Goal: Task Accomplishment & Management: Manage account settings

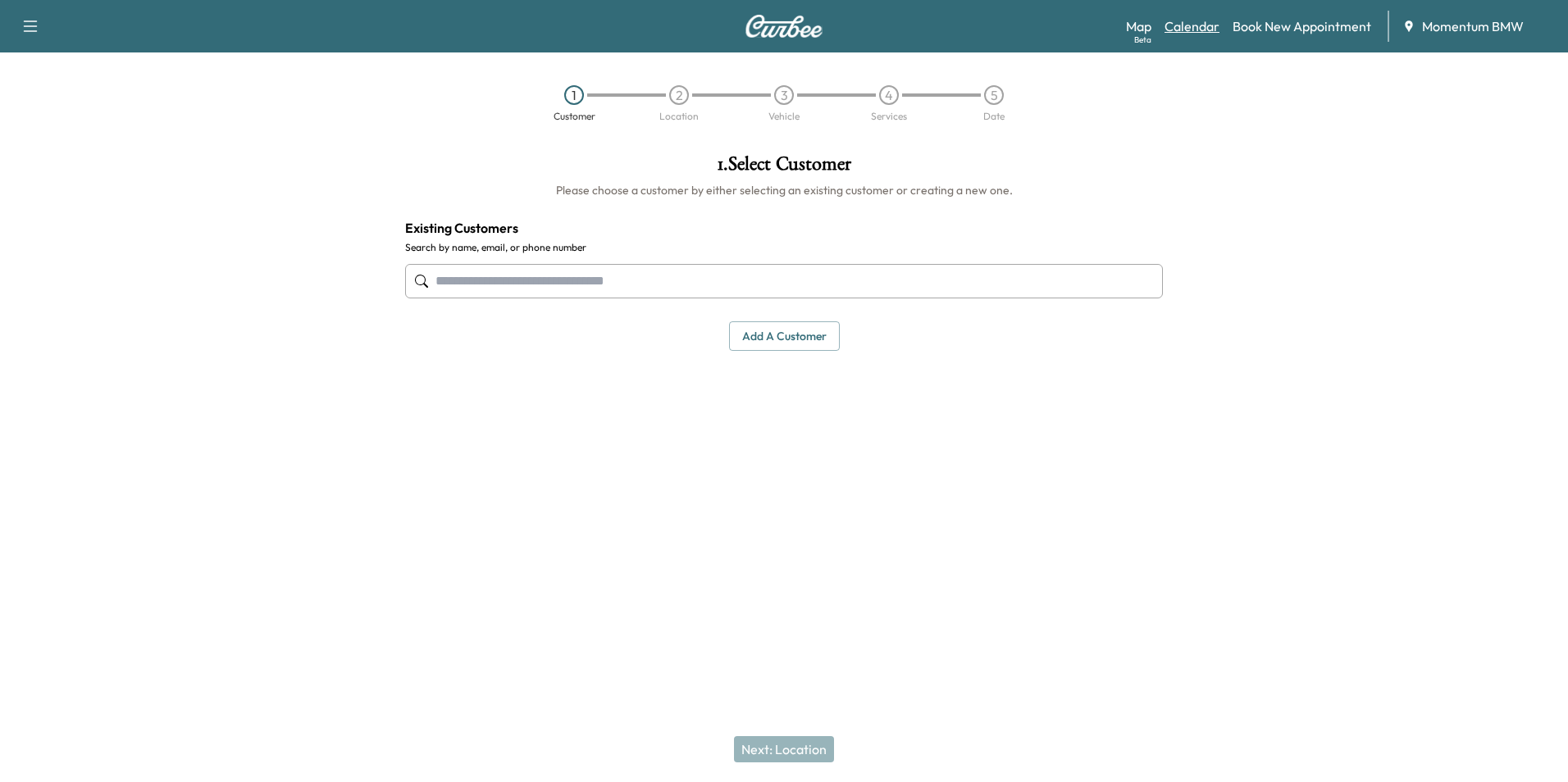
click at [1213, 25] on link "Calendar" at bounding box center [1192, 26] width 55 height 20
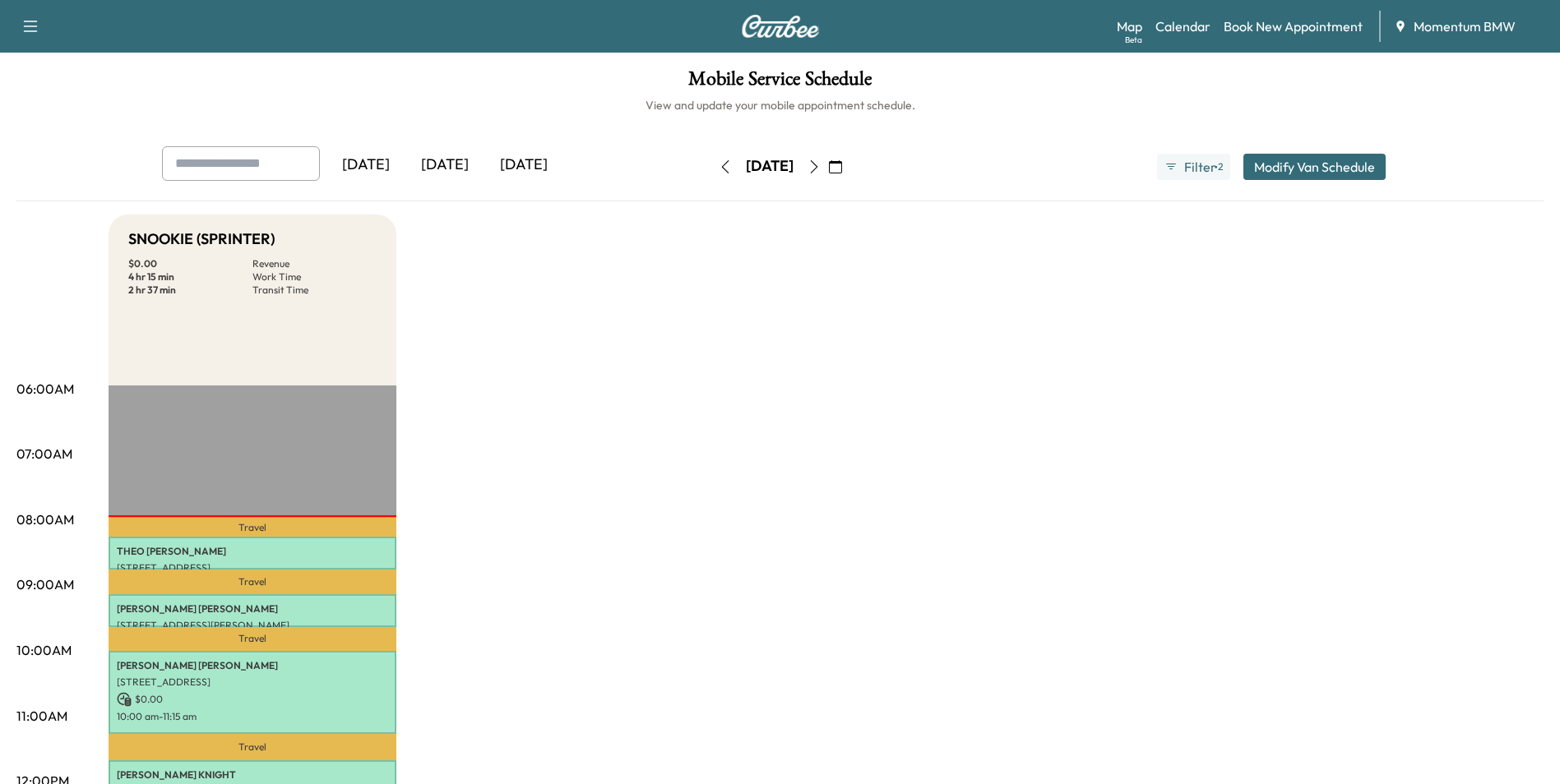
click at [719, 164] on icon "button" at bounding box center [725, 166] width 13 height 13
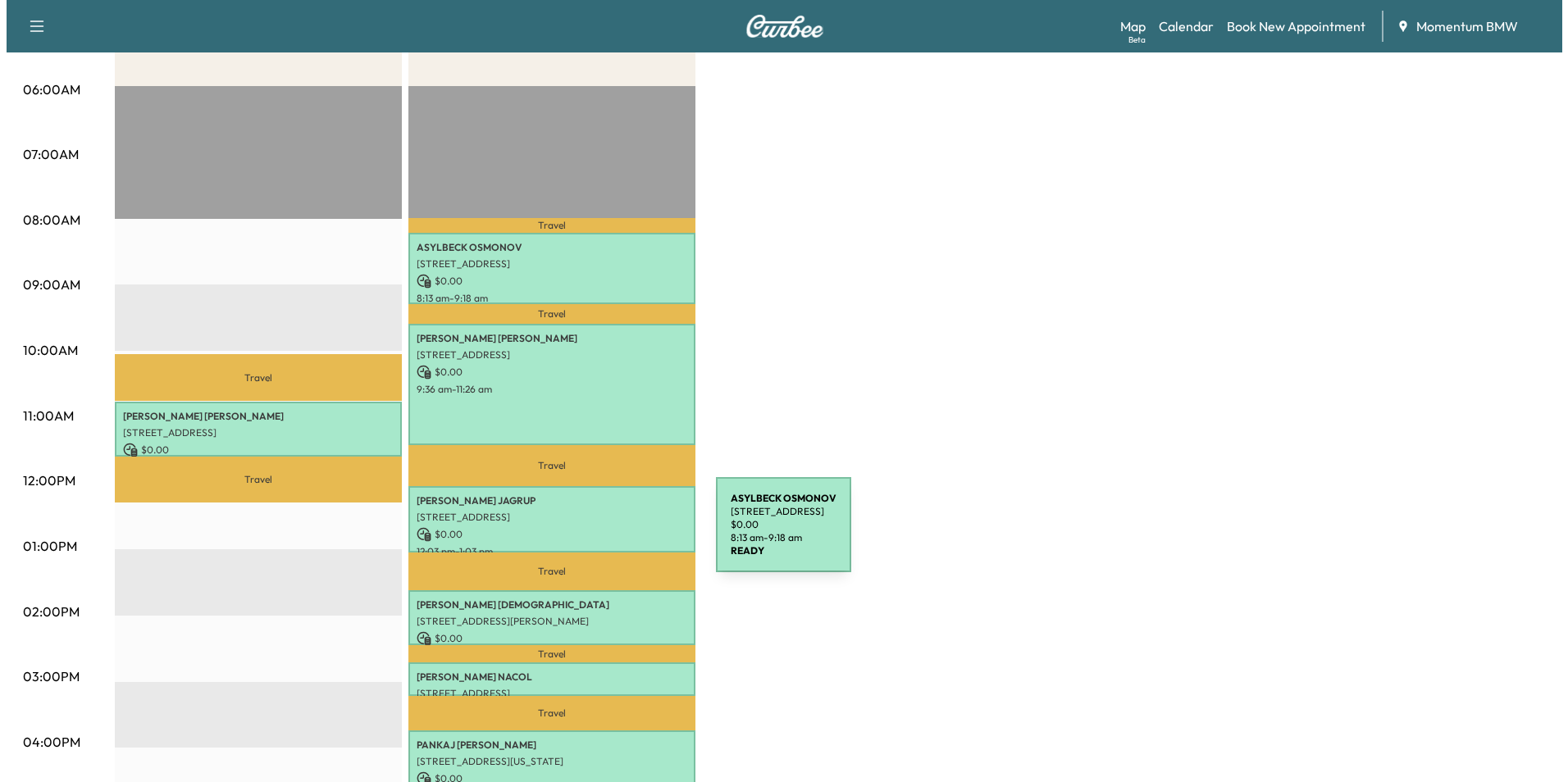
scroll to position [328, 0]
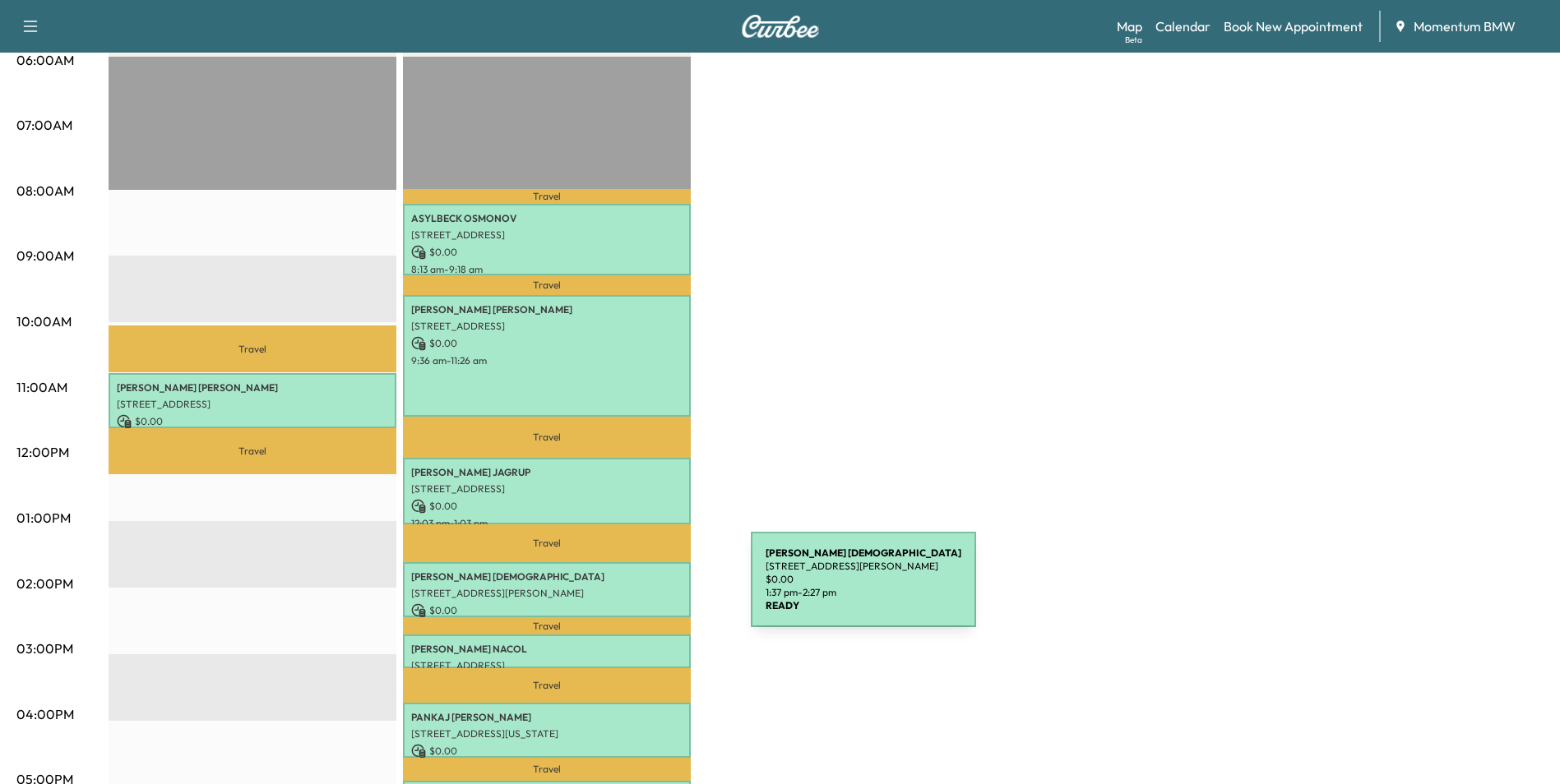
click at [627, 590] on p "[STREET_ADDRESS][PERSON_NAME]" at bounding box center [546, 593] width 271 height 13
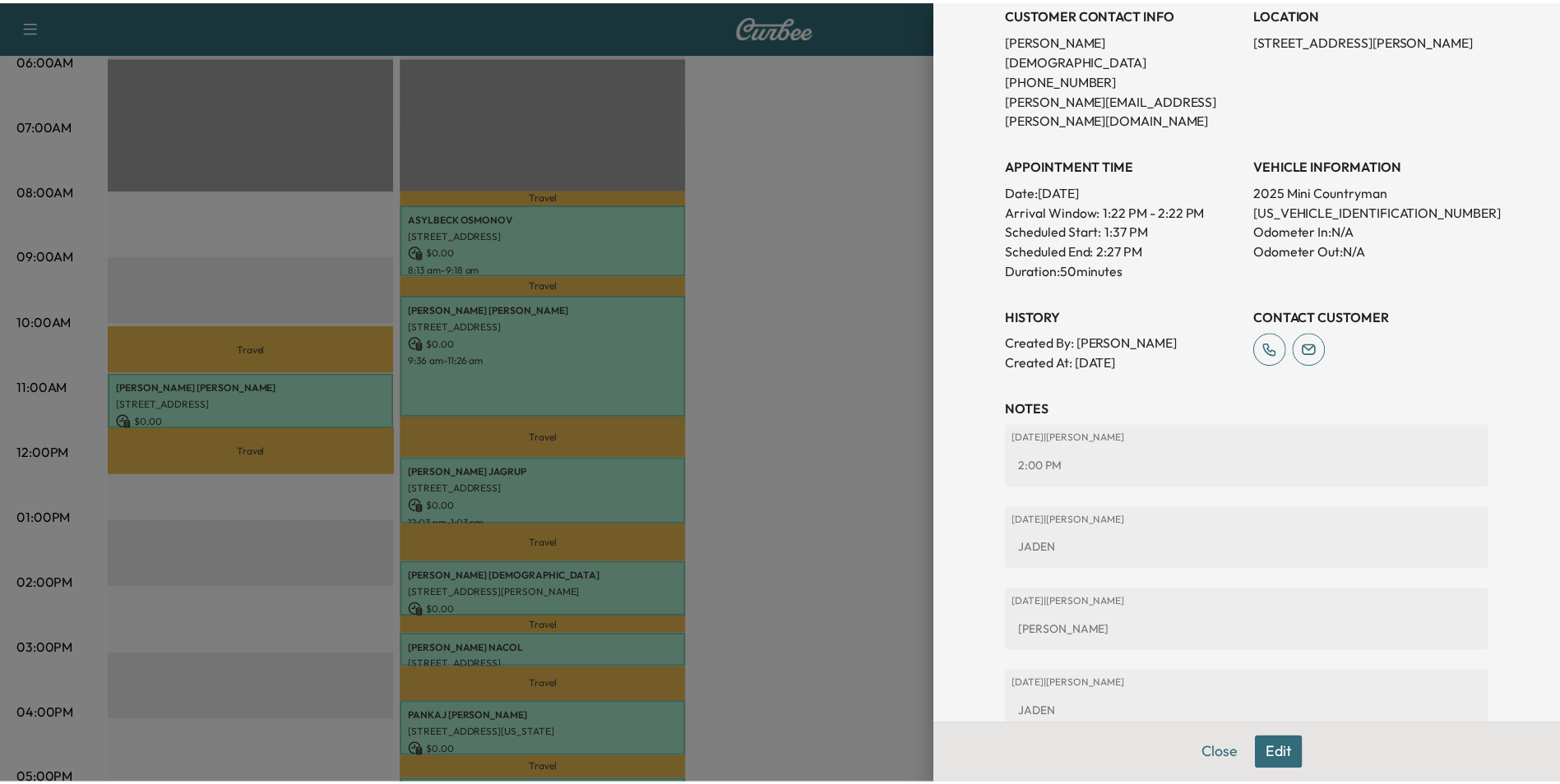
scroll to position [435, 0]
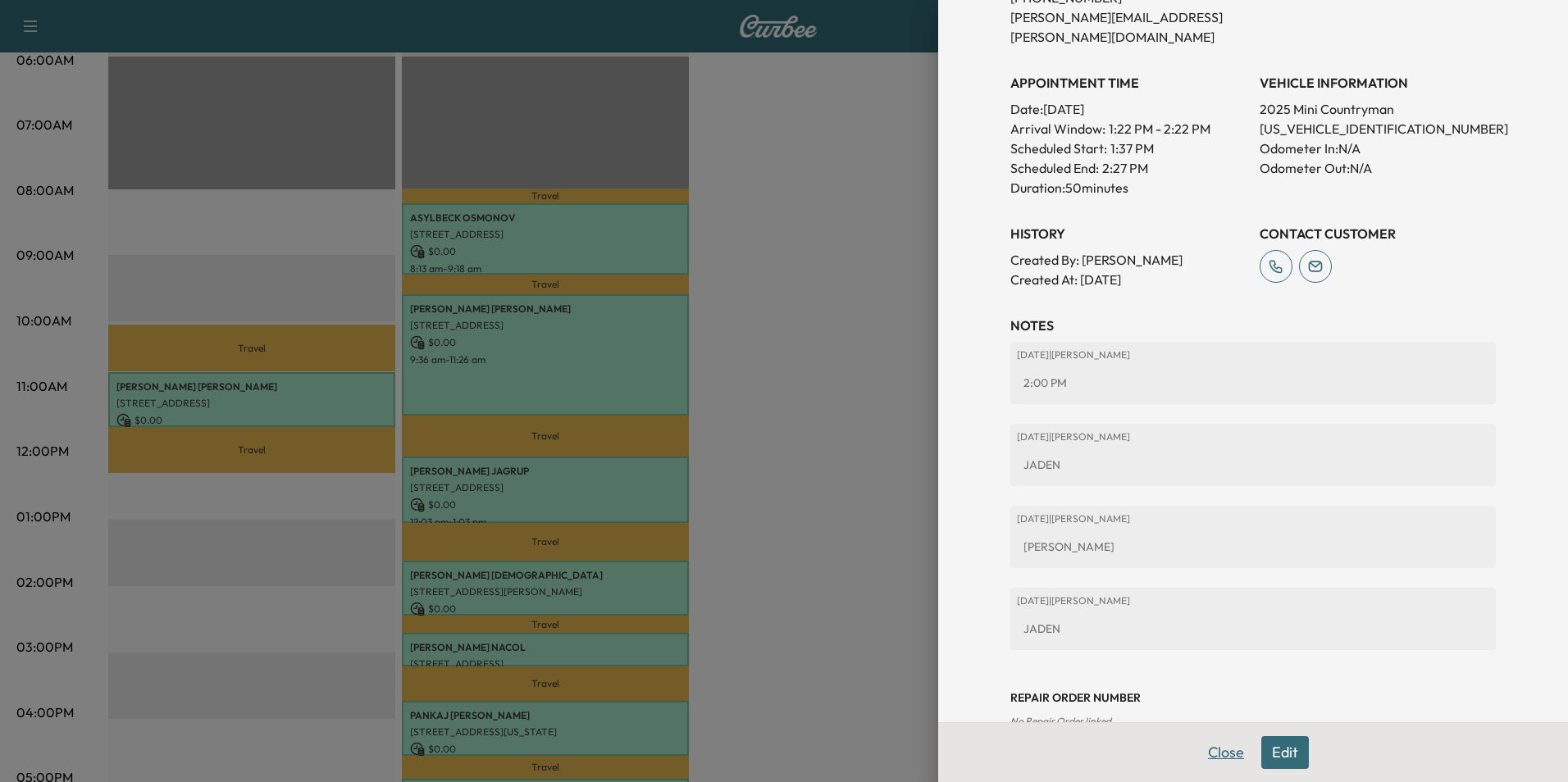
click at [1217, 756] on button "Close" at bounding box center [1226, 752] width 58 height 33
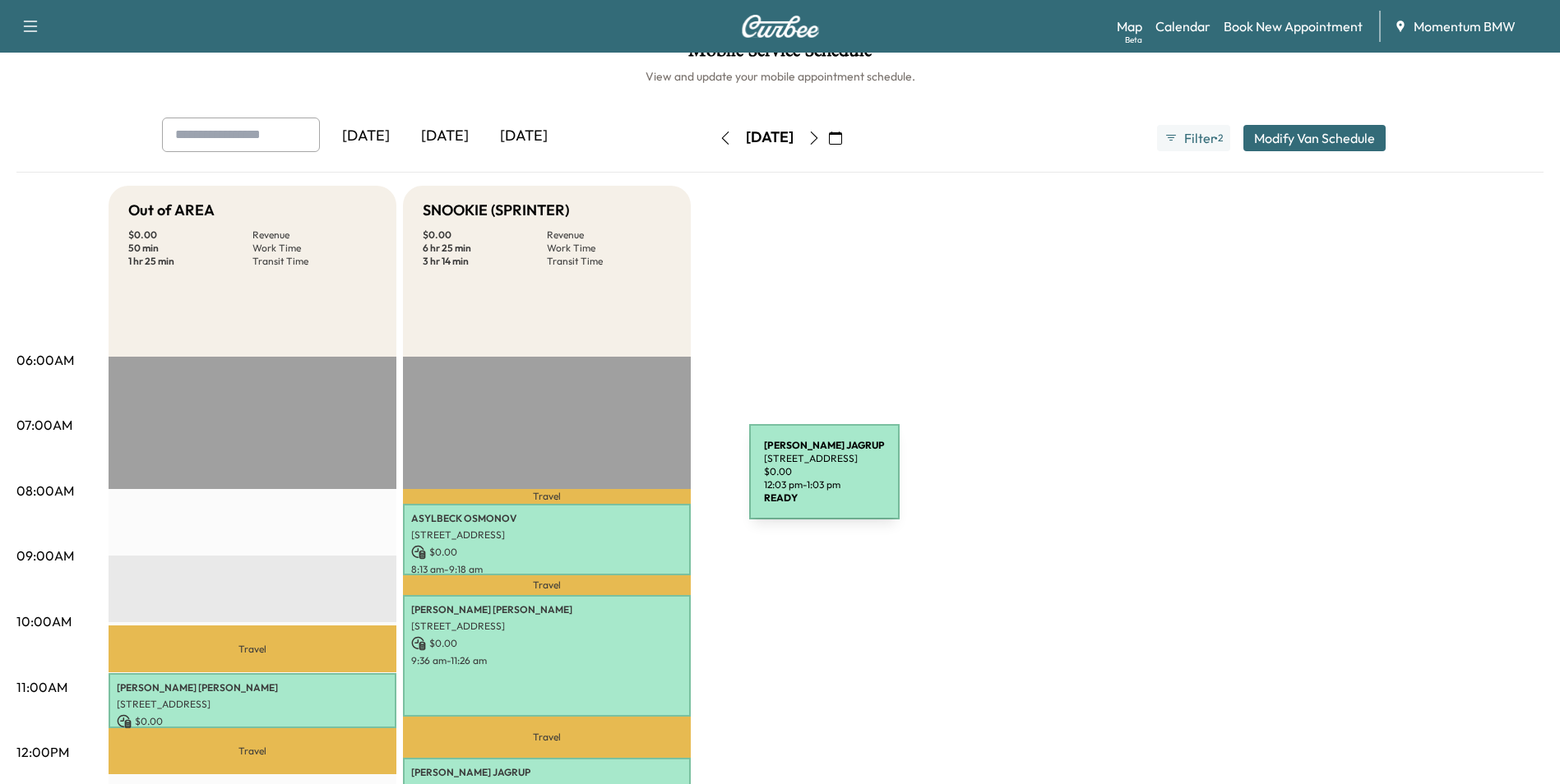
scroll to position [0, 0]
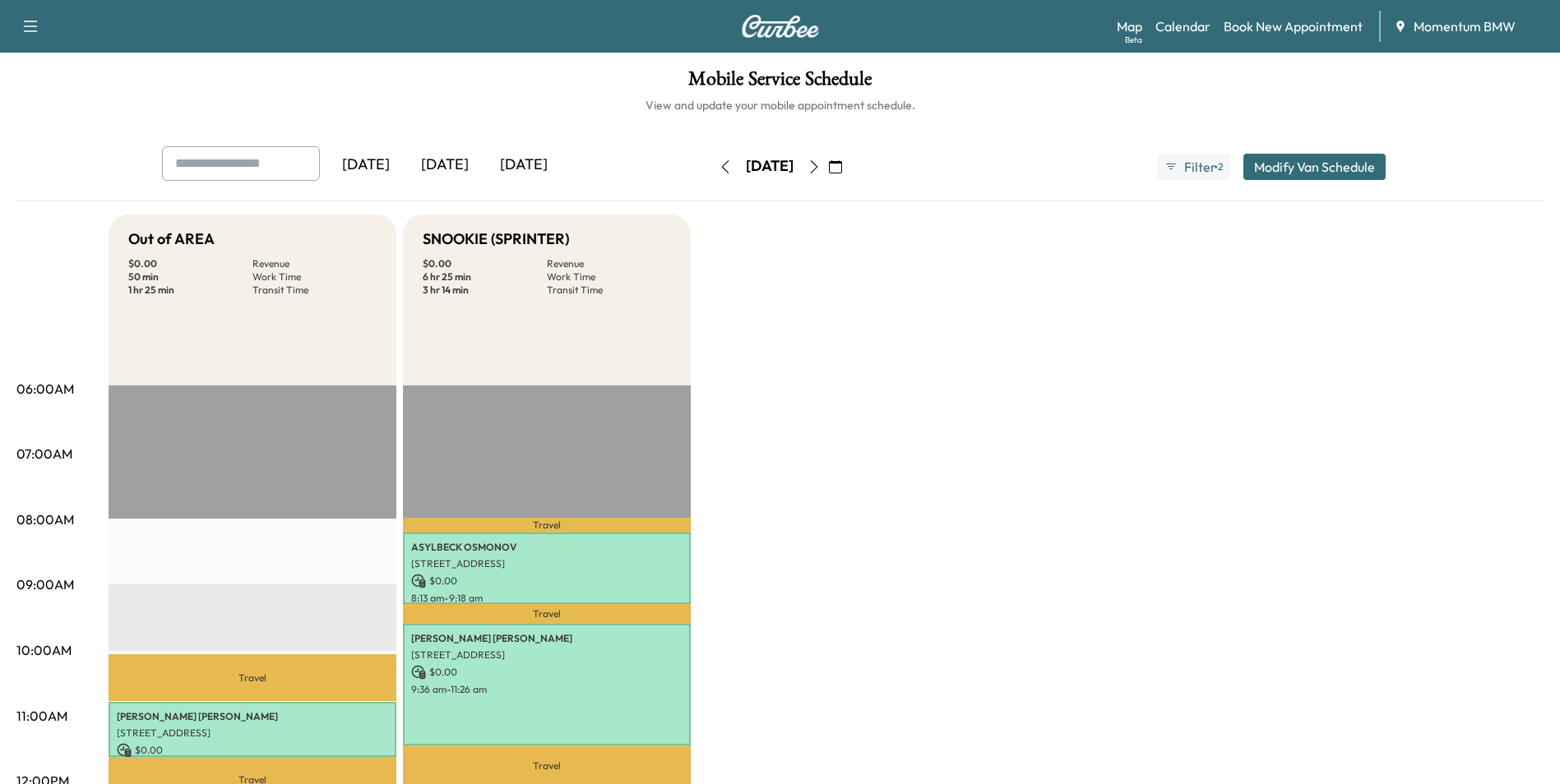
click at [821, 167] on icon "button" at bounding box center [813, 166] width 13 height 13
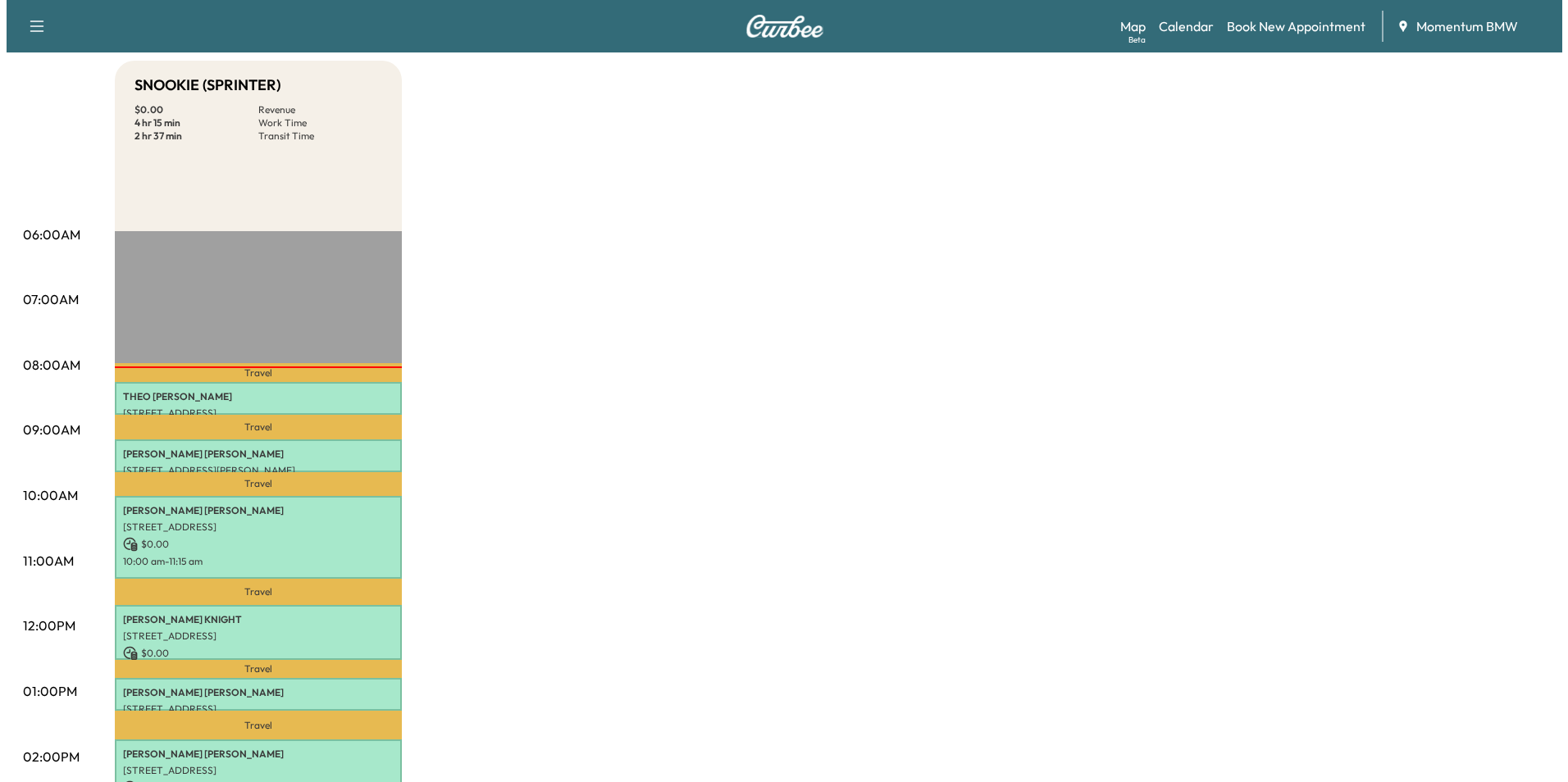
scroll to position [164, 0]
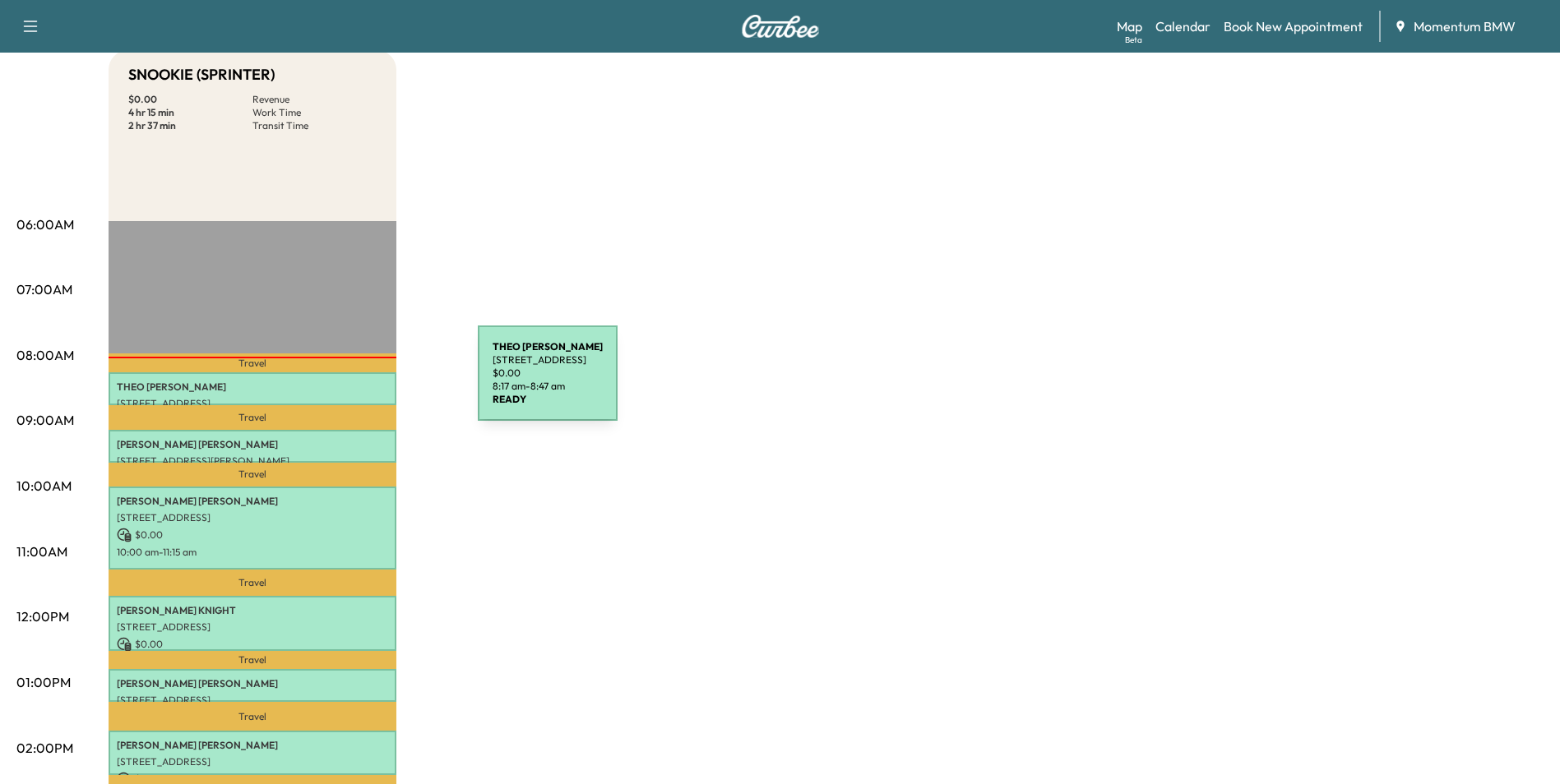
click at [355, 383] on p "[PERSON_NAME]" at bounding box center [252, 387] width 271 height 13
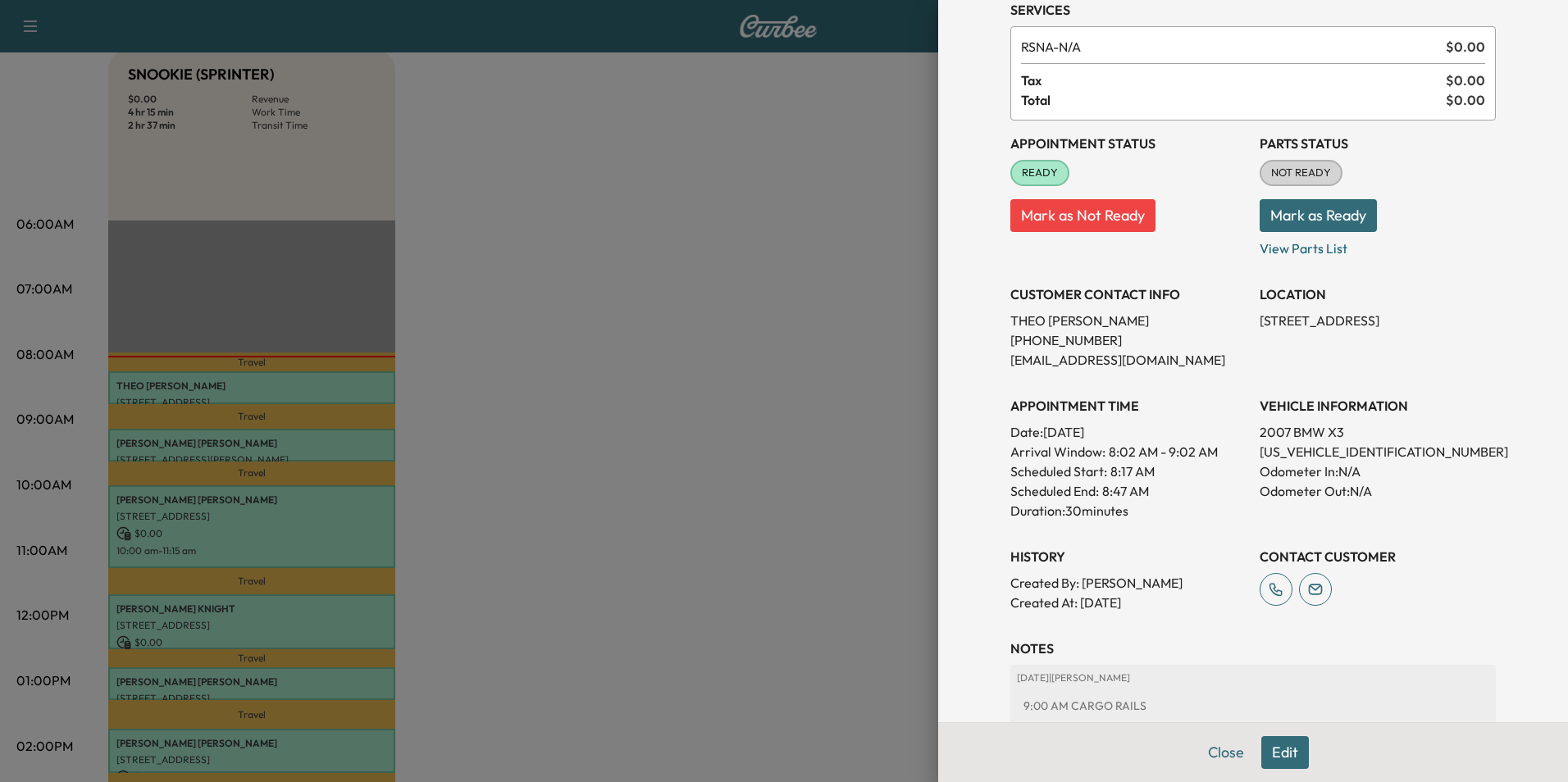
scroll to position [189, 0]
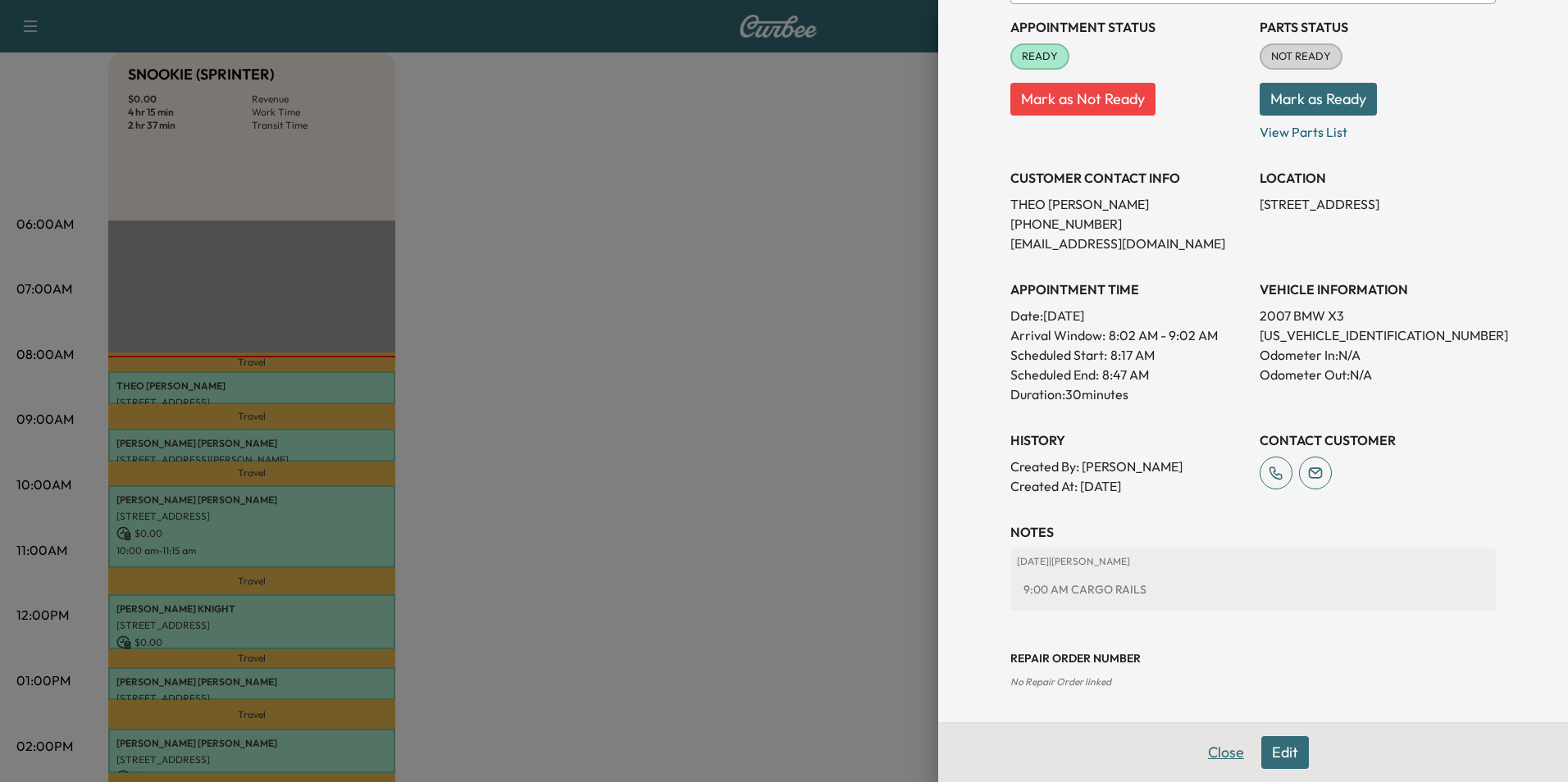
click at [1210, 756] on button "Close" at bounding box center [1226, 752] width 58 height 33
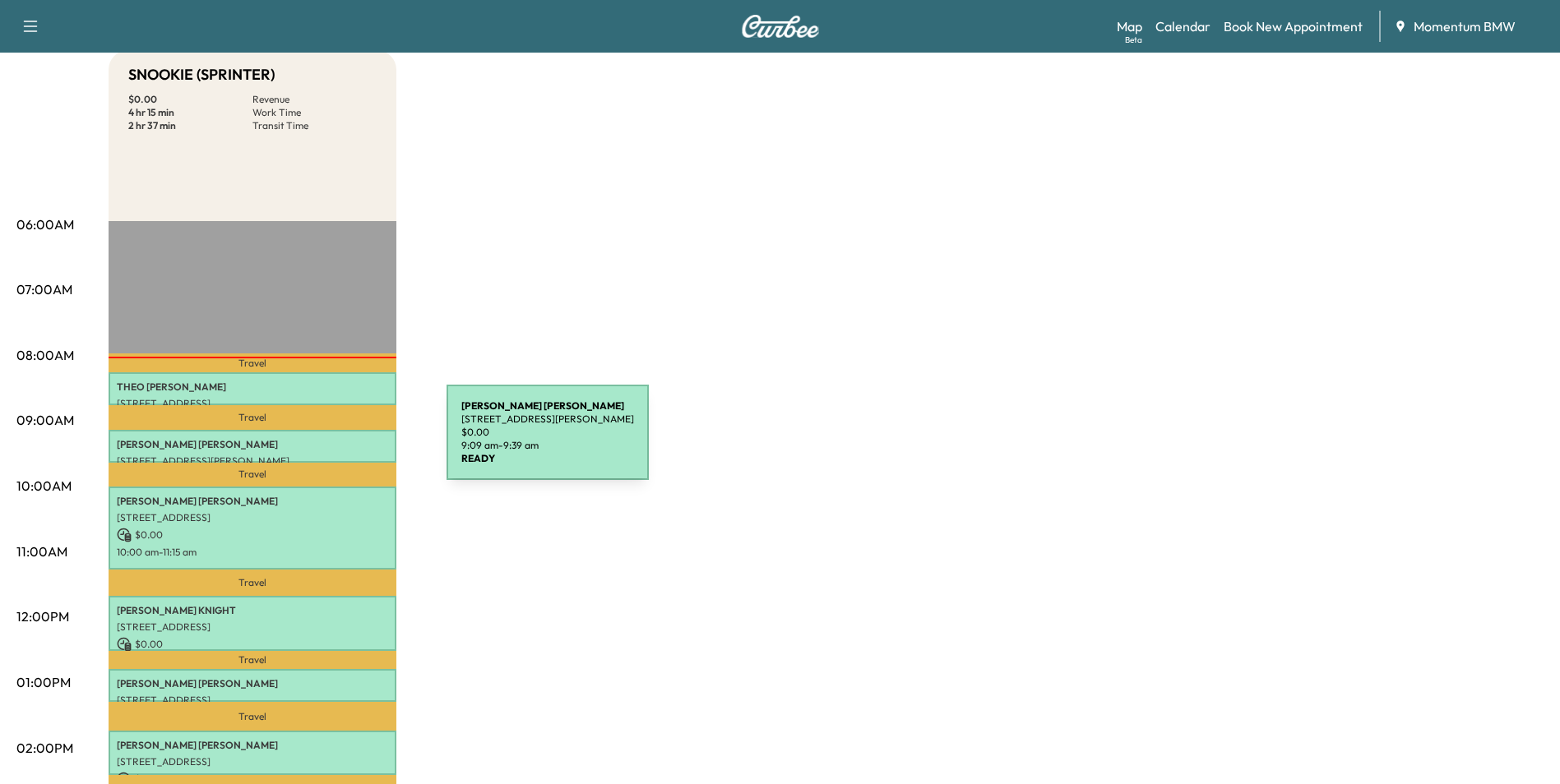
click at [323, 443] on p "[PERSON_NAME]" at bounding box center [252, 444] width 271 height 13
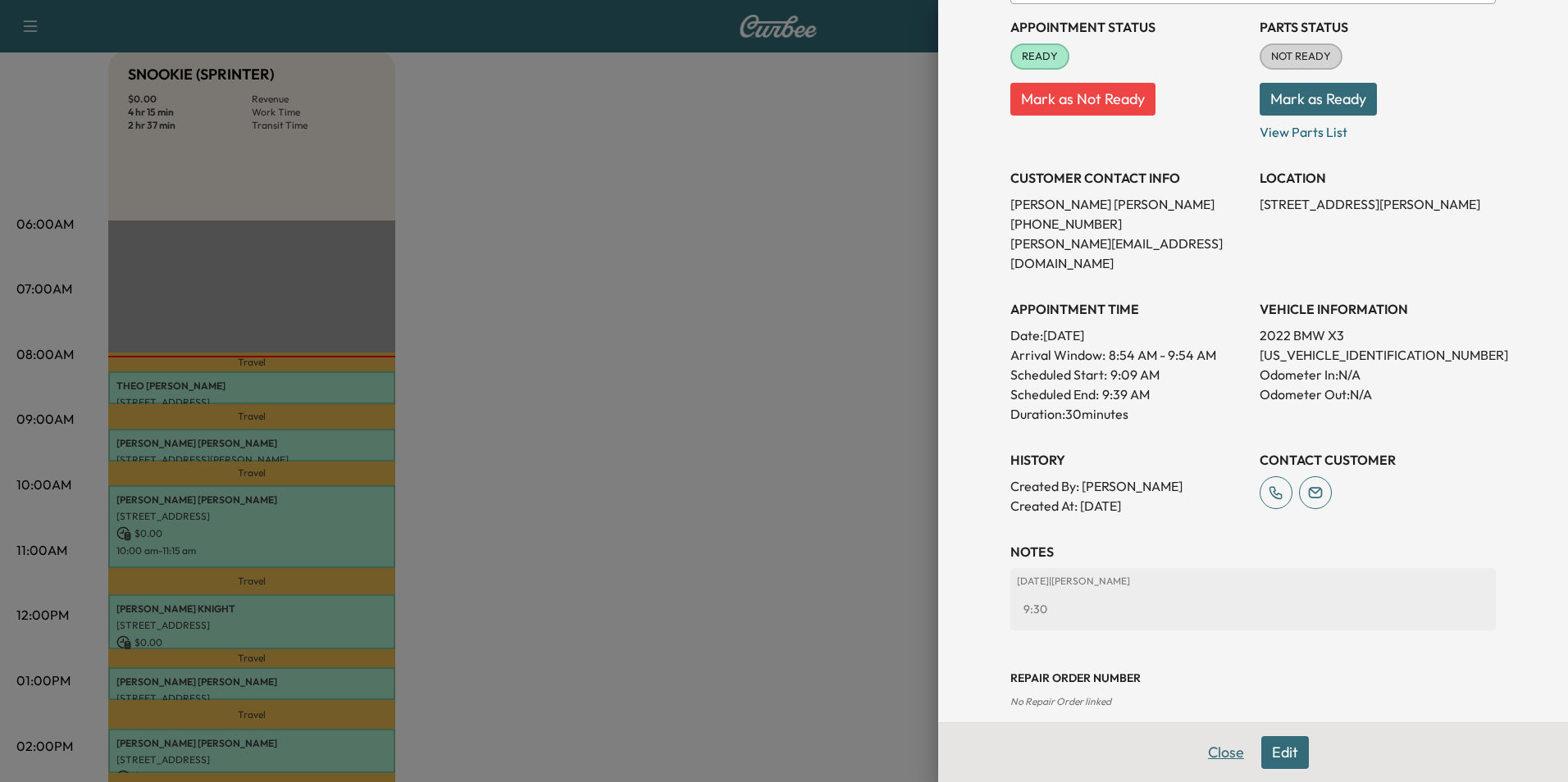
click at [1212, 756] on button "Close" at bounding box center [1226, 752] width 58 height 33
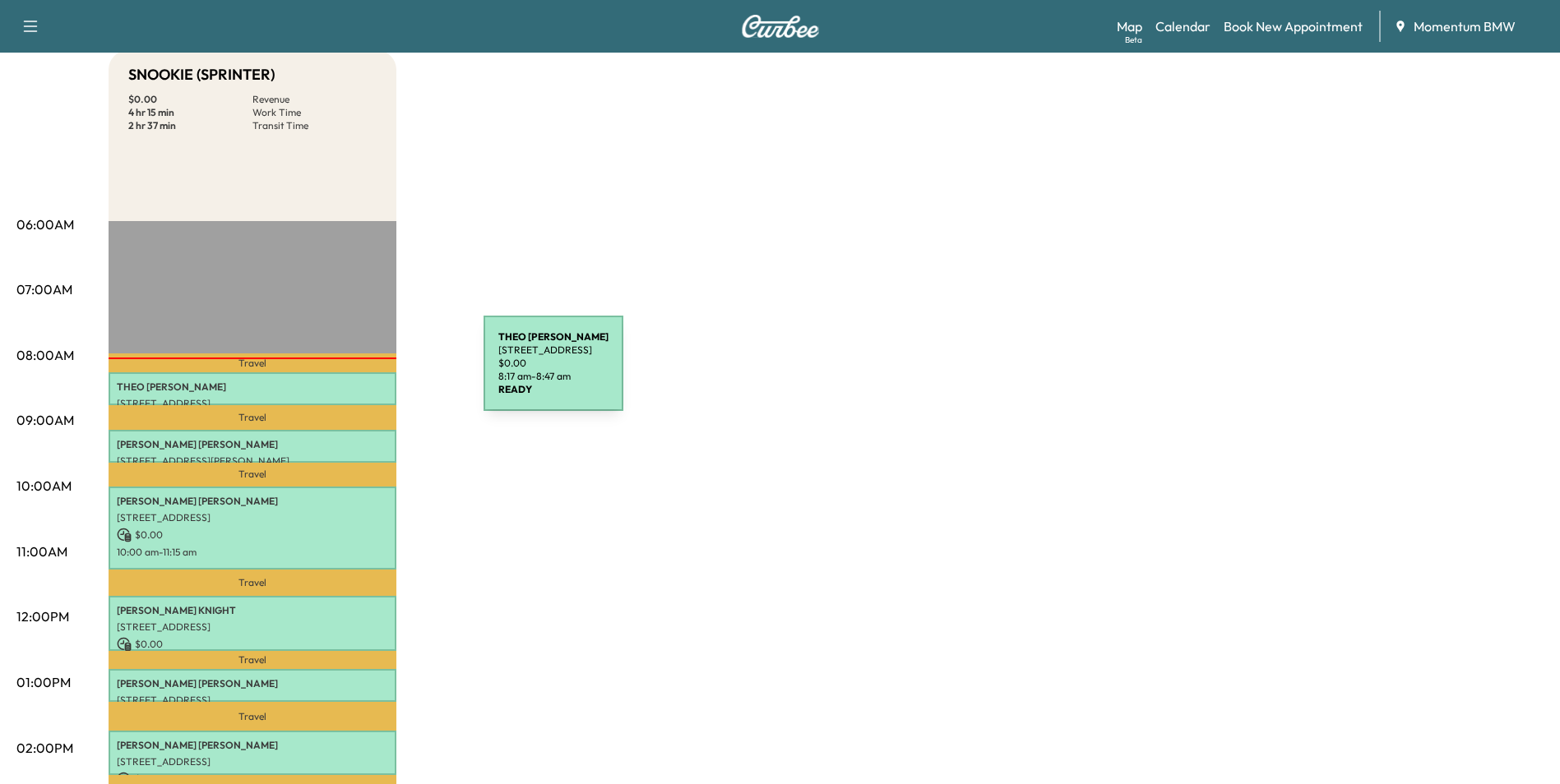
click at [361, 374] on div "[PERSON_NAME] [STREET_ADDRESS] $ 0.00 8:17 am - 8:47 am" at bounding box center [252, 389] width 288 height 33
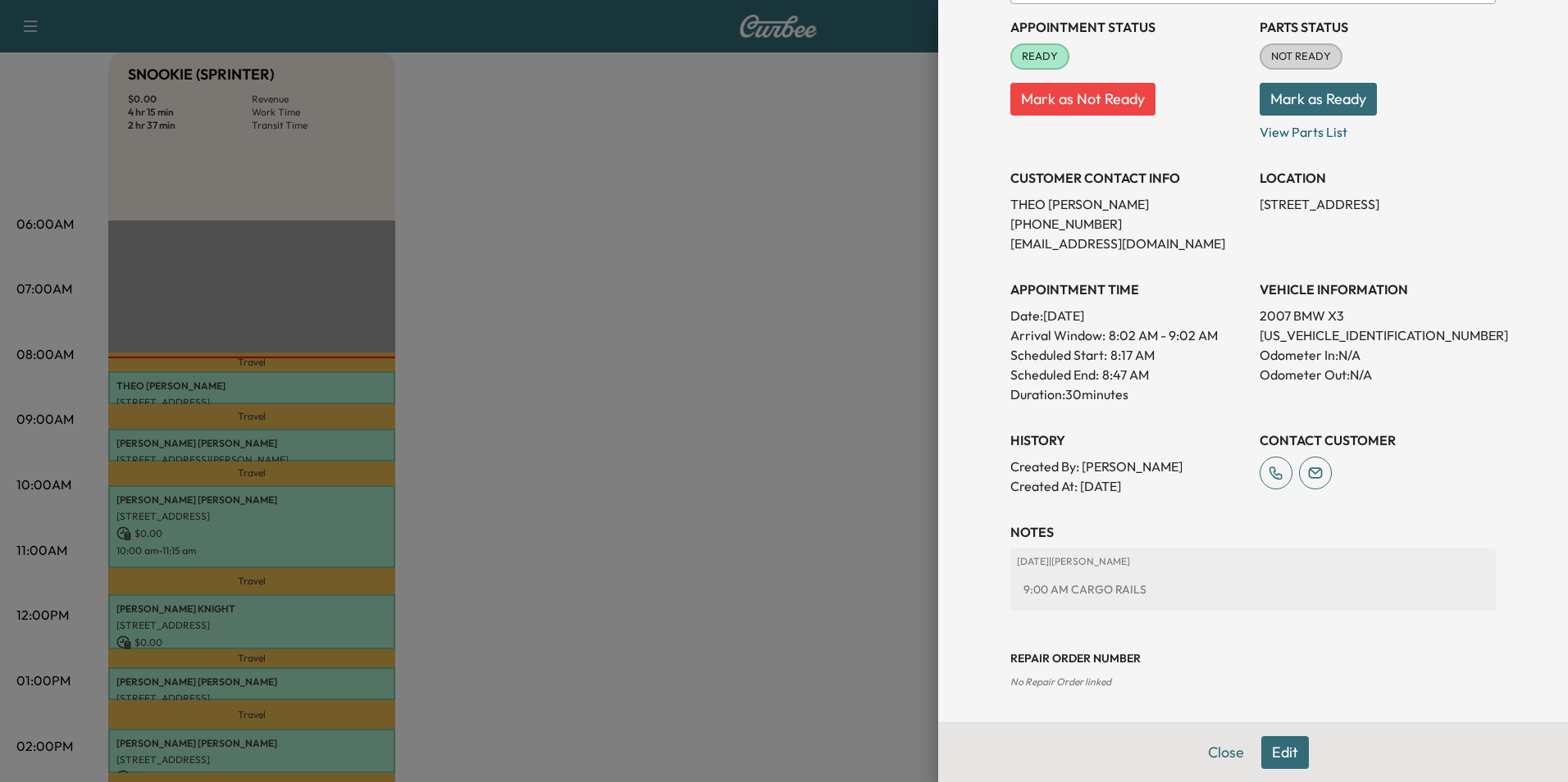
click at [1221, 746] on button "Close" at bounding box center [1226, 752] width 58 height 33
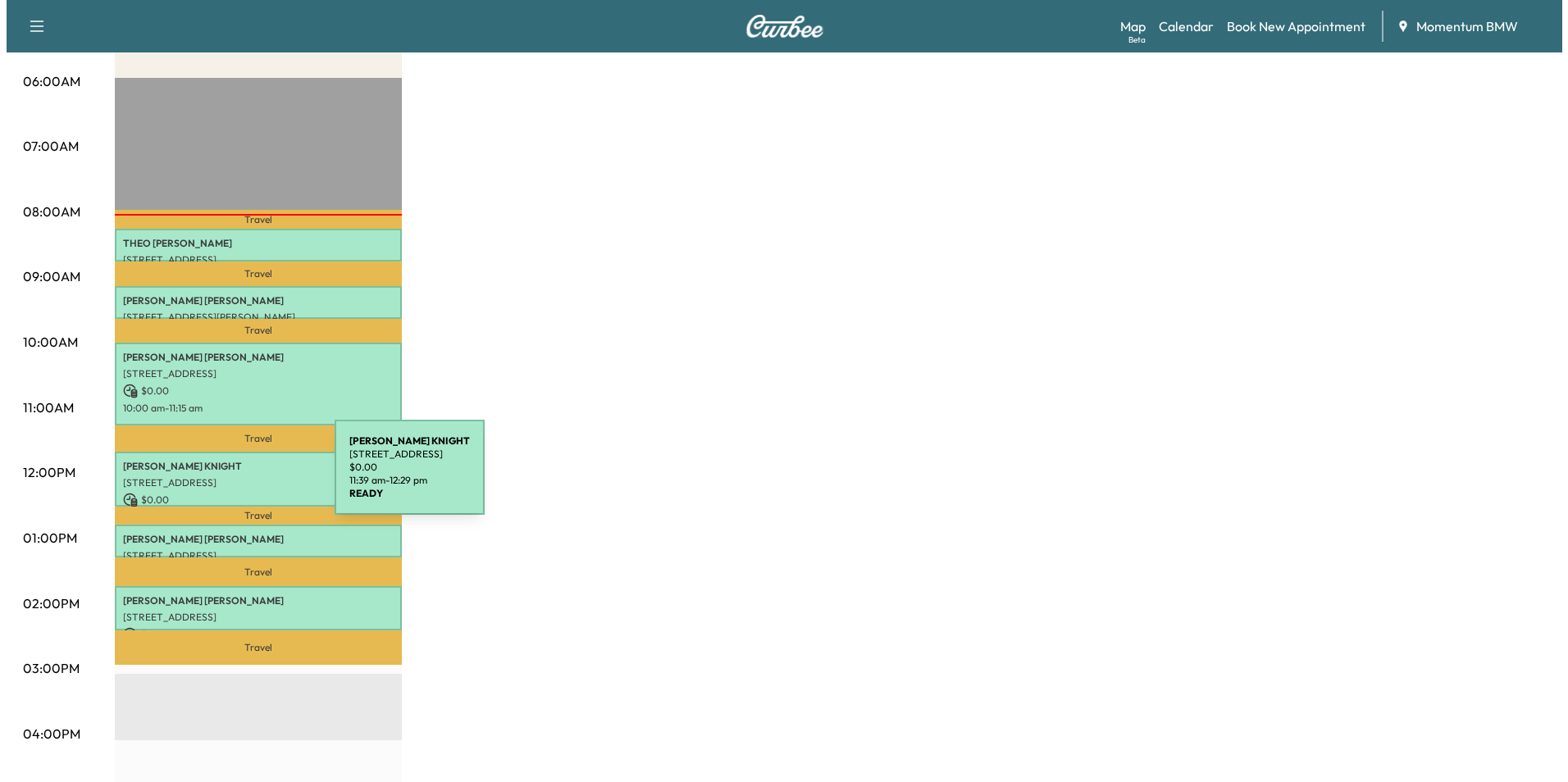
scroll to position [328, 0]
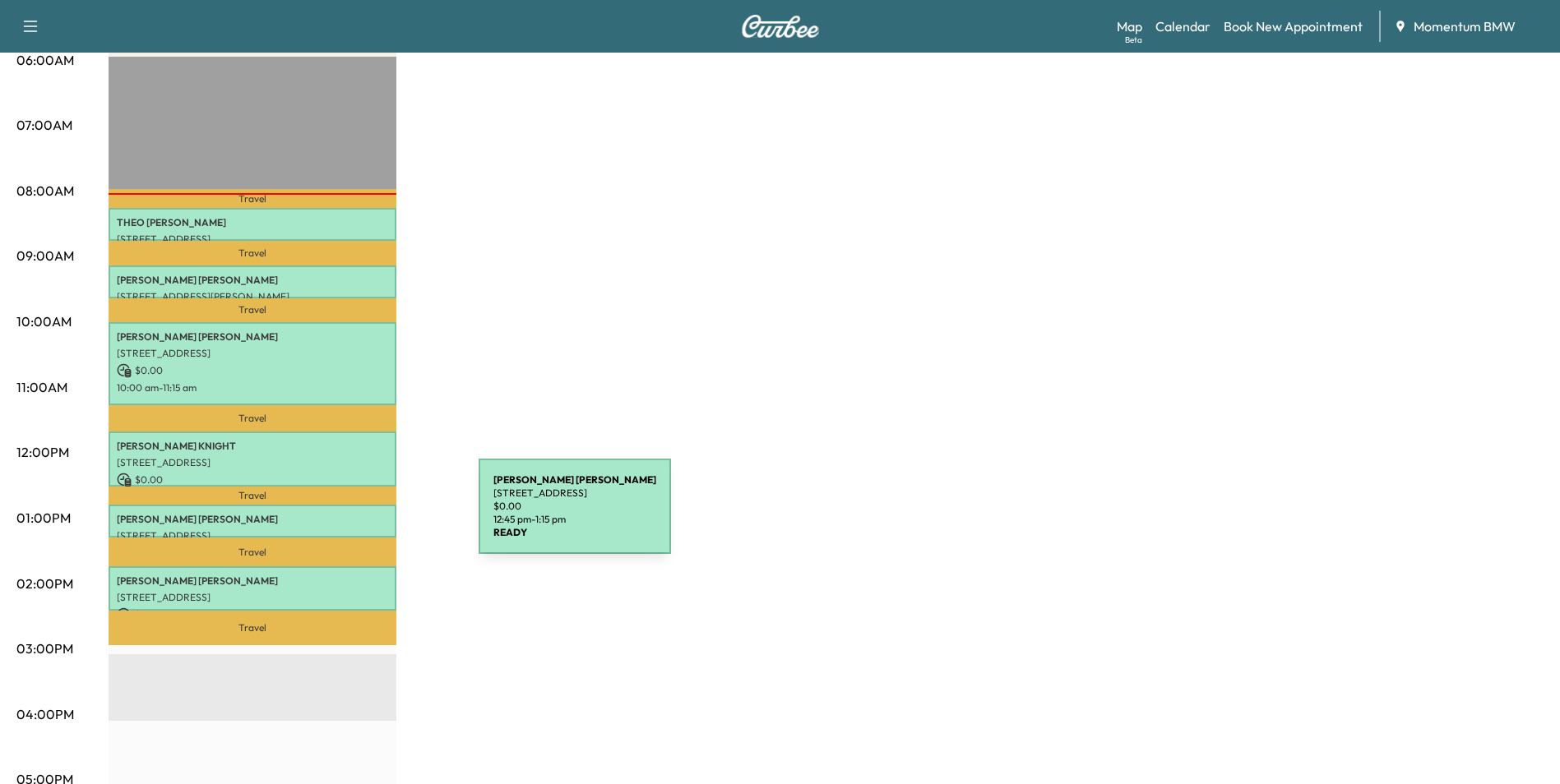
click at [355, 516] on p "[PERSON_NAME]" at bounding box center [252, 519] width 271 height 13
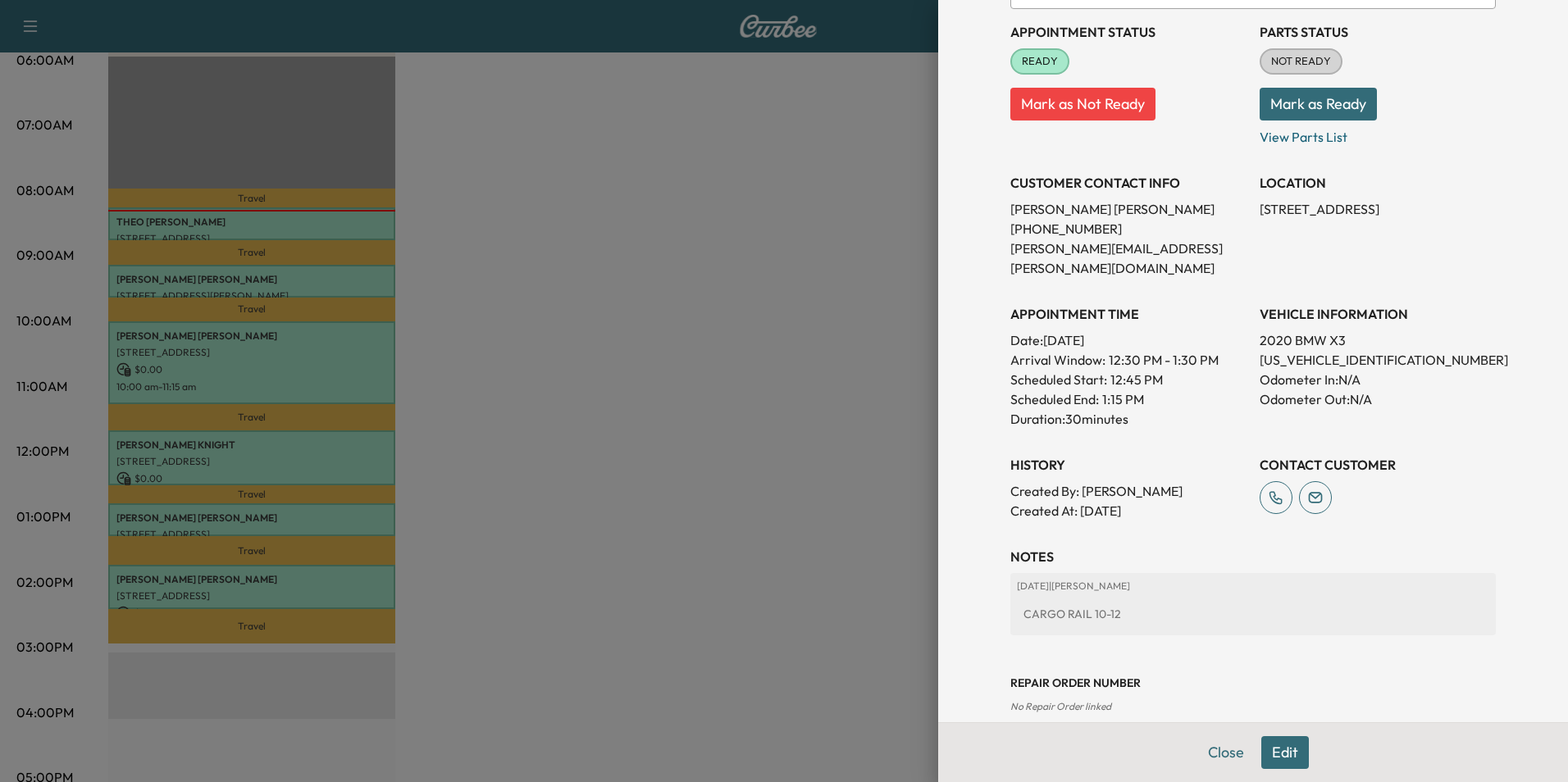
scroll to position [189, 0]
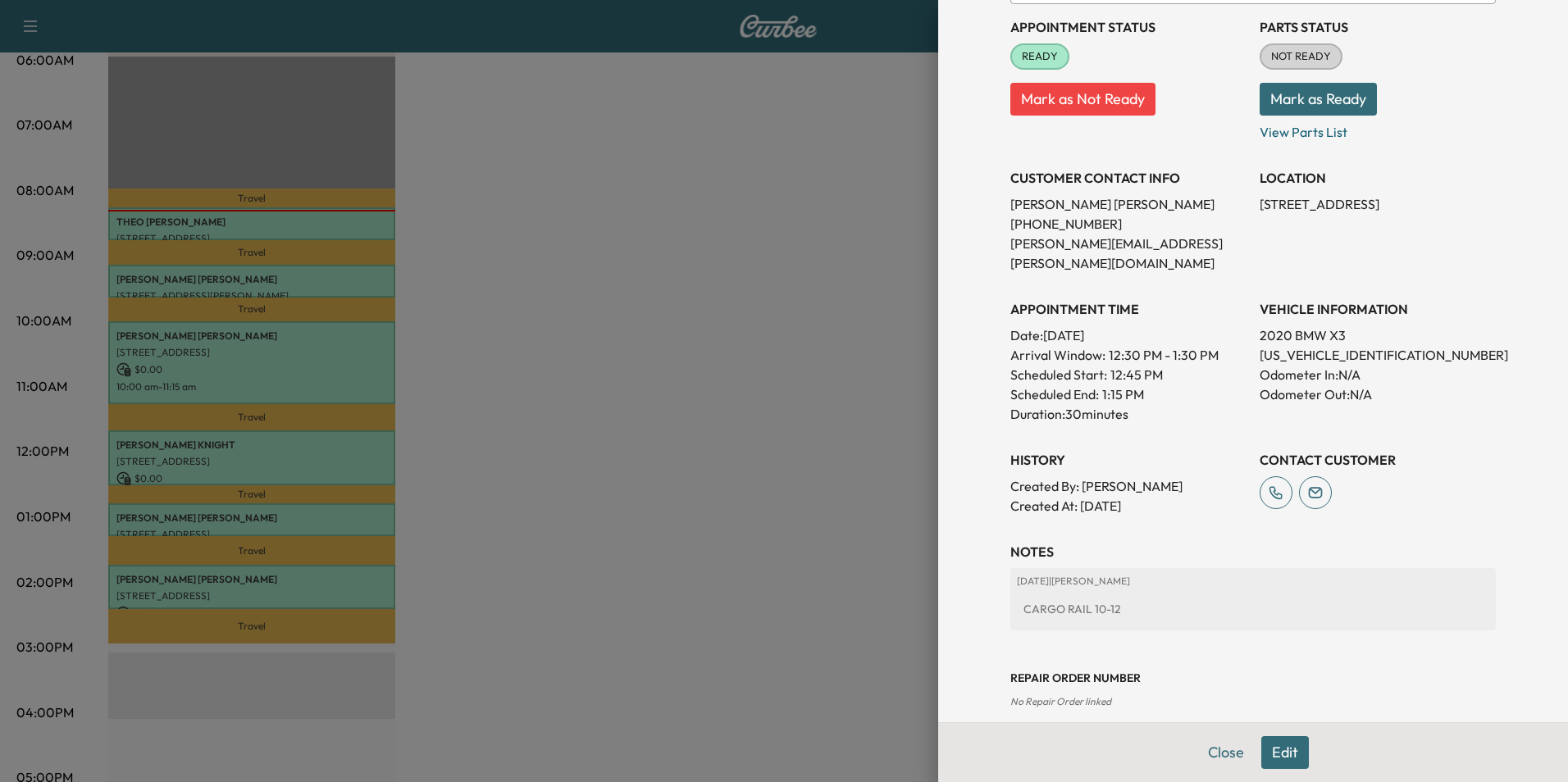
click at [1278, 752] on button "Edit" at bounding box center [1285, 752] width 48 height 33
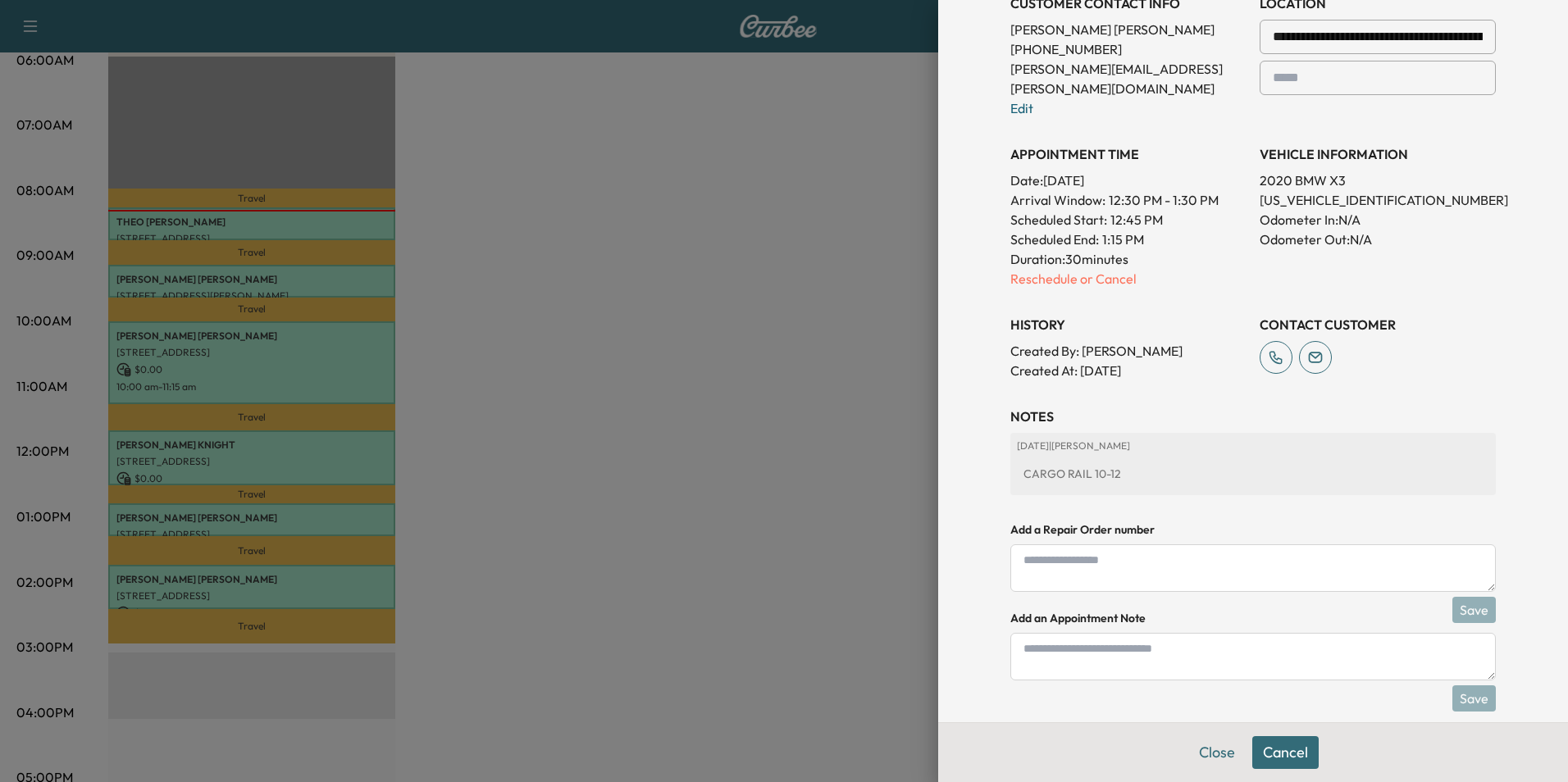
scroll to position [400, 0]
click at [1166, 635] on textarea at bounding box center [1253, 654] width 485 height 48
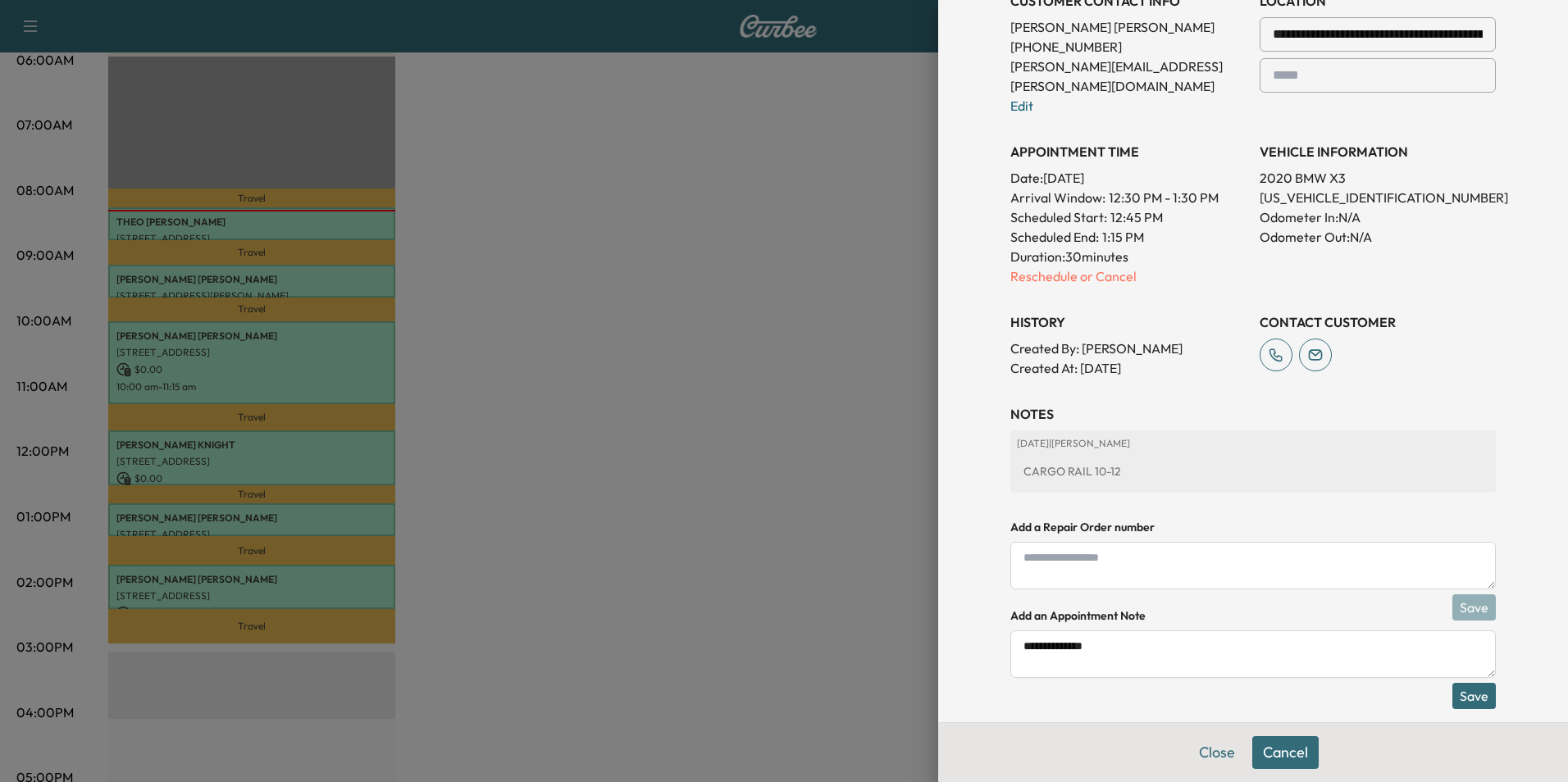
type textarea "**********"
click at [1475, 683] on button "Save" at bounding box center [1474, 696] width 43 height 26
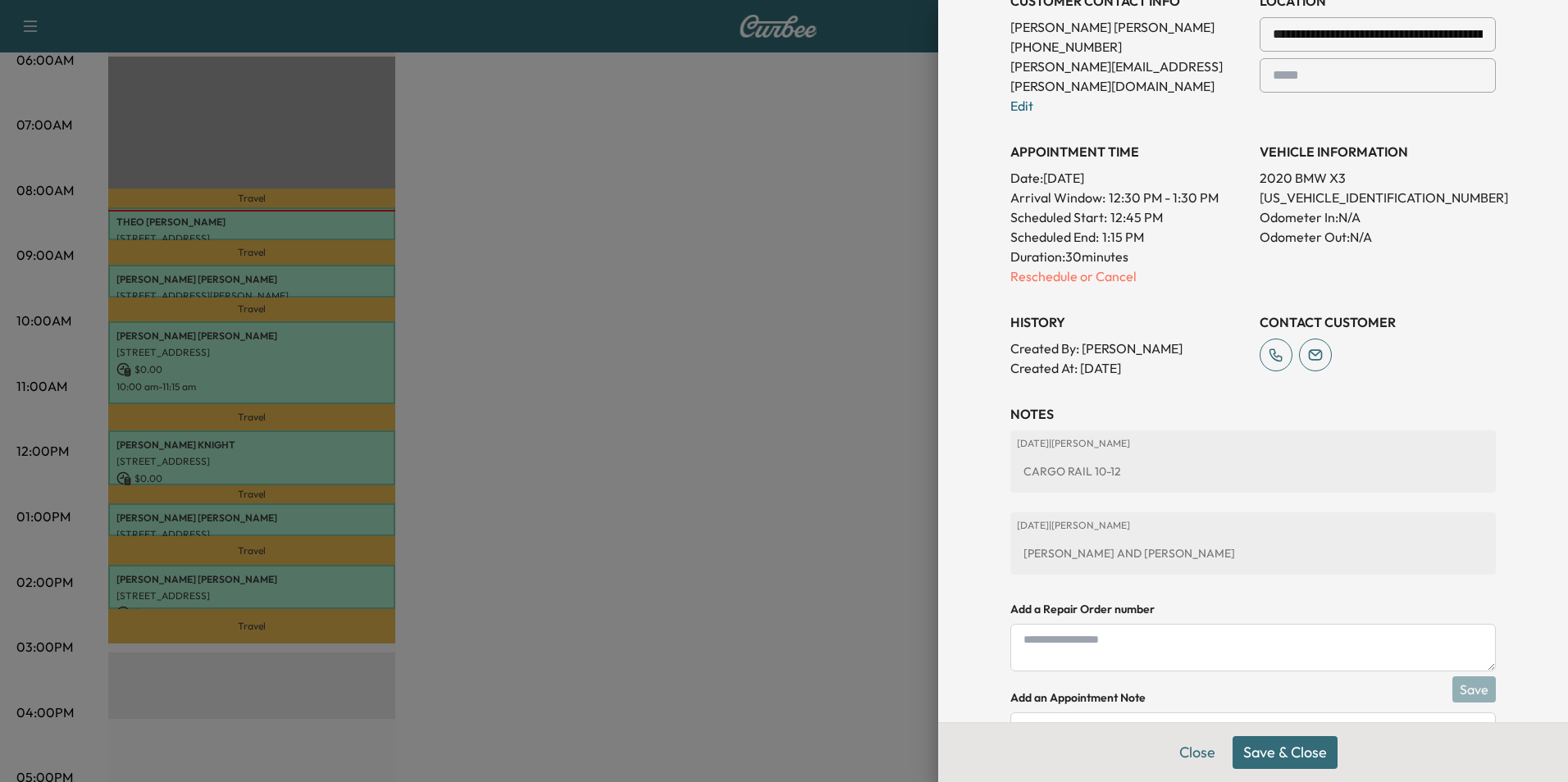
click at [1294, 754] on button "Save & Close" at bounding box center [1284, 752] width 105 height 33
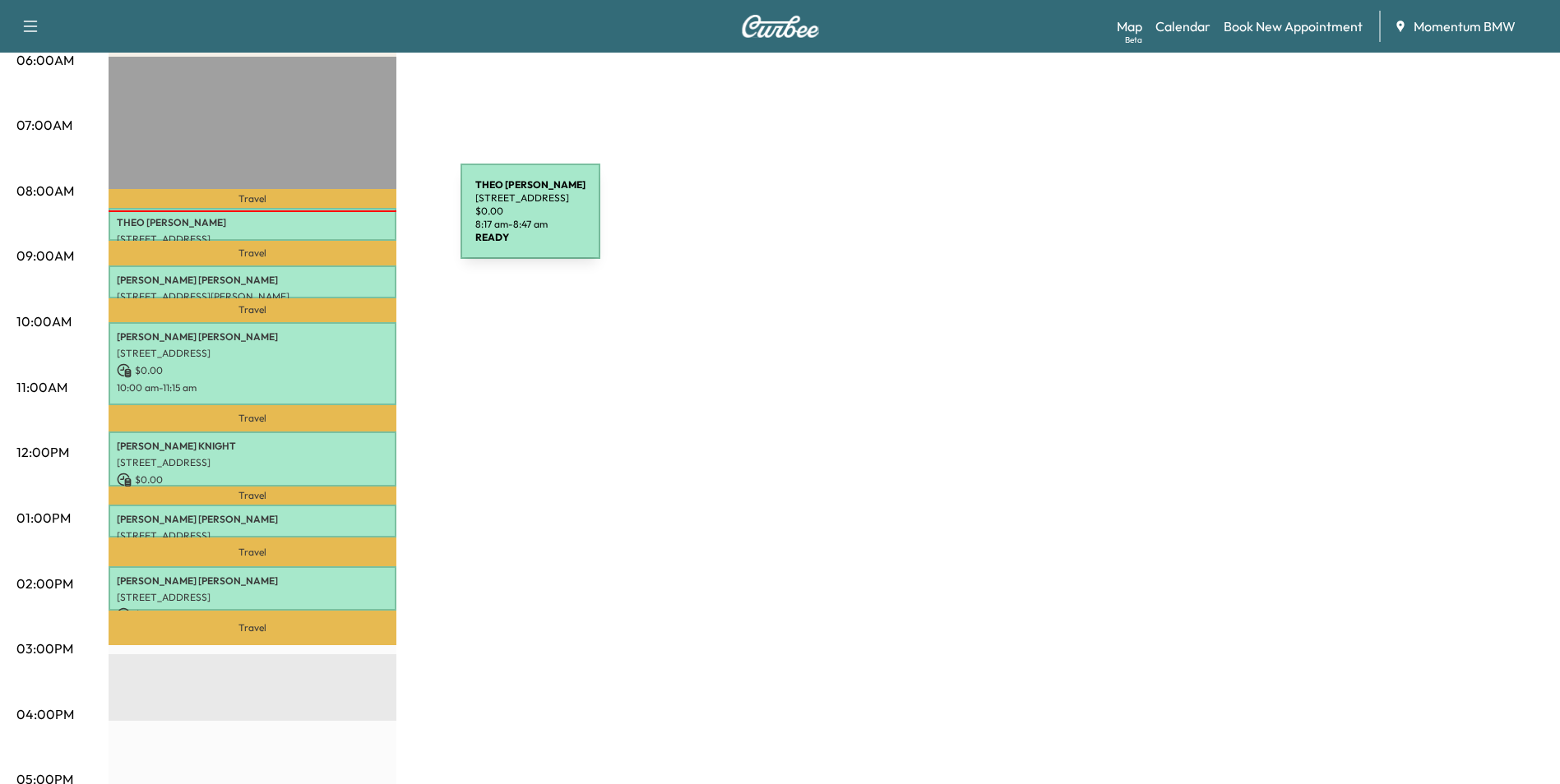
click at [338, 222] on p "[PERSON_NAME]" at bounding box center [252, 222] width 271 height 13
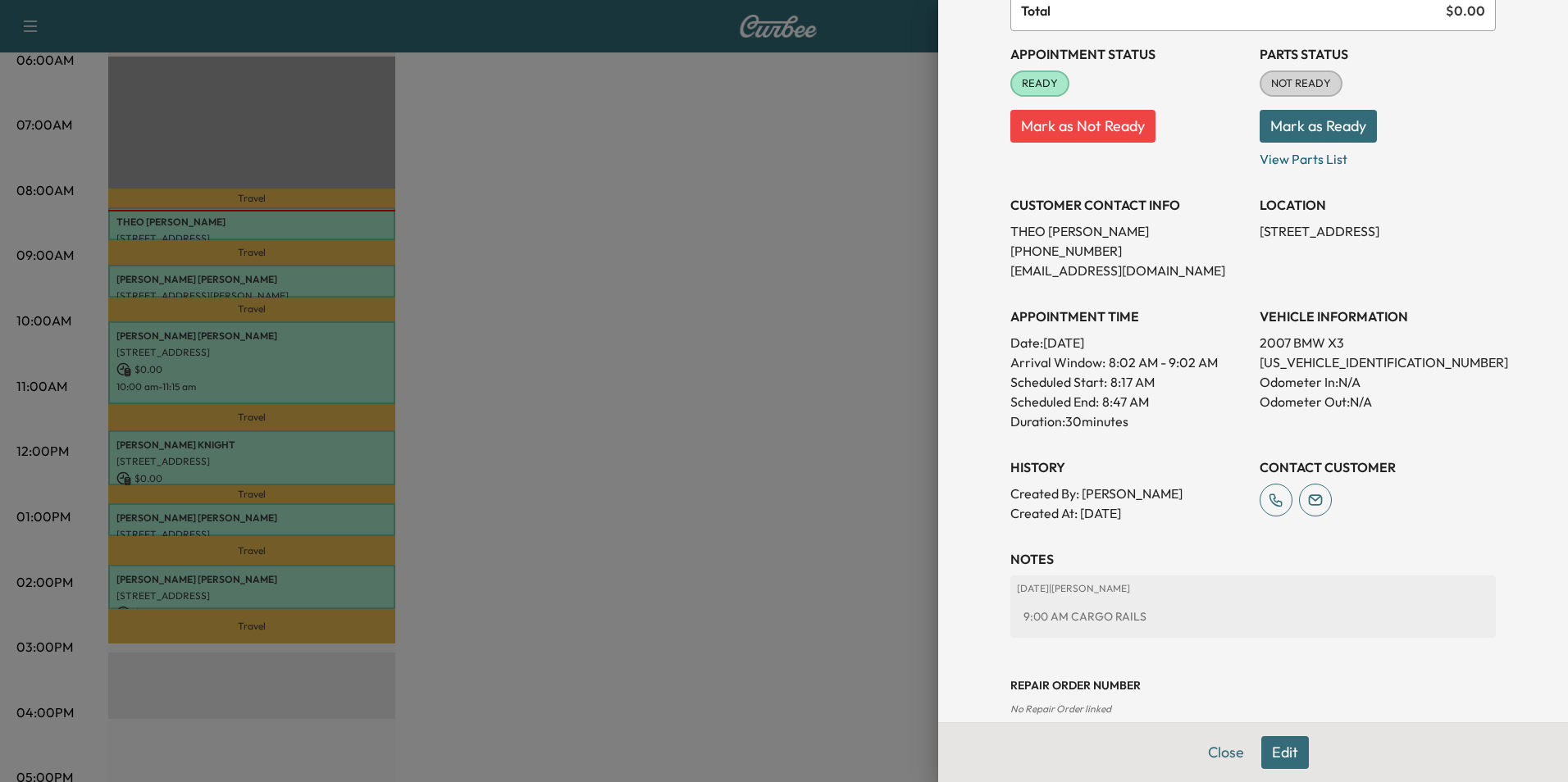
scroll to position [189, 0]
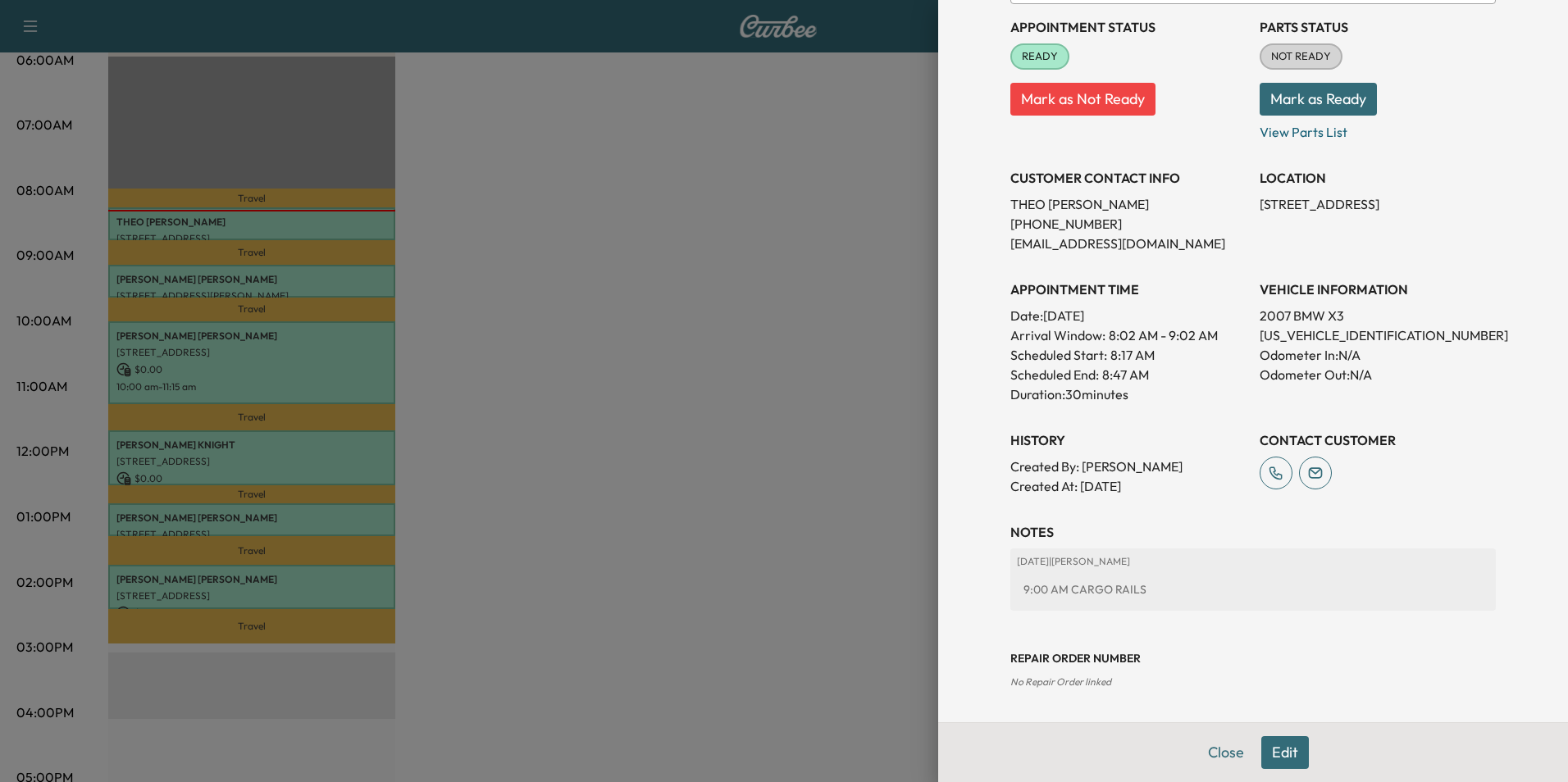
click at [1275, 756] on button "Edit" at bounding box center [1285, 752] width 48 height 33
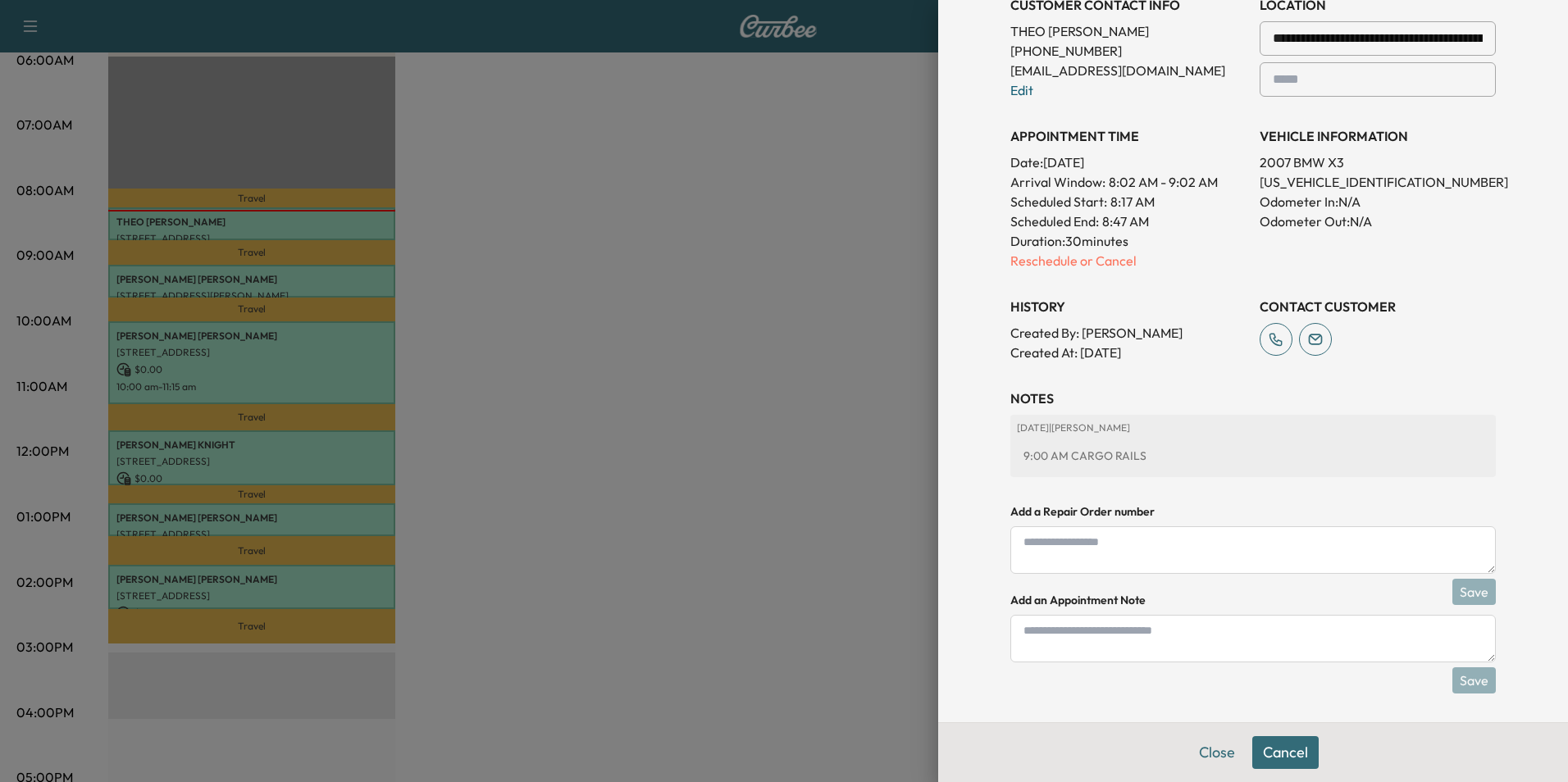
scroll to position [400, 0]
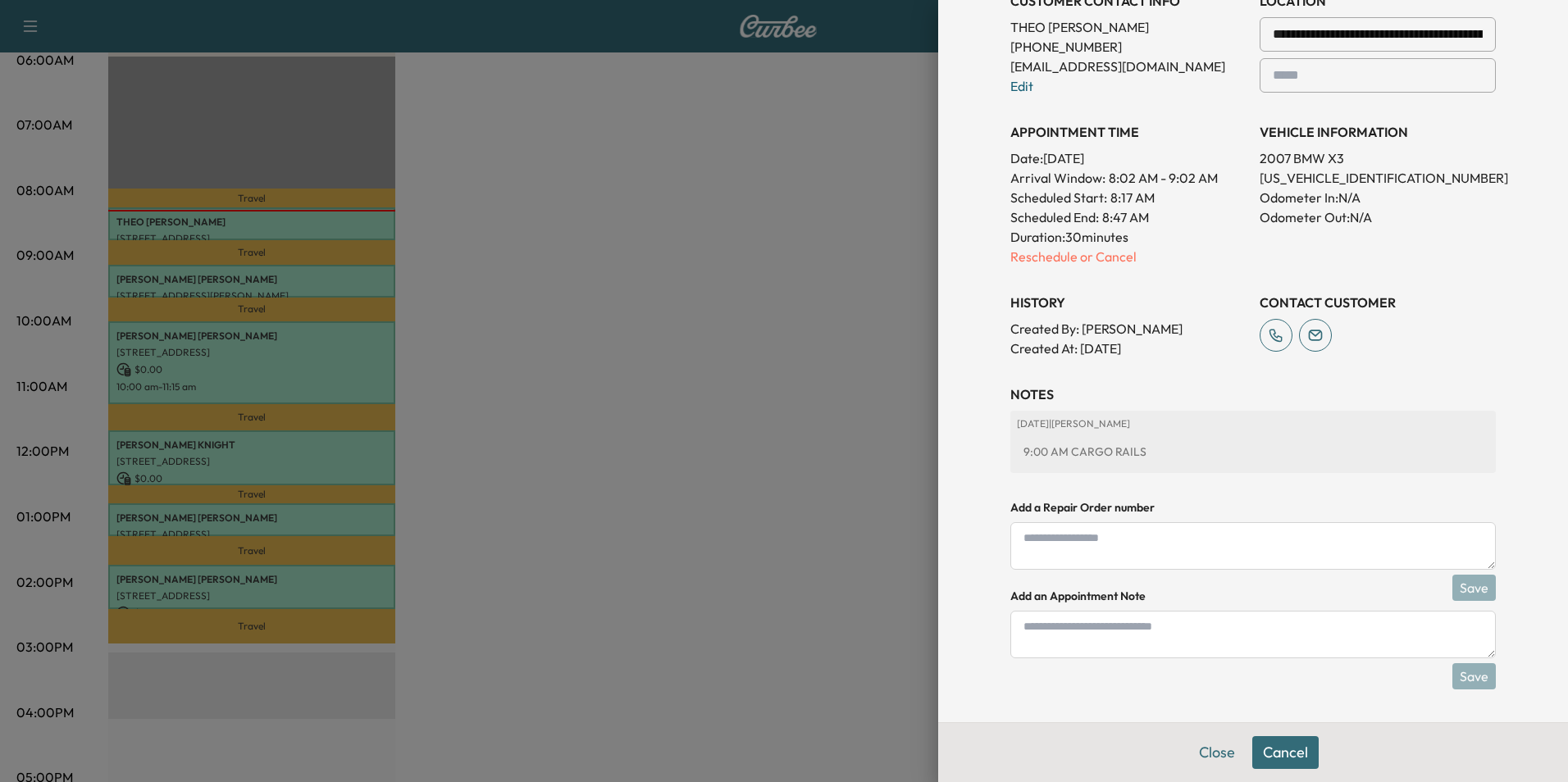
click at [1234, 634] on textarea at bounding box center [1253, 635] width 485 height 48
type textarea "**********"
click at [1470, 672] on button "Save" at bounding box center [1474, 676] width 43 height 26
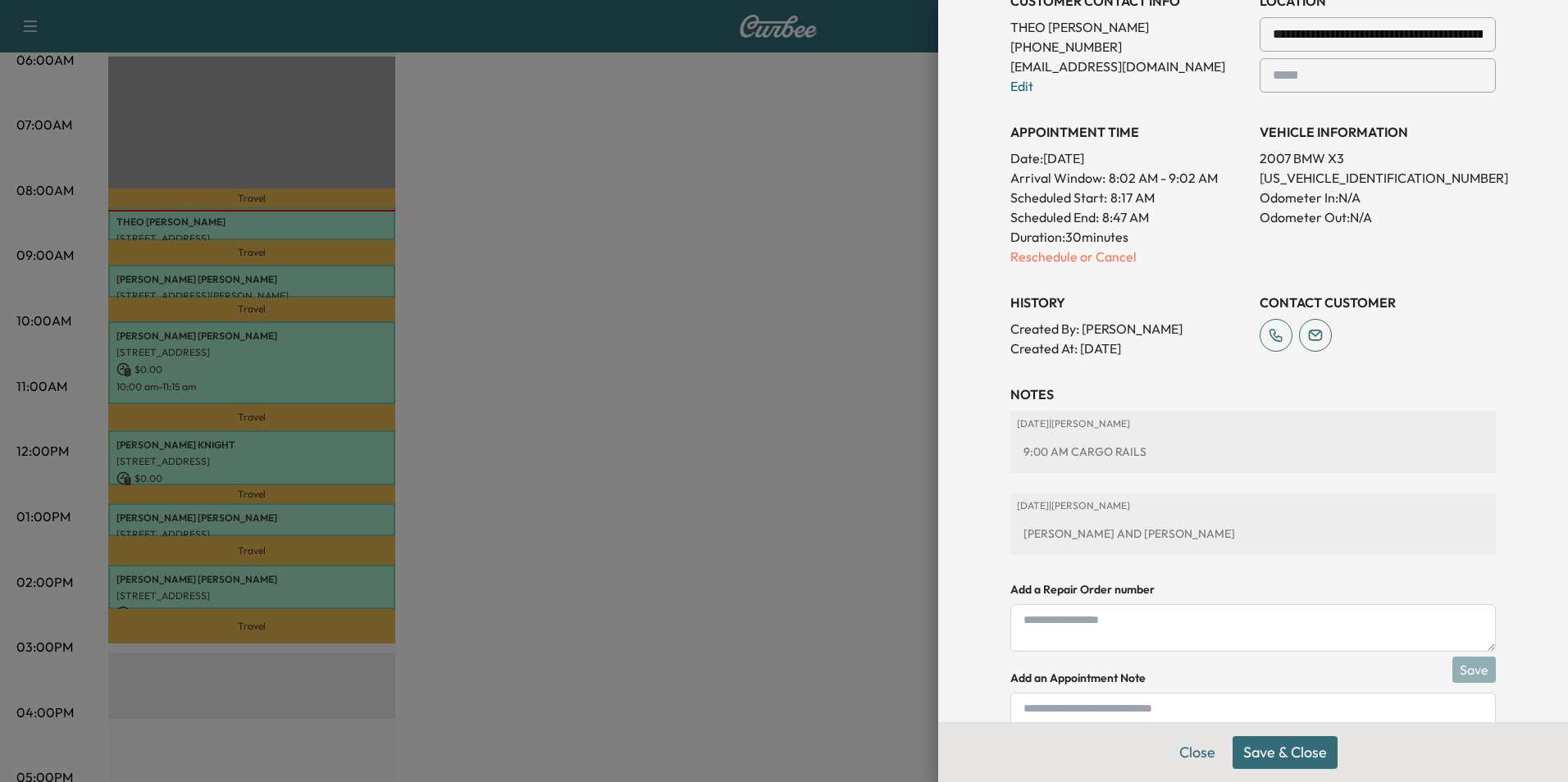
click at [1297, 746] on button "Save & Close" at bounding box center [1284, 752] width 105 height 33
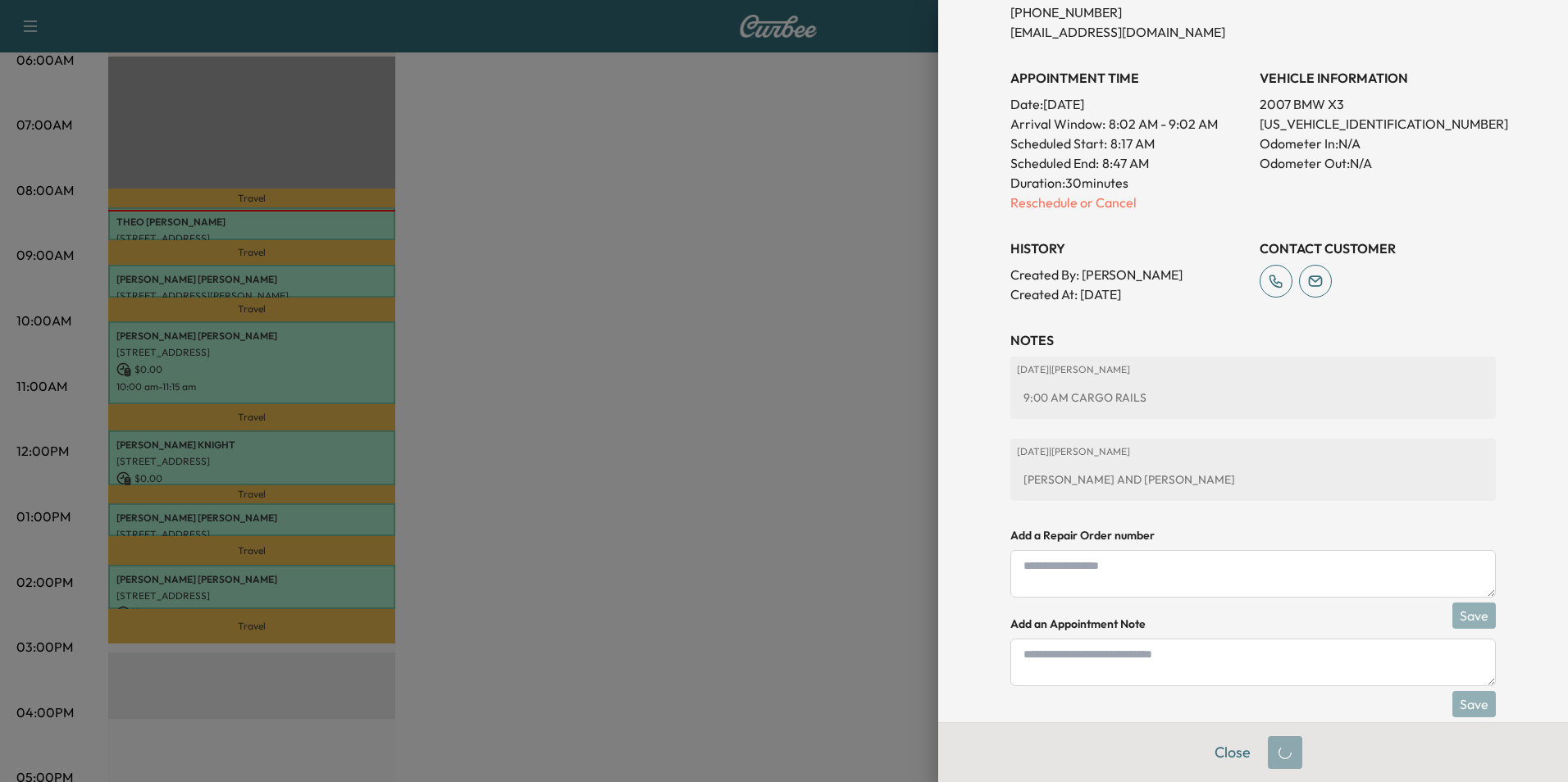
scroll to position [366, 0]
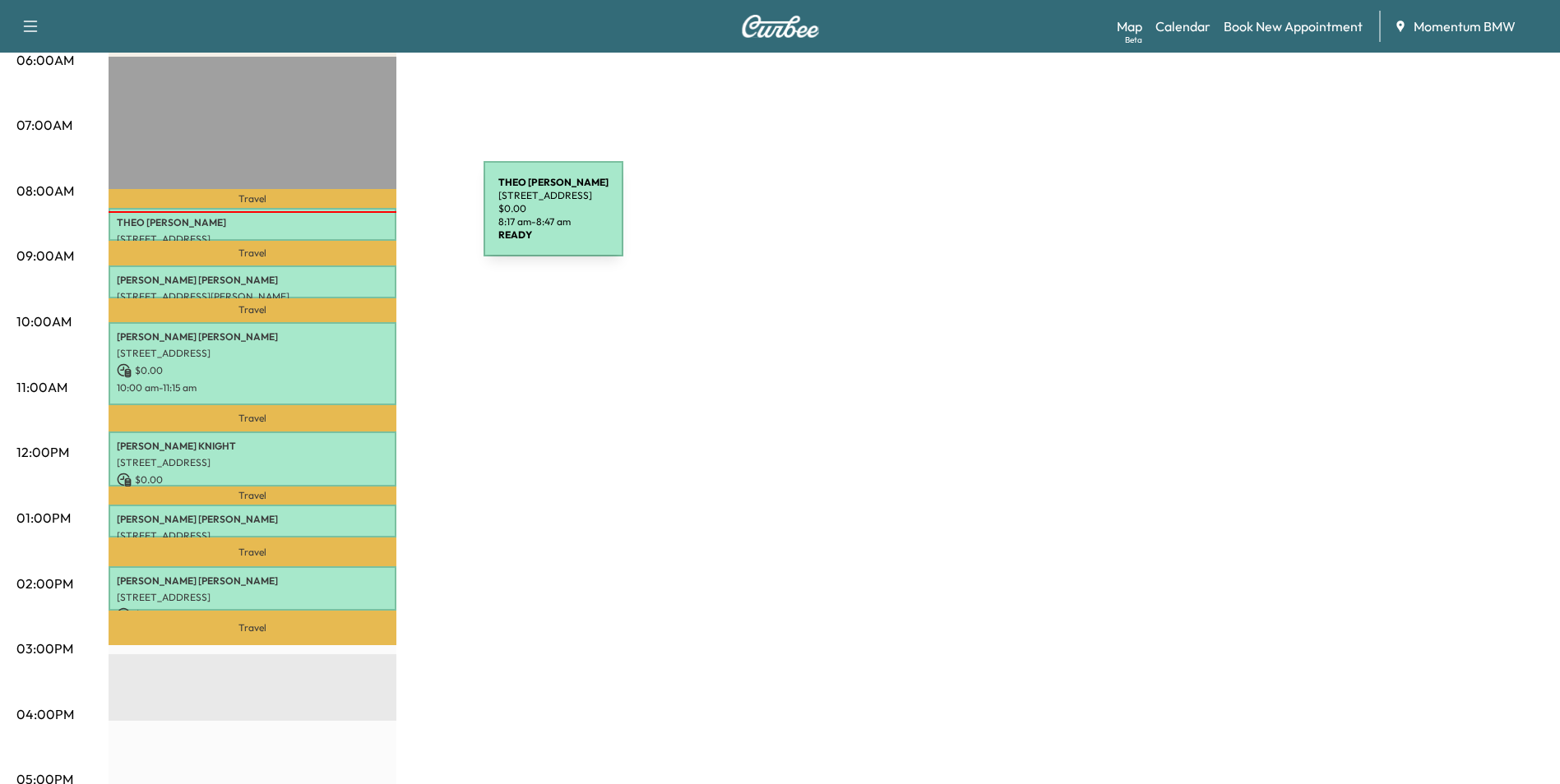
click at [361, 219] on p "[PERSON_NAME]" at bounding box center [252, 222] width 271 height 13
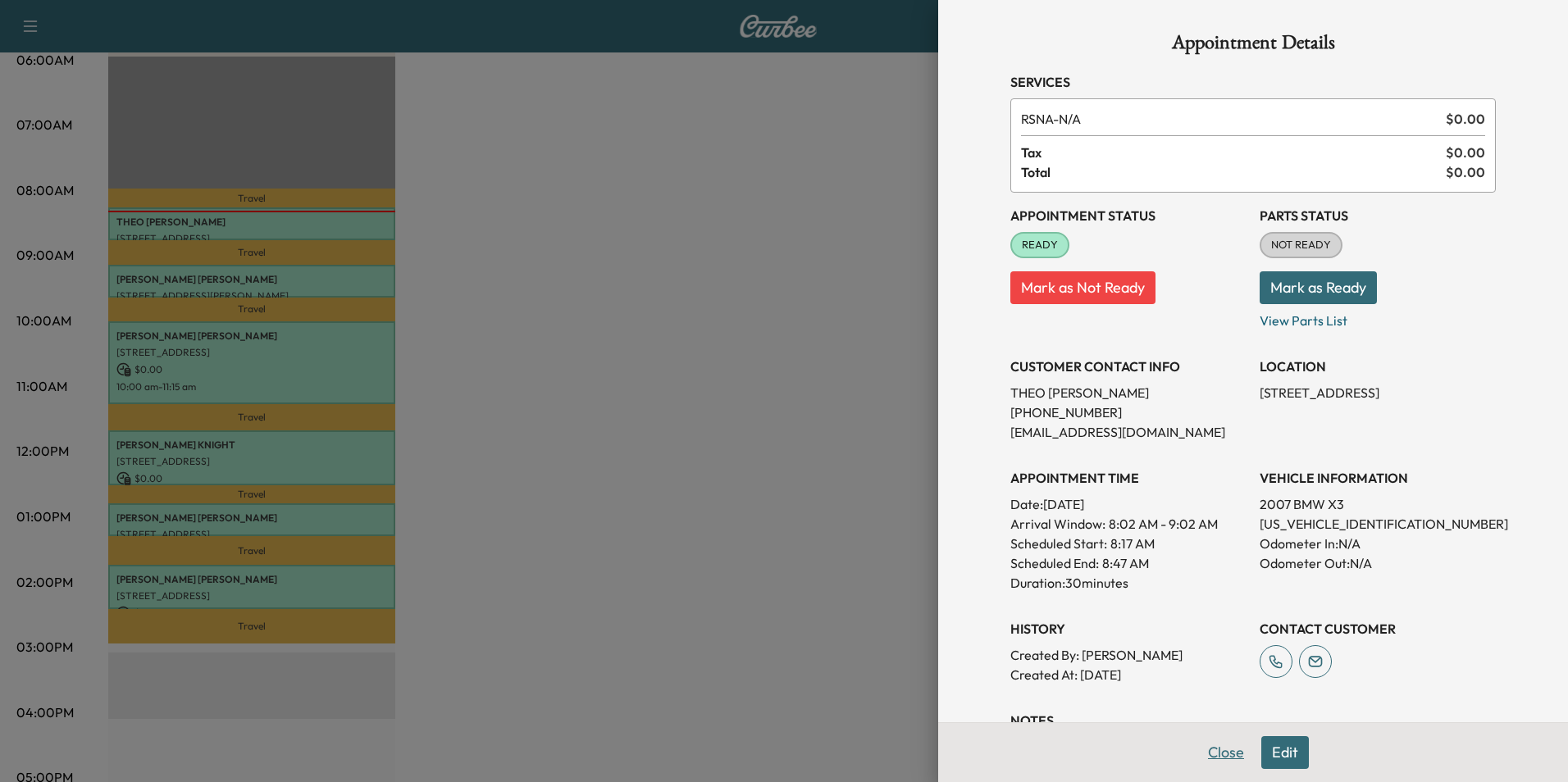
click at [1210, 751] on button "Close" at bounding box center [1226, 752] width 58 height 33
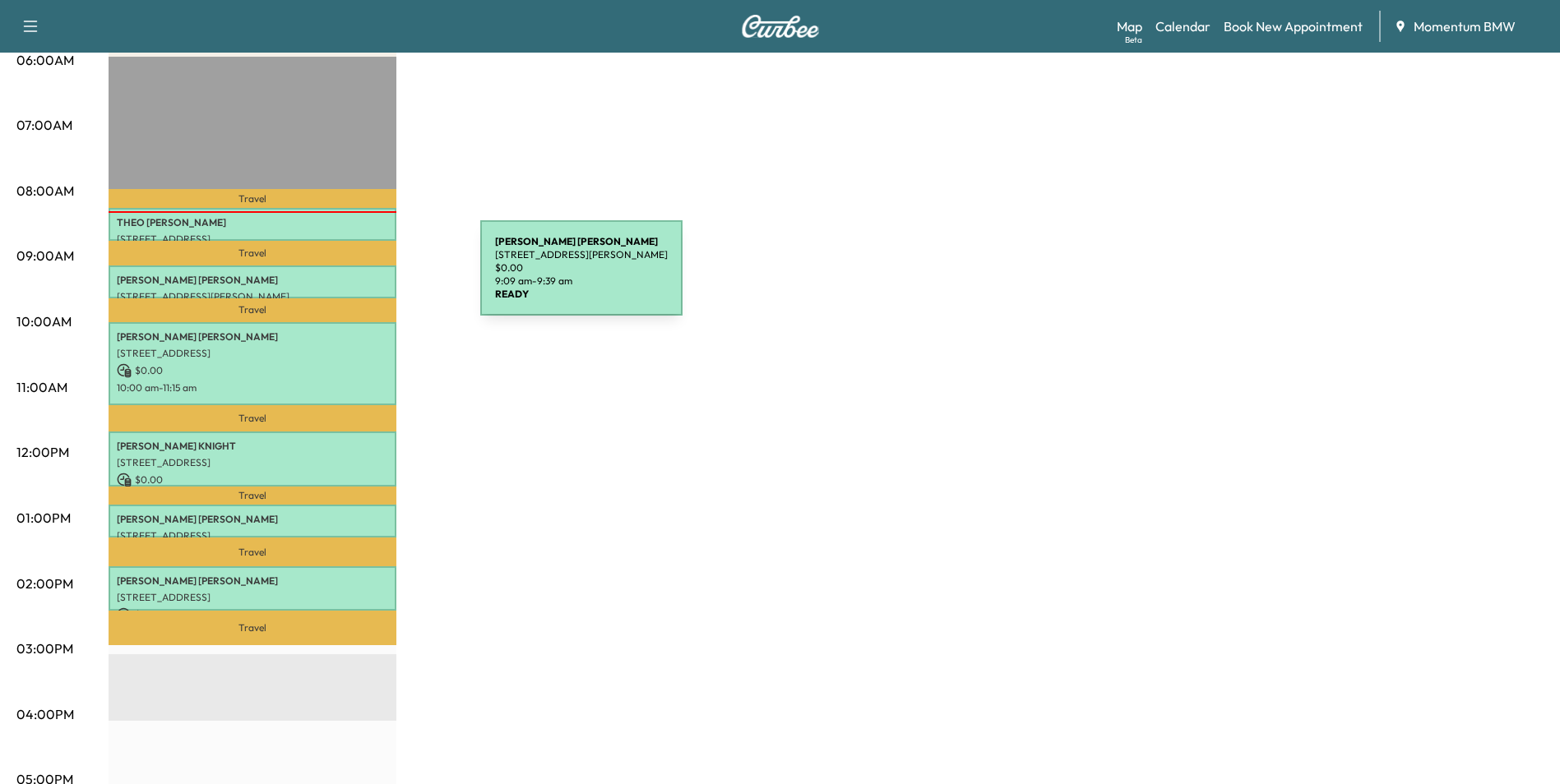
click at [357, 278] on p "[PERSON_NAME]" at bounding box center [252, 280] width 271 height 13
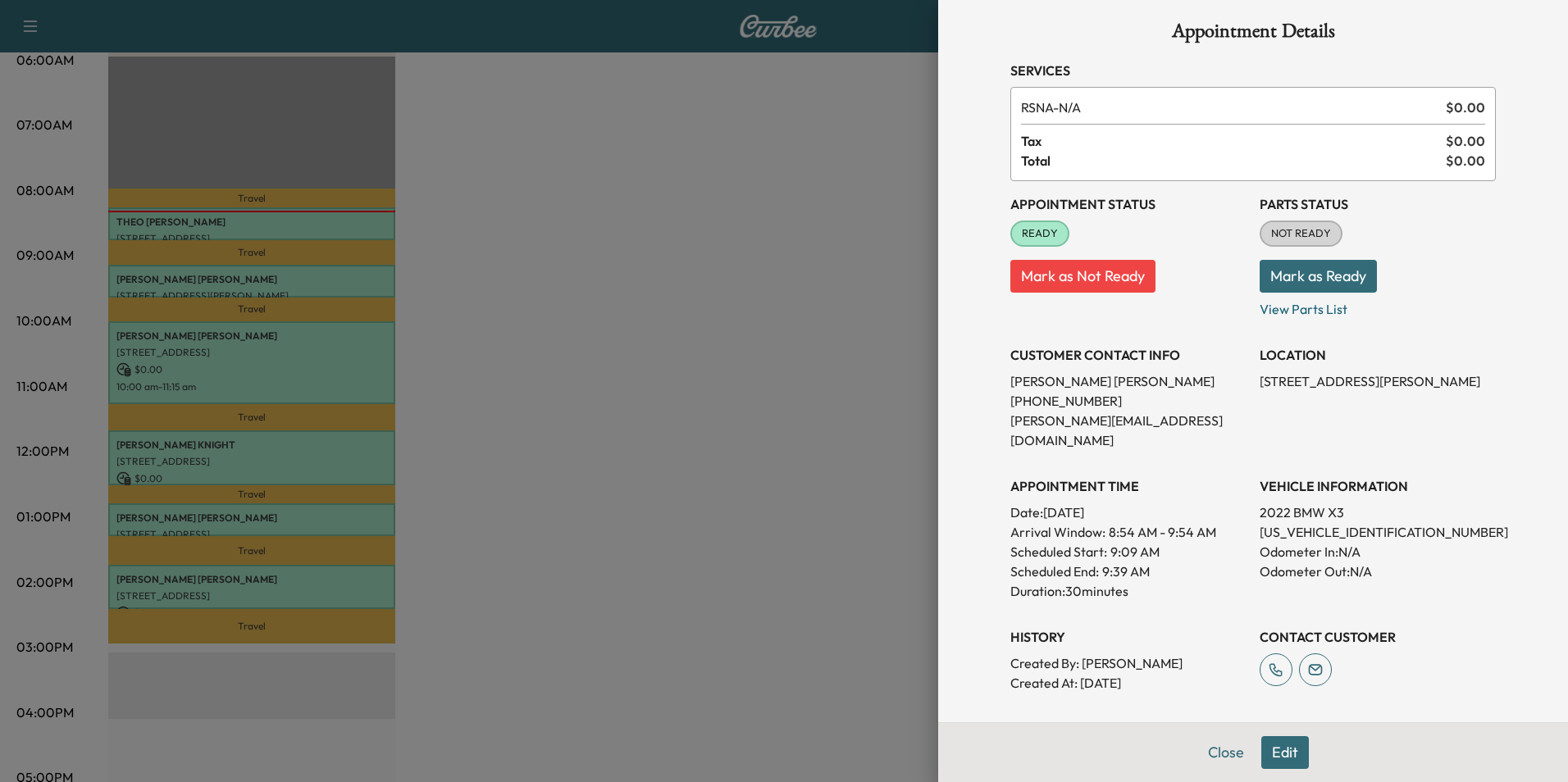
scroll to position [0, 0]
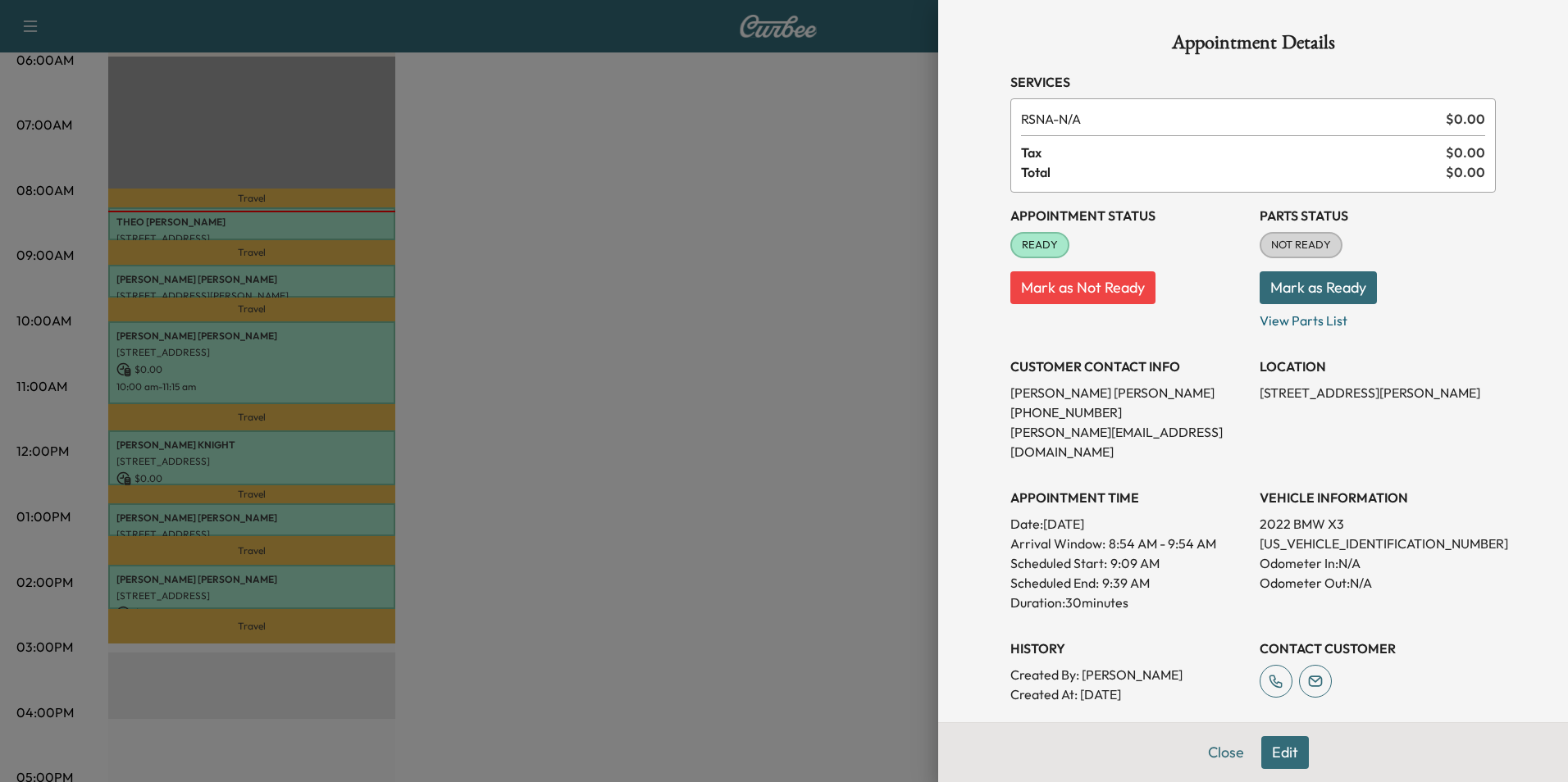
click at [1212, 753] on button "Close" at bounding box center [1226, 752] width 58 height 33
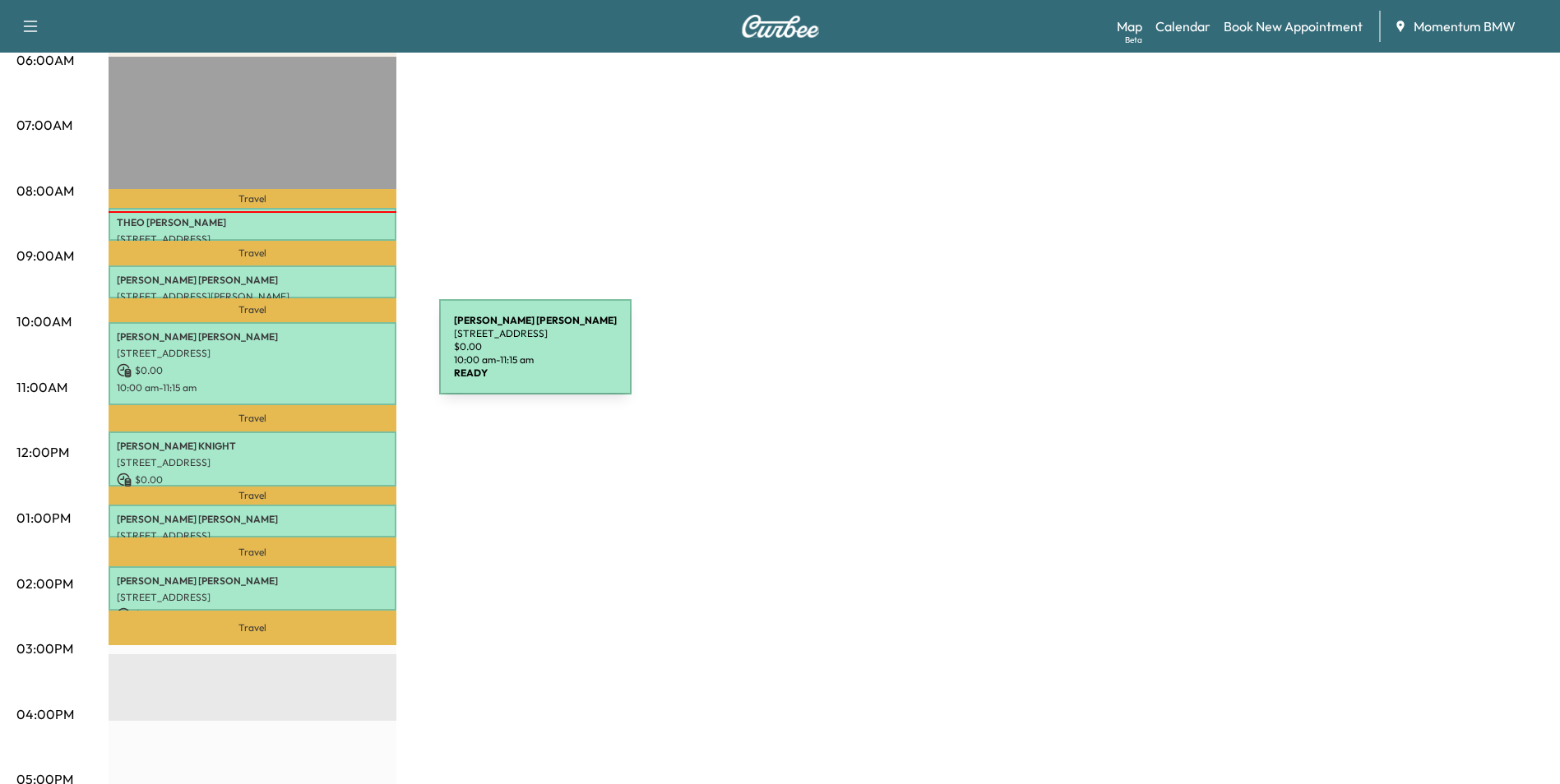
click at [315, 357] on div "[PERSON_NAME] [STREET_ADDRESS] $ 0.00 10:00 am - 11:15 am" at bounding box center [252, 363] width 288 height 83
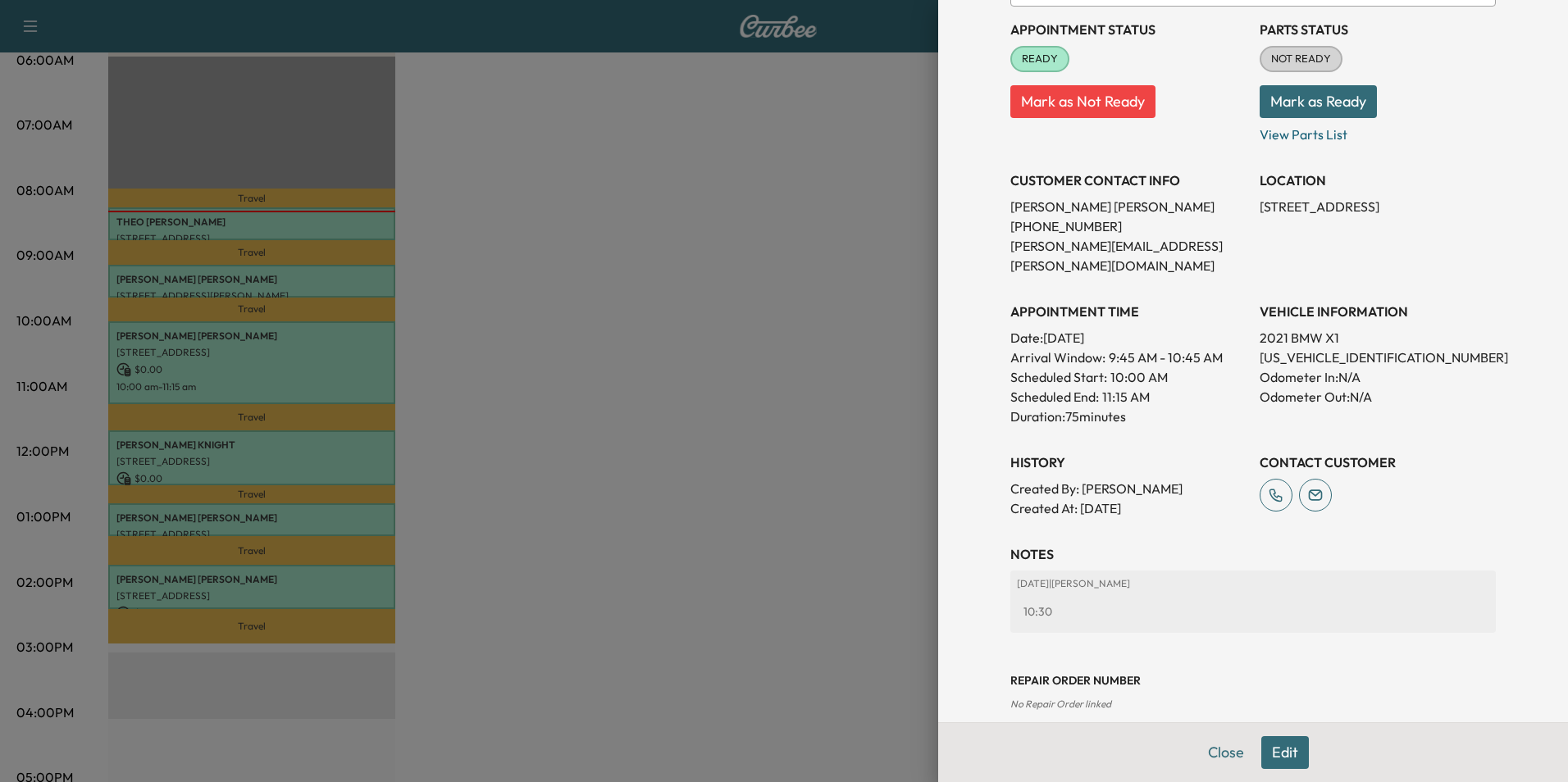
scroll to position [228, 0]
click at [1211, 756] on button "Close" at bounding box center [1226, 752] width 58 height 33
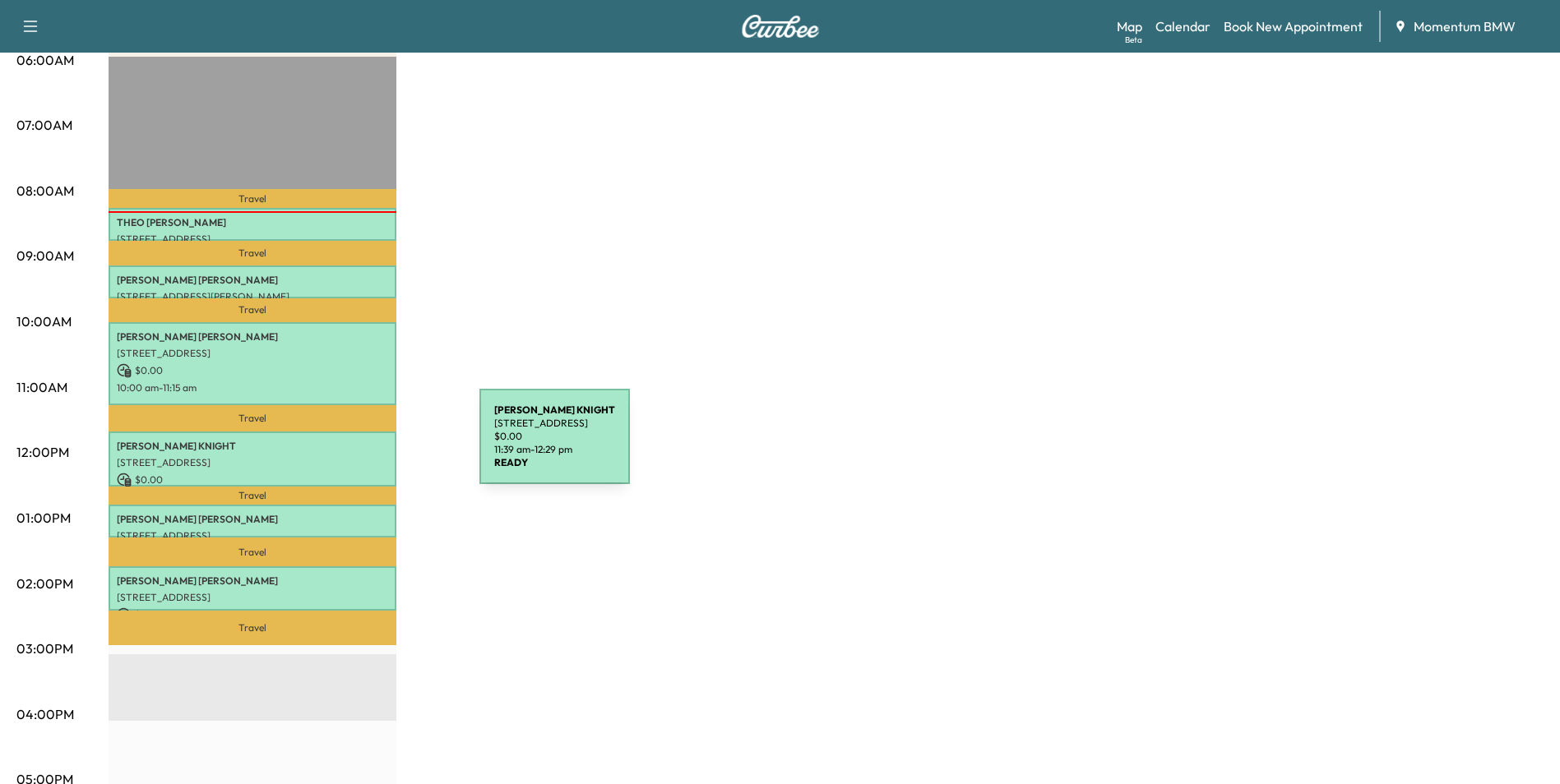
click at [356, 448] on p "[PERSON_NAME]" at bounding box center [252, 446] width 271 height 13
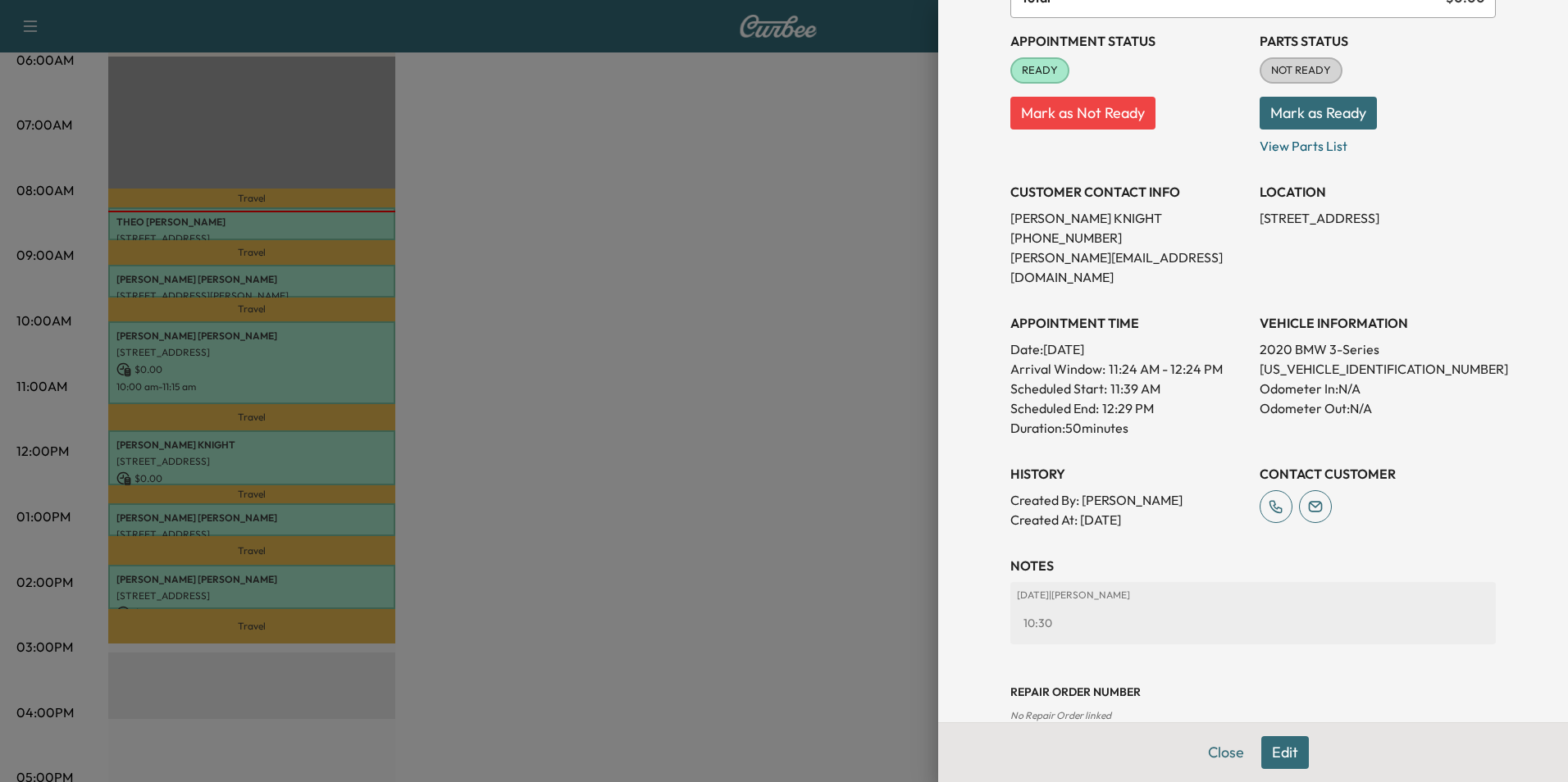
scroll to position [189, 0]
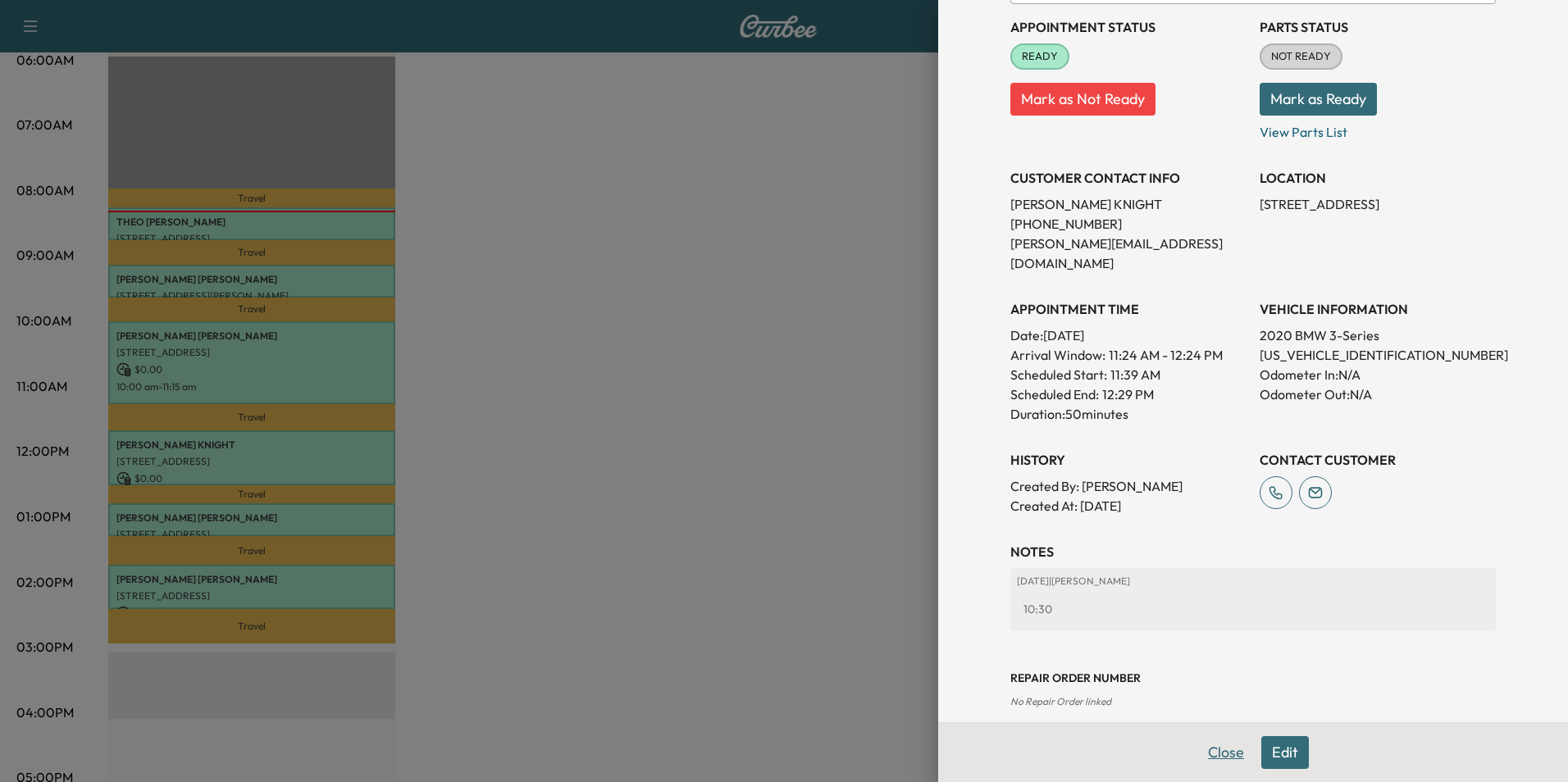
click at [1210, 754] on button "Close" at bounding box center [1226, 752] width 58 height 33
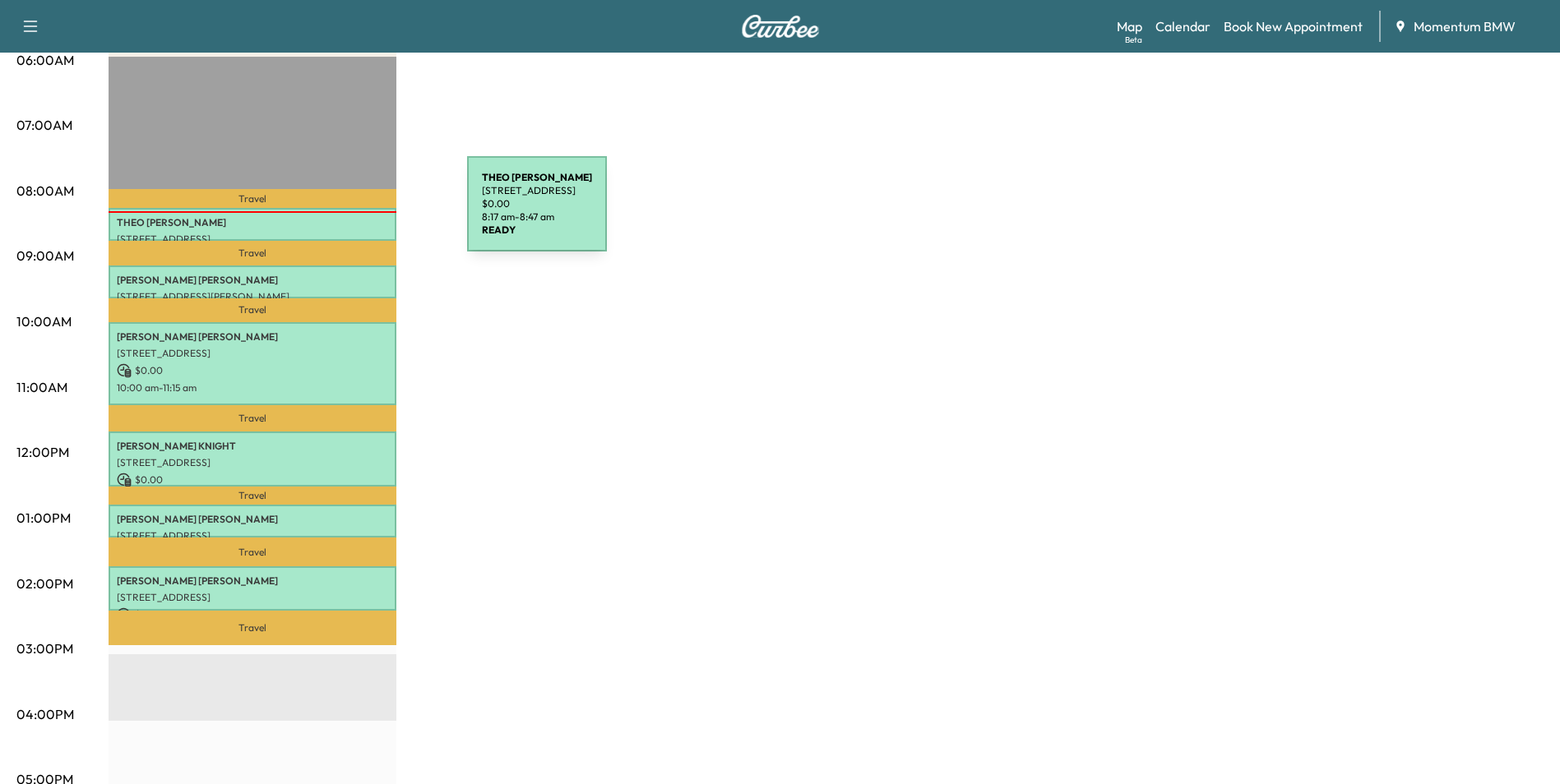
click at [344, 216] on p "[PERSON_NAME]" at bounding box center [252, 222] width 271 height 13
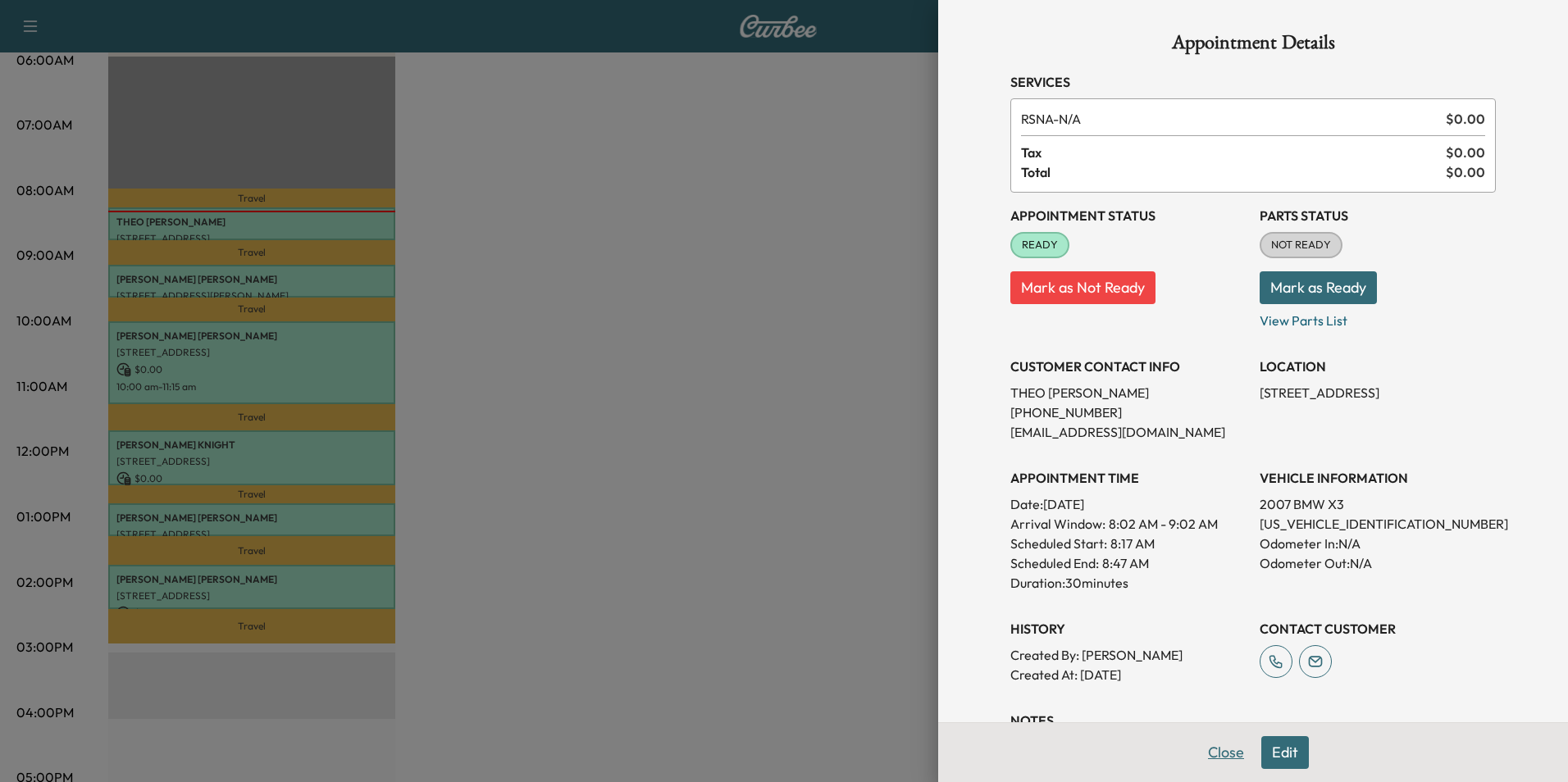
click at [1214, 752] on button "Close" at bounding box center [1226, 752] width 58 height 33
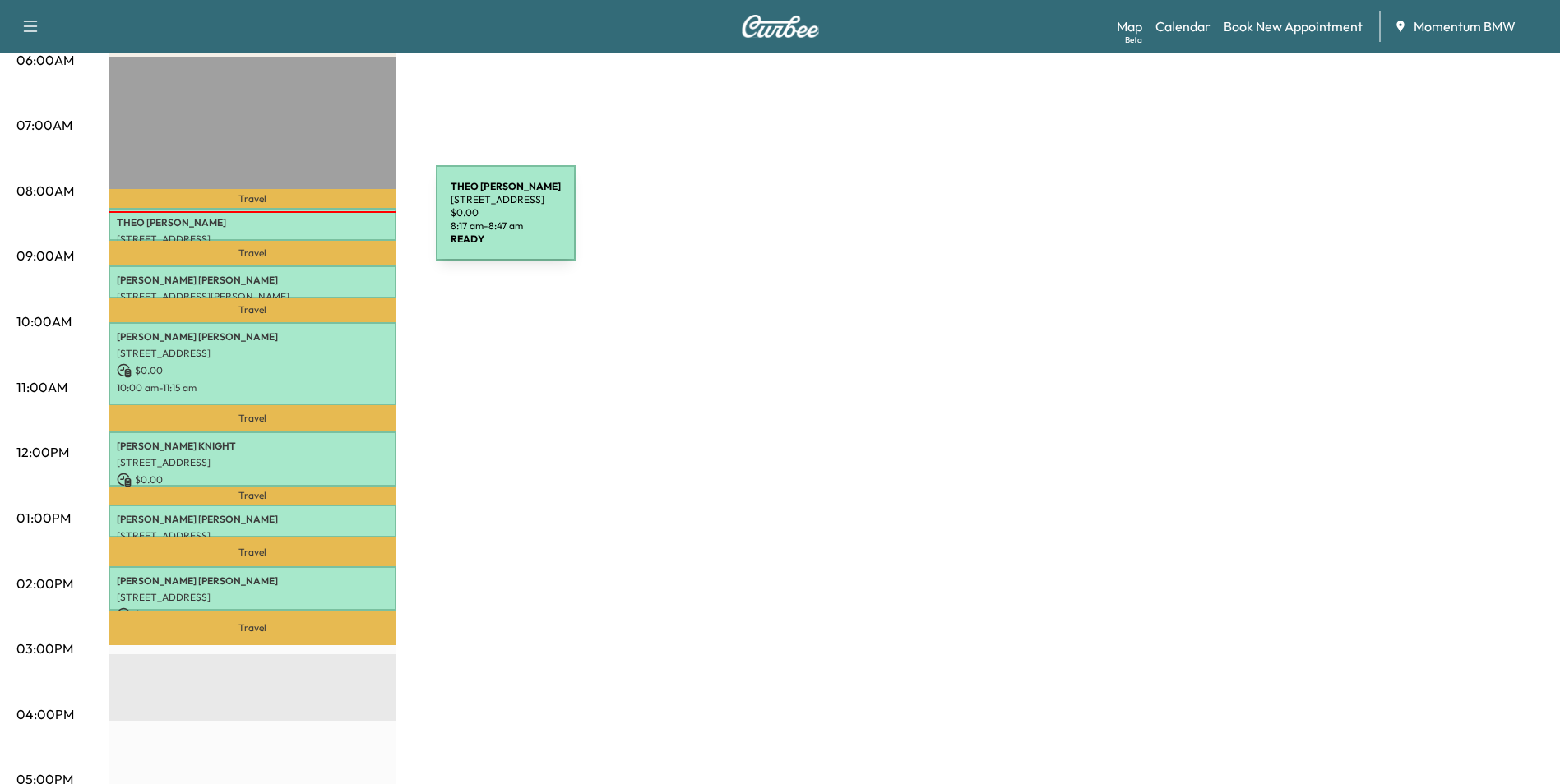
click at [313, 223] on p "[PERSON_NAME]" at bounding box center [252, 222] width 271 height 13
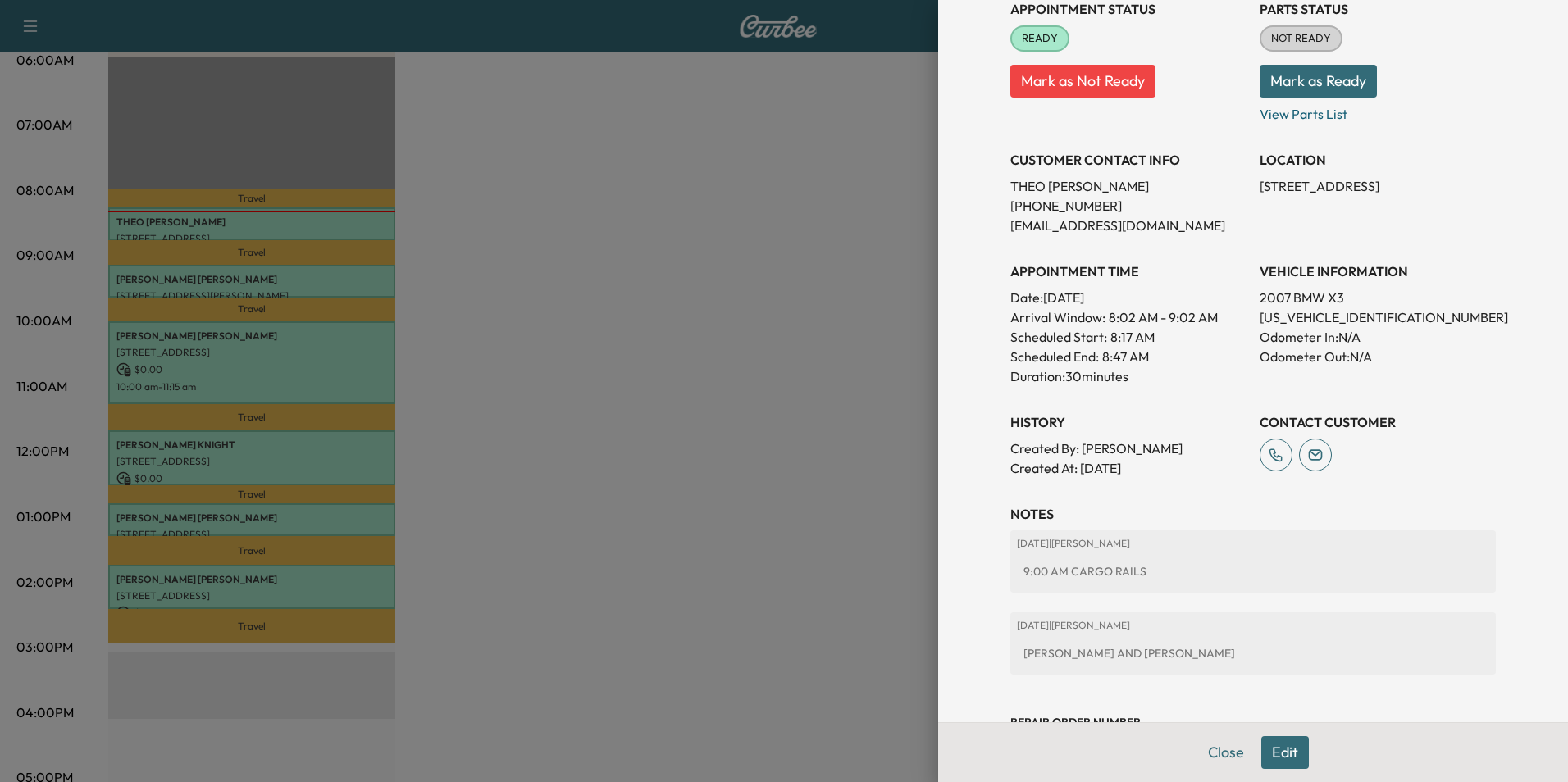
scroll to position [270, 0]
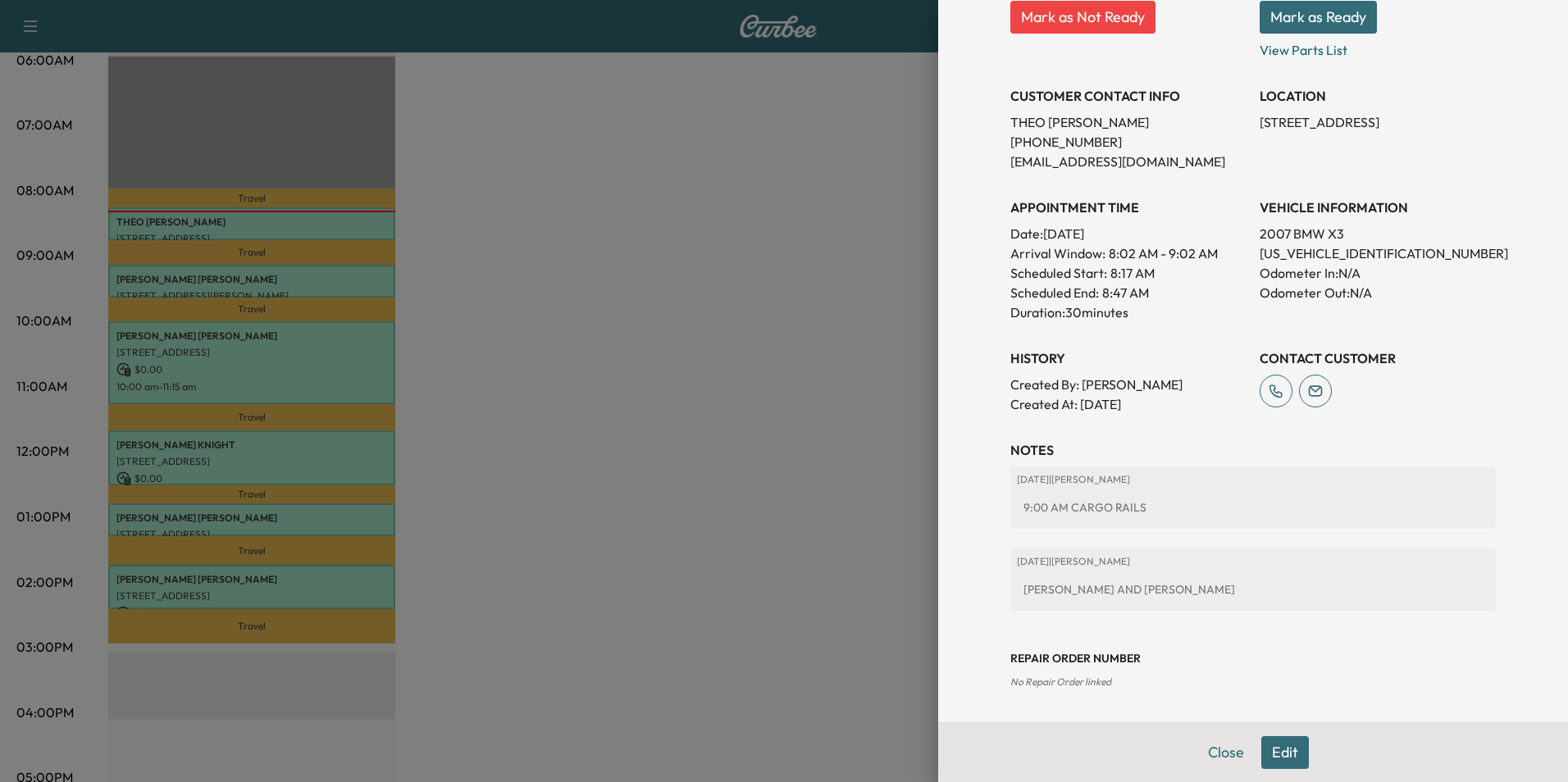
click at [1233, 753] on button "Close" at bounding box center [1226, 752] width 58 height 33
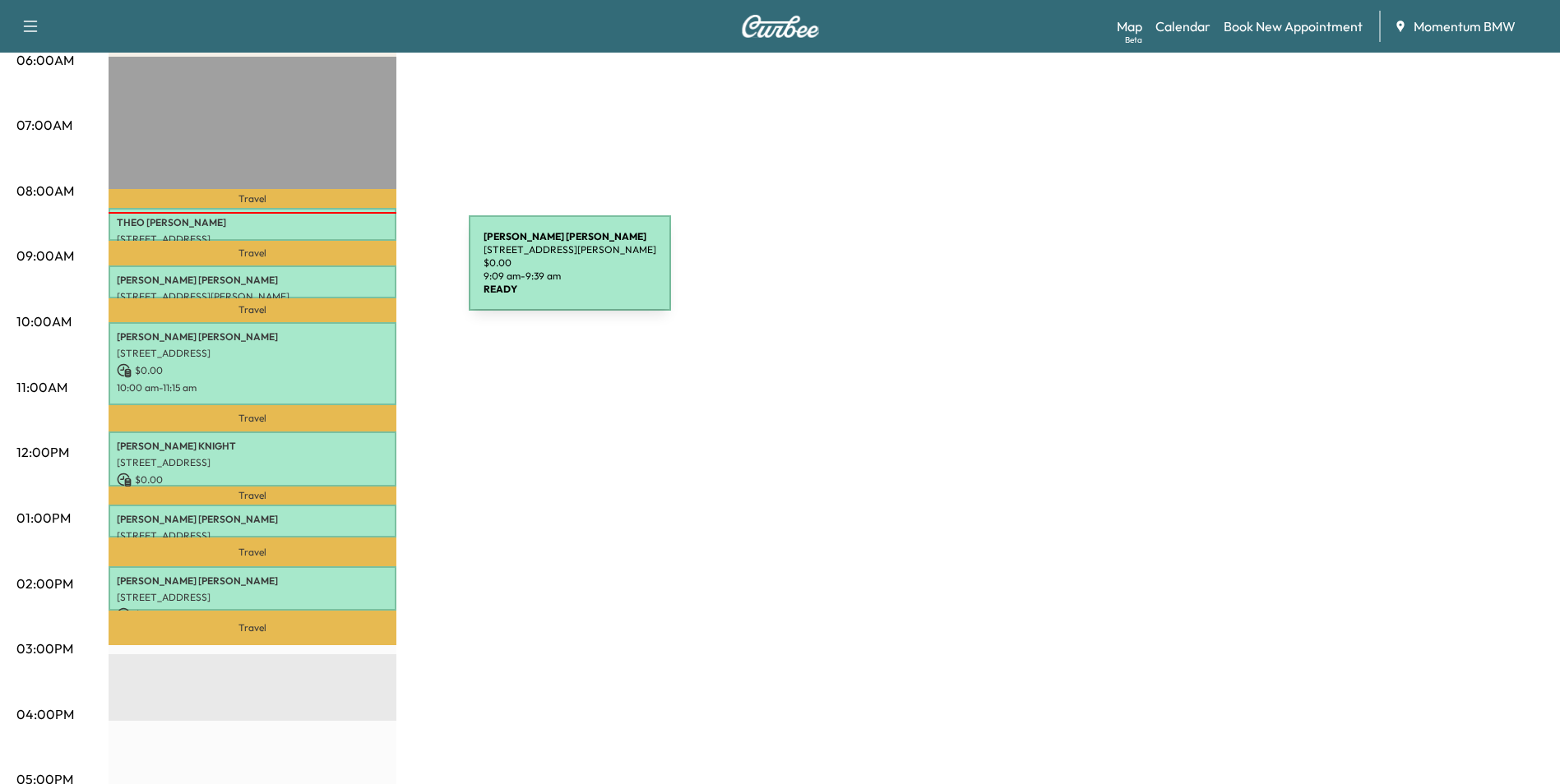
click at [345, 274] on p "[PERSON_NAME]" at bounding box center [252, 280] width 271 height 13
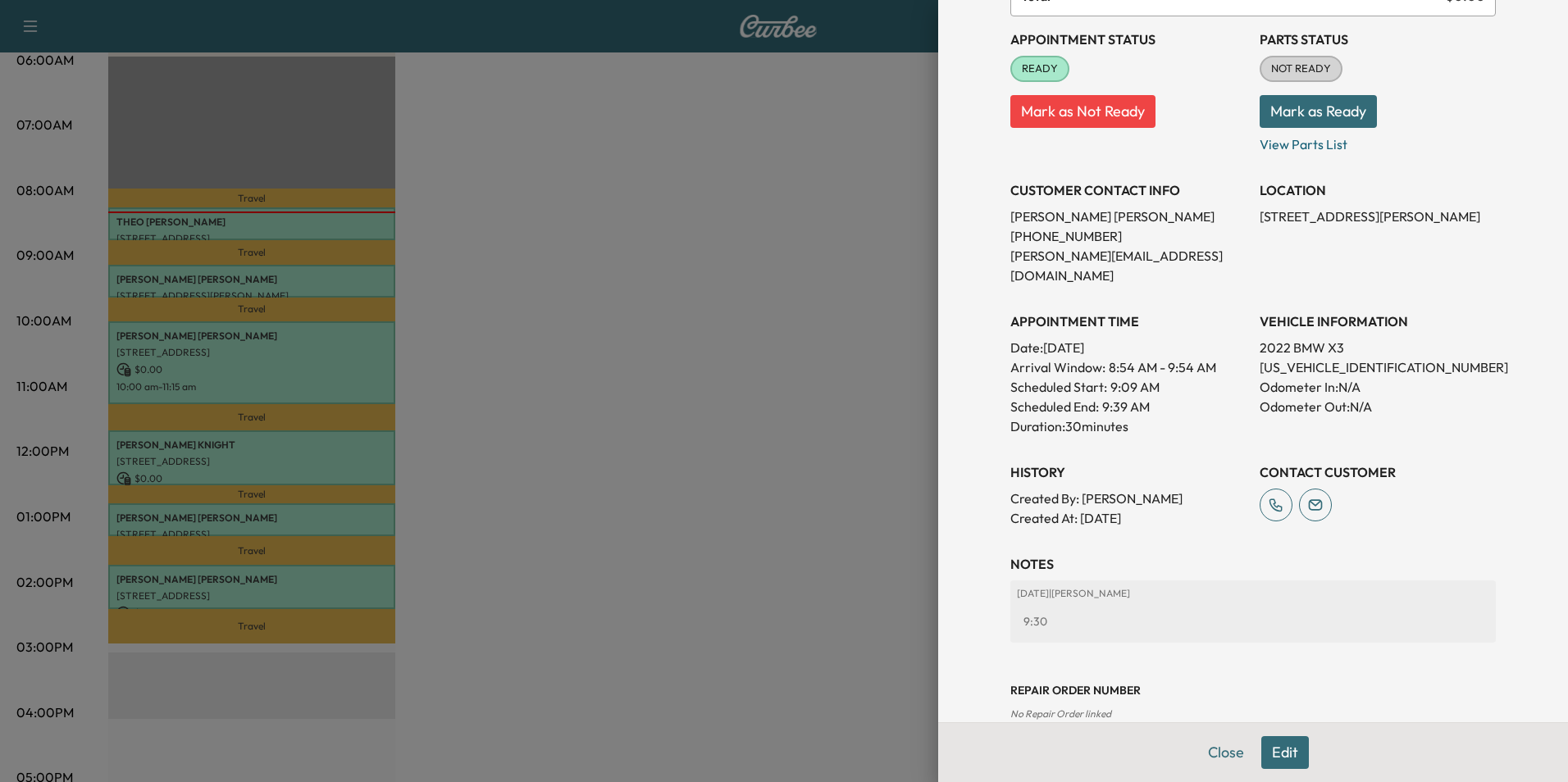
scroll to position [189, 0]
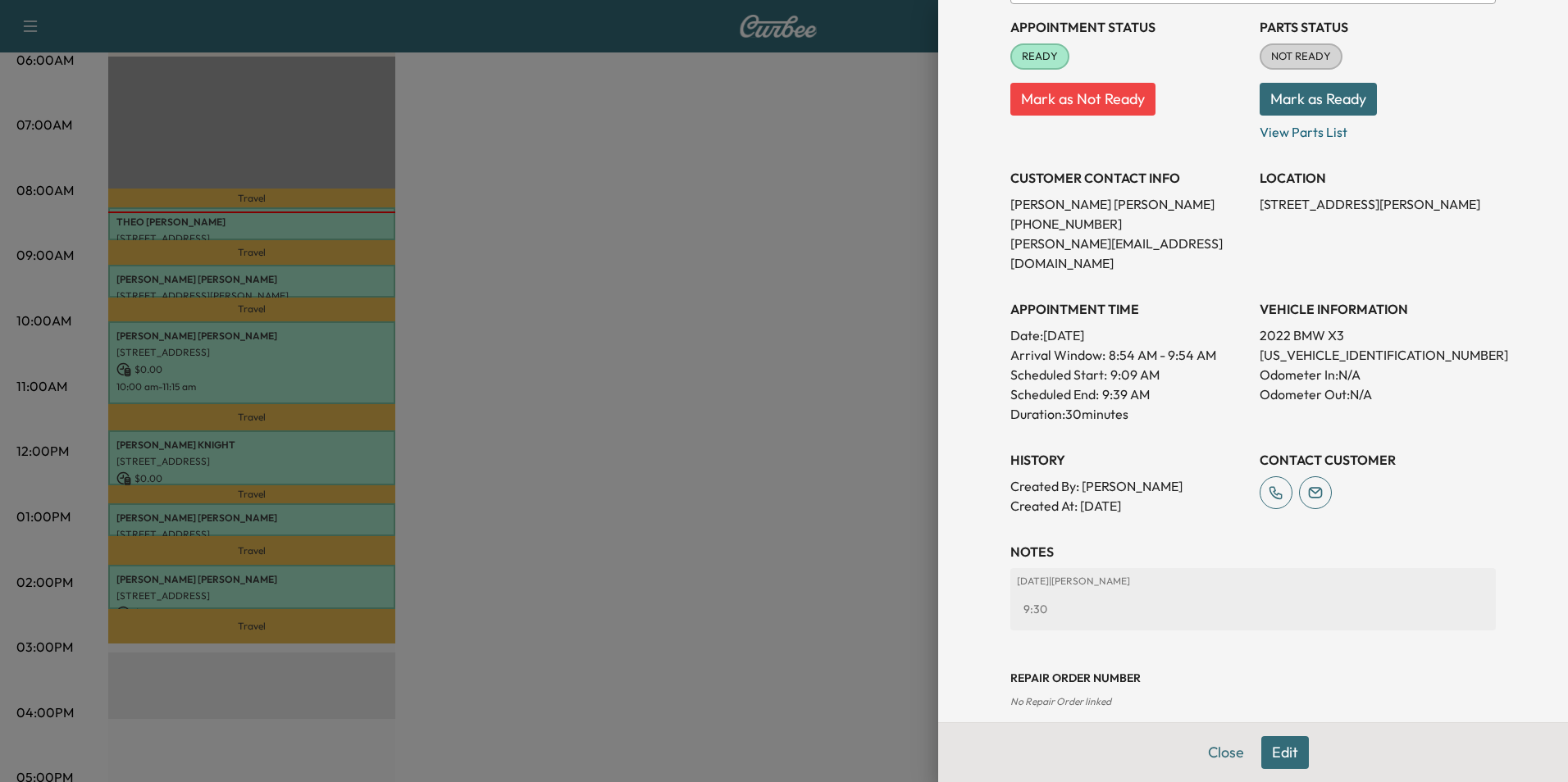
click at [1278, 756] on button "Edit" at bounding box center [1285, 752] width 48 height 33
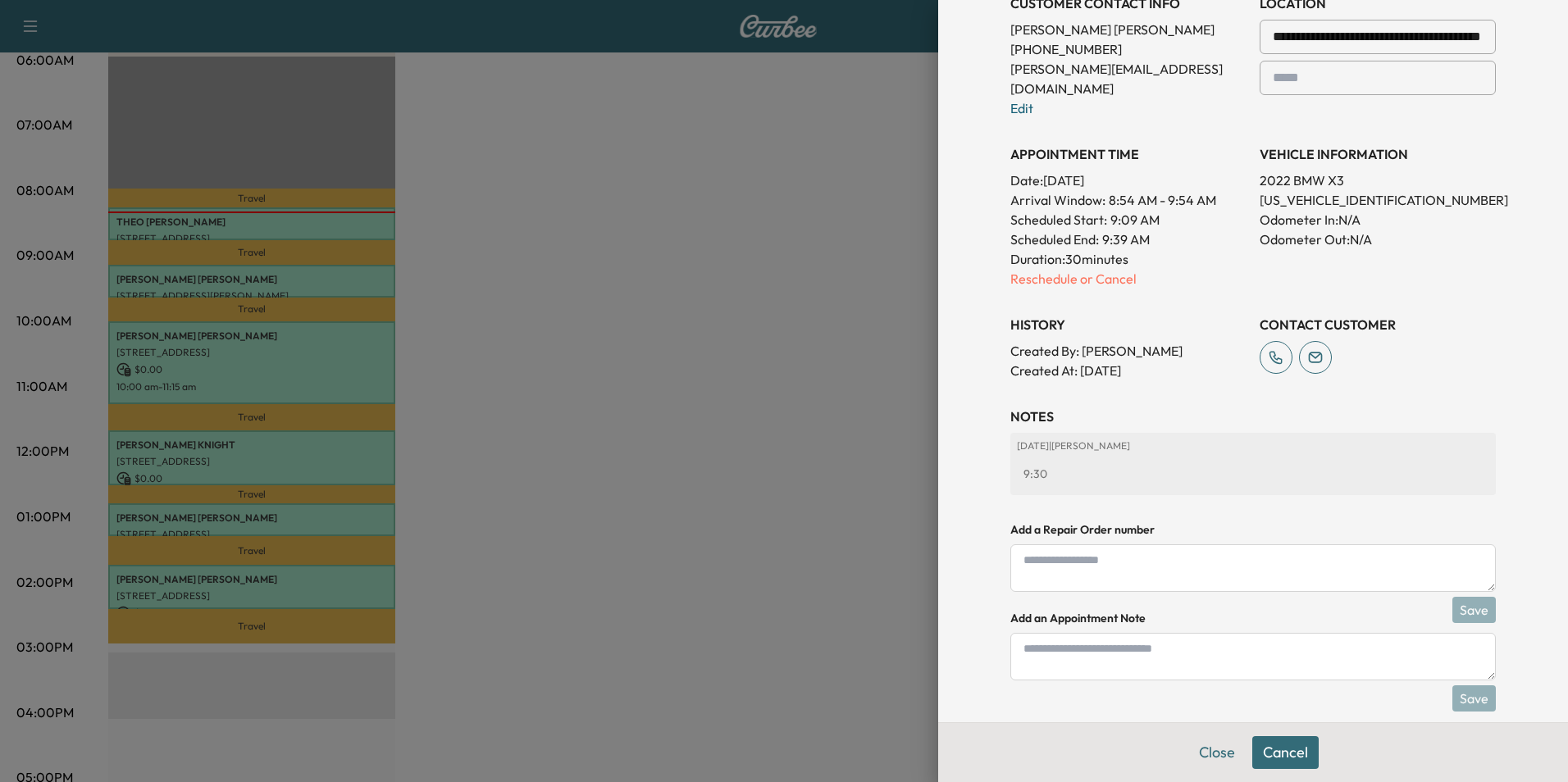
scroll to position [400, 0]
click at [1144, 638] on textarea at bounding box center [1253, 654] width 485 height 48
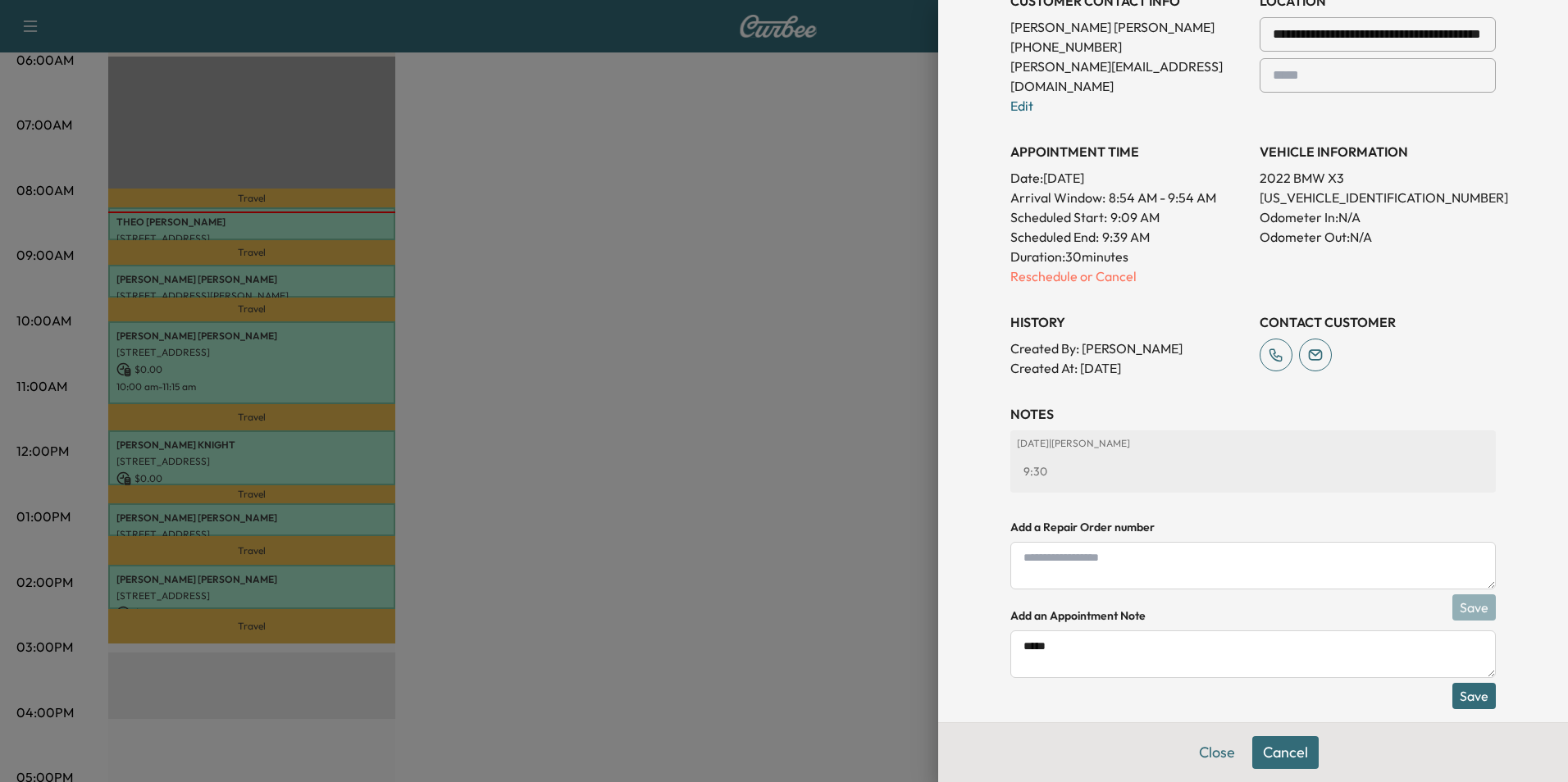
type textarea "*****"
click at [1465, 683] on button "Save" at bounding box center [1474, 696] width 43 height 26
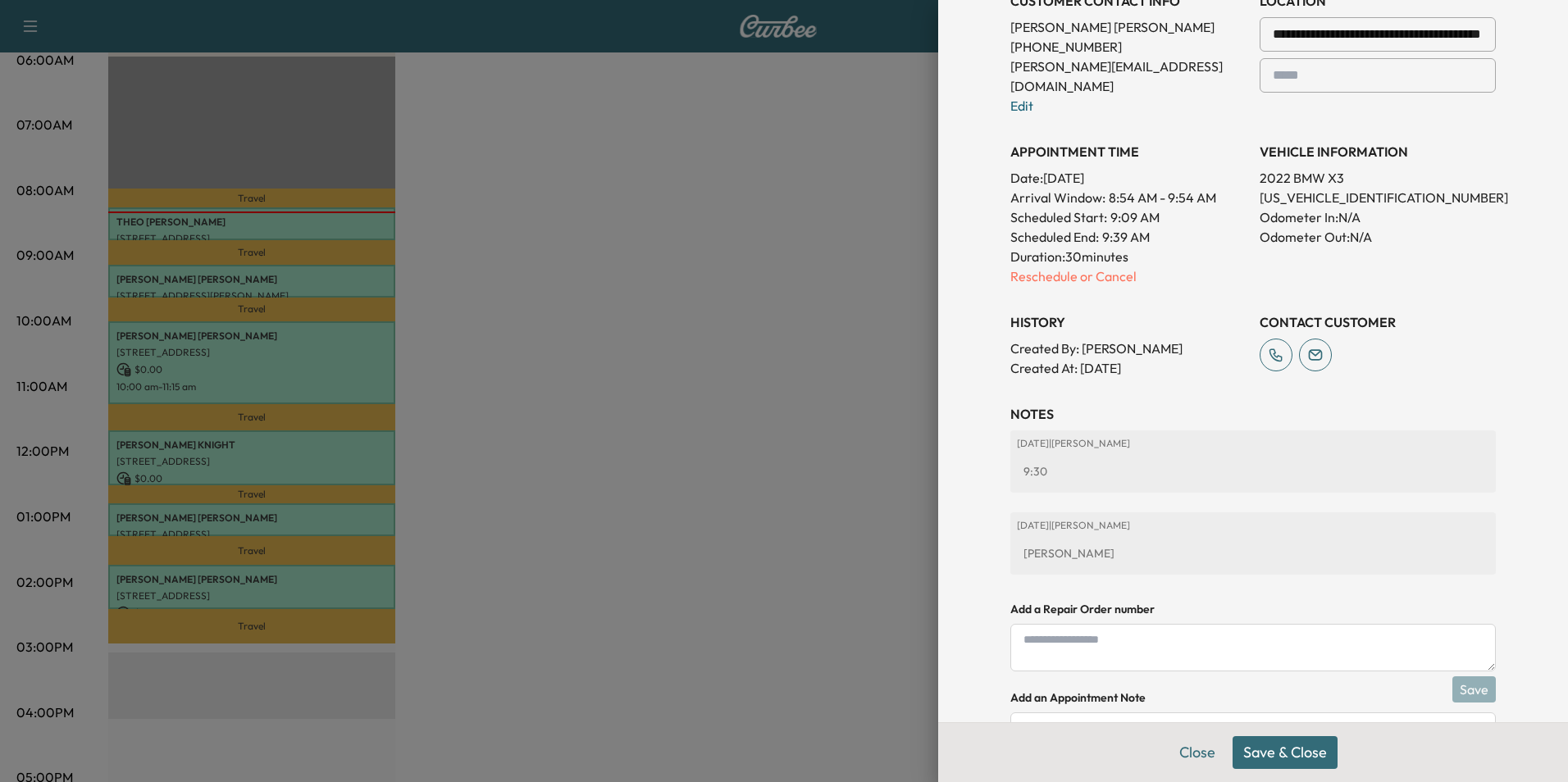
click at [1290, 752] on button "Save & Close" at bounding box center [1284, 752] width 105 height 33
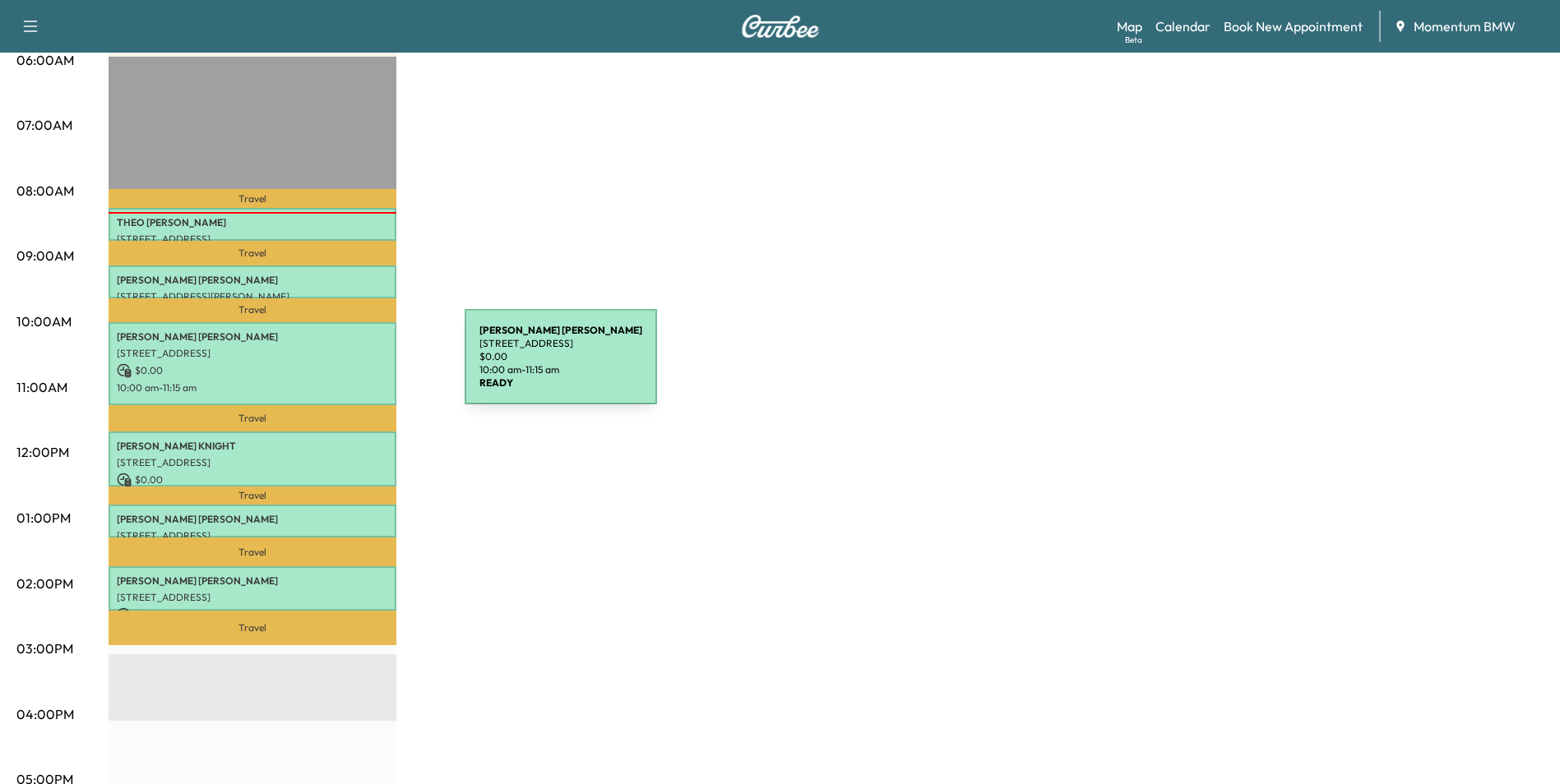
click at [341, 366] on p "$ 0.00" at bounding box center [252, 370] width 271 height 14
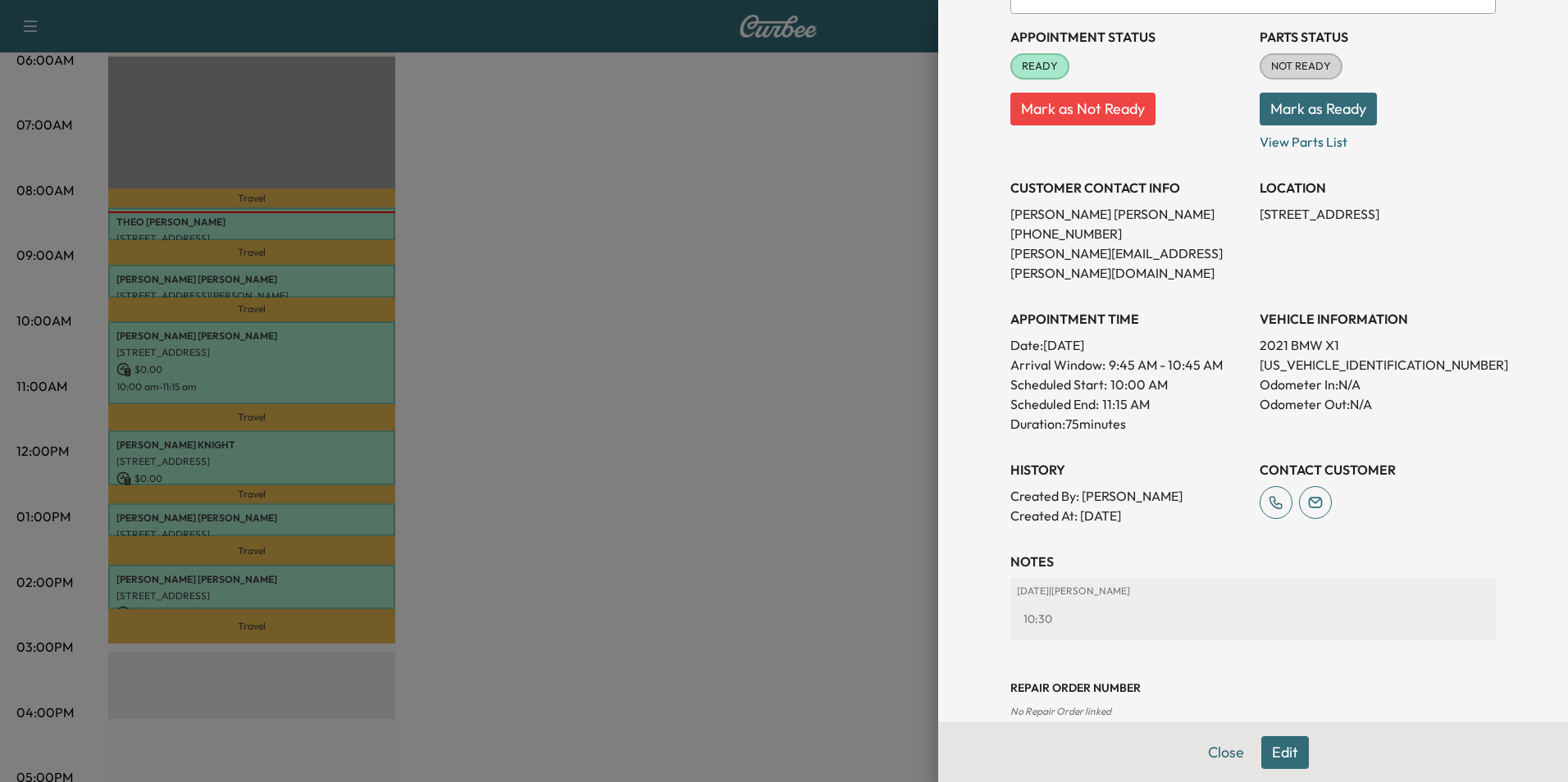
scroll to position [228, 0]
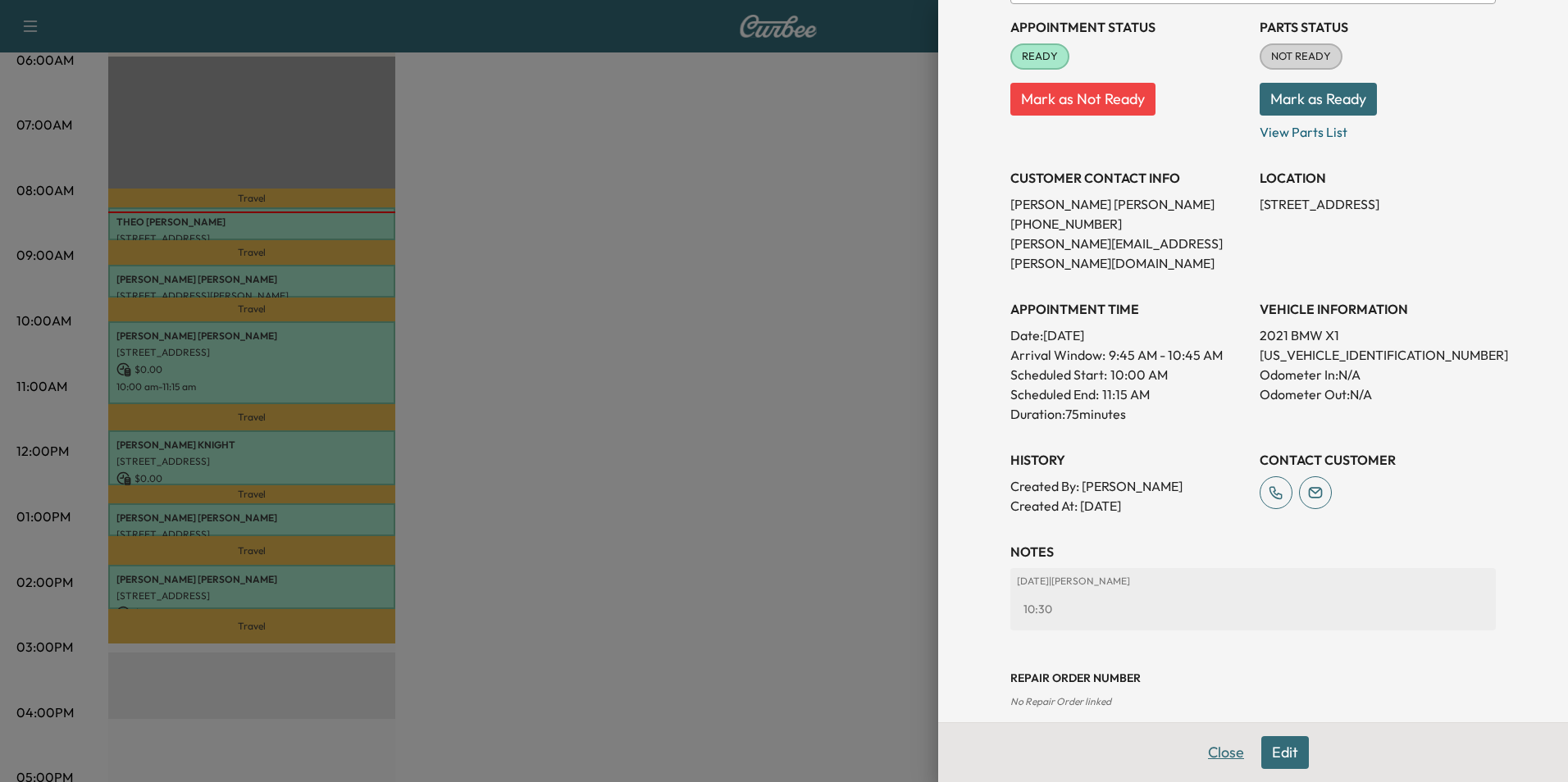
click at [1202, 751] on button "Close" at bounding box center [1226, 752] width 58 height 33
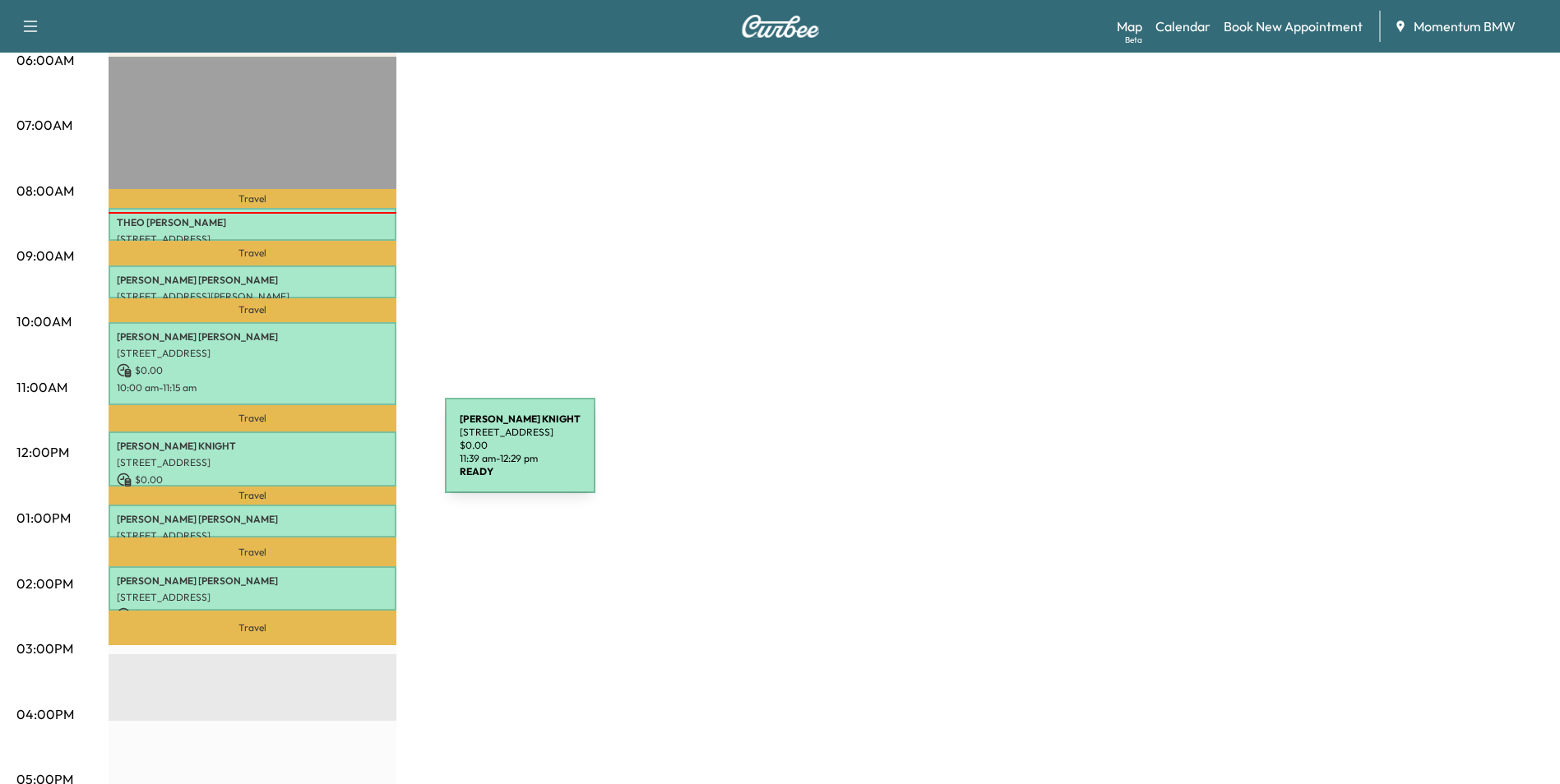
click at [321, 456] on p "[STREET_ADDRESS]" at bounding box center [252, 462] width 271 height 13
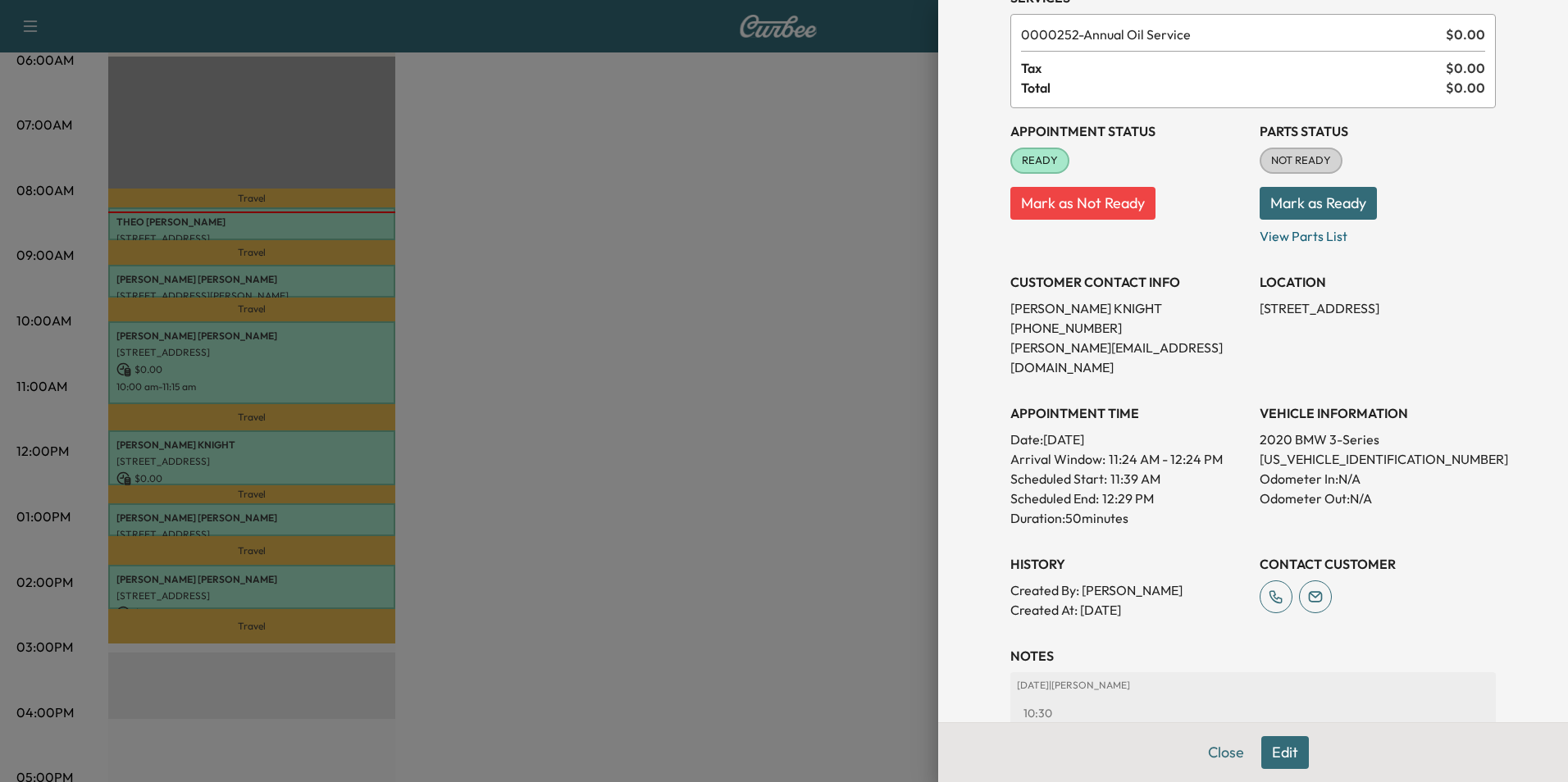
scroll to position [189, 0]
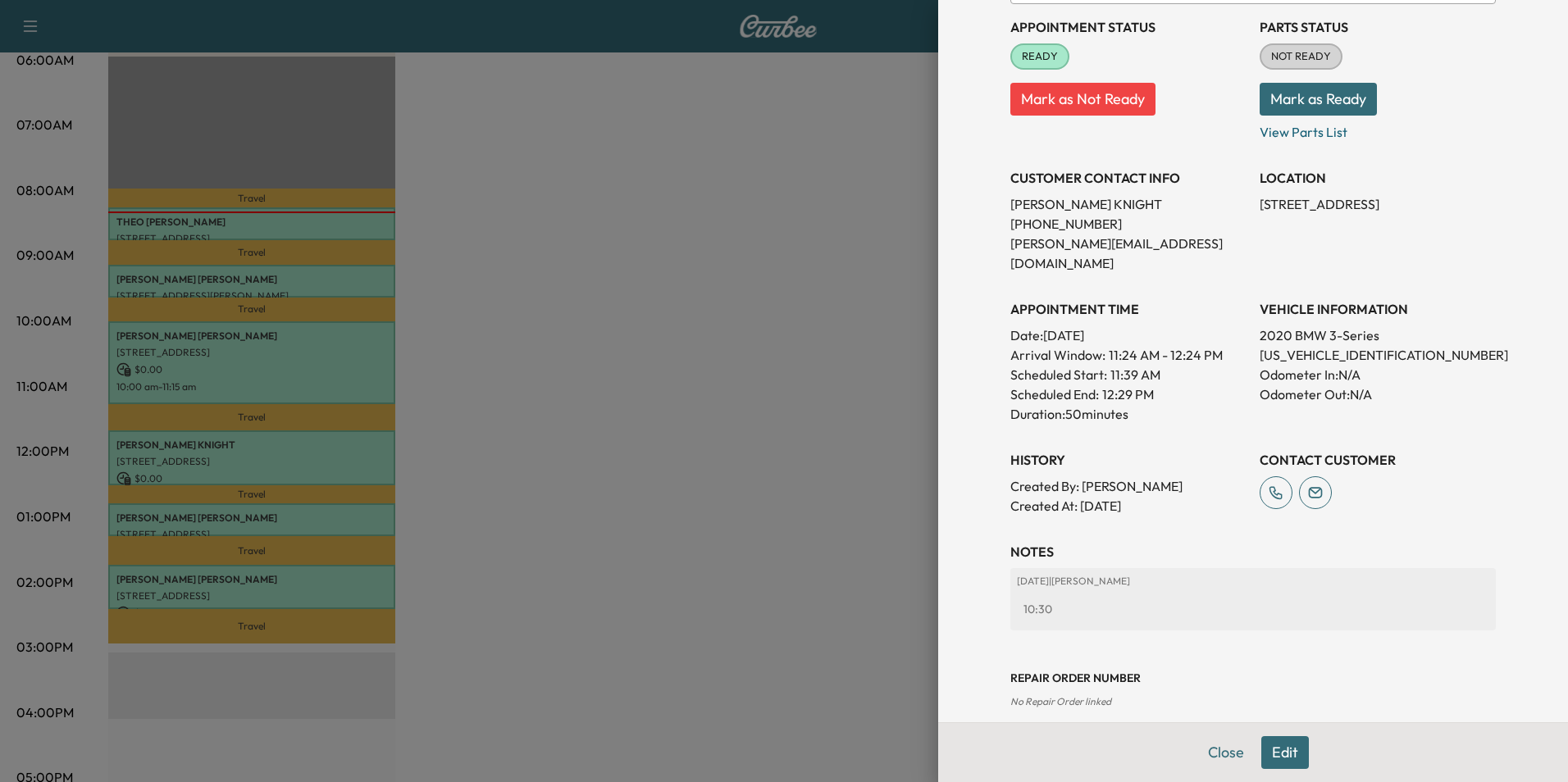
click at [1223, 751] on button "Close" at bounding box center [1226, 752] width 58 height 33
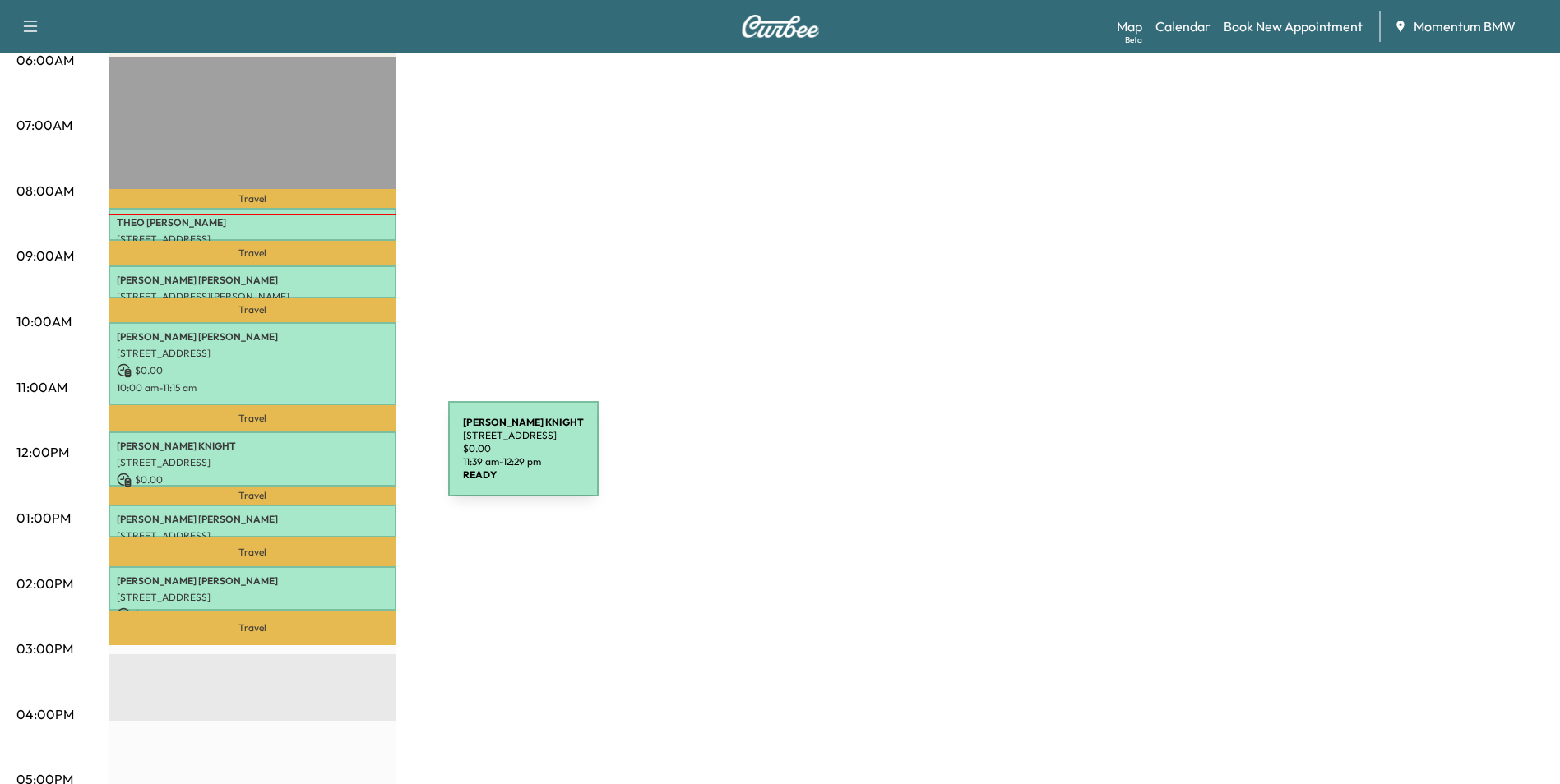
click at [325, 458] on p "[STREET_ADDRESS]" at bounding box center [252, 462] width 271 height 13
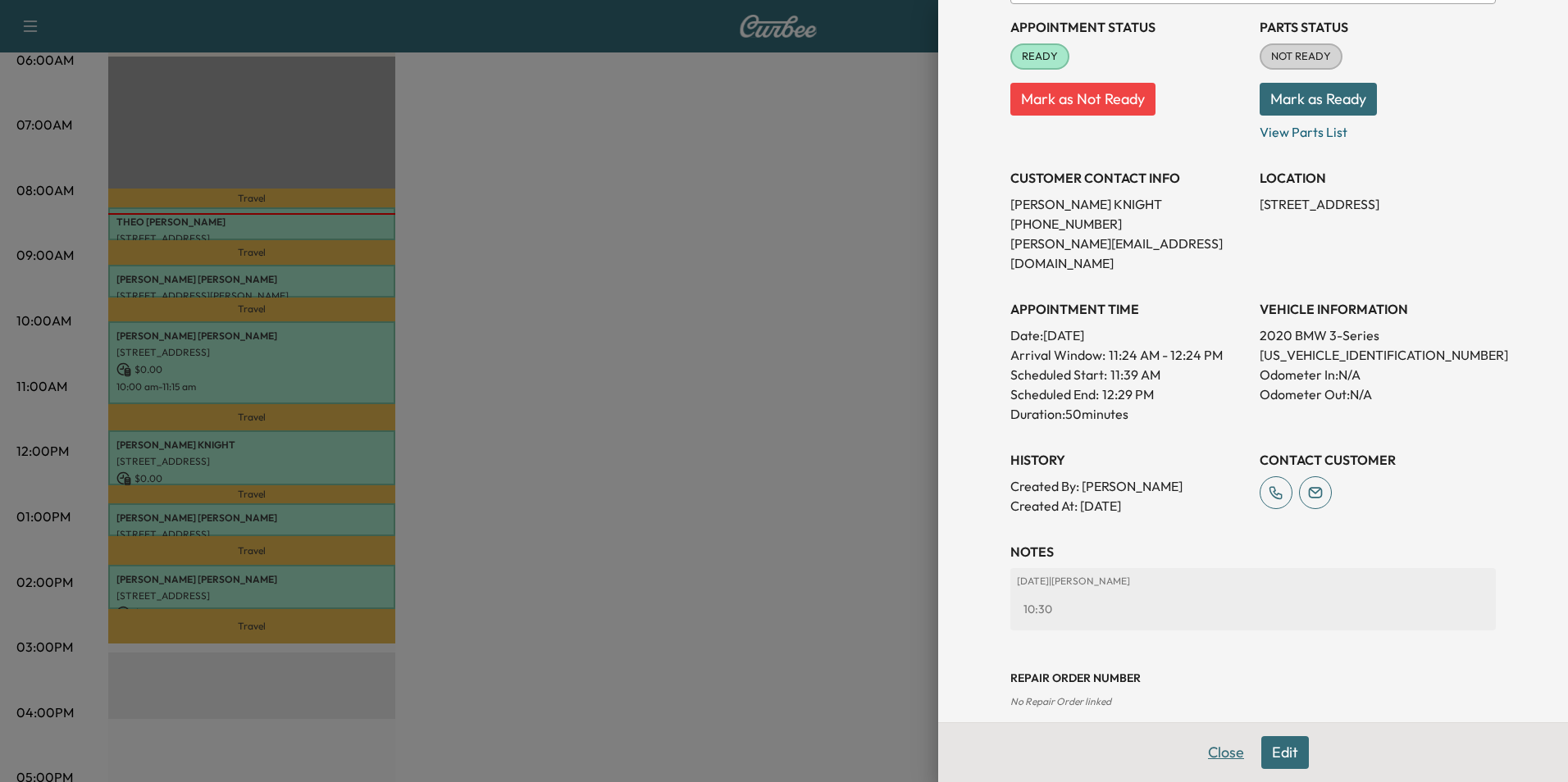
click at [1209, 749] on button "Close" at bounding box center [1226, 752] width 58 height 33
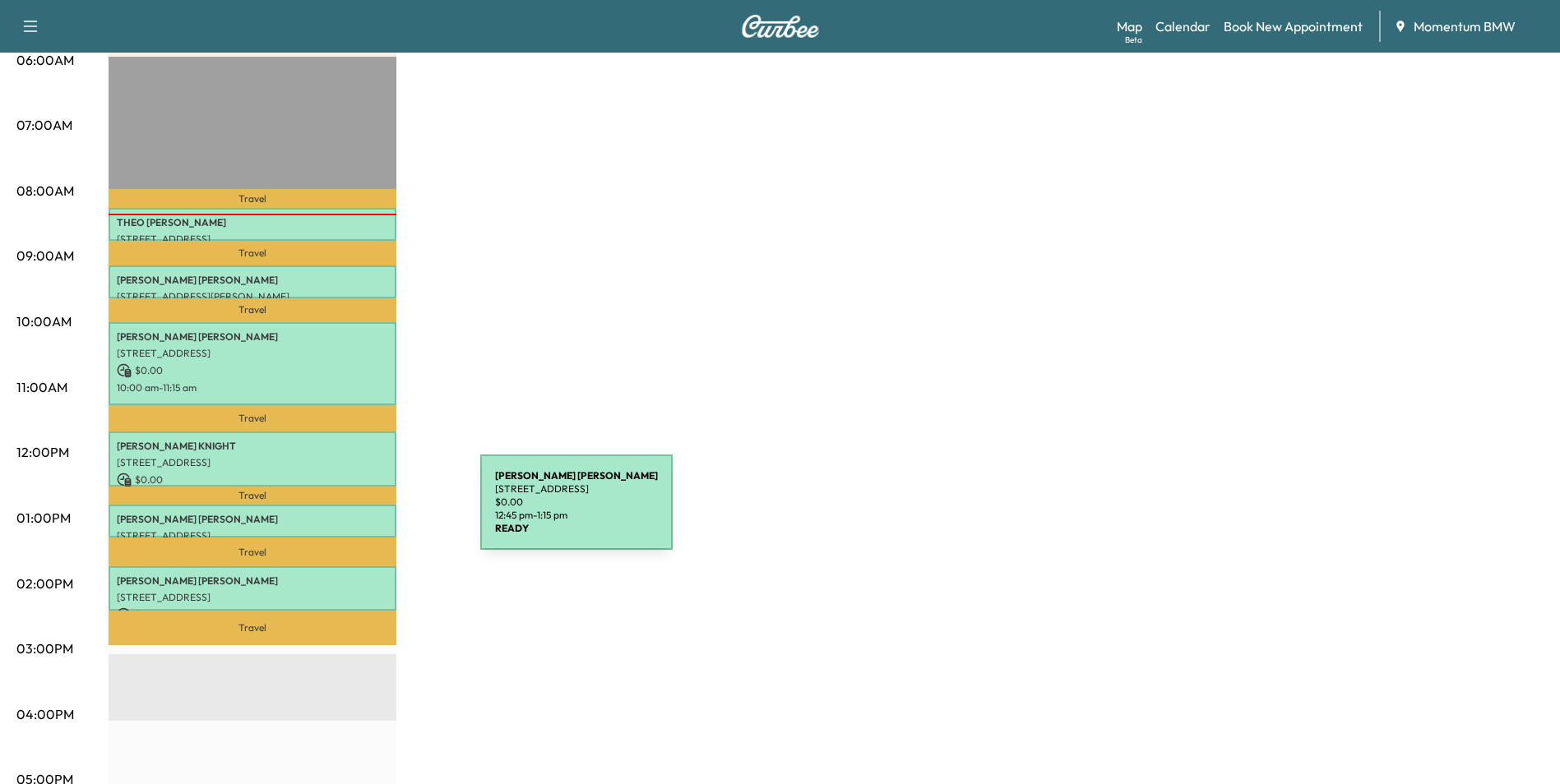
click at [357, 513] on p "[PERSON_NAME]" at bounding box center [252, 519] width 271 height 13
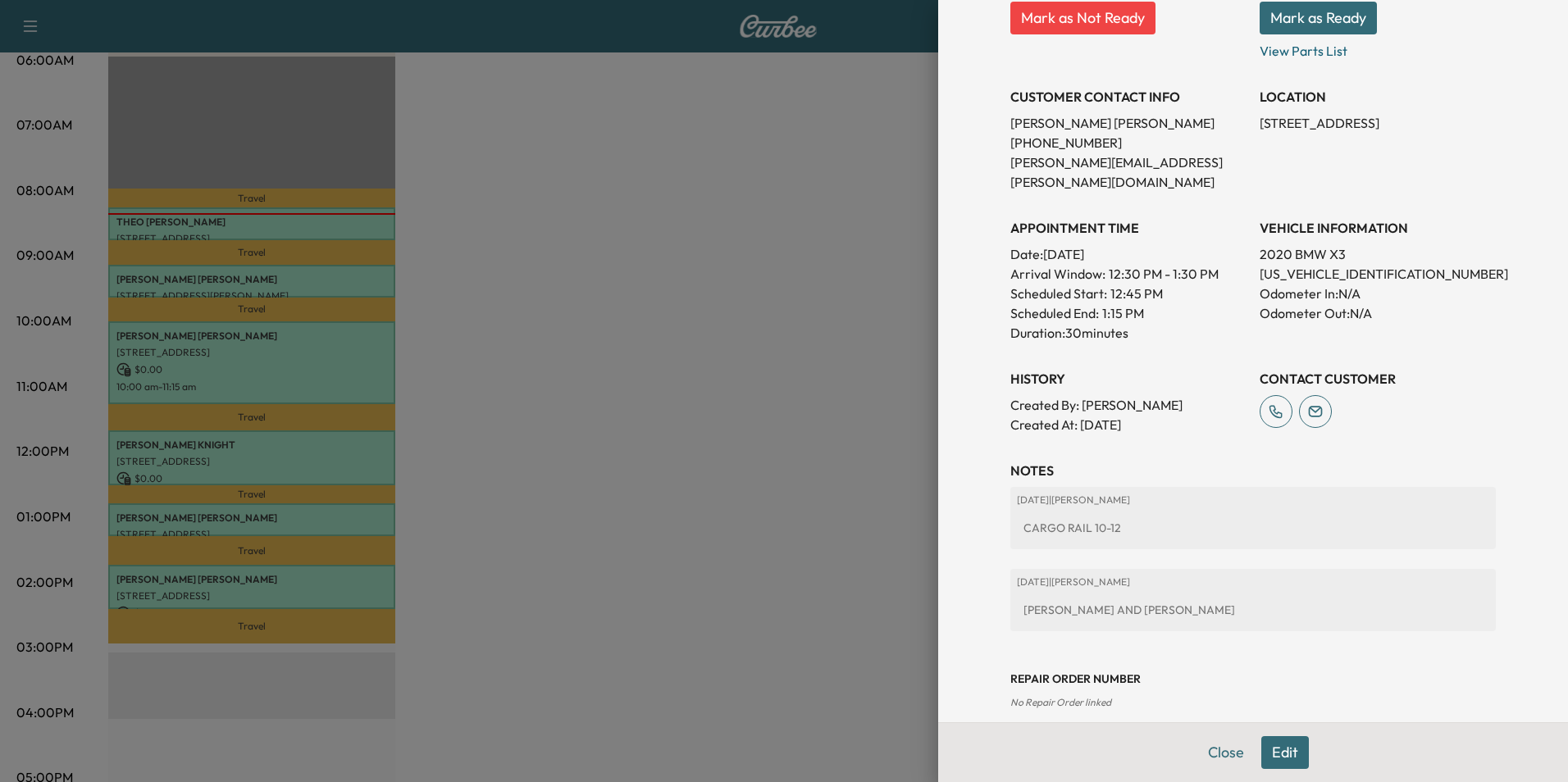
scroll to position [270, 0]
click at [1209, 750] on button "Close" at bounding box center [1226, 752] width 58 height 33
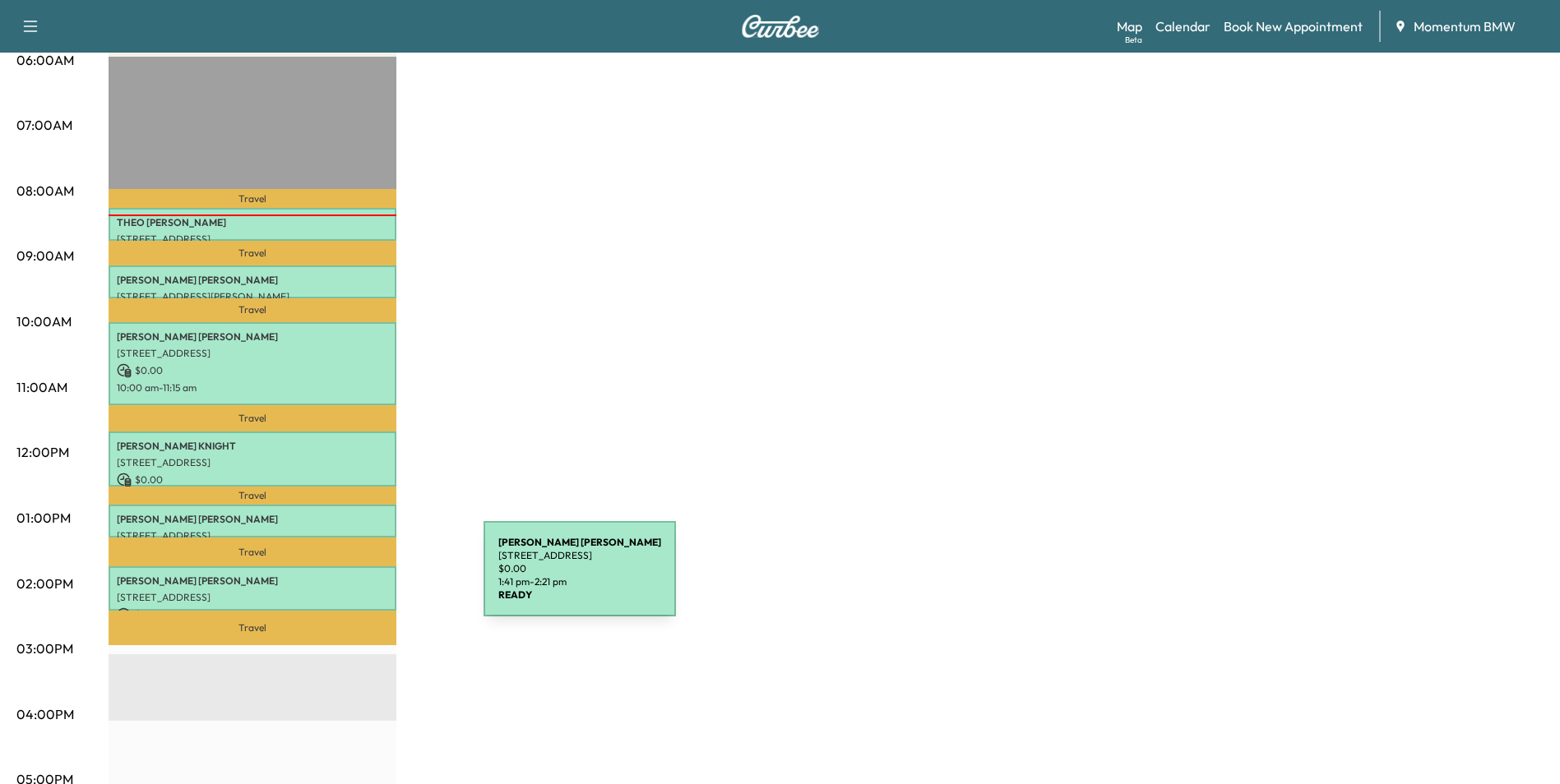
click at [361, 579] on p "[PERSON_NAME]" at bounding box center [252, 580] width 271 height 13
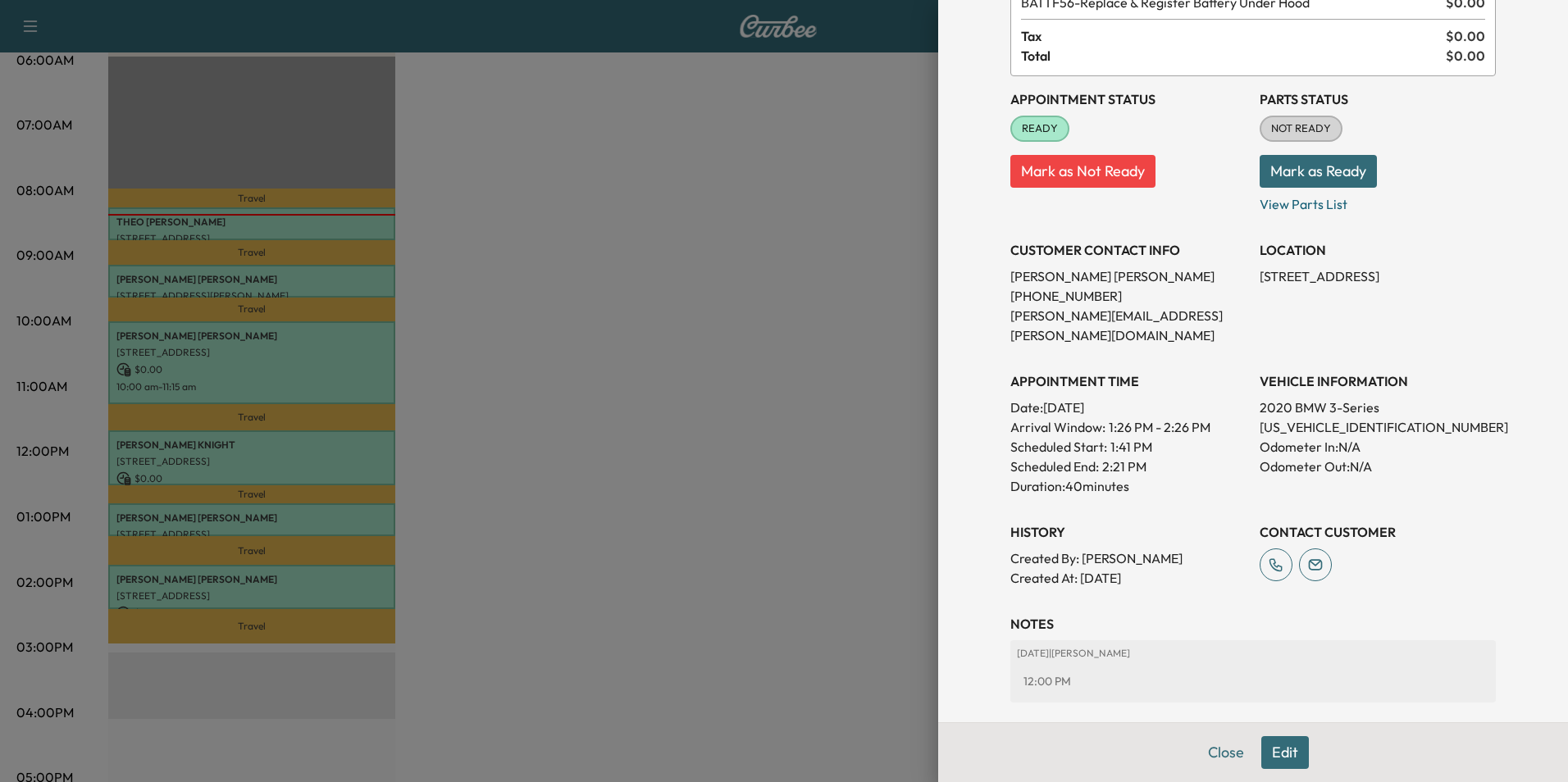
scroll to position [0, 0]
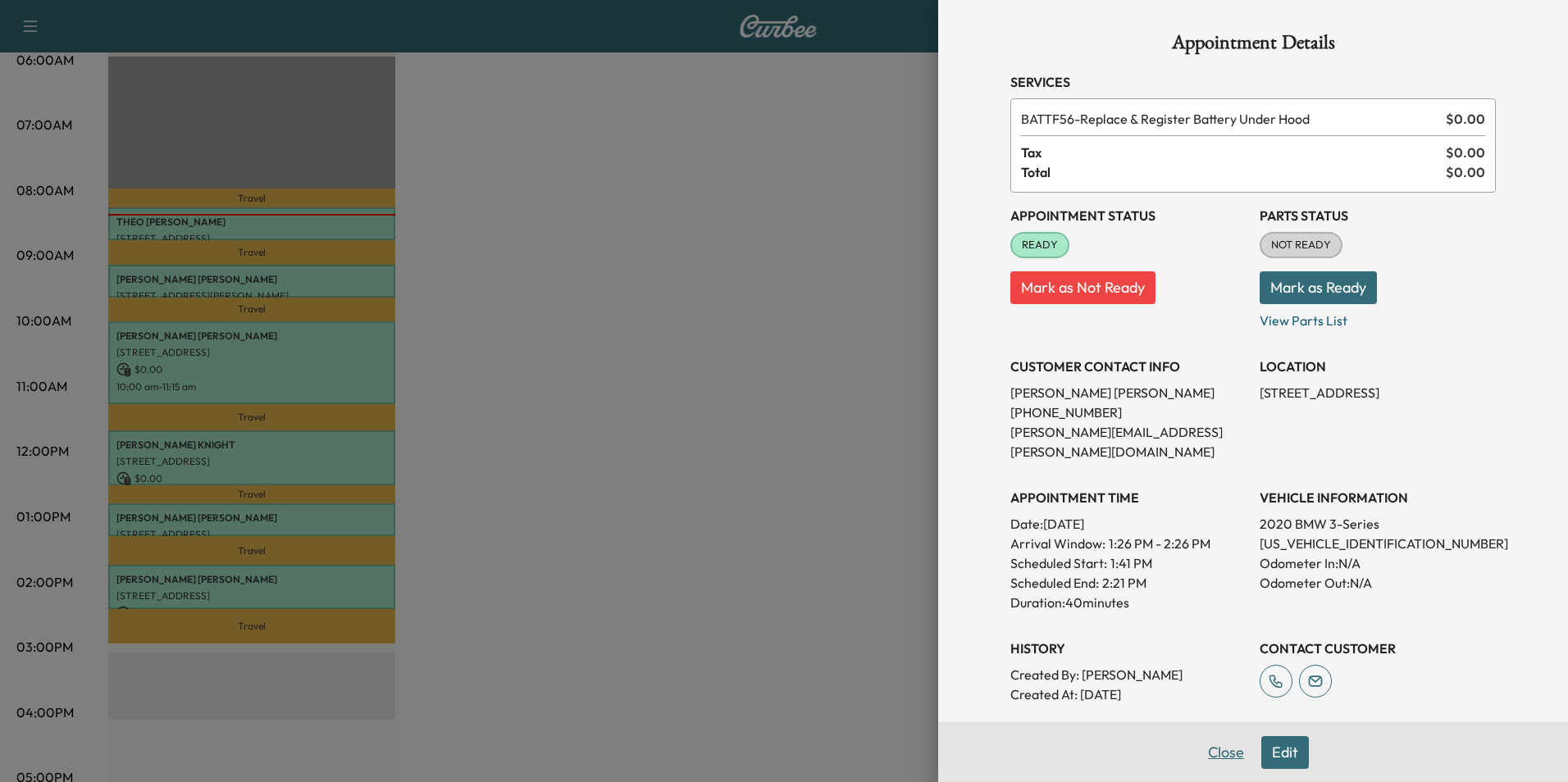
click at [1214, 751] on button "Close" at bounding box center [1226, 752] width 58 height 33
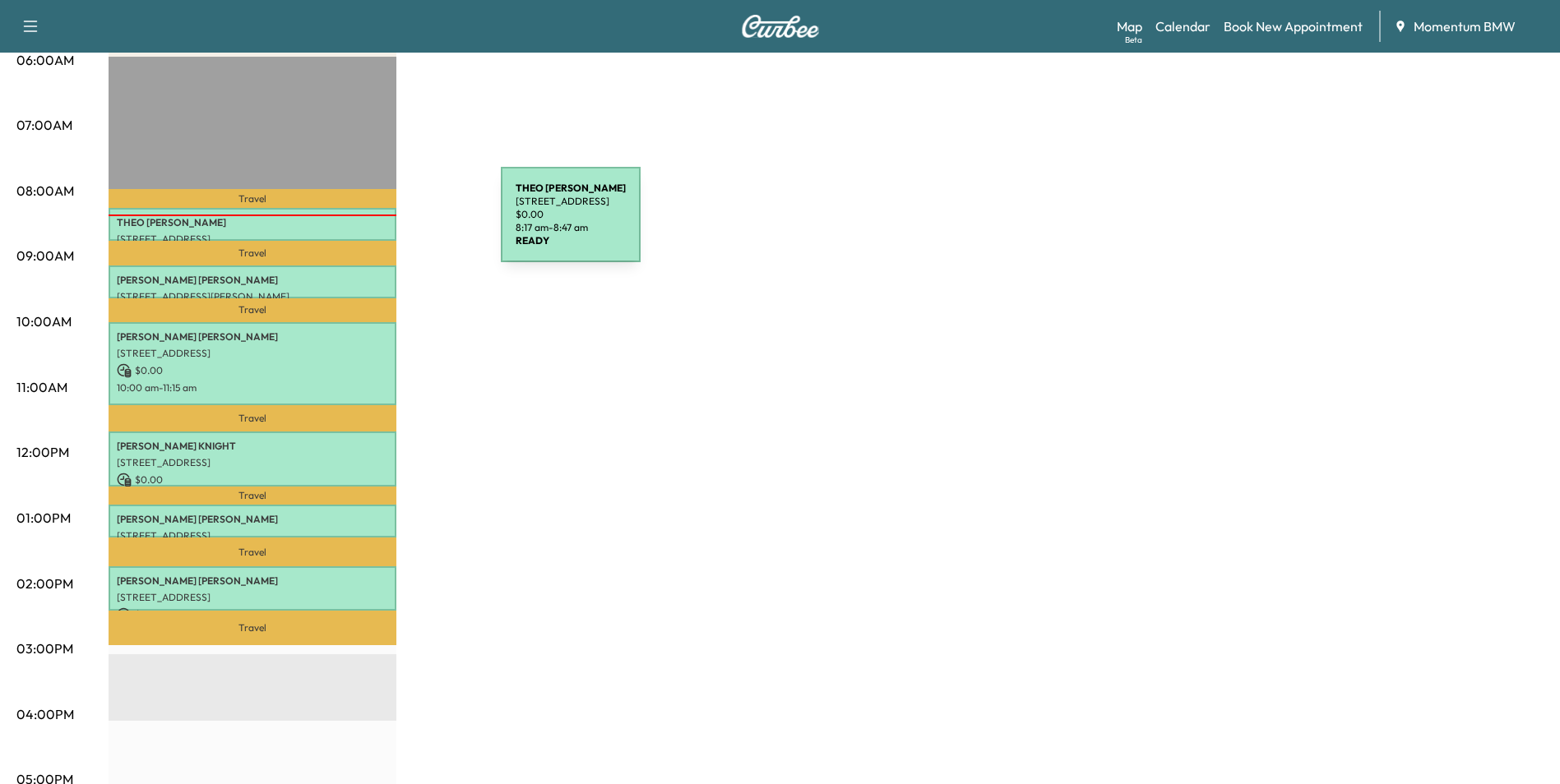
click at [378, 224] on p "[PERSON_NAME]" at bounding box center [252, 222] width 271 height 13
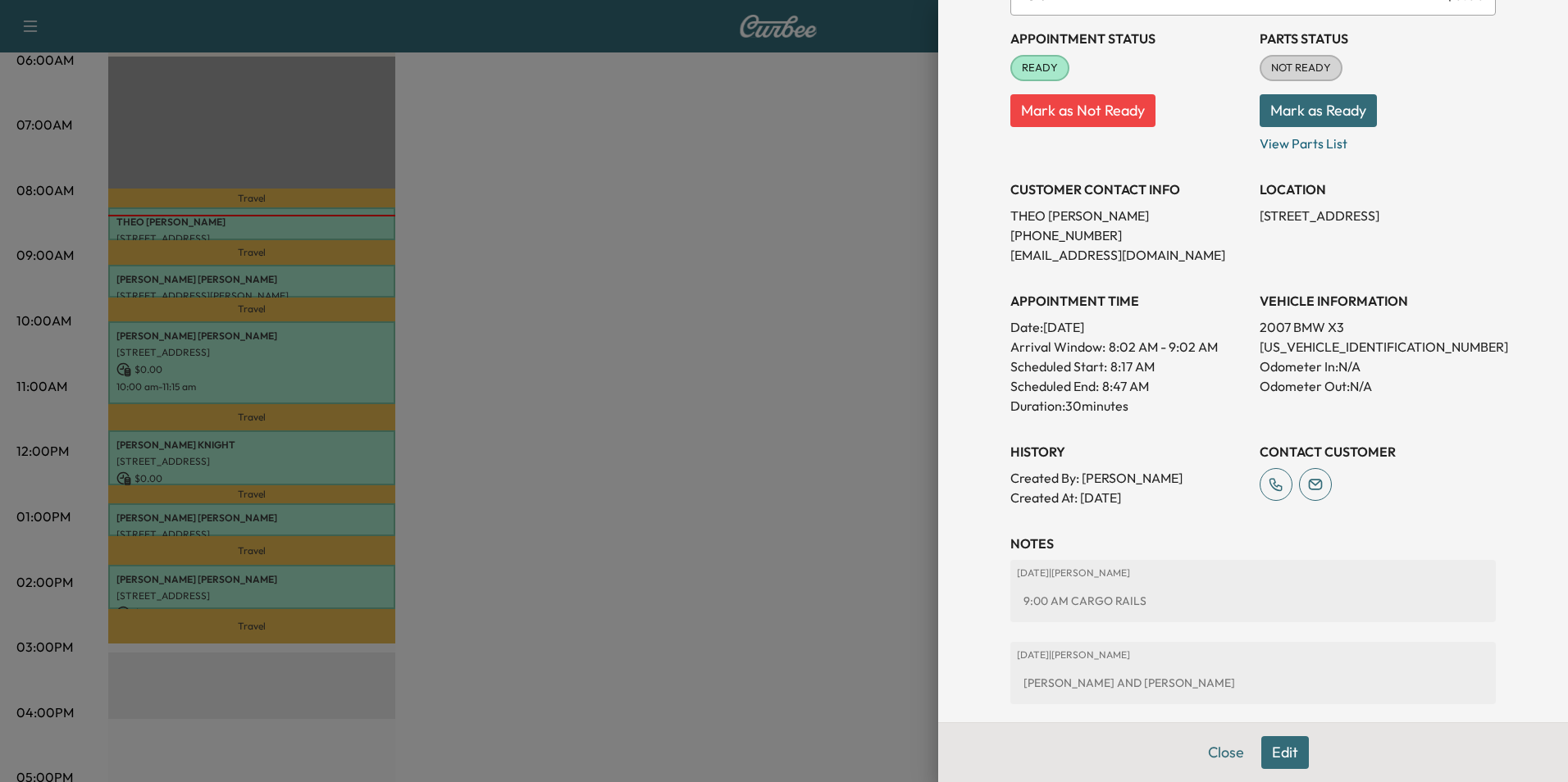
scroll to position [270, 0]
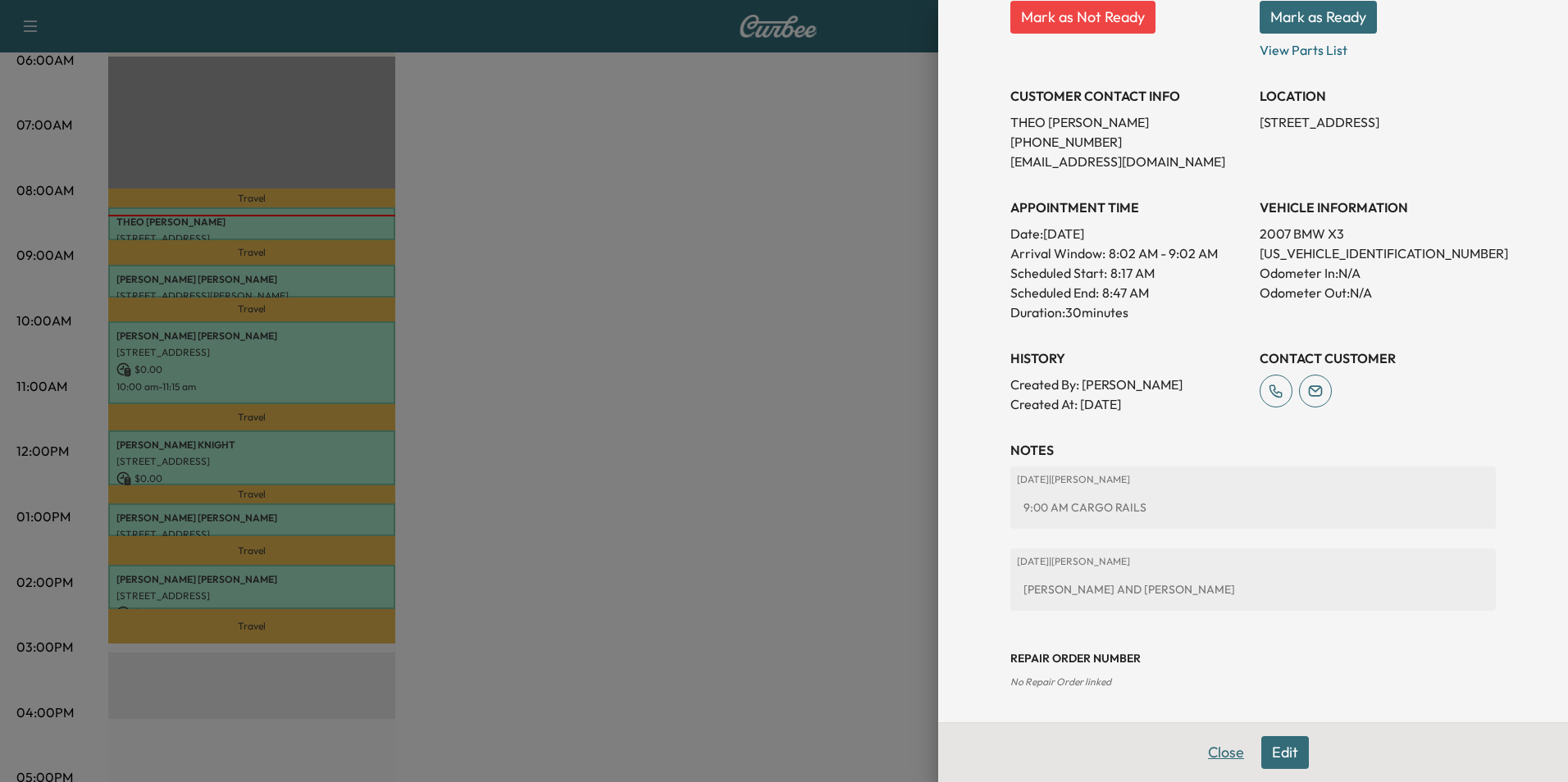
click at [1210, 743] on button "Close" at bounding box center [1226, 752] width 58 height 33
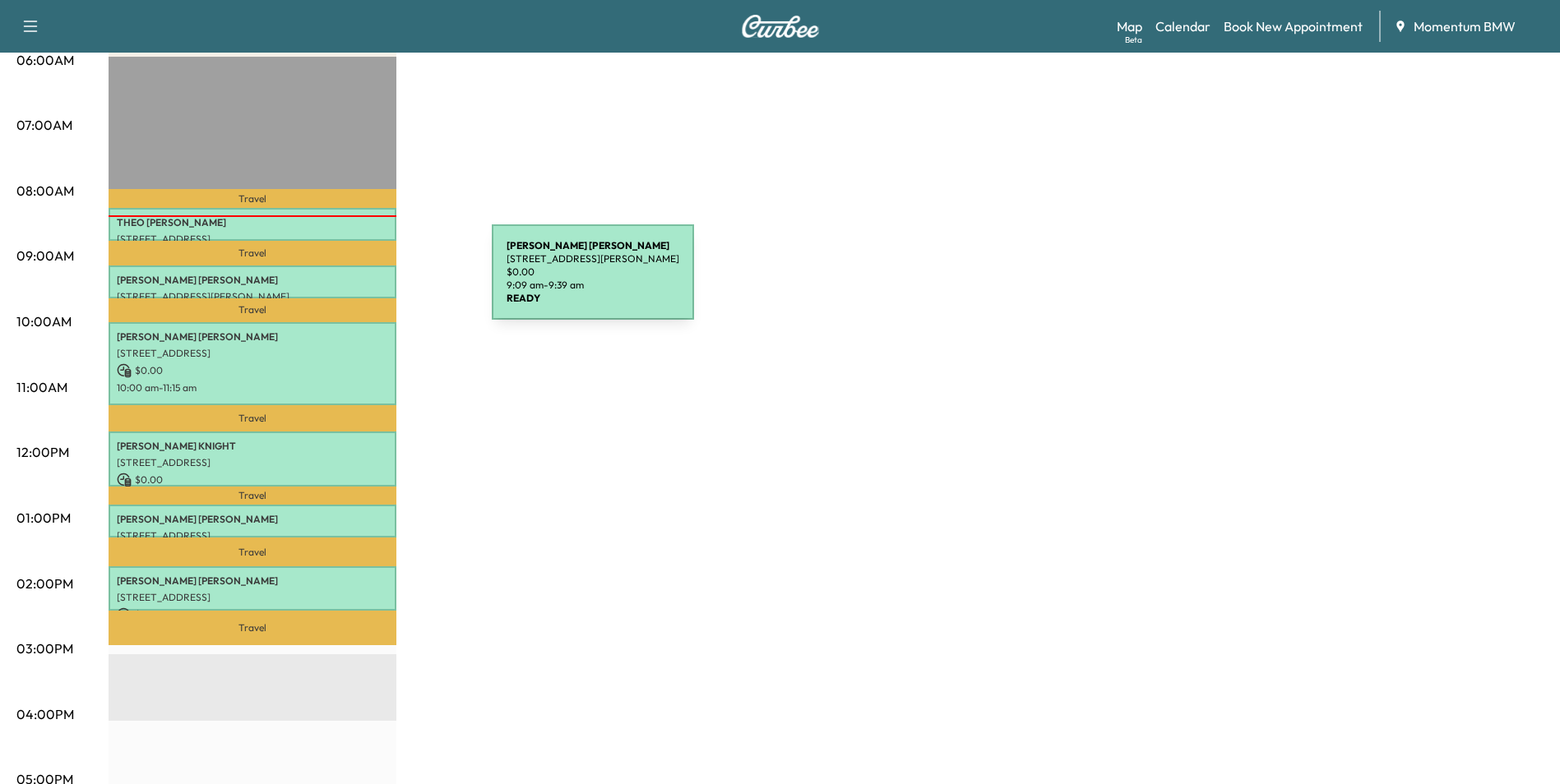
click at [368, 282] on p "[PERSON_NAME]" at bounding box center [252, 280] width 271 height 13
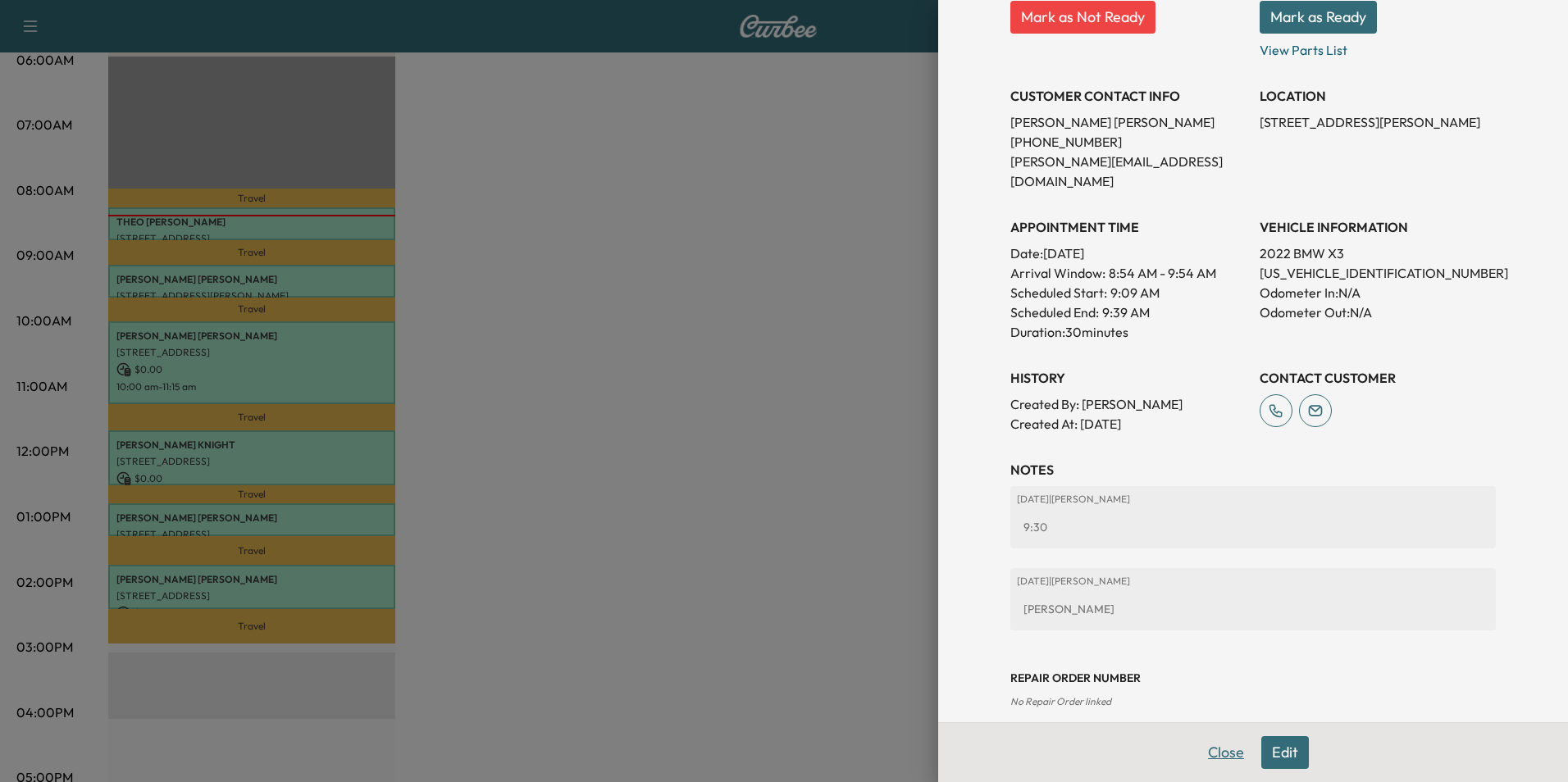
click at [1209, 755] on button "Close" at bounding box center [1226, 752] width 58 height 33
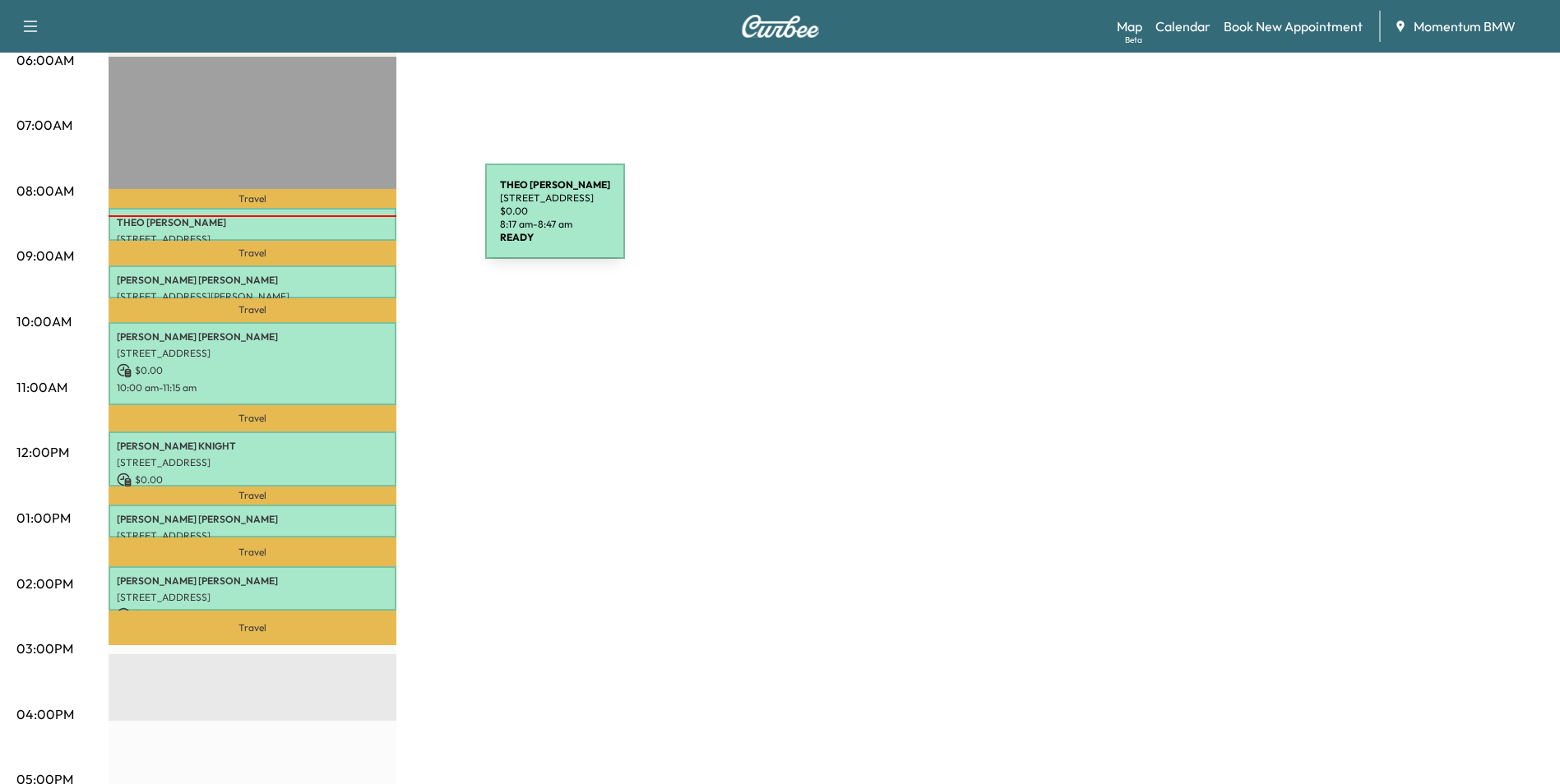
click at [361, 222] on p "[PERSON_NAME]" at bounding box center [252, 222] width 271 height 13
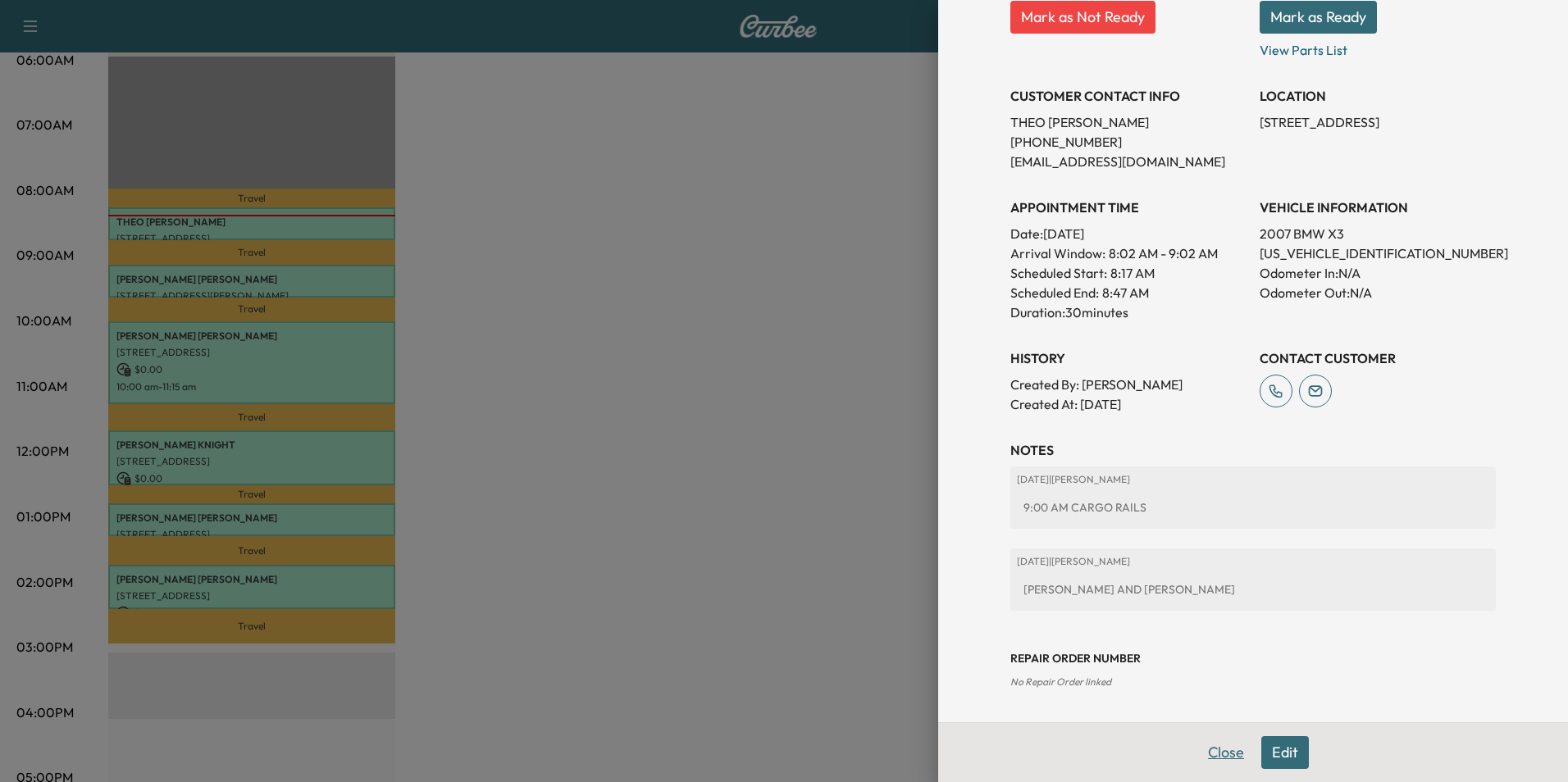
click at [1203, 752] on button "Close" at bounding box center [1226, 752] width 58 height 33
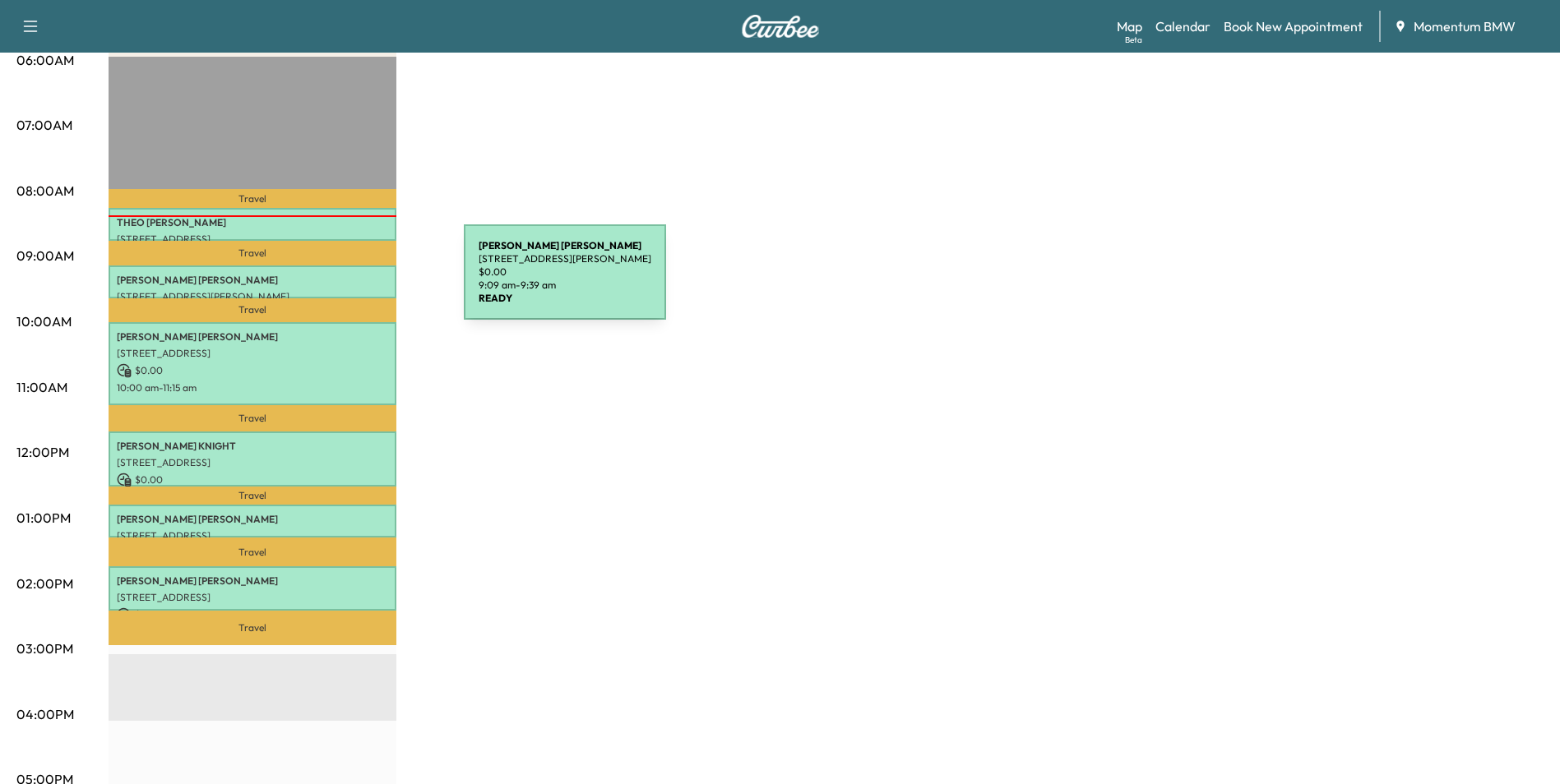
click at [340, 282] on p "[PERSON_NAME]" at bounding box center [252, 280] width 271 height 13
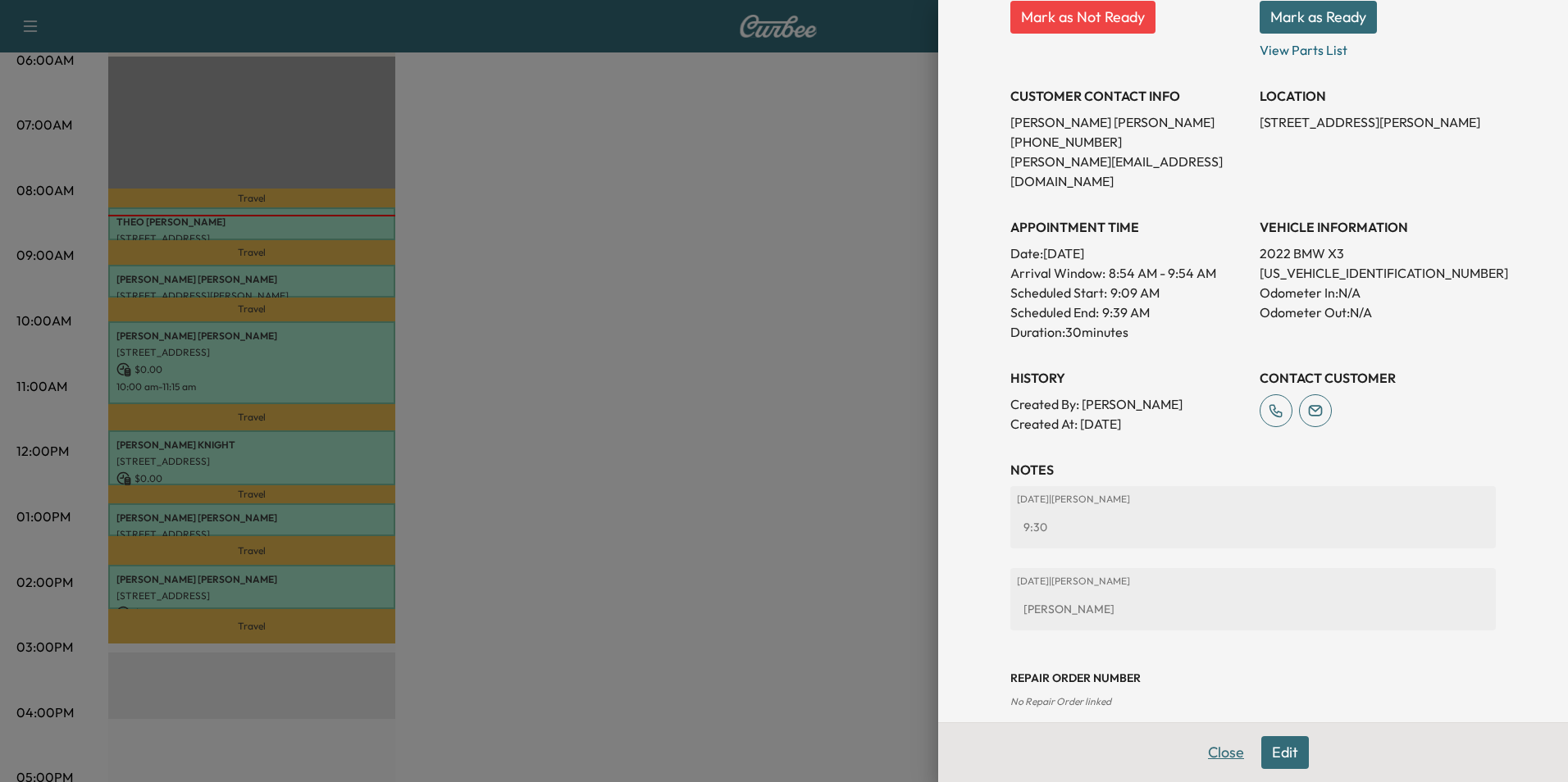
click at [1211, 756] on button "Close" at bounding box center [1226, 752] width 58 height 33
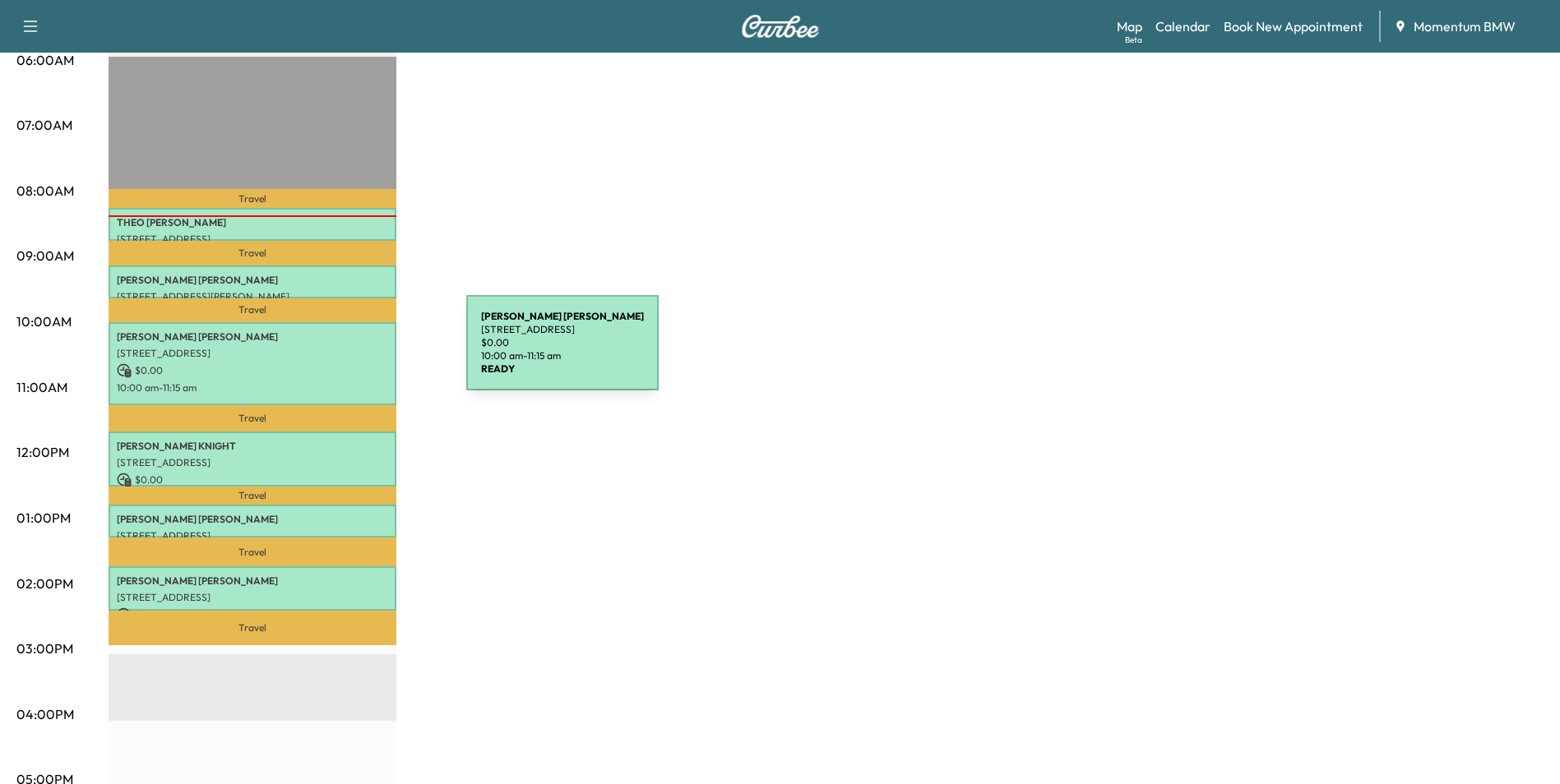
click at [343, 353] on p "[STREET_ADDRESS]" at bounding box center [252, 353] width 271 height 13
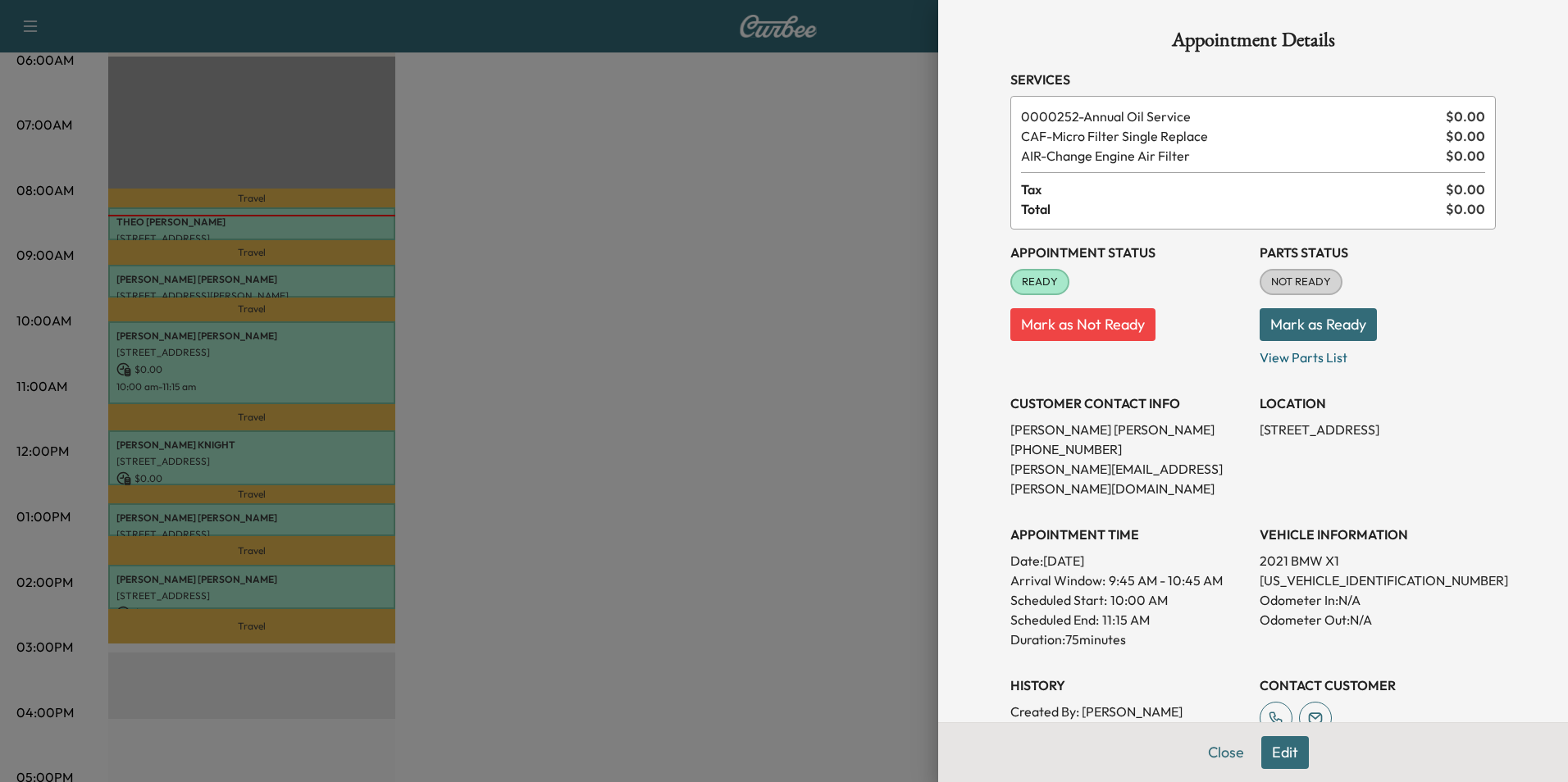
scroll to position [0, 0]
click at [1209, 756] on button "Close" at bounding box center [1226, 752] width 58 height 33
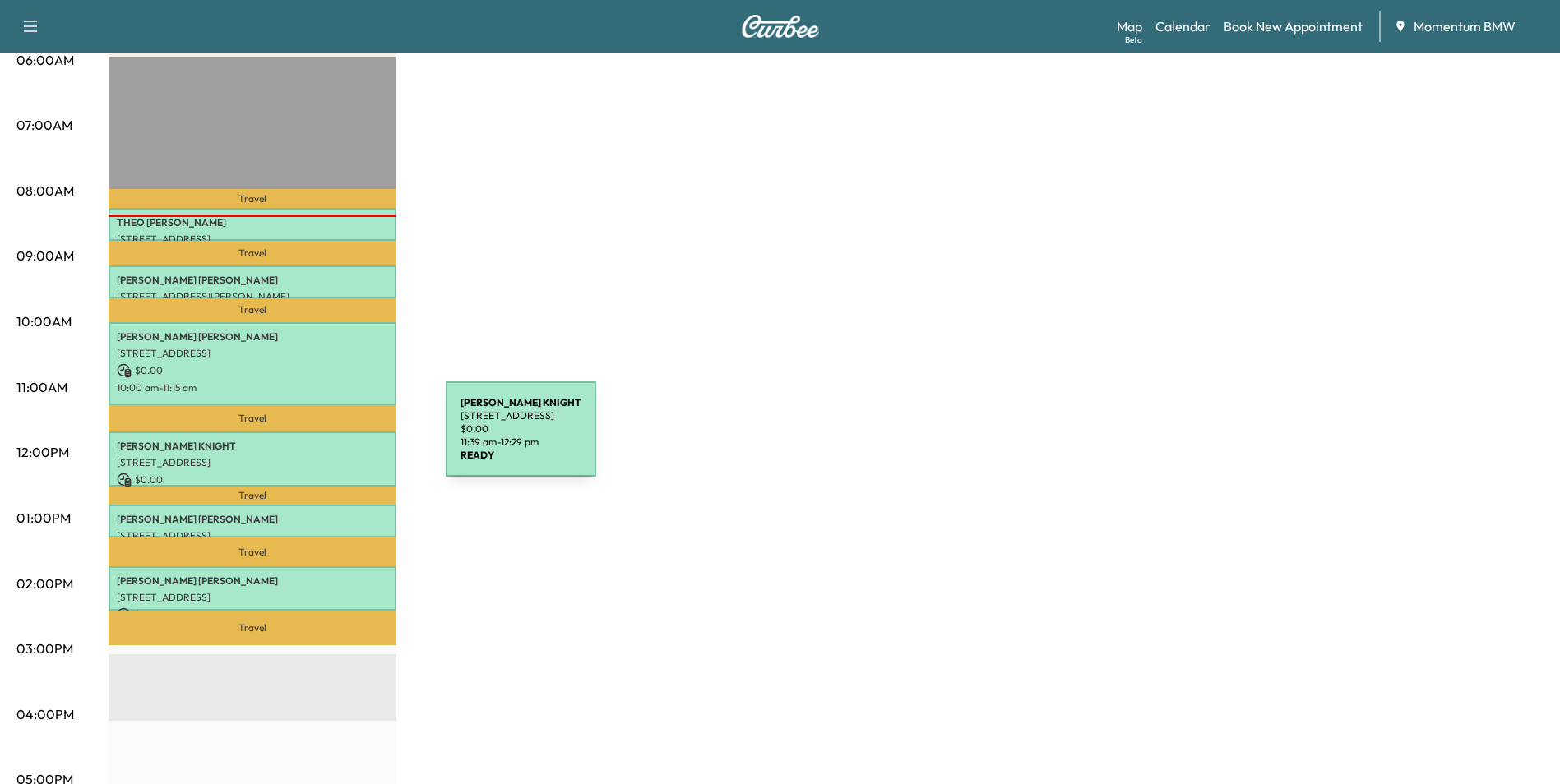
click at [322, 440] on p "[PERSON_NAME]" at bounding box center [252, 446] width 271 height 13
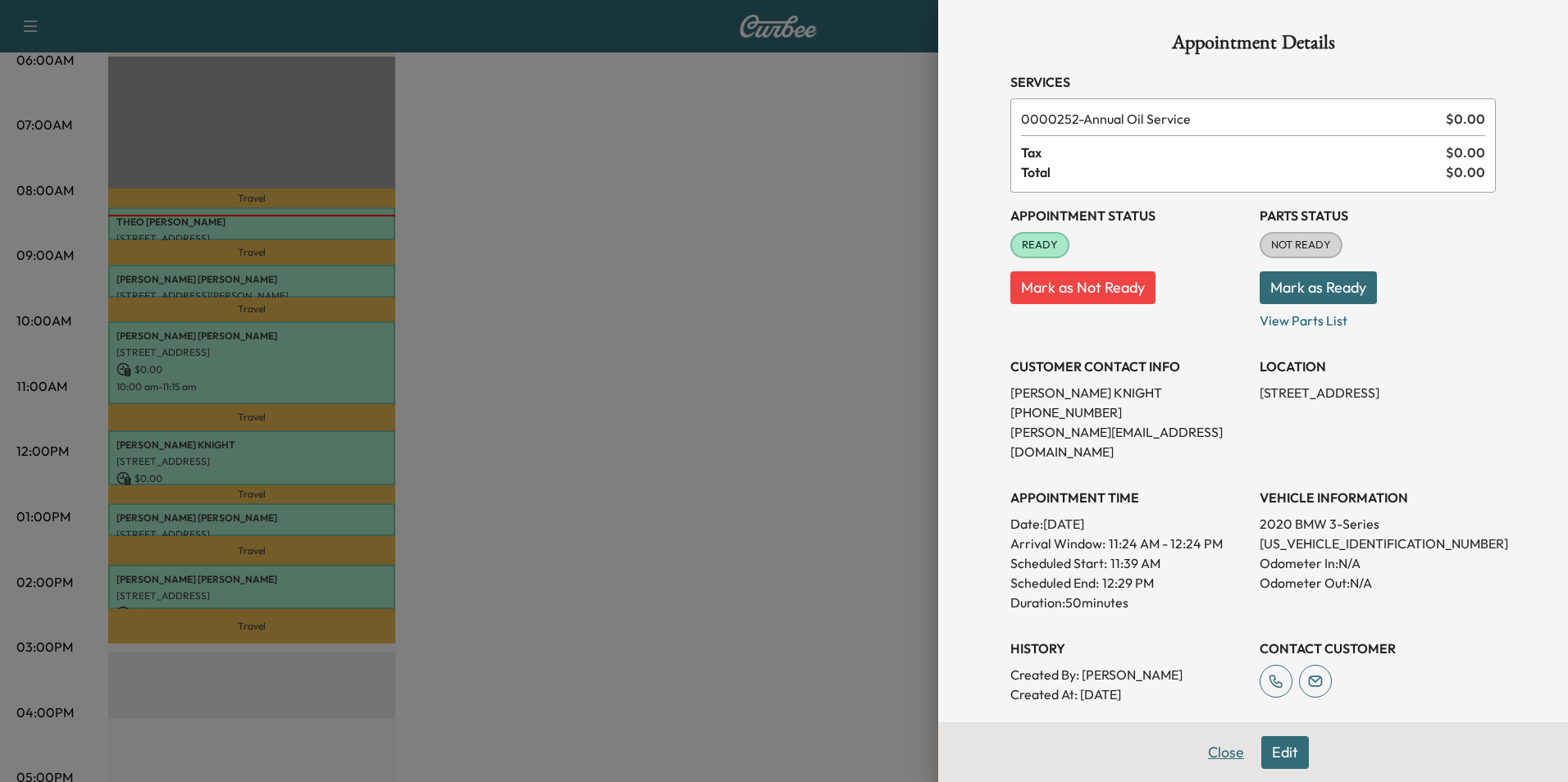
click at [1203, 746] on button "Close" at bounding box center [1226, 752] width 58 height 33
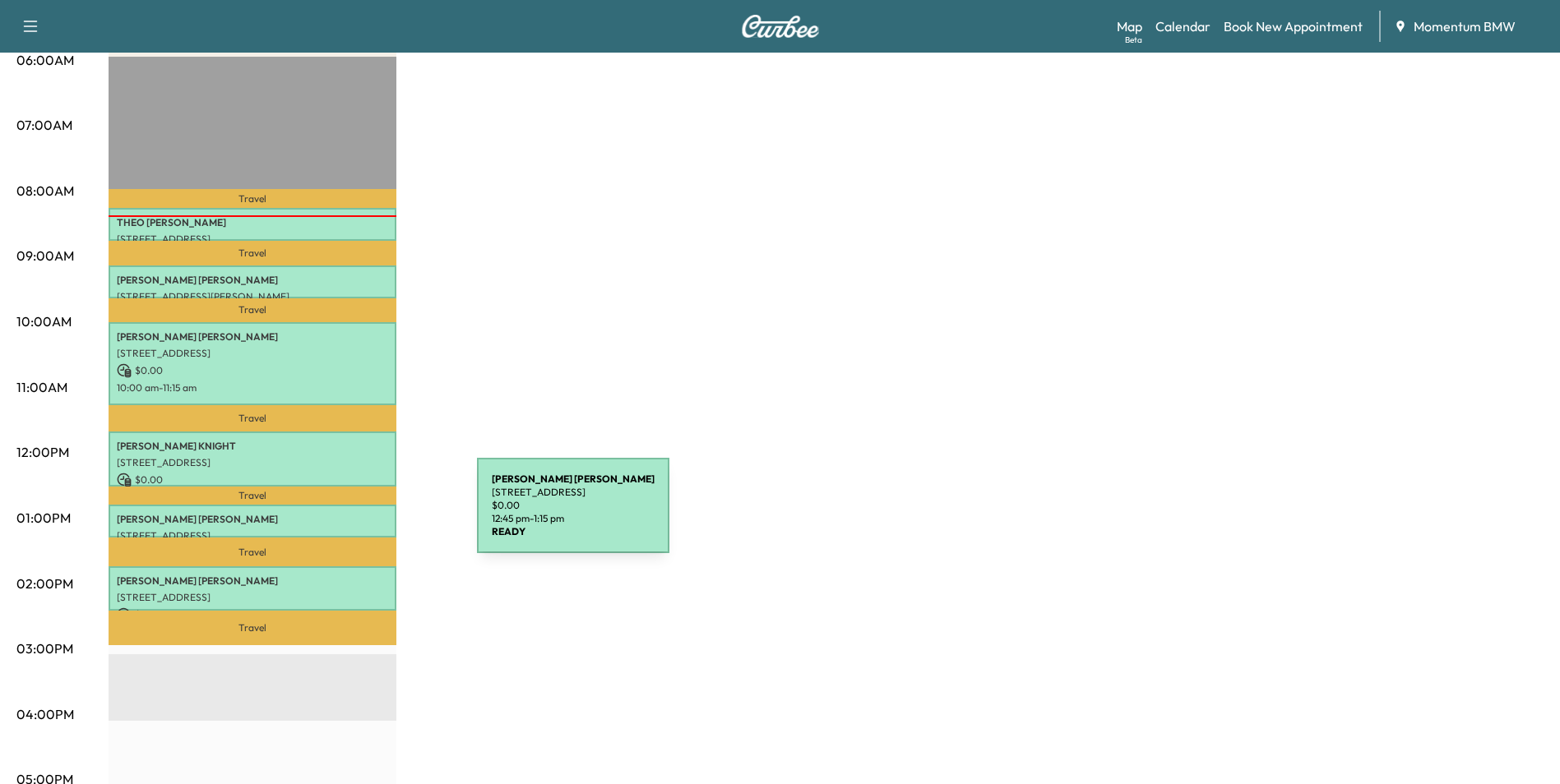
click at [354, 516] on p "[PERSON_NAME]" at bounding box center [252, 519] width 271 height 13
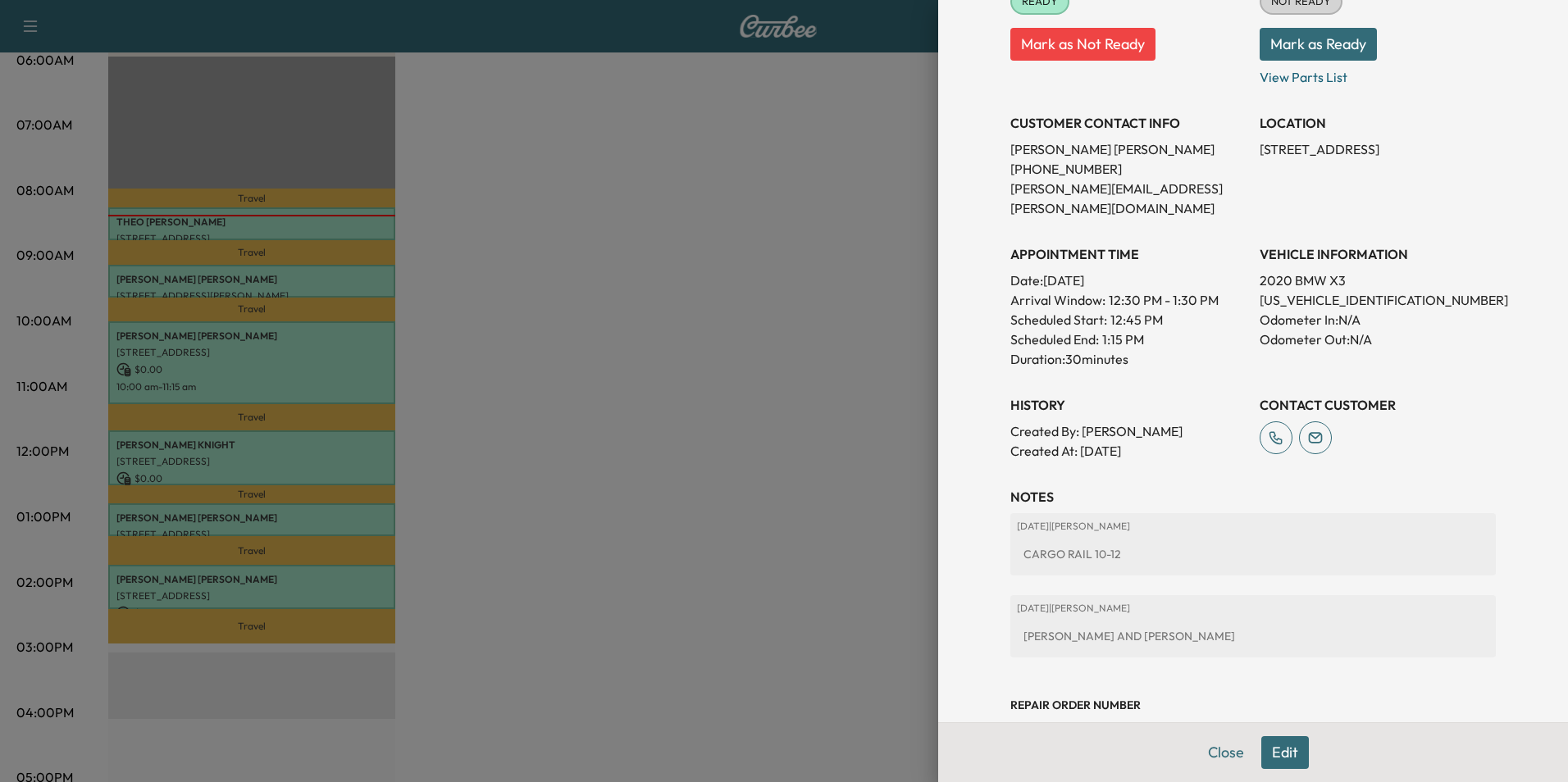
scroll to position [270, 0]
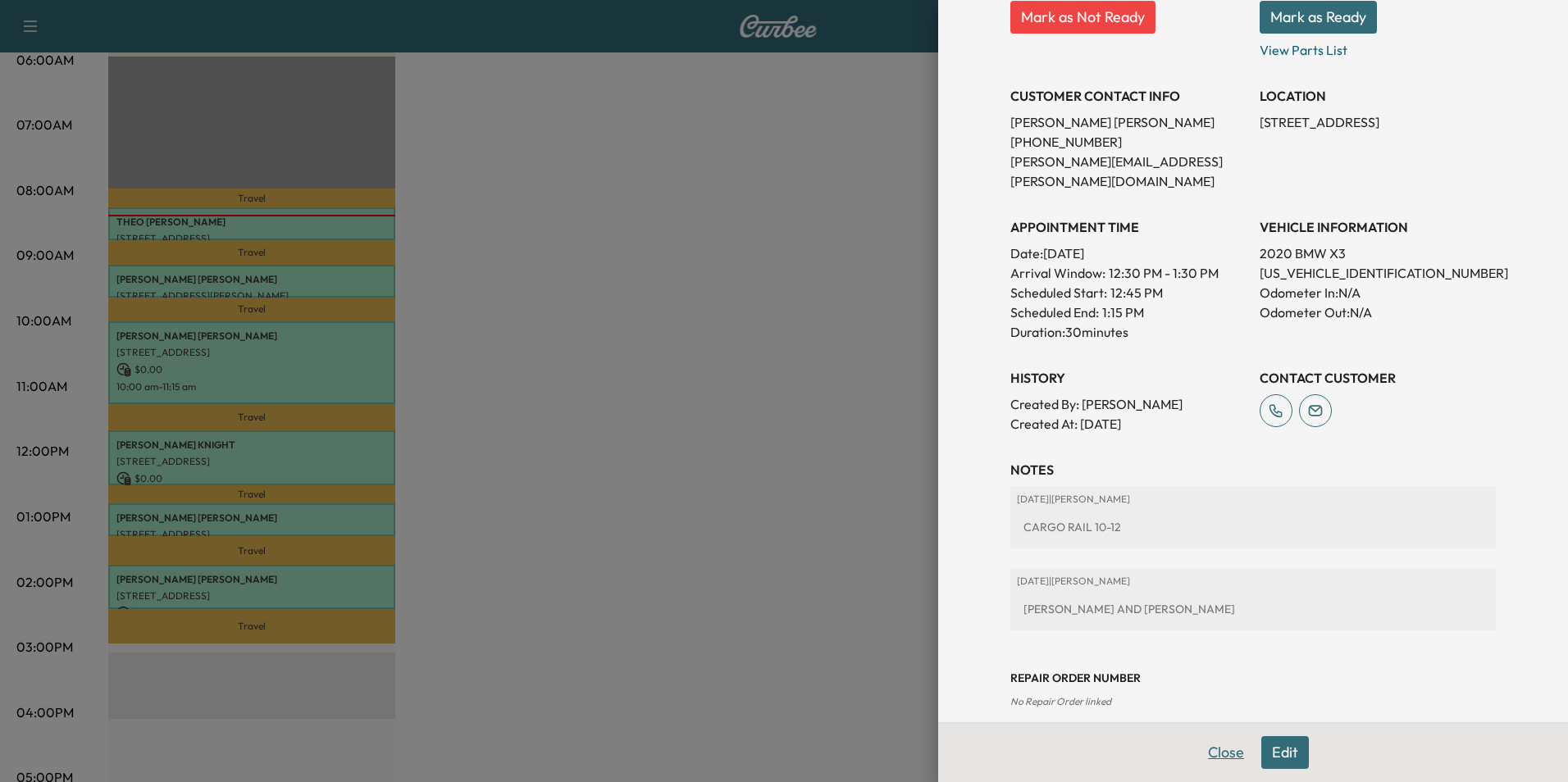
click at [1218, 750] on button "Close" at bounding box center [1226, 752] width 58 height 33
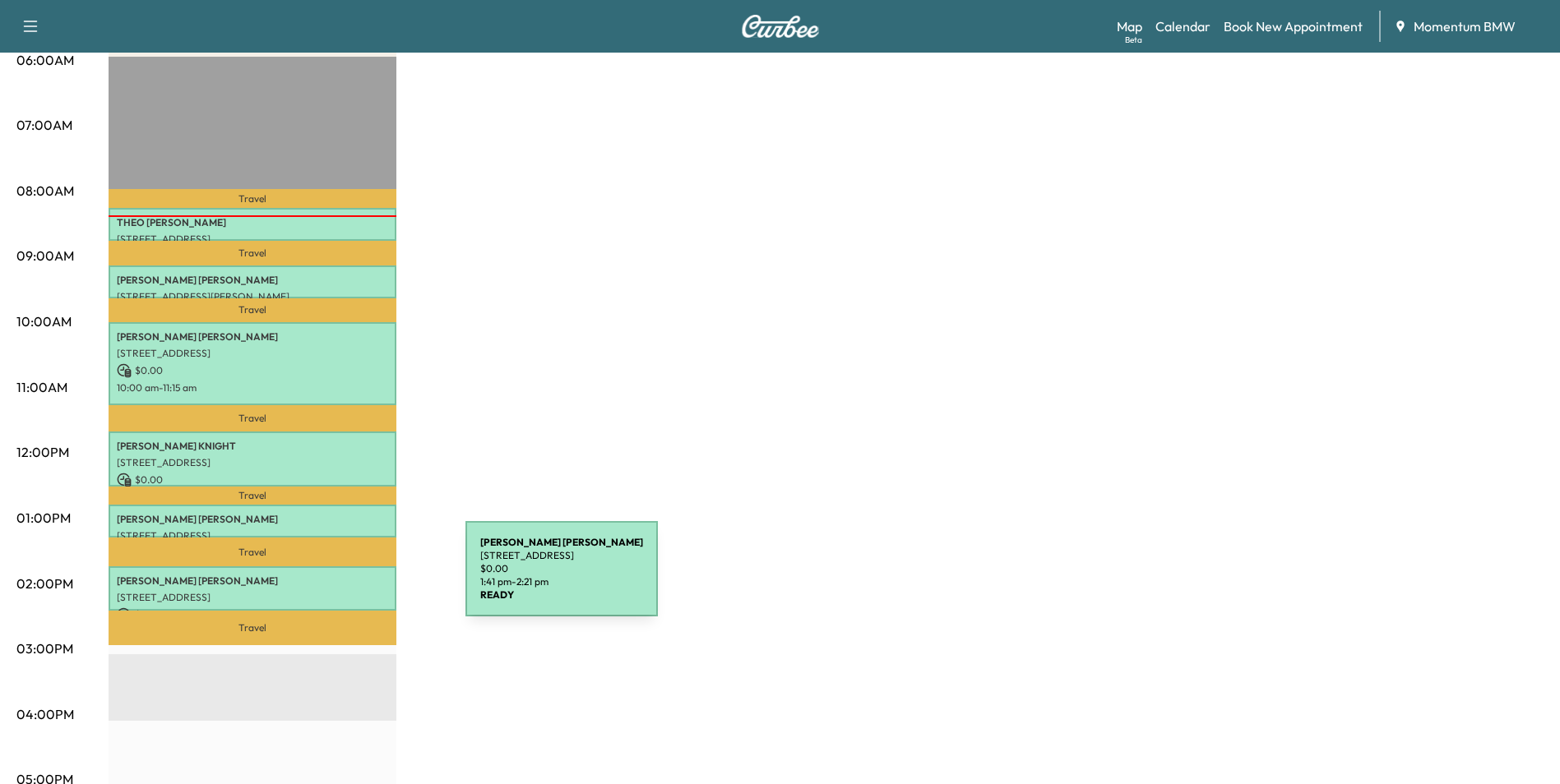
click at [342, 579] on p "[PERSON_NAME]" at bounding box center [252, 580] width 271 height 13
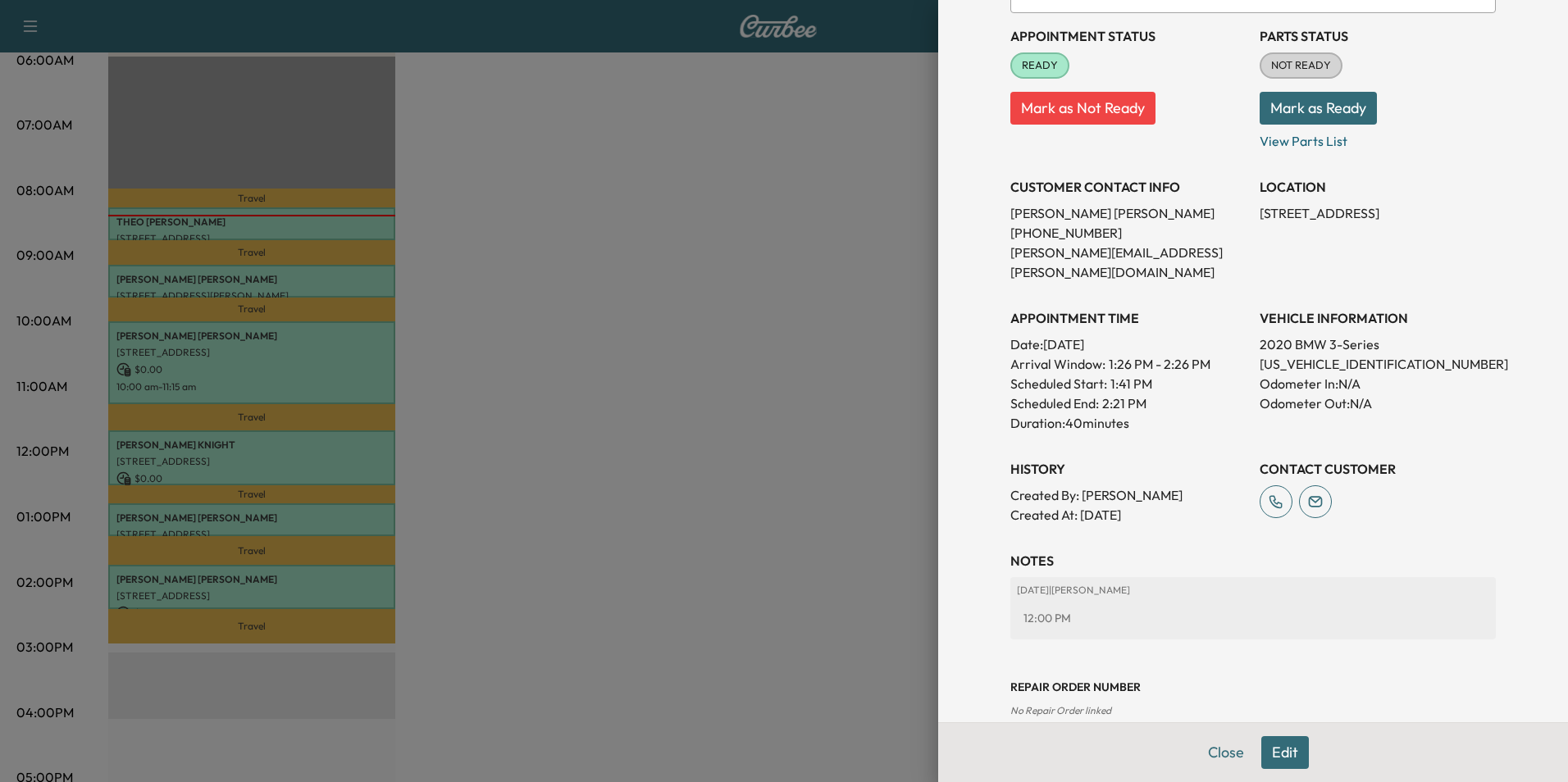
scroll to position [189, 0]
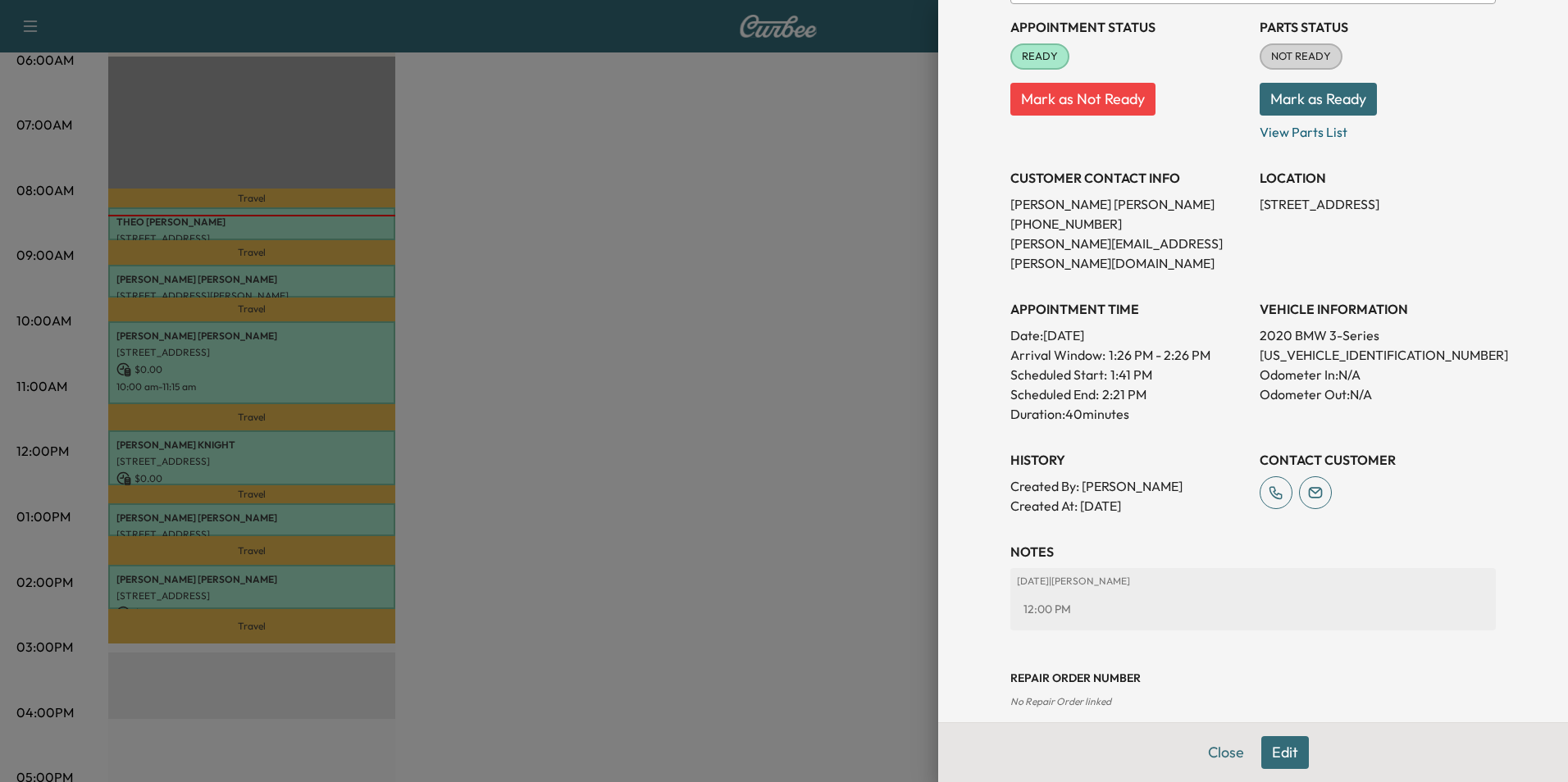
click at [1197, 748] on button "Close" at bounding box center [1226, 752] width 58 height 33
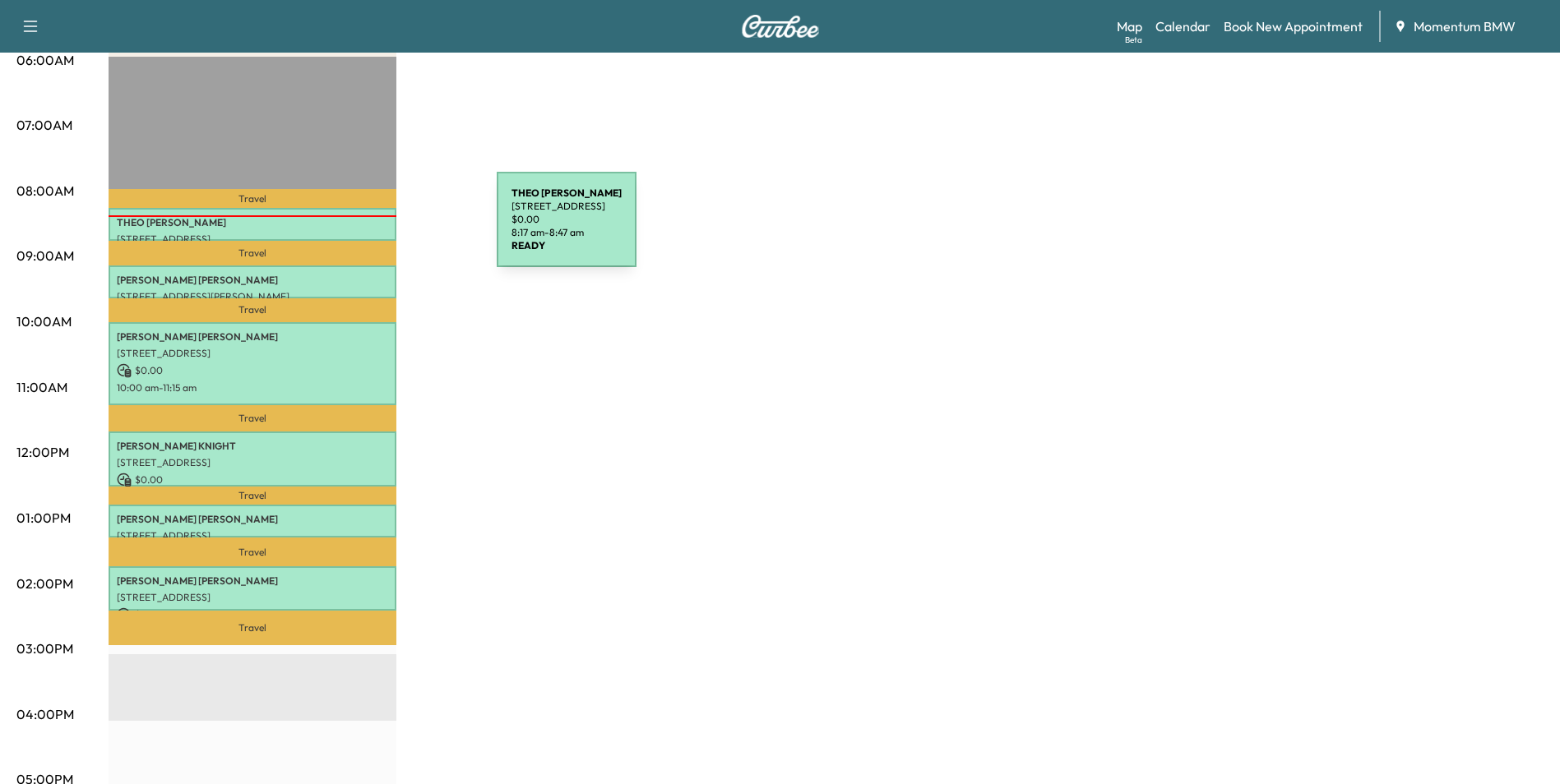
click at [373, 229] on div "[PERSON_NAME] [STREET_ADDRESS] $ 0.00 8:17 am - 8:47 am" at bounding box center [252, 224] width 288 height 33
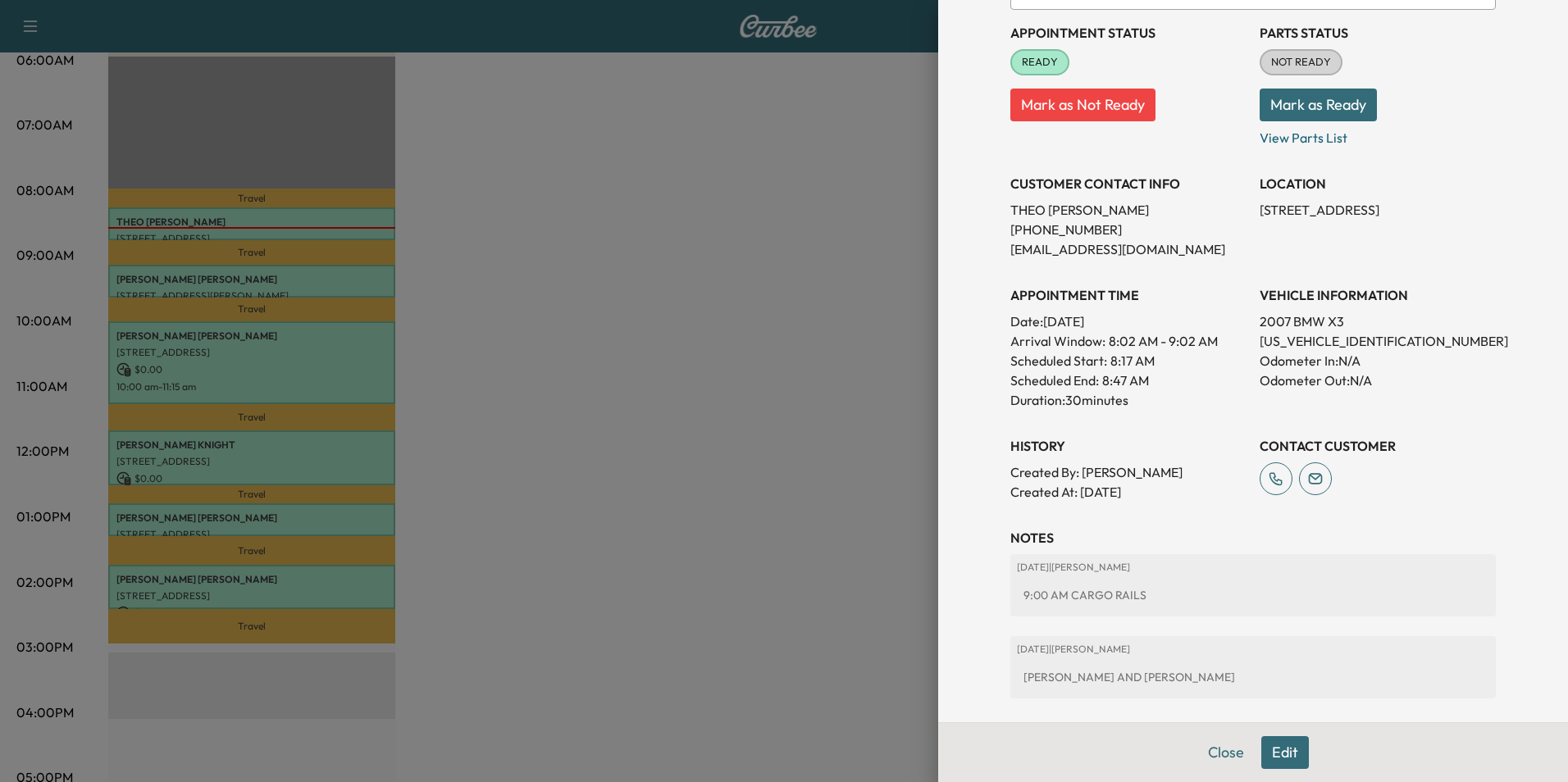
scroll to position [270, 0]
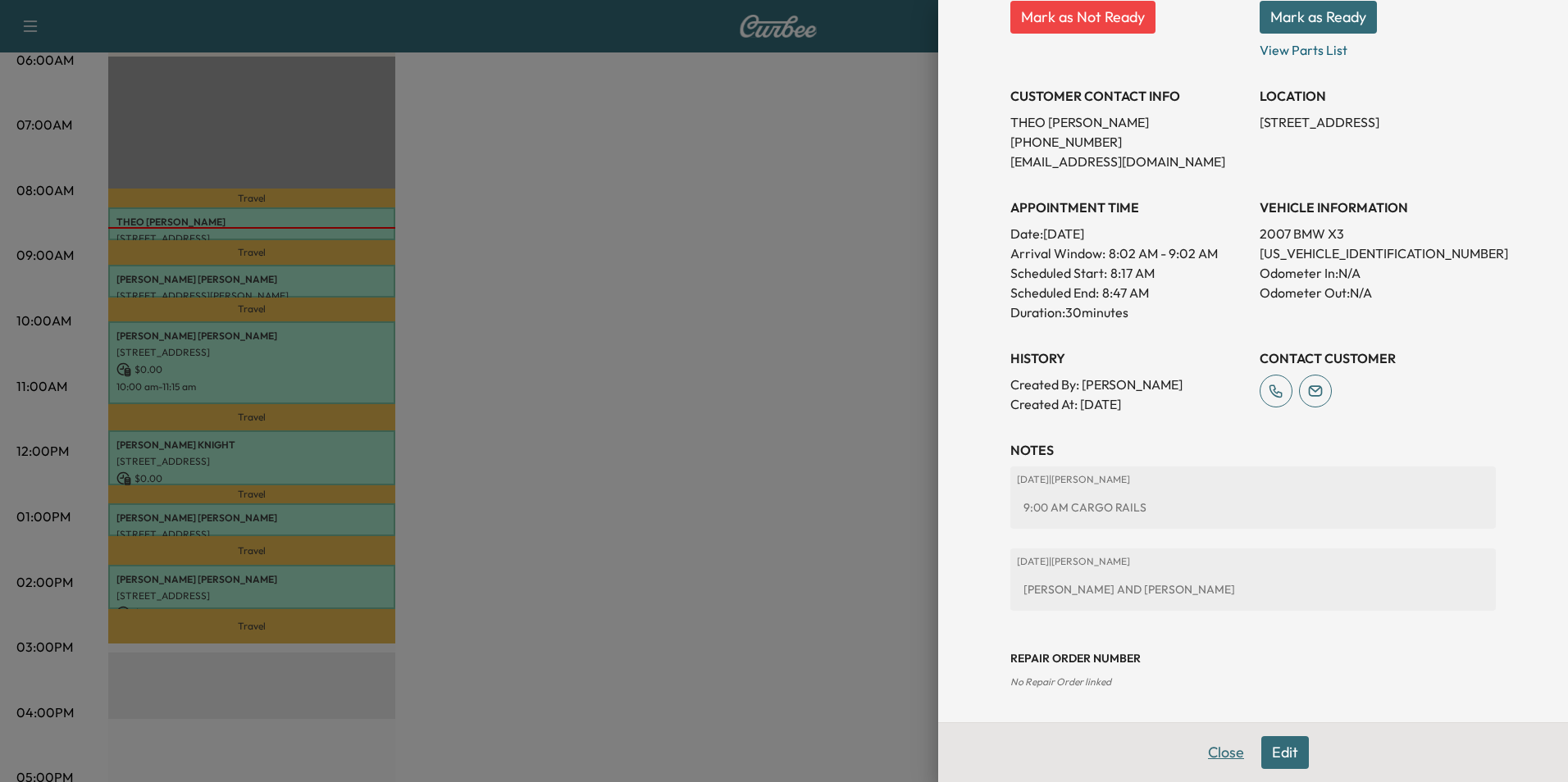
click at [1214, 750] on button "Close" at bounding box center [1226, 752] width 58 height 33
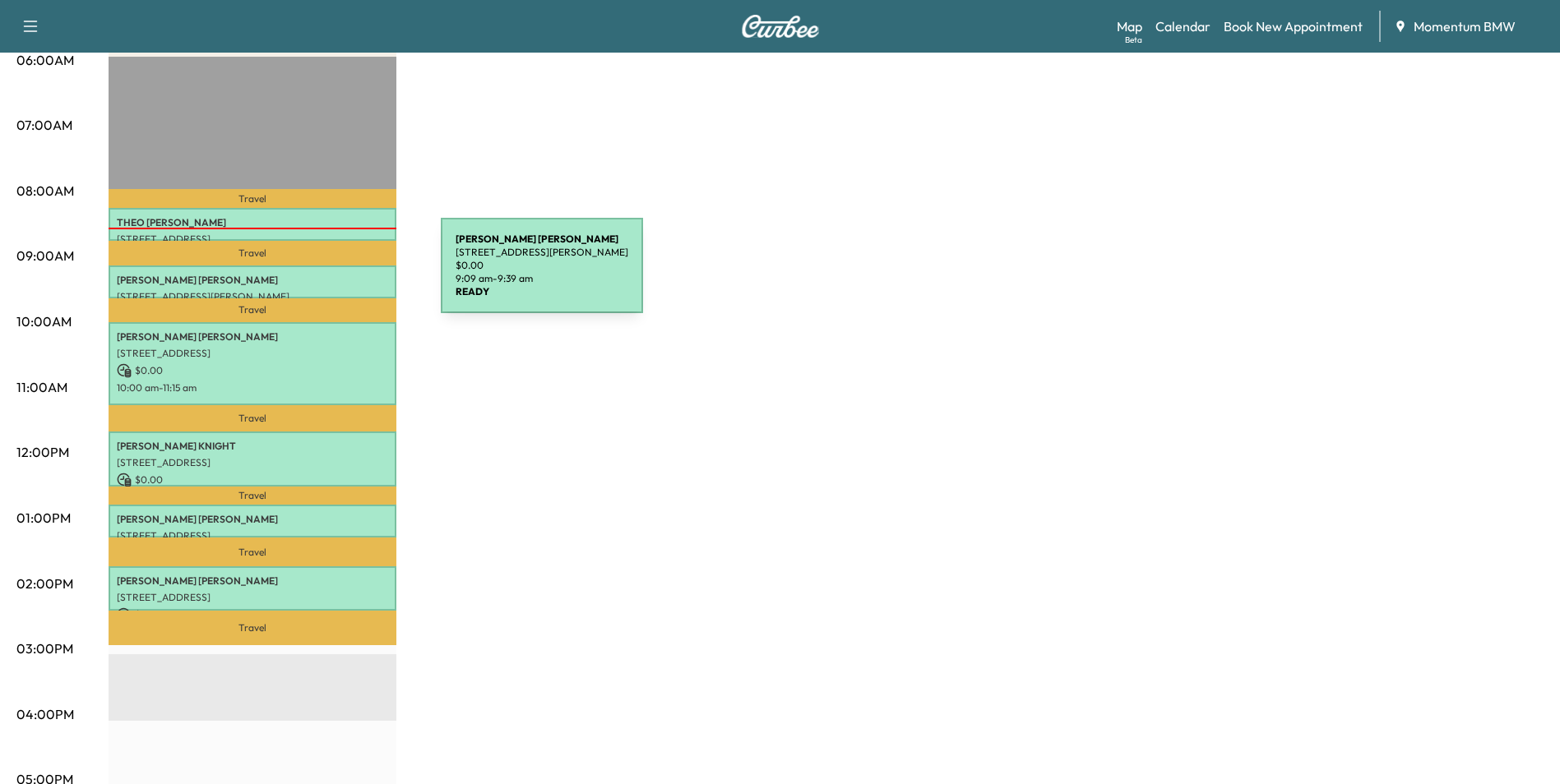
click at [317, 275] on p "[PERSON_NAME]" at bounding box center [252, 280] width 271 height 13
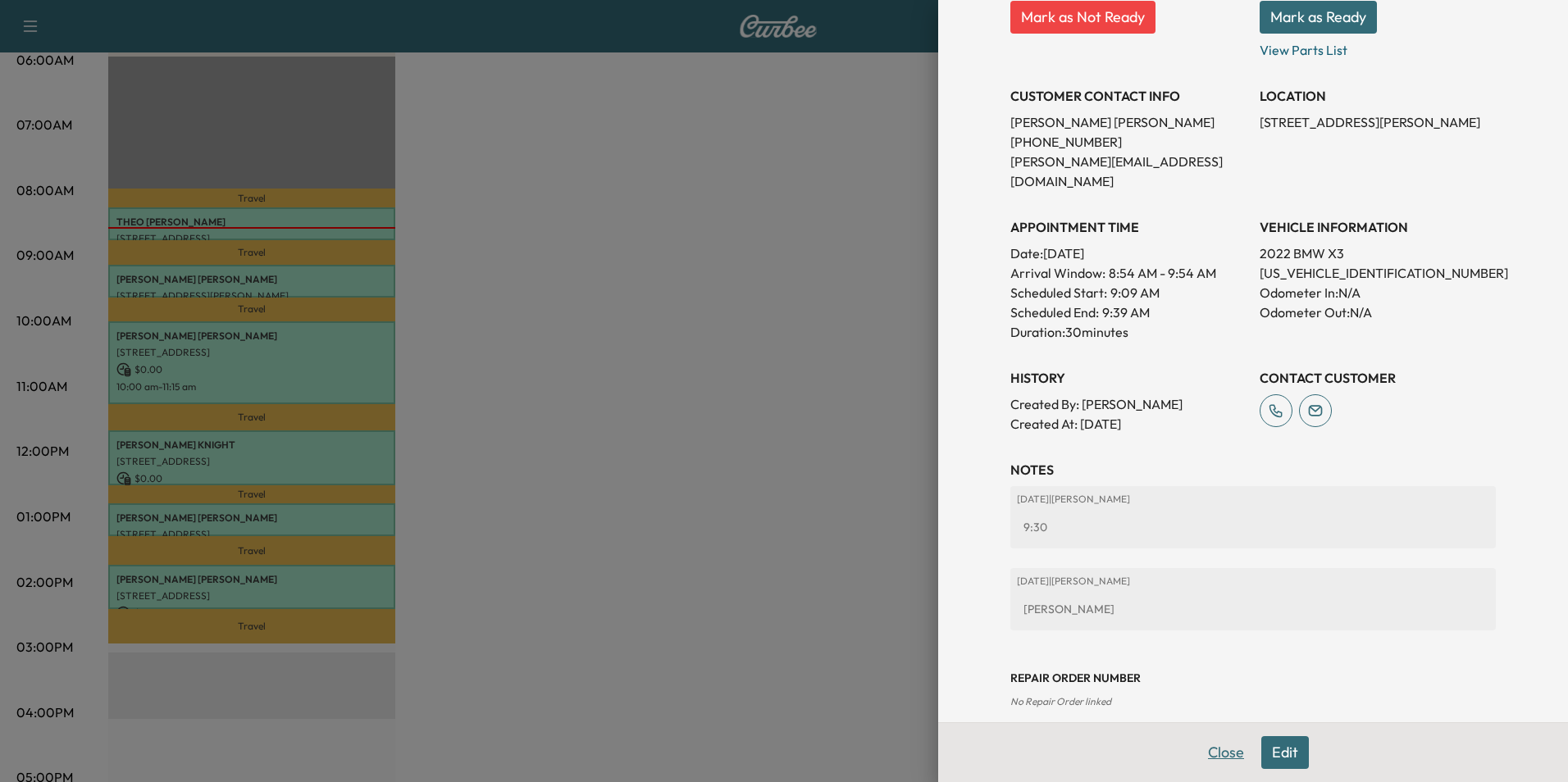
click at [1206, 748] on button "Close" at bounding box center [1226, 752] width 58 height 33
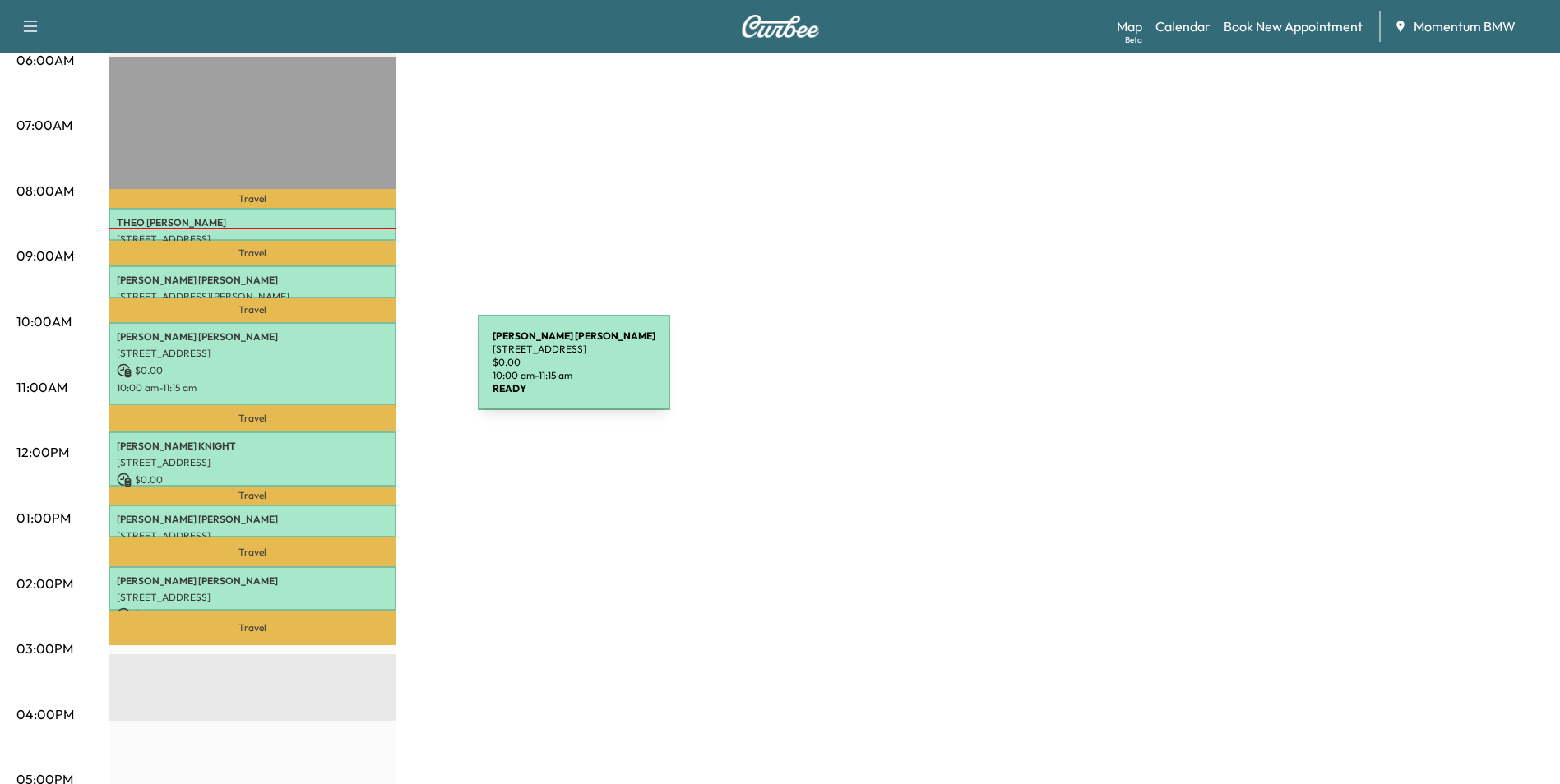
click at [355, 372] on p "$ 0.00" at bounding box center [252, 370] width 271 height 14
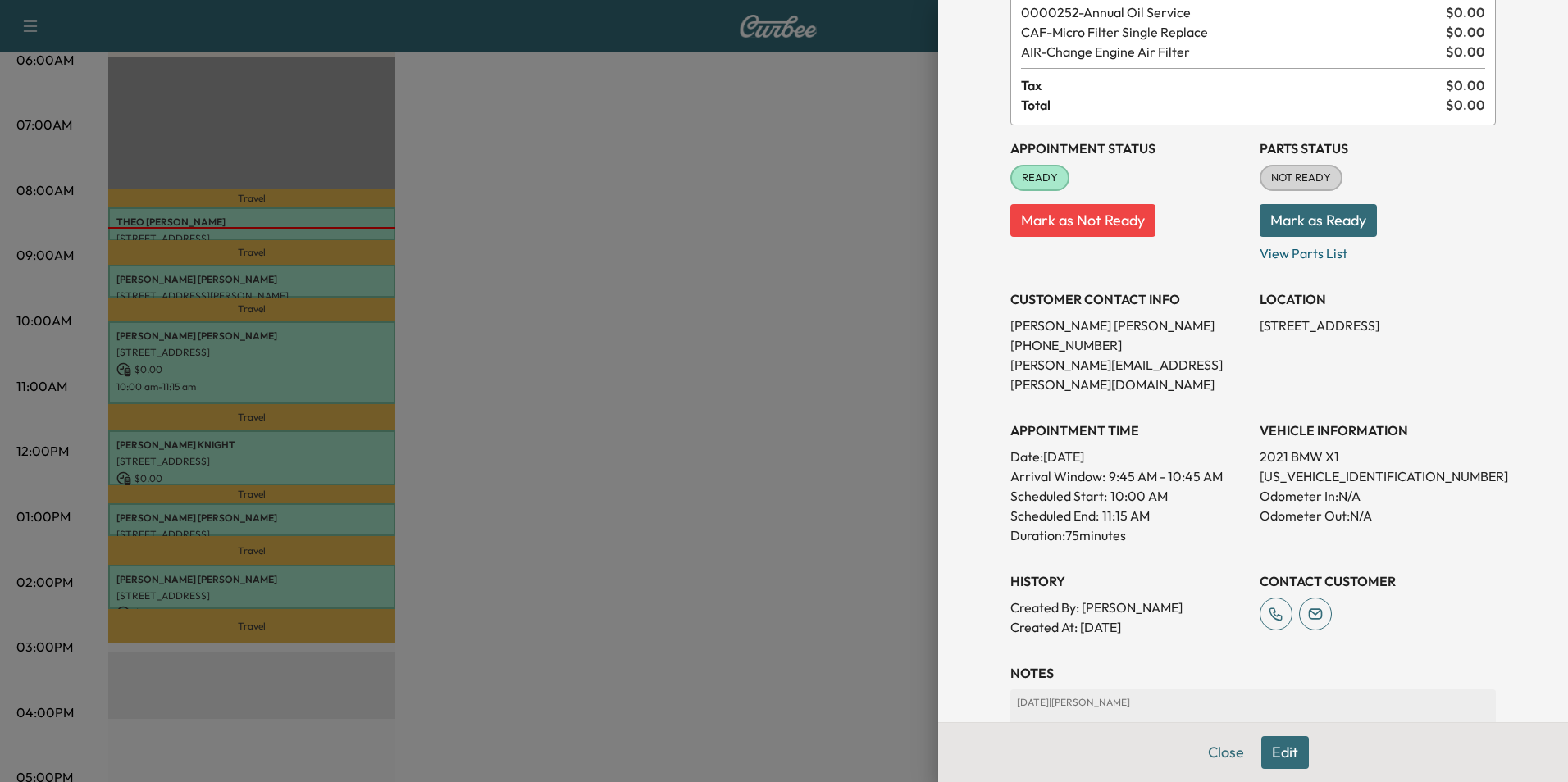
scroll to position [228, 0]
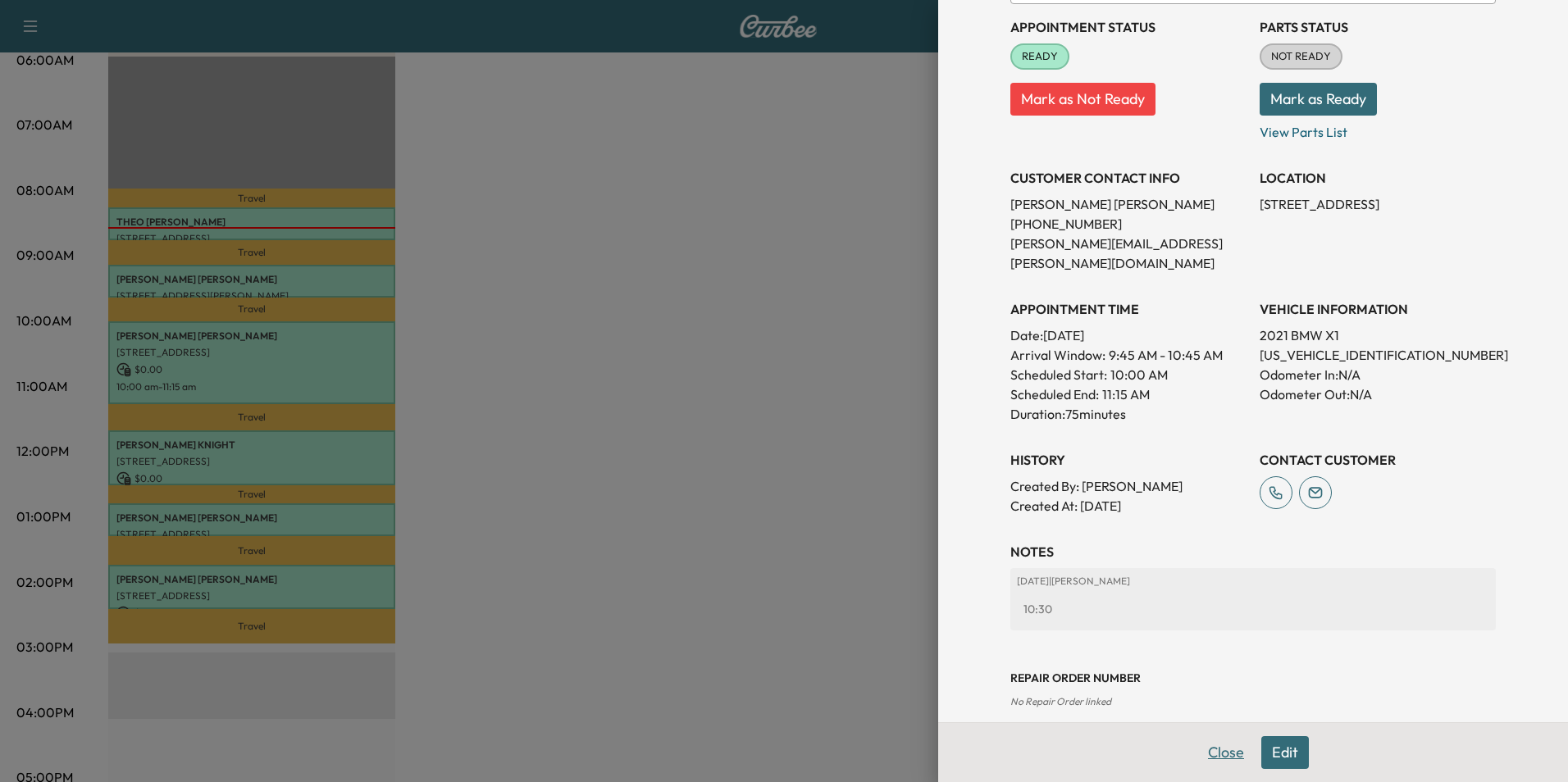
click at [1214, 750] on button "Close" at bounding box center [1226, 752] width 58 height 33
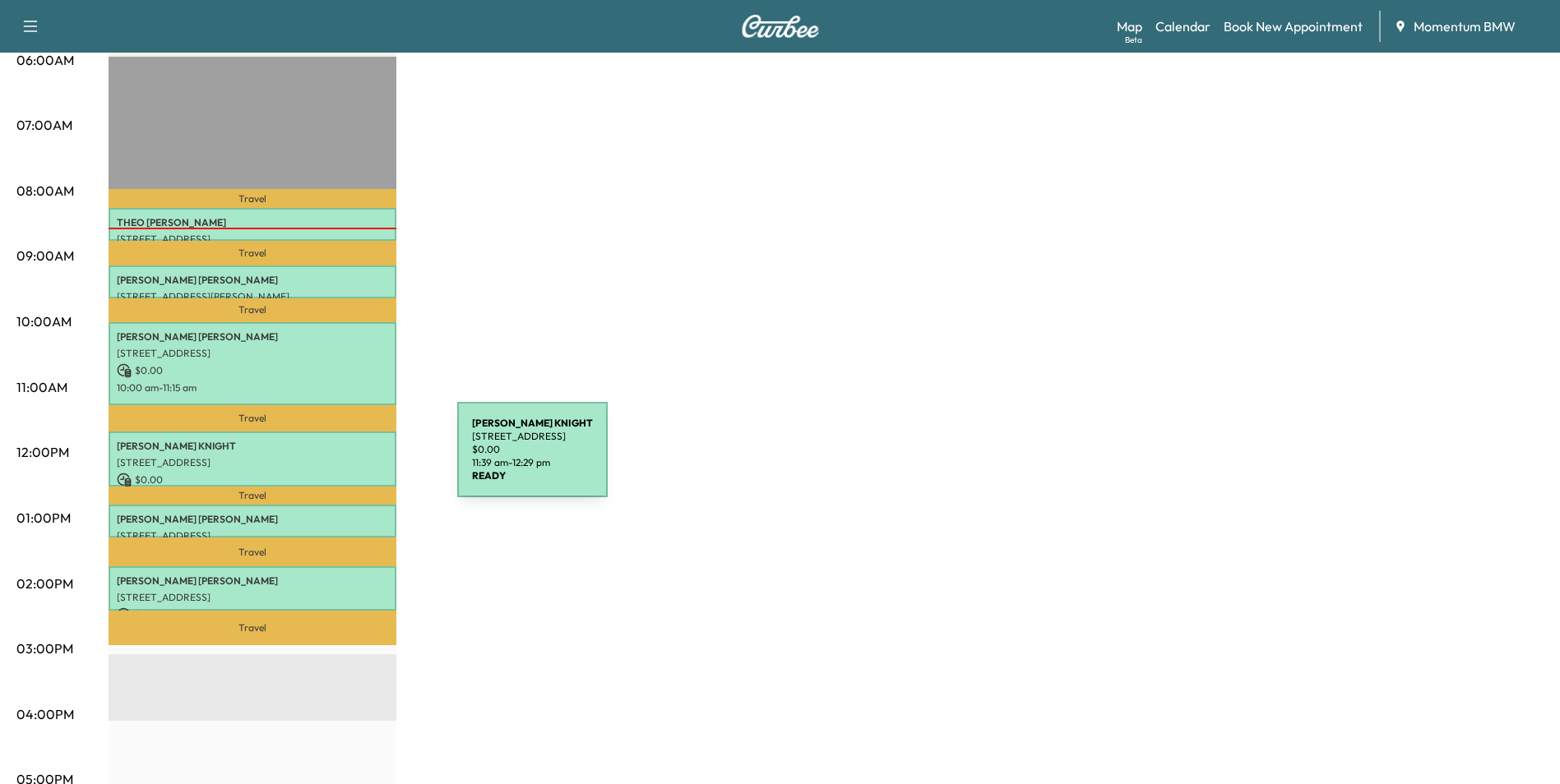
click at [334, 459] on p "[STREET_ADDRESS]" at bounding box center [252, 462] width 271 height 13
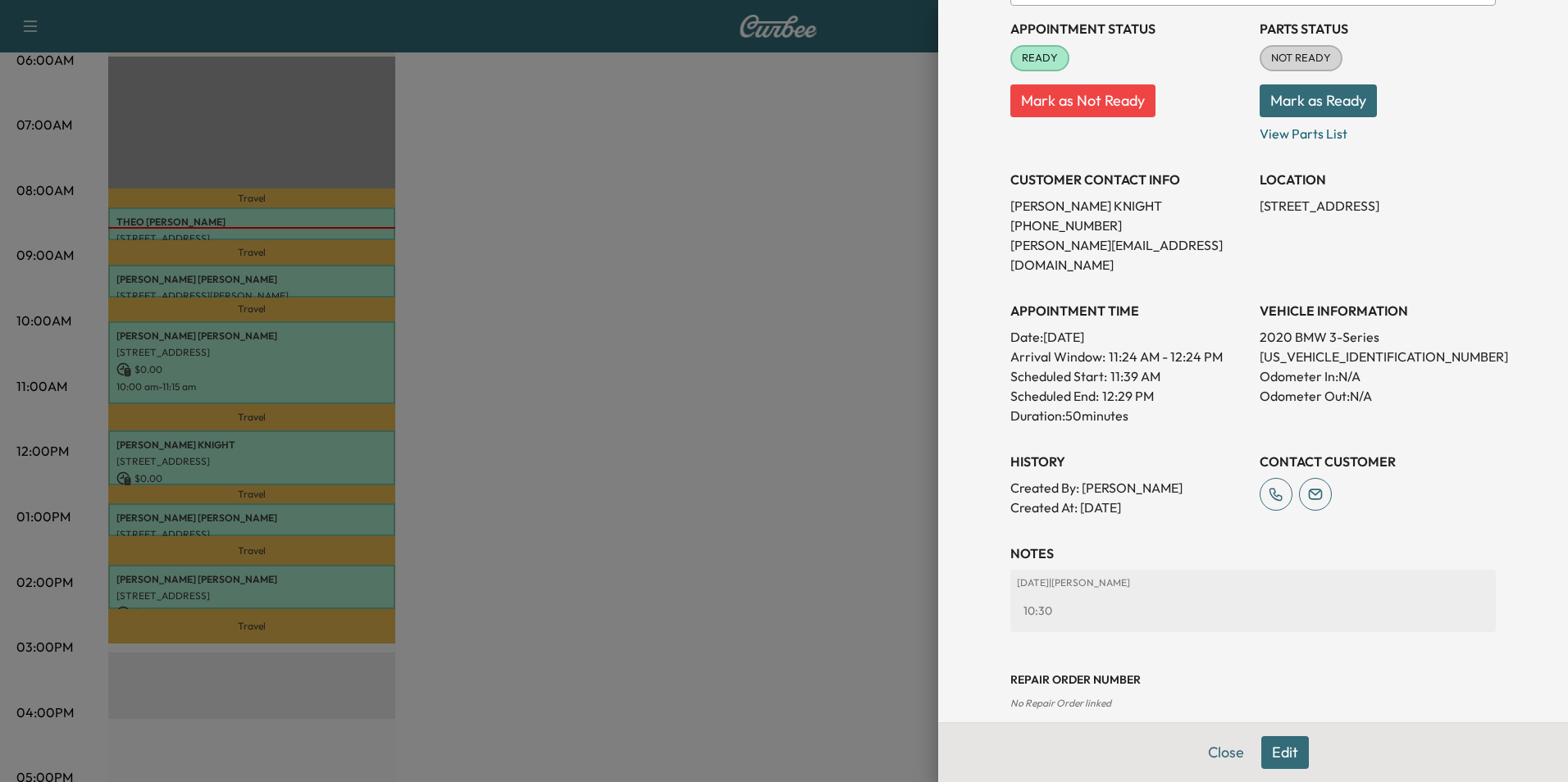
scroll to position [189, 0]
click at [1214, 750] on button "Close" at bounding box center [1226, 752] width 58 height 33
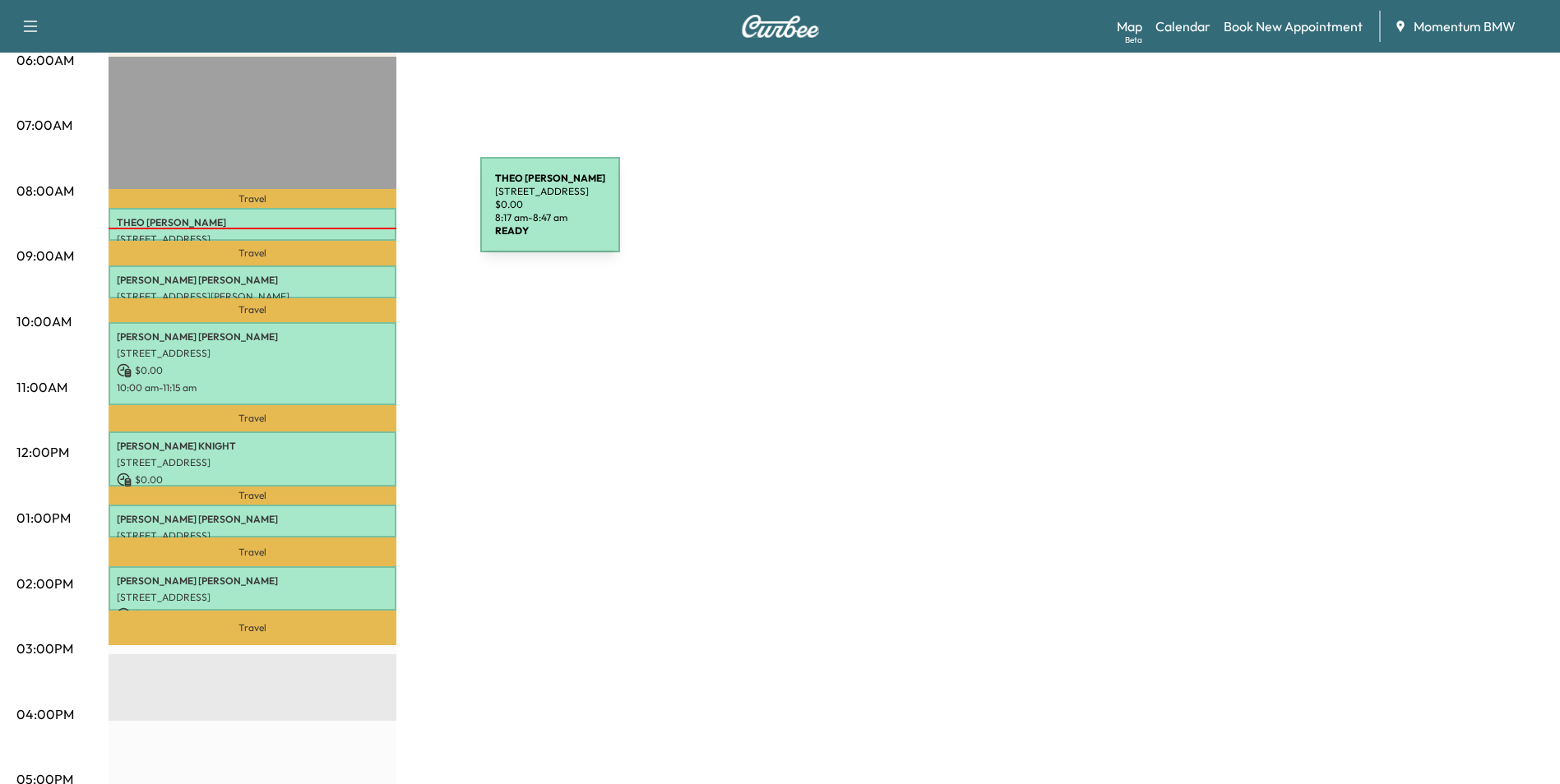
click at [357, 216] on p "[PERSON_NAME]" at bounding box center [252, 222] width 271 height 13
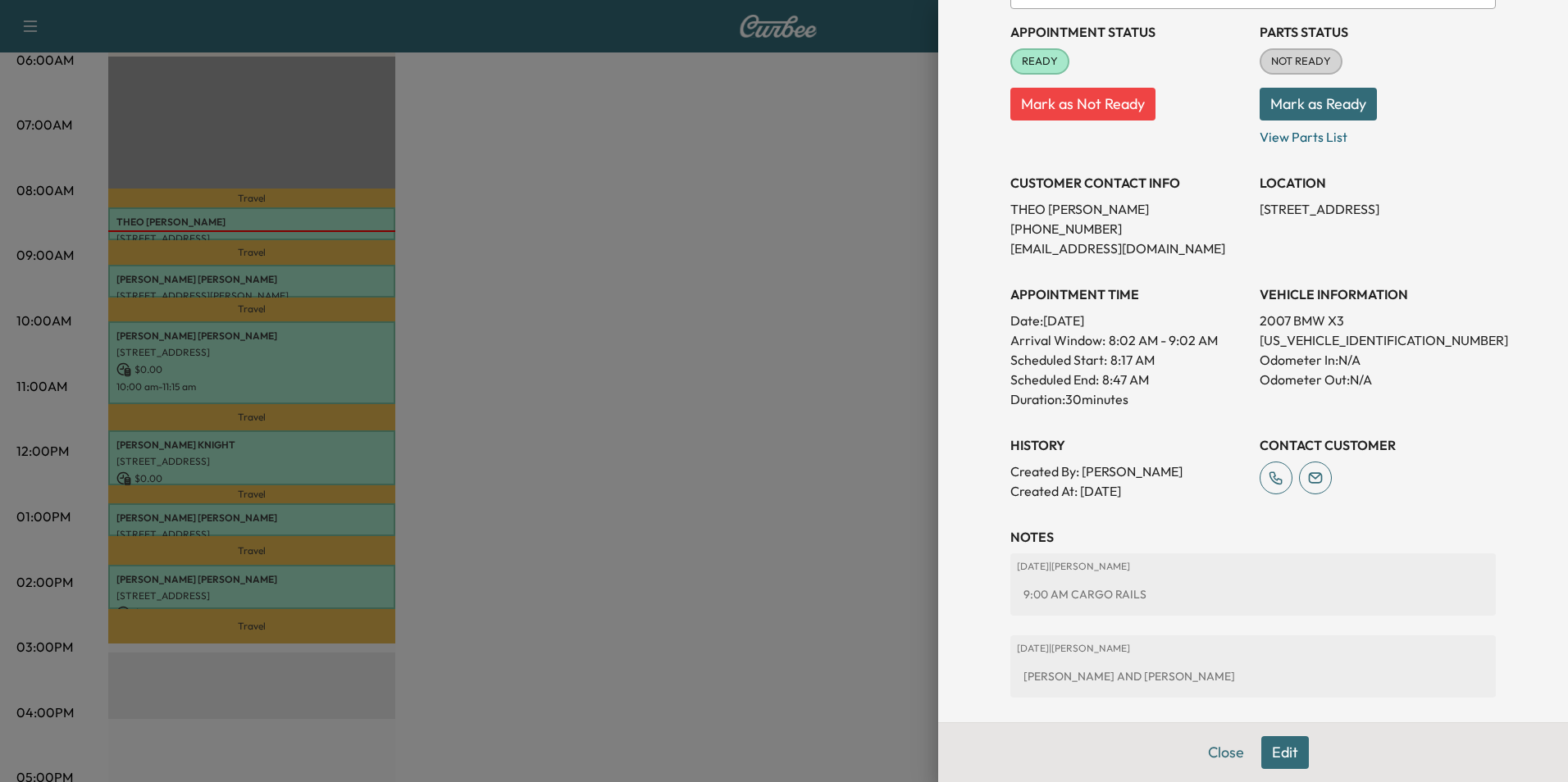
scroll to position [270, 0]
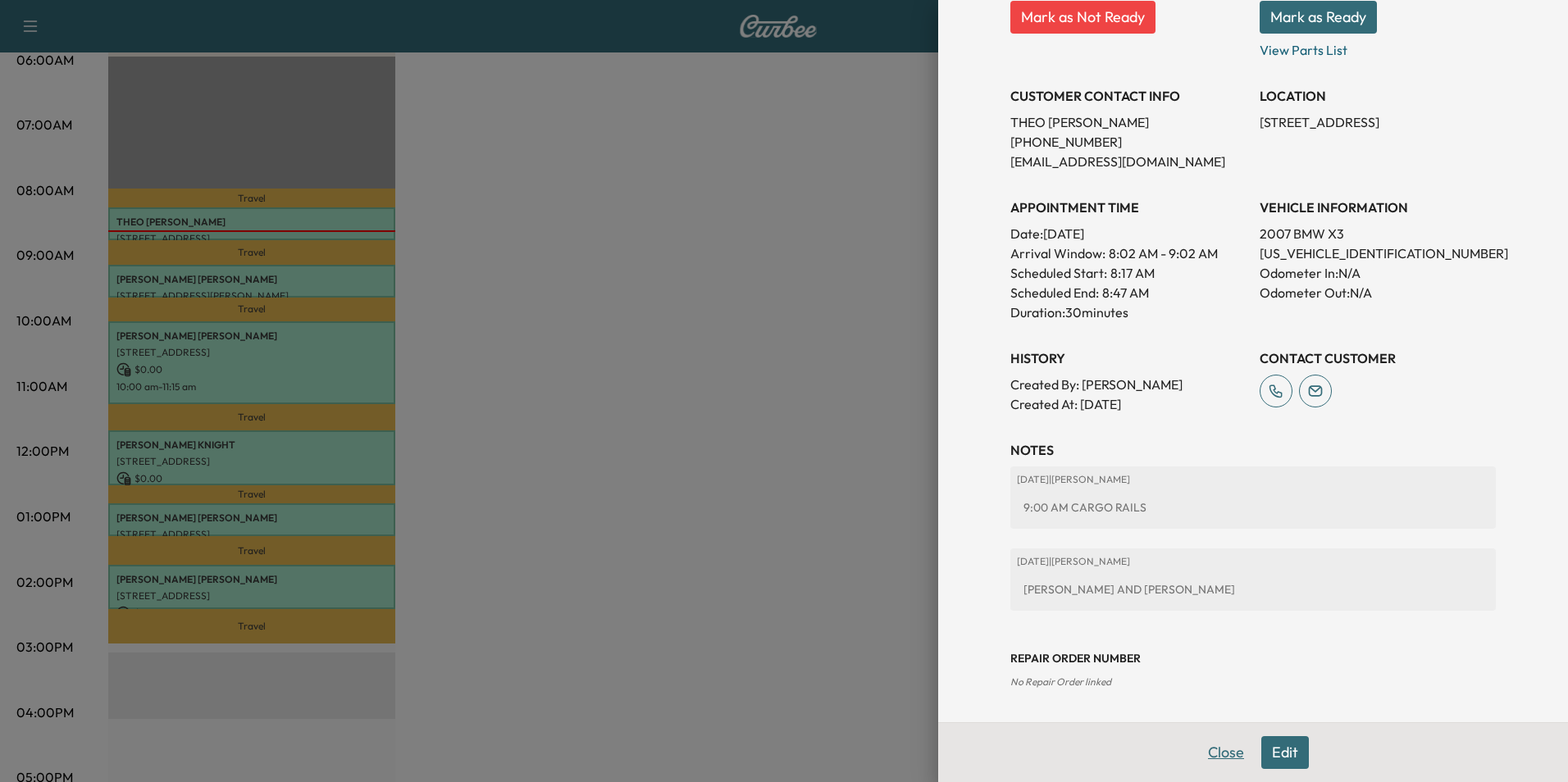
click at [1224, 755] on button "Close" at bounding box center [1226, 752] width 58 height 33
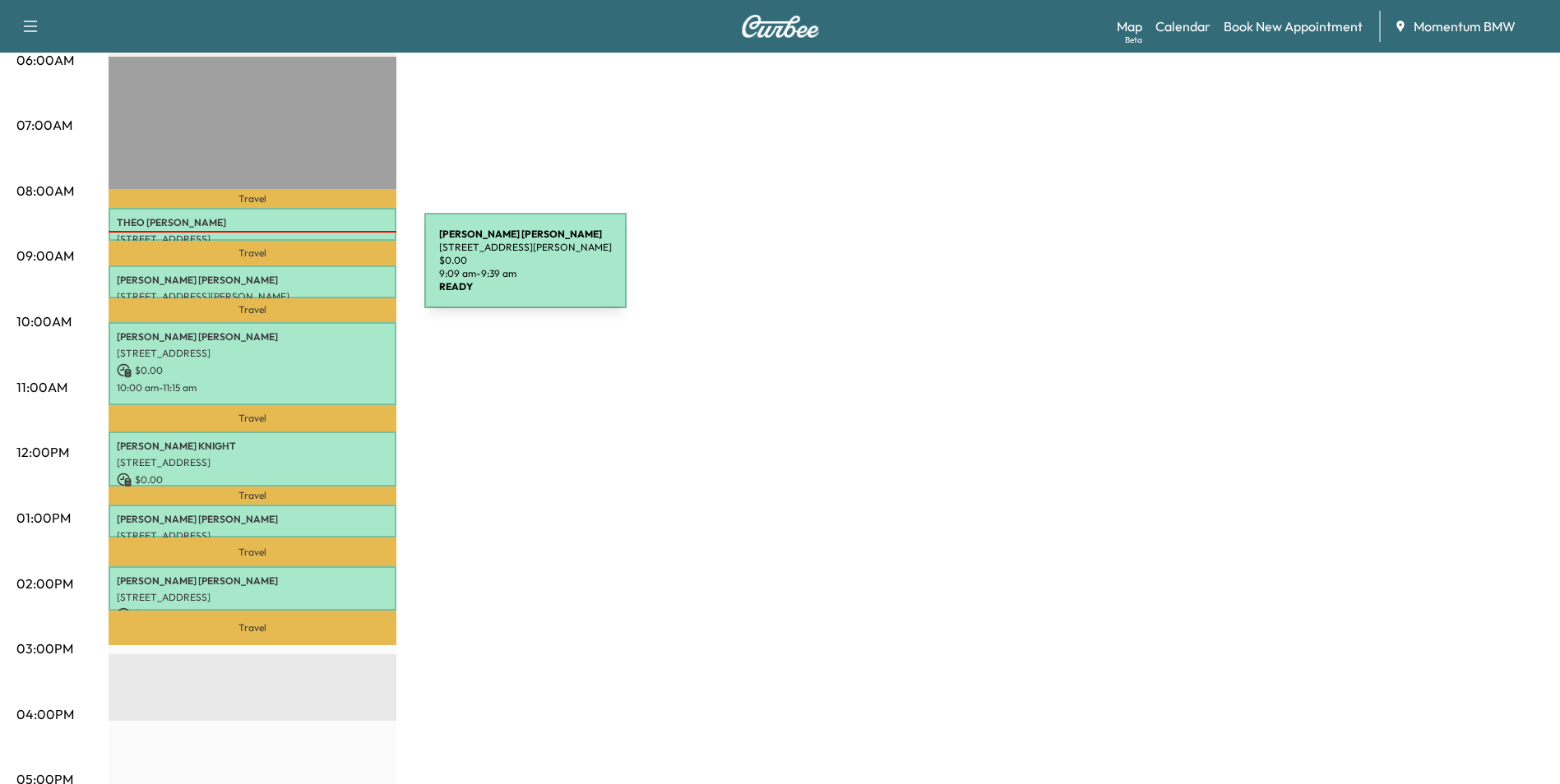
click at [301, 274] on p "[PERSON_NAME]" at bounding box center [252, 280] width 271 height 13
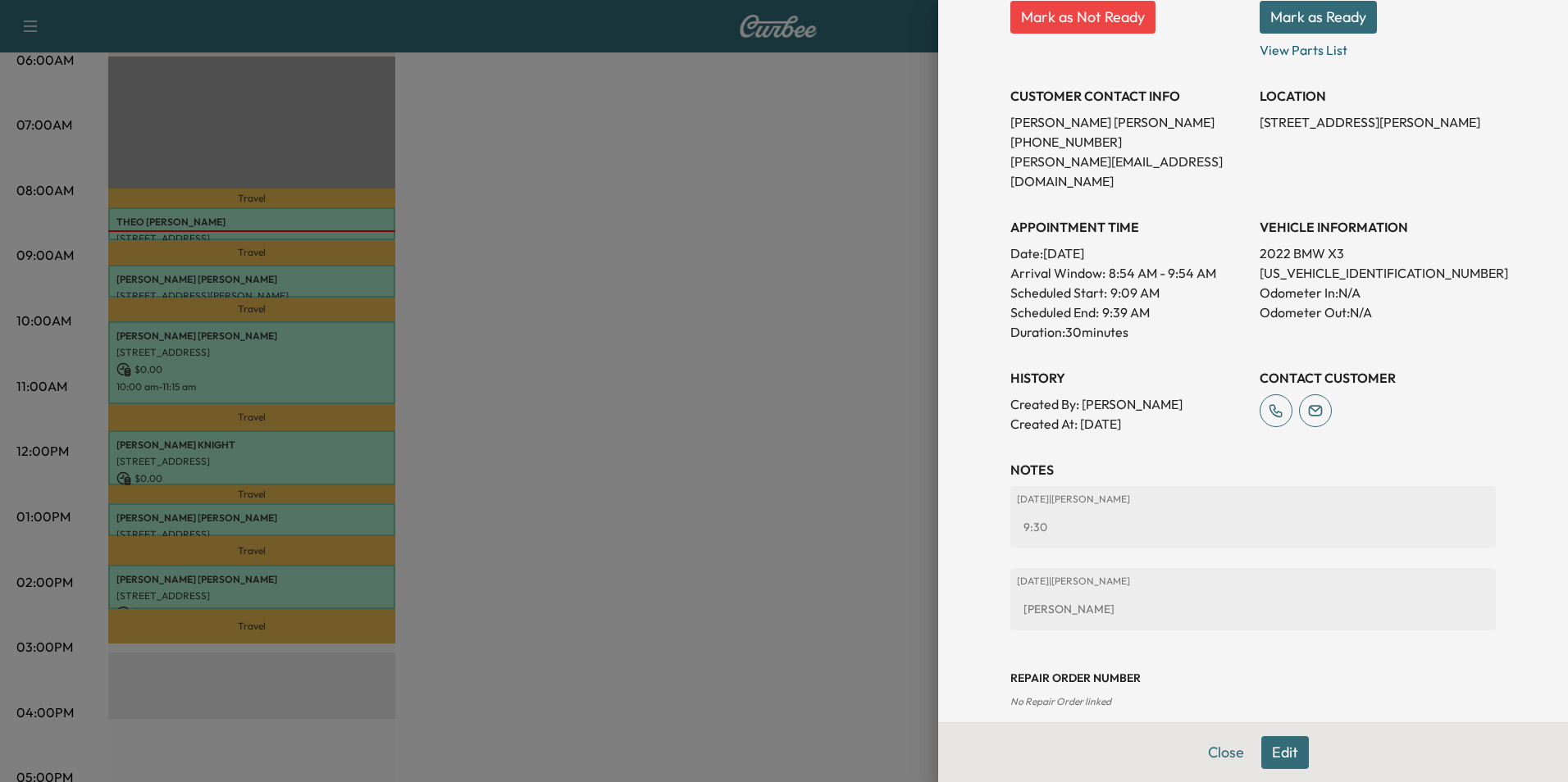
click at [1219, 756] on button "Close" at bounding box center [1226, 752] width 58 height 33
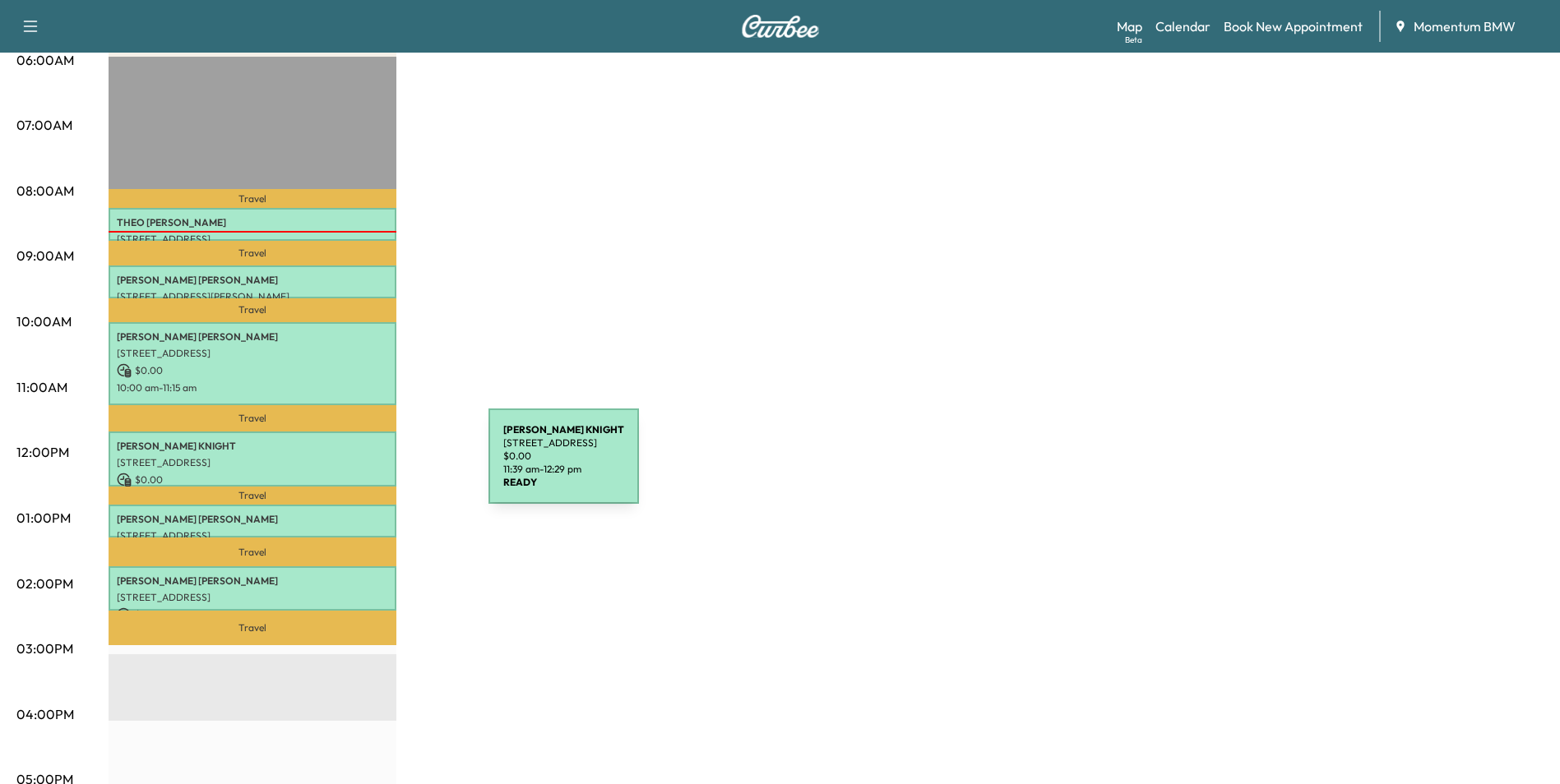
click at [366, 463] on p "[STREET_ADDRESS]" at bounding box center [252, 462] width 271 height 13
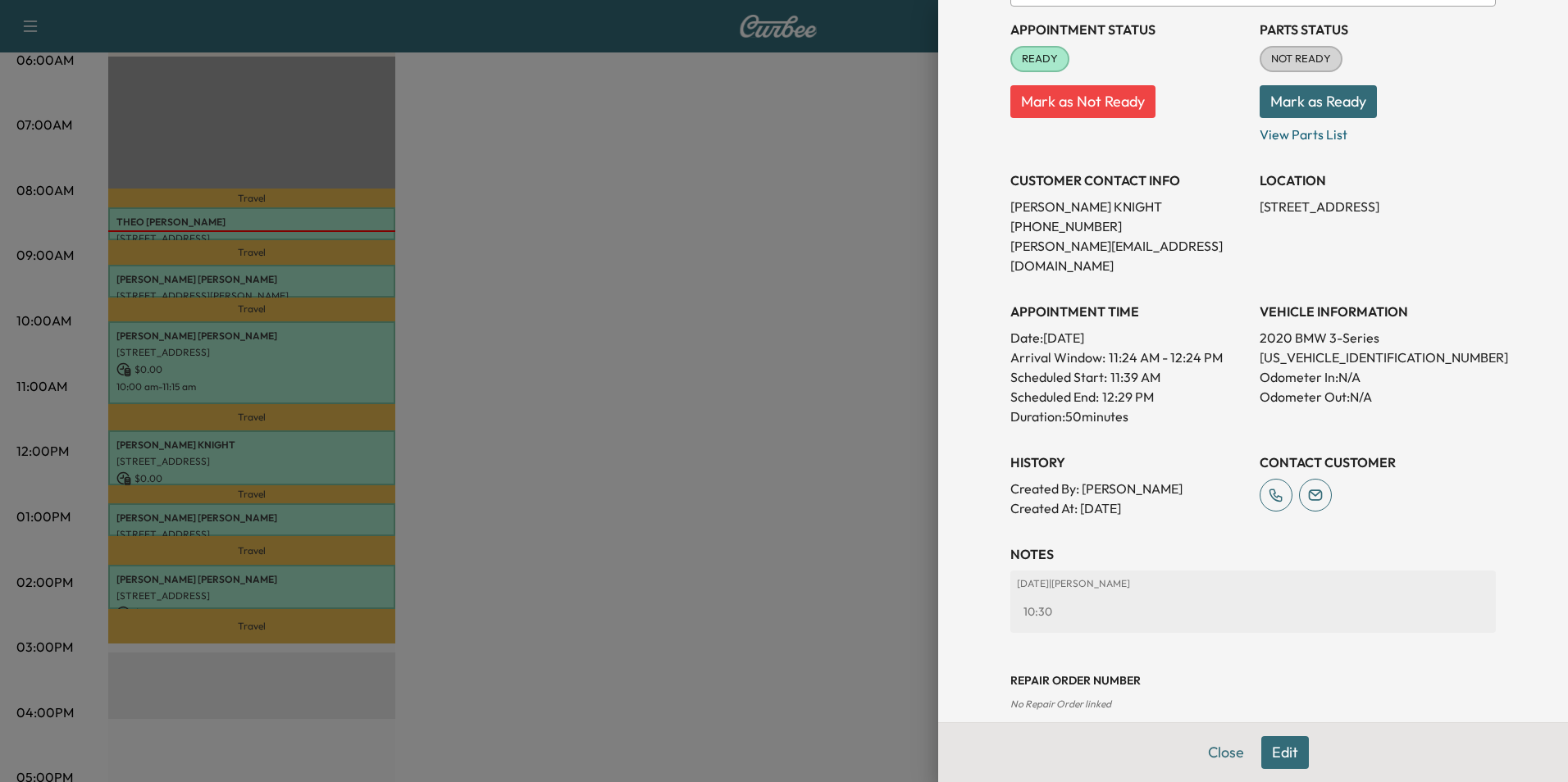
scroll to position [189, 0]
click at [1265, 752] on button "Edit" at bounding box center [1285, 752] width 48 height 33
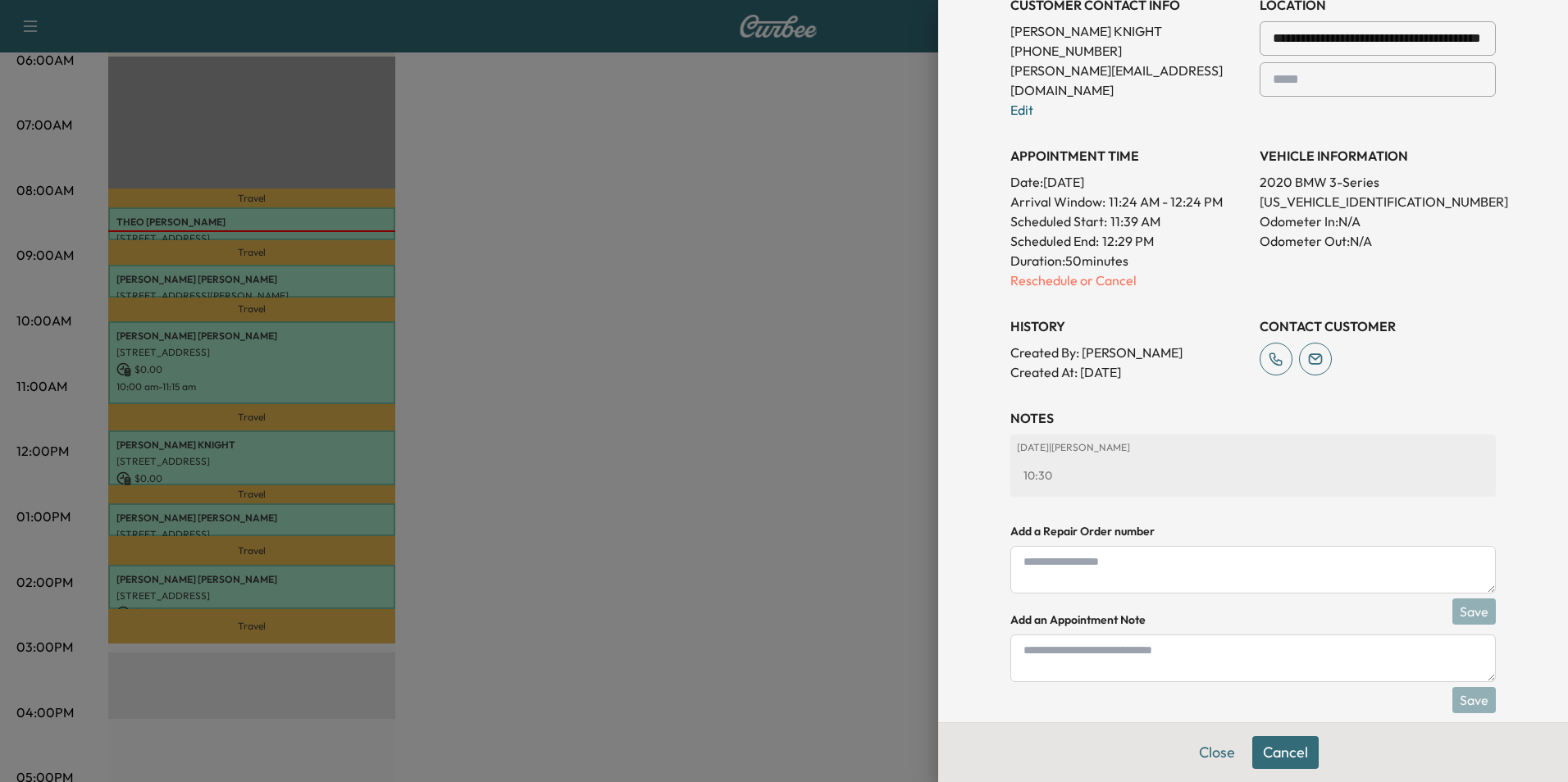
scroll to position [400, 0]
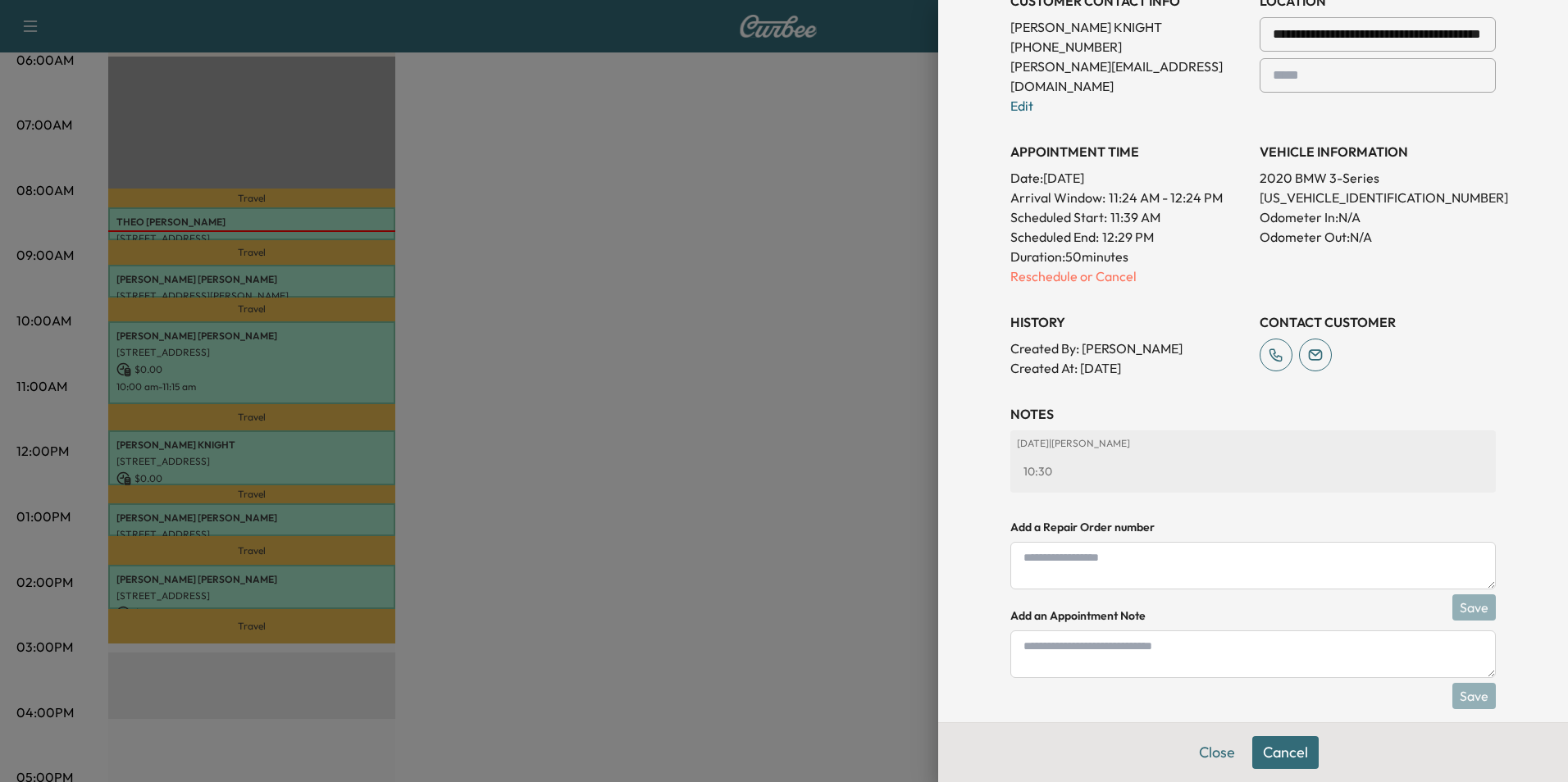
click at [1146, 631] on textarea at bounding box center [1253, 654] width 485 height 48
type textarea "*****"
click at [1458, 683] on button "Save" at bounding box center [1474, 696] width 43 height 26
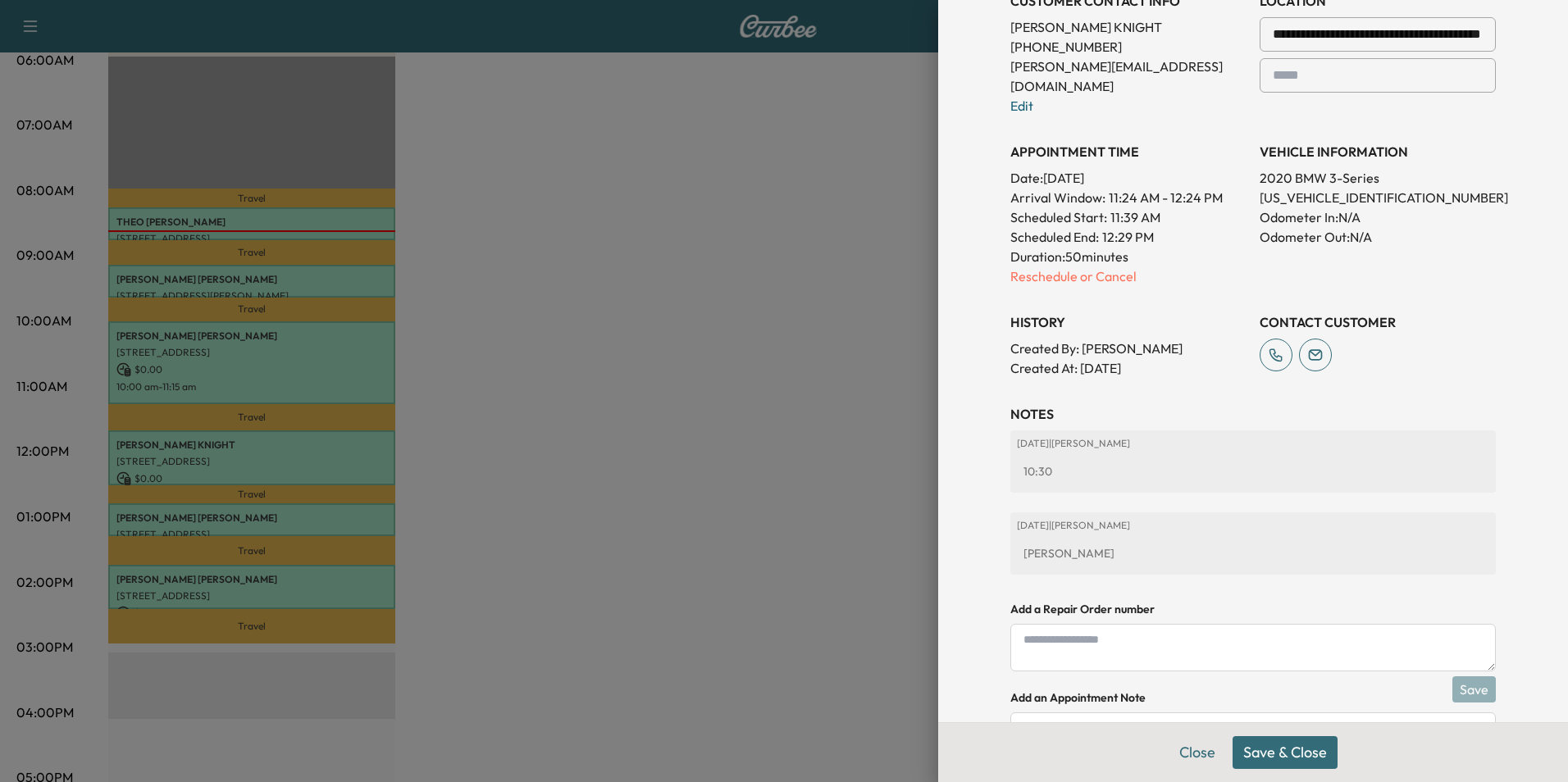
click at [1279, 753] on button "Save & Close" at bounding box center [1284, 752] width 105 height 33
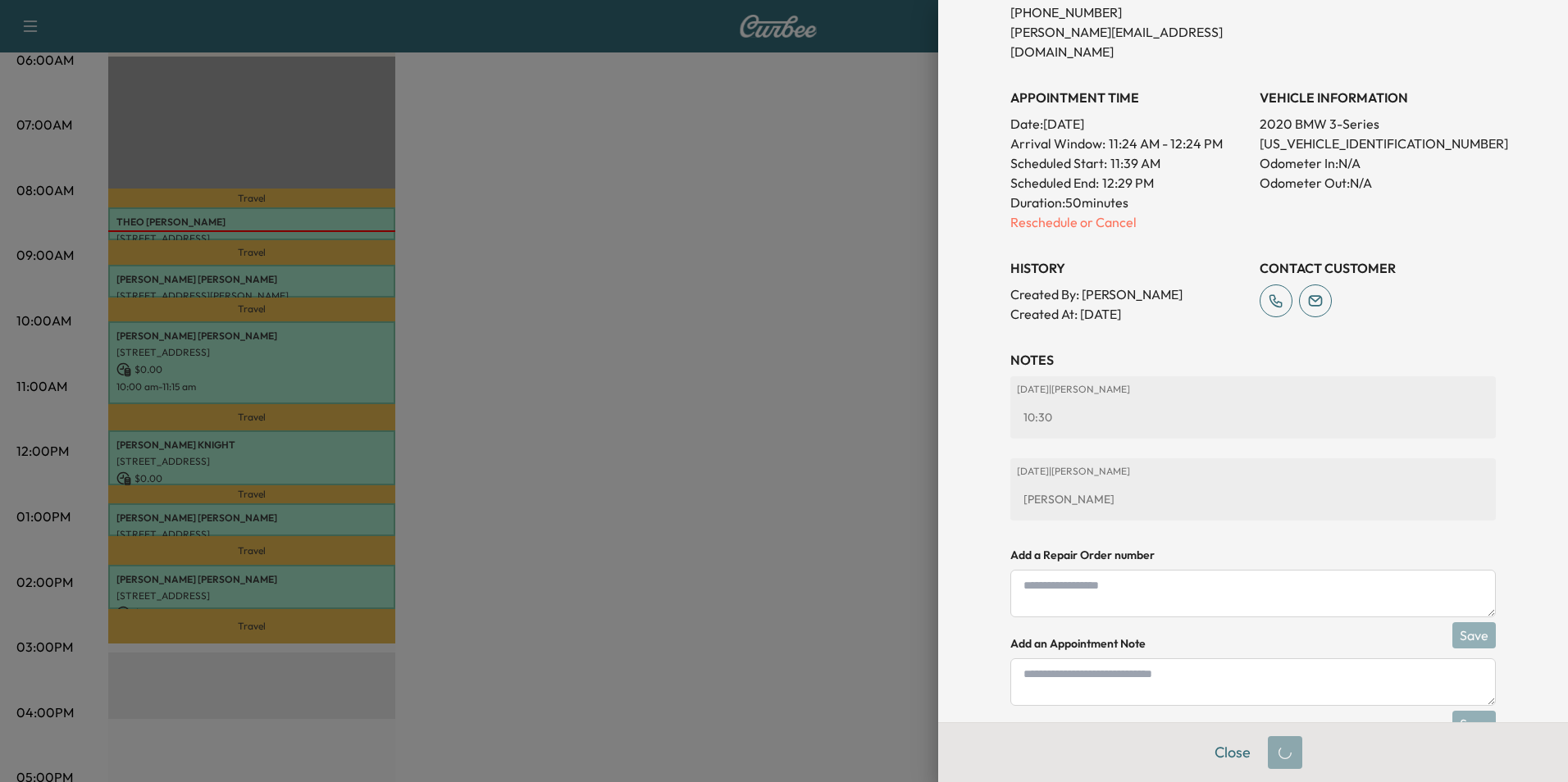
scroll to position [366, 0]
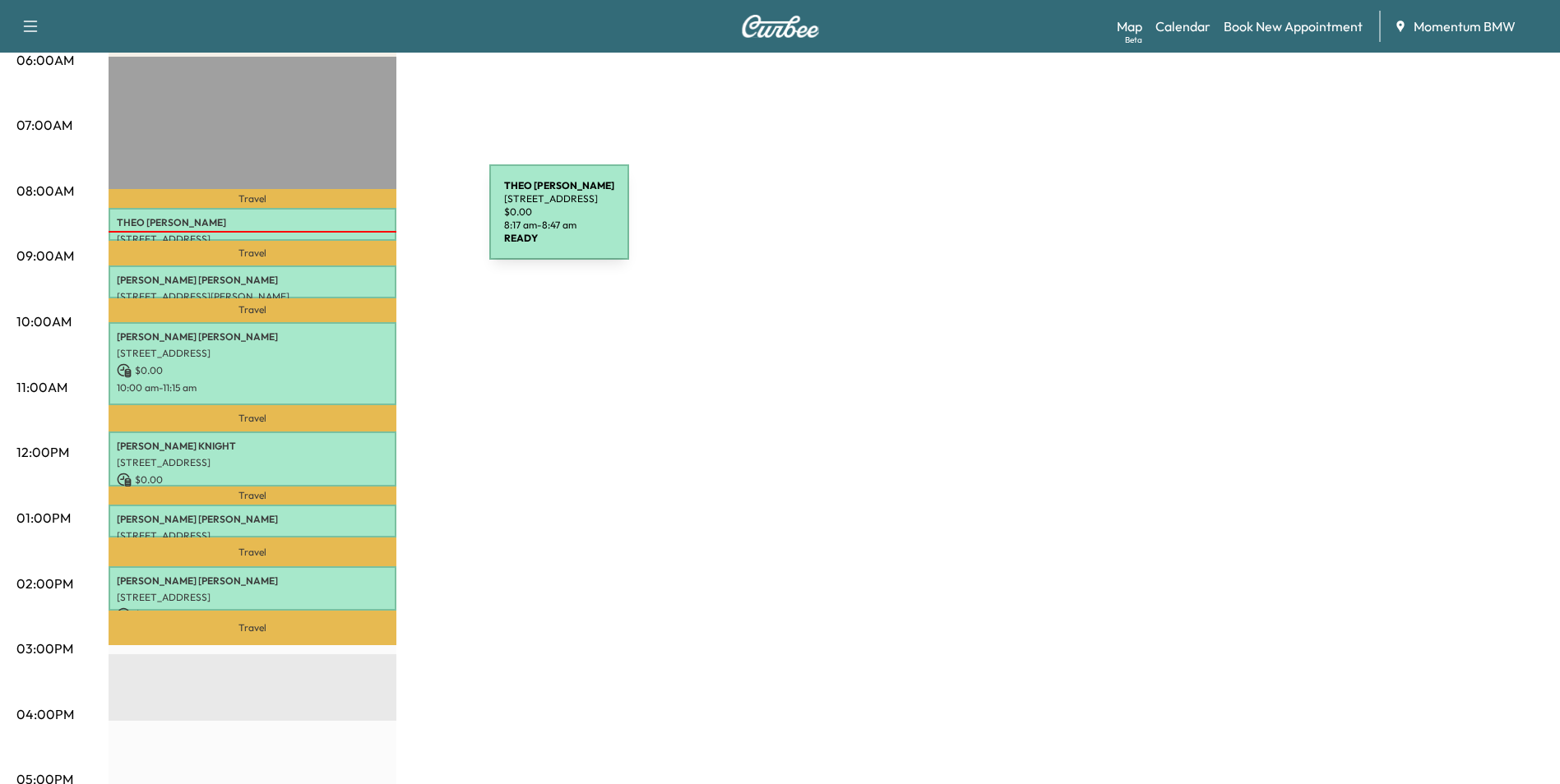
click at [366, 222] on p "[PERSON_NAME]" at bounding box center [252, 222] width 271 height 13
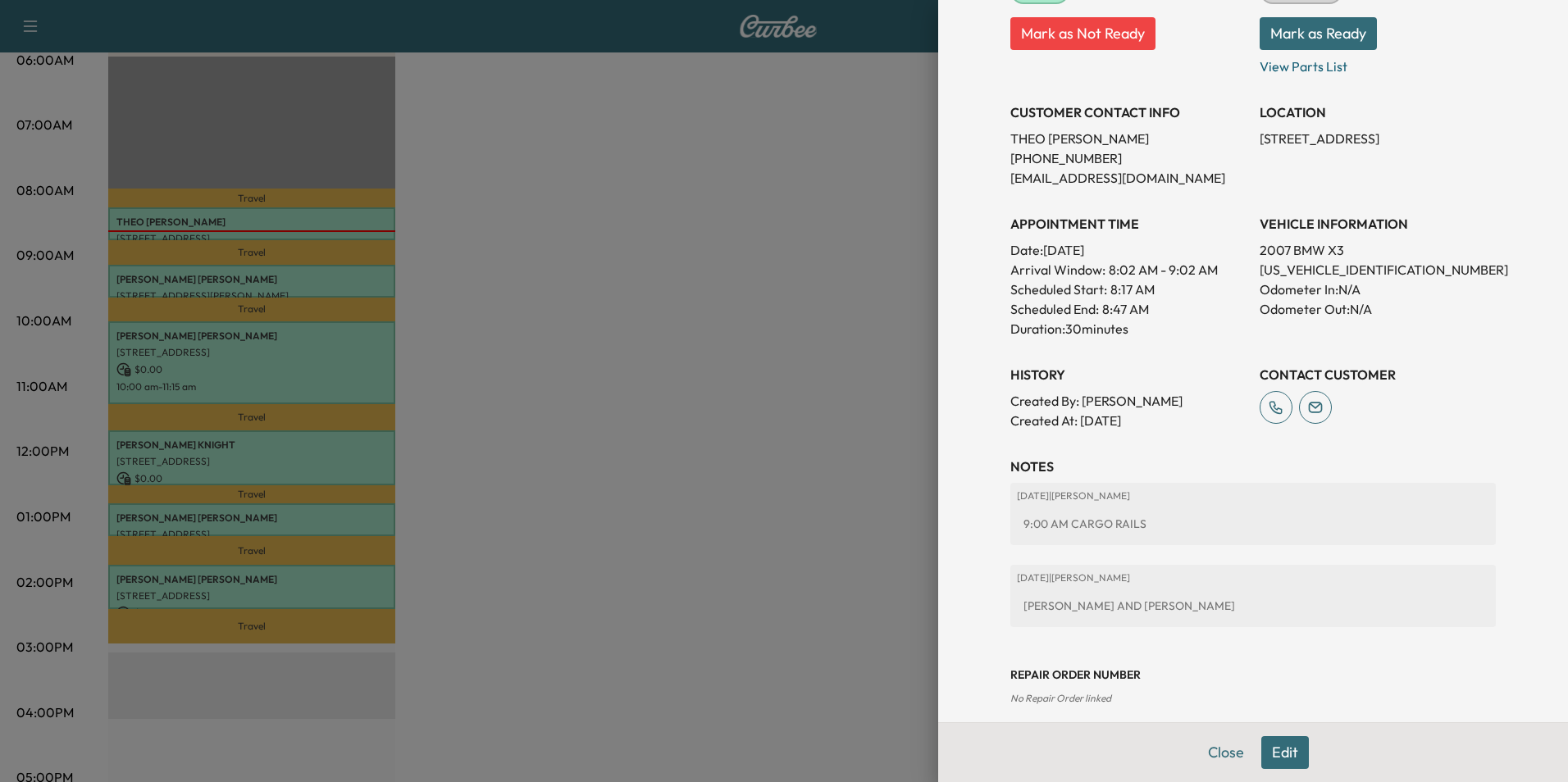
scroll to position [270, 0]
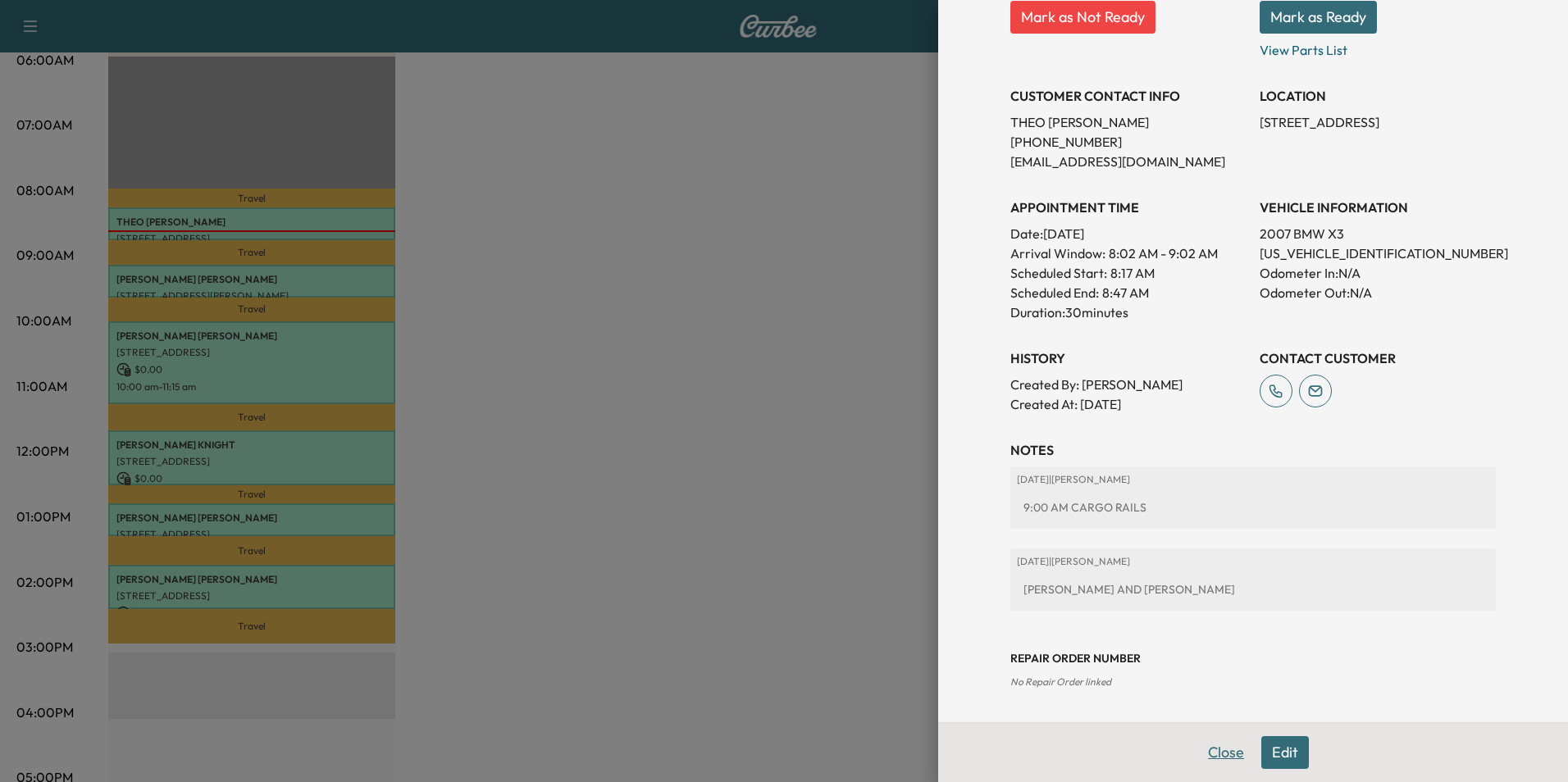
click at [1214, 747] on button "Close" at bounding box center [1226, 752] width 58 height 33
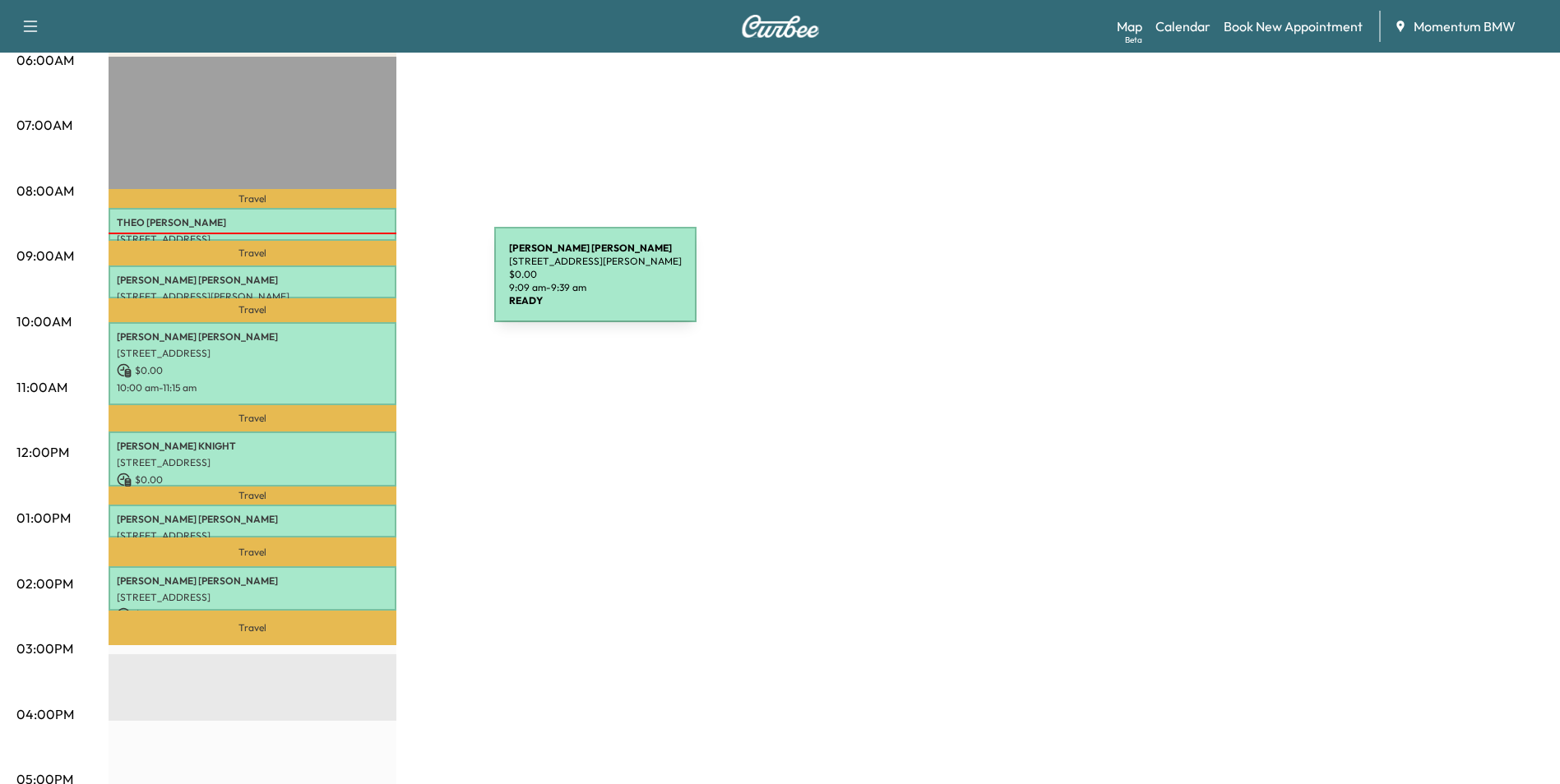
click at [371, 285] on div "[PERSON_NAME] [STREET_ADDRESS][PERSON_NAME] $ 0.00 9:09 am - 9:39 am" at bounding box center [252, 282] width 288 height 33
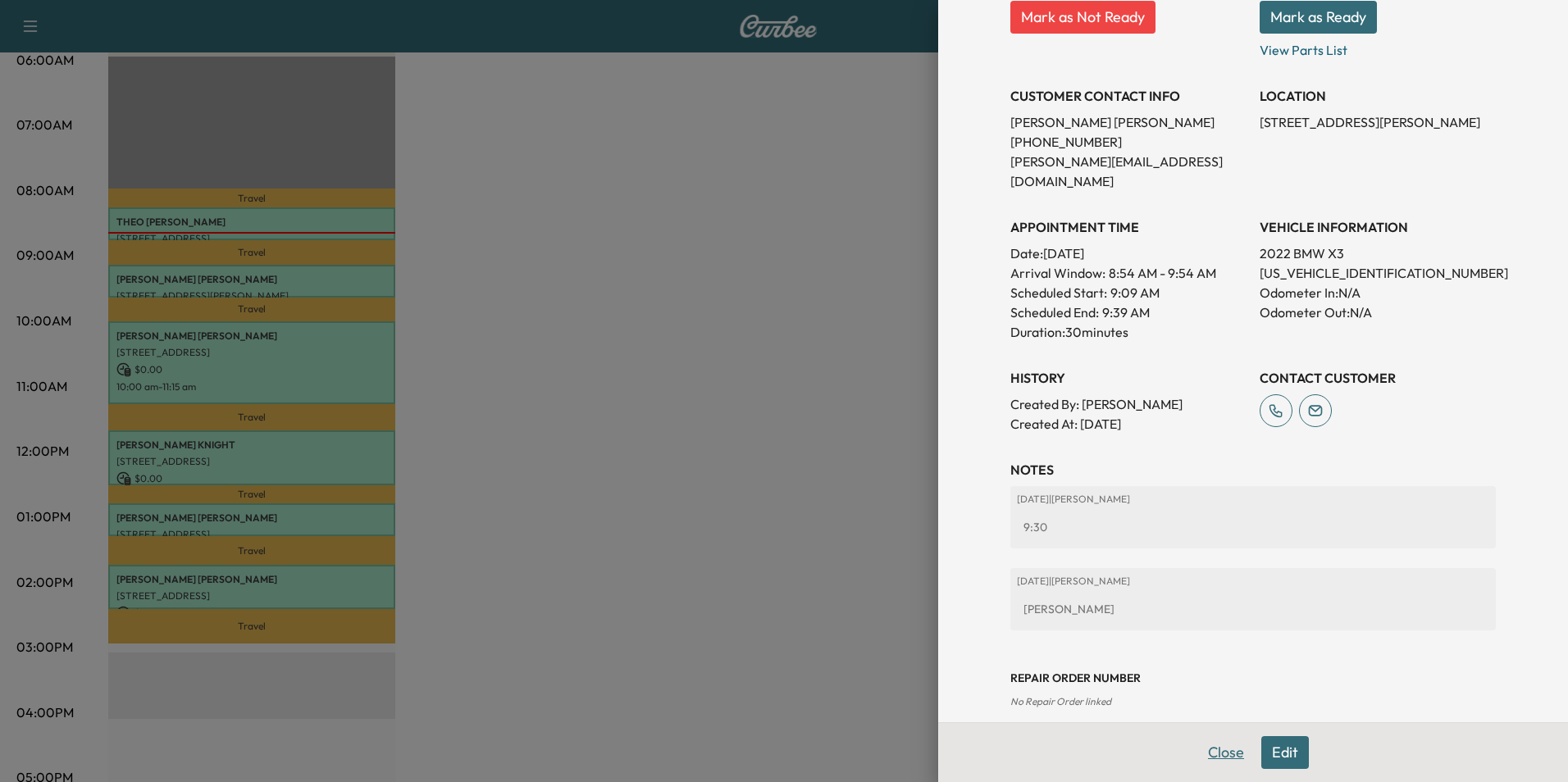
click at [1229, 753] on button "Close" at bounding box center [1226, 752] width 58 height 33
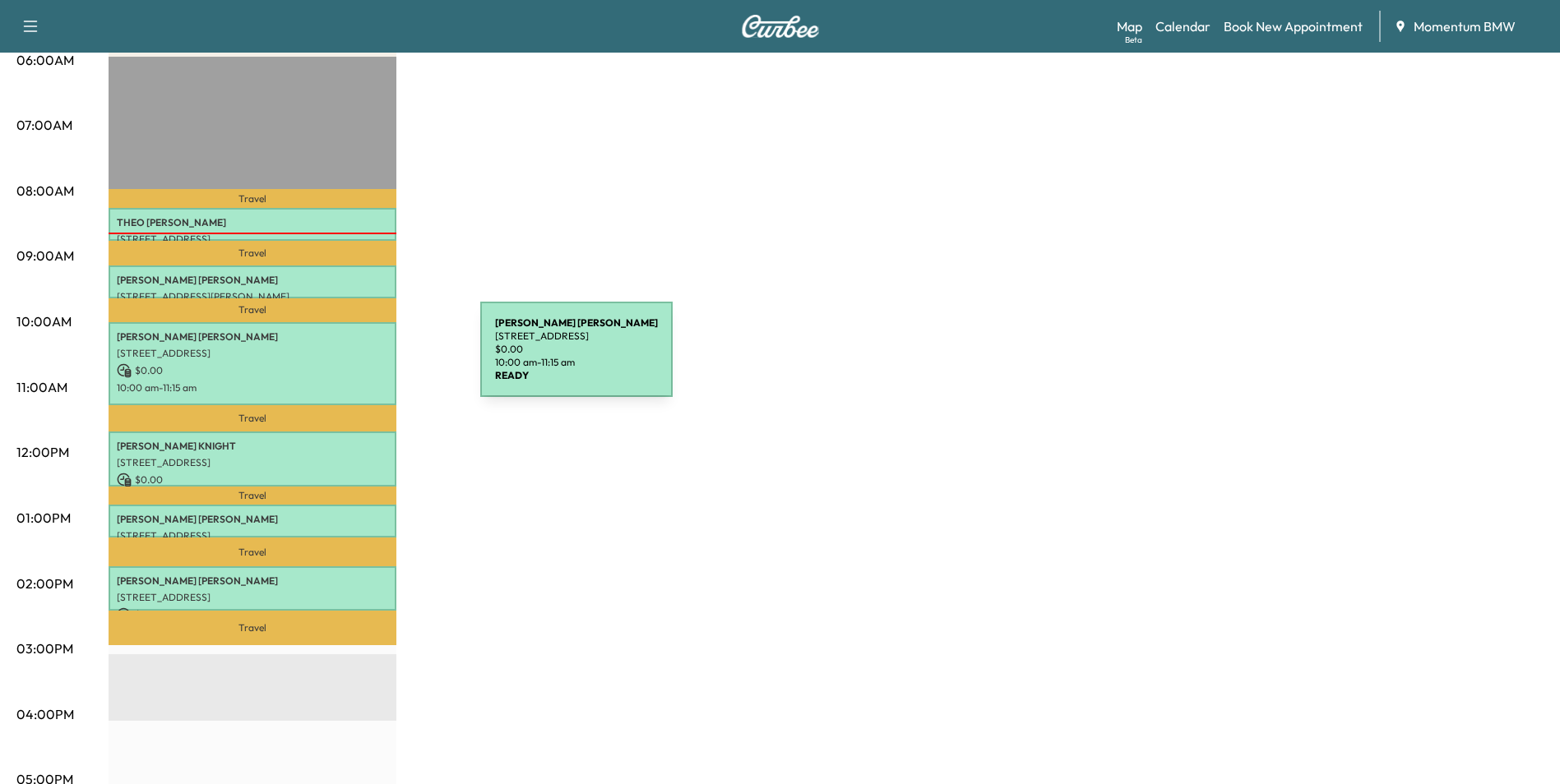
click at [357, 363] on p "$ 0.00" at bounding box center [252, 370] width 271 height 14
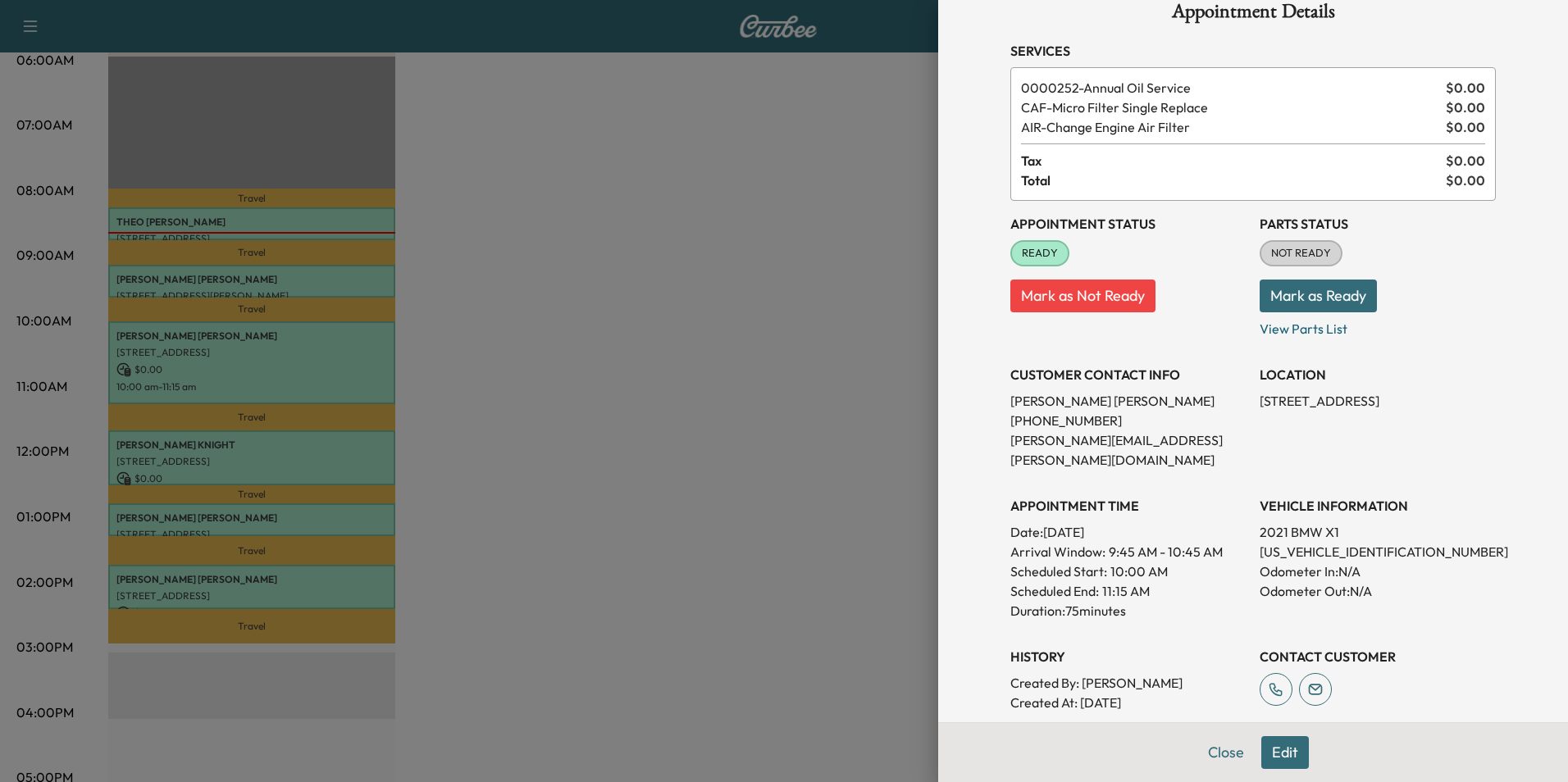
scroll to position [0, 0]
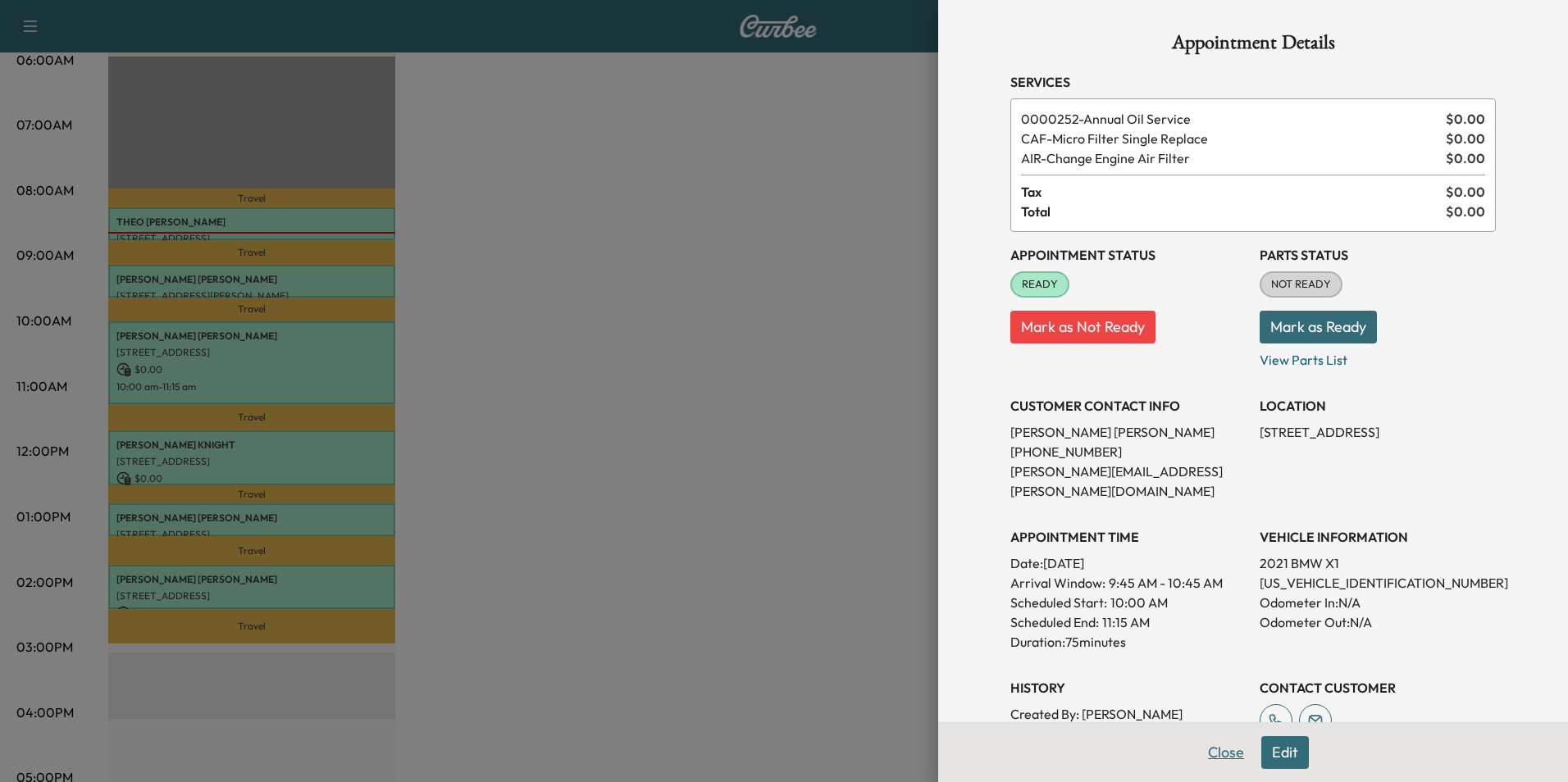
click at [1223, 753] on button "Close" at bounding box center [1226, 752] width 58 height 33
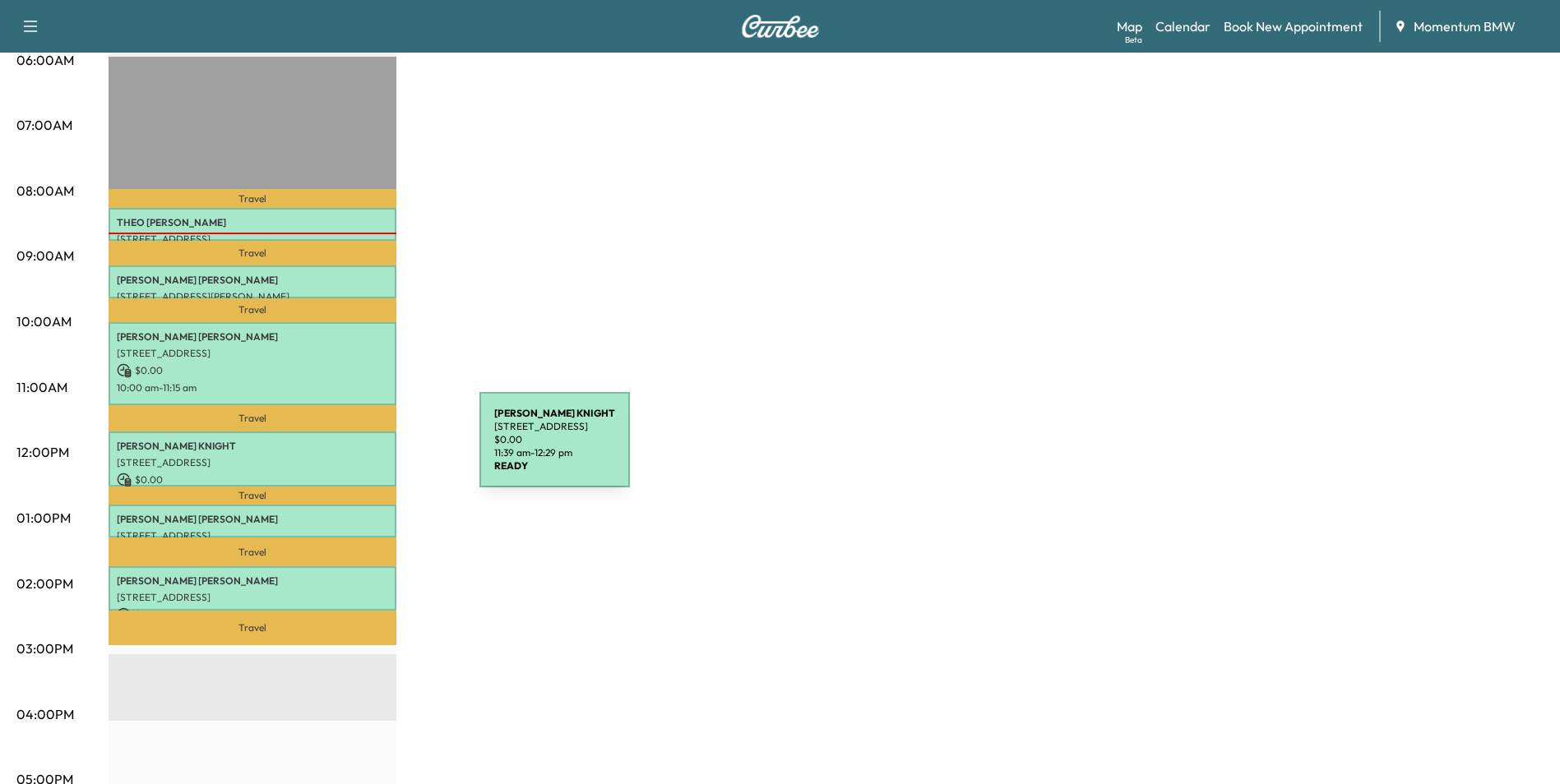
click at [356, 450] on div "[PERSON_NAME] [STREET_ADDRESS] $ 0.00 11:39 am - 12:29 pm" at bounding box center [252, 458] width 288 height 55
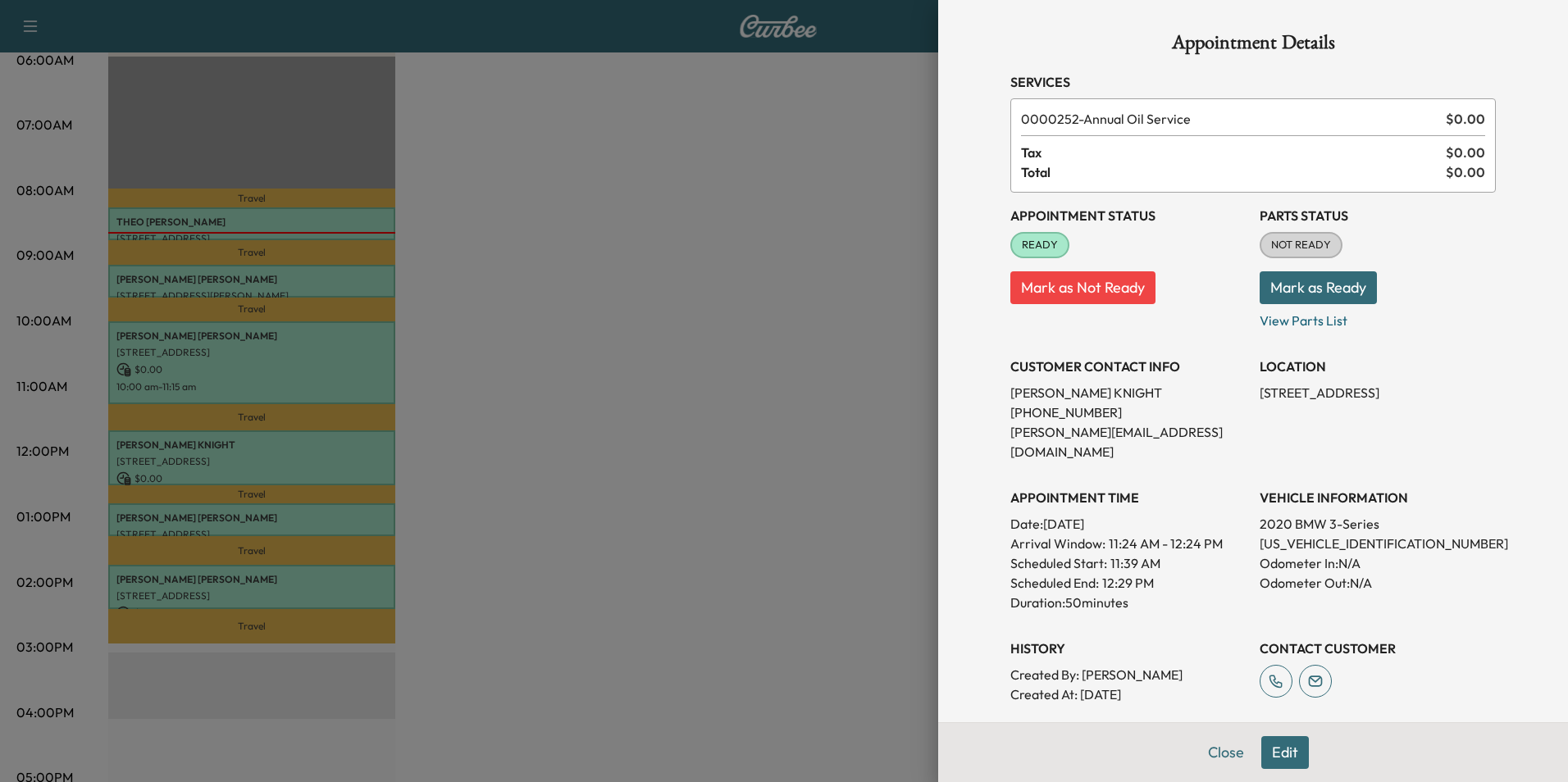
scroll to position [270, 0]
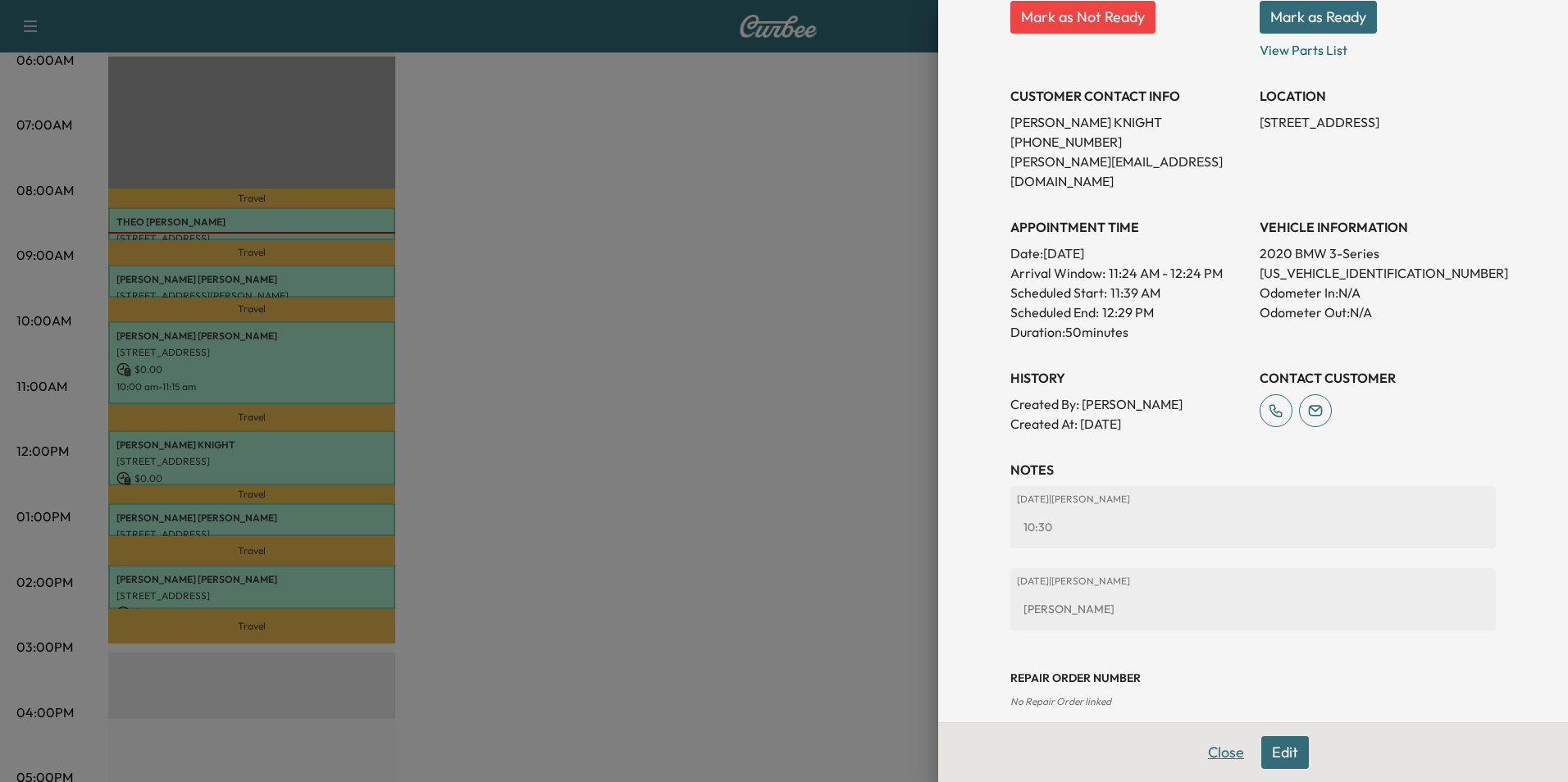
click at [1216, 757] on button "Close" at bounding box center [1226, 752] width 58 height 33
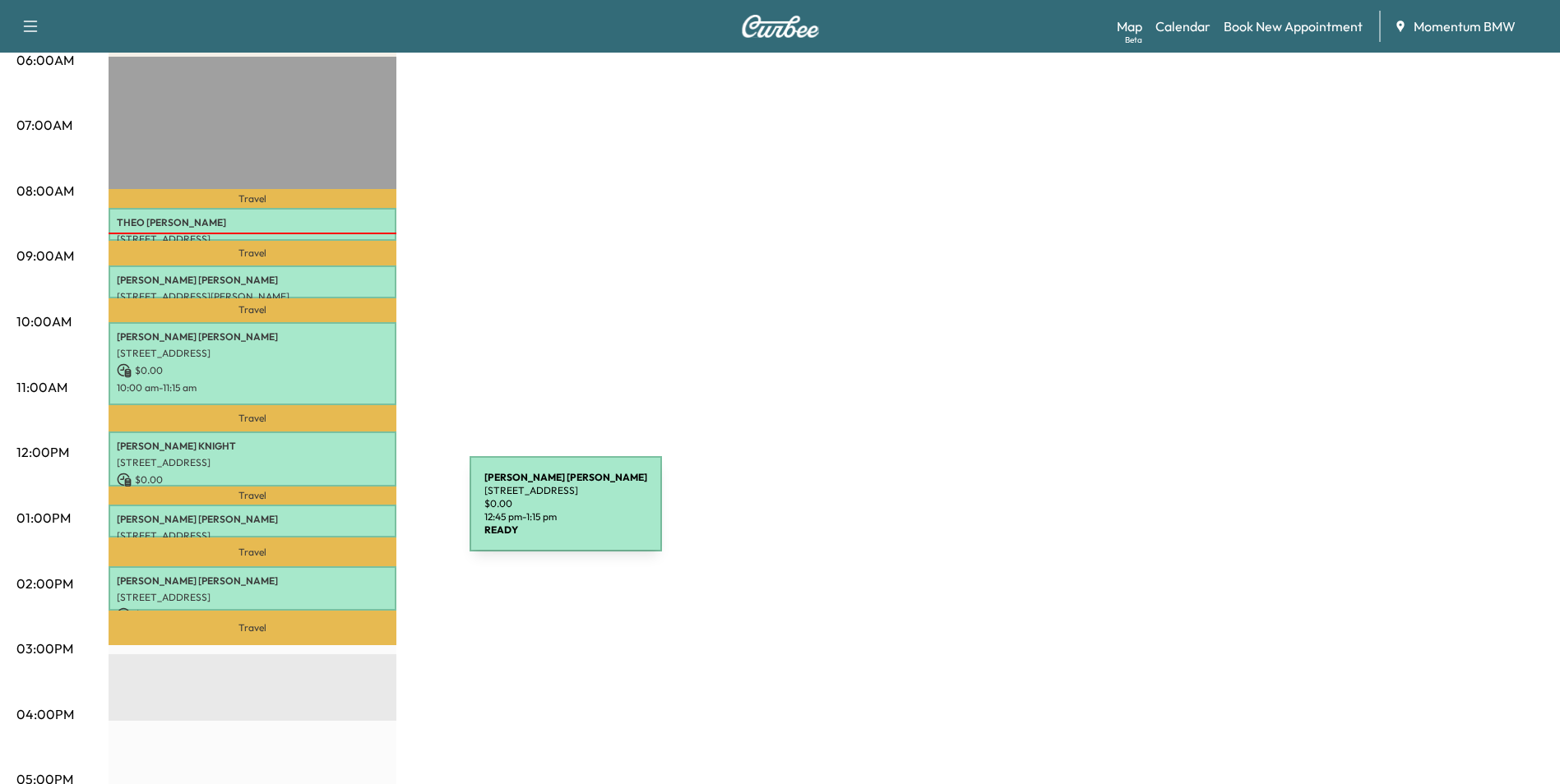
click at [346, 514] on p "[PERSON_NAME]" at bounding box center [252, 519] width 271 height 13
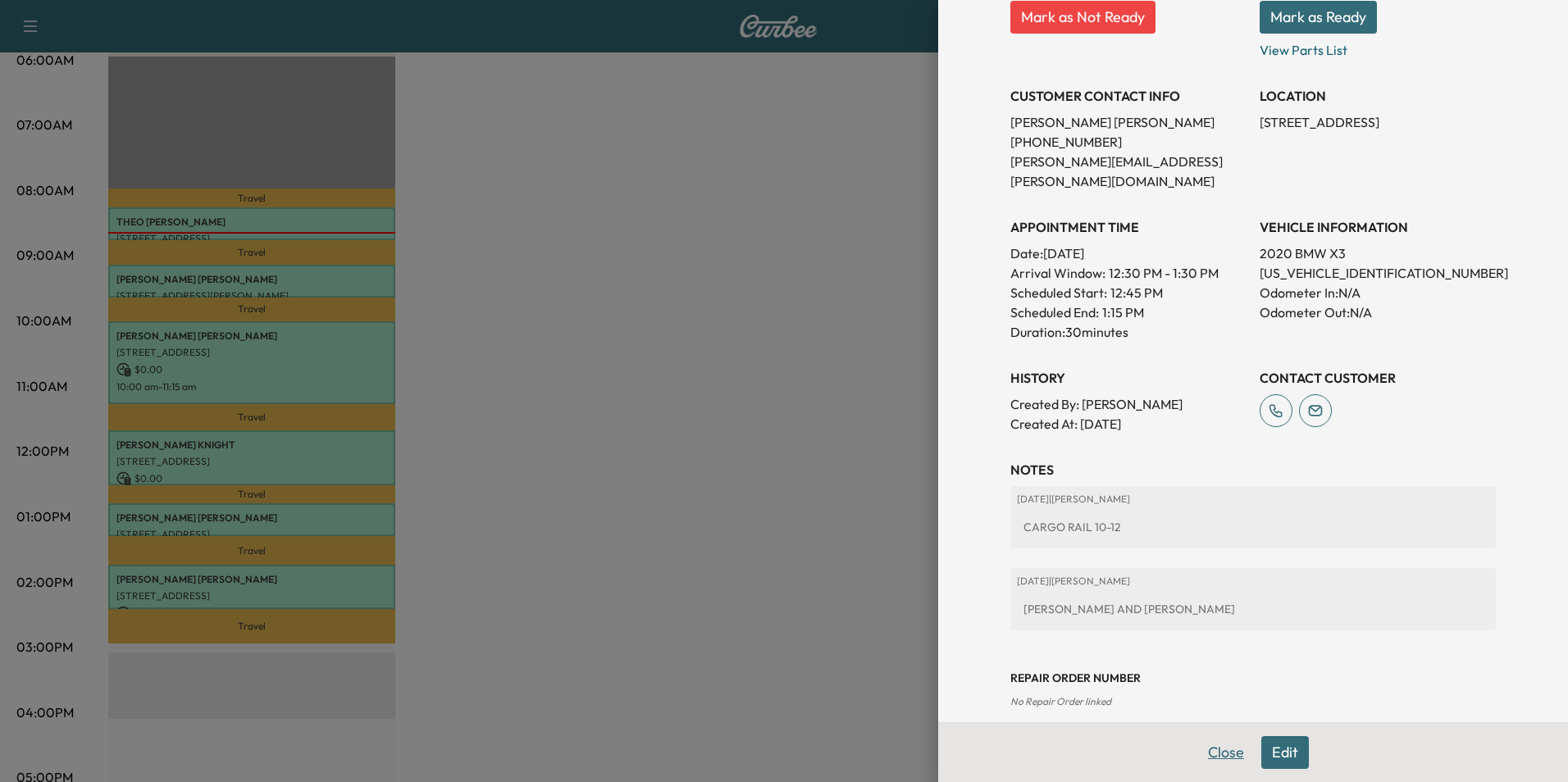
click at [1206, 749] on button "Close" at bounding box center [1226, 752] width 58 height 33
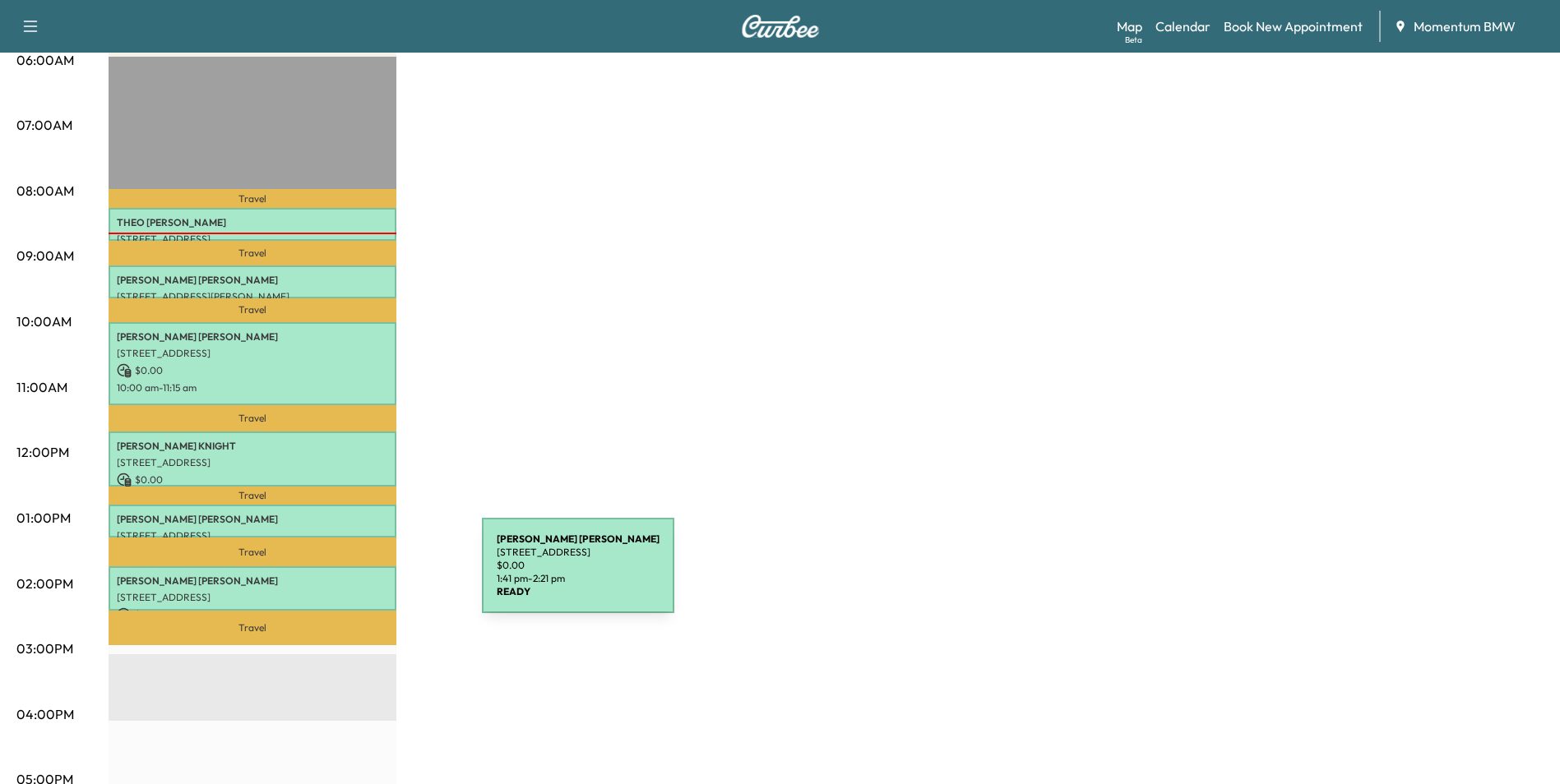
click at [359, 575] on p "[PERSON_NAME]" at bounding box center [252, 580] width 271 height 13
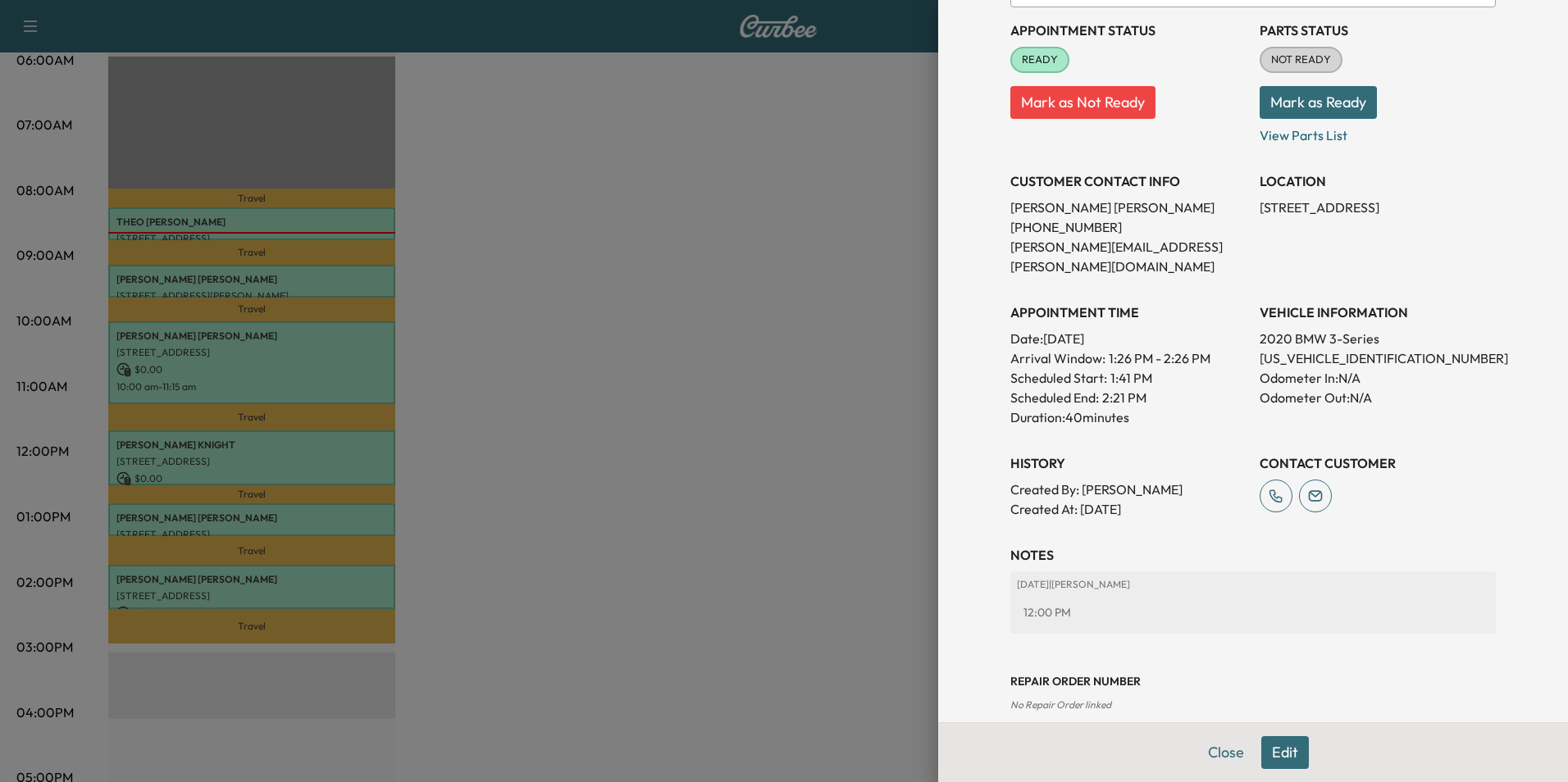
scroll to position [189, 0]
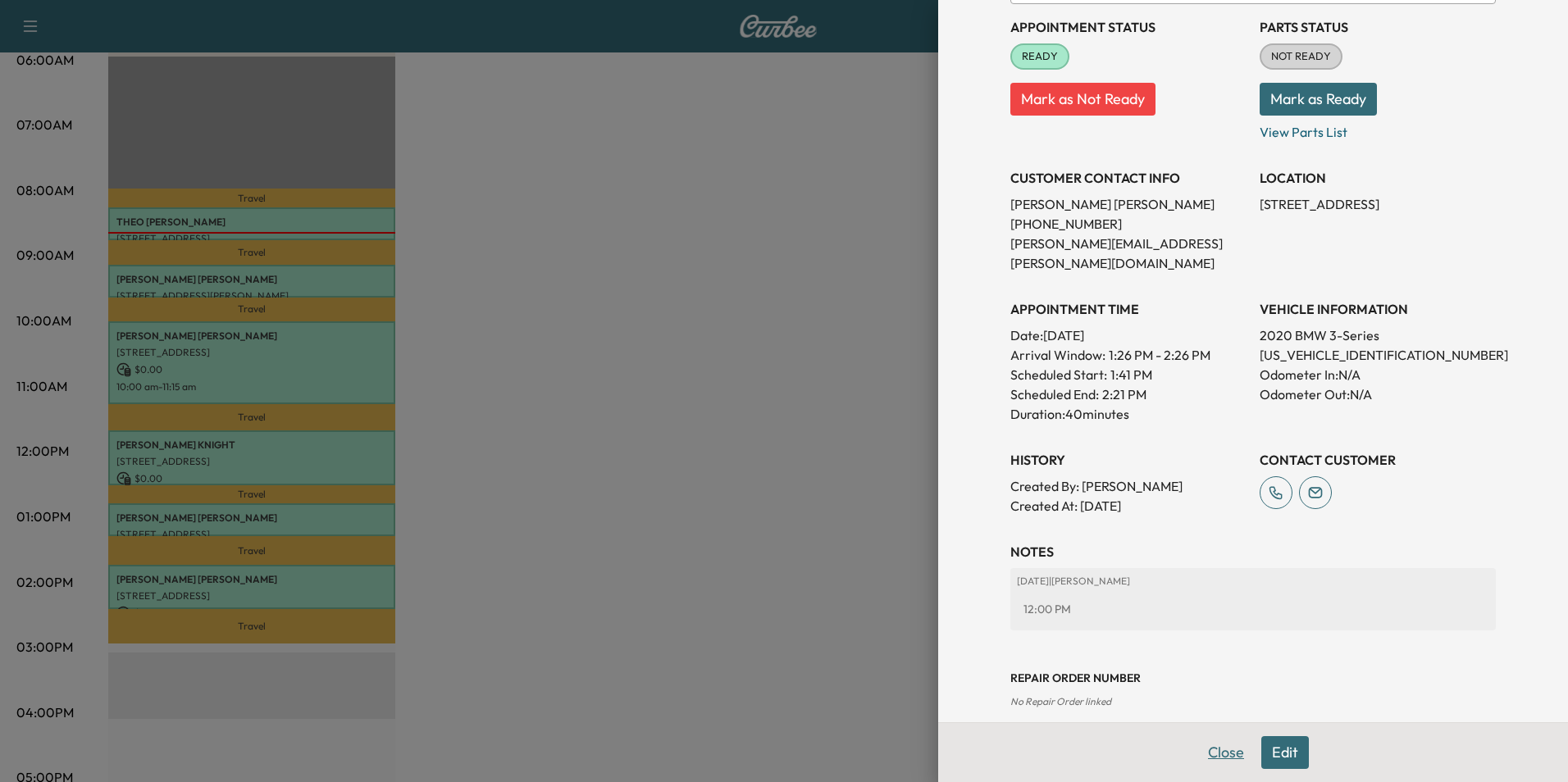
click at [1216, 752] on button "Close" at bounding box center [1226, 752] width 58 height 33
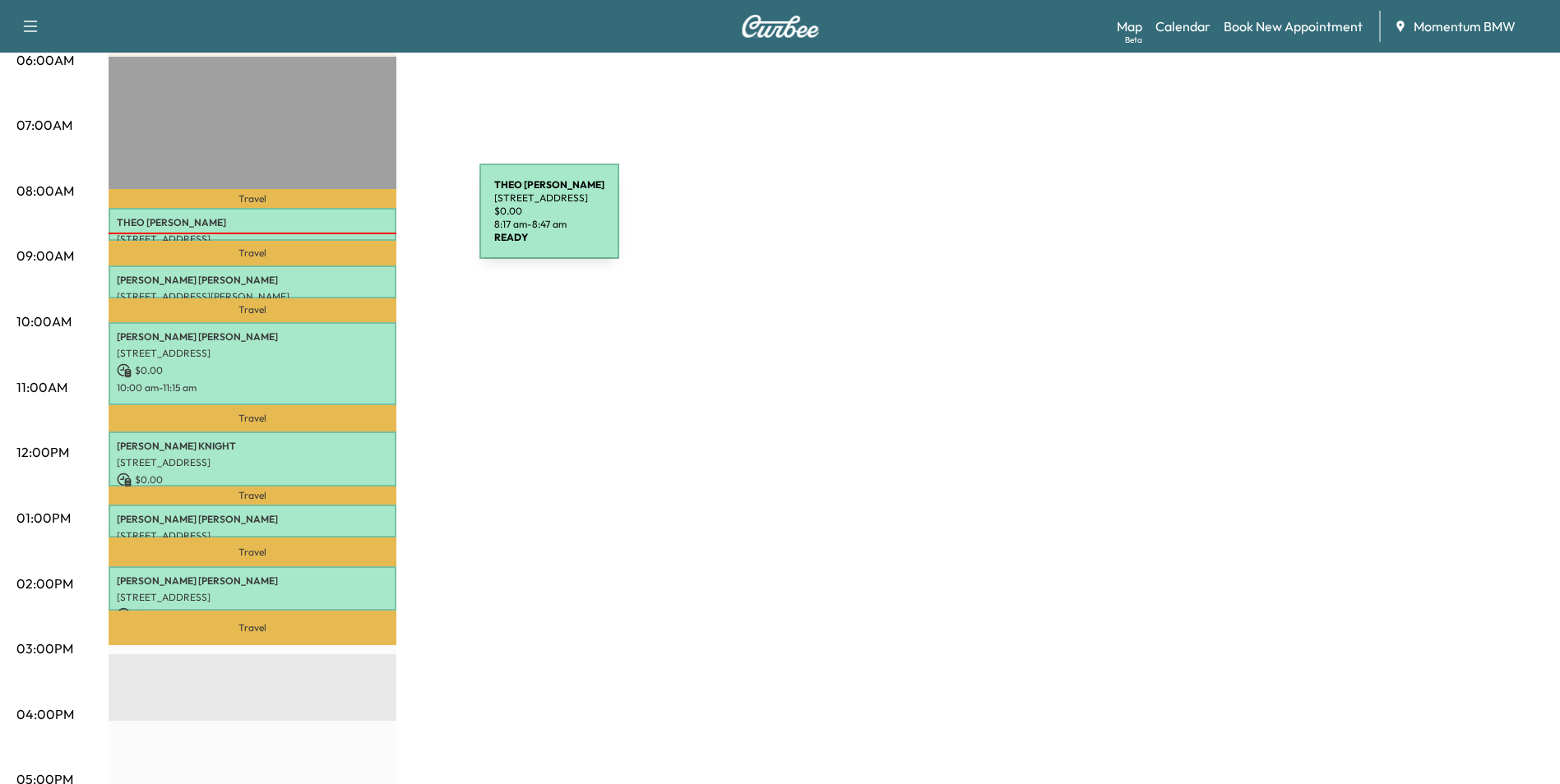
click at [356, 222] on p "[PERSON_NAME]" at bounding box center [252, 222] width 271 height 13
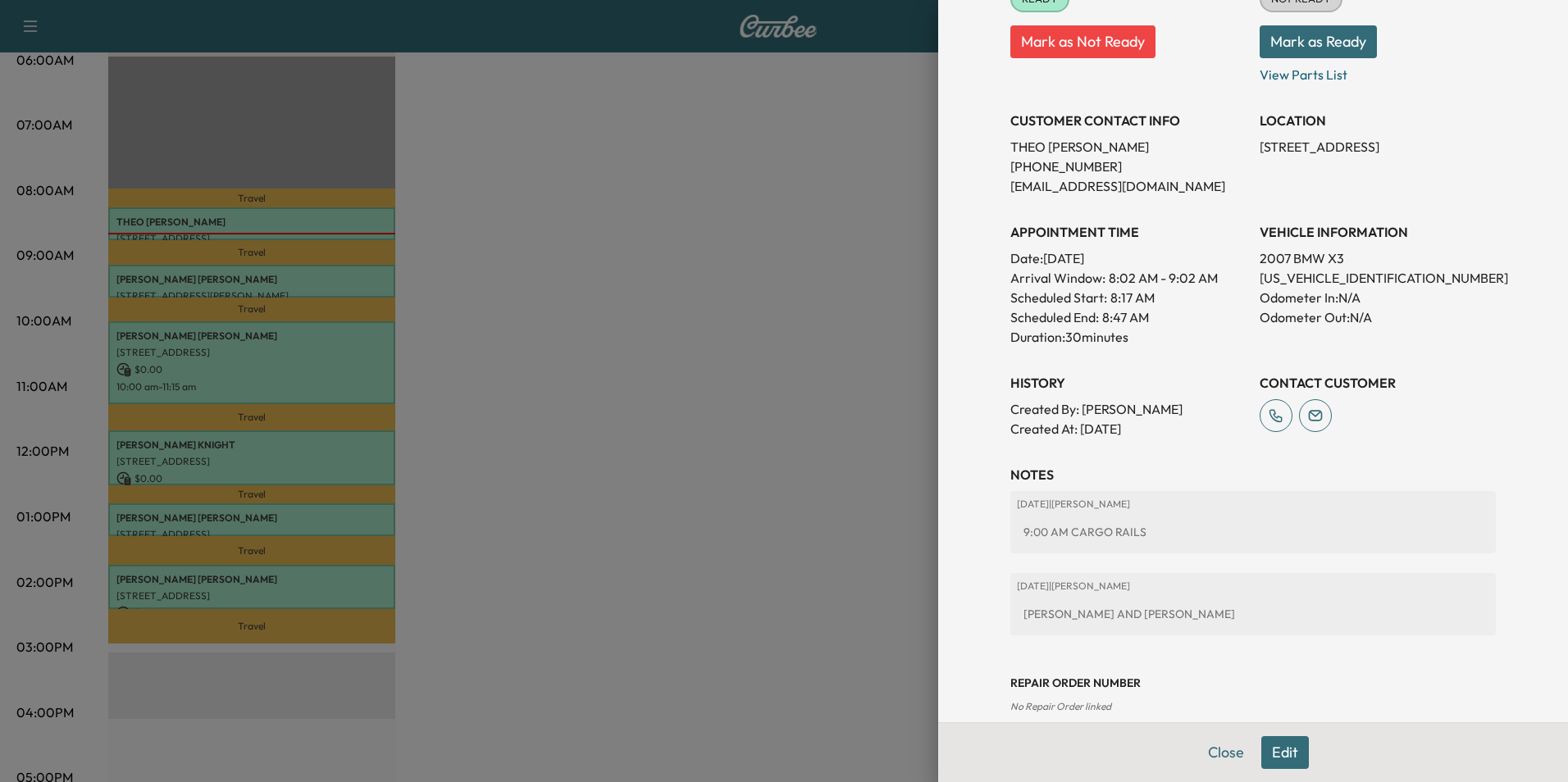
scroll to position [270, 0]
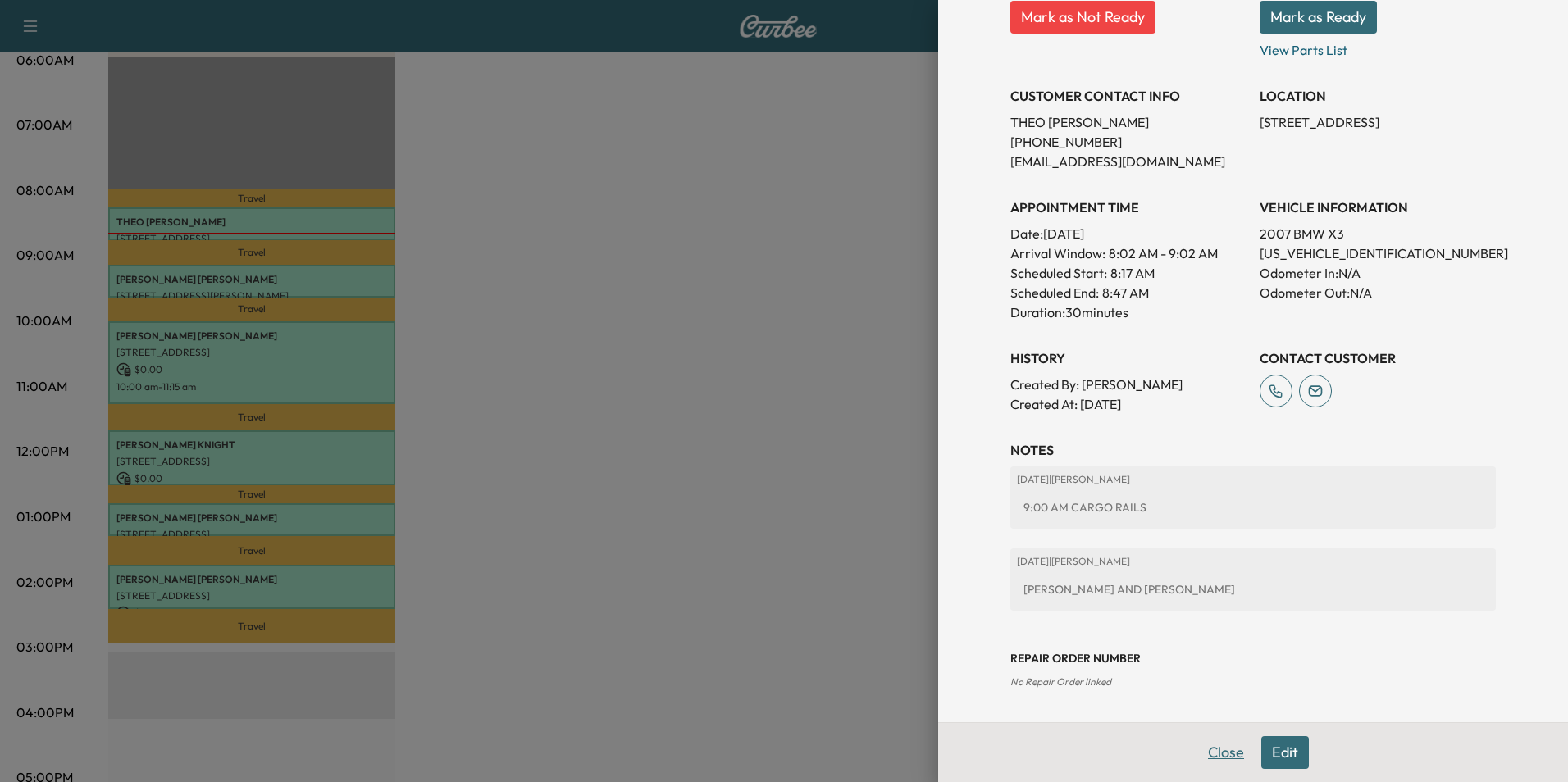
click at [1212, 756] on button "Close" at bounding box center [1226, 752] width 58 height 33
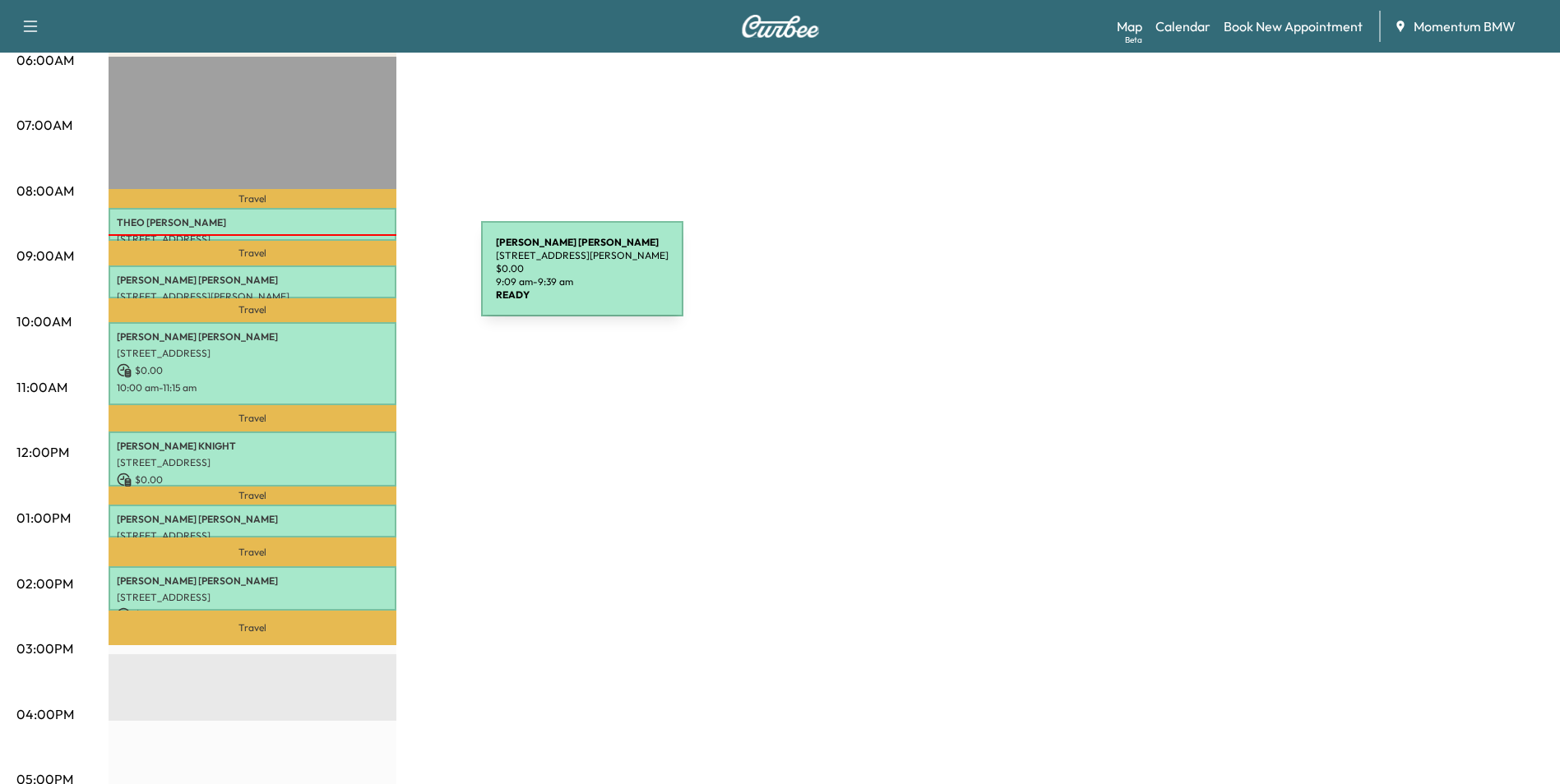
click at [358, 279] on p "[PERSON_NAME]" at bounding box center [252, 280] width 271 height 13
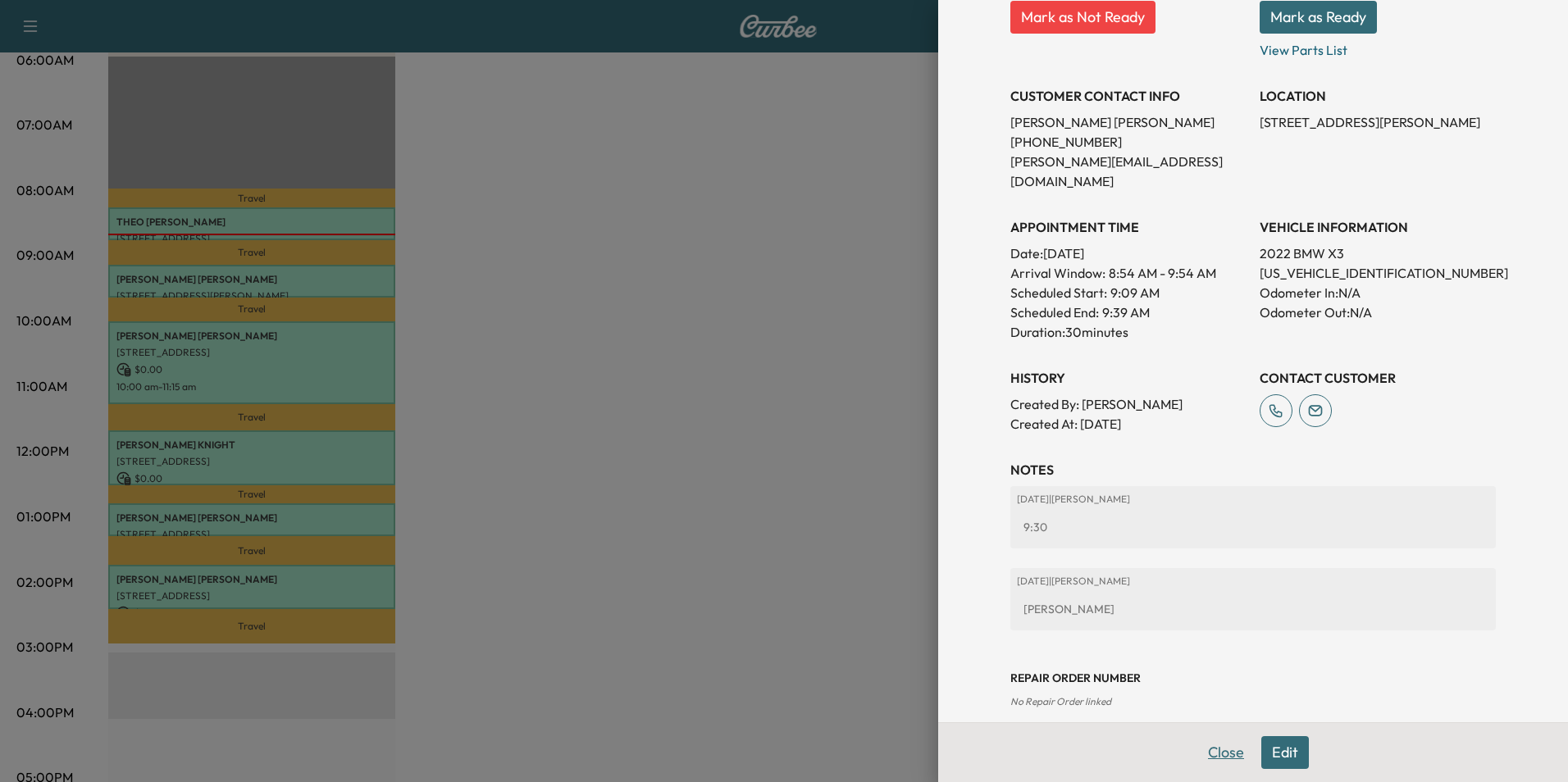
click at [1226, 748] on button "Close" at bounding box center [1226, 752] width 58 height 33
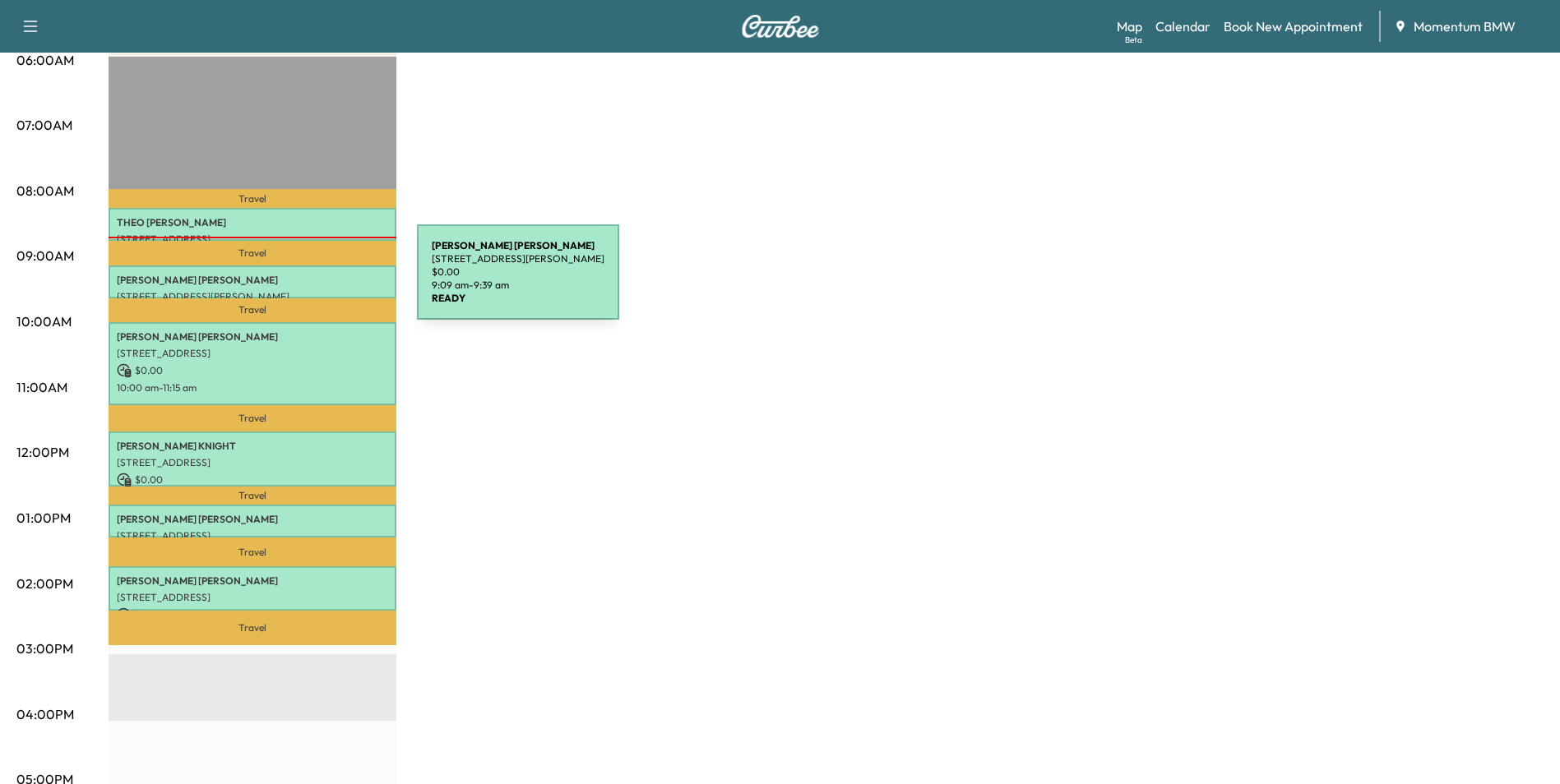
click at [293, 282] on p "[PERSON_NAME]" at bounding box center [252, 280] width 271 height 13
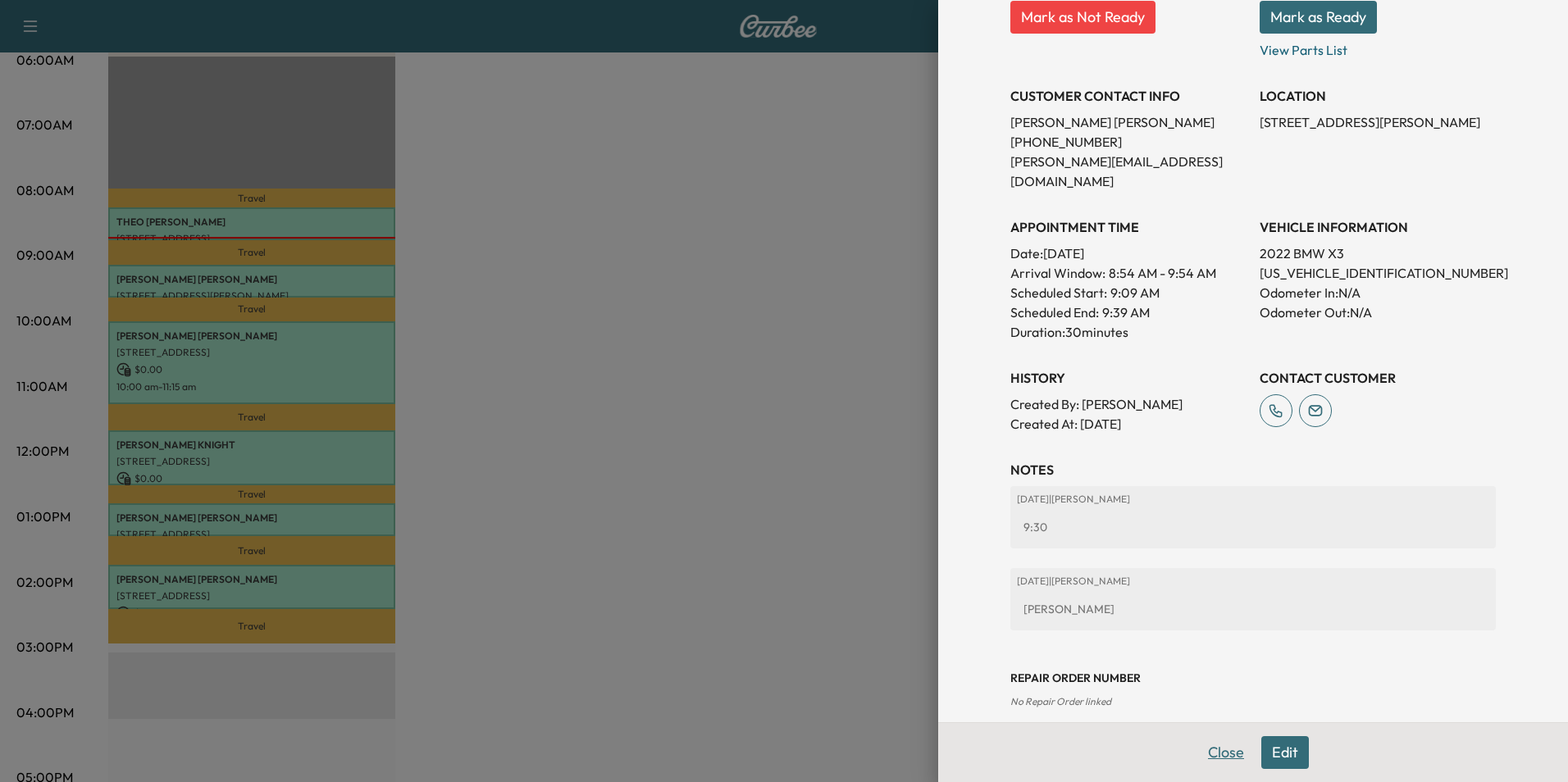
click at [1220, 750] on button "Close" at bounding box center [1226, 752] width 58 height 33
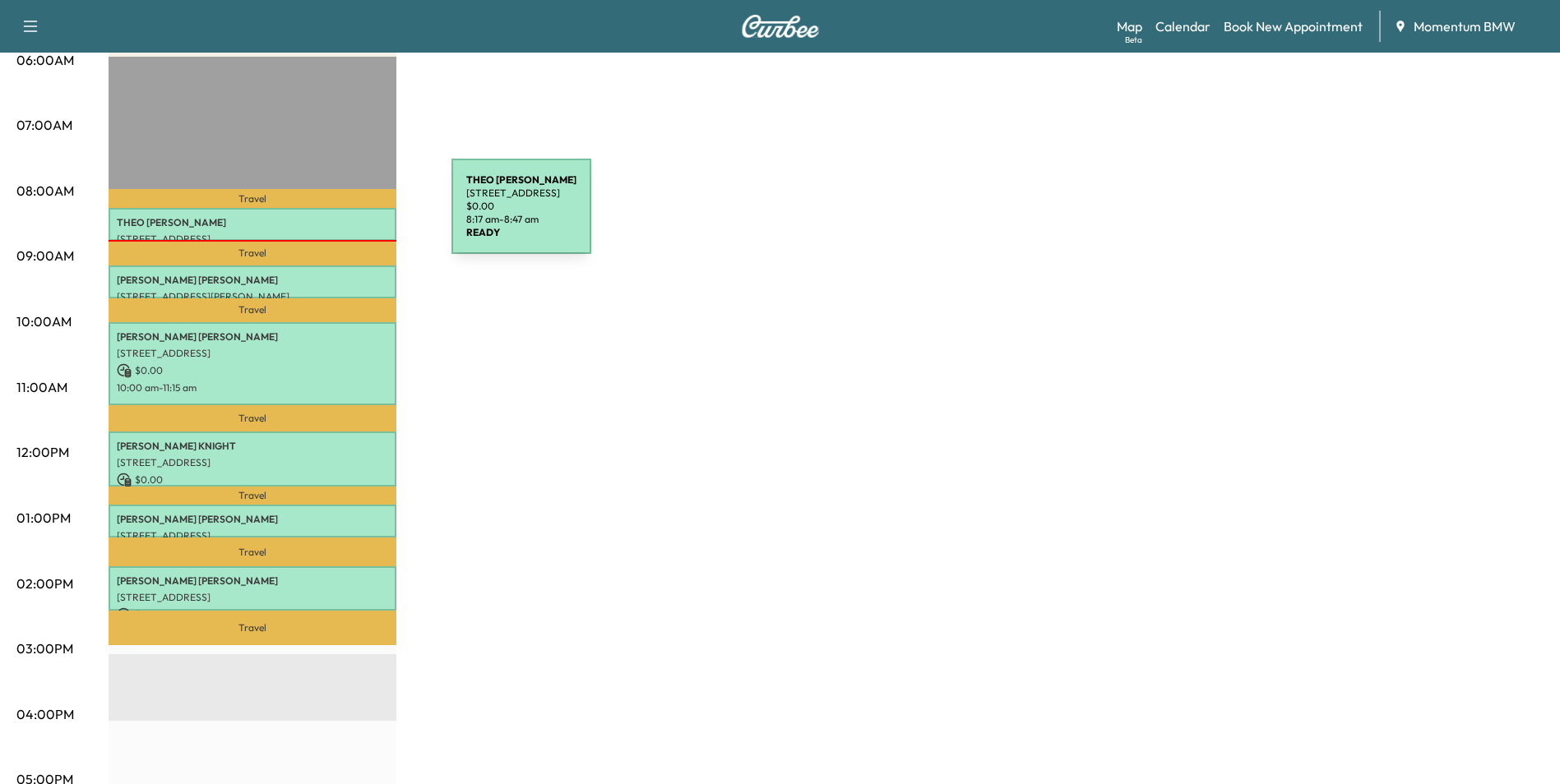
click at [328, 216] on p "[PERSON_NAME]" at bounding box center [252, 222] width 271 height 13
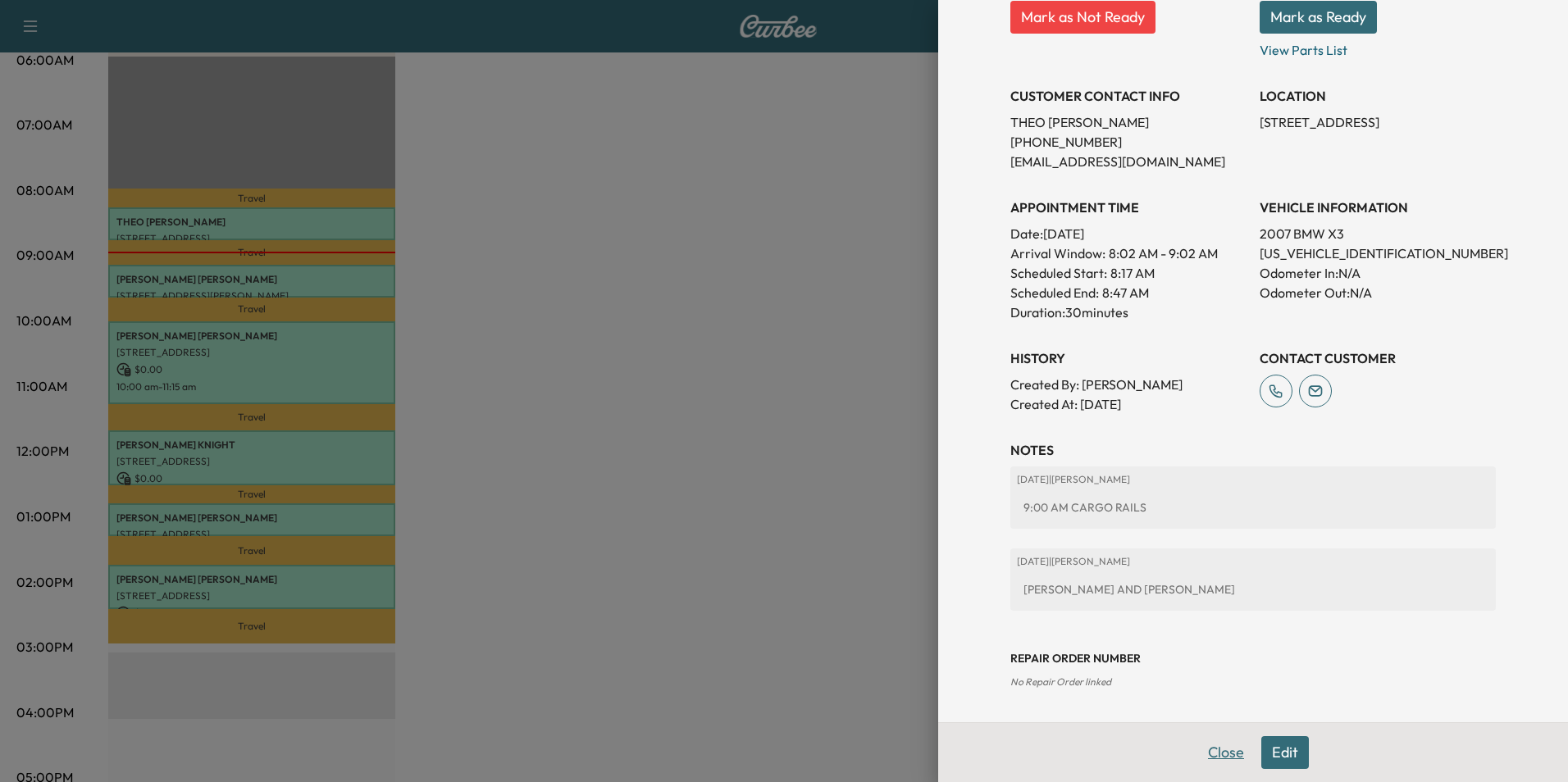
click at [1216, 753] on button "Close" at bounding box center [1226, 752] width 58 height 33
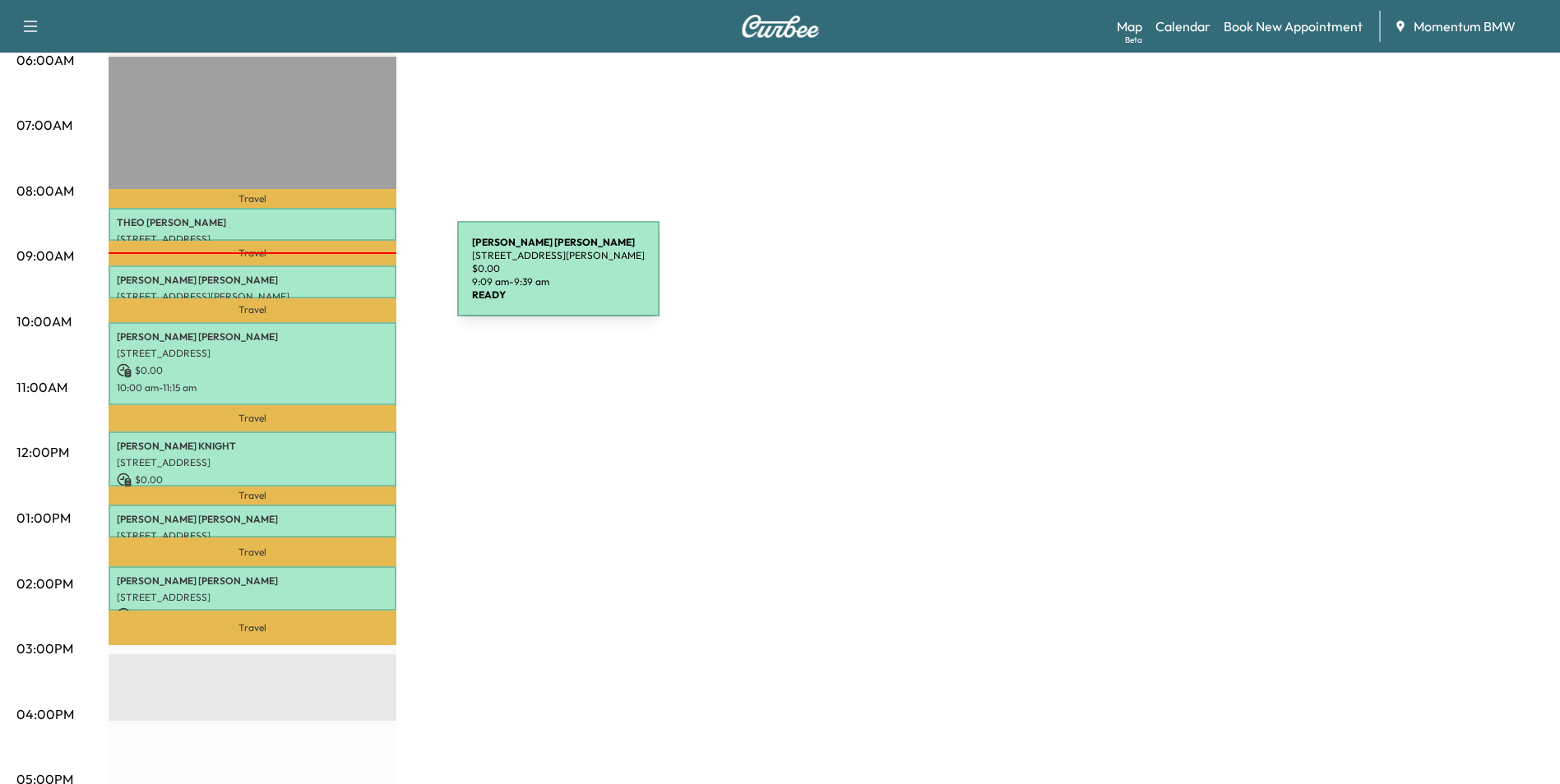
click at [334, 279] on p "[PERSON_NAME]" at bounding box center [252, 280] width 271 height 13
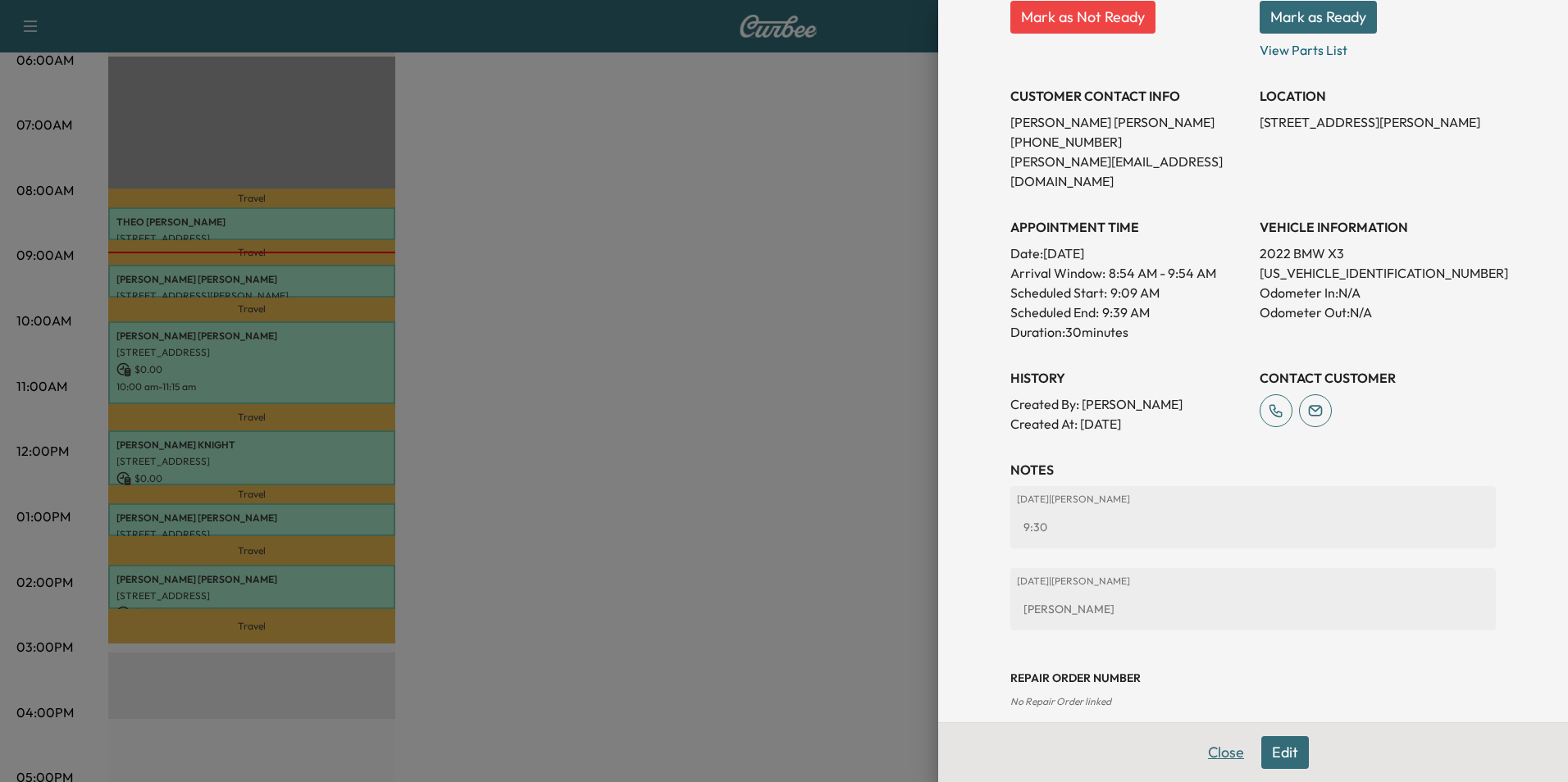
click at [1206, 756] on button "Close" at bounding box center [1226, 752] width 58 height 33
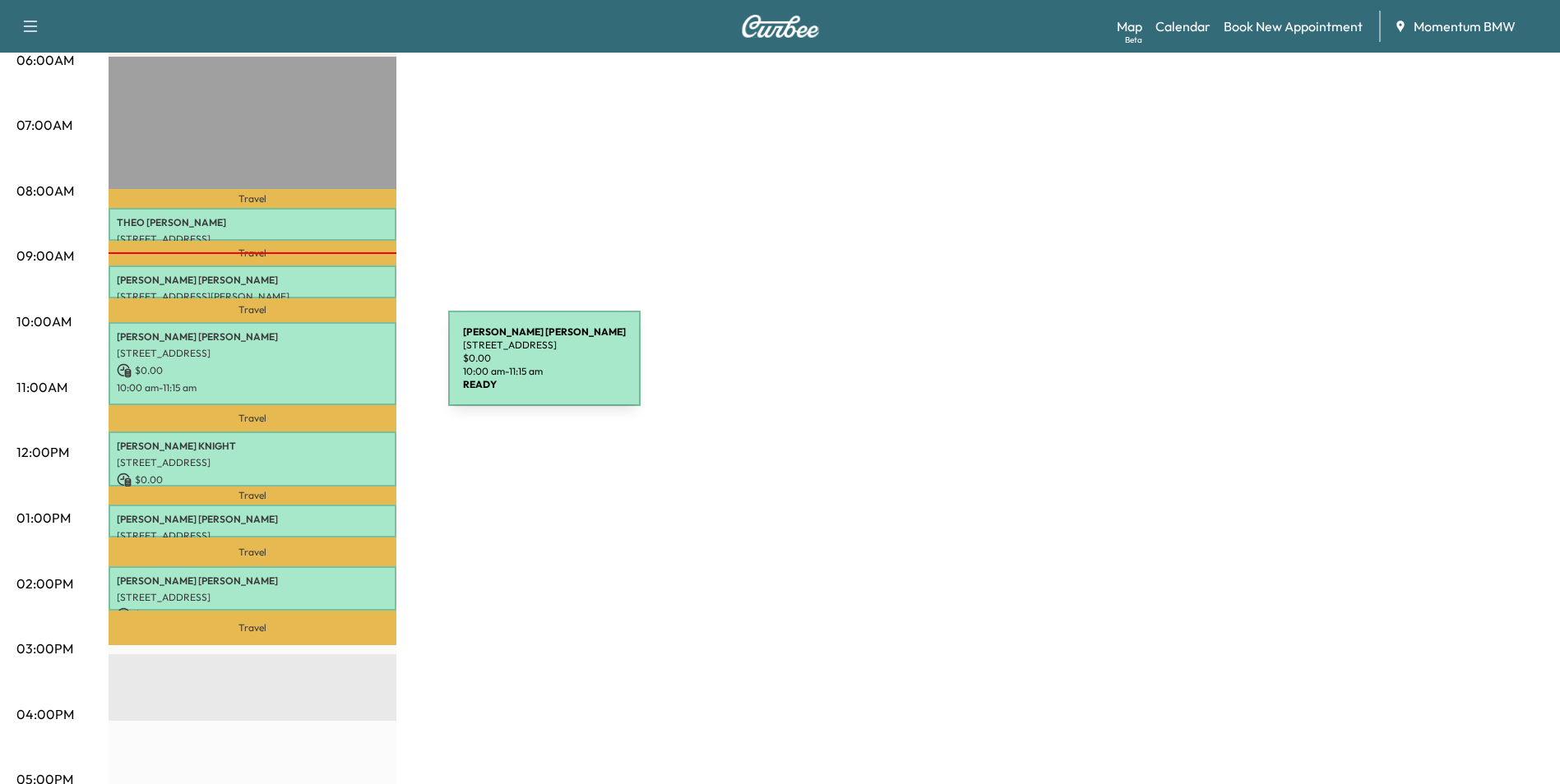
click at [327, 367] on p "$ 0.00" at bounding box center [252, 370] width 271 height 14
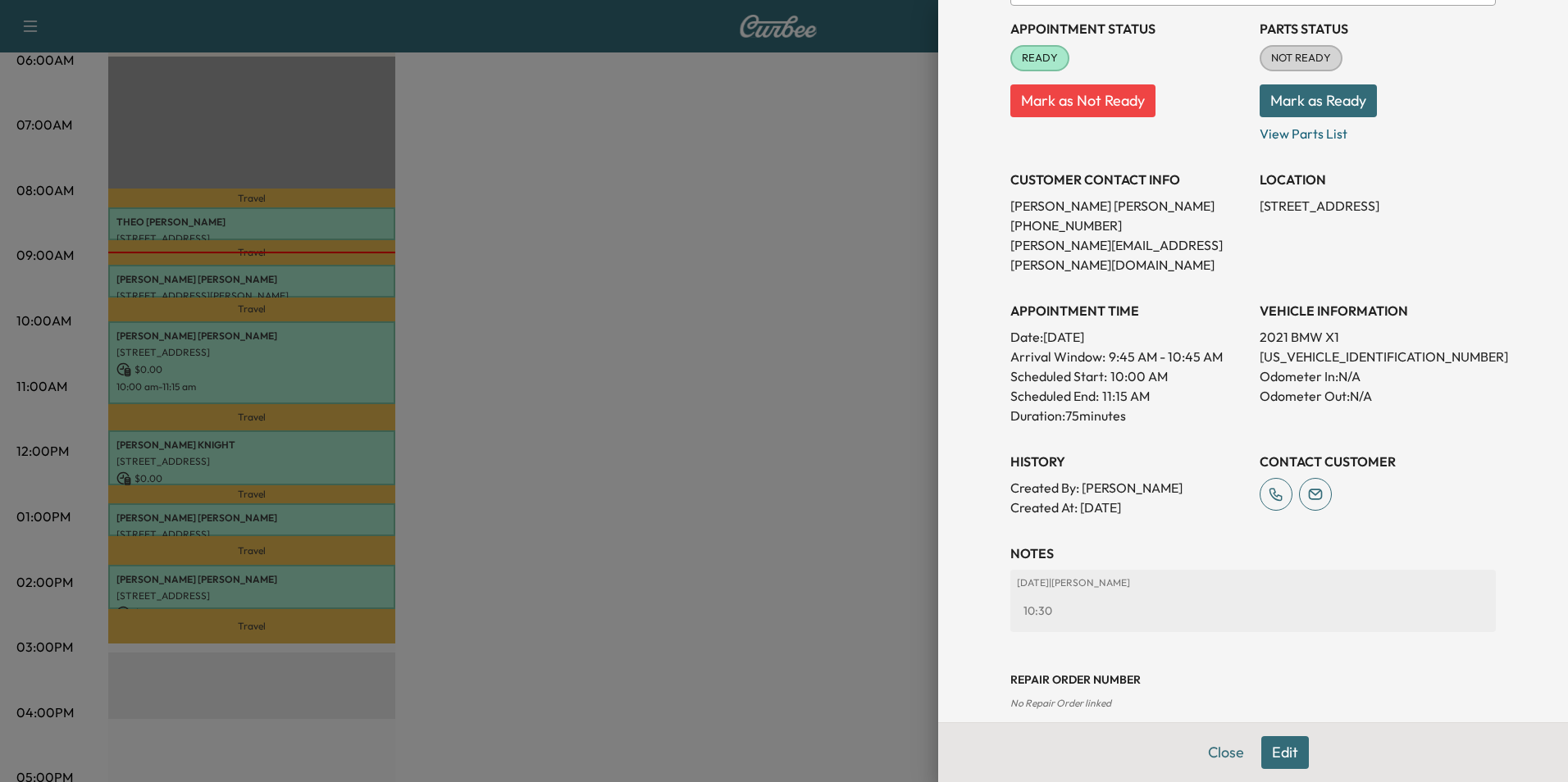
scroll to position [228, 0]
click at [1213, 758] on button "Close" at bounding box center [1226, 752] width 58 height 33
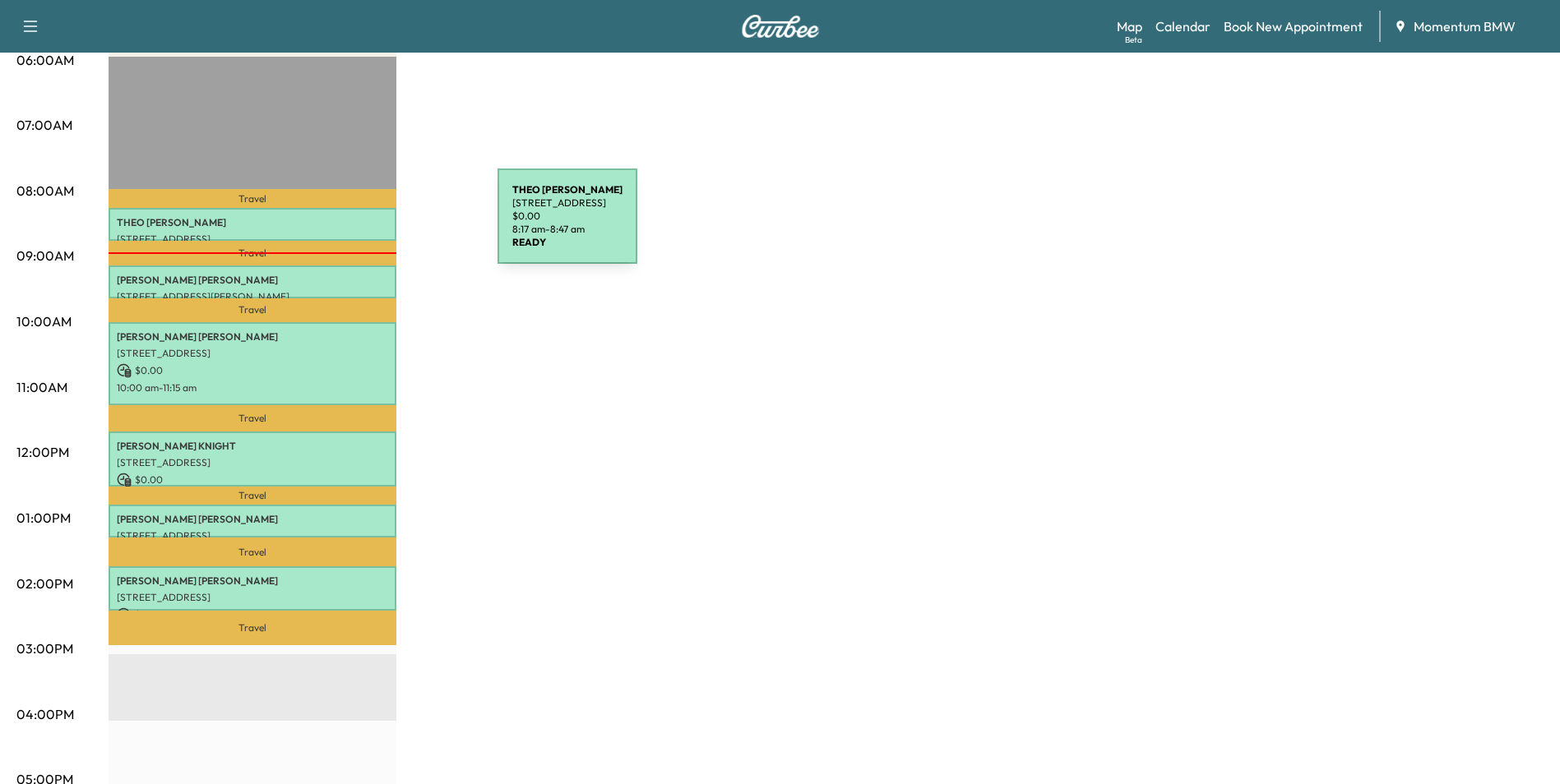
click at [374, 226] on p "[PERSON_NAME]" at bounding box center [252, 222] width 271 height 13
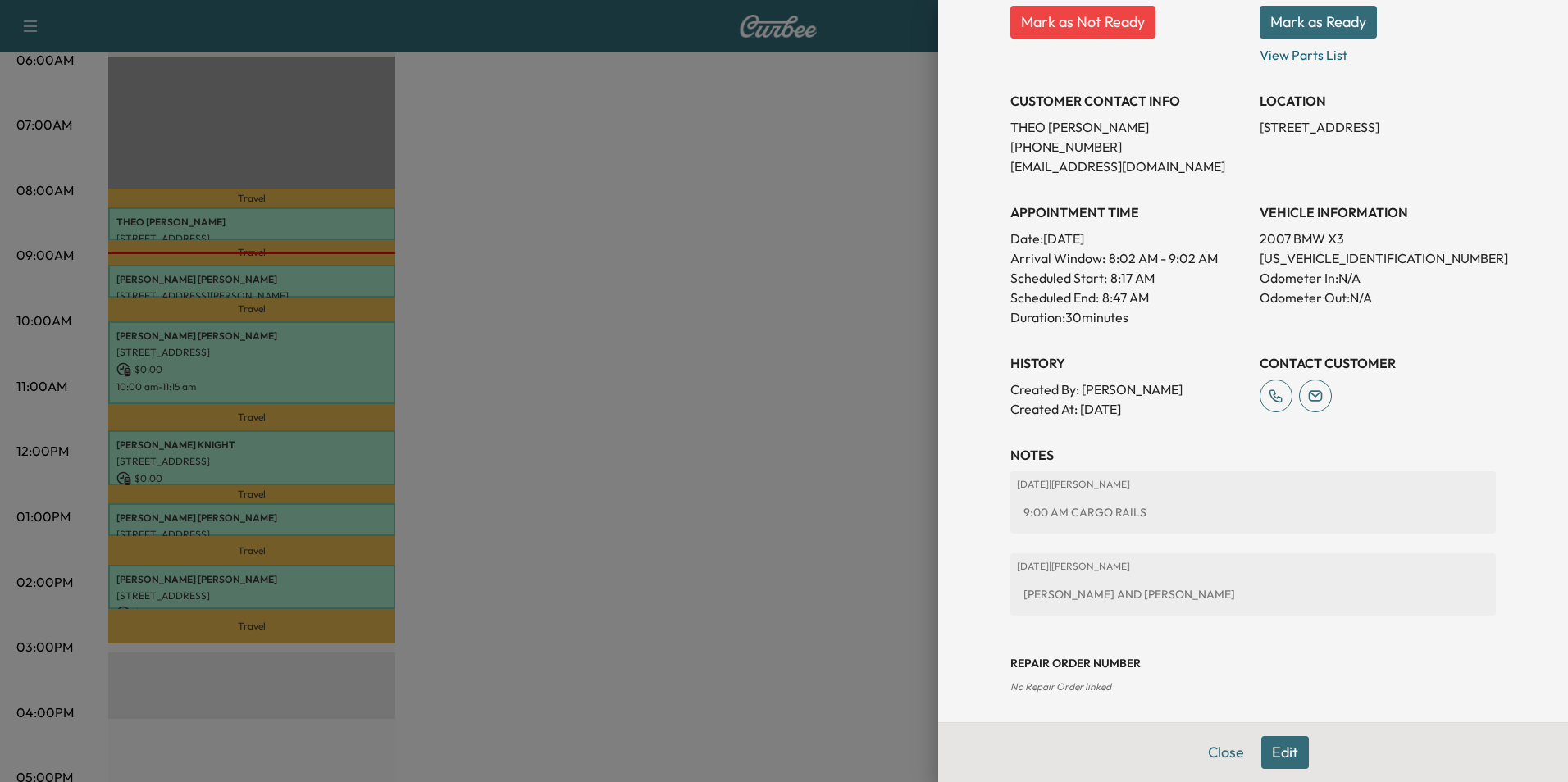
scroll to position [270, 0]
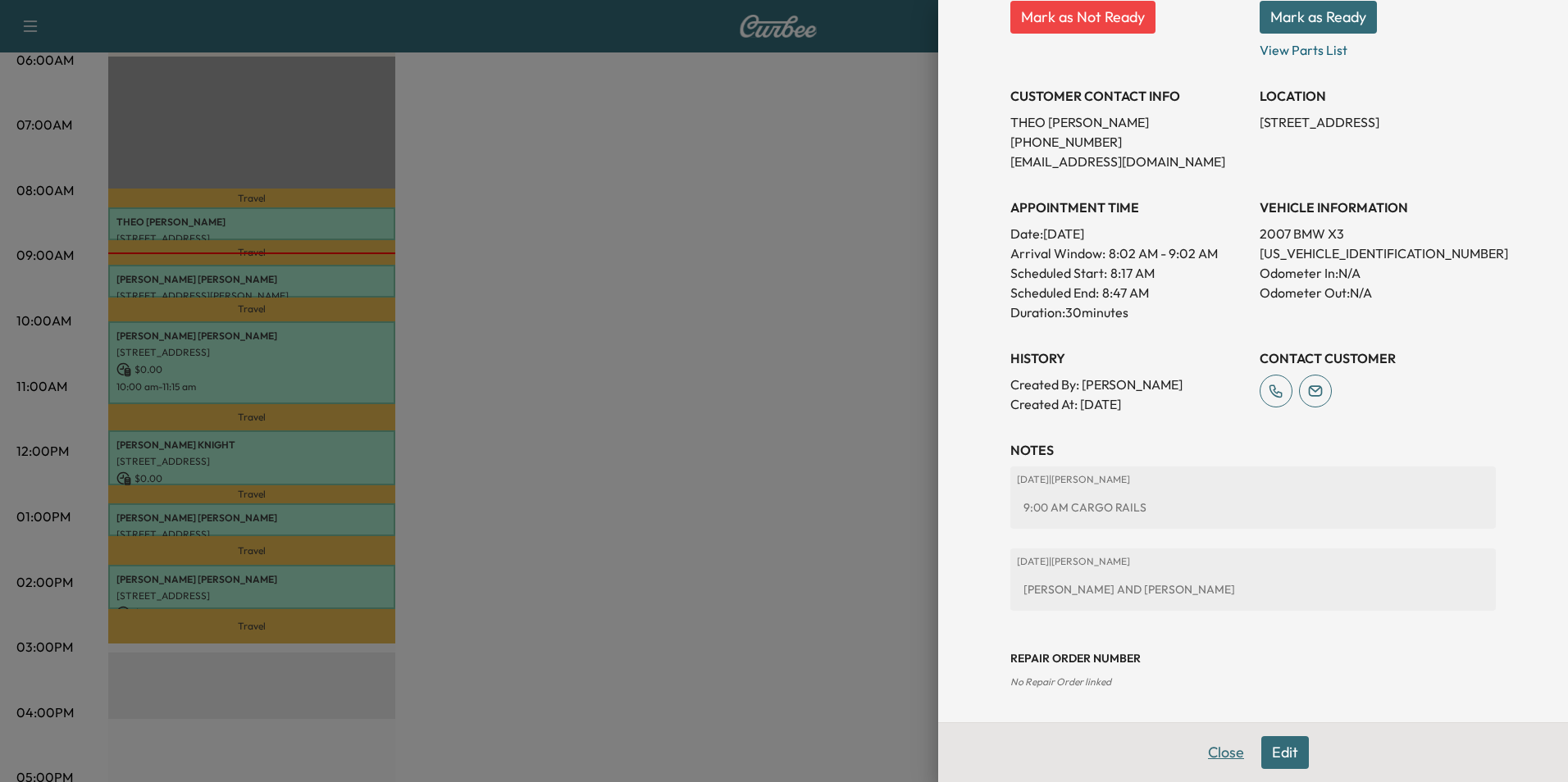
click at [1215, 749] on button "Close" at bounding box center [1226, 752] width 58 height 33
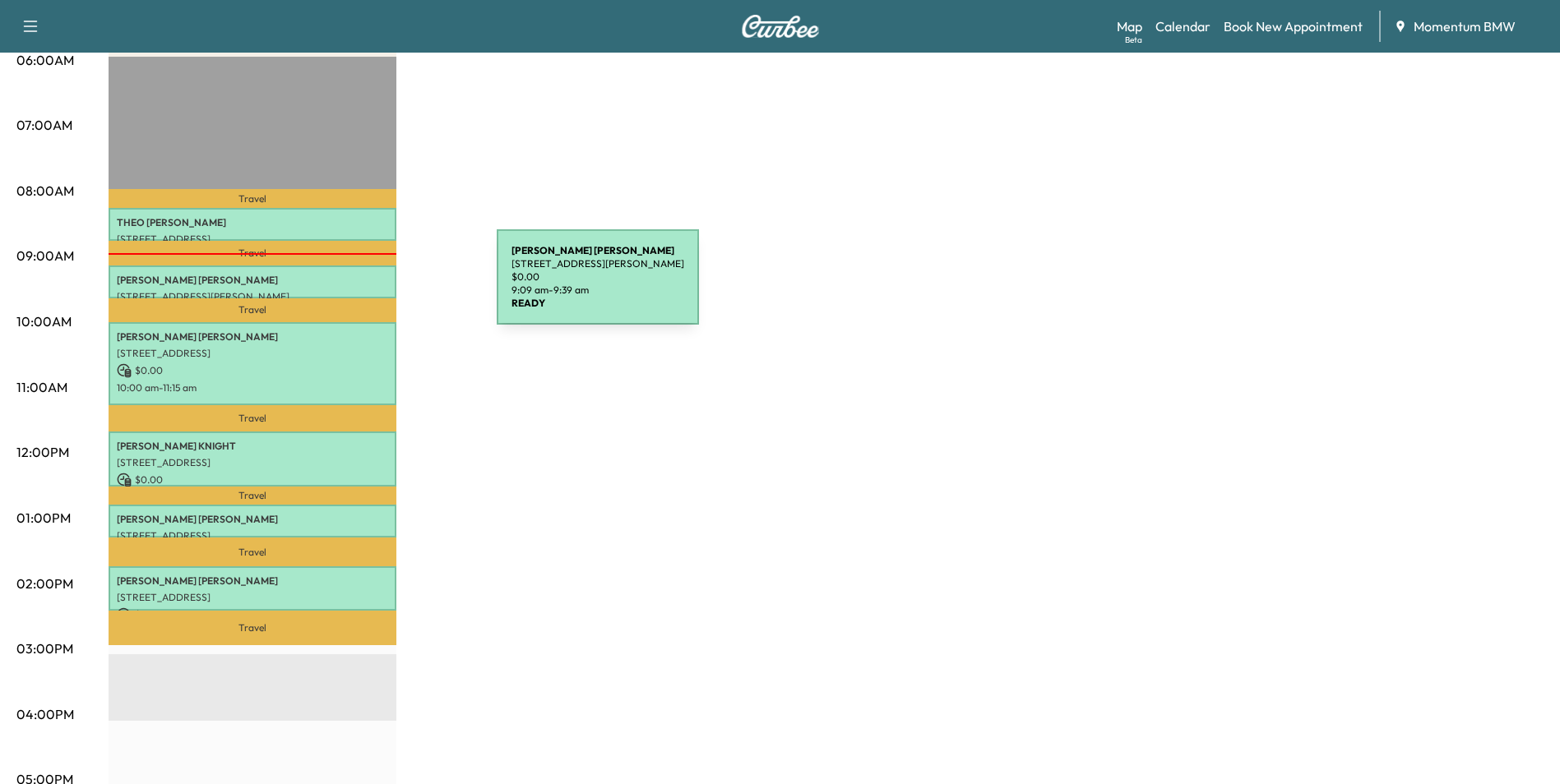
click at [373, 287] on div "[PERSON_NAME] [STREET_ADDRESS][PERSON_NAME] $ 0.00 9:09 am - 9:39 am" at bounding box center [252, 282] width 288 height 33
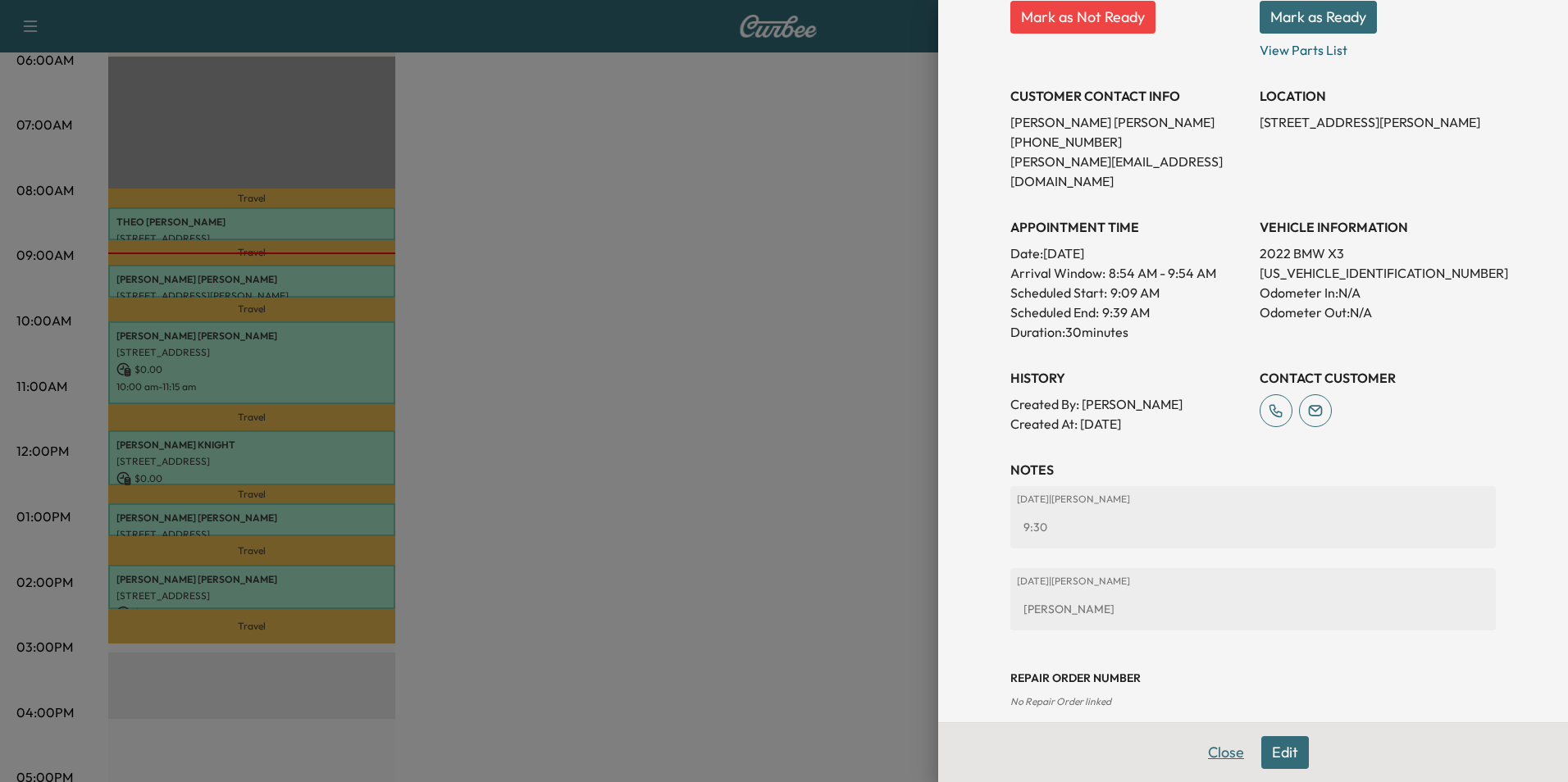
click at [1213, 747] on button "Close" at bounding box center [1226, 752] width 58 height 33
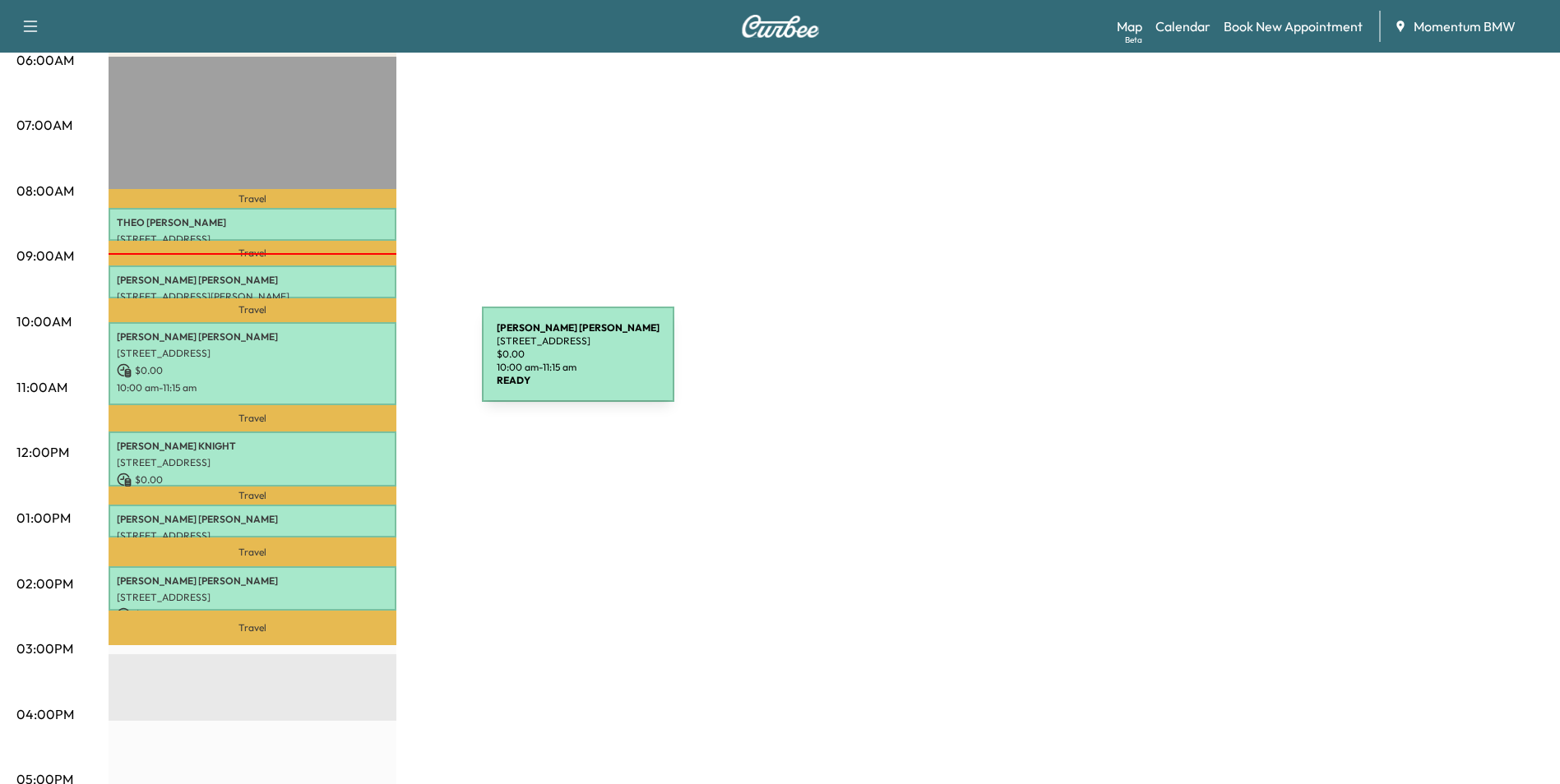
click at [359, 364] on p "$ 0.00" at bounding box center [252, 370] width 271 height 14
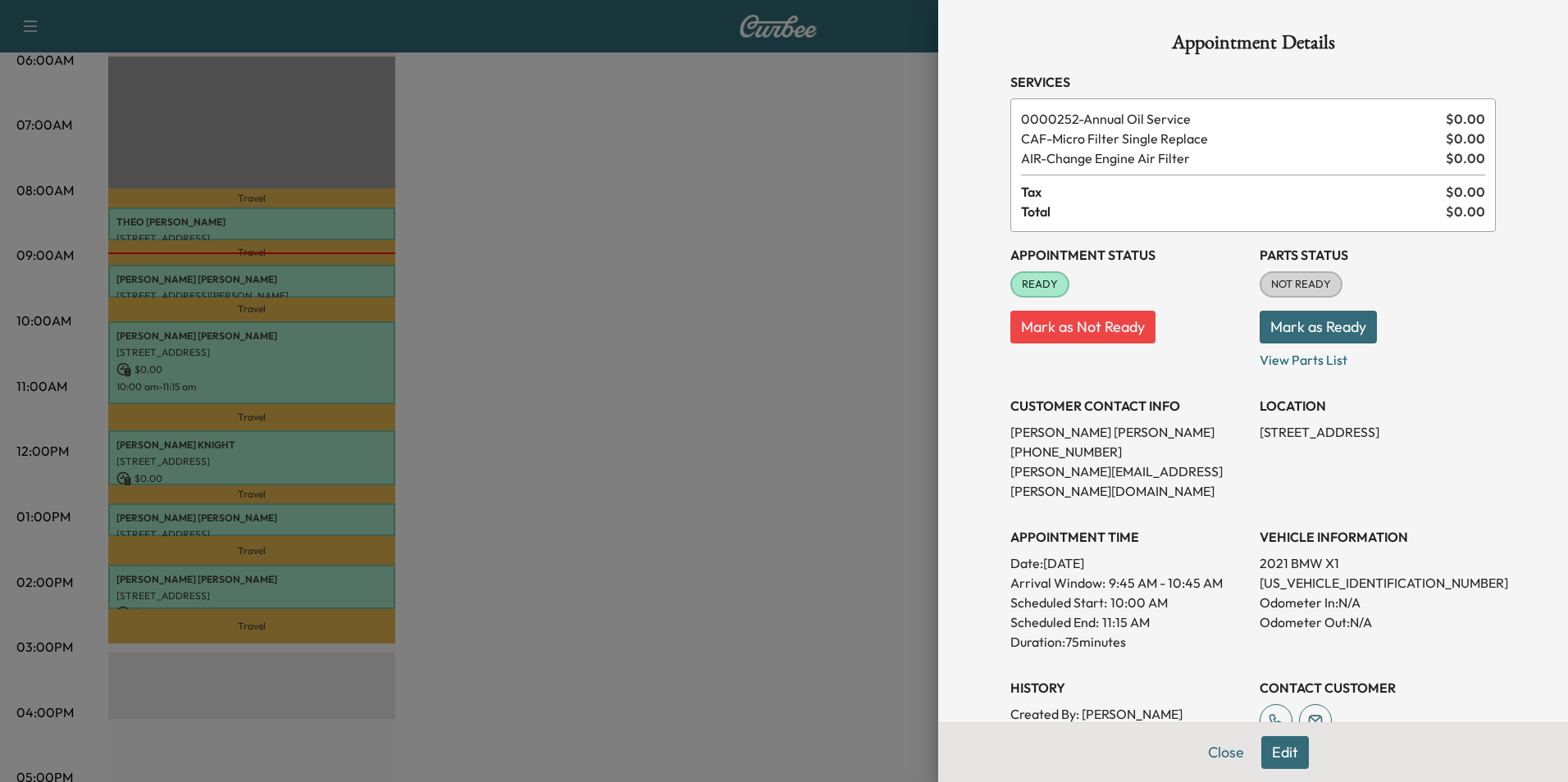
scroll to position [228, 0]
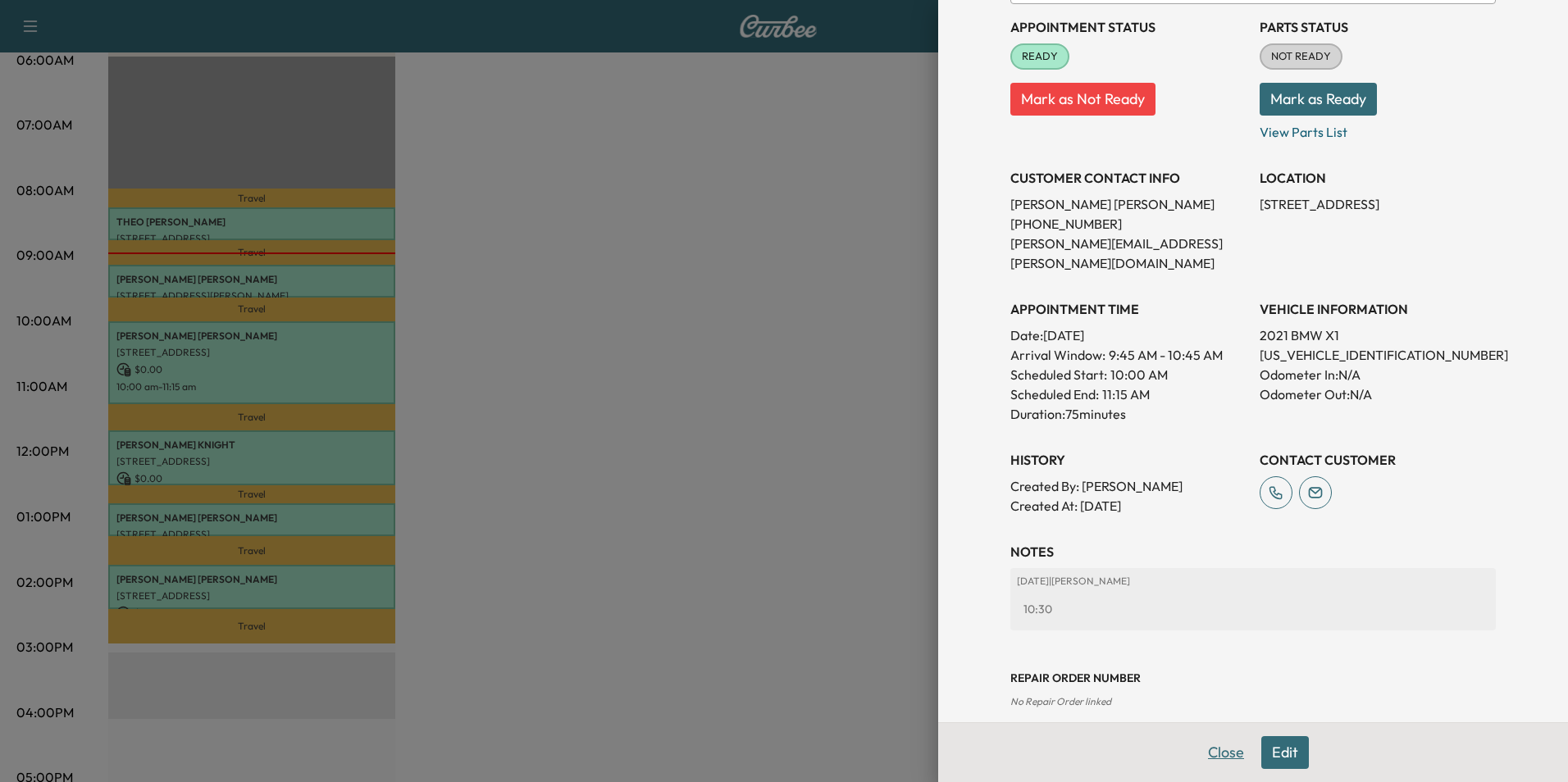
click at [1215, 756] on button "Close" at bounding box center [1226, 752] width 58 height 33
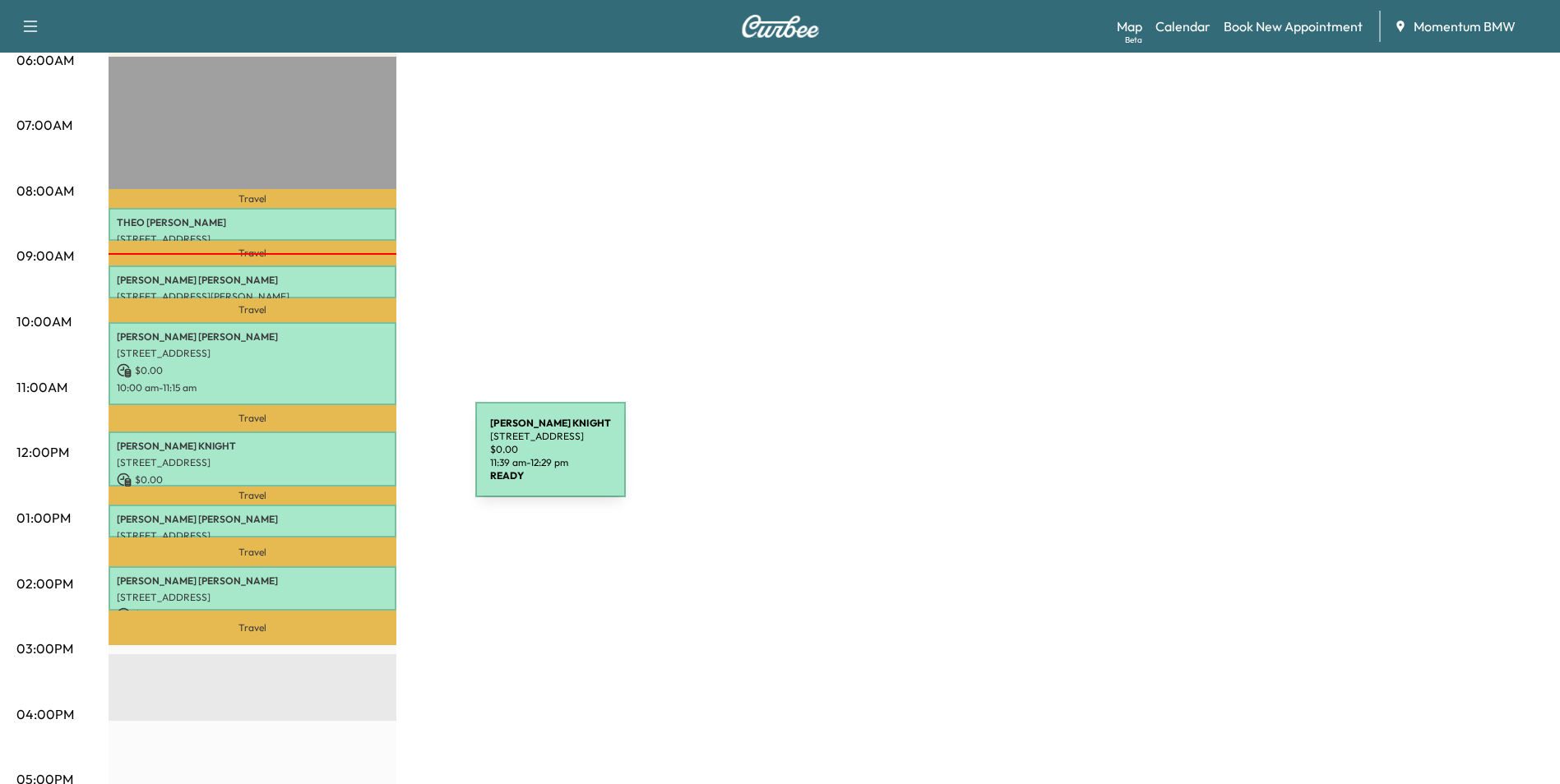
click at [352, 460] on p "[STREET_ADDRESS]" at bounding box center [252, 462] width 271 height 13
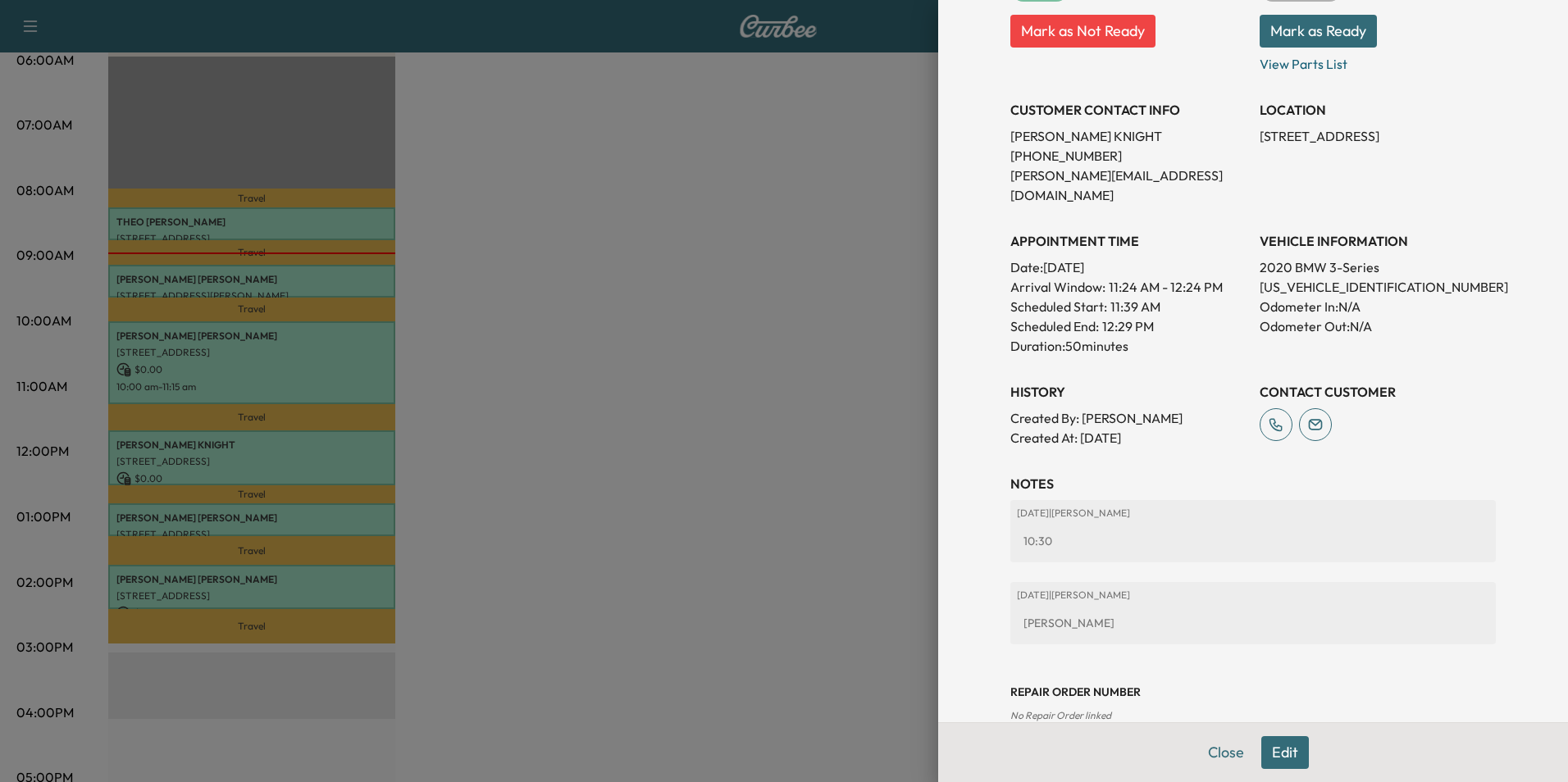
scroll to position [270, 0]
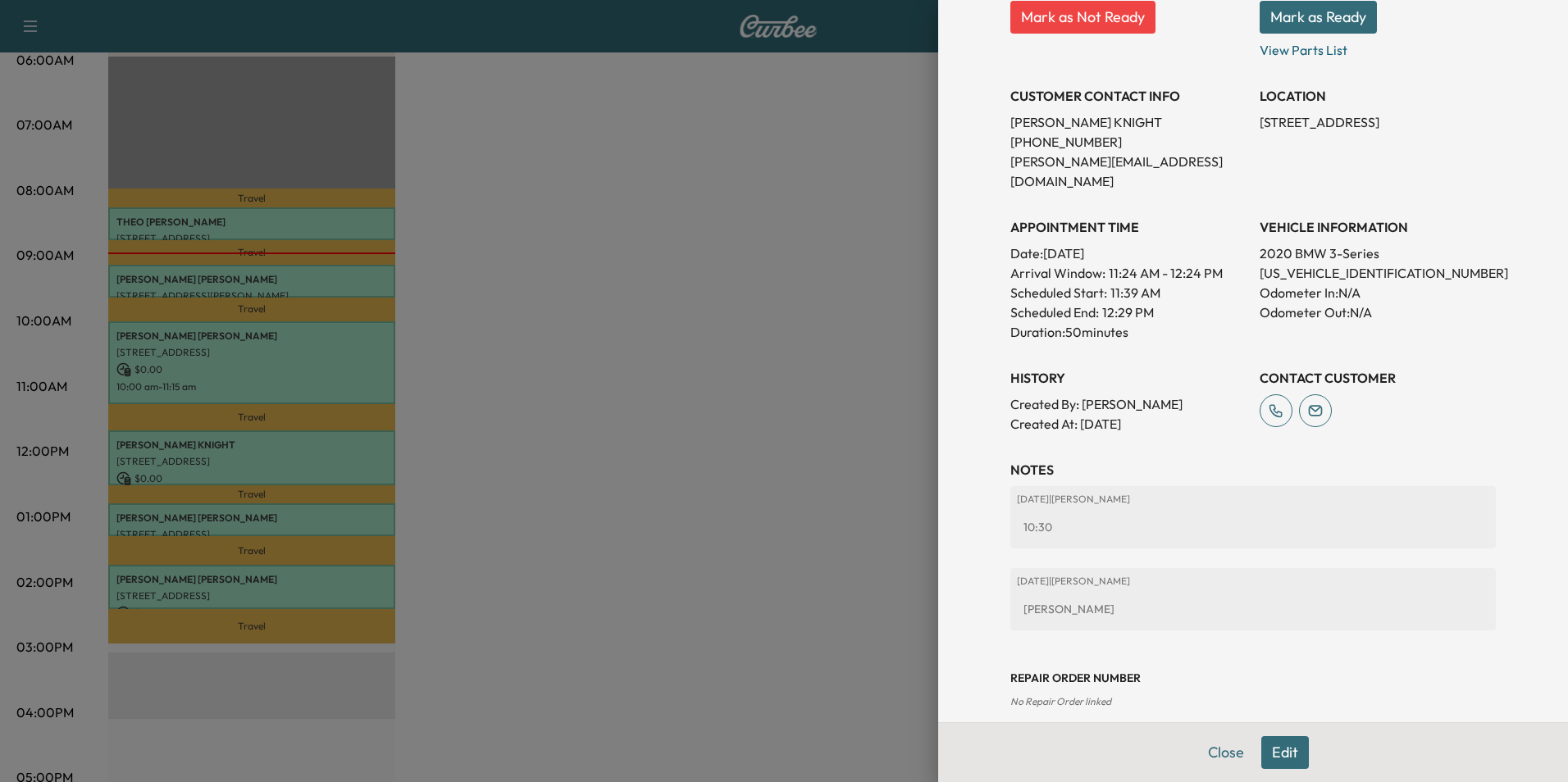
click at [1225, 754] on button "Close" at bounding box center [1226, 752] width 58 height 33
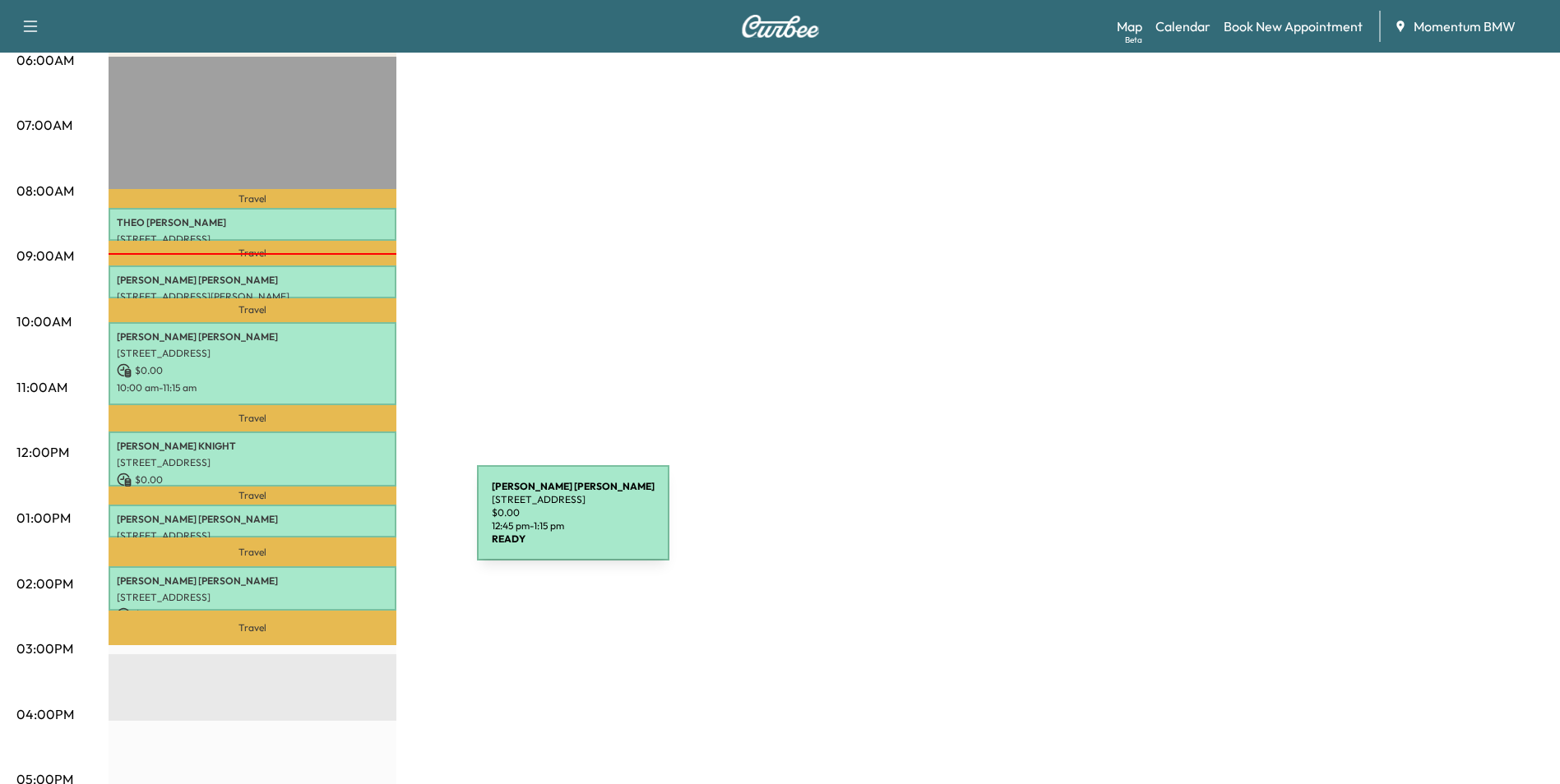
click at [357, 522] on div "[PERSON_NAME] [STREET_ADDRESS] $ 0.00 12:45 pm - 1:15 pm" at bounding box center [252, 521] width 288 height 33
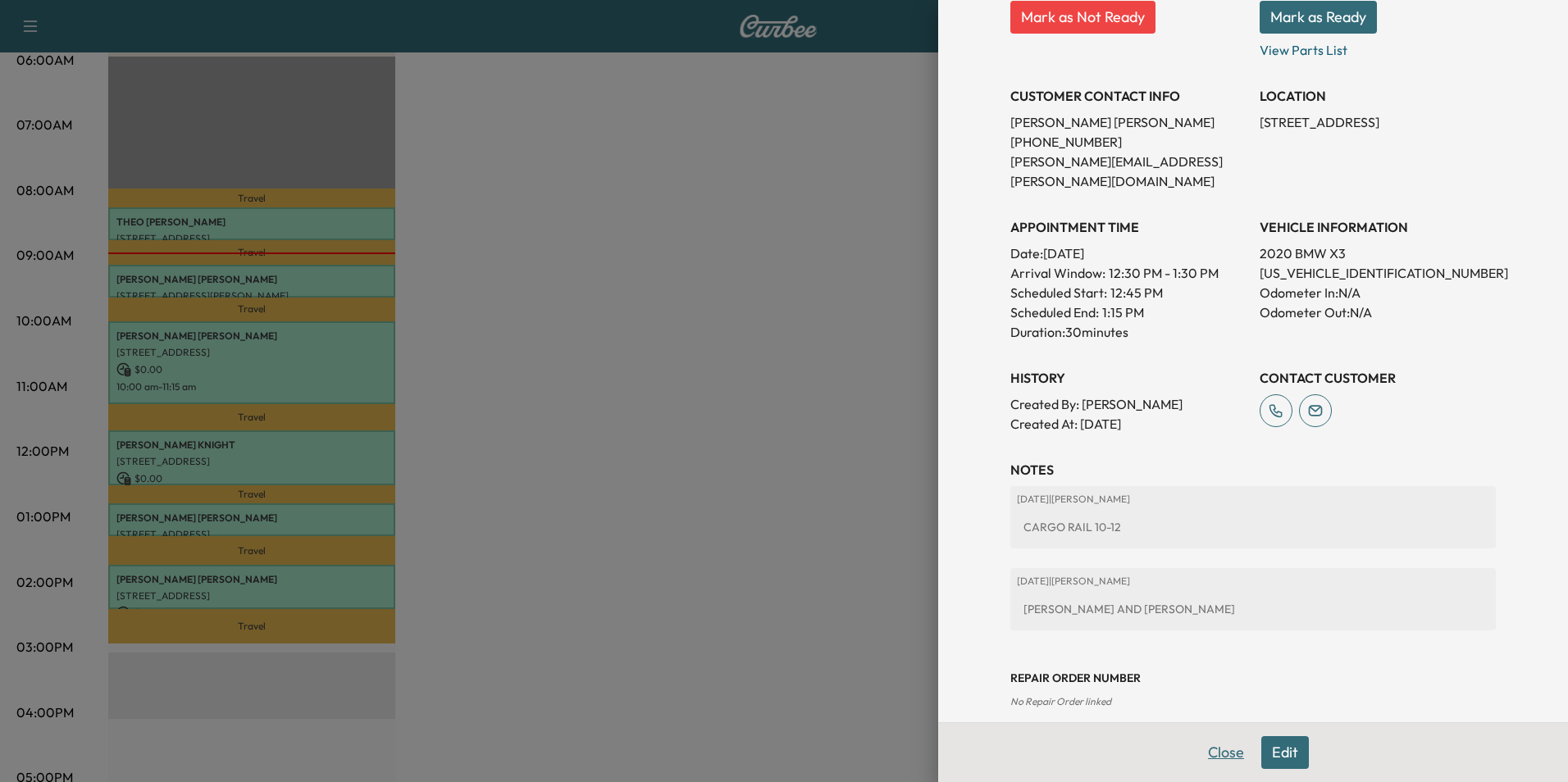
click at [1223, 752] on button "Close" at bounding box center [1226, 752] width 58 height 33
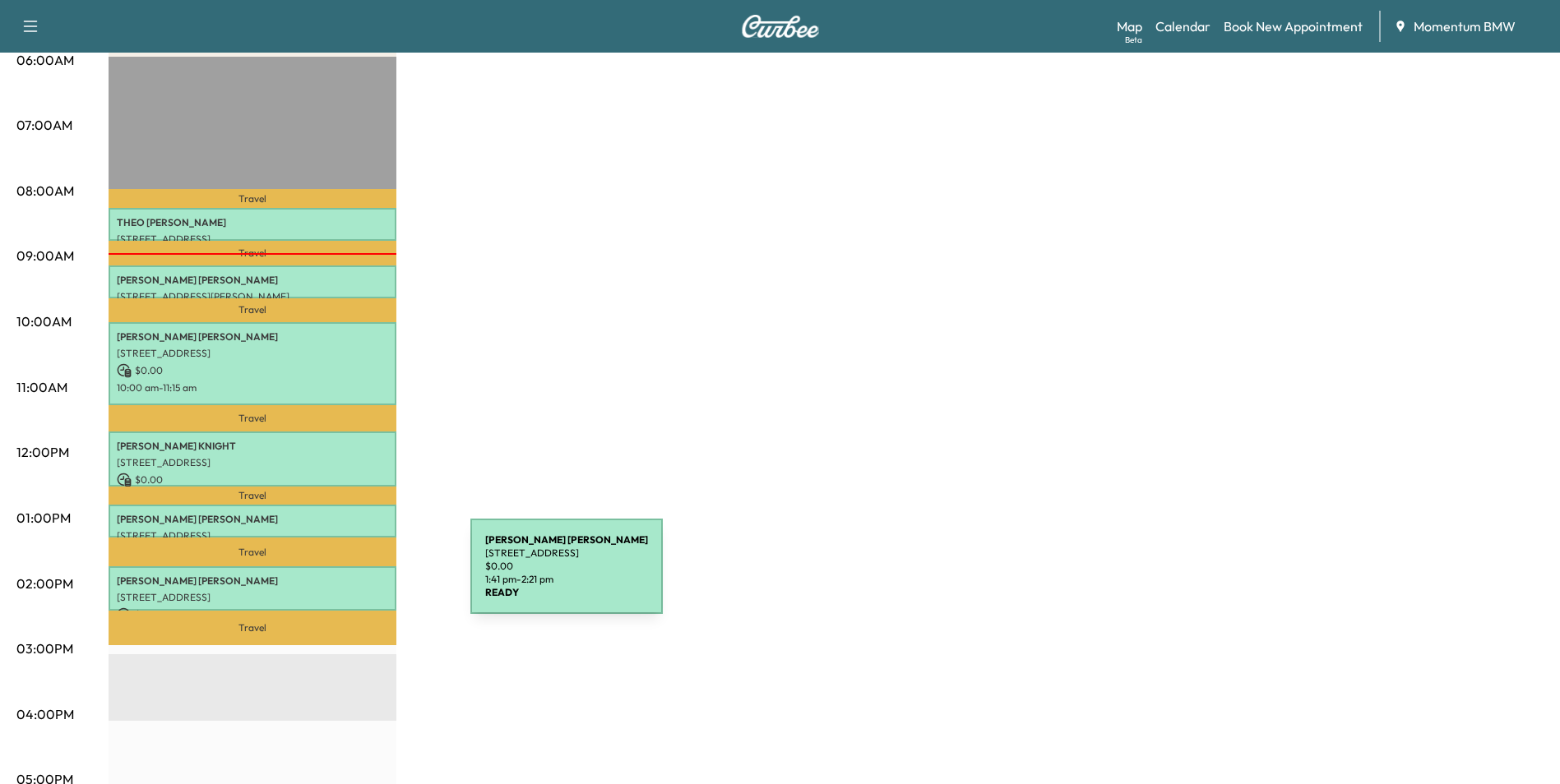
click at [347, 576] on p "[PERSON_NAME]" at bounding box center [252, 580] width 271 height 13
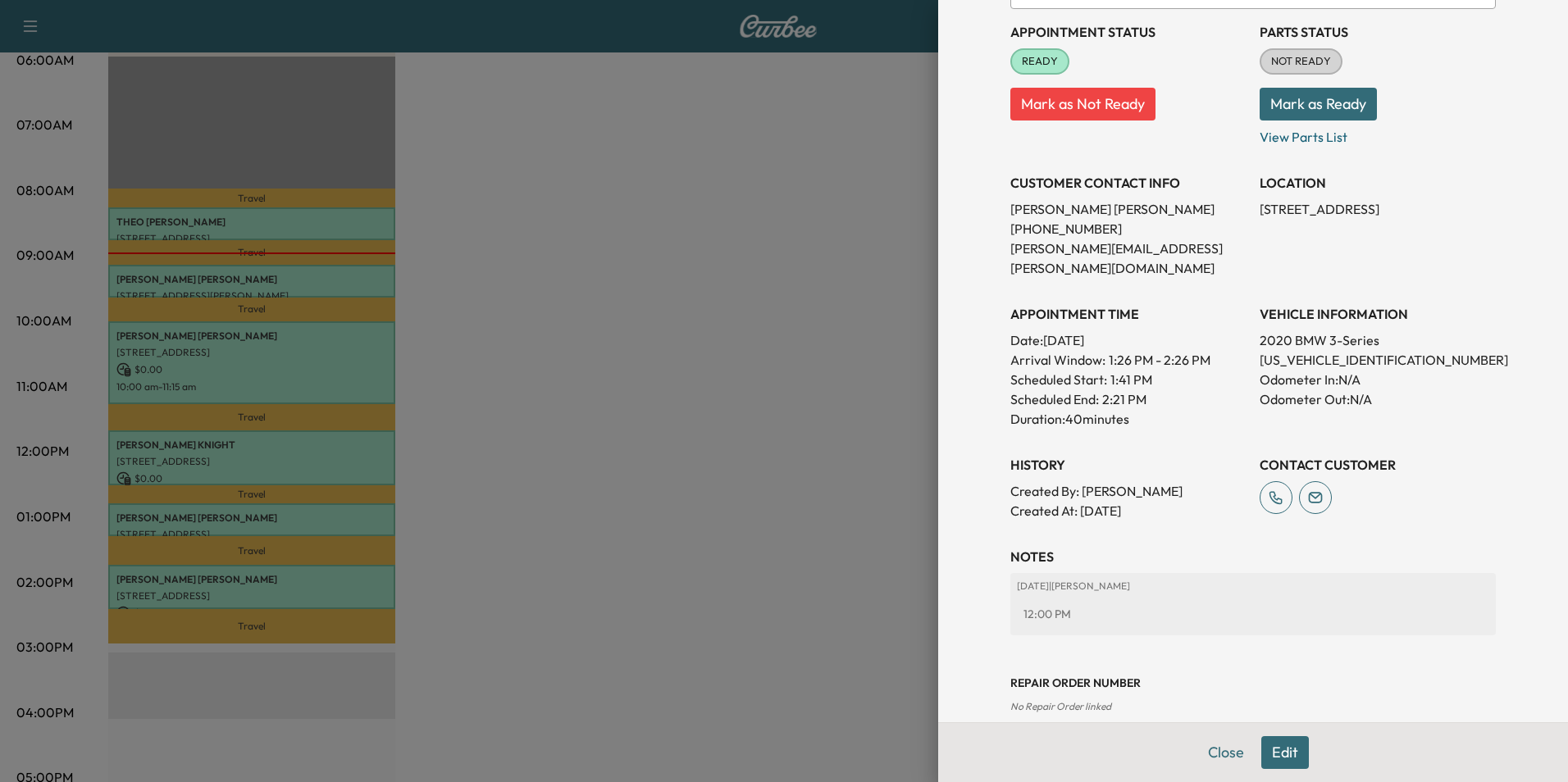
scroll to position [189, 0]
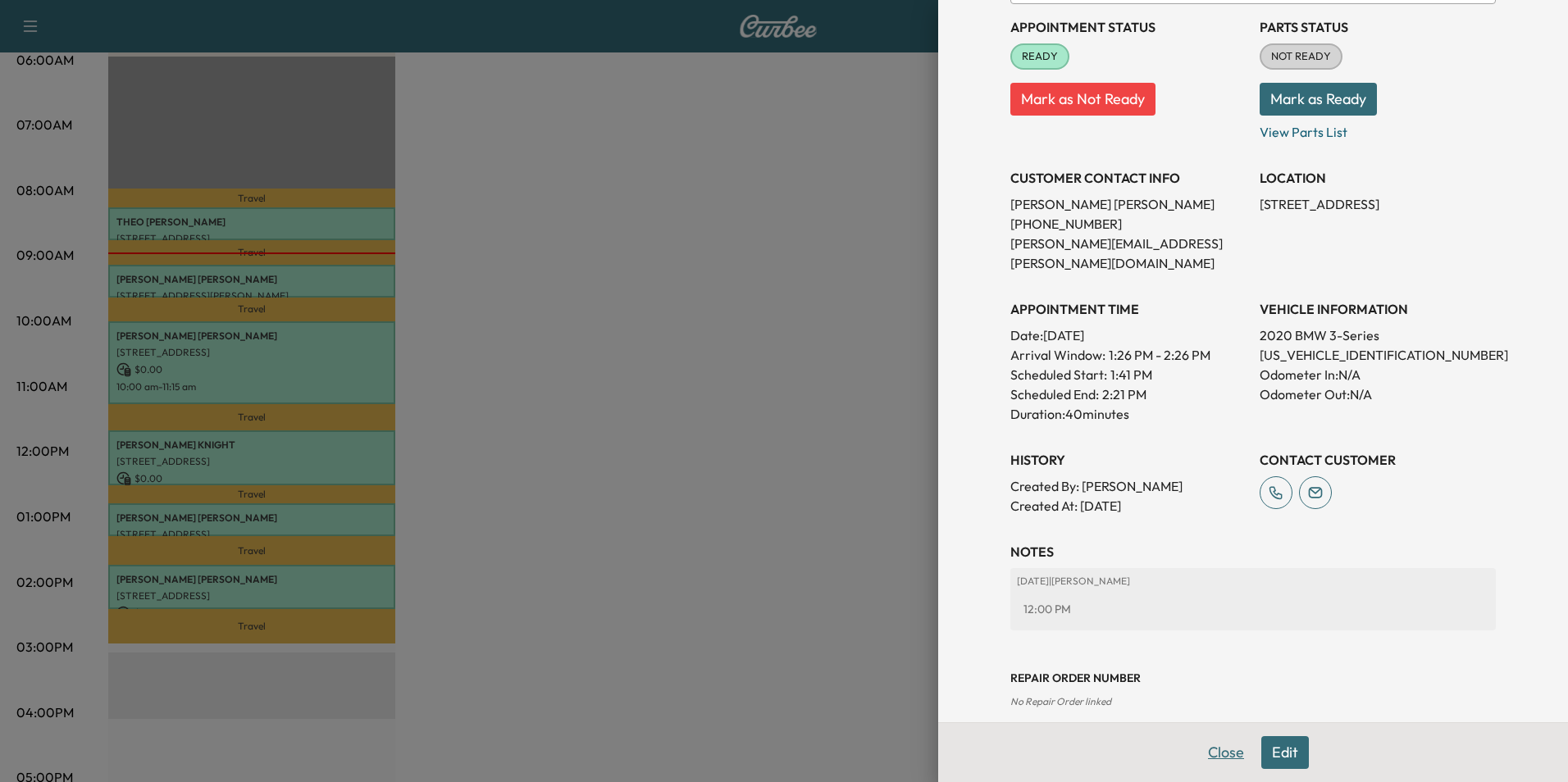
click at [1220, 751] on button "Close" at bounding box center [1226, 752] width 58 height 33
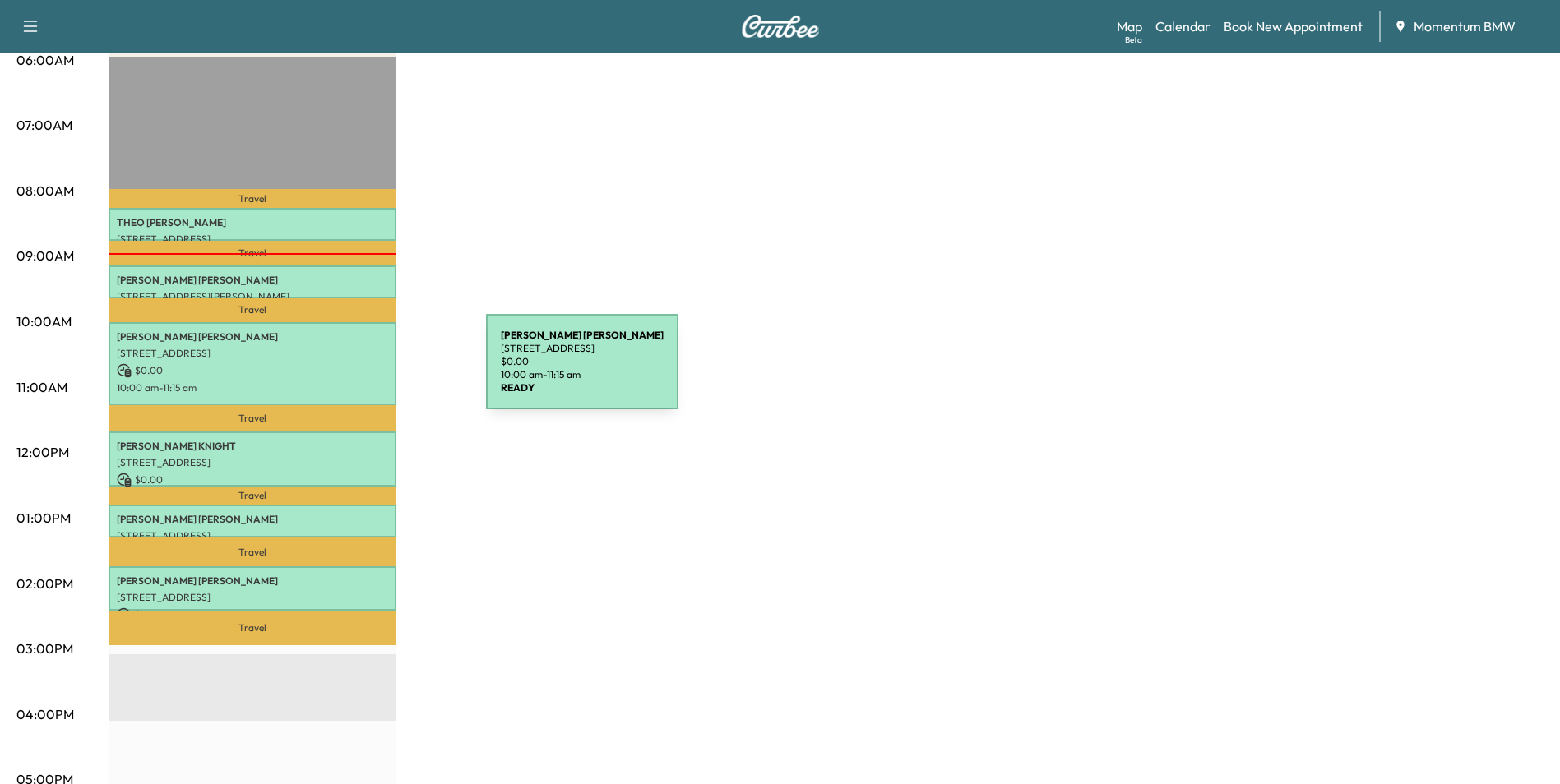
click at [361, 371] on p "$ 0.00" at bounding box center [252, 370] width 271 height 14
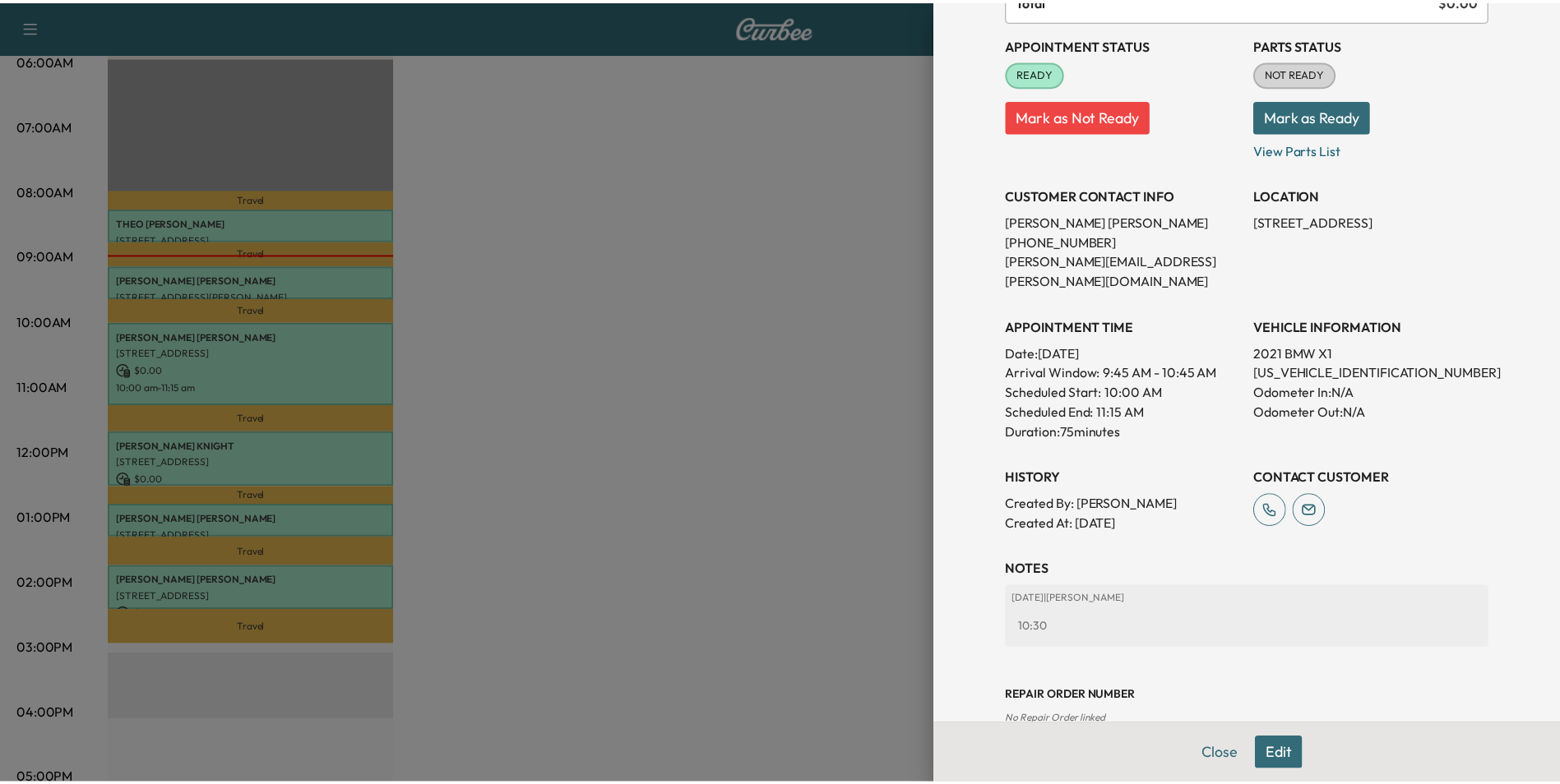
scroll to position [228, 0]
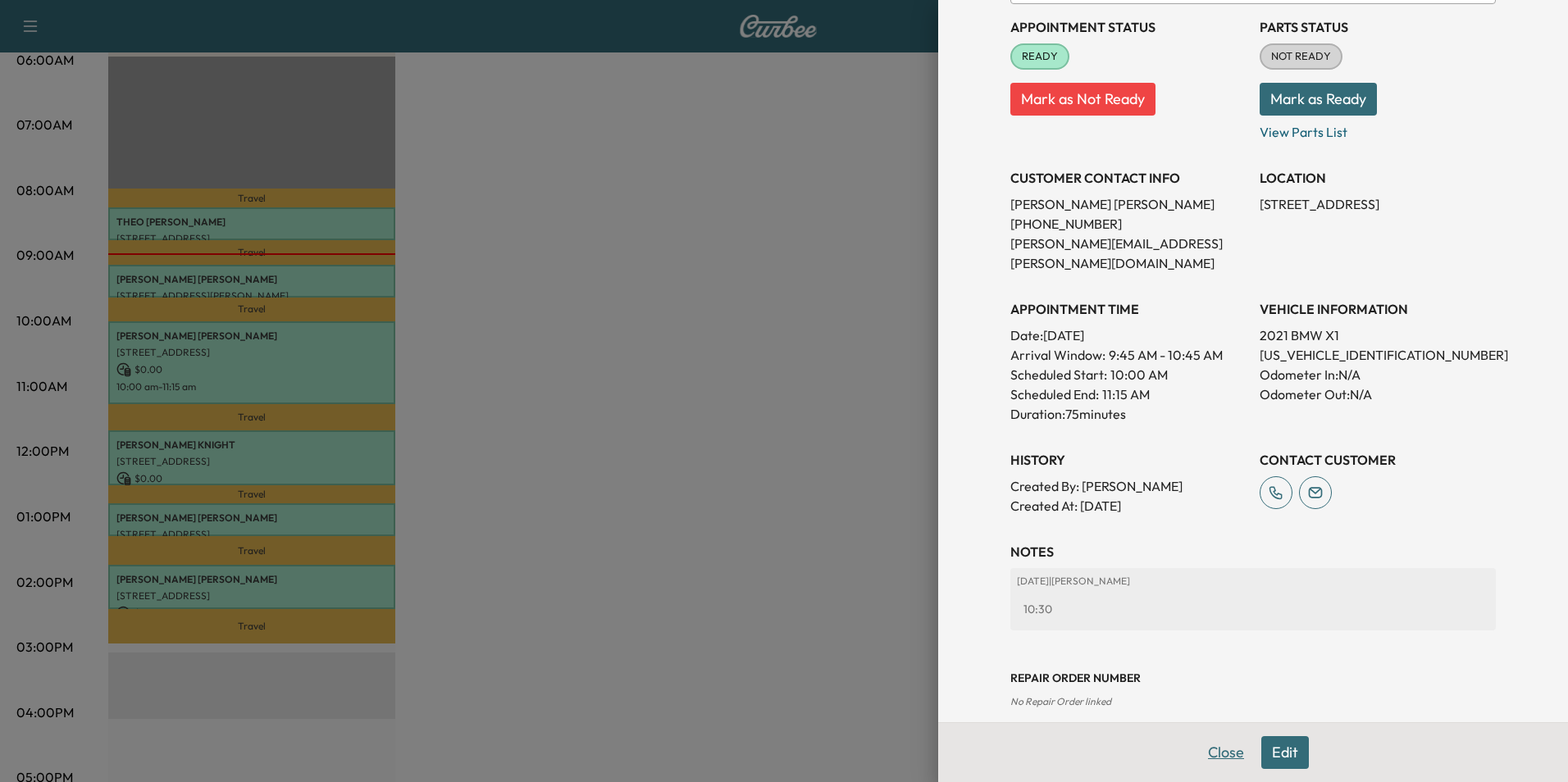
click at [1216, 755] on button "Close" at bounding box center [1226, 752] width 58 height 33
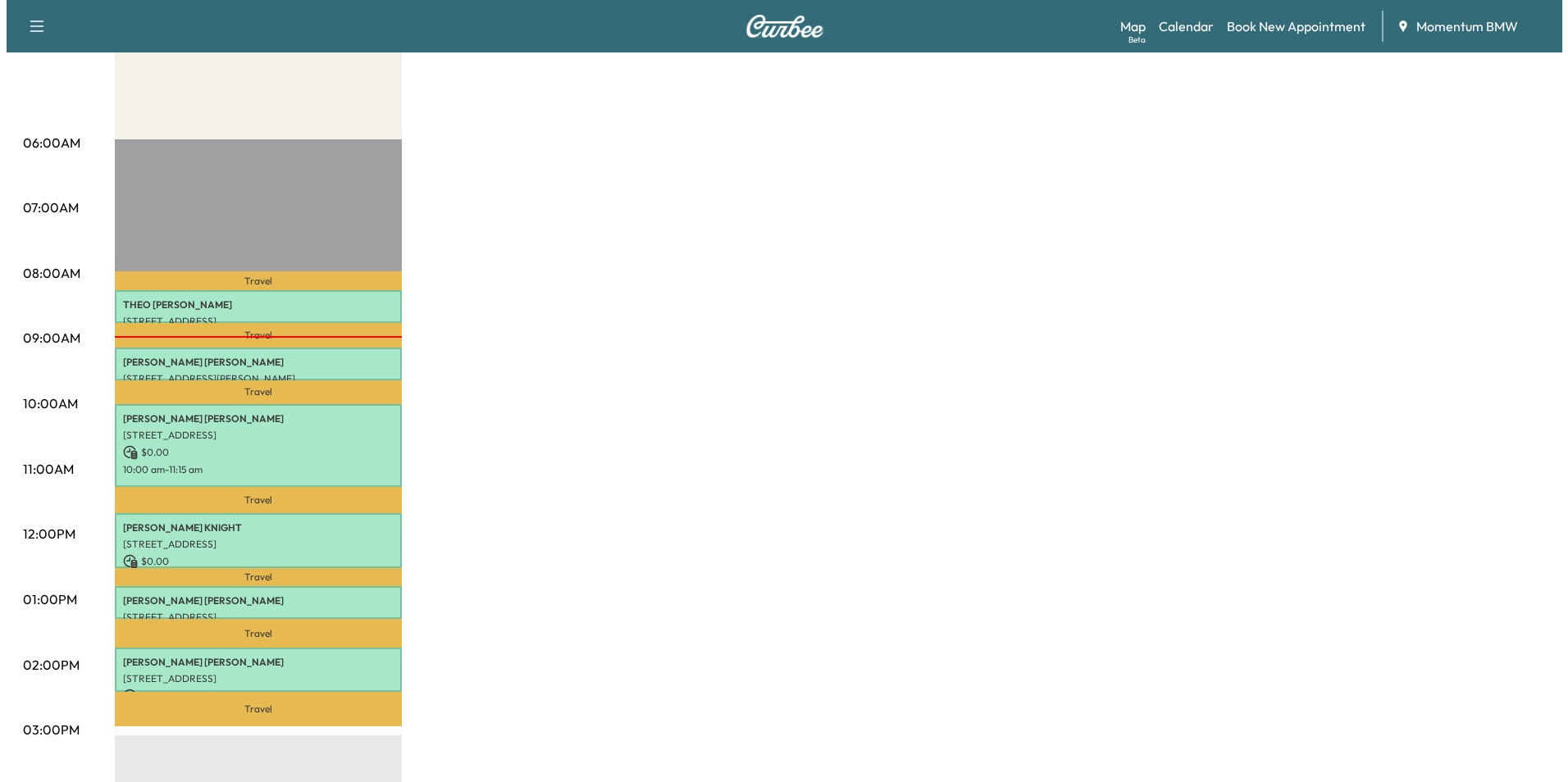
scroll to position [246, 0]
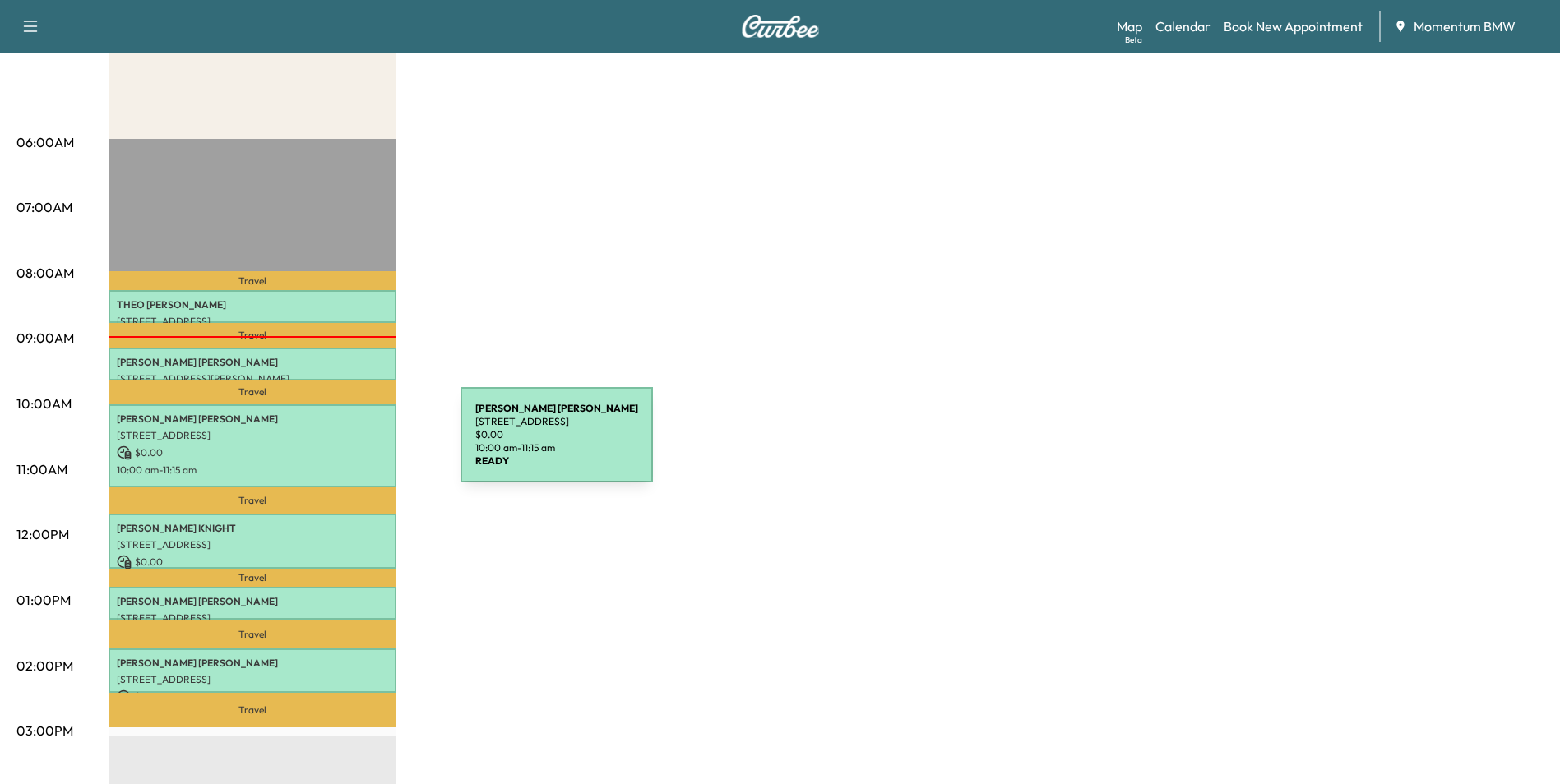
click at [338, 446] on p "$ 0.00" at bounding box center [252, 453] width 271 height 14
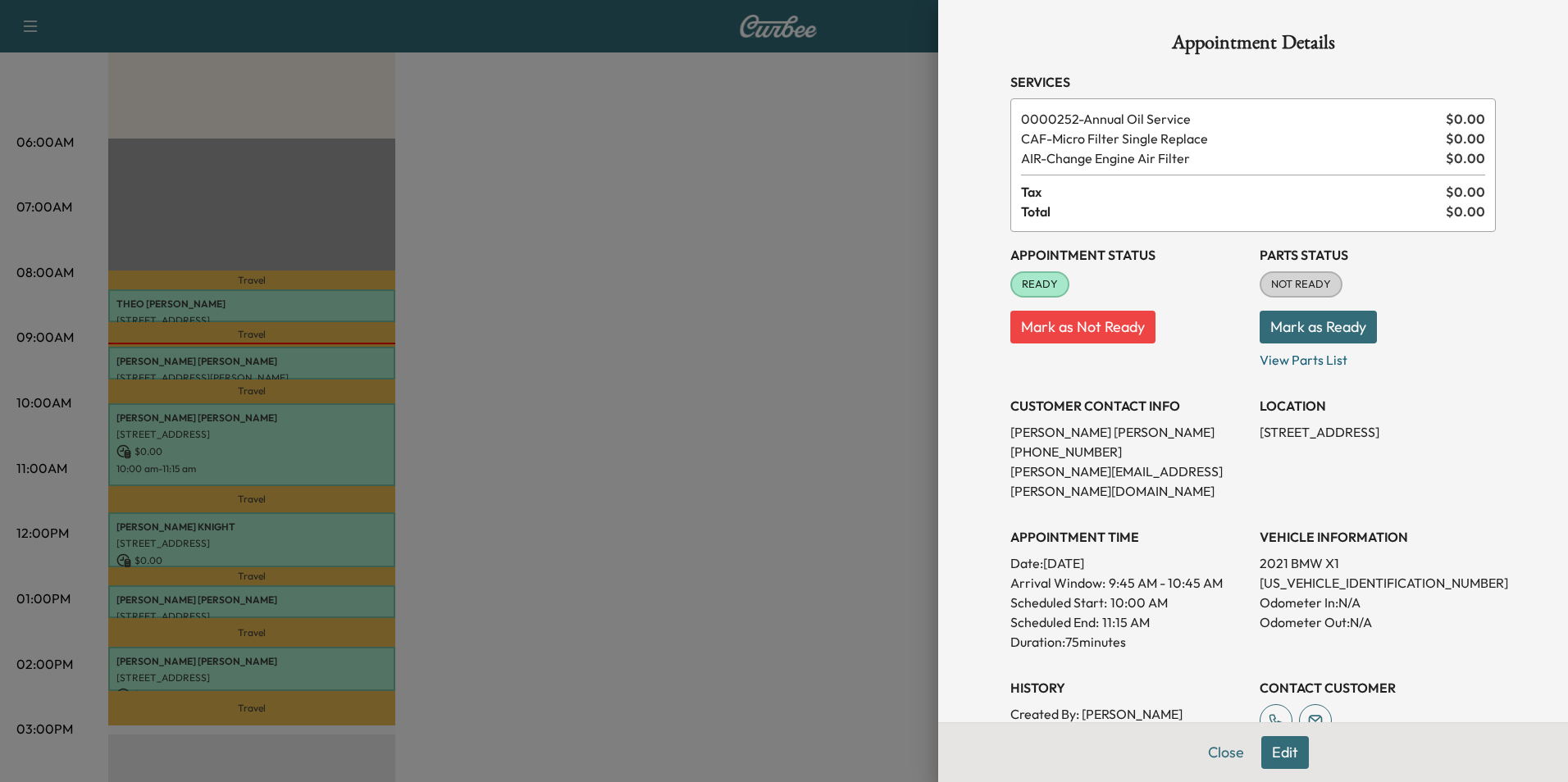
click at [1279, 755] on button "Edit" at bounding box center [1285, 752] width 48 height 33
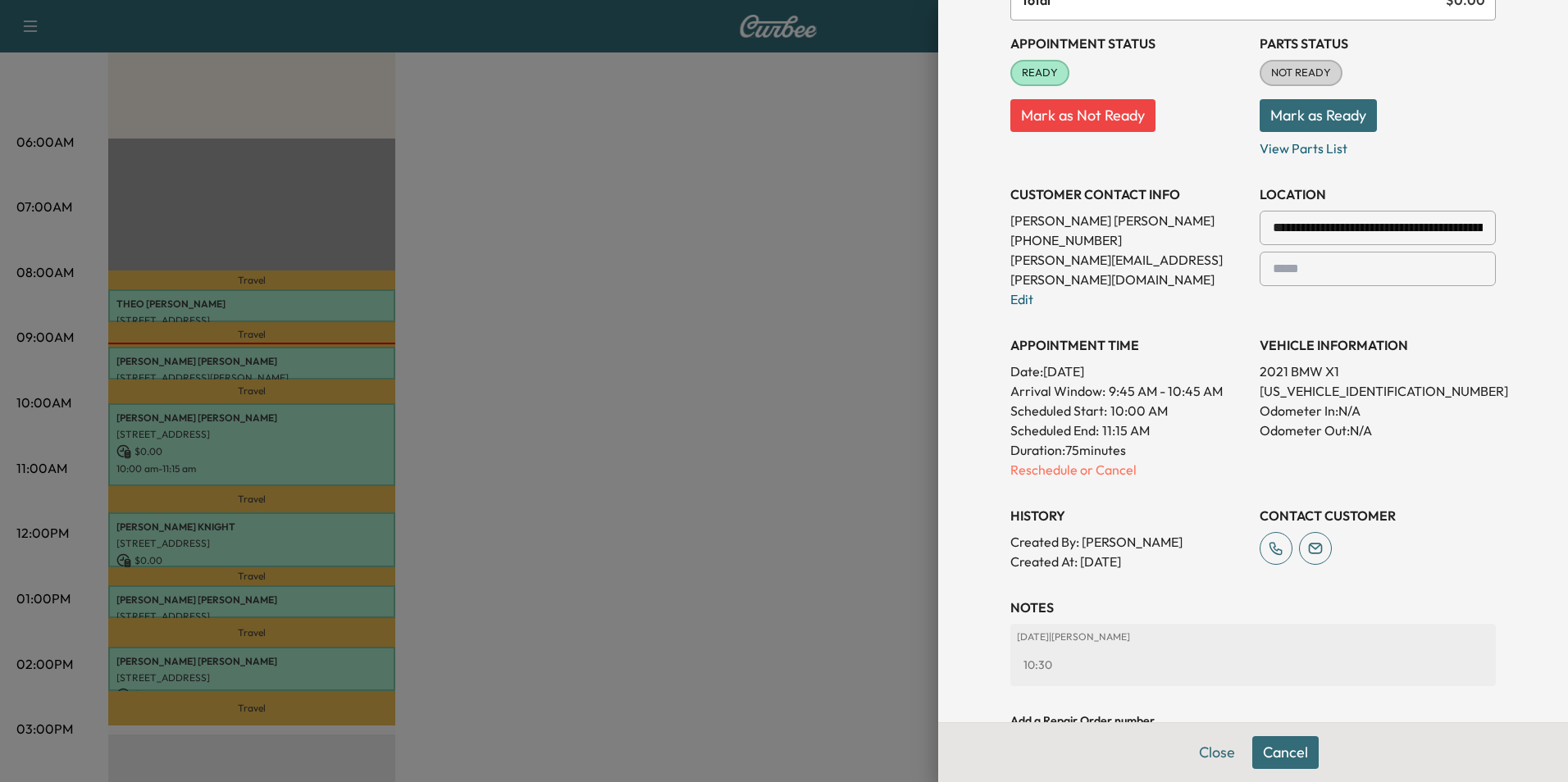
click at [1292, 756] on button "Cancel" at bounding box center [1285, 752] width 66 height 33
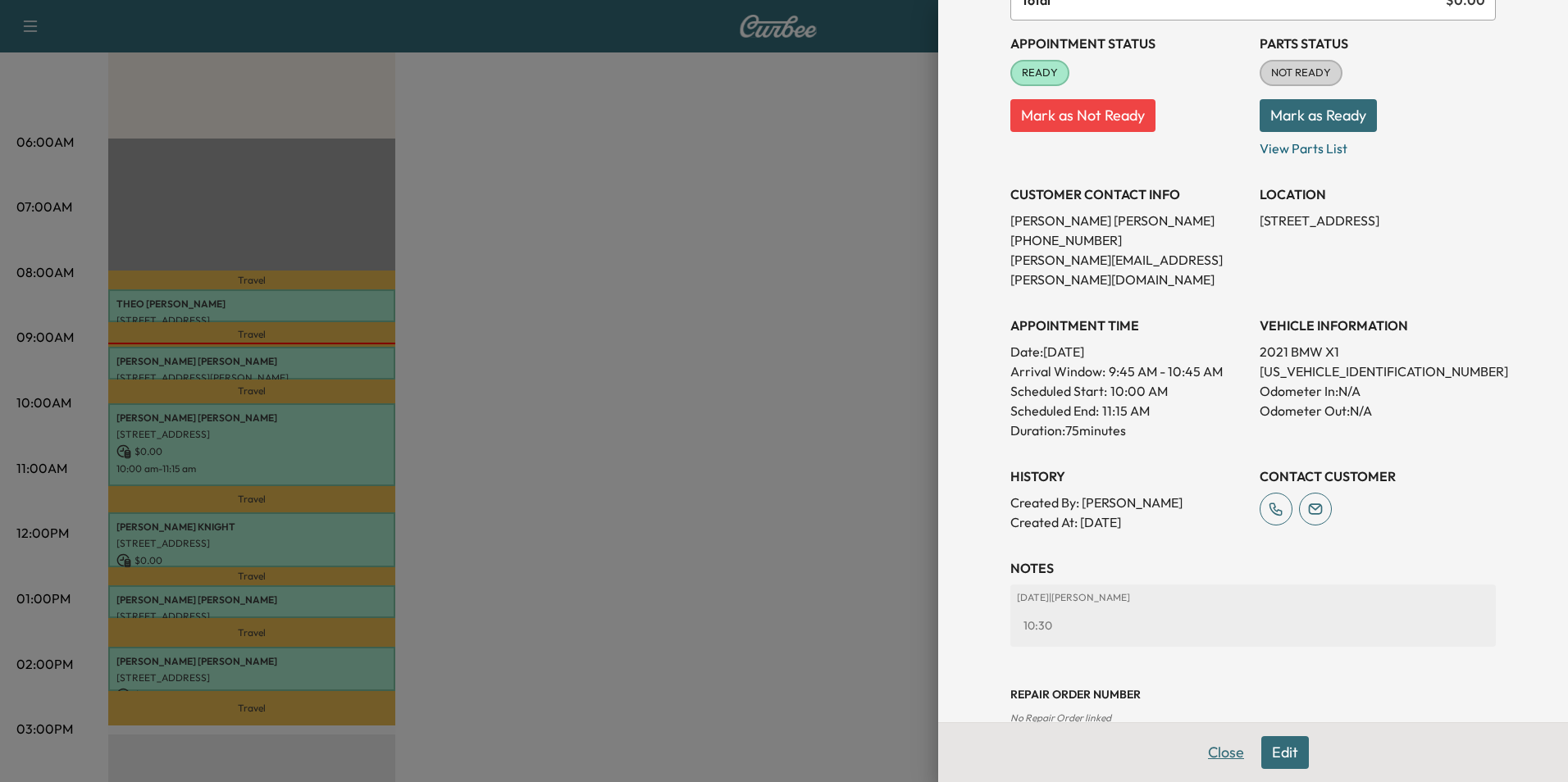
click at [1214, 749] on button "Close" at bounding box center [1226, 752] width 58 height 33
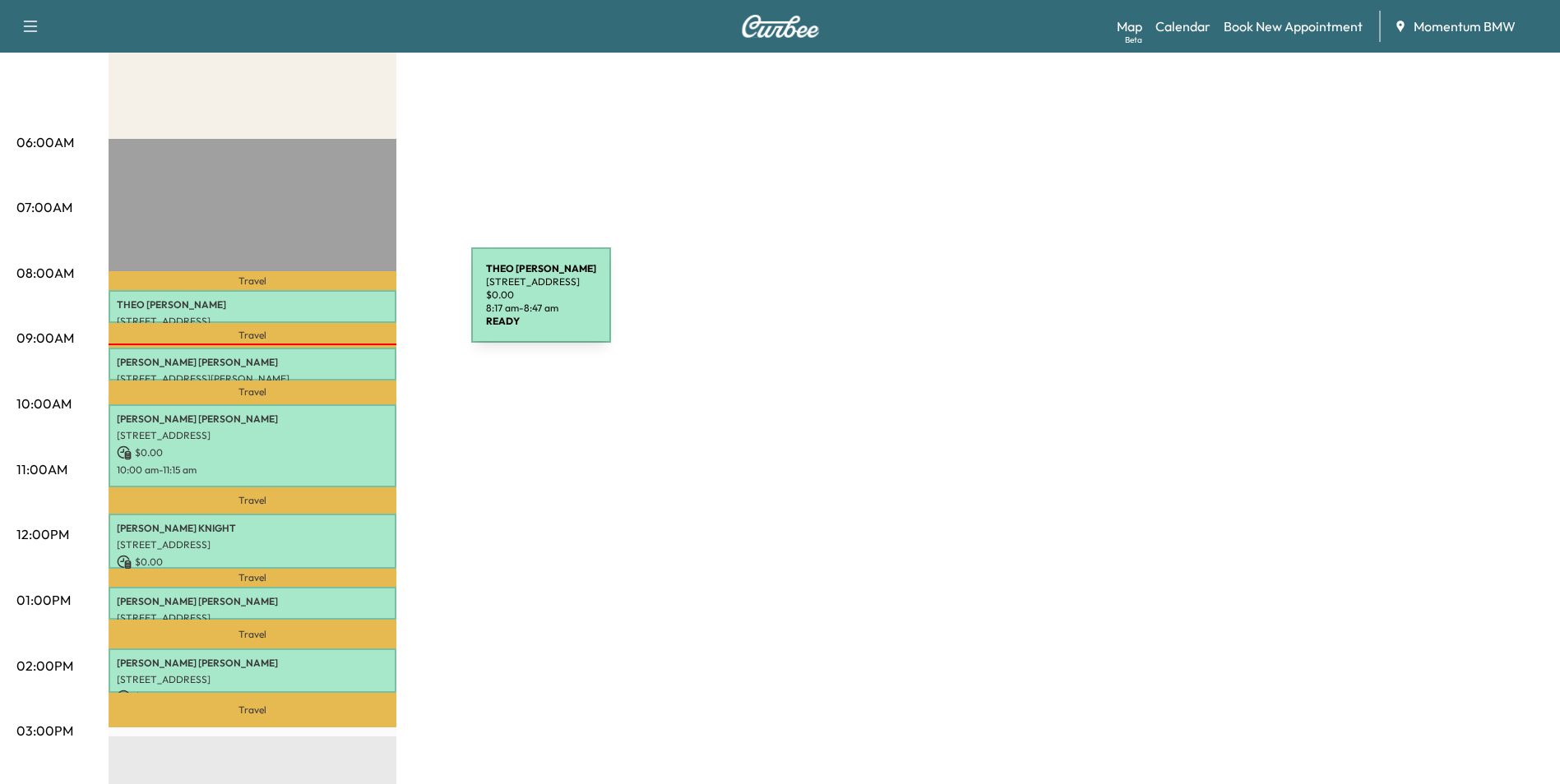
click at [348, 306] on p "[PERSON_NAME]" at bounding box center [252, 304] width 271 height 13
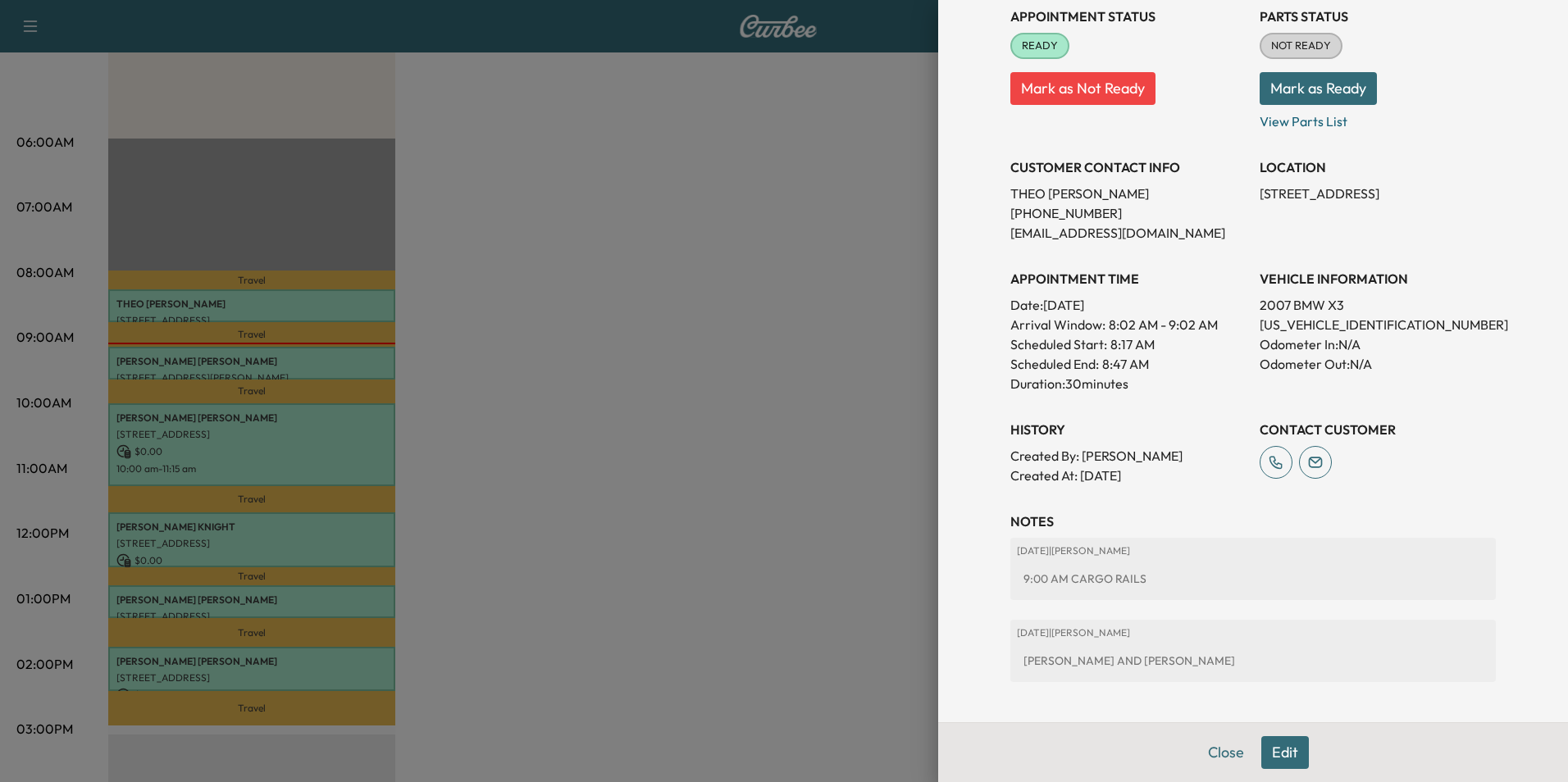
scroll to position [270, 0]
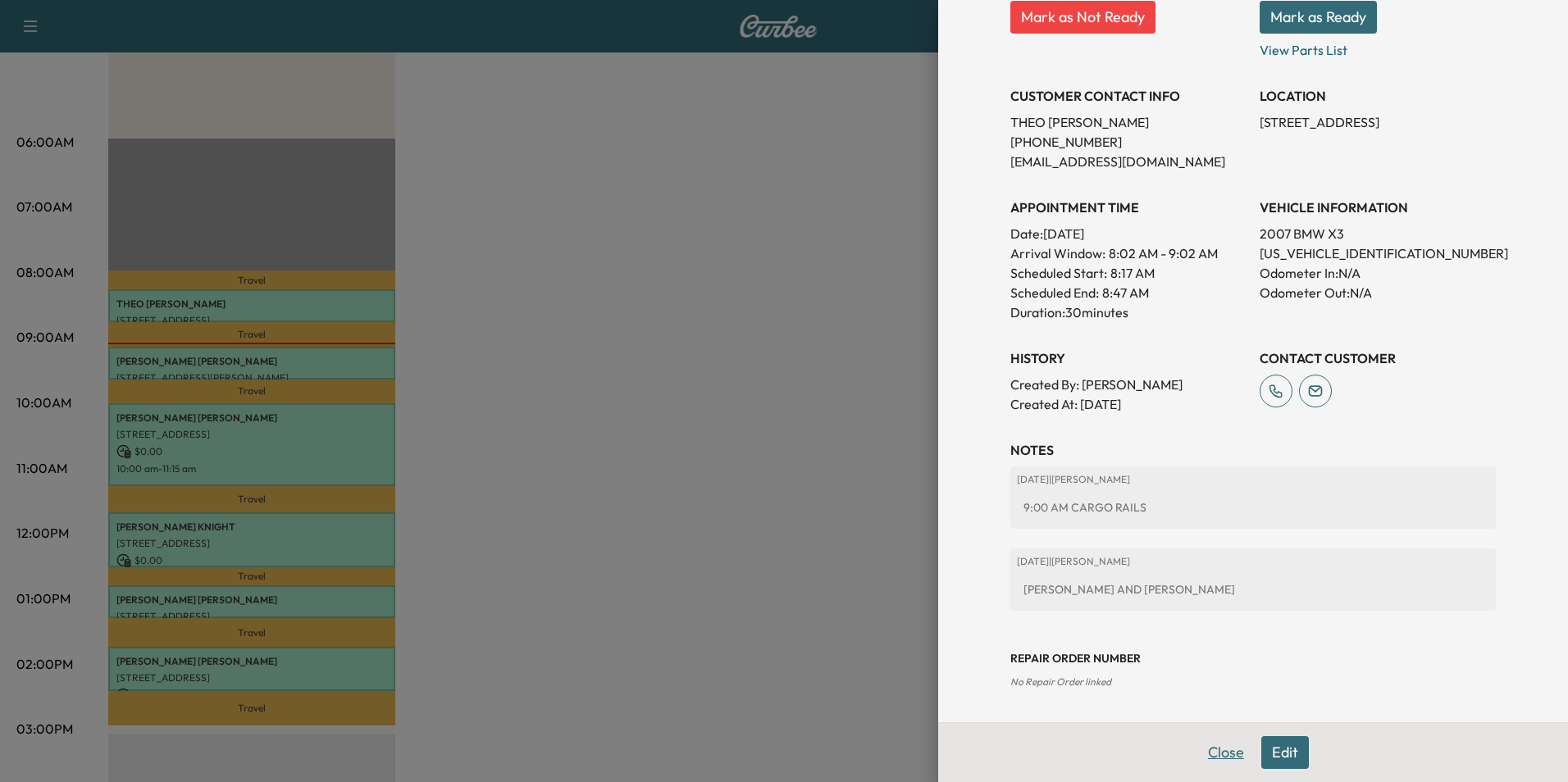
click at [1214, 758] on button "Close" at bounding box center [1226, 752] width 58 height 33
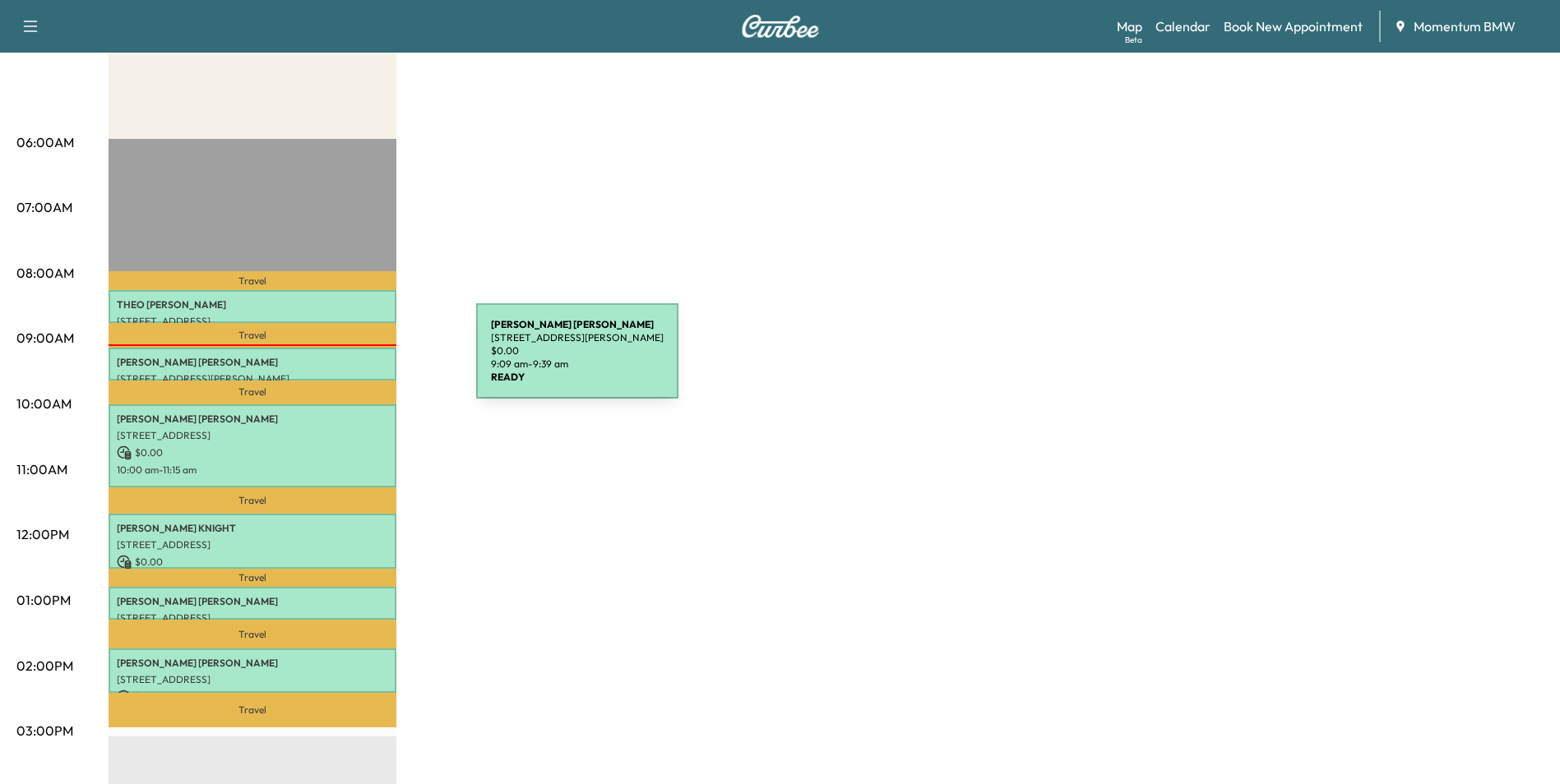
click at [353, 361] on p "[PERSON_NAME]" at bounding box center [252, 362] width 271 height 13
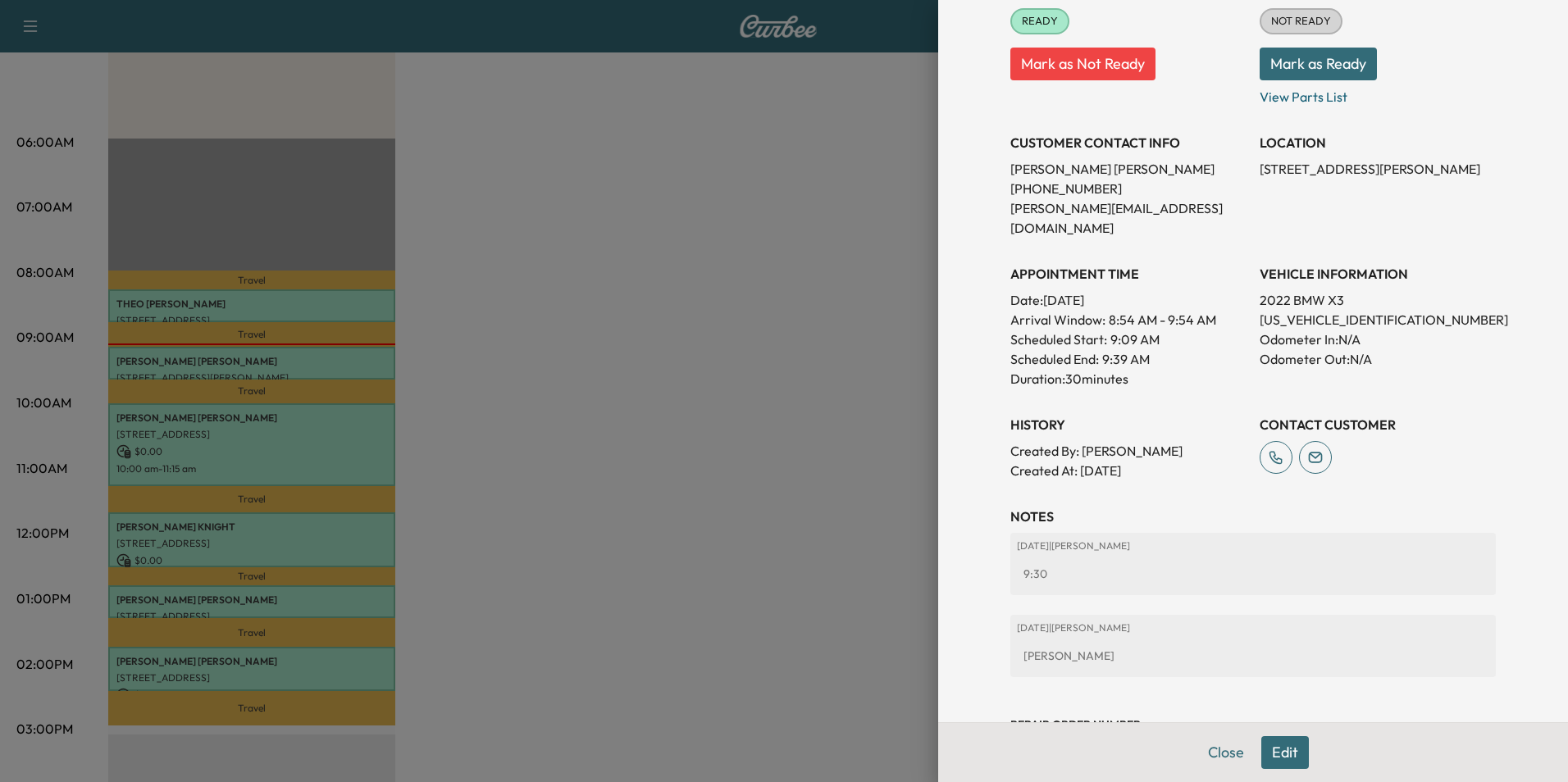
scroll to position [246, 0]
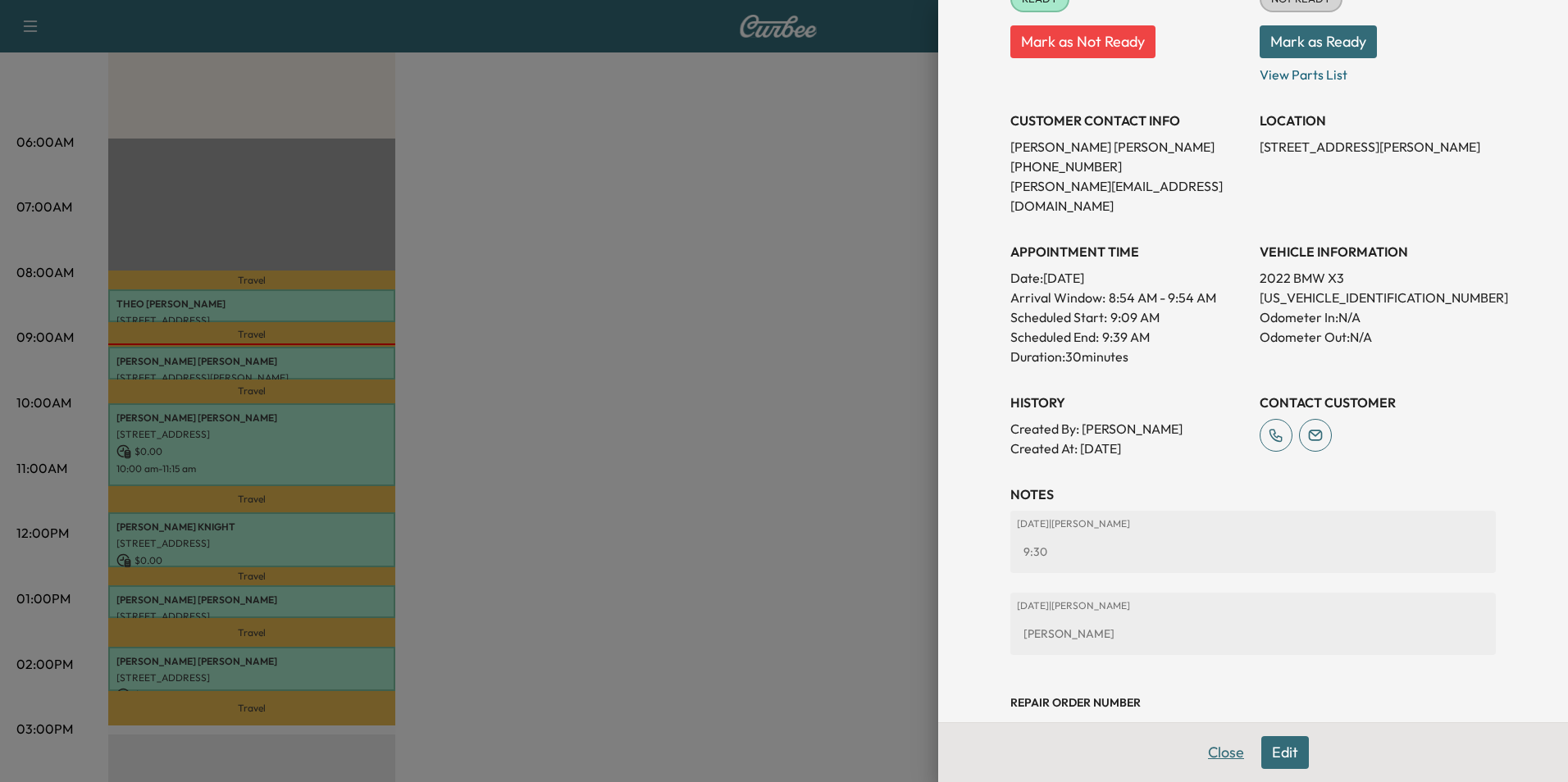
click at [1208, 751] on button "Close" at bounding box center [1226, 752] width 58 height 33
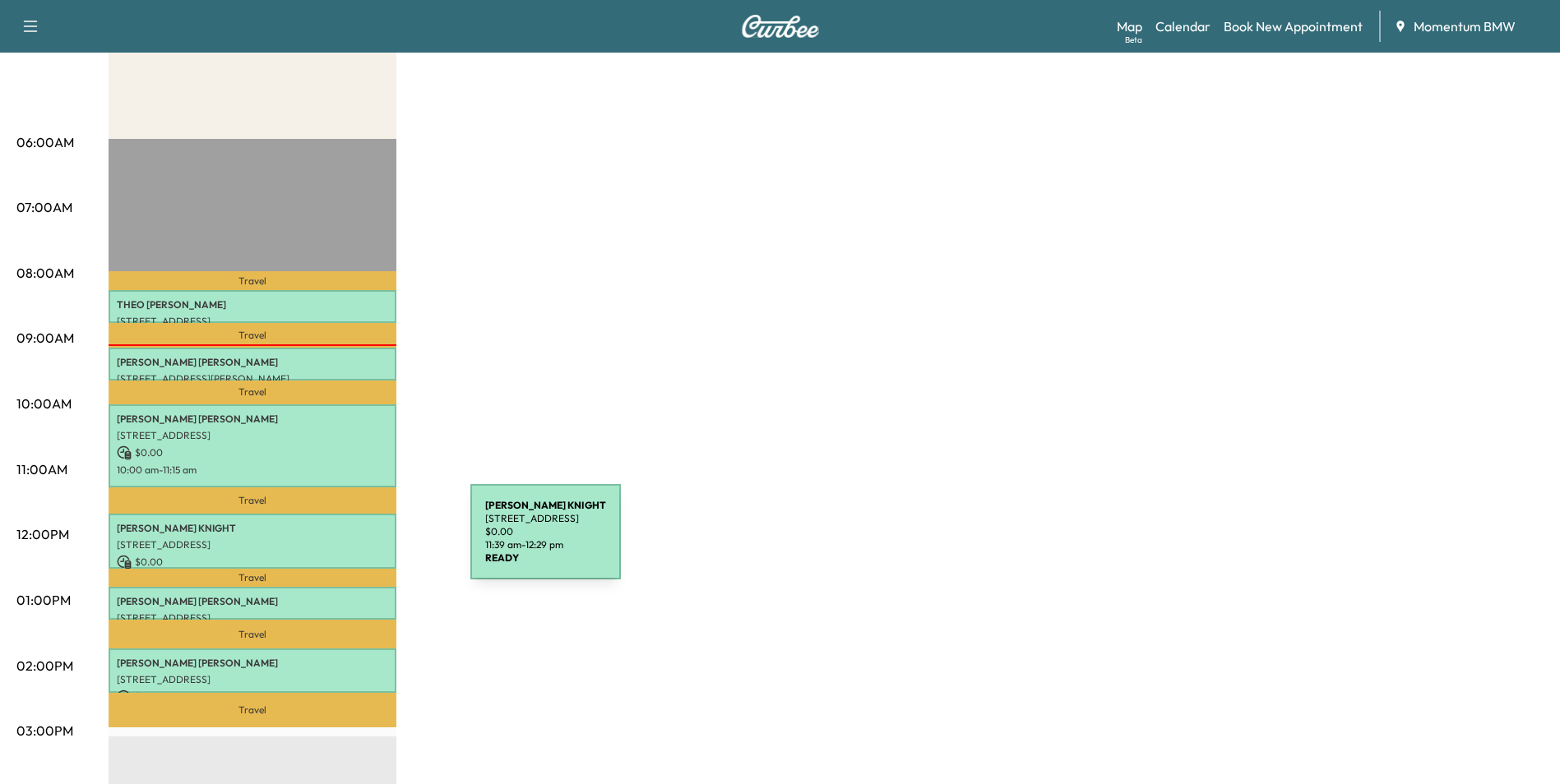
click at [347, 542] on p "[STREET_ADDRESS]" at bounding box center [252, 545] width 271 height 13
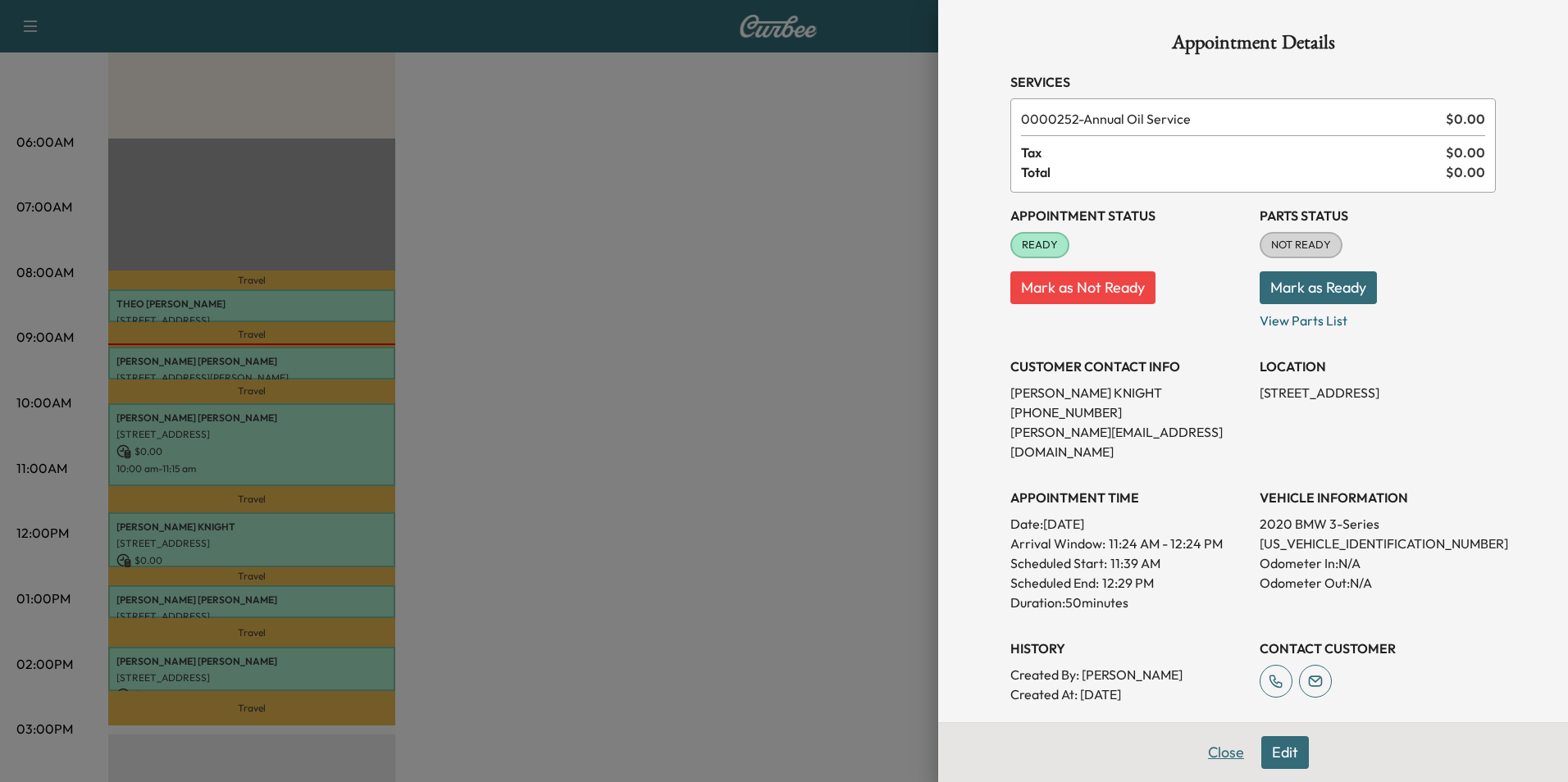
click at [1224, 756] on button "Close" at bounding box center [1226, 752] width 58 height 33
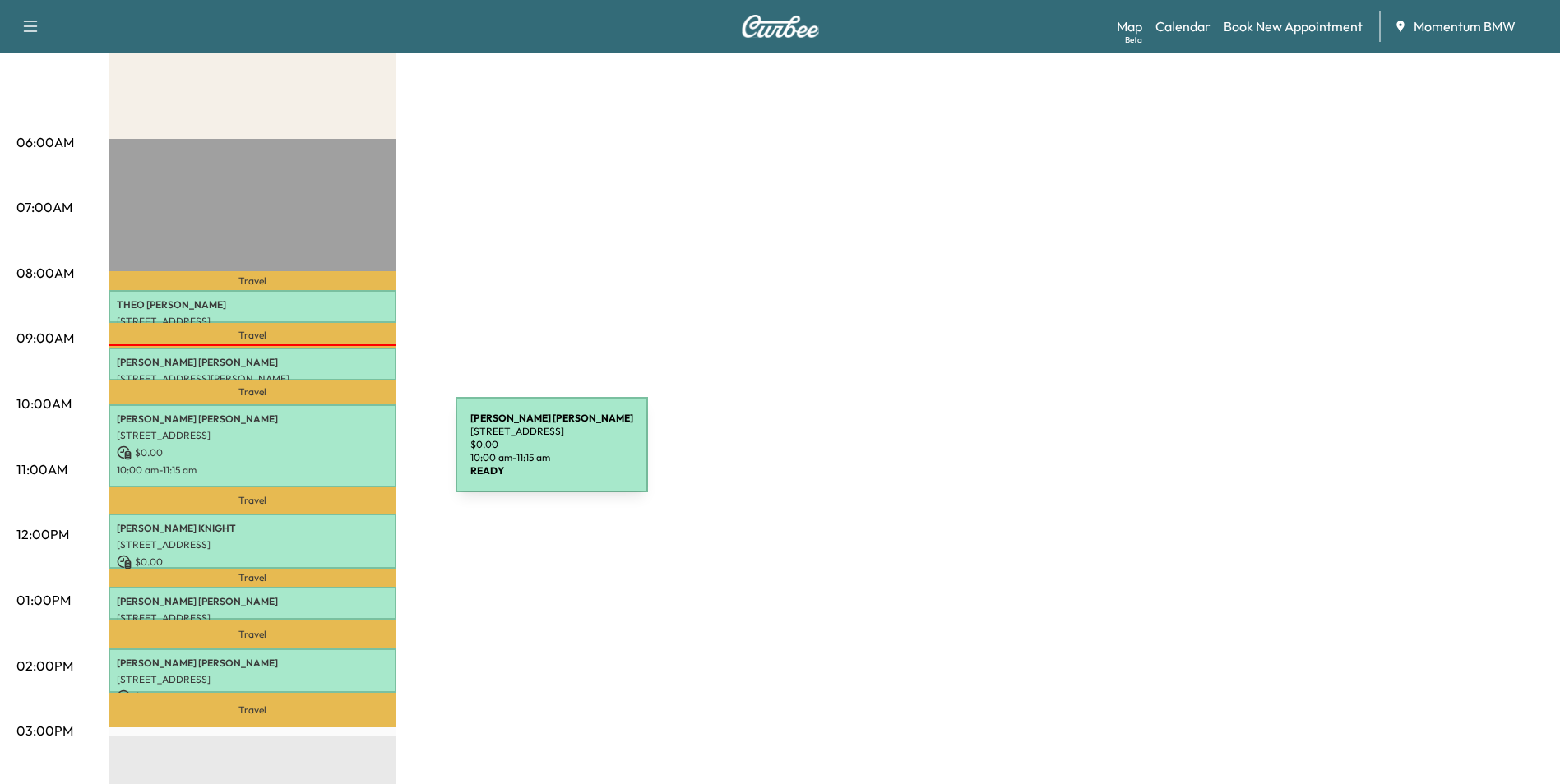
click at [332, 455] on p "$ 0.00" at bounding box center [252, 453] width 271 height 14
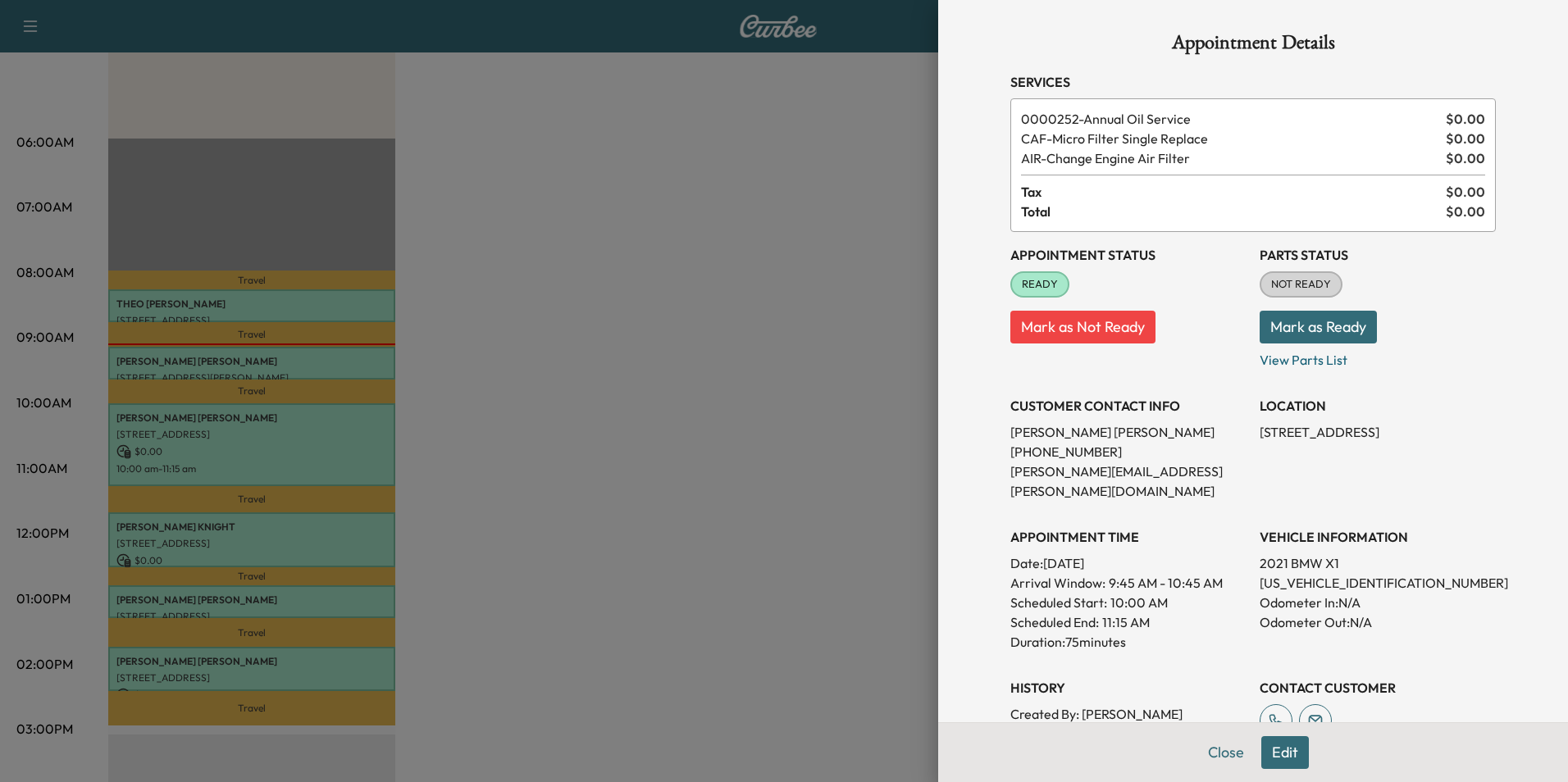
click at [1277, 755] on button "Edit" at bounding box center [1285, 752] width 48 height 33
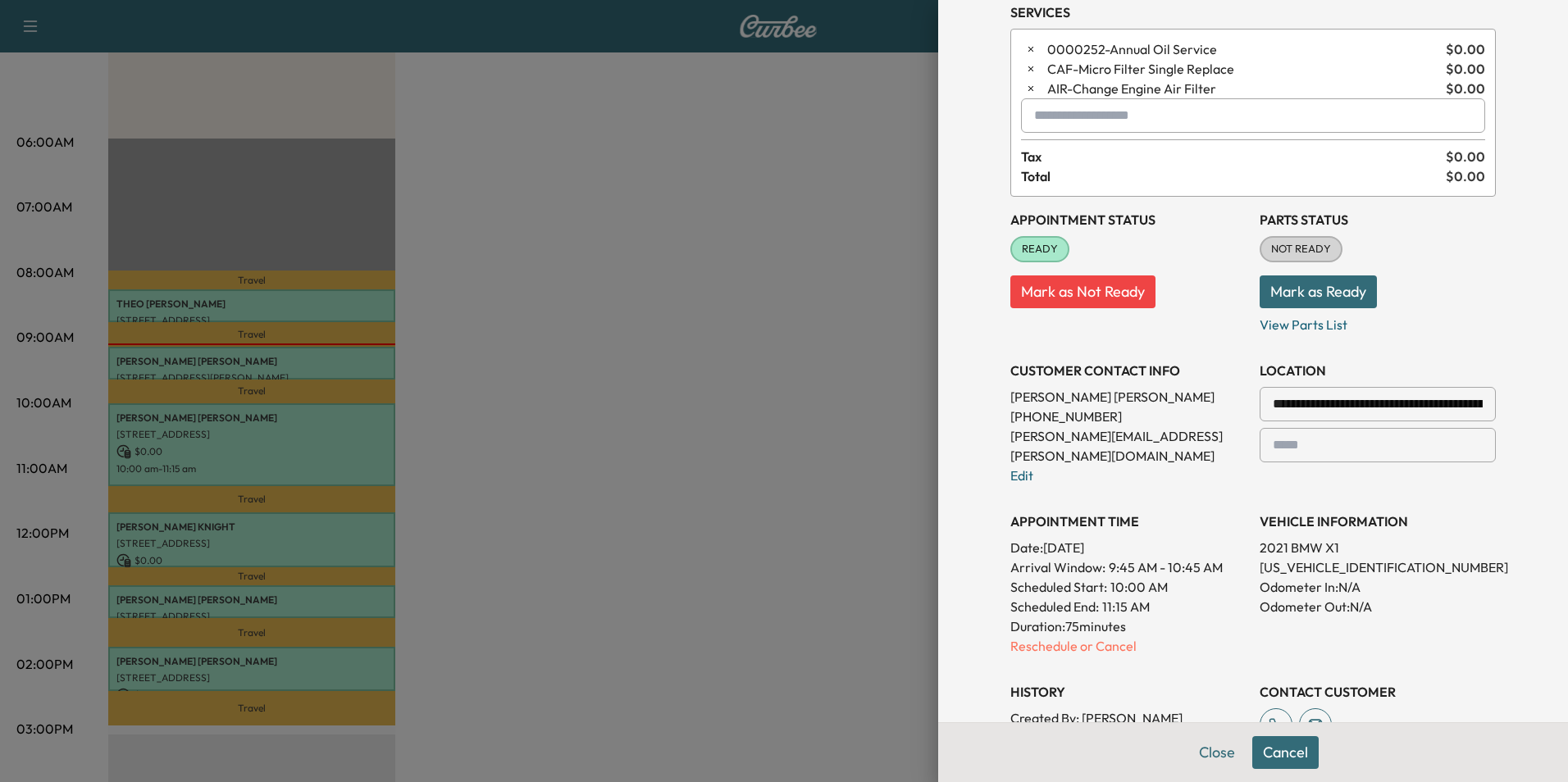
scroll to position [328, 0]
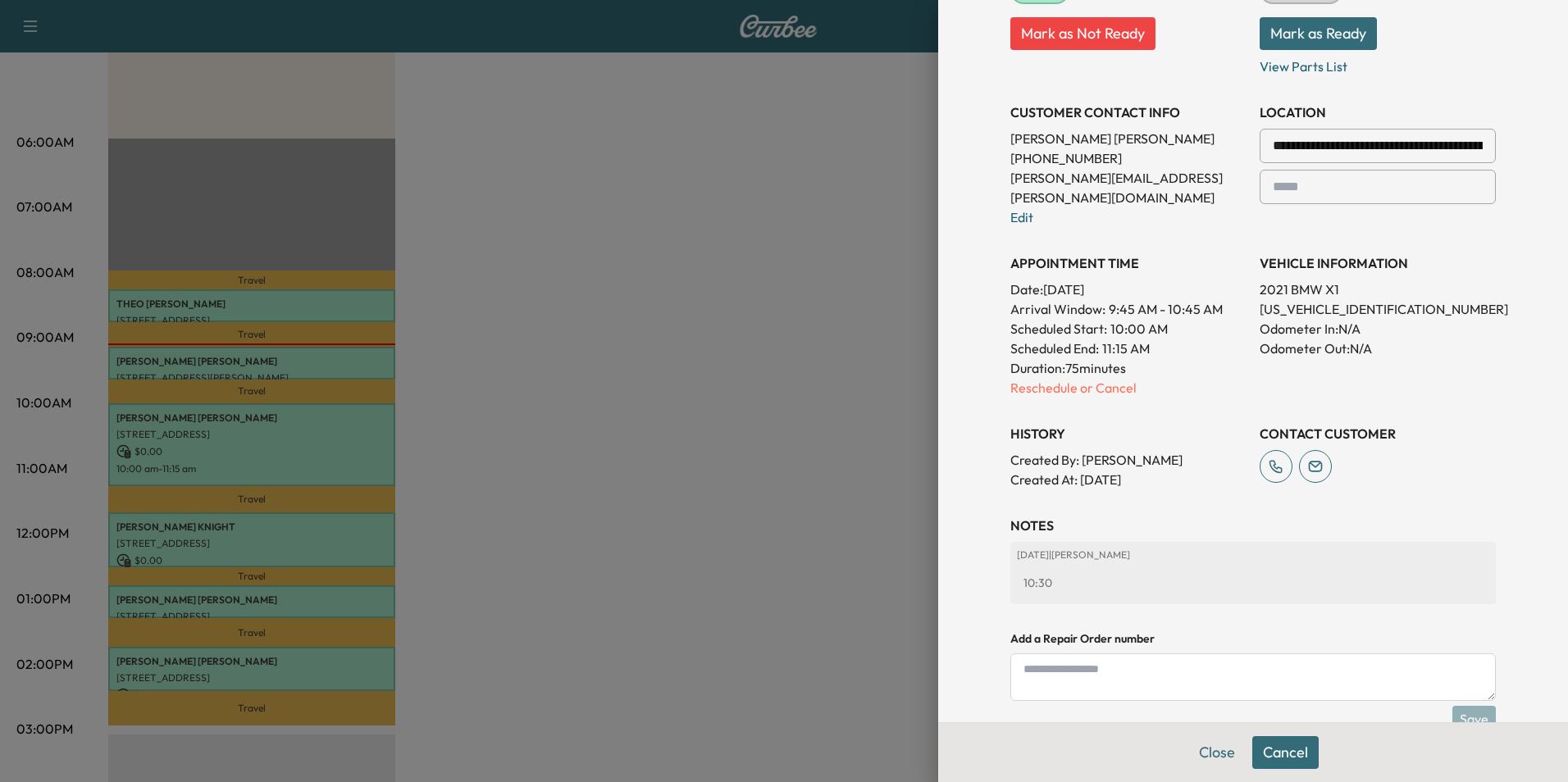
click at [1284, 758] on button "Cancel" at bounding box center [1285, 752] width 66 height 33
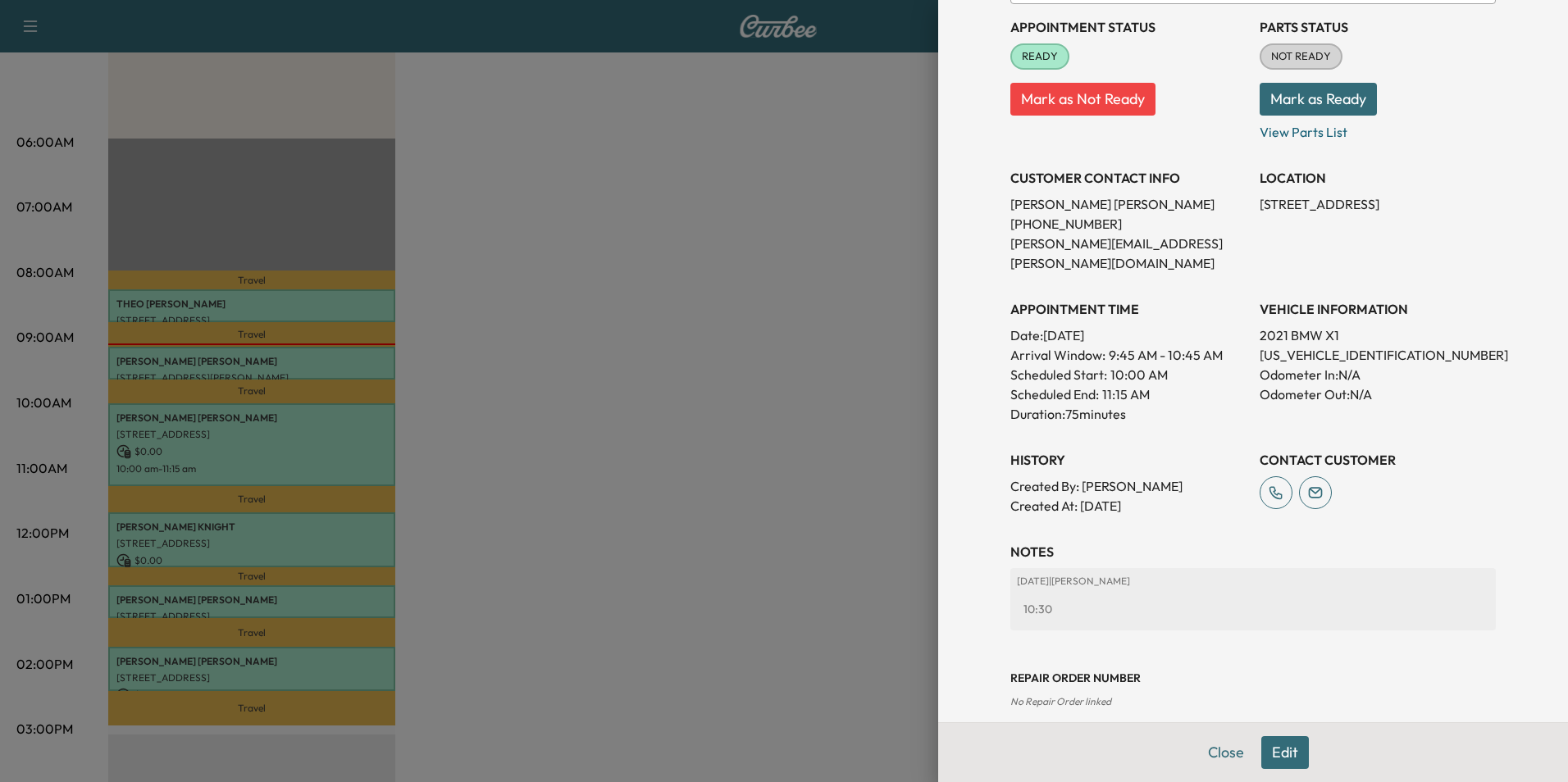
click at [1278, 756] on button "Edit" at bounding box center [1285, 752] width 48 height 33
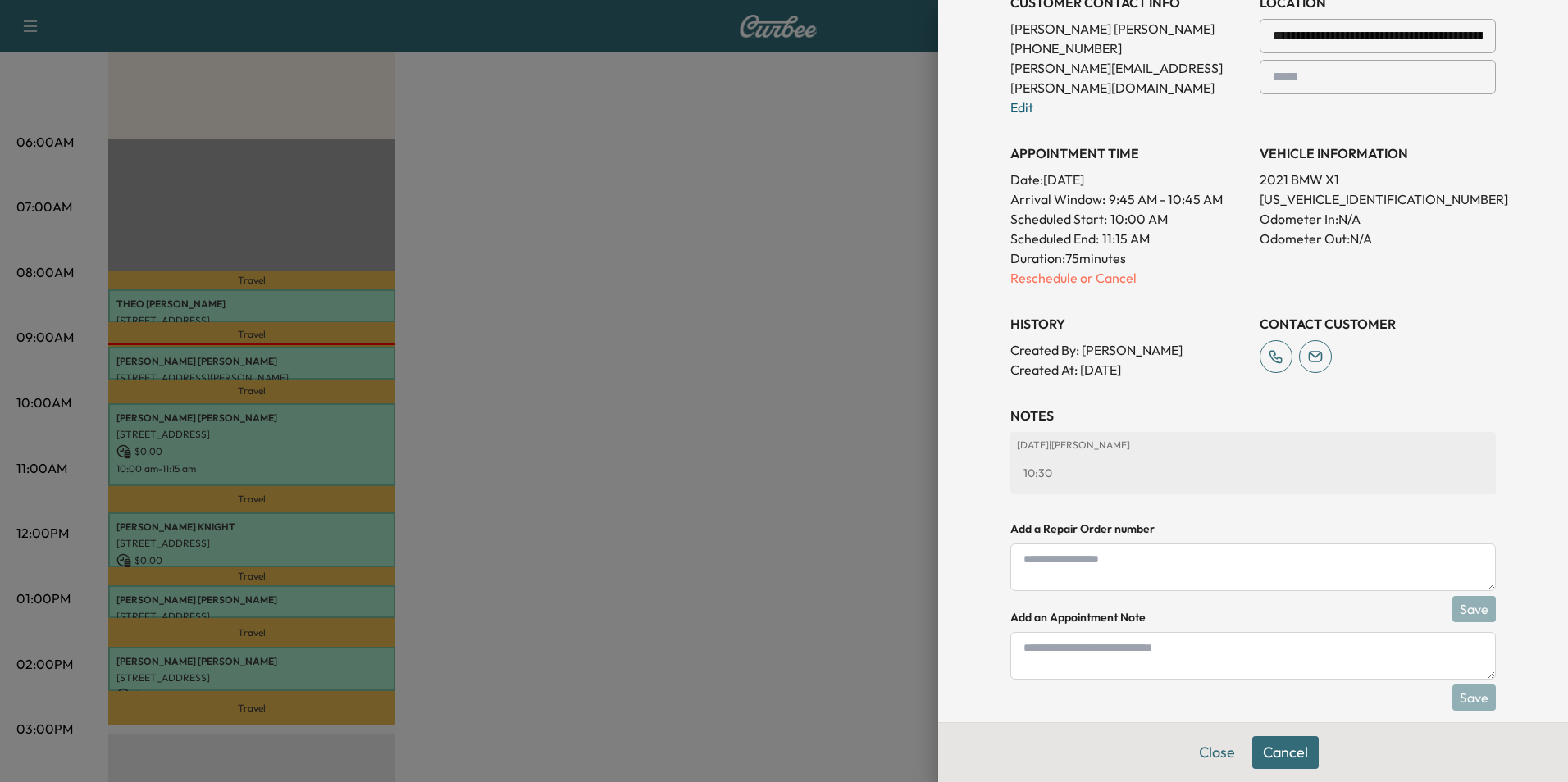
scroll to position [439, 0]
click at [1058, 267] on p "Reschedule or Cancel" at bounding box center [1129, 276] width 236 height 20
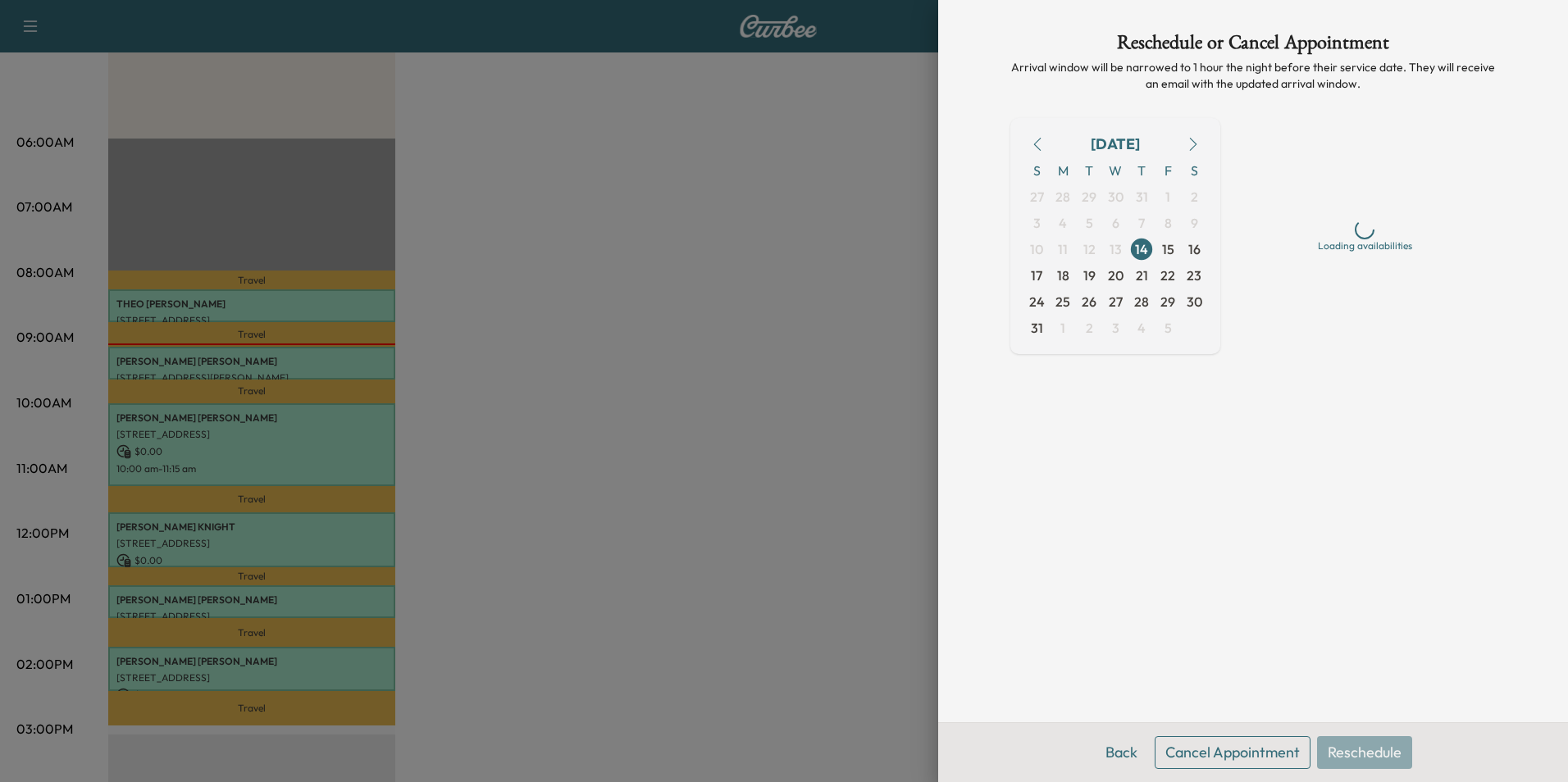
click at [1265, 756] on button "Cancel Appointment" at bounding box center [1231, 752] width 156 height 33
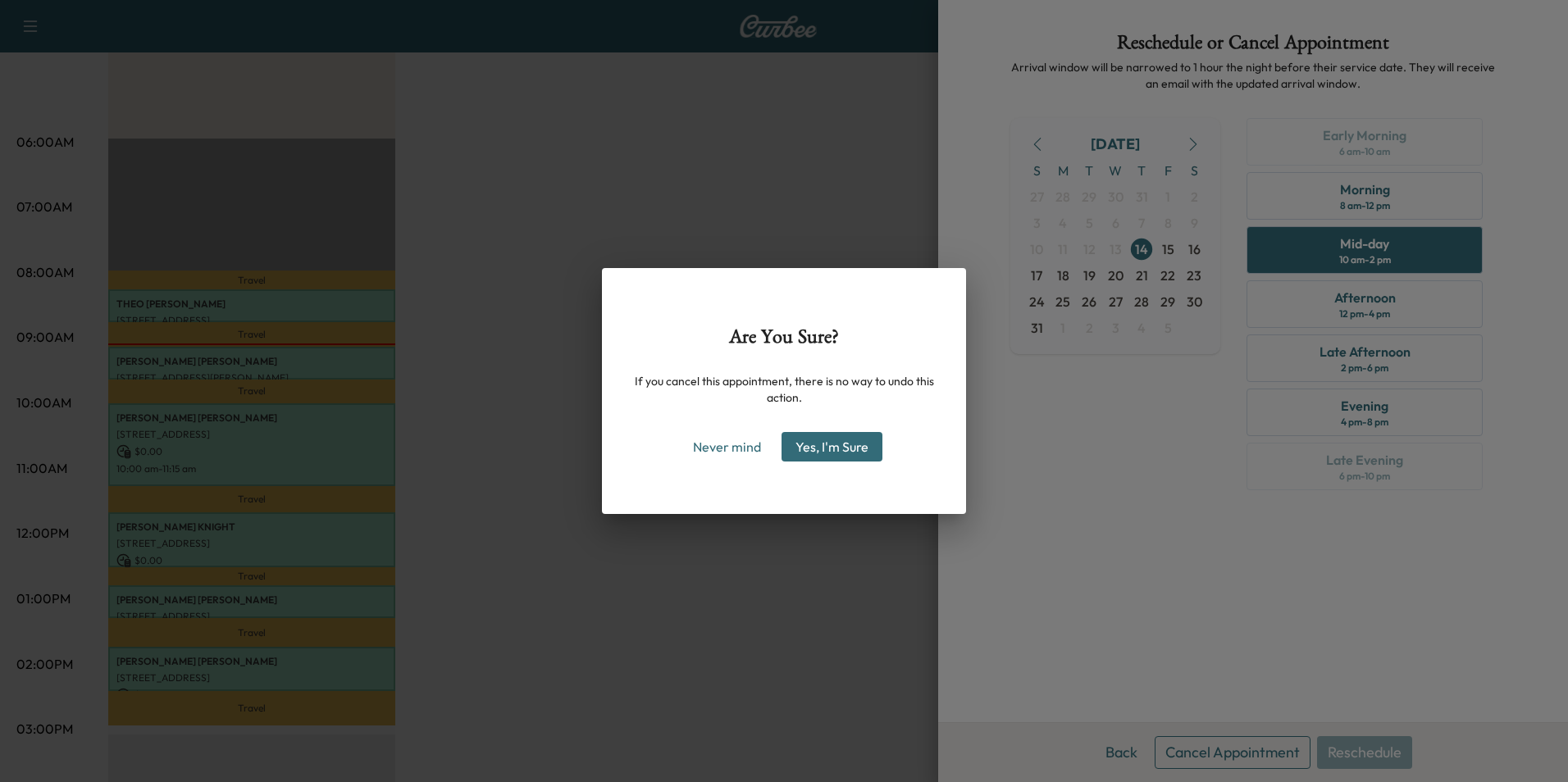
click at [839, 450] on button "Yes, I'm Sure" at bounding box center [831, 446] width 101 height 30
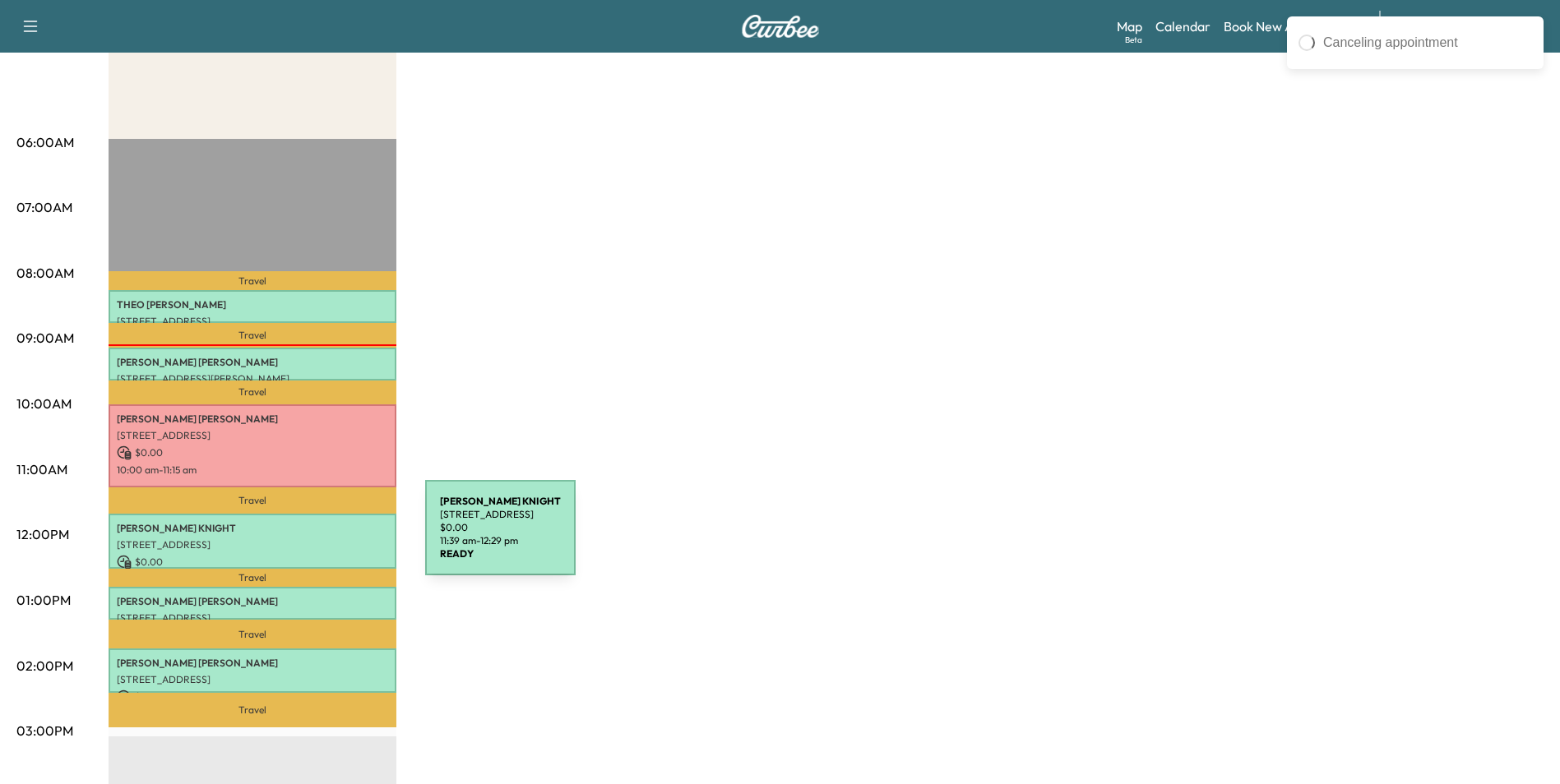
click at [302, 539] on p "[STREET_ADDRESS]" at bounding box center [252, 545] width 271 height 13
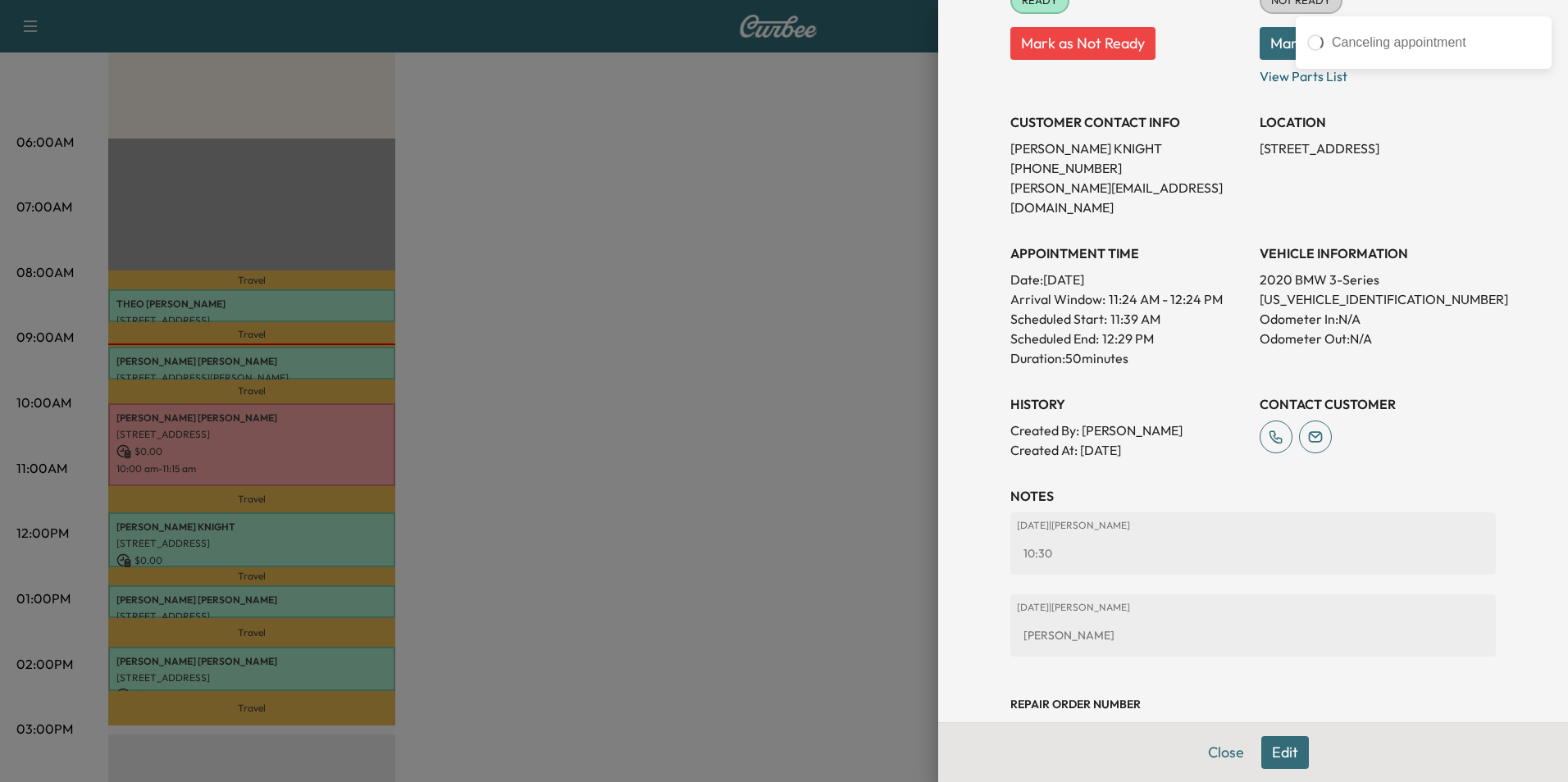
scroll to position [270, 0]
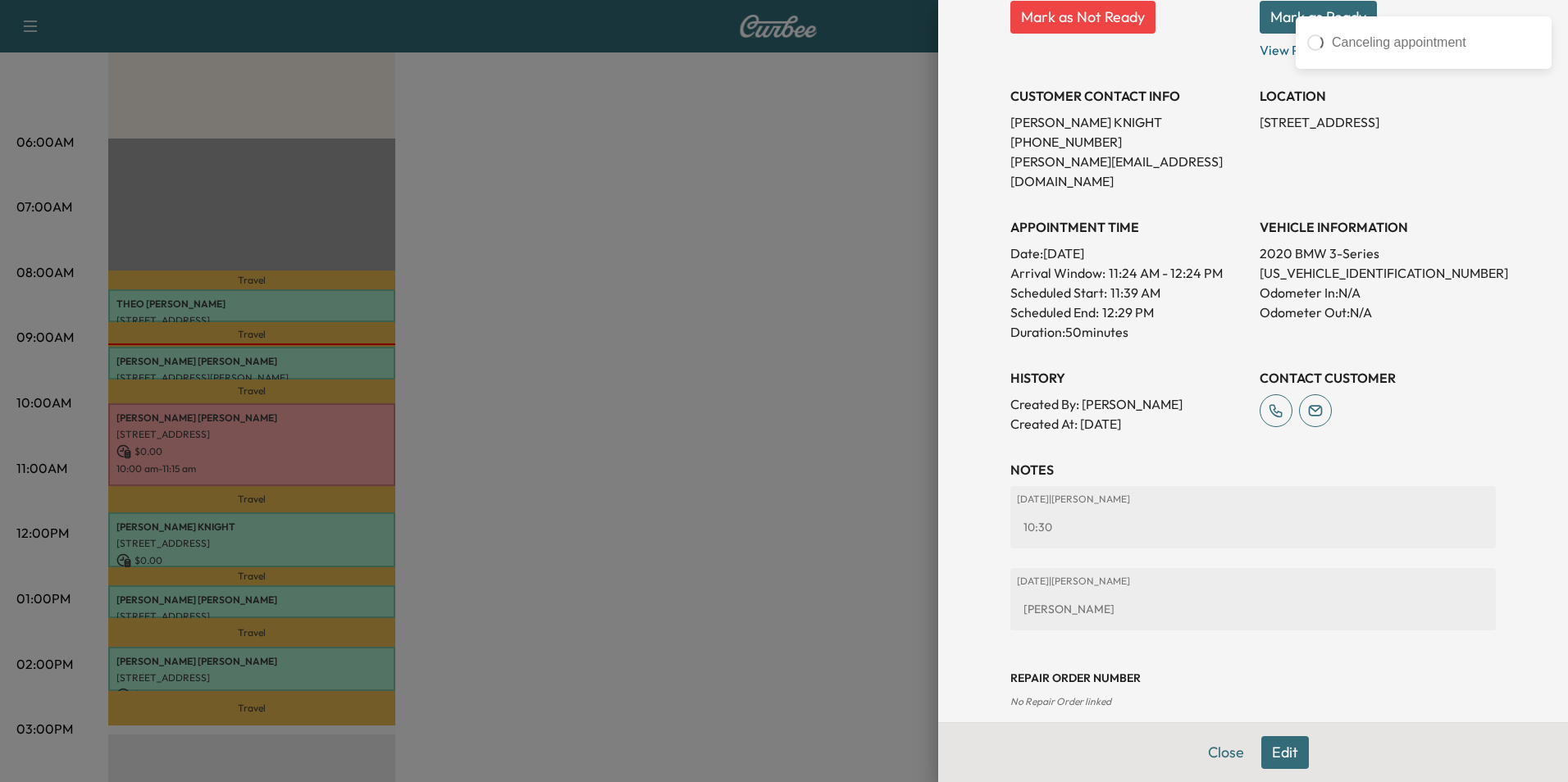
drag, startPoint x: 1212, startPoint y: 755, endPoint x: 1118, endPoint y: 745, distance: 94.5
click at [1212, 756] on button "Close" at bounding box center [1226, 752] width 58 height 33
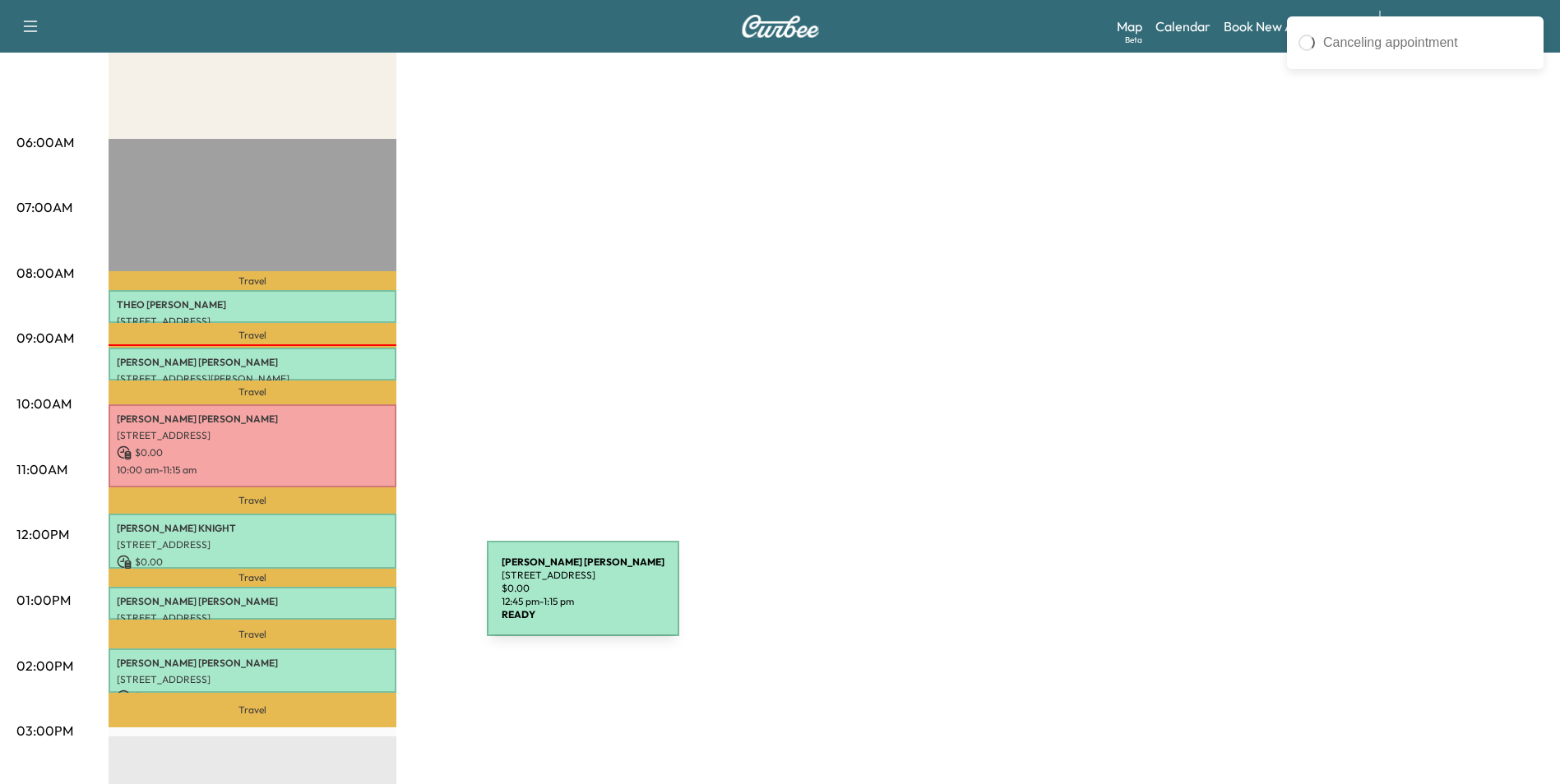
click at [363, 598] on p "[PERSON_NAME]" at bounding box center [252, 601] width 271 height 13
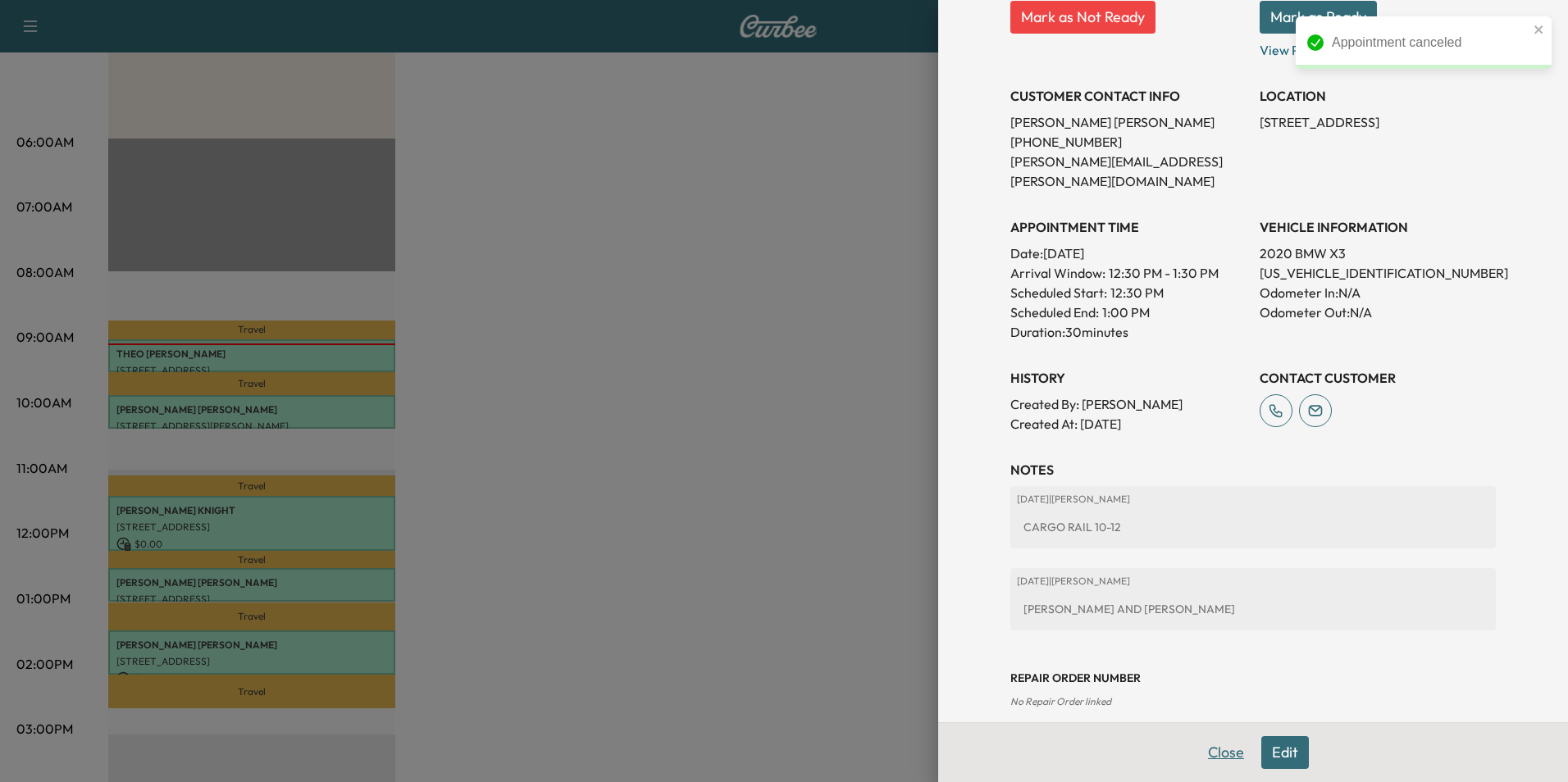
click at [1205, 756] on button "Close" at bounding box center [1226, 752] width 58 height 33
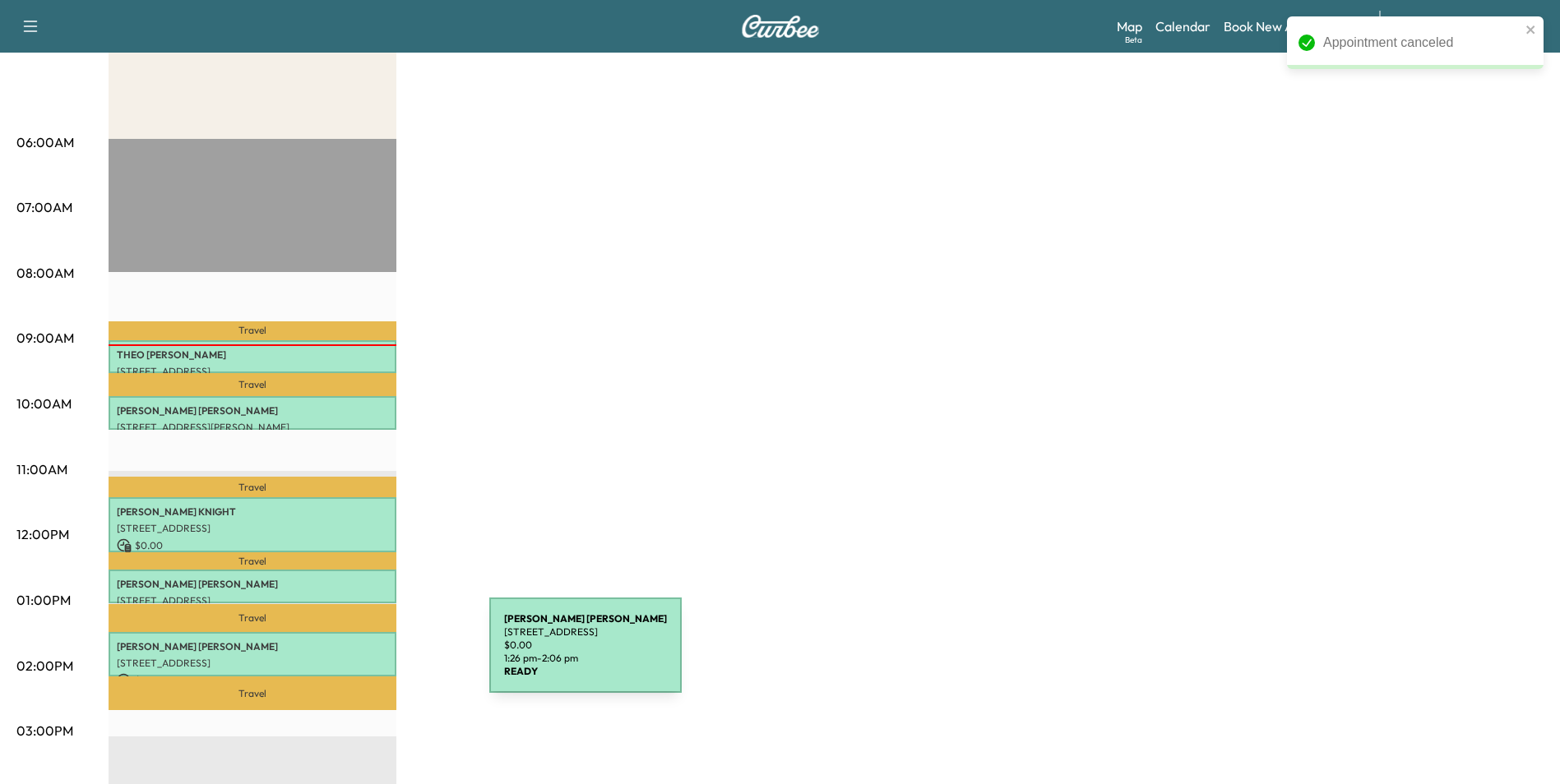
click at [366, 657] on p "[STREET_ADDRESS]" at bounding box center [252, 663] width 271 height 13
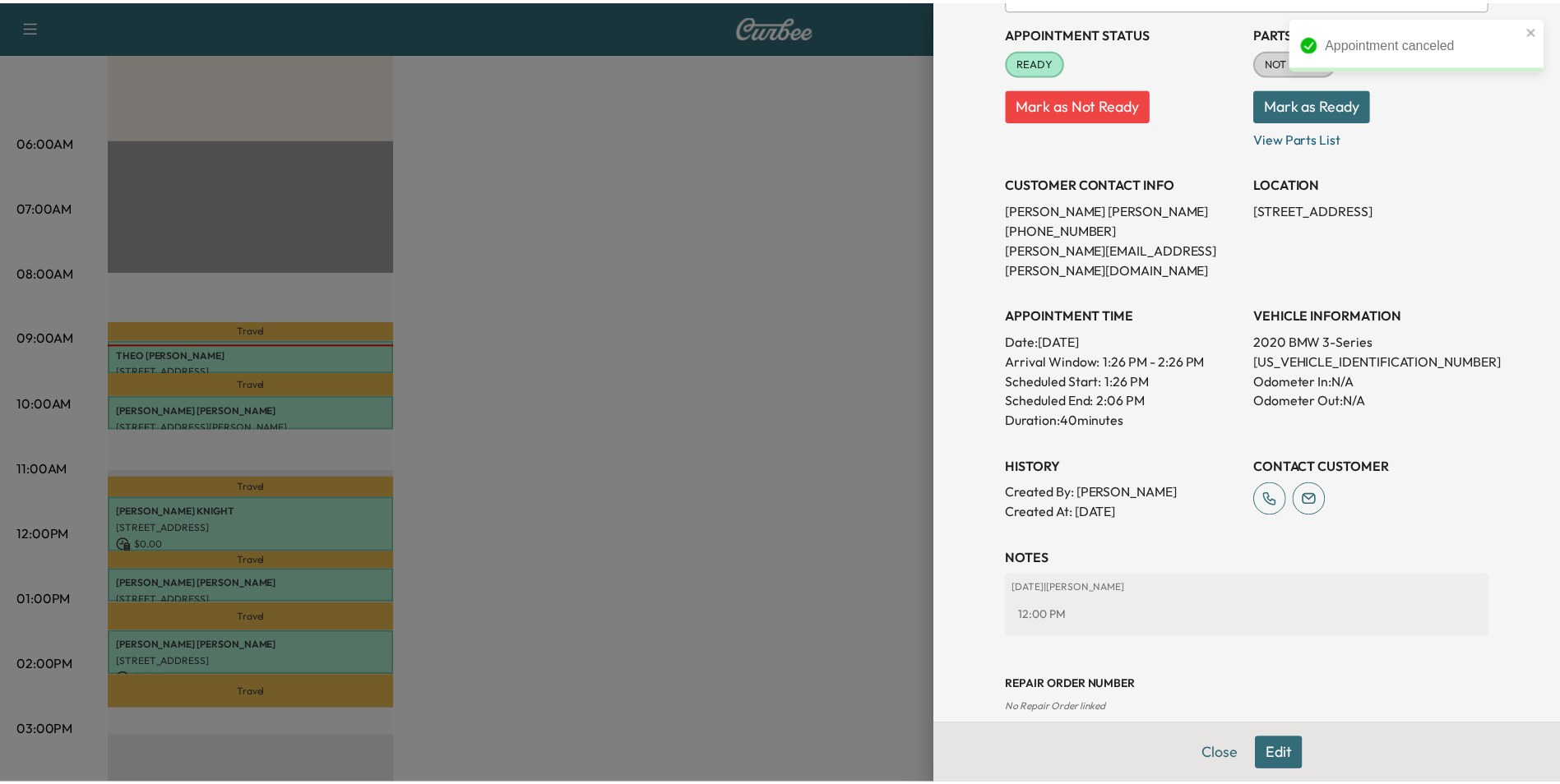
scroll to position [189, 0]
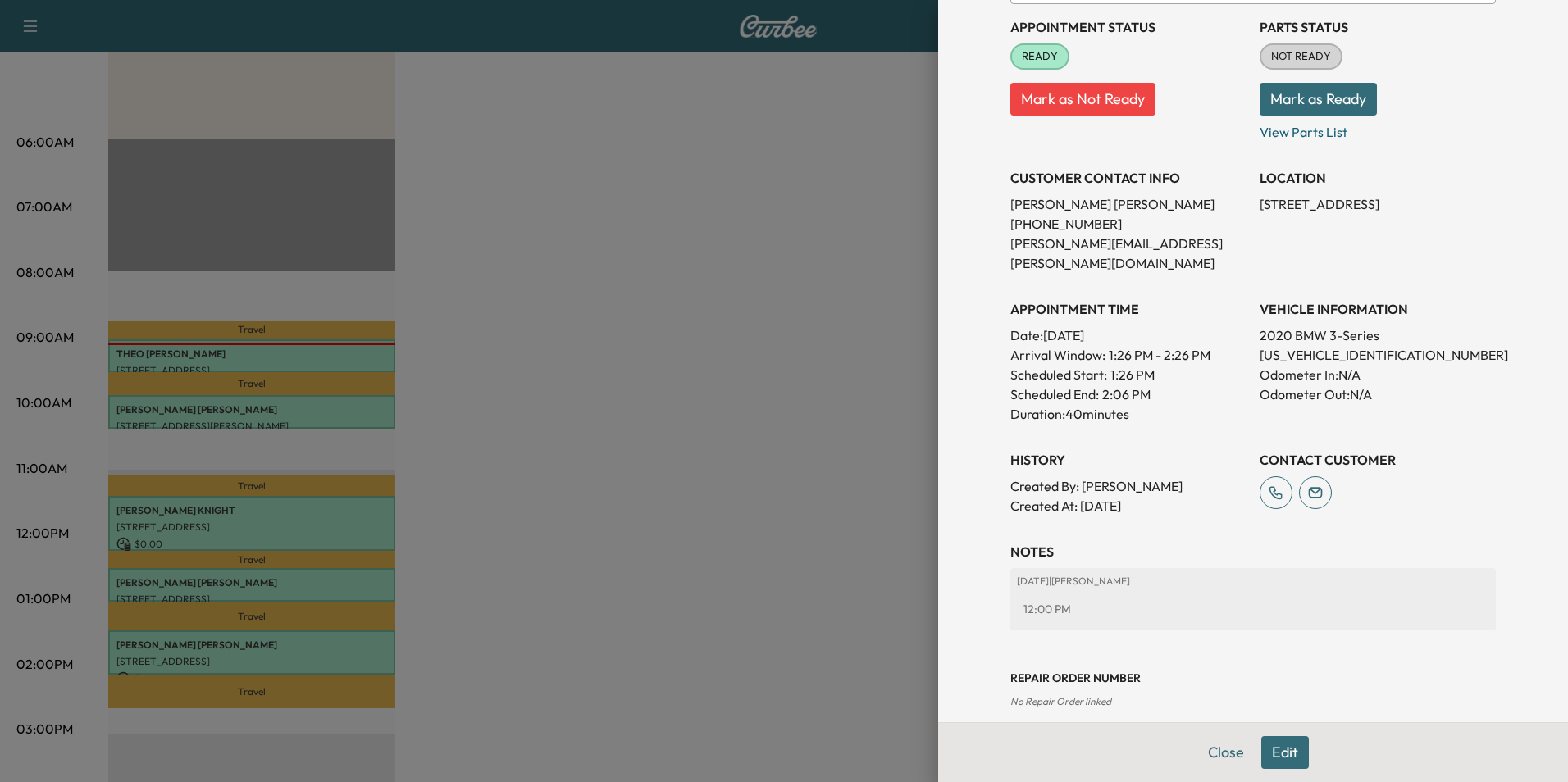
click at [1198, 748] on button "Close" at bounding box center [1226, 752] width 58 height 33
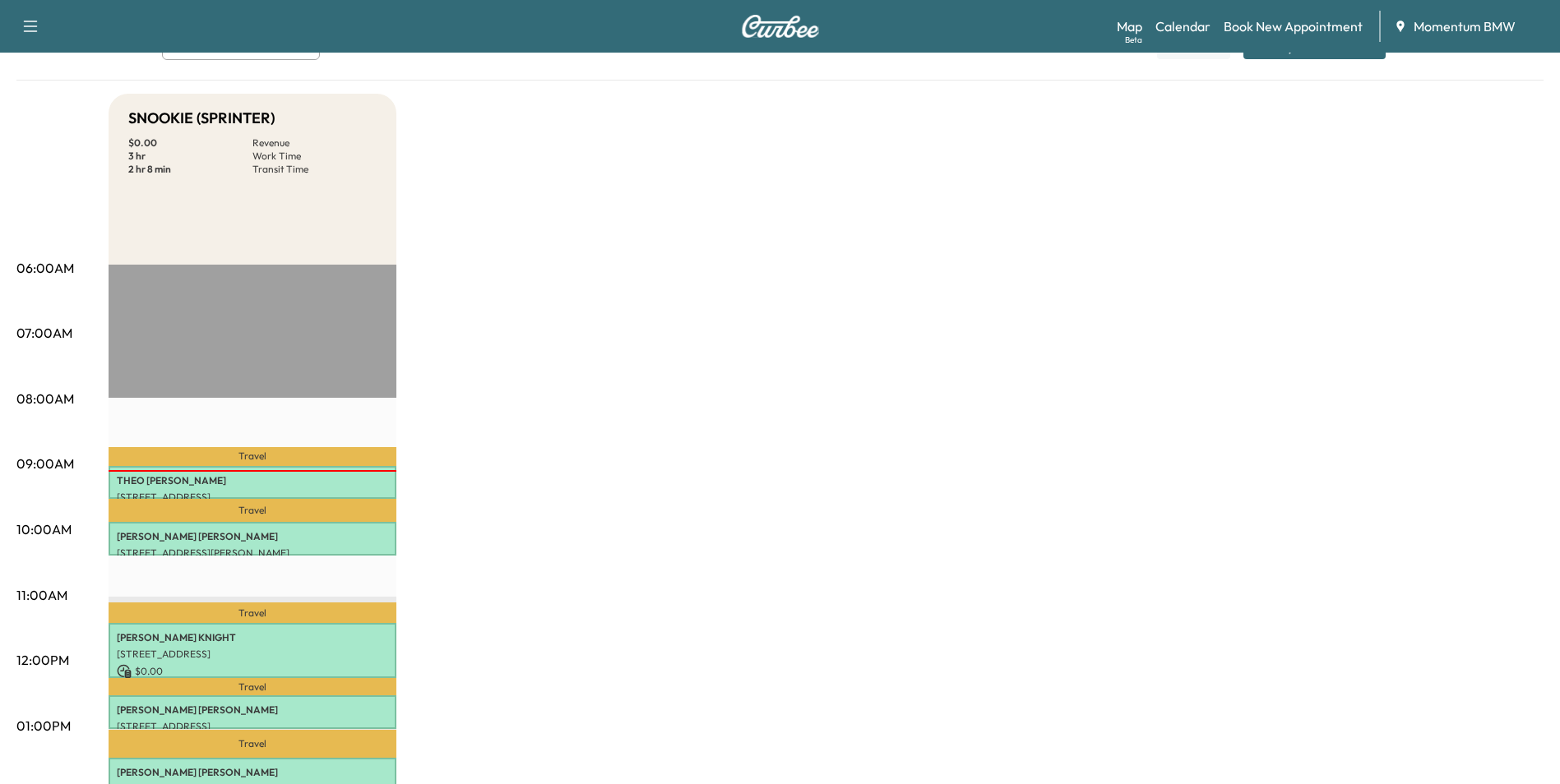
scroll to position [0, 0]
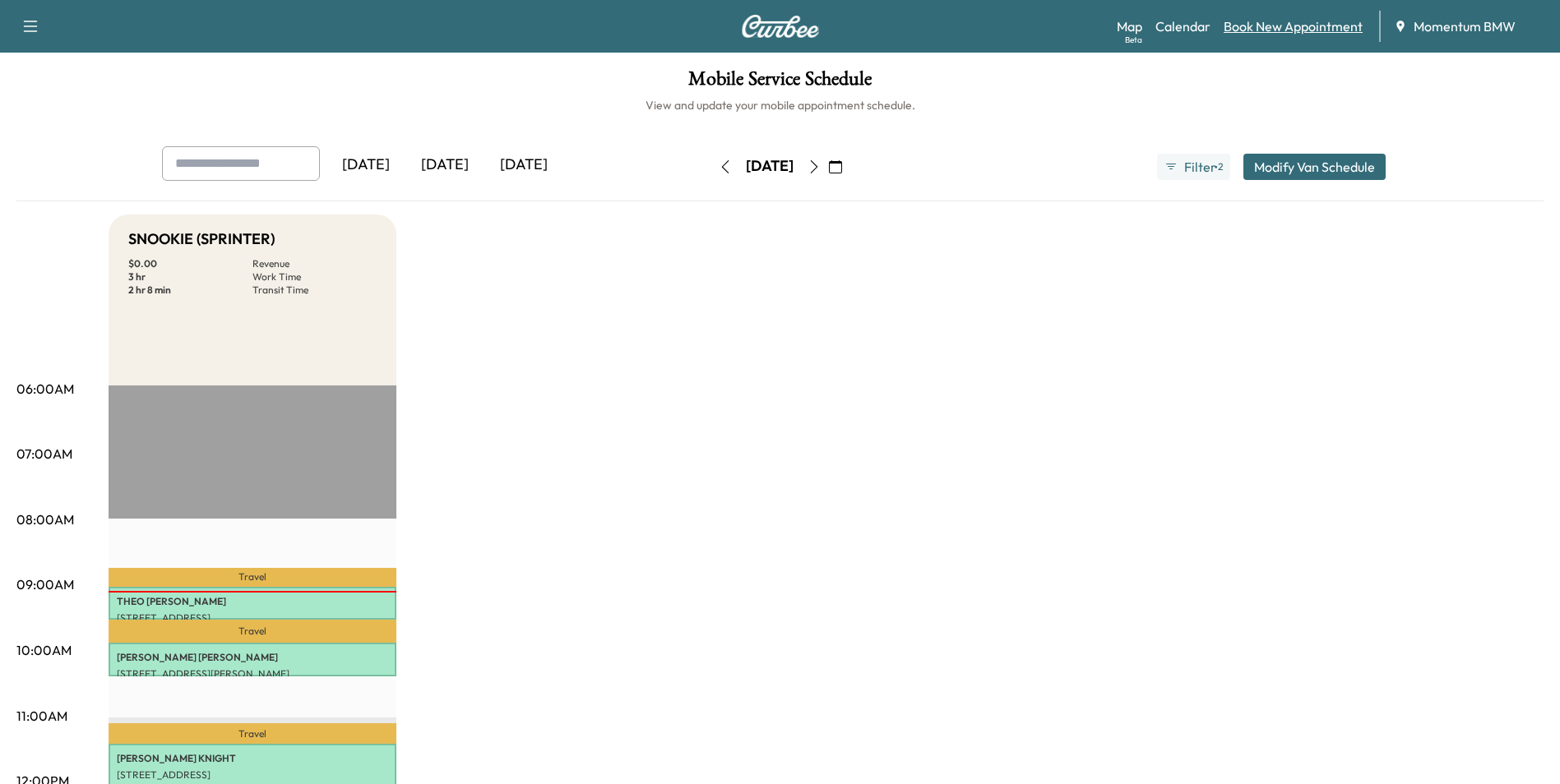
click at [1286, 22] on link "Book New Appointment" at bounding box center [1293, 26] width 139 height 20
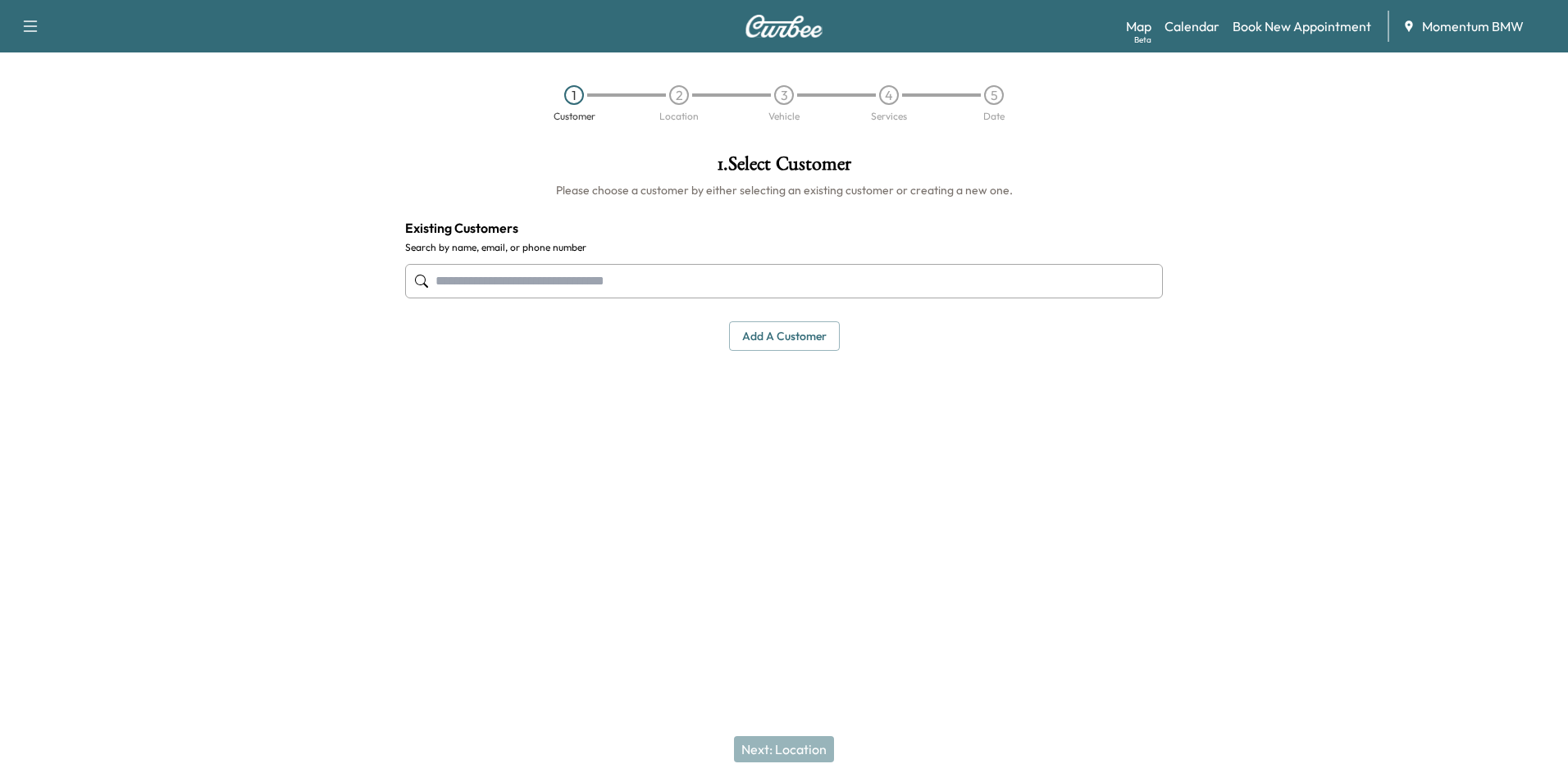
click at [701, 286] on input "text" at bounding box center [784, 281] width 757 height 35
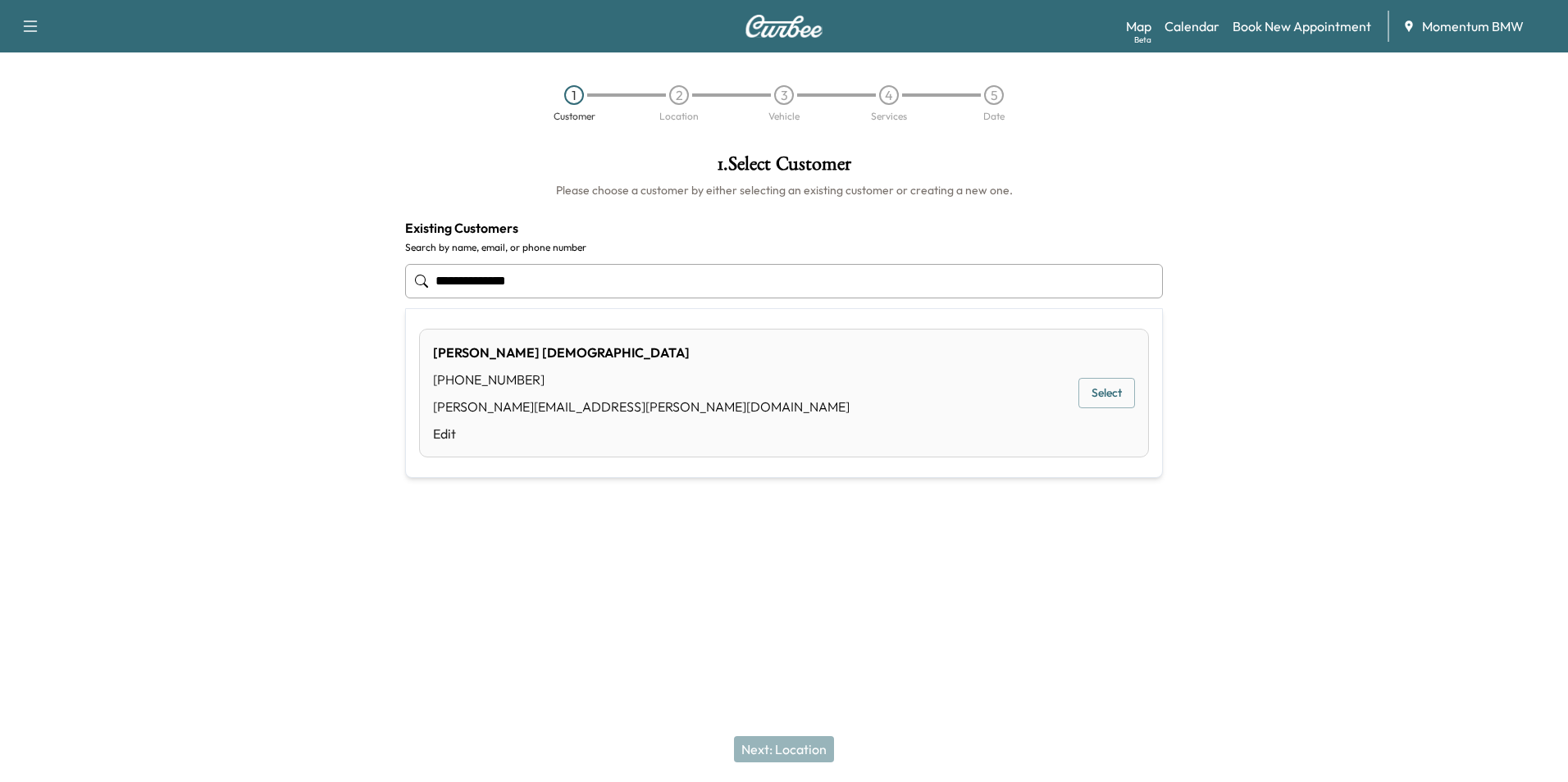
click at [1117, 401] on button "Select" at bounding box center [1107, 394] width 57 height 31
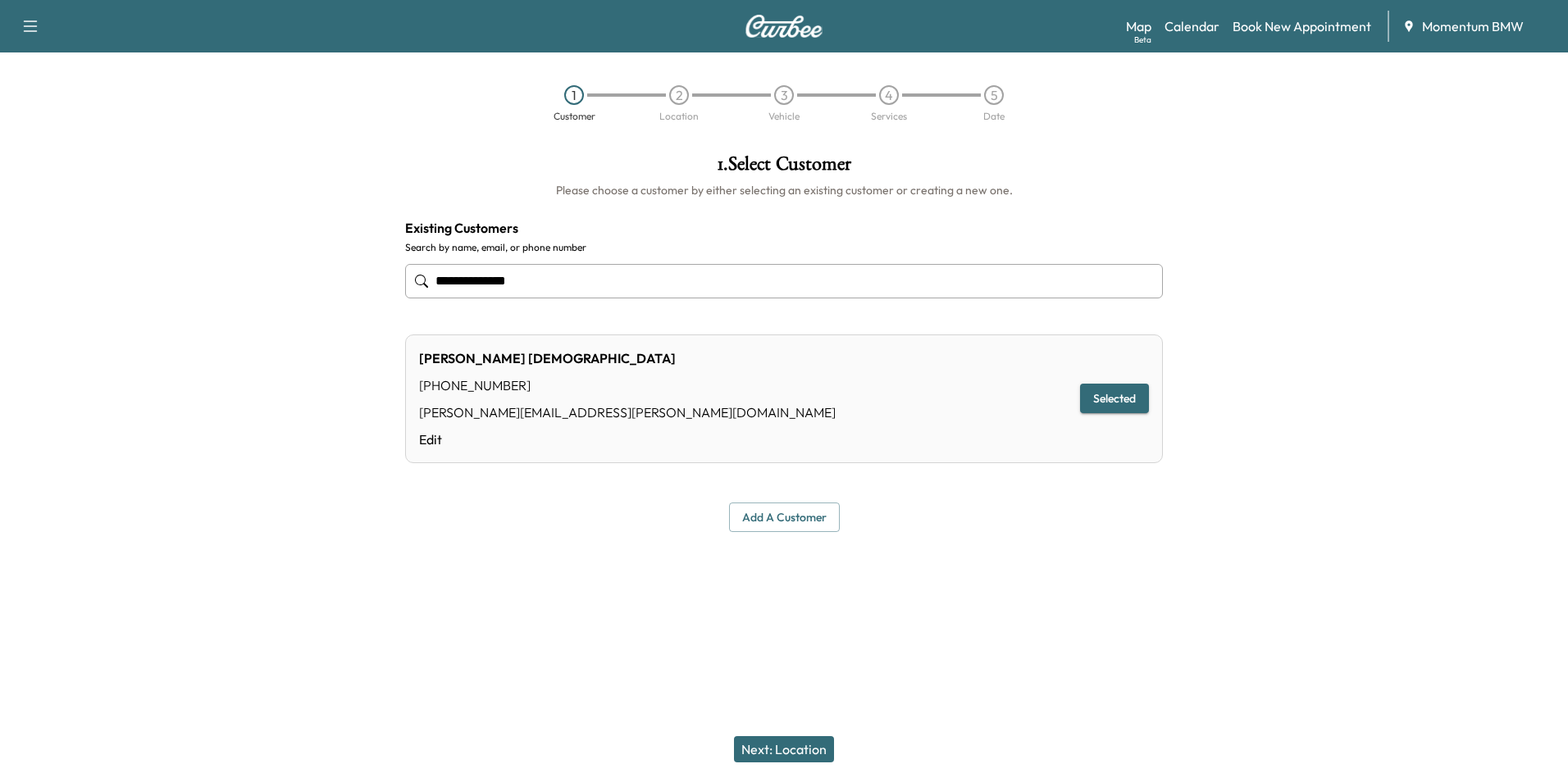
type input "**********"
click at [811, 746] on button "Next: Location" at bounding box center [784, 749] width 100 height 26
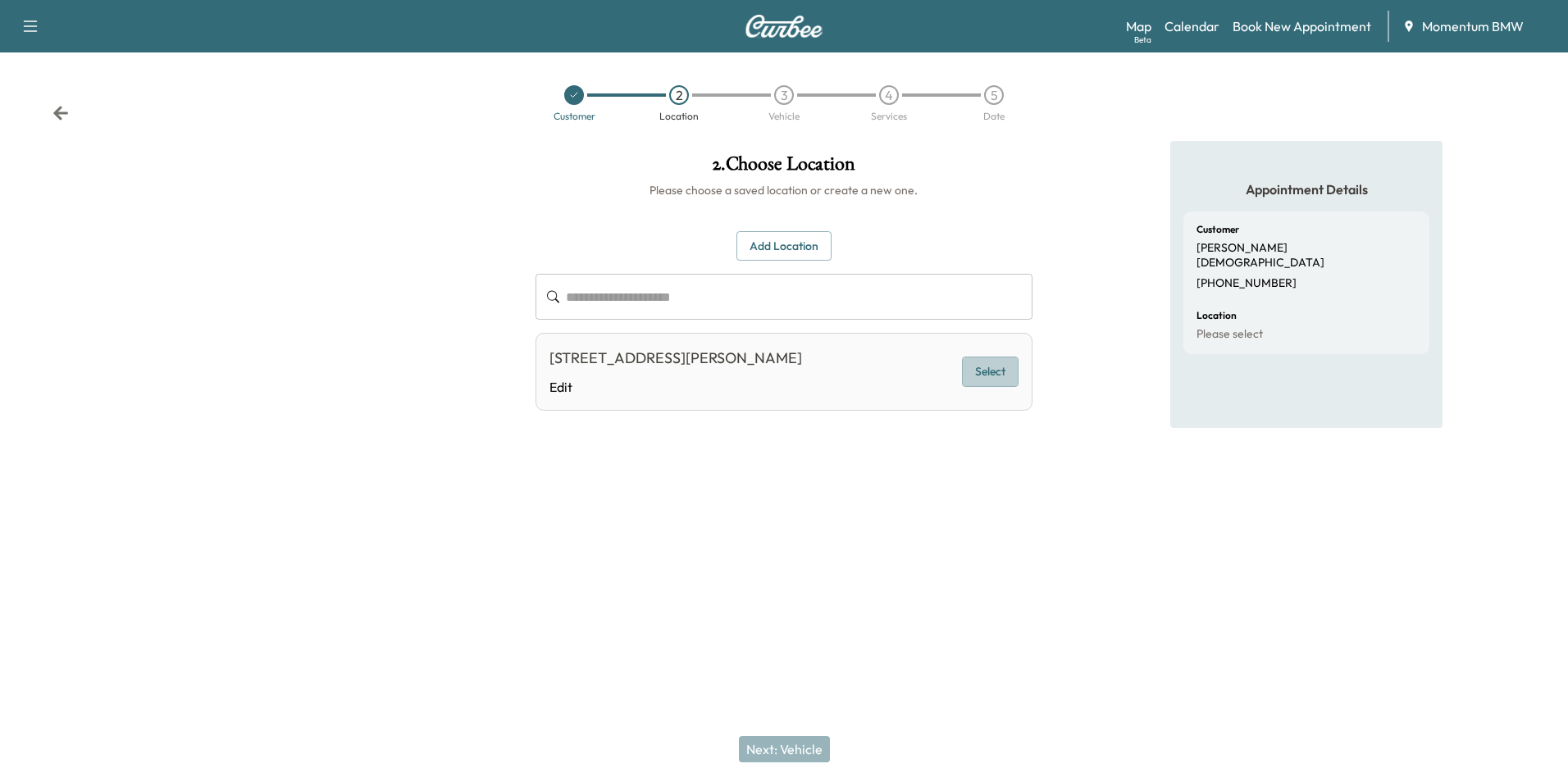
click at [996, 380] on button "Select" at bounding box center [990, 372] width 57 height 31
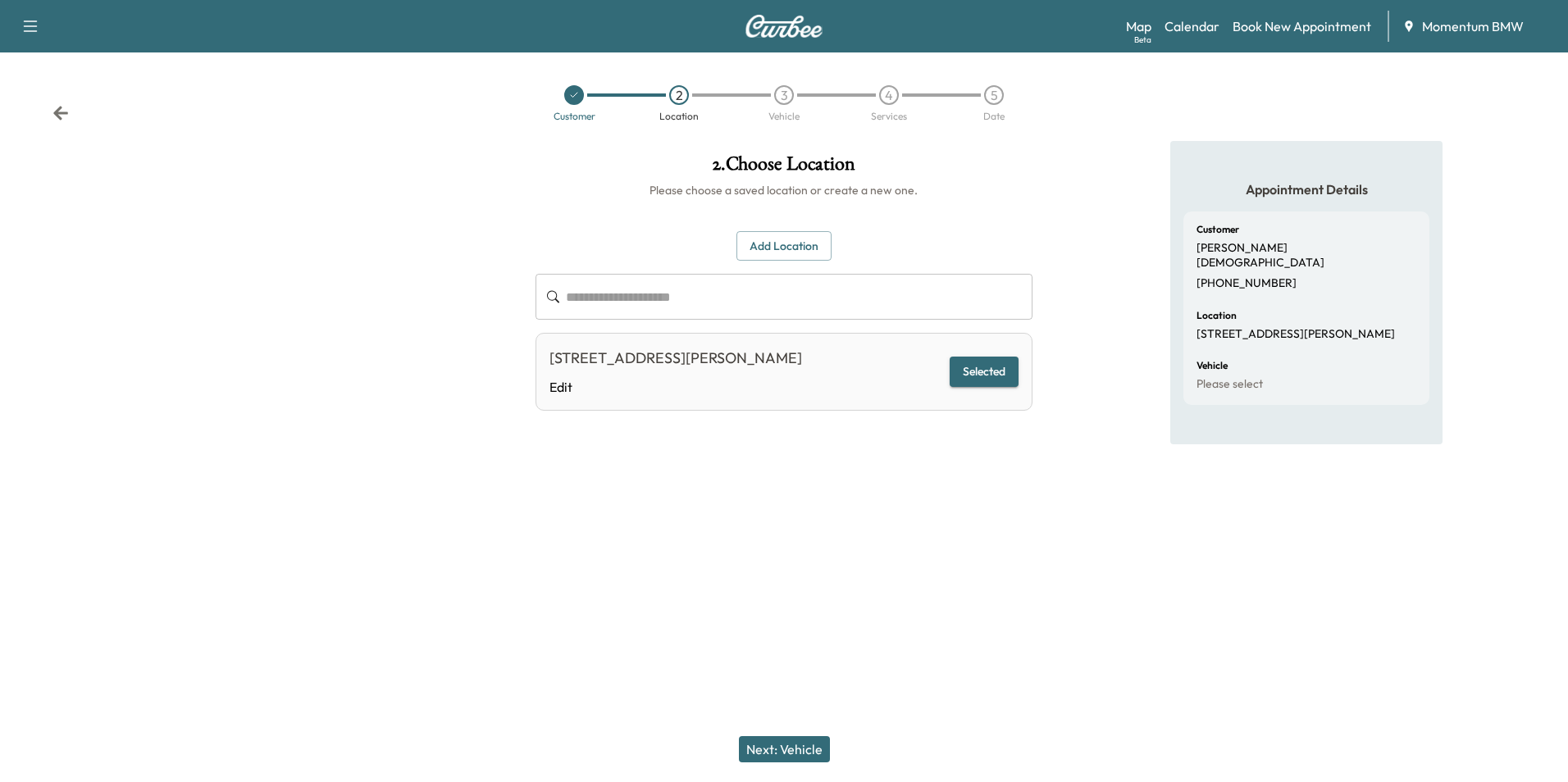
click at [999, 371] on button "Selected" at bounding box center [983, 372] width 69 height 31
click at [787, 745] on button "Next: Vehicle" at bounding box center [784, 749] width 91 height 26
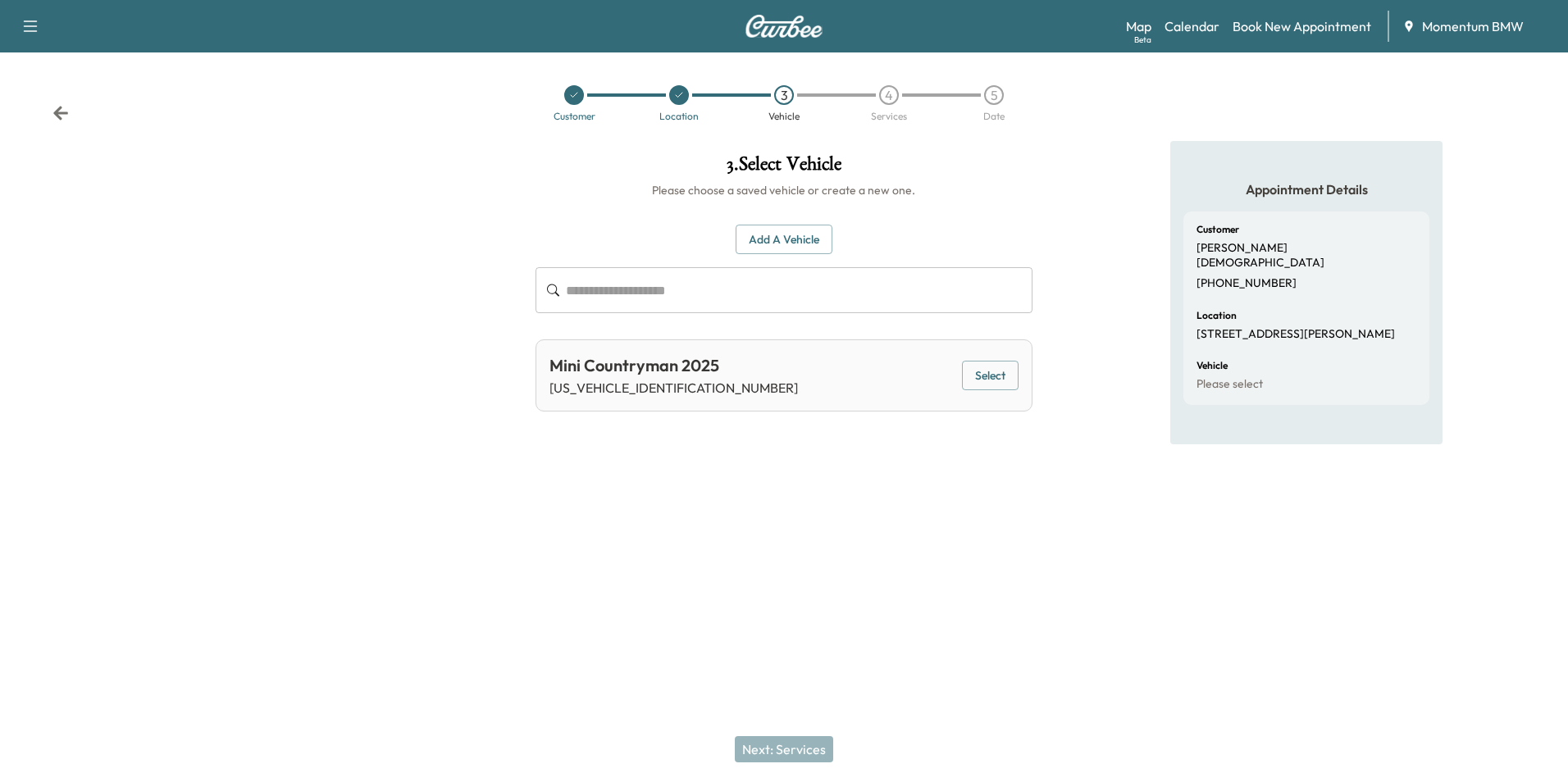
click at [999, 378] on button "Select" at bounding box center [990, 376] width 57 height 31
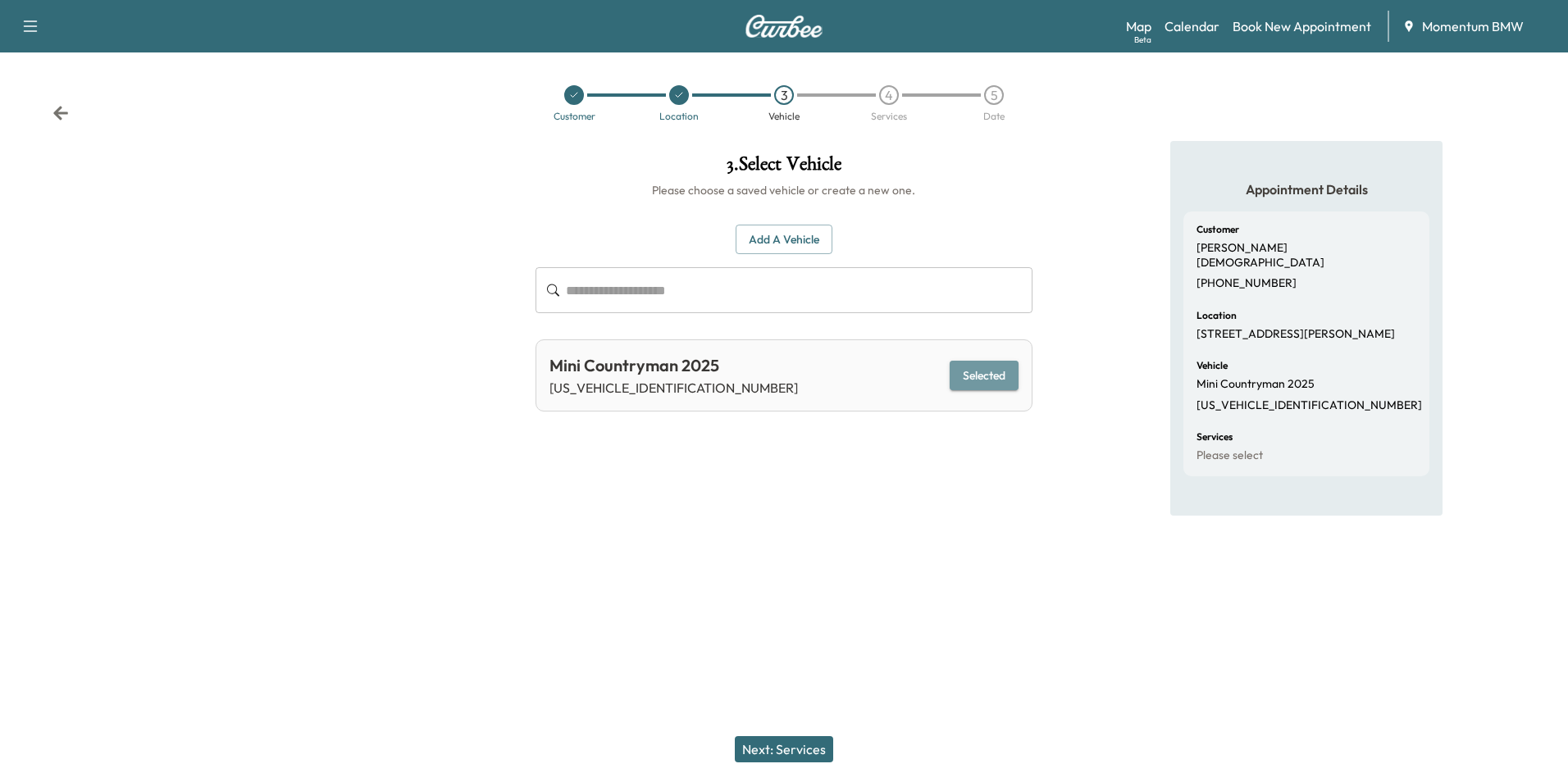
click at [982, 371] on button "Selected" at bounding box center [983, 376] width 69 height 31
click at [811, 755] on button "Next: Services" at bounding box center [784, 749] width 99 height 26
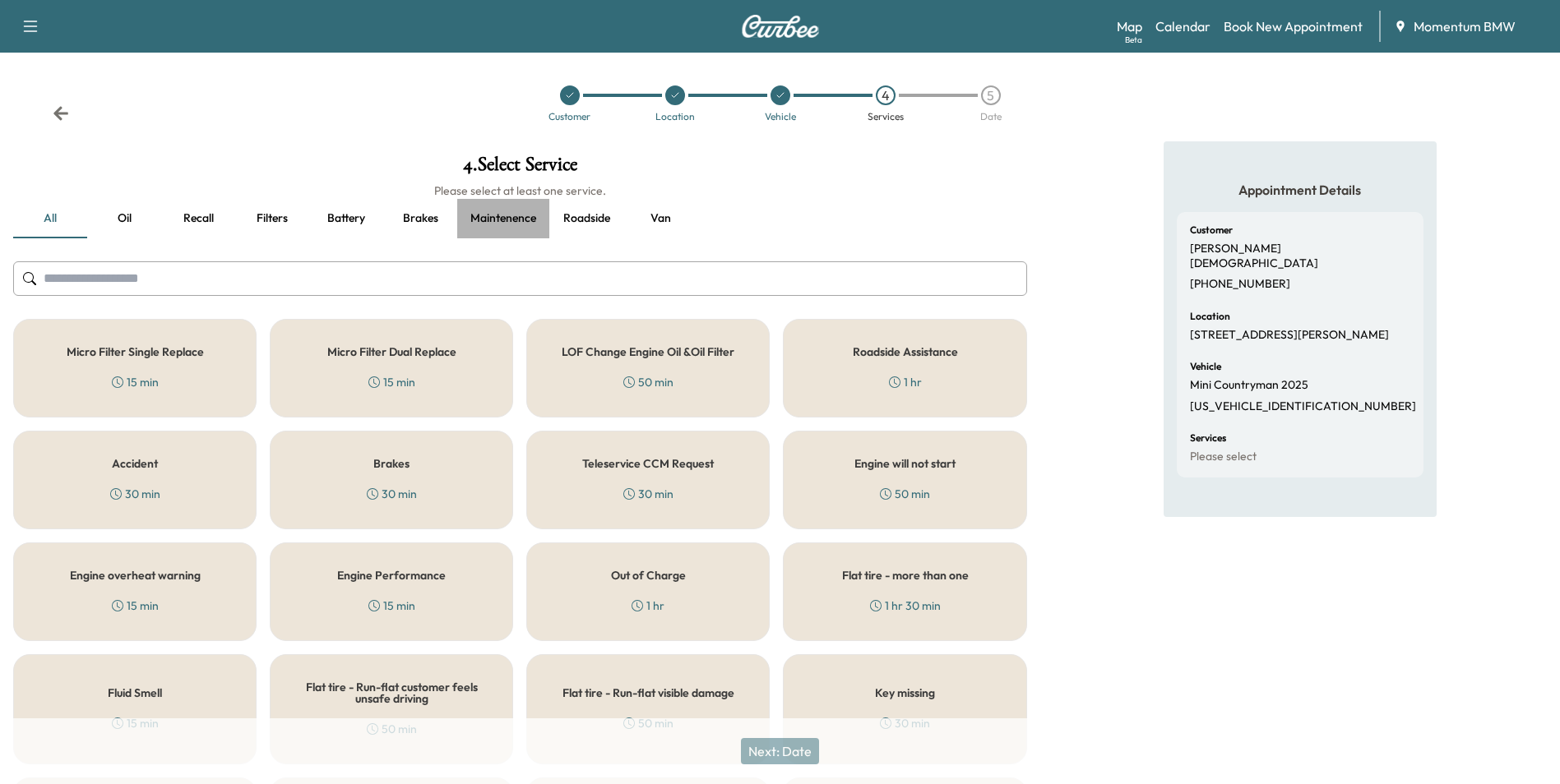
drag, startPoint x: 499, startPoint y: 217, endPoint x: 515, endPoint y: 220, distance: 16.3
click at [500, 217] on button "Maintenence" at bounding box center [503, 218] width 92 height 39
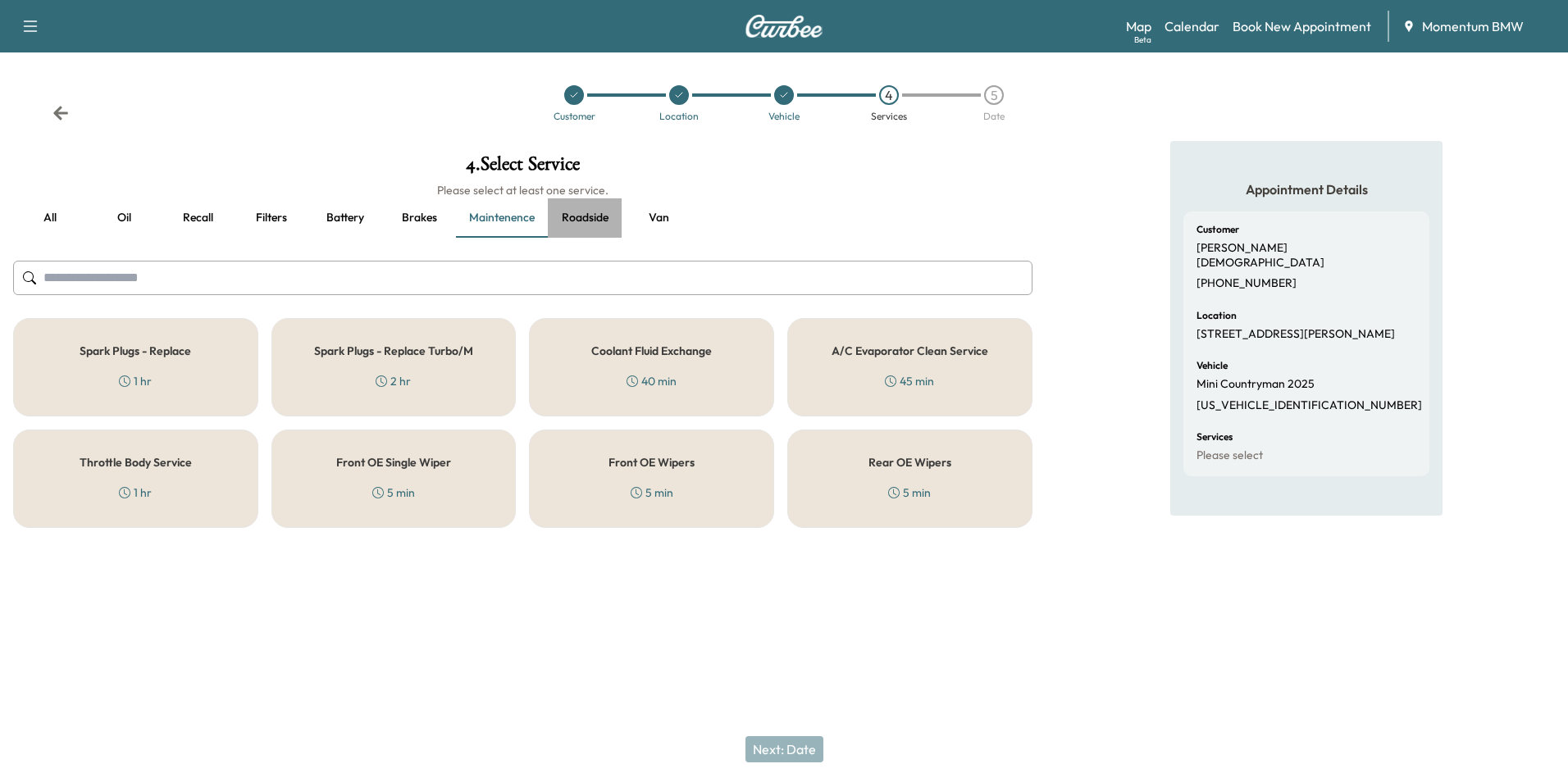
click at [586, 218] on button "Roadside" at bounding box center [584, 218] width 74 height 39
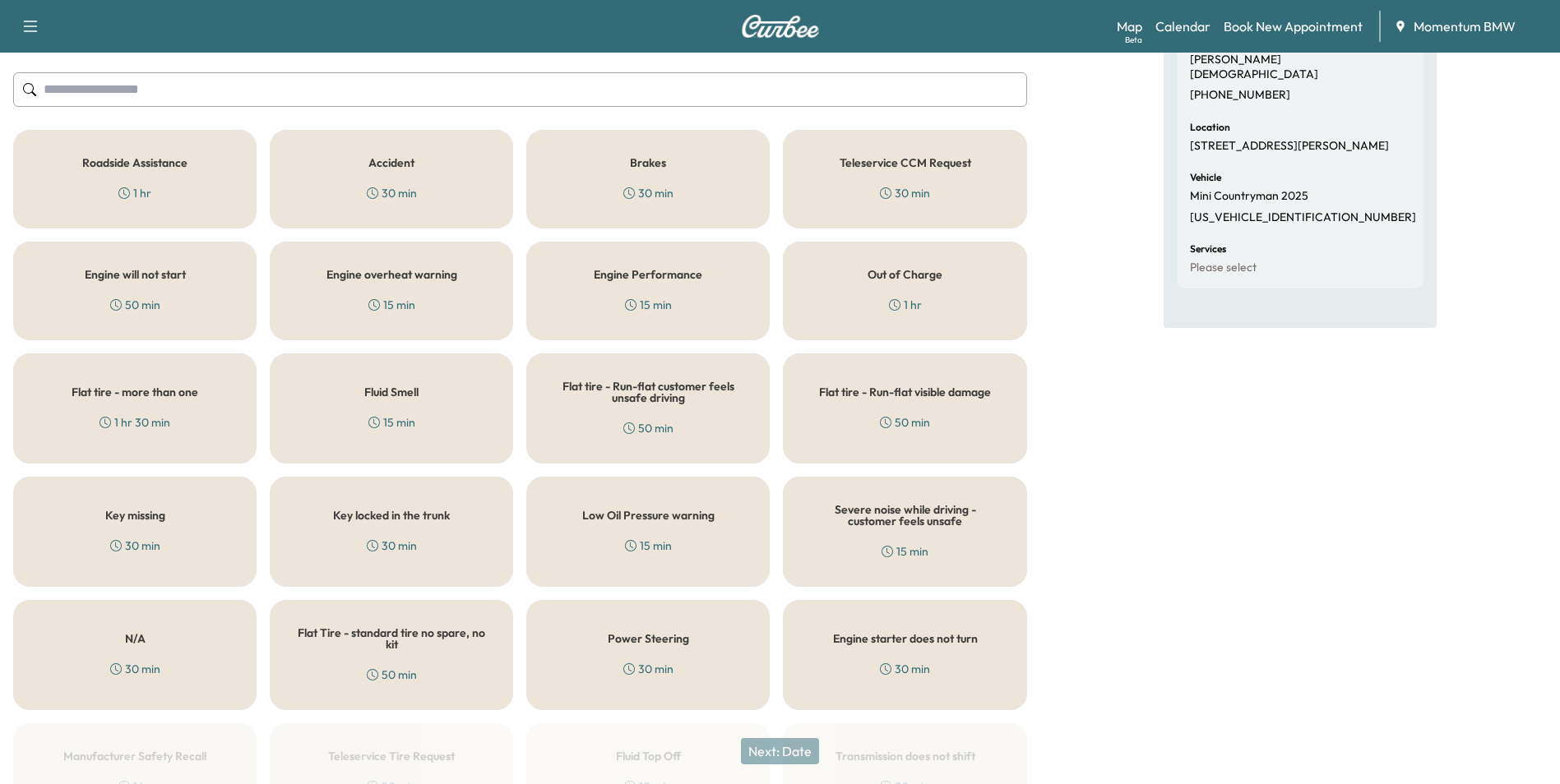
scroll to position [246, 0]
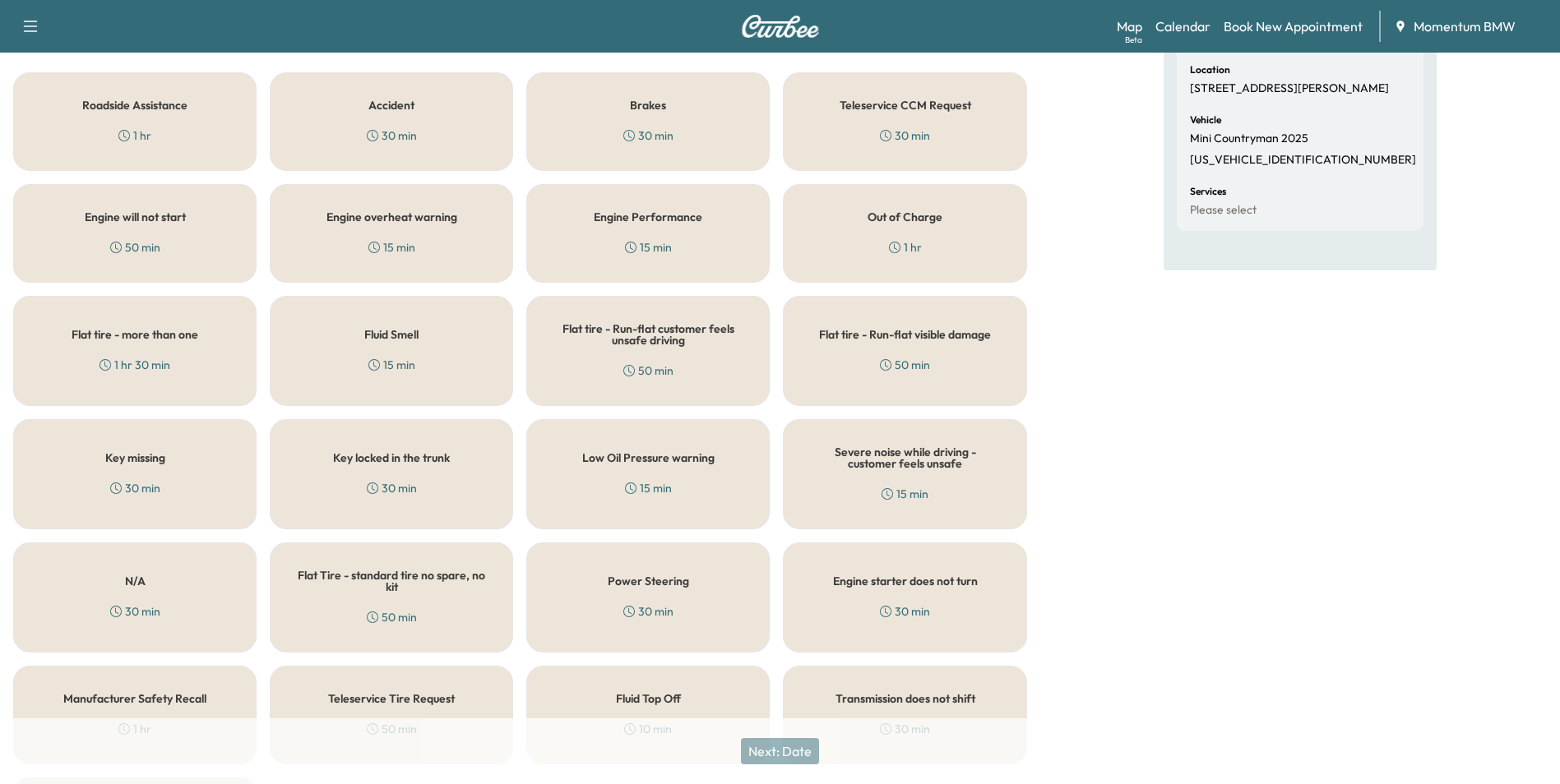
click at [125, 579] on h5 "N/A" at bounding box center [136, 581] width 20 height 12
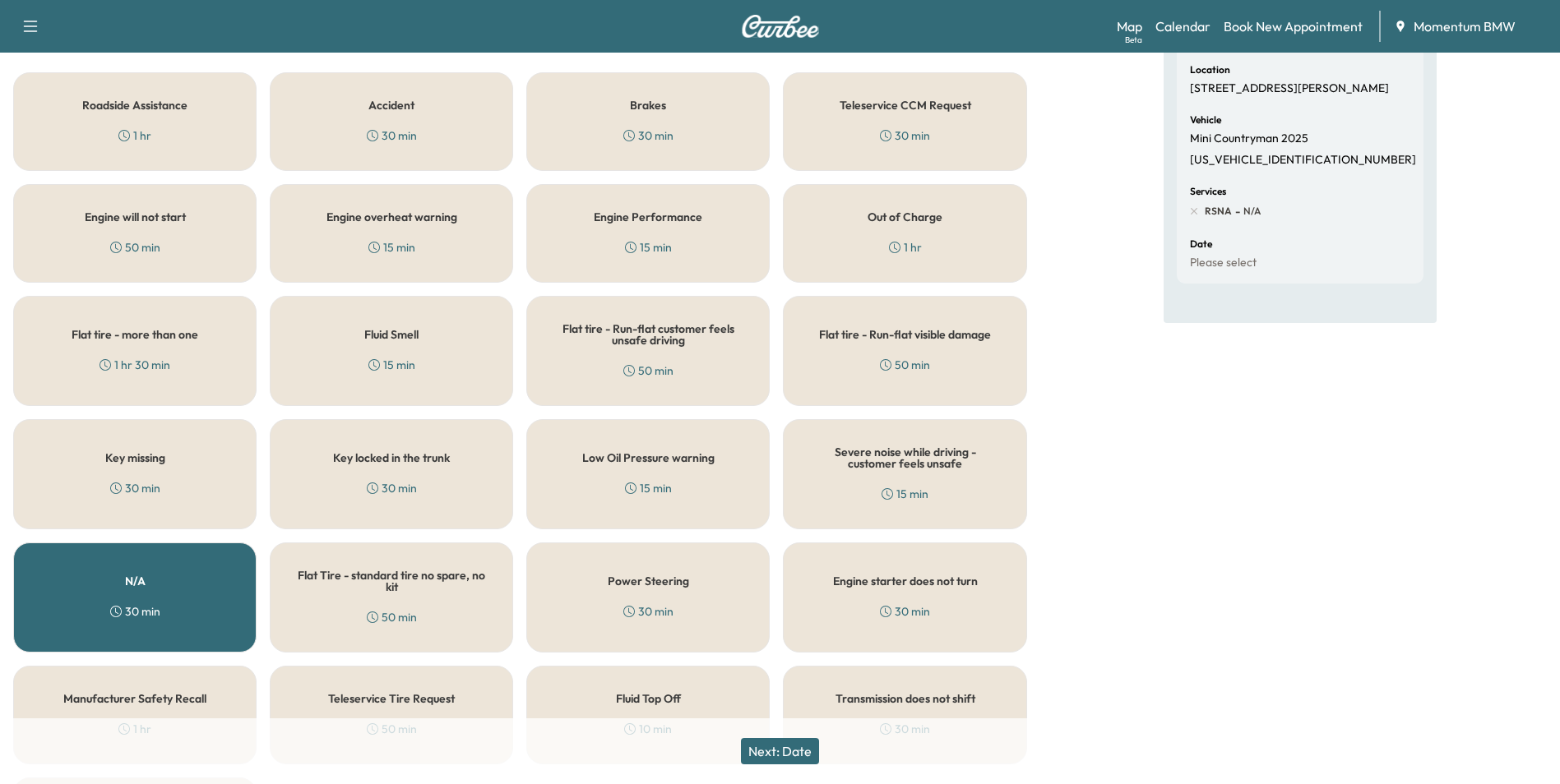
click at [775, 750] on button "Next: Date" at bounding box center [780, 751] width 78 height 26
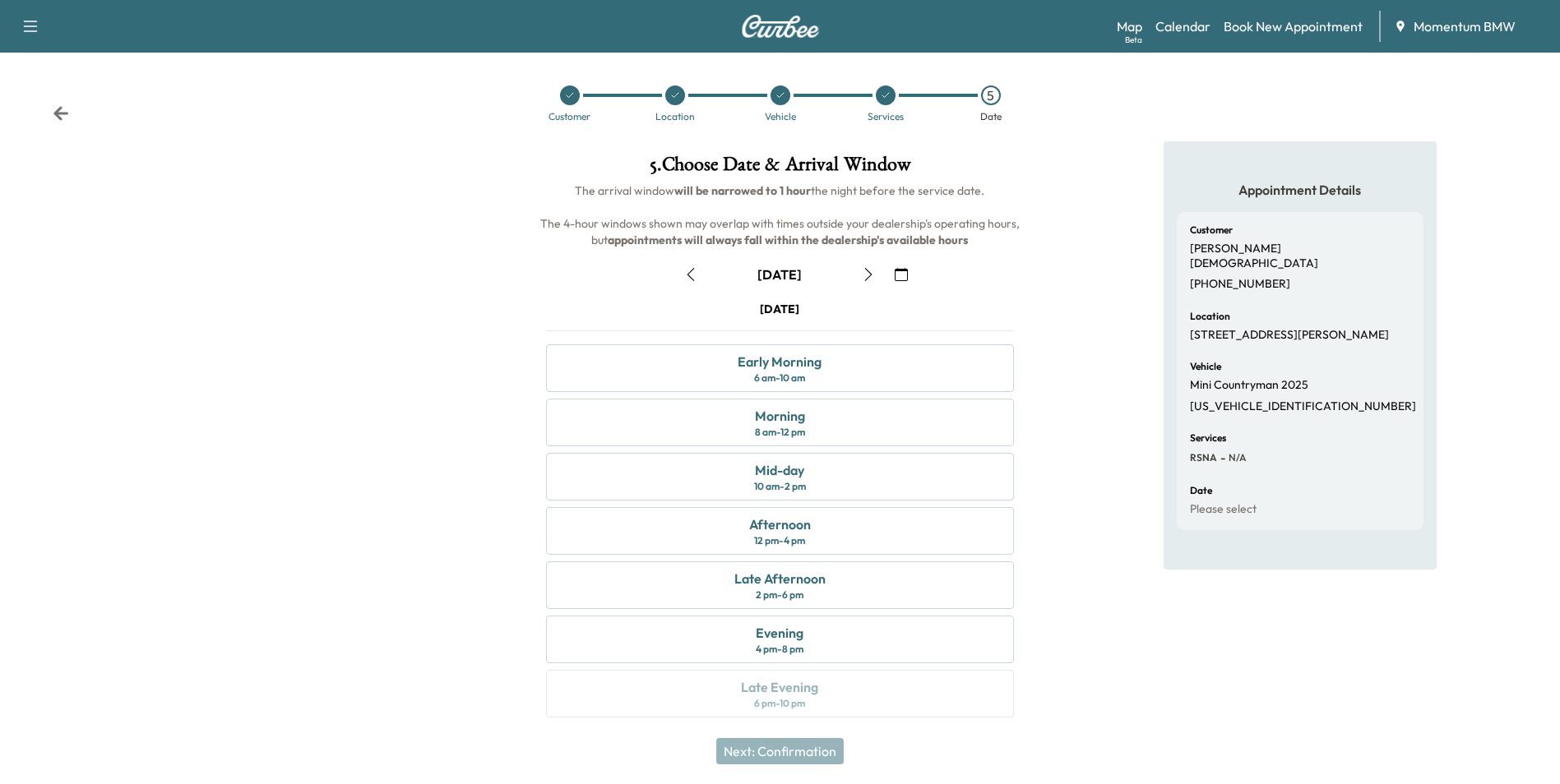
click at [691, 273] on icon "button" at bounding box center [690, 274] width 13 height 13
click at [861, 415] on div "Morning 8 am - 12 pm" at bounding box center [780, 423] width 467 height 48
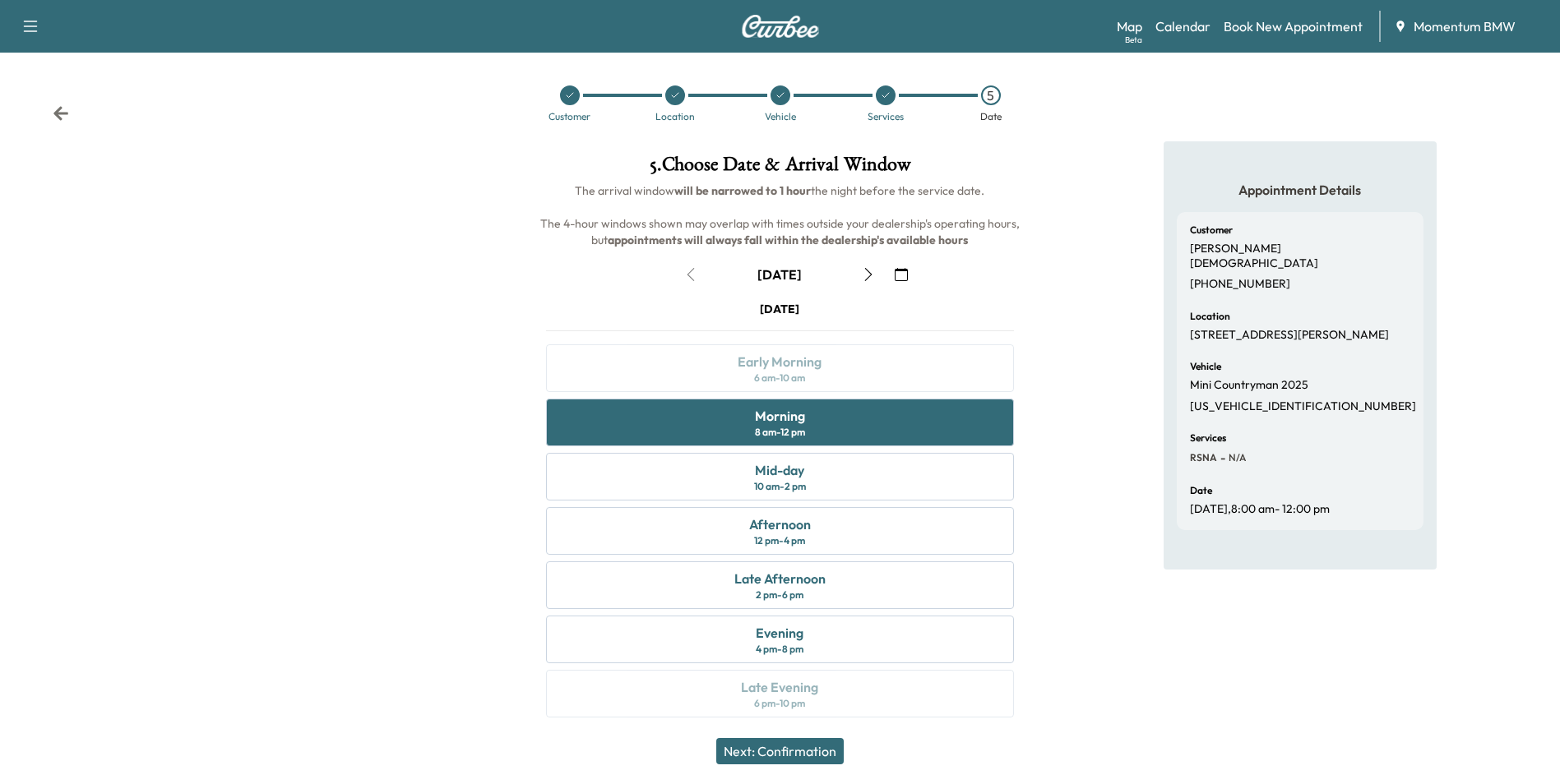
click at [798, 756] on button "Next: Confirmation" at bounding box center [780, 751] width 128 height 26
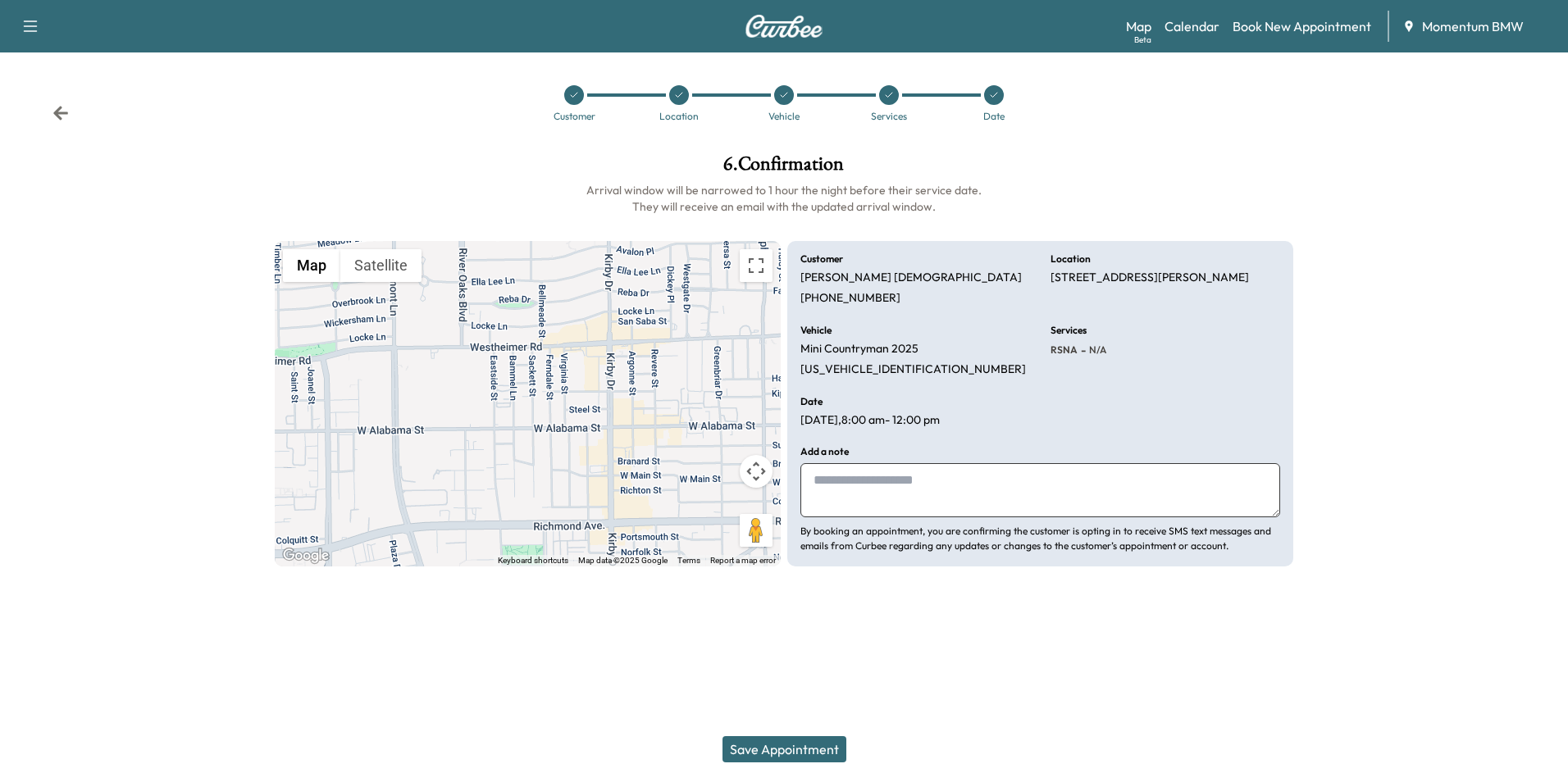
click at [932, 501] on textarea at bounding box center [1040, 490] width 479 height 54
type textarea "****"
click at [811, 753] on button "Save Appointment" at bounding box center [784, 749] width 124 height 26
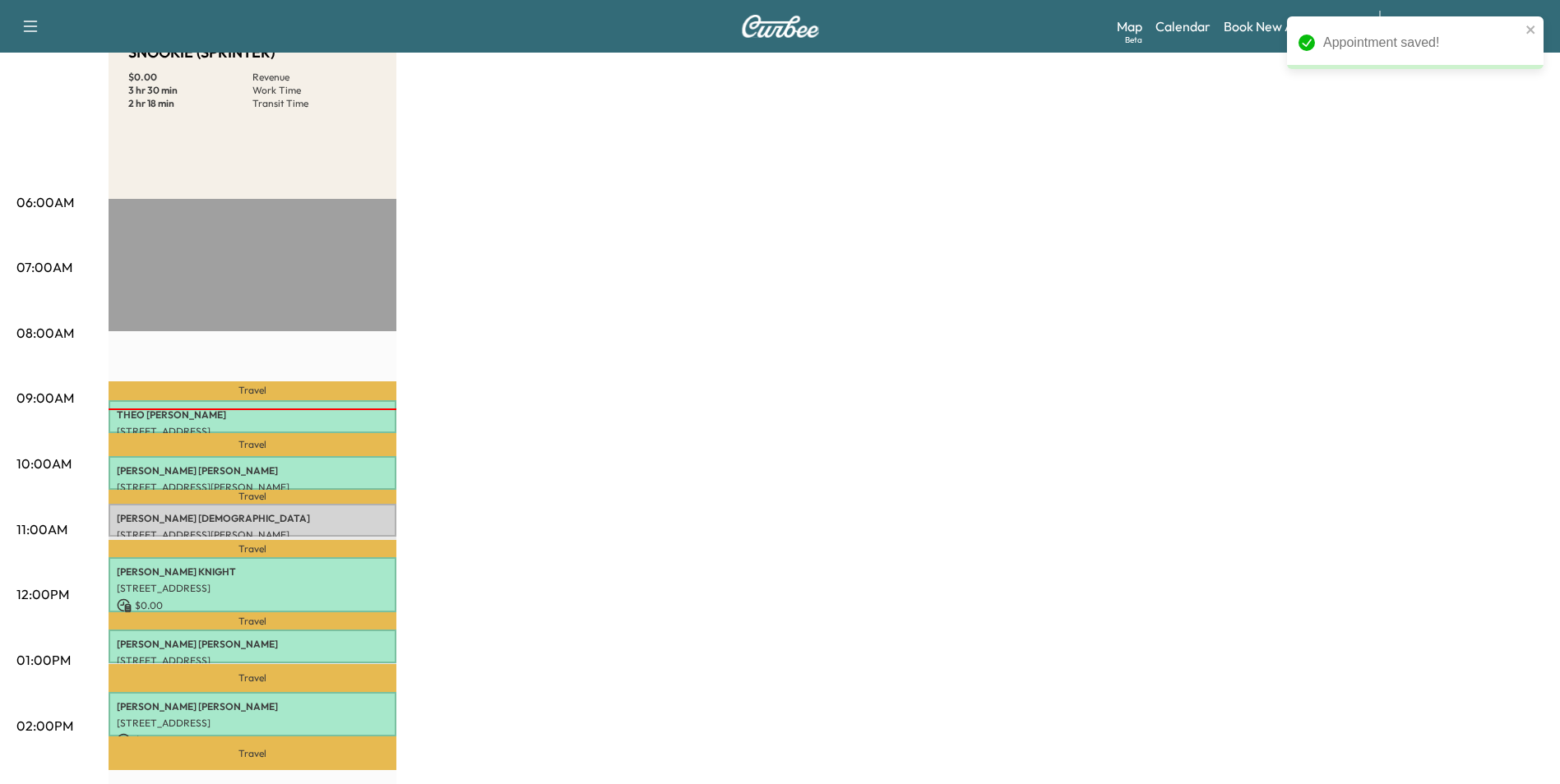
scroll to position [329, 0]
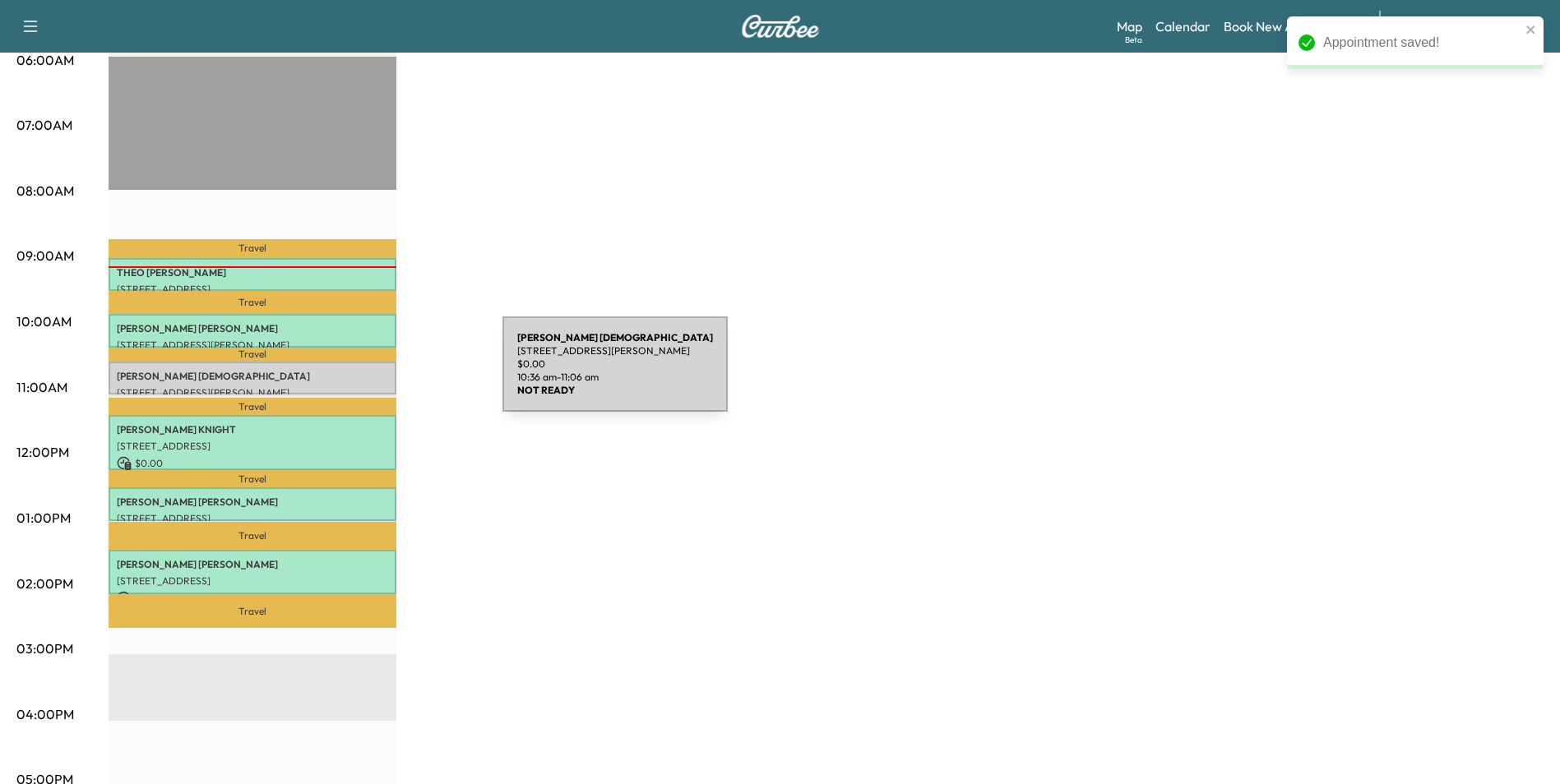
click at [379, 374] on p "[PERSON_NAME][DEMOGRAPHIC_DATA]" at bounding box center [252, 376] width 271 height 13
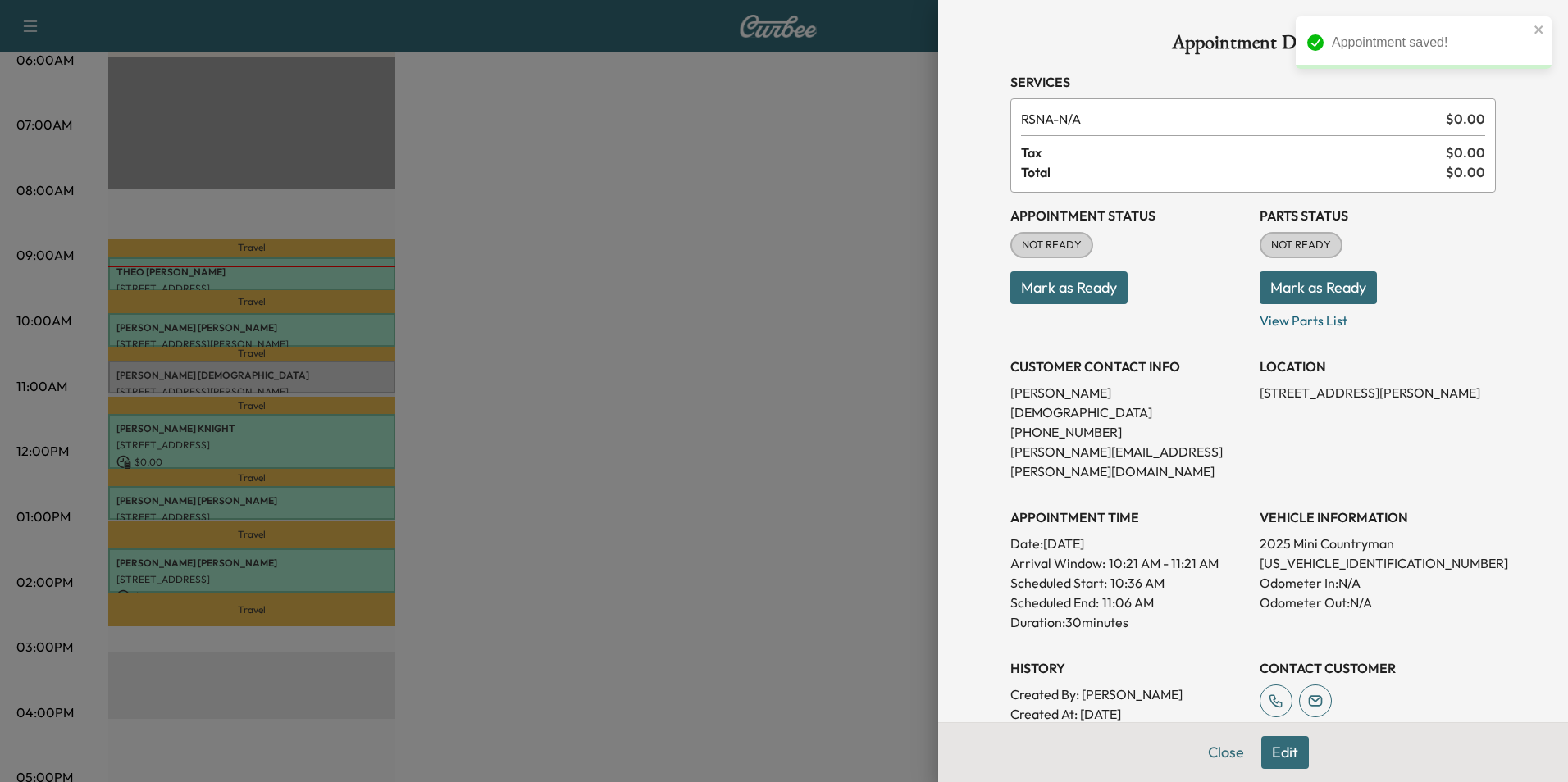
click at [1081, 286] on button "Mark as Ready" at bounding box center [1069, 287] width 117 height 33
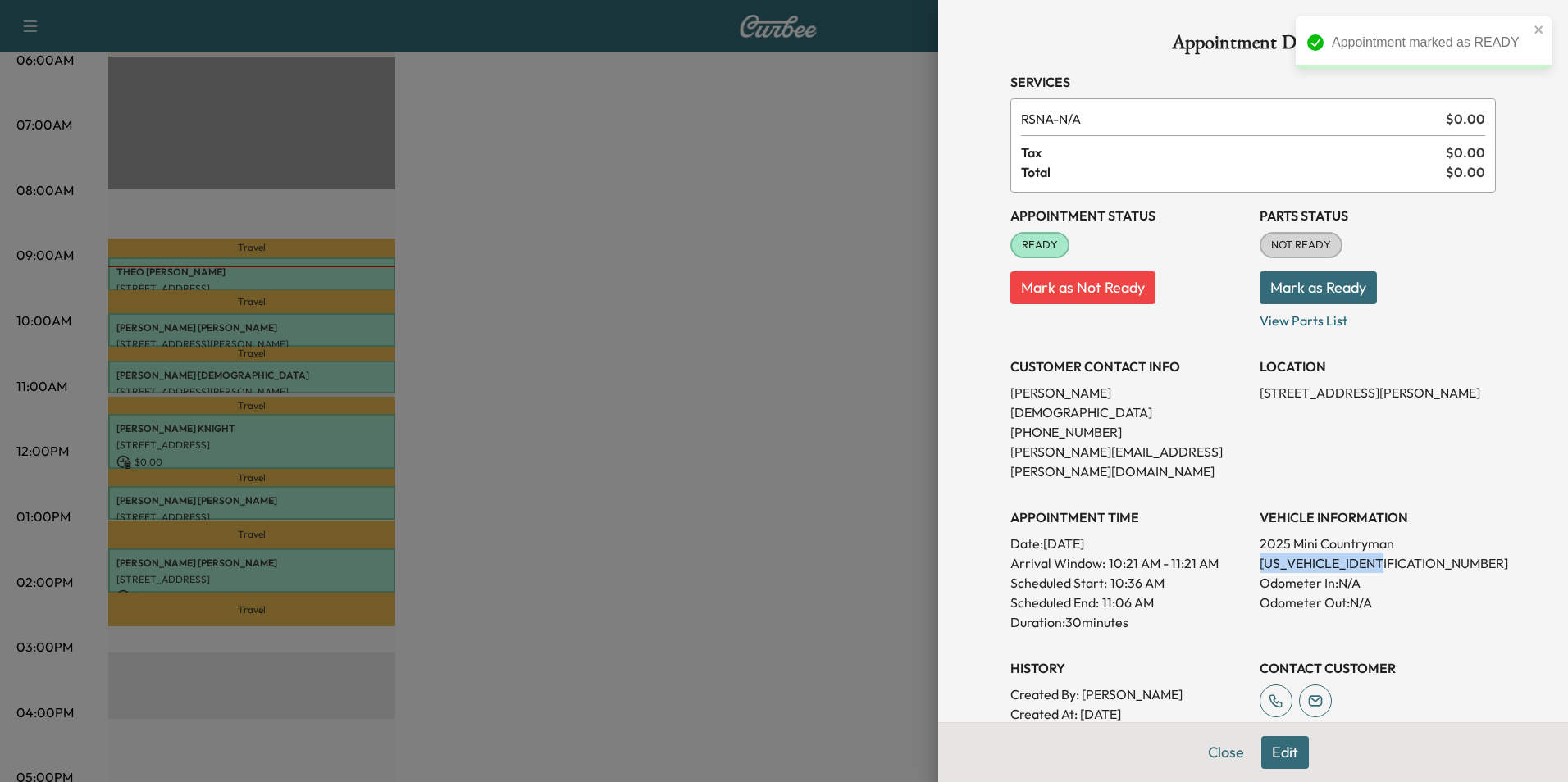
drag, startPoint x: 1383, startPoint y: 522, endPoint x: 1248, endPoint y: 526, distance: 135.1
click at [1259, 553] on p "[US_VEHICLE_IDENTIFICATION_NUMBER]" at bounding box center [1378, 563] width 236 height 20
drag, startPoint x: 1248, startPoint y: 526, endPoint x: 1366, endPoint y: 523, distance: 118.0
copy p "[US_VEHICLE_IDENTIFICATION_NUMBER]"
click at [1205, 753] on button "Close" at bounding box center [1226, 752] width 58 height 33
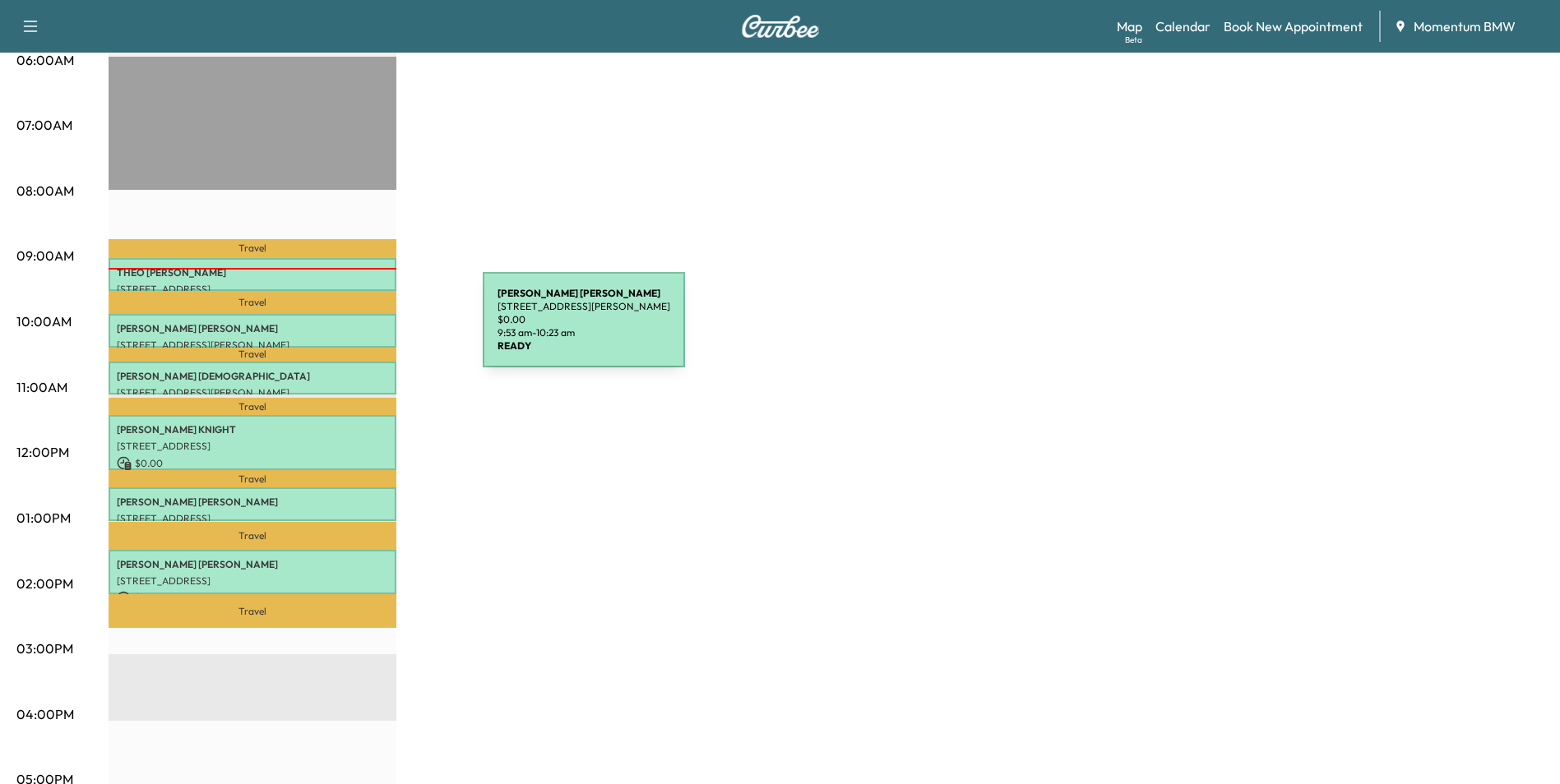
click at [361, 330] on p "[PERSON_NAME]" at bounding box center [252, 328] width 271 height 13
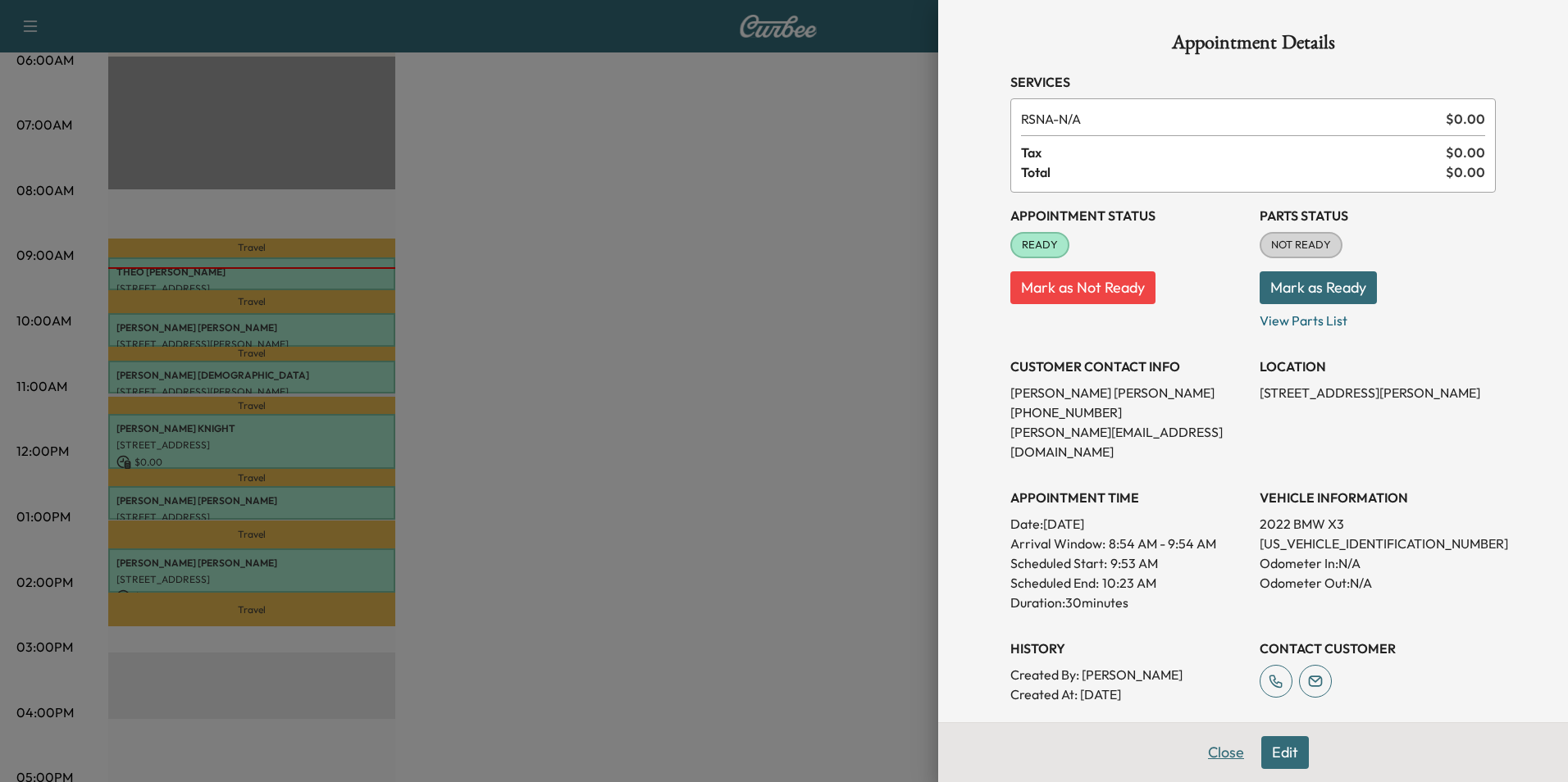
click at [1213, 756] on button "Close" at bounding box center [1226, 752] width 58 height 33
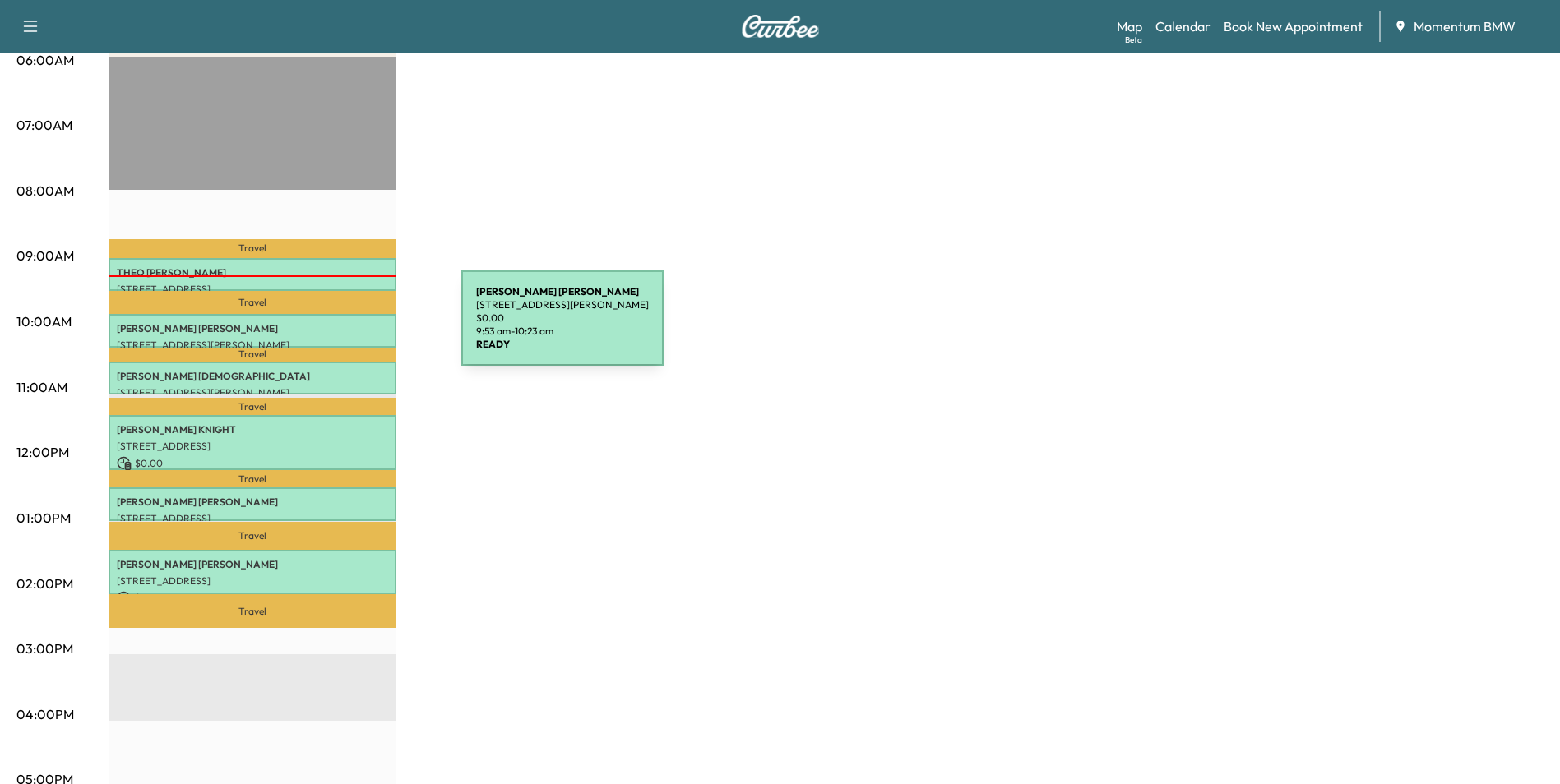
click at [338, 328] on p "[PERSON_NAME]" at bounding box center [252, 328] width 271 height 13
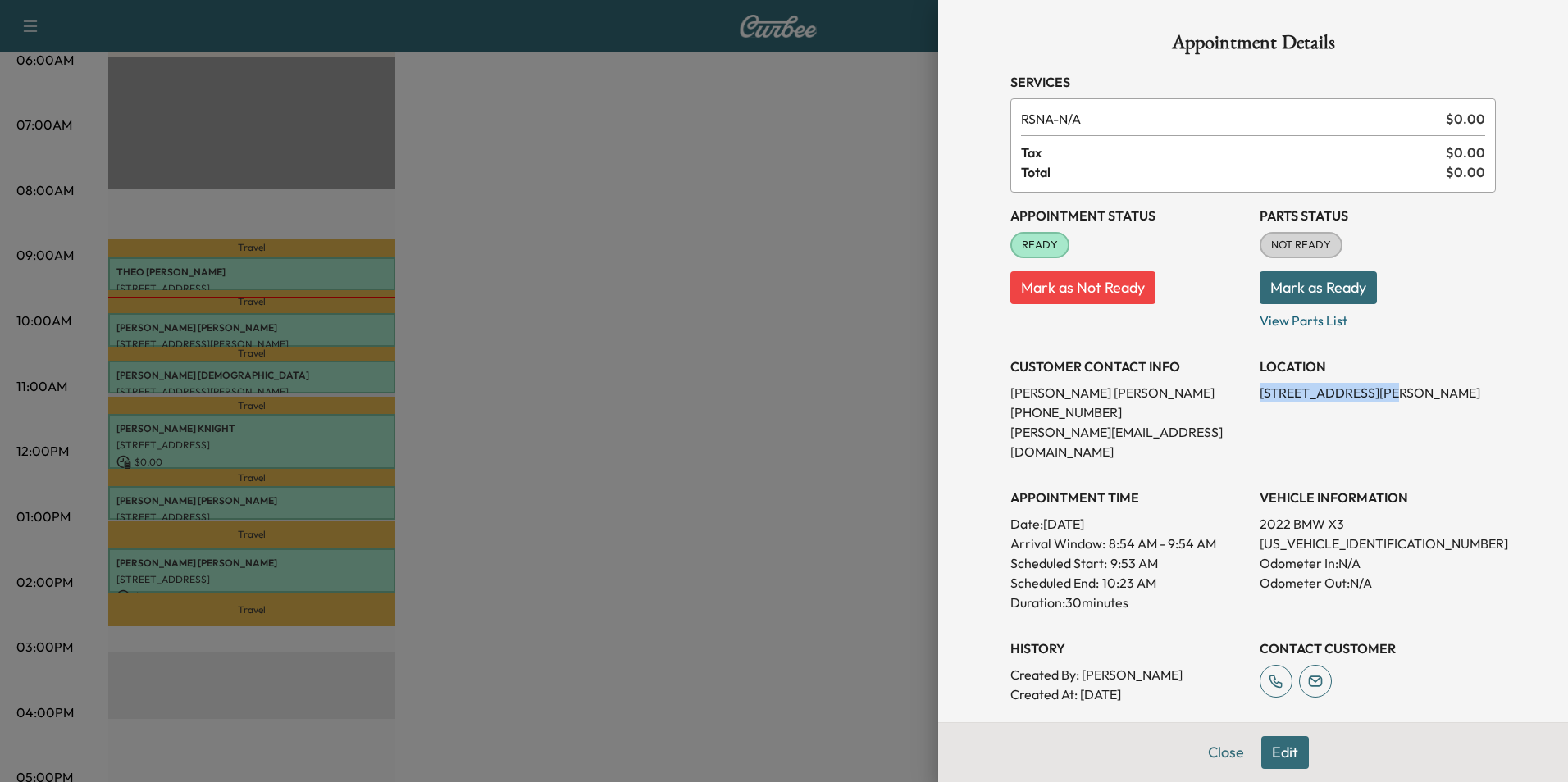
drag, startPoint x: 1362, startPoint y: 392, endPoint x: 1247, endPoint y: 400, distance: 115.3
click at [1259, 400] on p "[STREET_ADDRESS][PERSON_NAME]" at bounding box center [1378, 393] width 236 height 20
drag, startPoint x: 1247, startPoint y: 400, endPoint x: 1322, endPoint y: 398, distance: 75.0
copy p "[STREET_ADDRESS][PERSON_NAME],"
click at [1457, 588] on div "VEHICLE INFORMATION 2022 BMW X3 [US_VEHICLE_IDENTIFICATION_NUMBER] Odometer In:…" at bounding box center [1378, 544] width 236 height 138
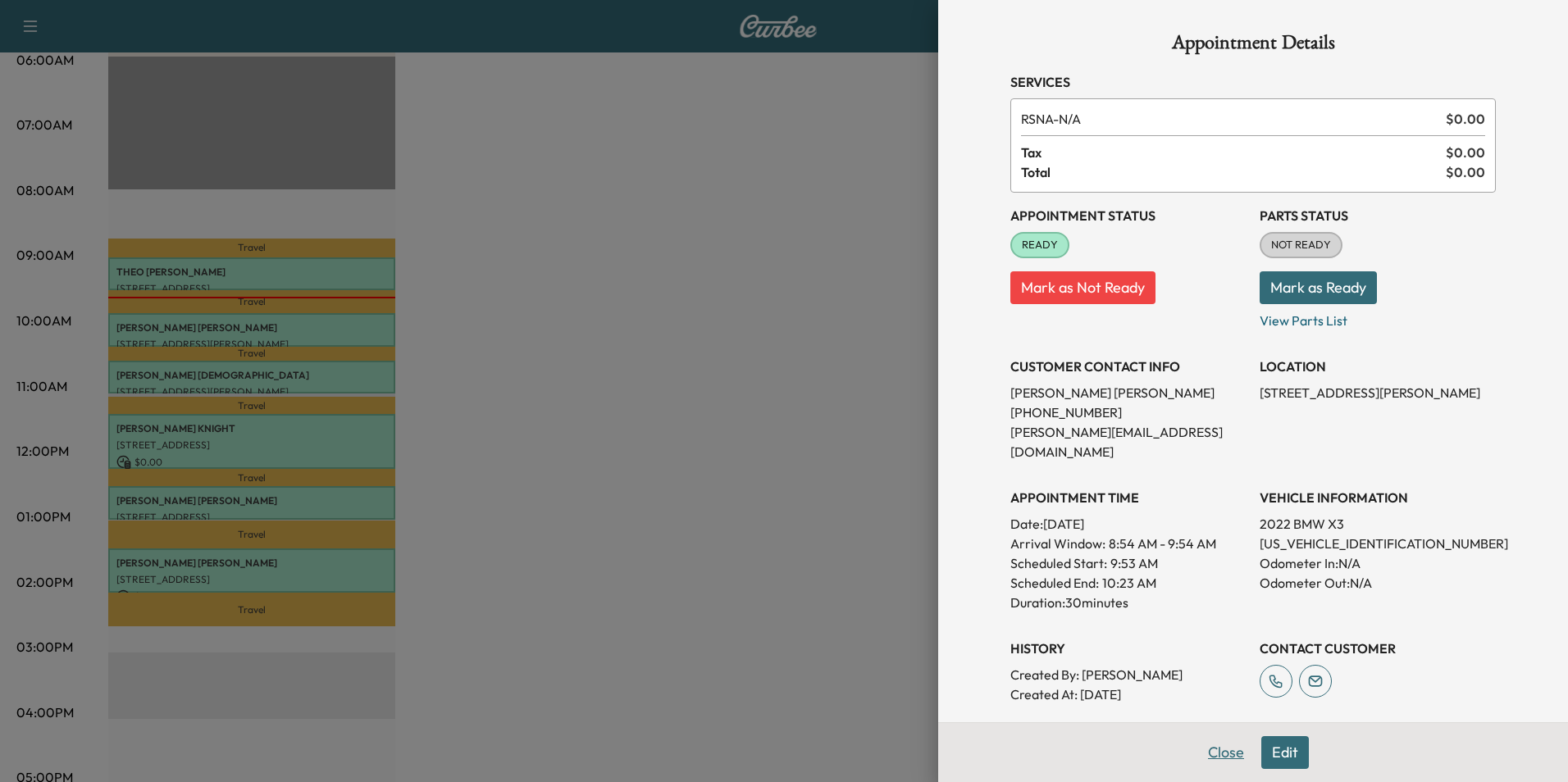
click at [1220, 756] on button "Close" at bounding box center [1226, 752] width 58 height 33
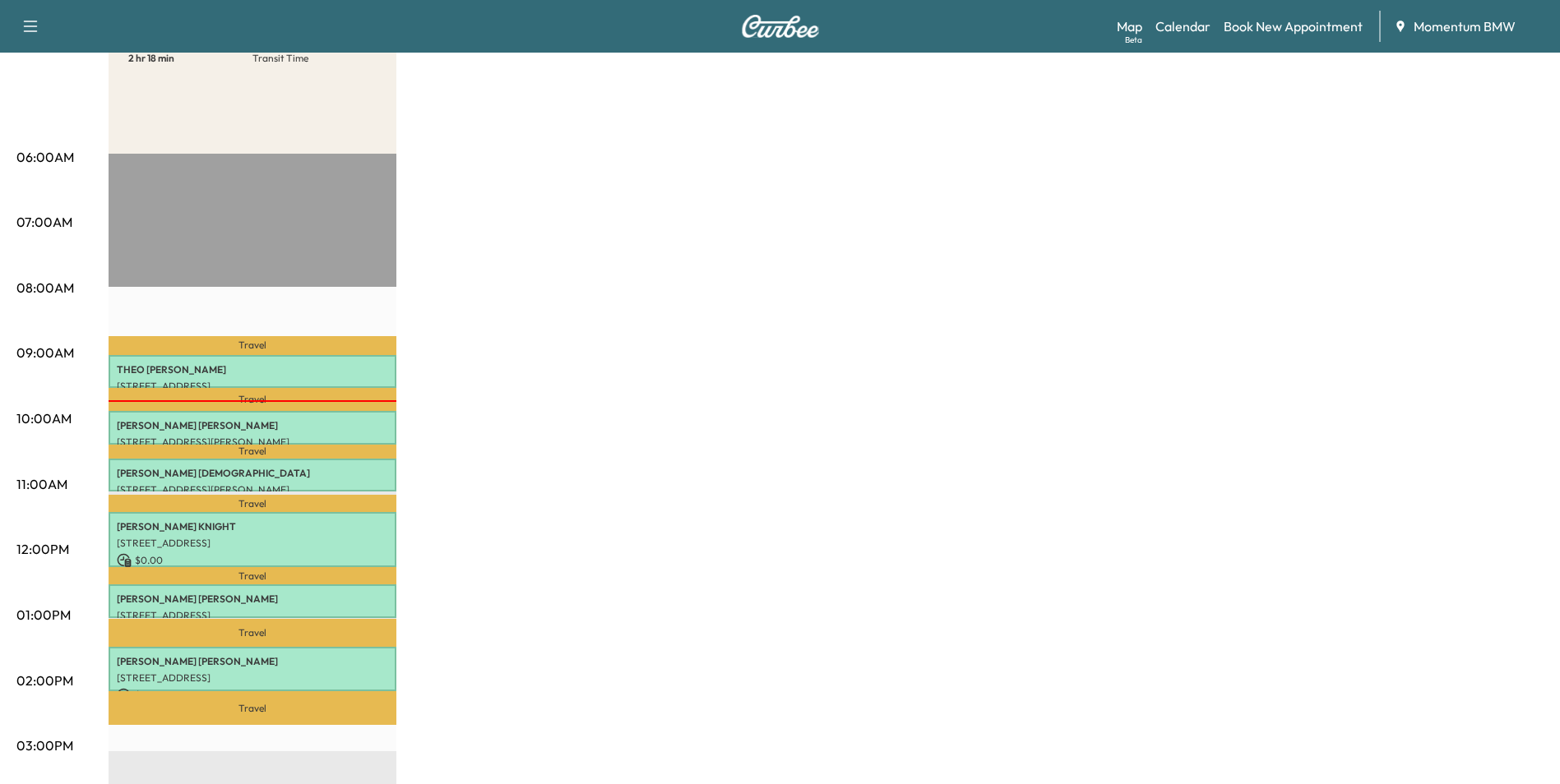
scroll to position [82, 0]
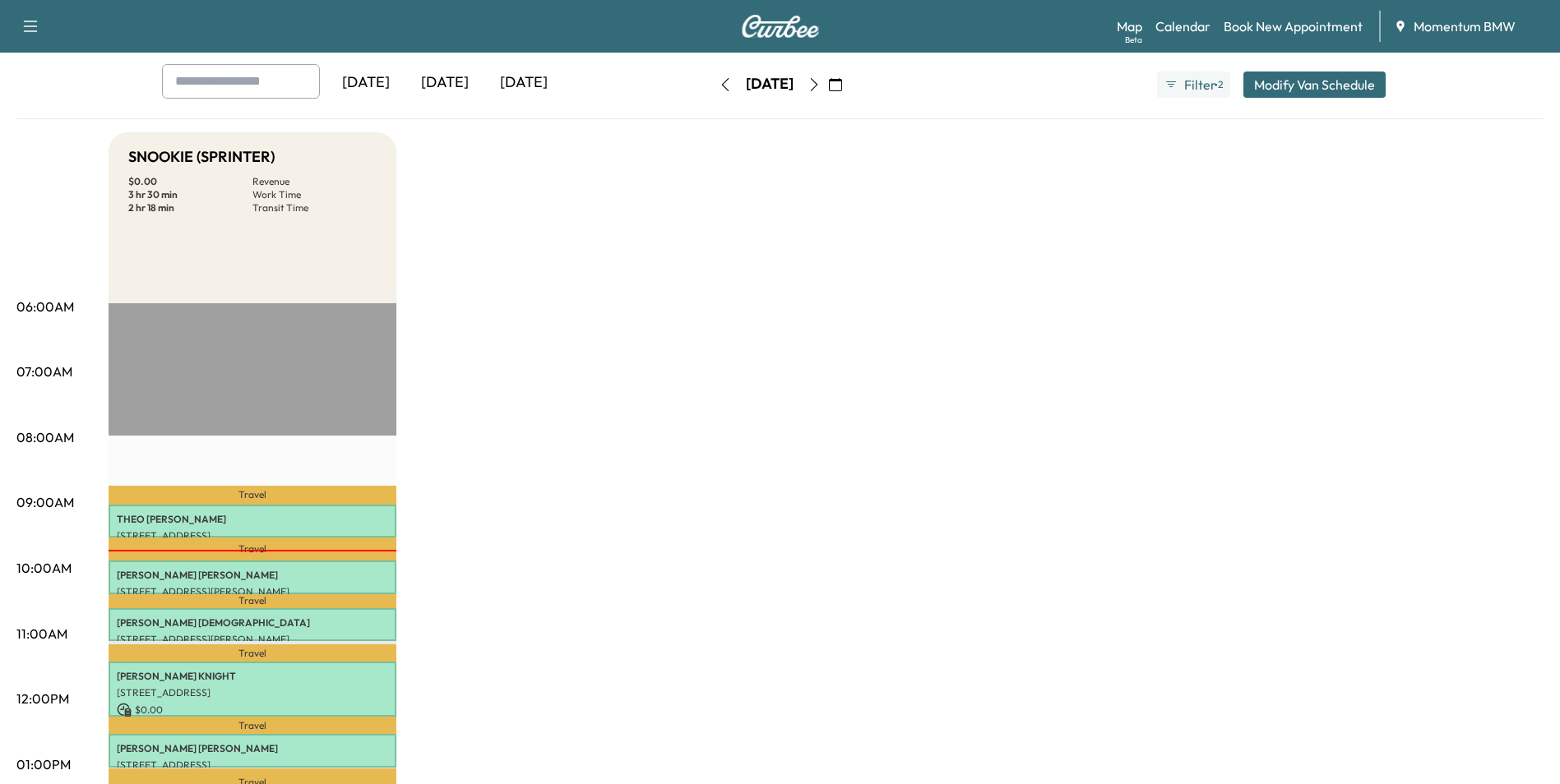
click at [719, 84] on icon "button" at bounding box center [725, 84] width 13 height 13
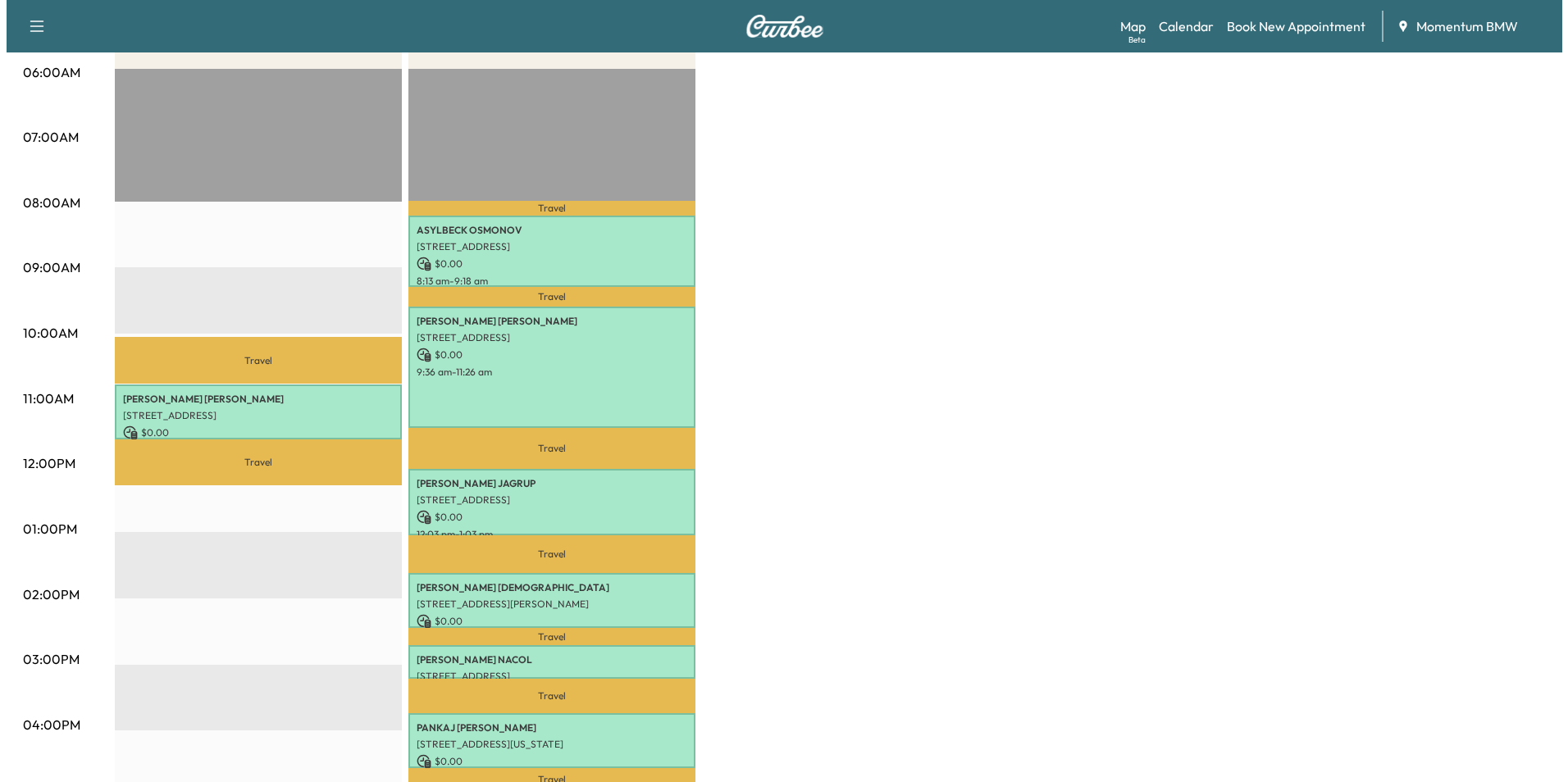
scroll to position [328, 0]
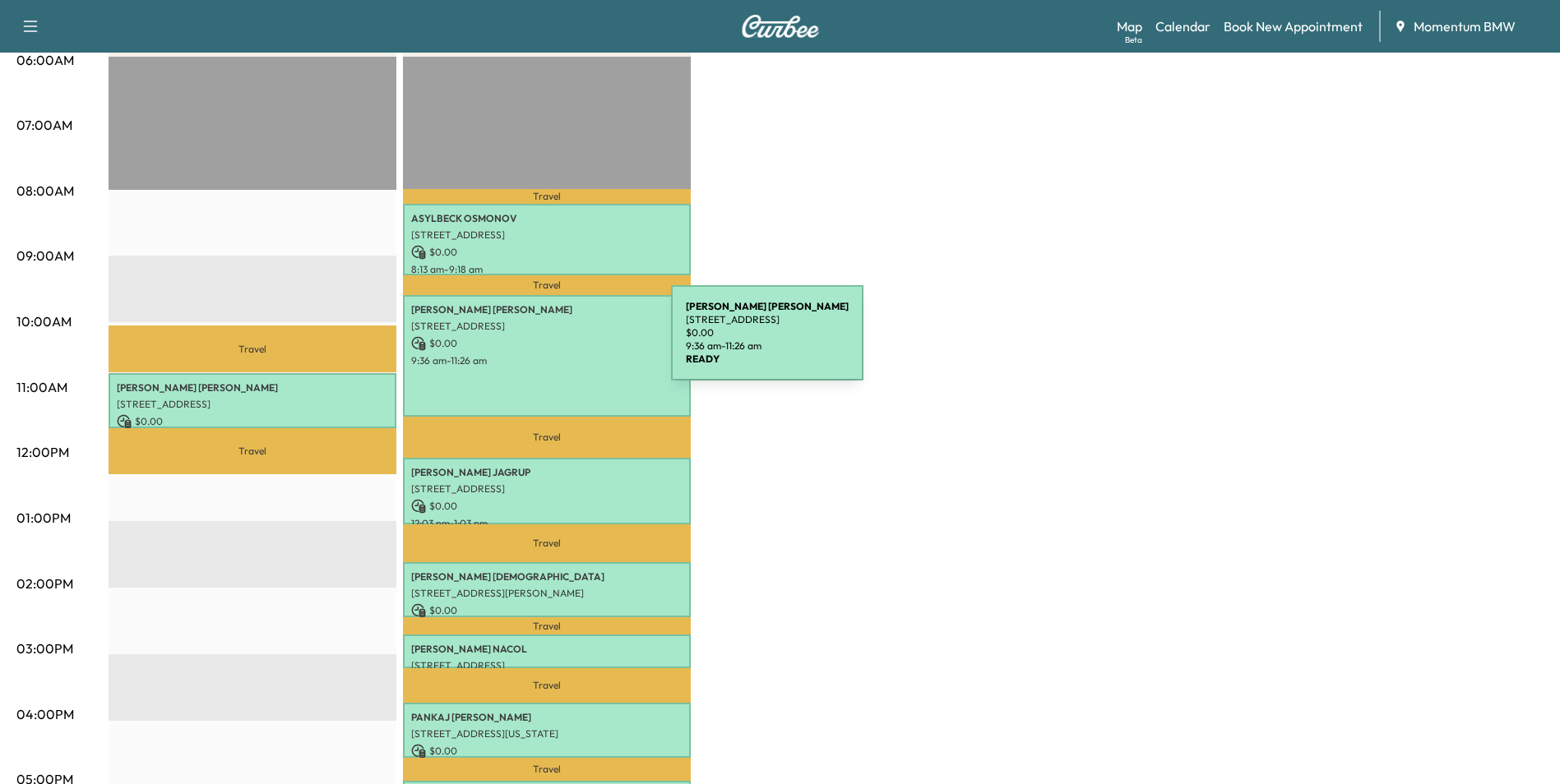
click at [548, 343] on p "$ 0.00" at bounding box center [546, 343] width 271 height 14
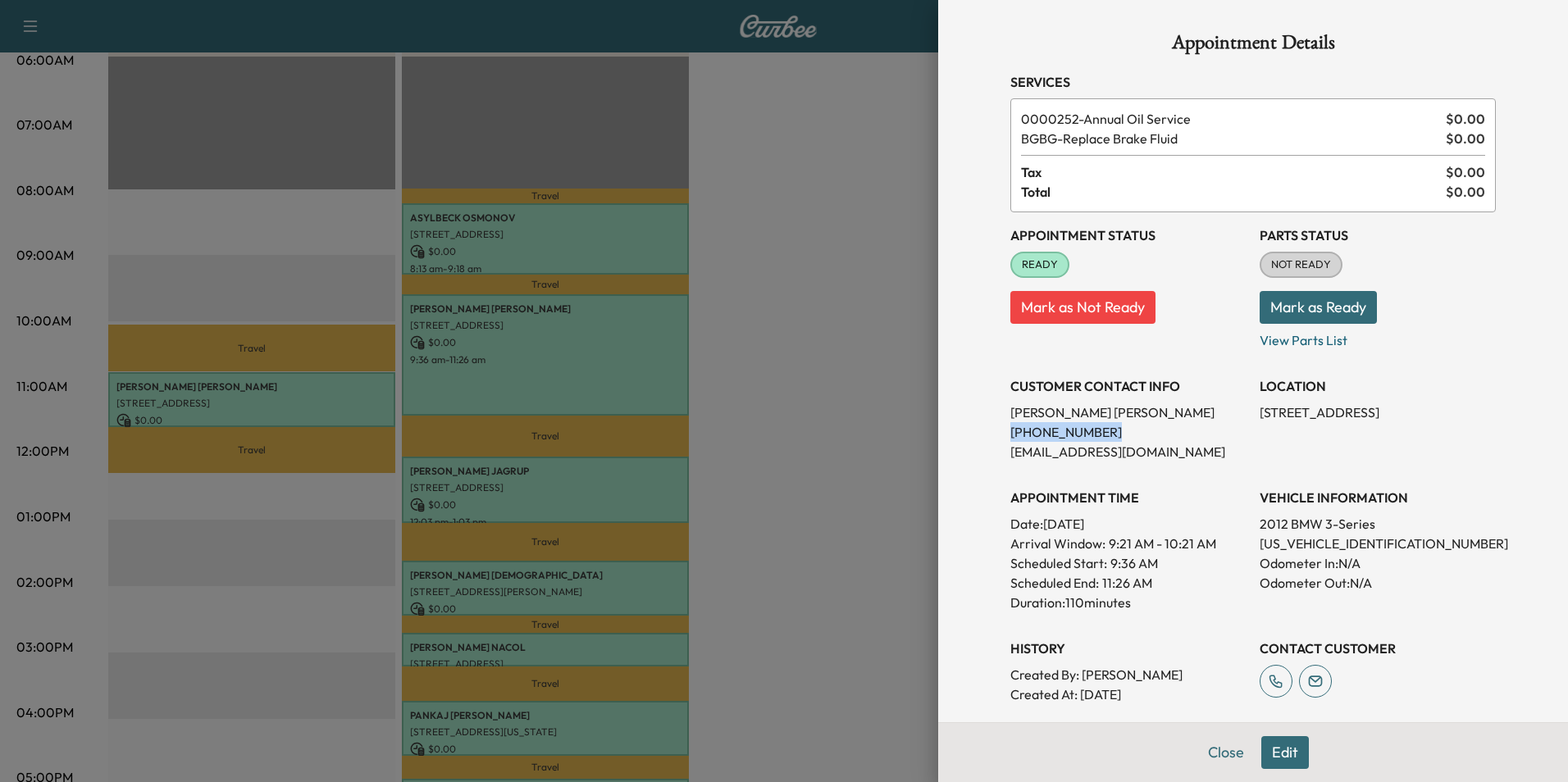
drag, startPoint x: 1089, startPoint y: 433, endPoint x: 997, endPoint y: 433, distance: 92.0
click at [997, 433] on div "Appointment Details Services 0000252 - Annual Oil Service $ 0.00 BGBG - Replace…" at bounding box center [1252, 465] width 524 height 931
drag, startPoint x: 997, startPoint y: 433, endPoint x: 1074, endPoint y: 428, distance: 77.2
copy p "[PHONE_NUMBER]"
click at [1221, 756] on button "Close" at bounding box center [1226, 752] width 58 height 33
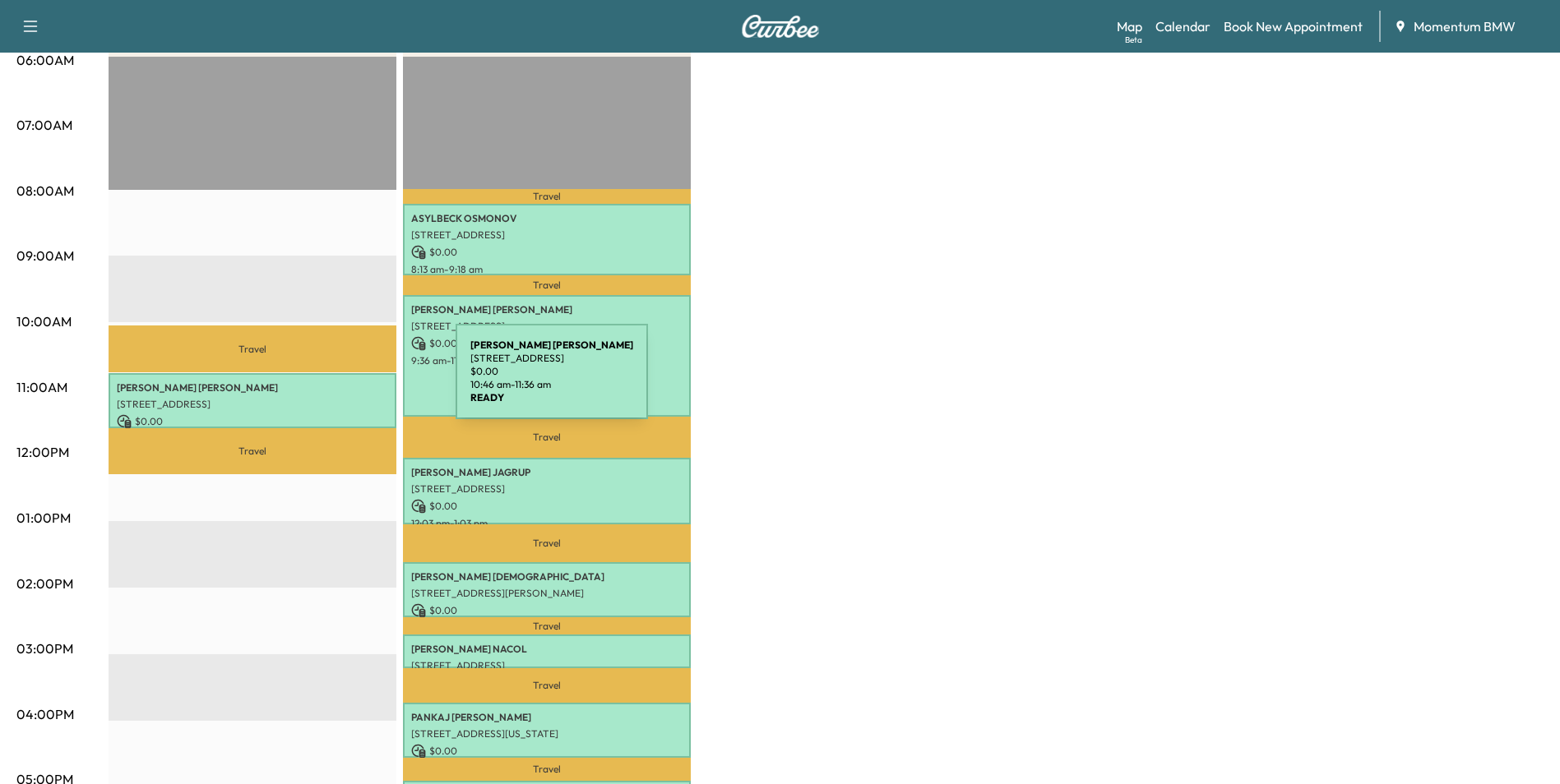
click at [332, 382] on p "[PERSON_NAME]" at bounding box center [252, 388] width 271 height 13
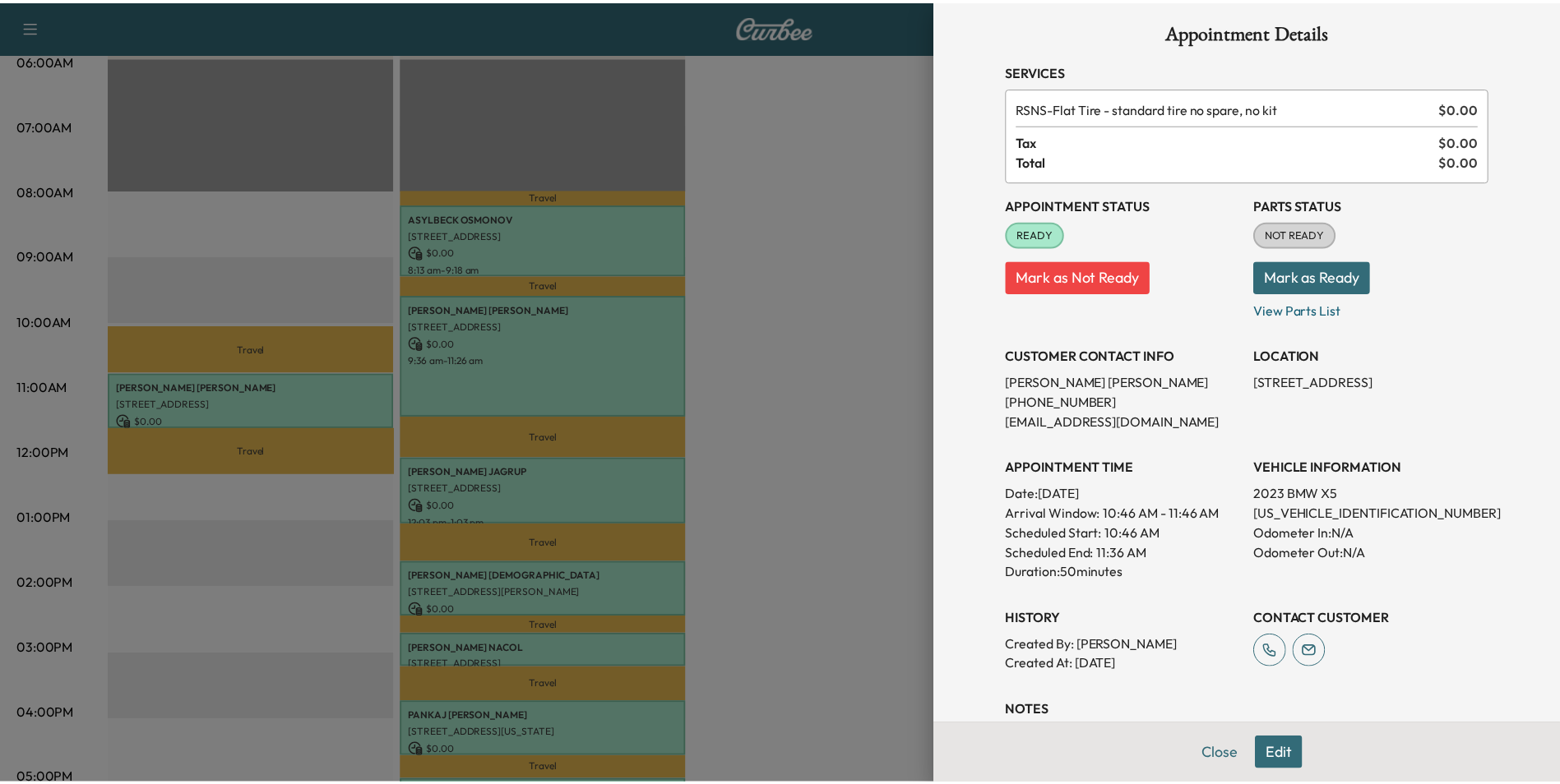
scroll to position [0, 0]
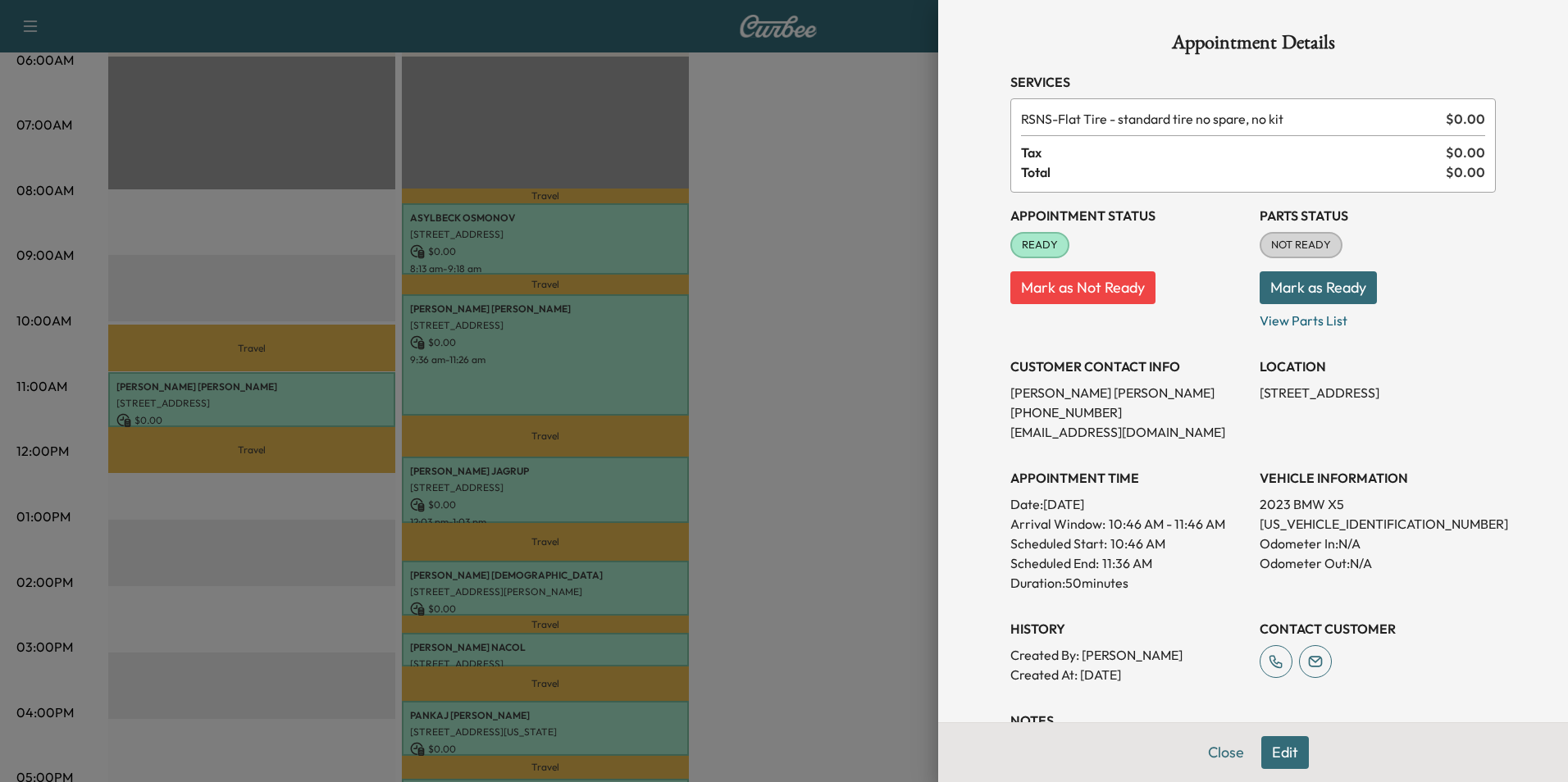
click at [1220, 751] on button "Close" at bounding box center [1226, 752] width 58 height 33
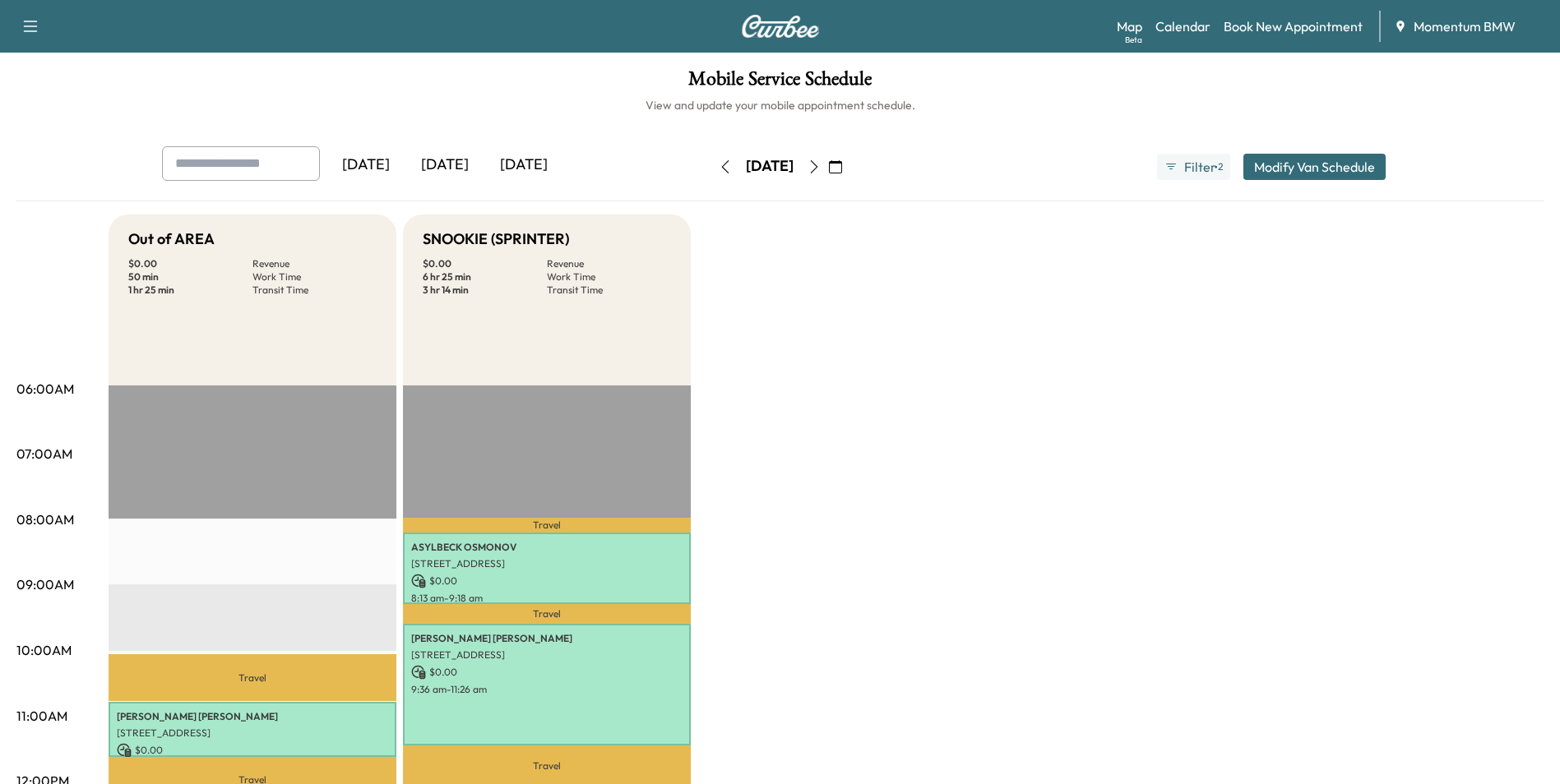
click at [818, 167] on icon "button" at bounding box center [813, 166] width 8 height 13
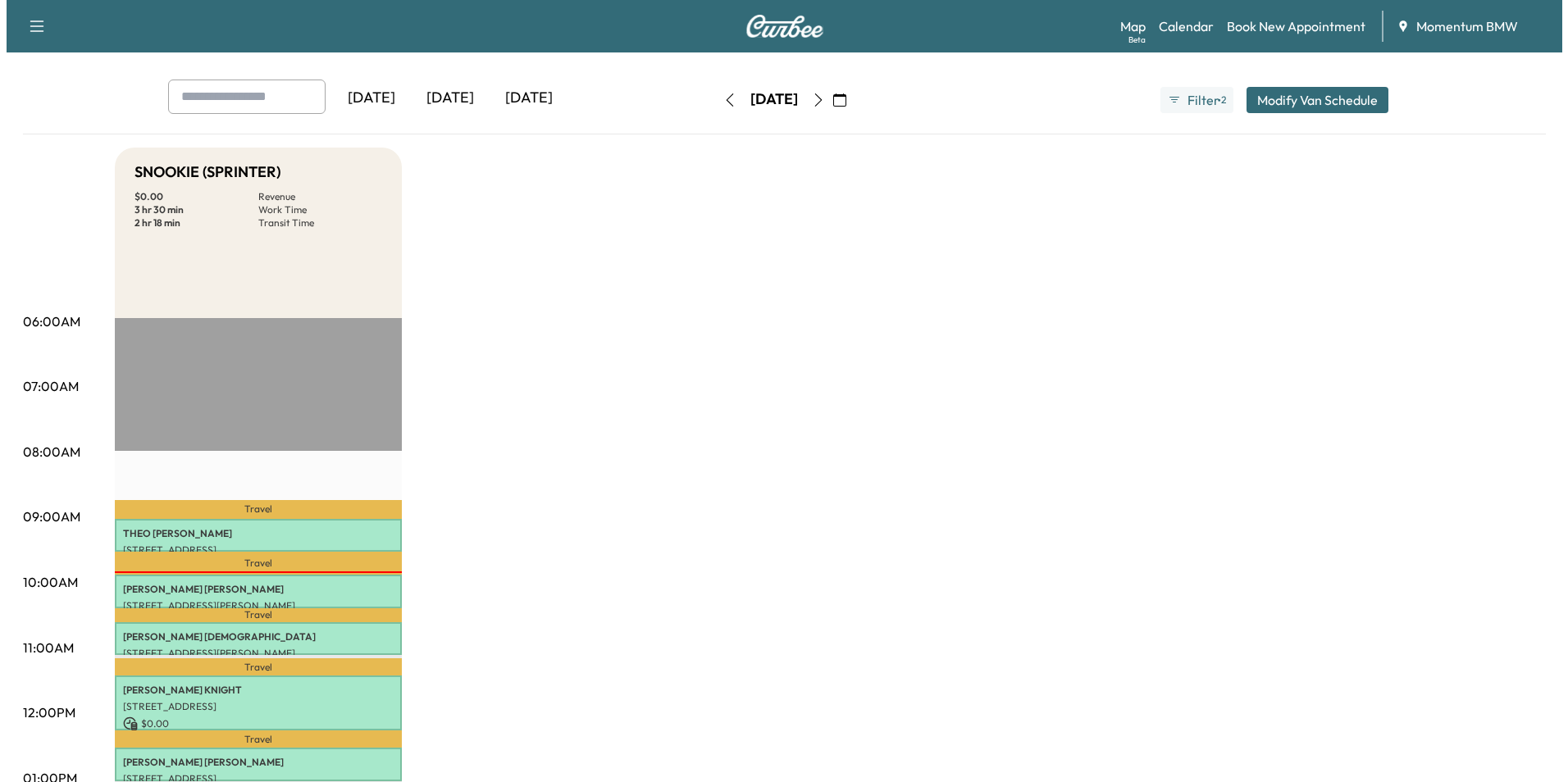
scroll to position [246, 0]
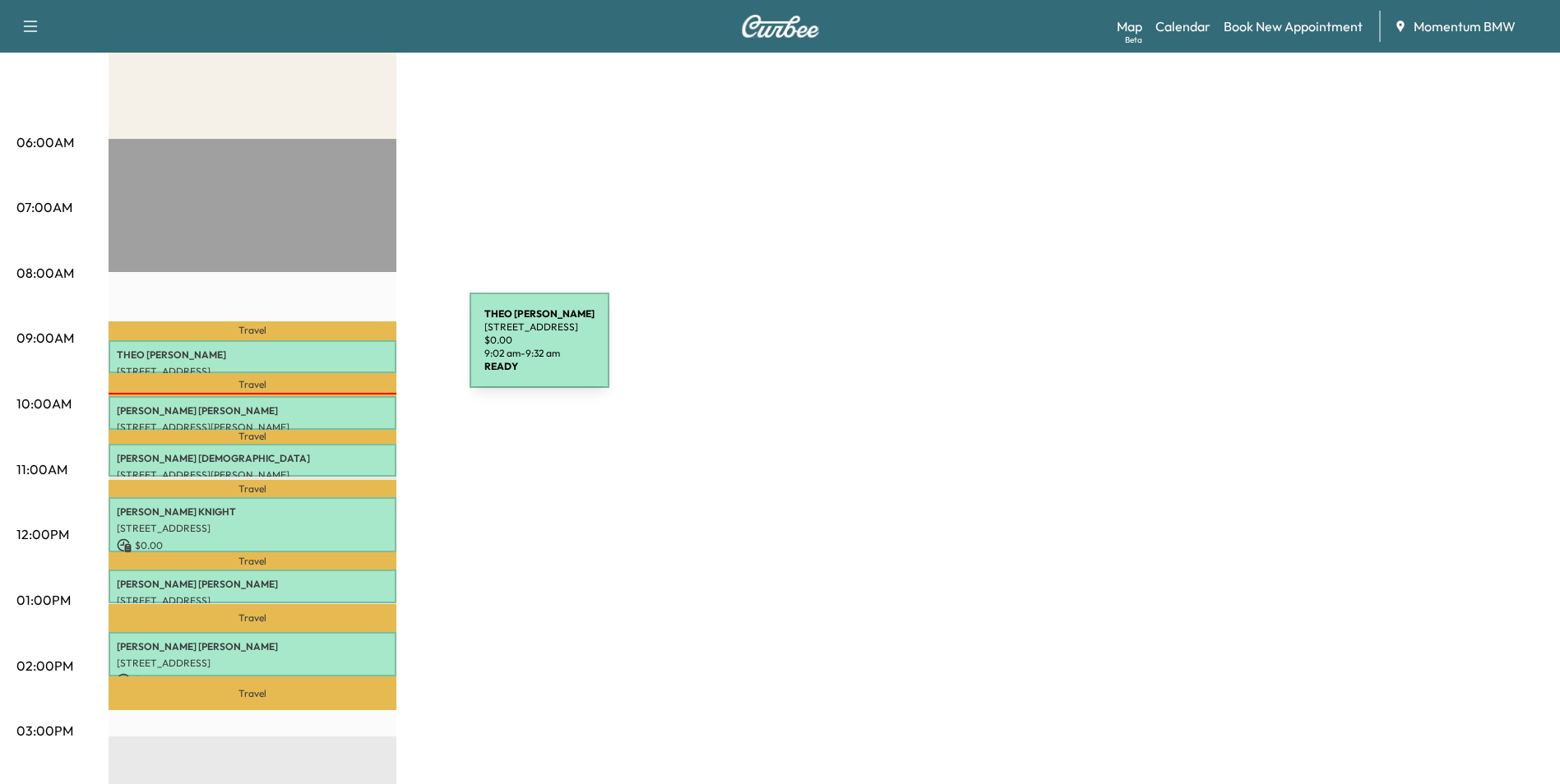
click at [346, 350] on p "[PERSON_NAME]" at bounding box center [252, 355] width 271 height 13
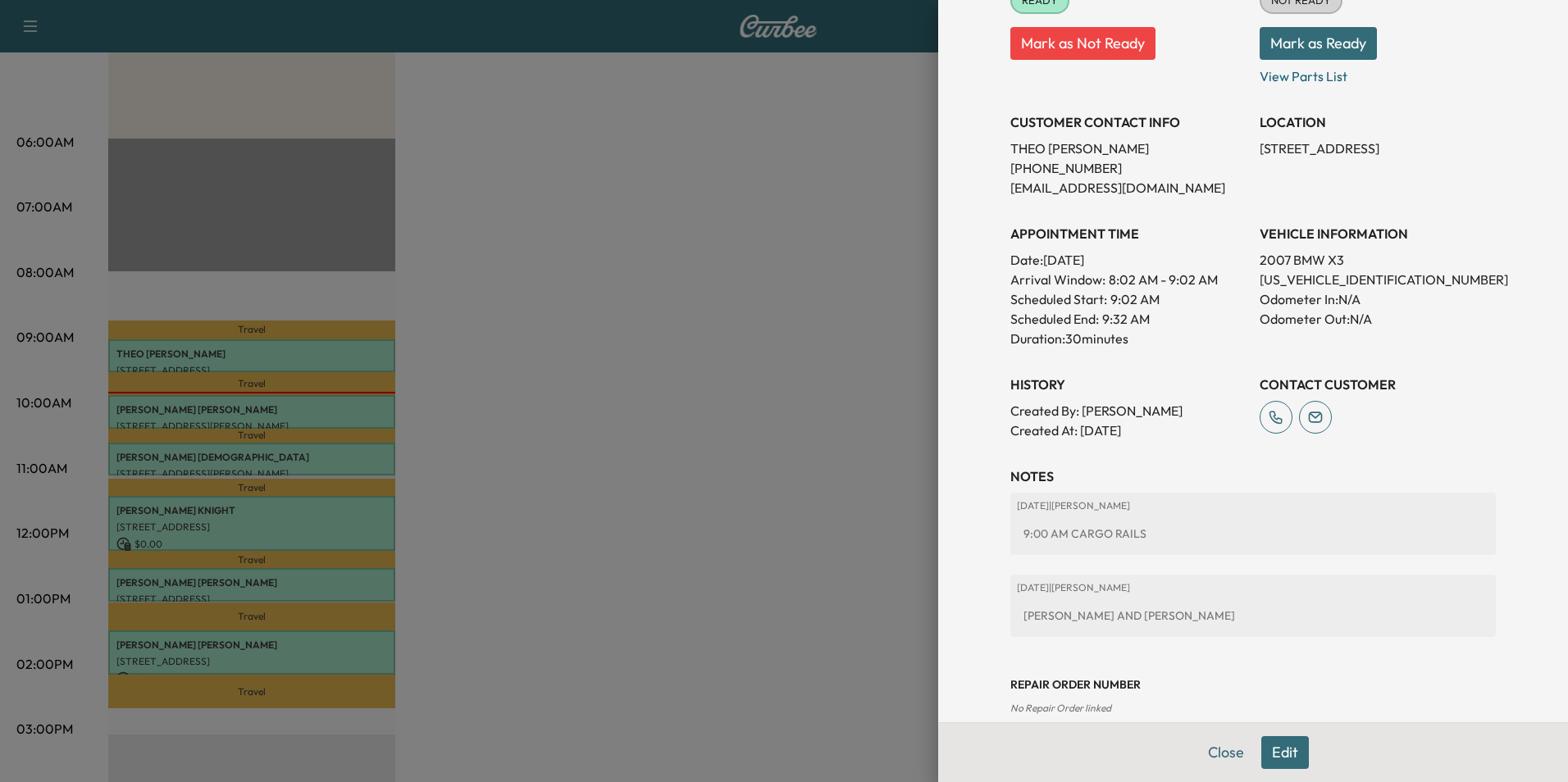
scroll to position [270, 0]
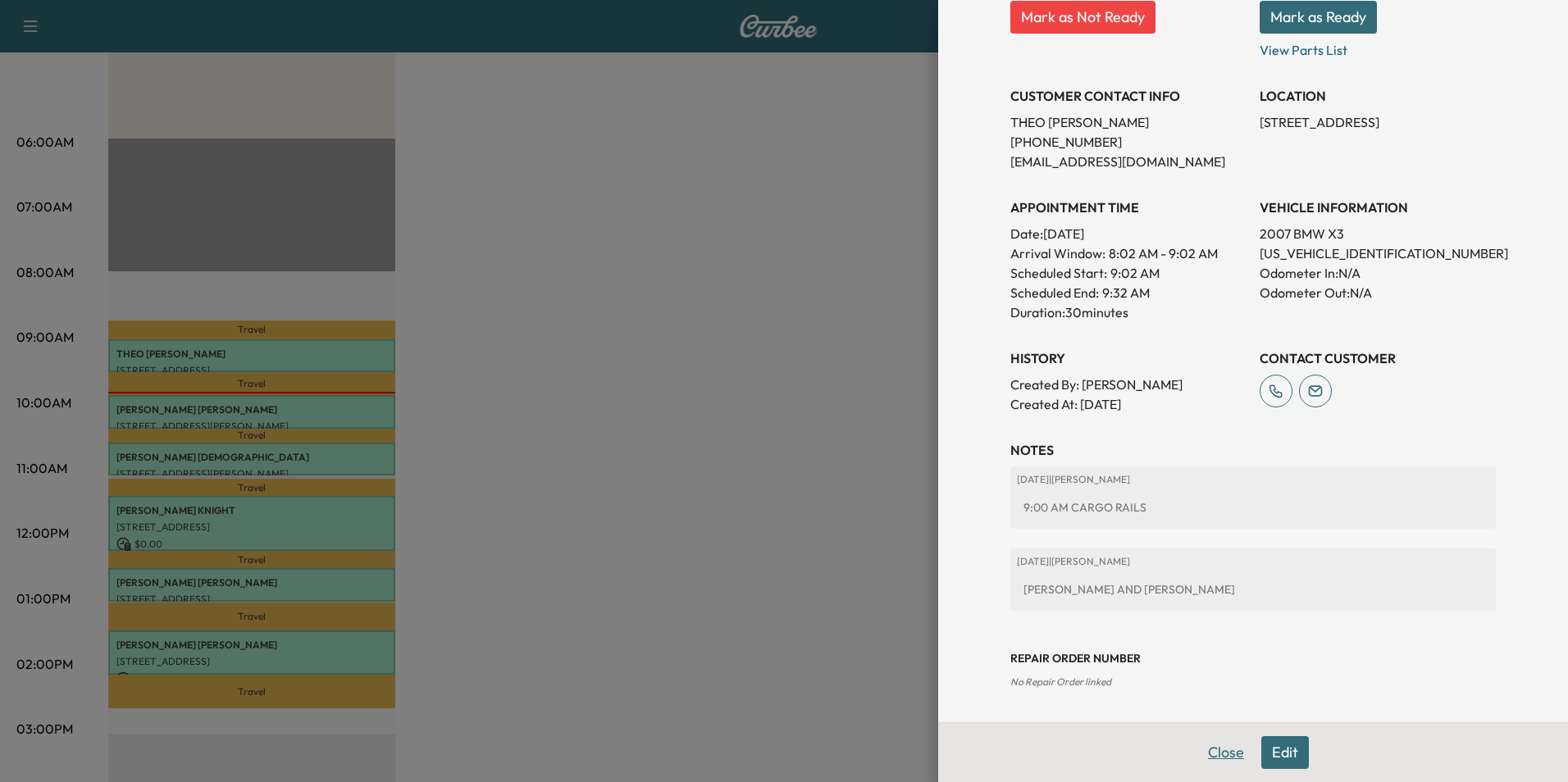
click at [1214, 751] on button "Close" at bounding box center [1226, 752] width 58 height 33
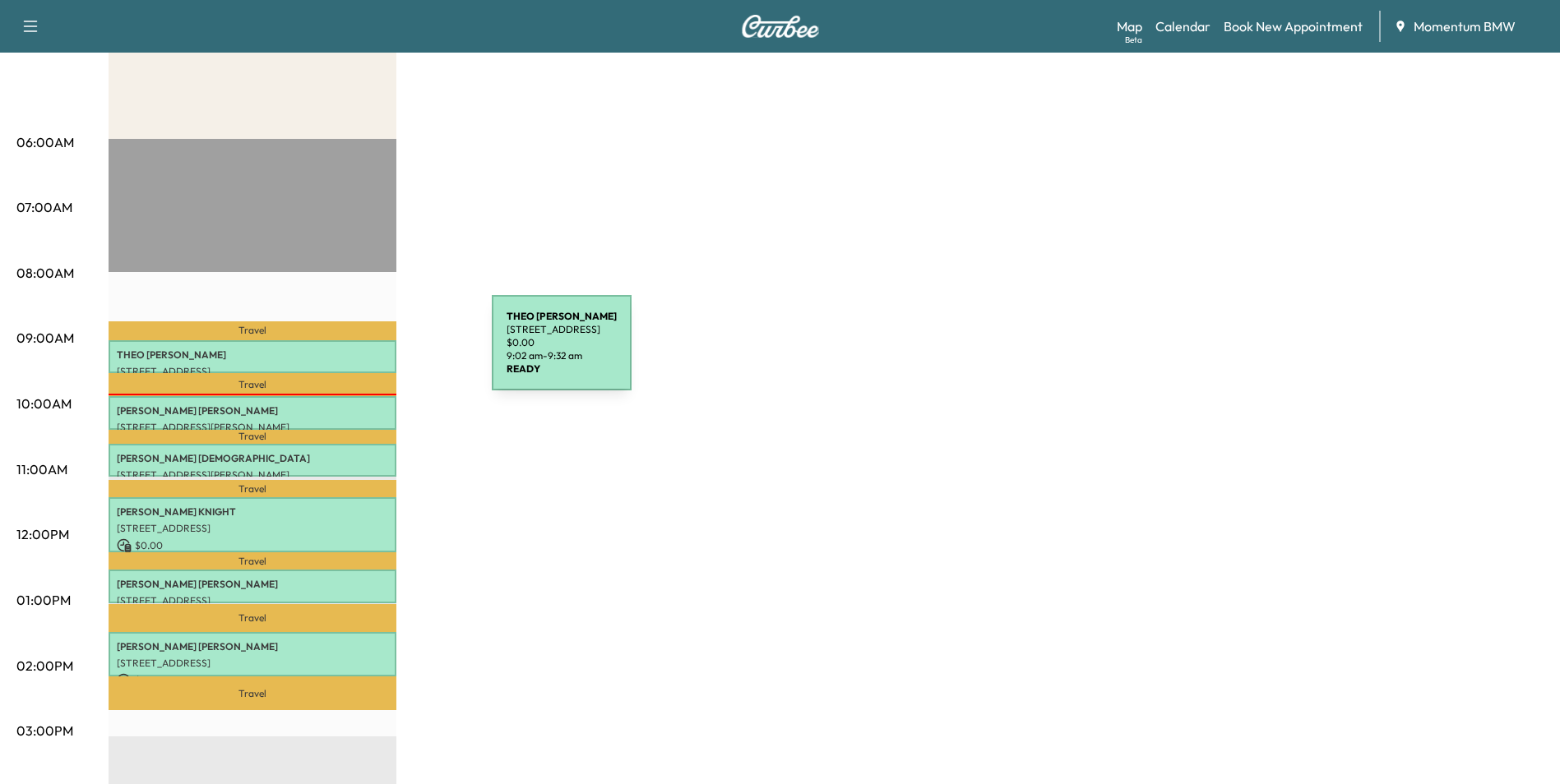
click at [368, 353] on p "[PERSON_NAME]" at bounding box center [252, 355] width 271 height 13
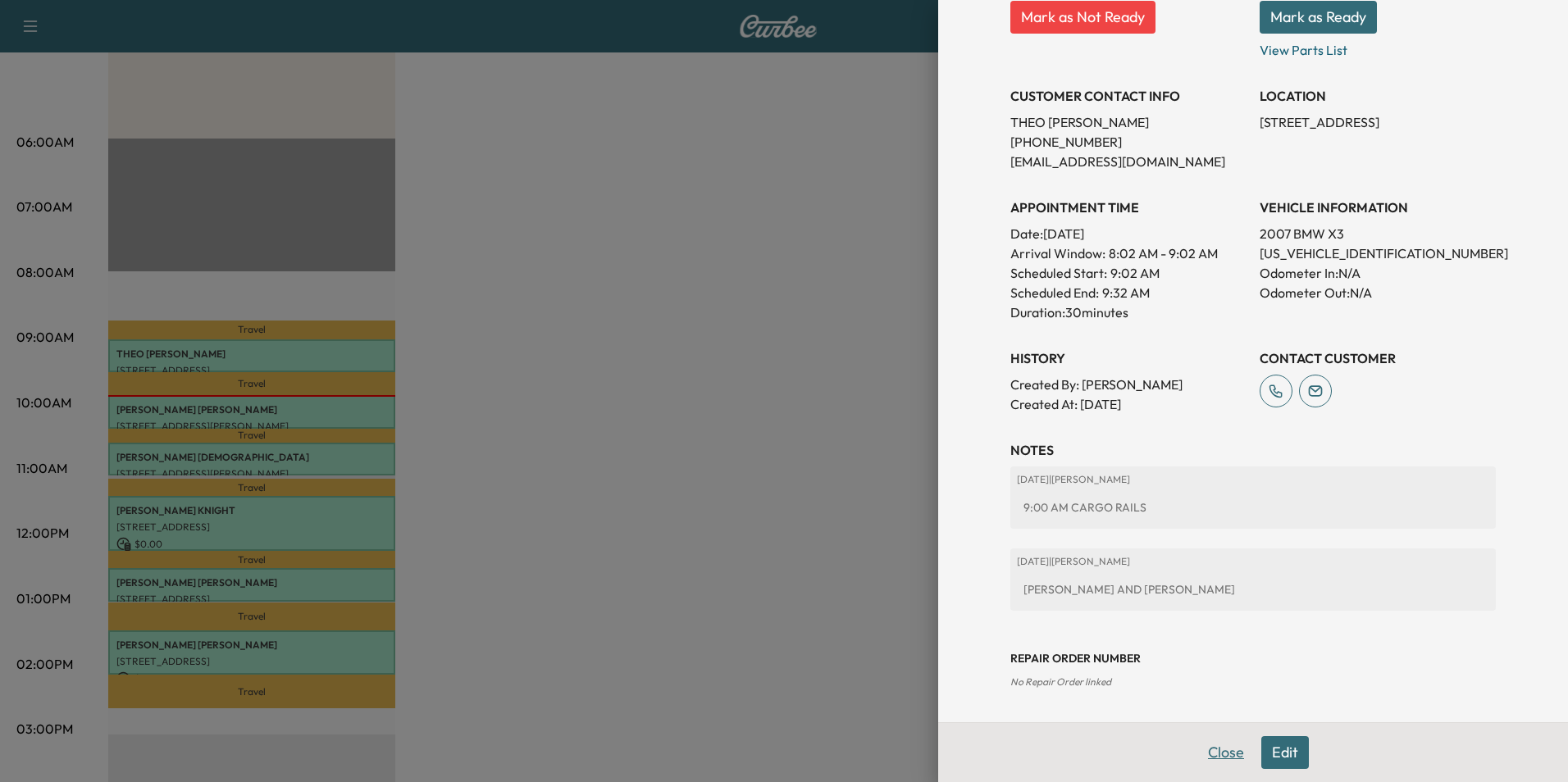
click at [1219, 749] on button "Close" at bounding box center [1226, 752] width 58 height 33
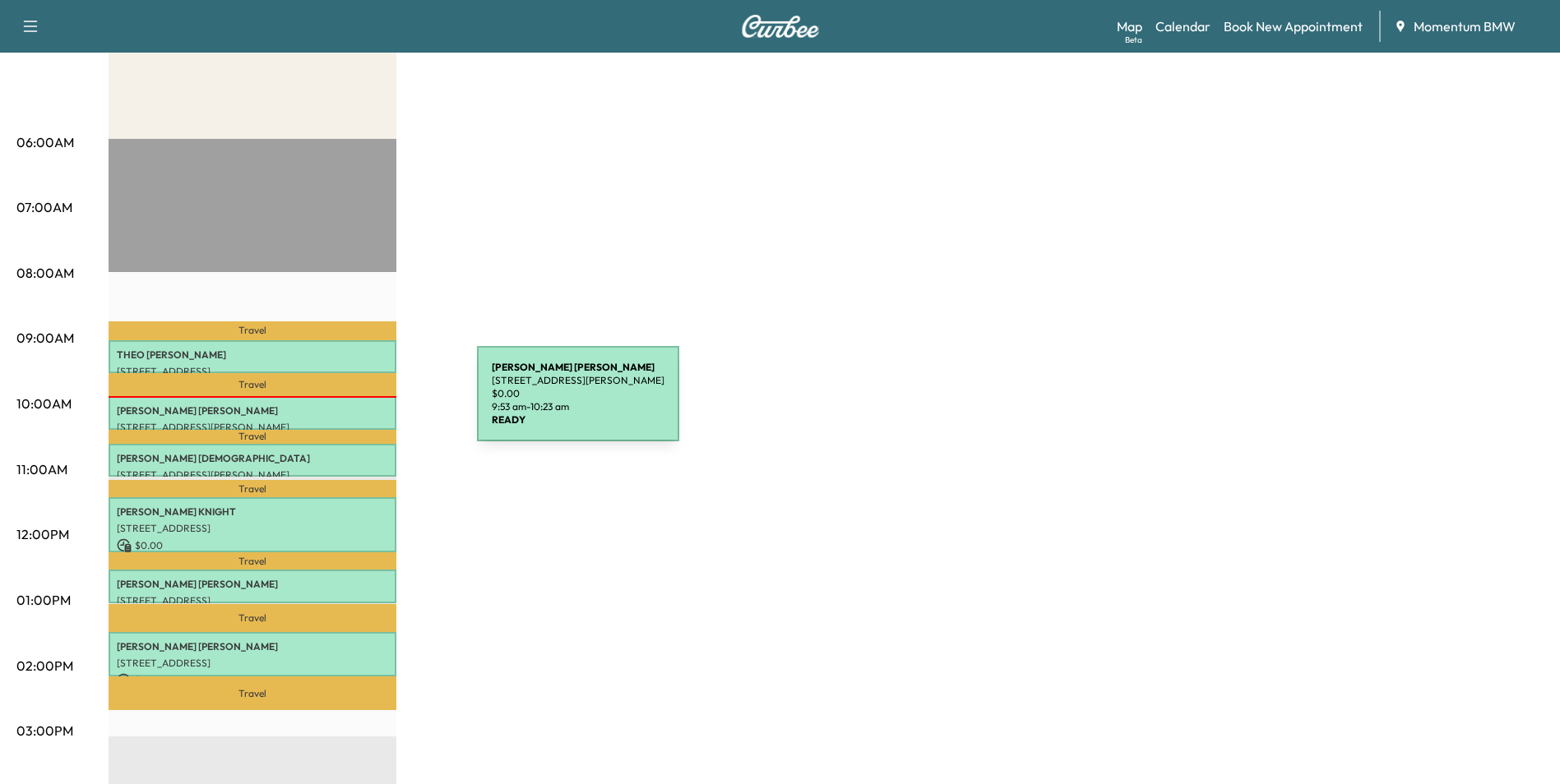
click at [355, 406] on p "[PERSON_NAME]" at bounding box center [252, 411] width 271 height 13
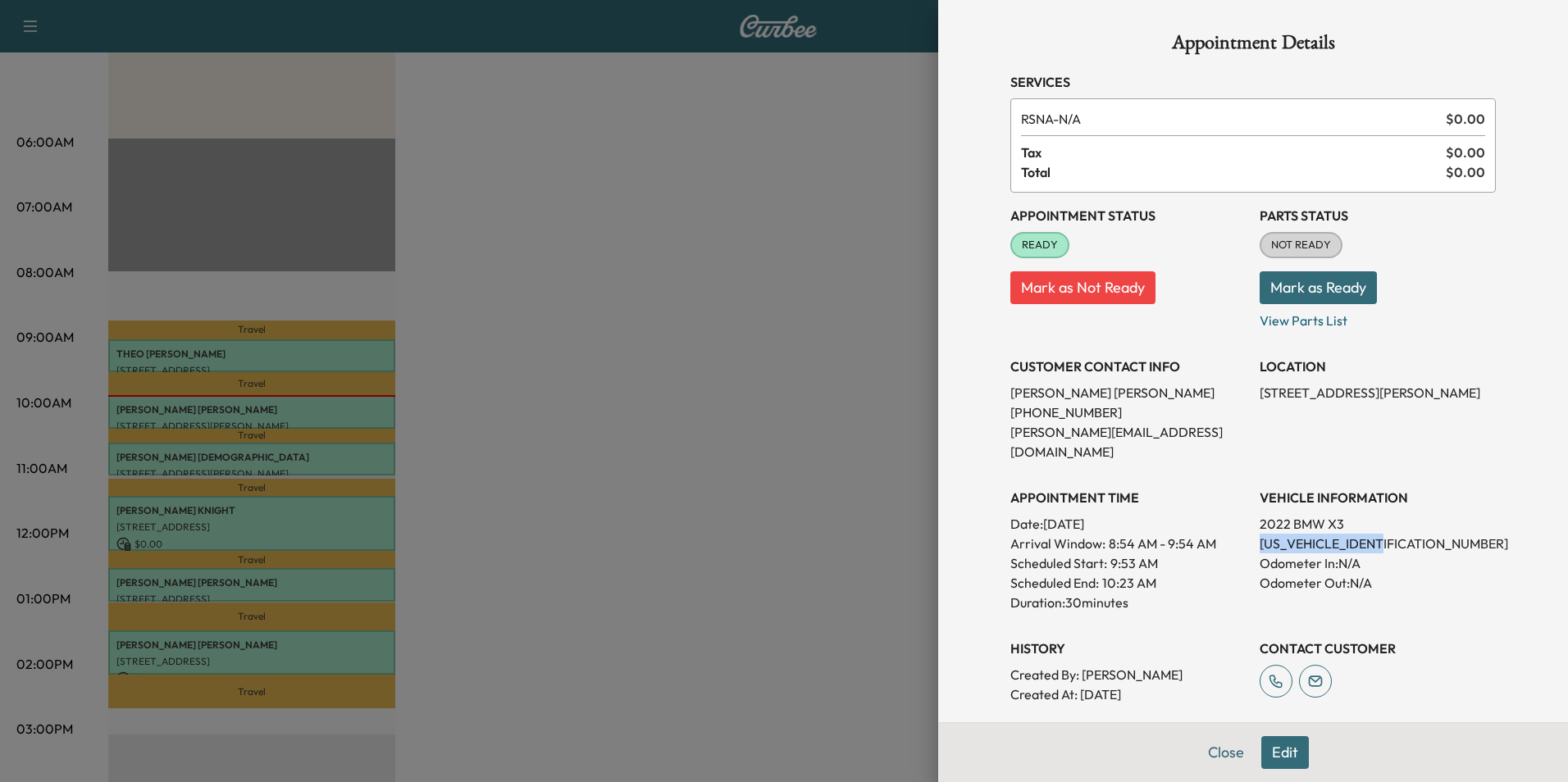
drag, startPoint x: 1385, startPoint y: 523, endPoint x: 1247, endPoint y: 532, distance: 138.3
click at [1259, 534] on p "[US_VEHICLE_IDENTIFICATION_NUMBER]" at bounding box center [1378, 543] width 236 height 20
drag, startPoint x: 1247, startPoint y: 532, endPoint x: 1354, endPoint y: 524, distance: 107.3
copy p "[US_VEHICLE_IDENTIFICATION_NUMBER]"
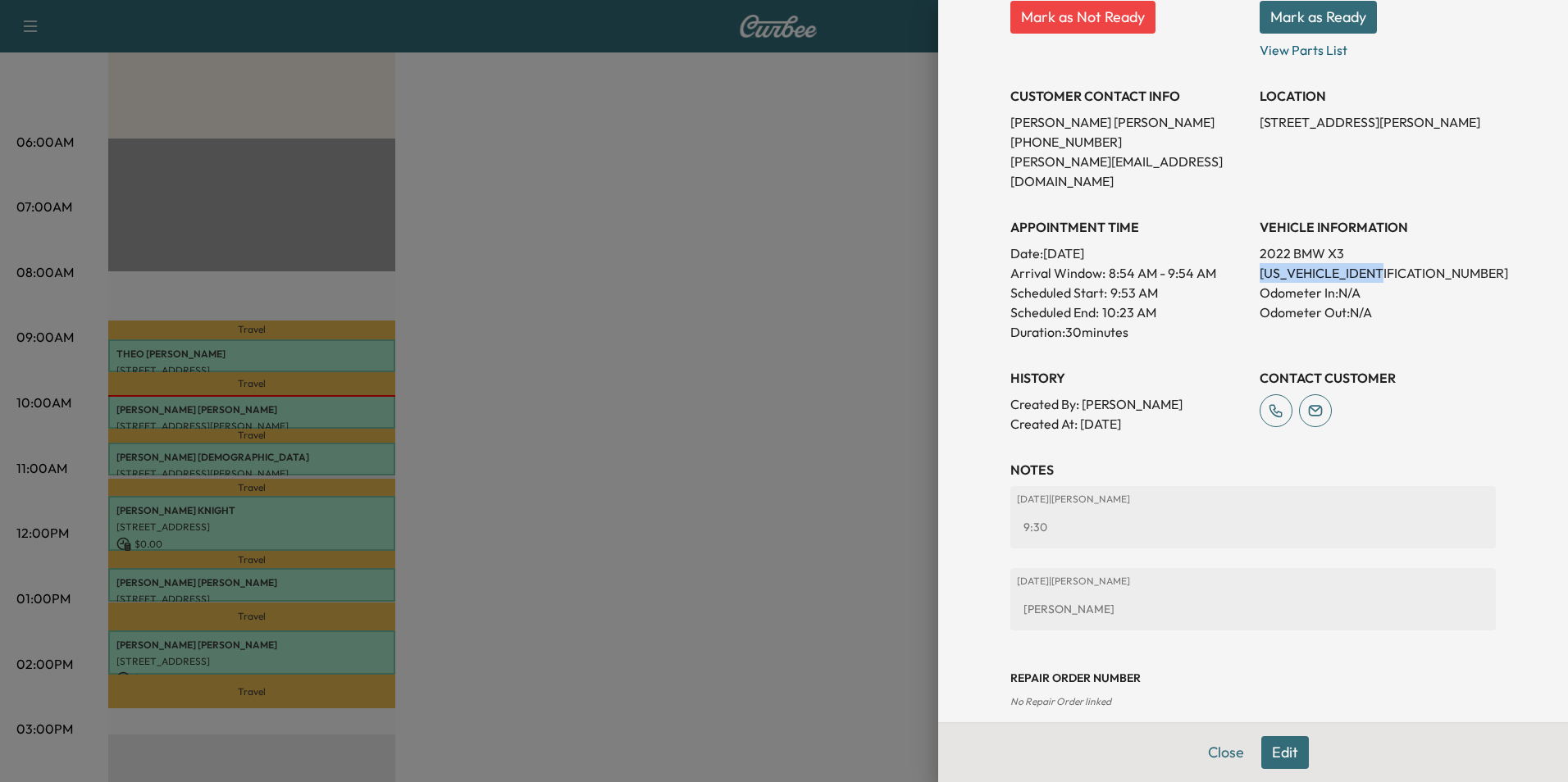
copy p "[US_VEHICLE_IDENTIFICATION_NUMBER]"
click at [1214, 748] on button "Close" at bounding box center [1226, 752] width 58 height 33
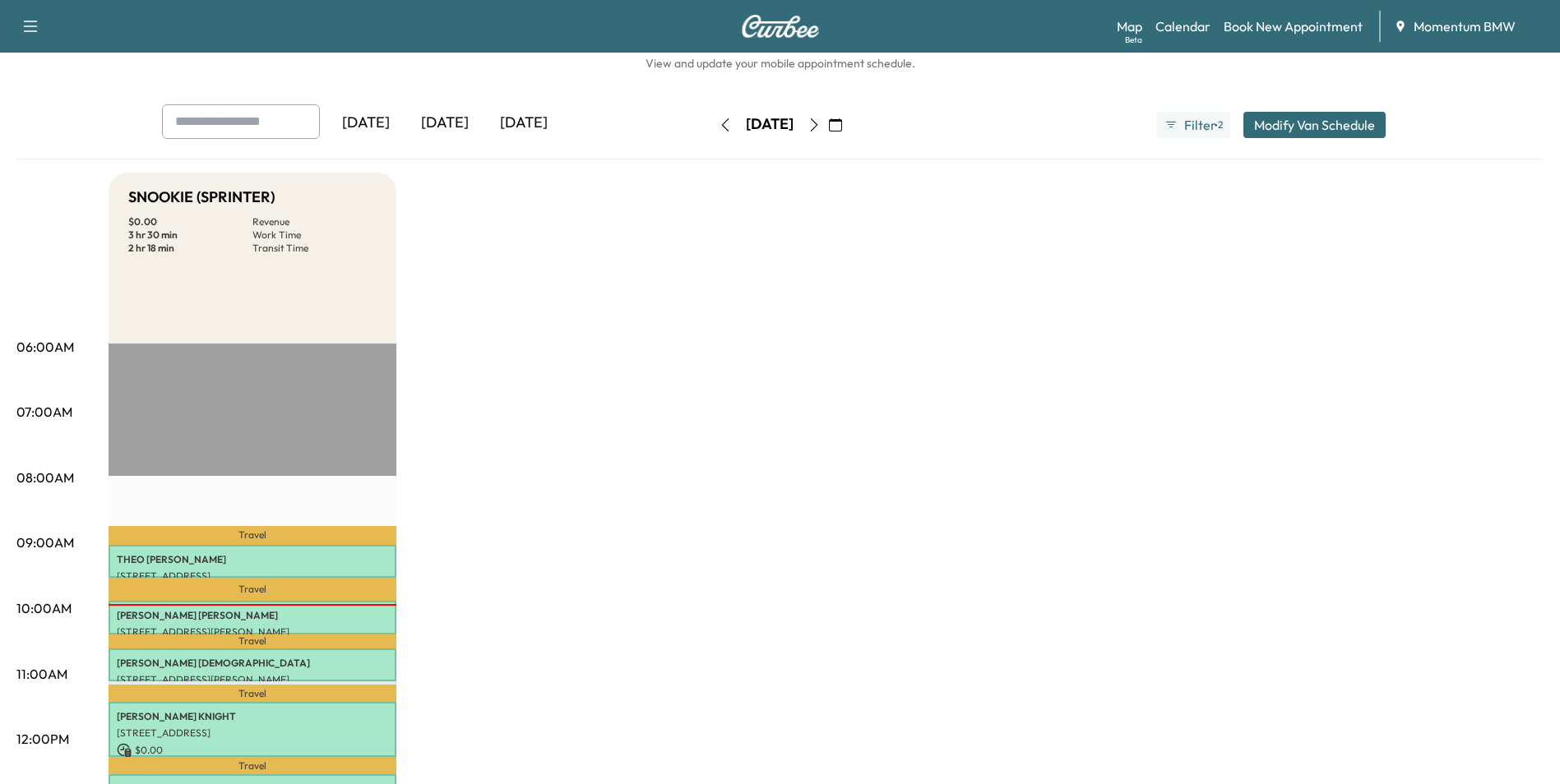
scroll to position [0, 0]
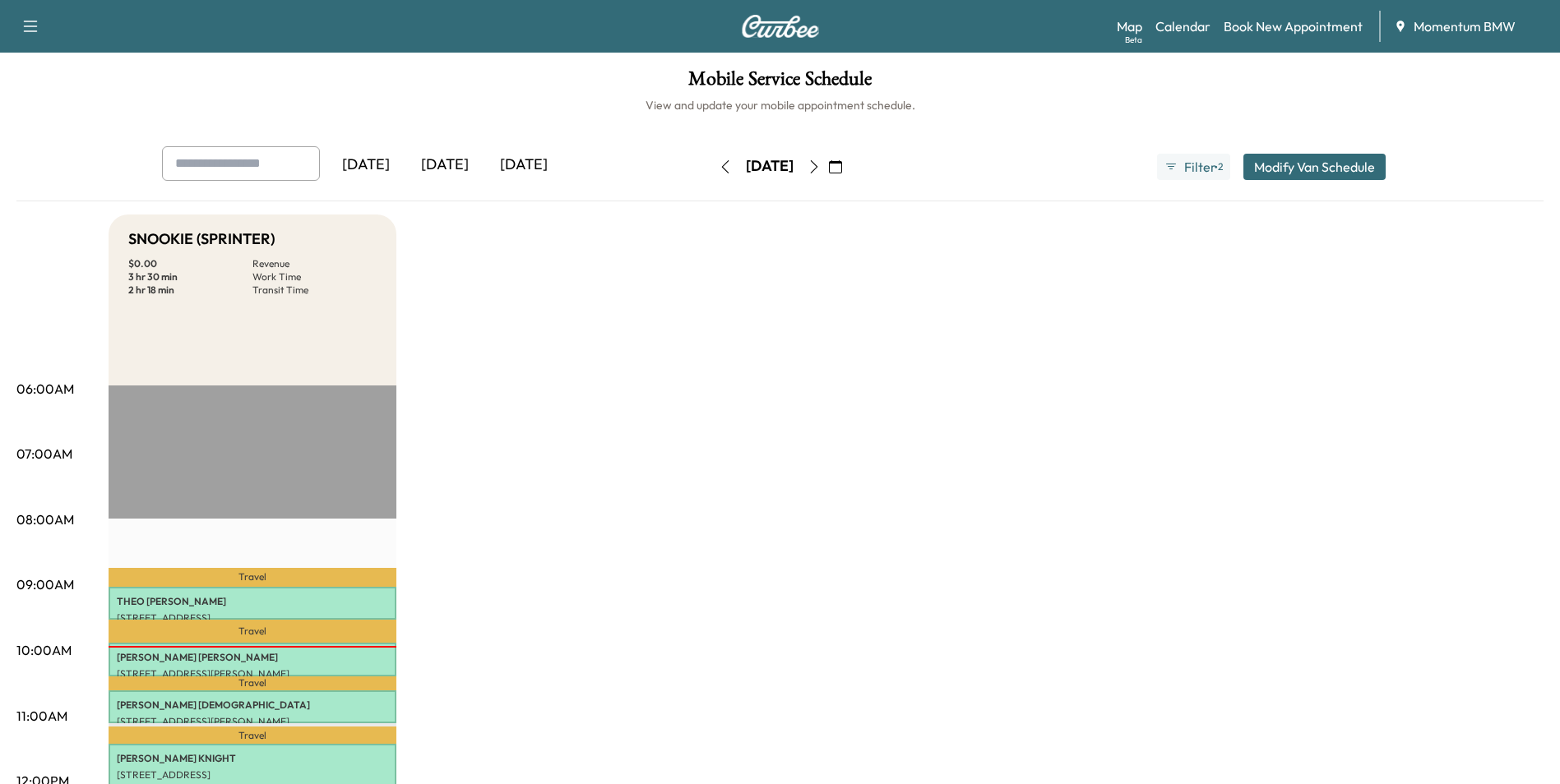
click at [719, 171] on icon "button" at bounding box center [725, 166] width 13 height 13
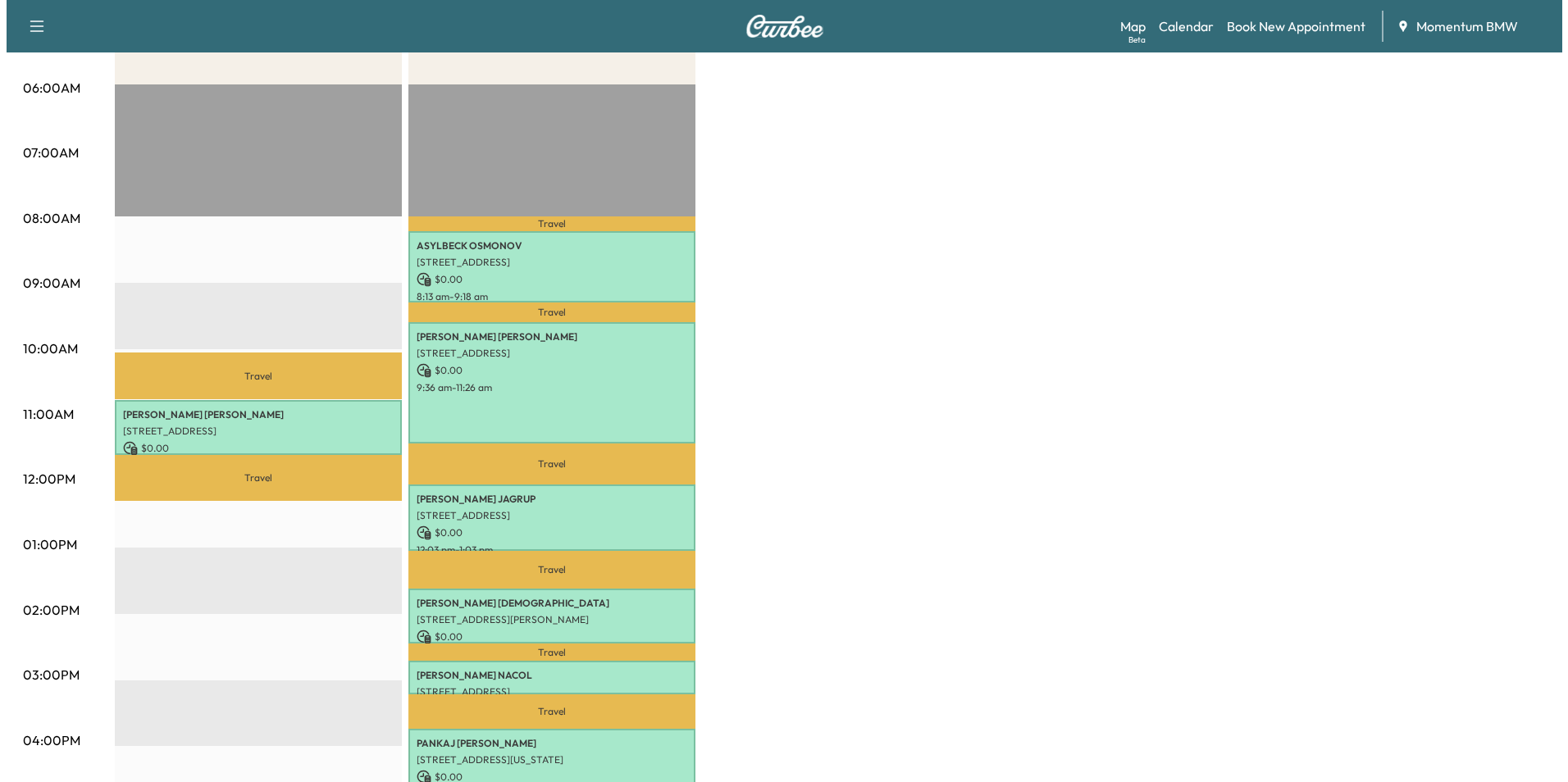
scroll to position [410, 0]
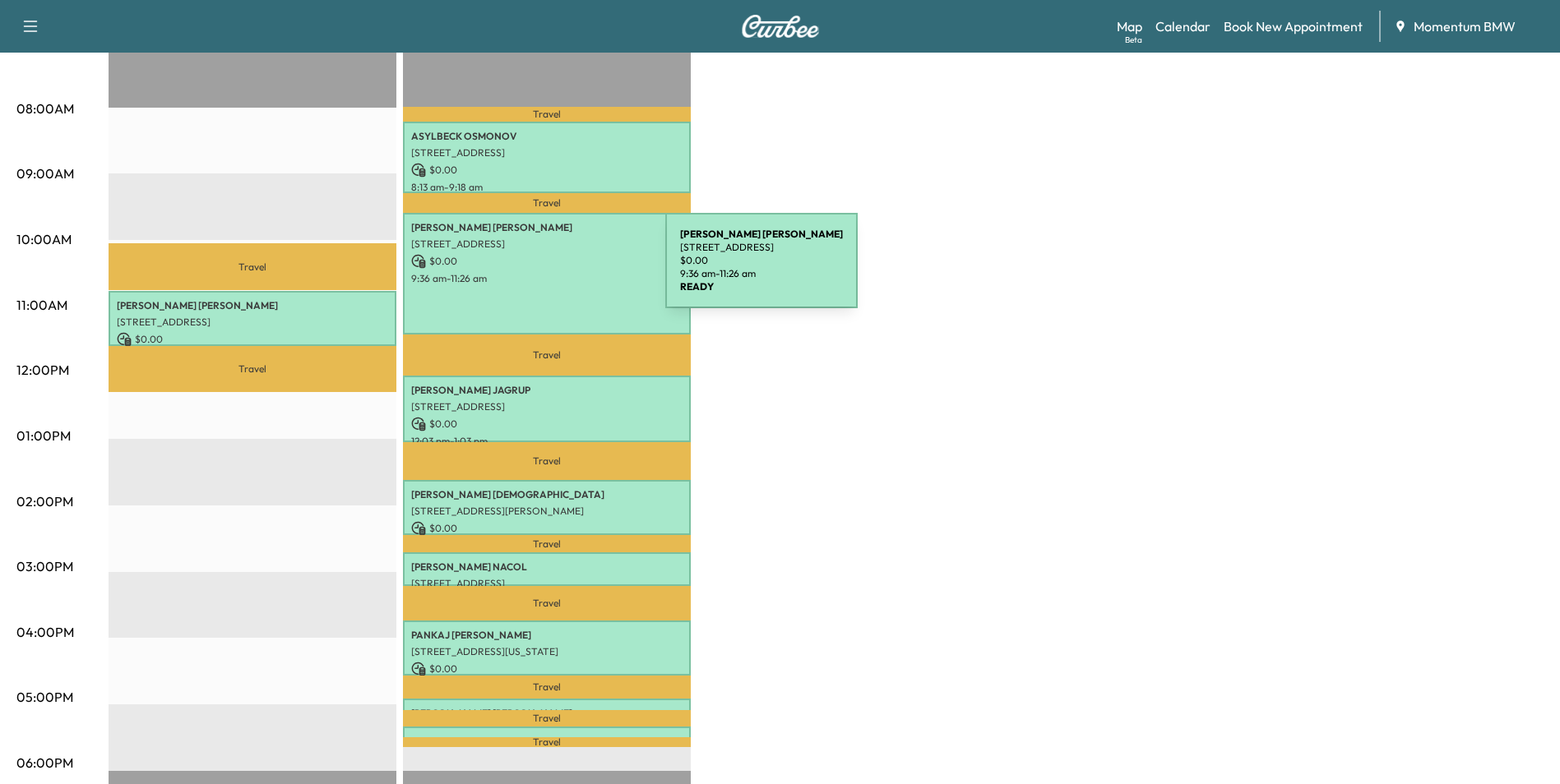
click at [542, 272] on p "9:36 am - 11:26 am" at bounding box center [546, 278] width 271 height 13
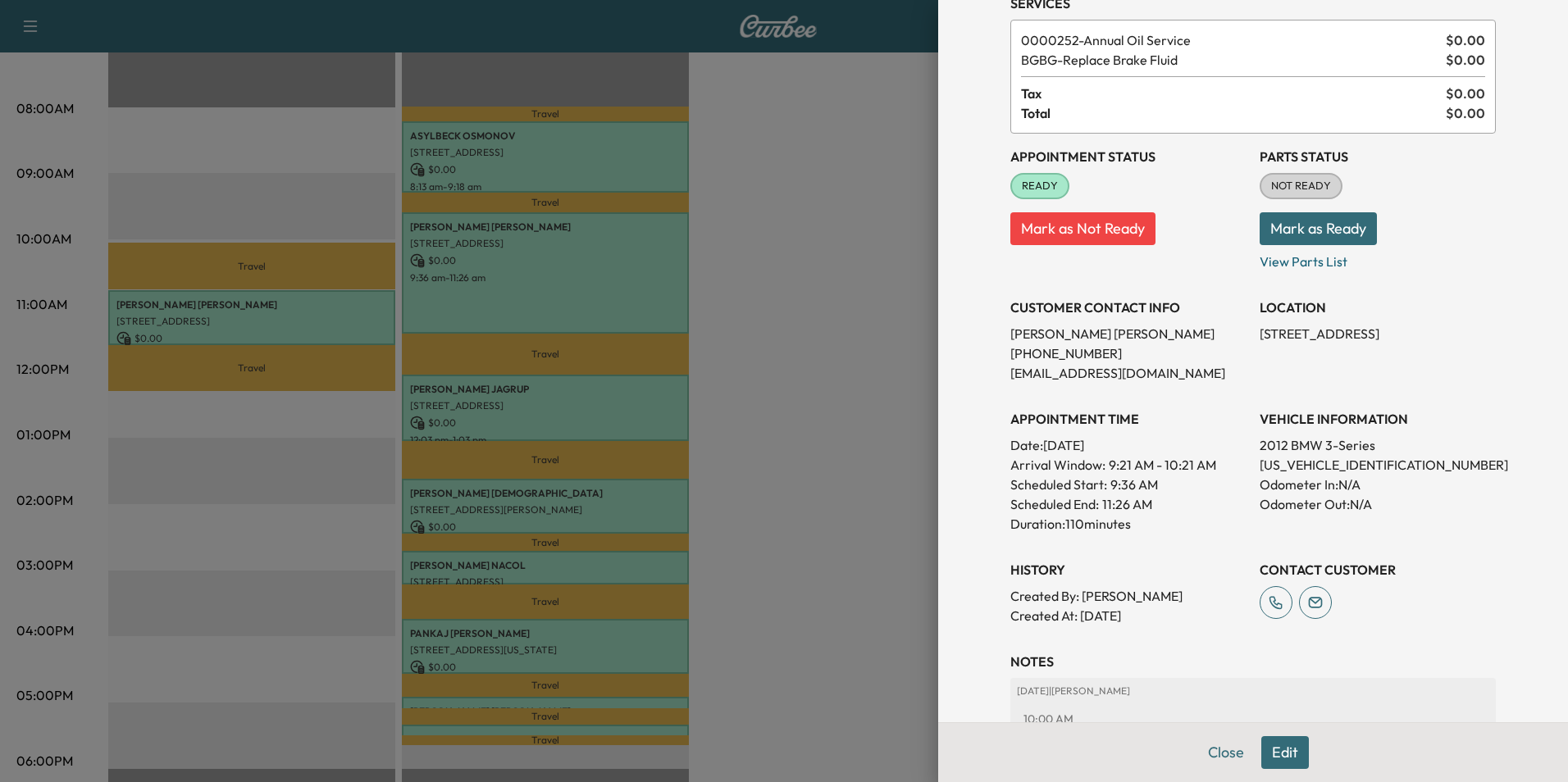
scroll to position [208, 0]
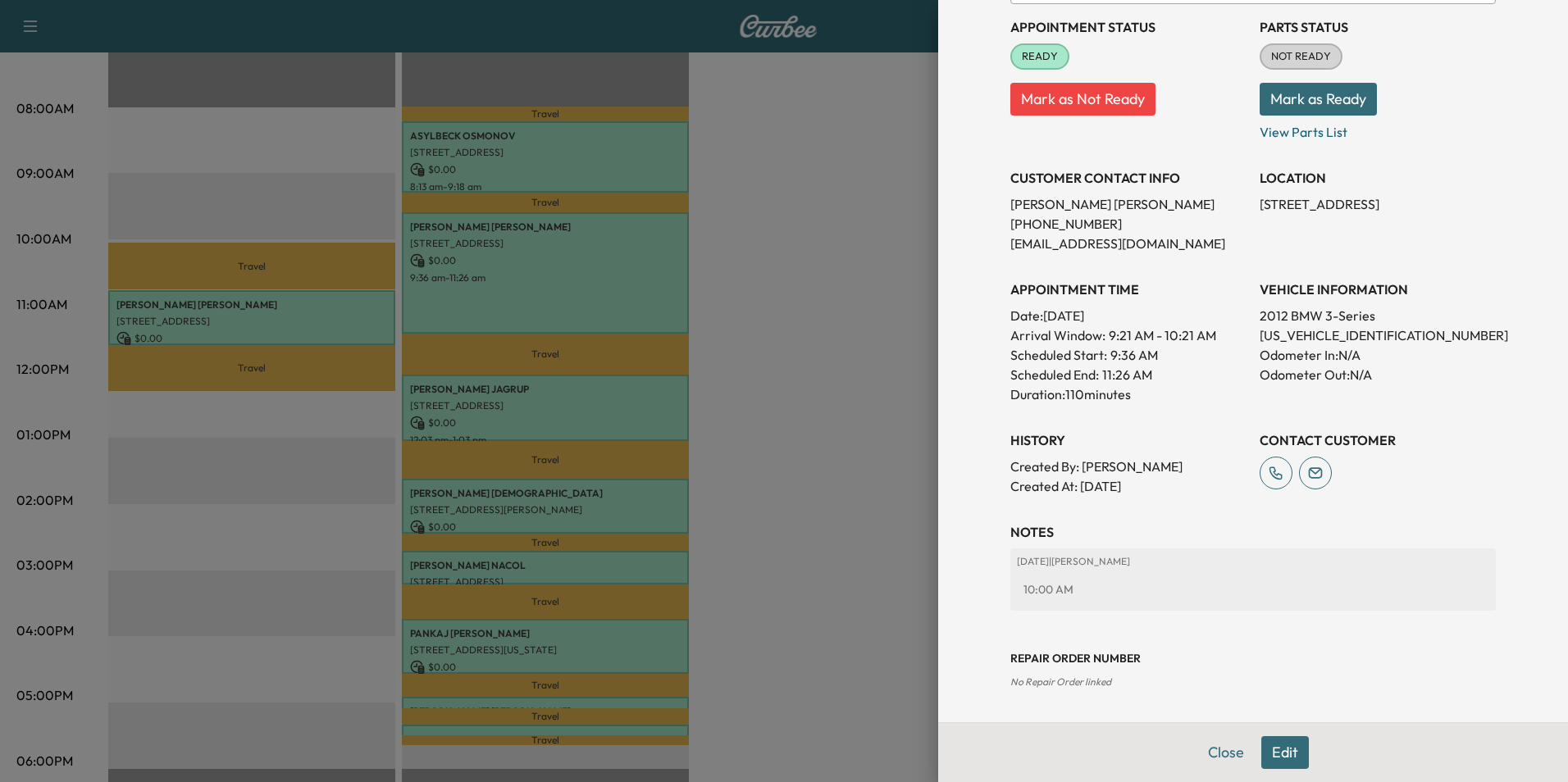
click at [1271, 756] on button "Edit" at bounding box center [1285, 752] width 48 height 33
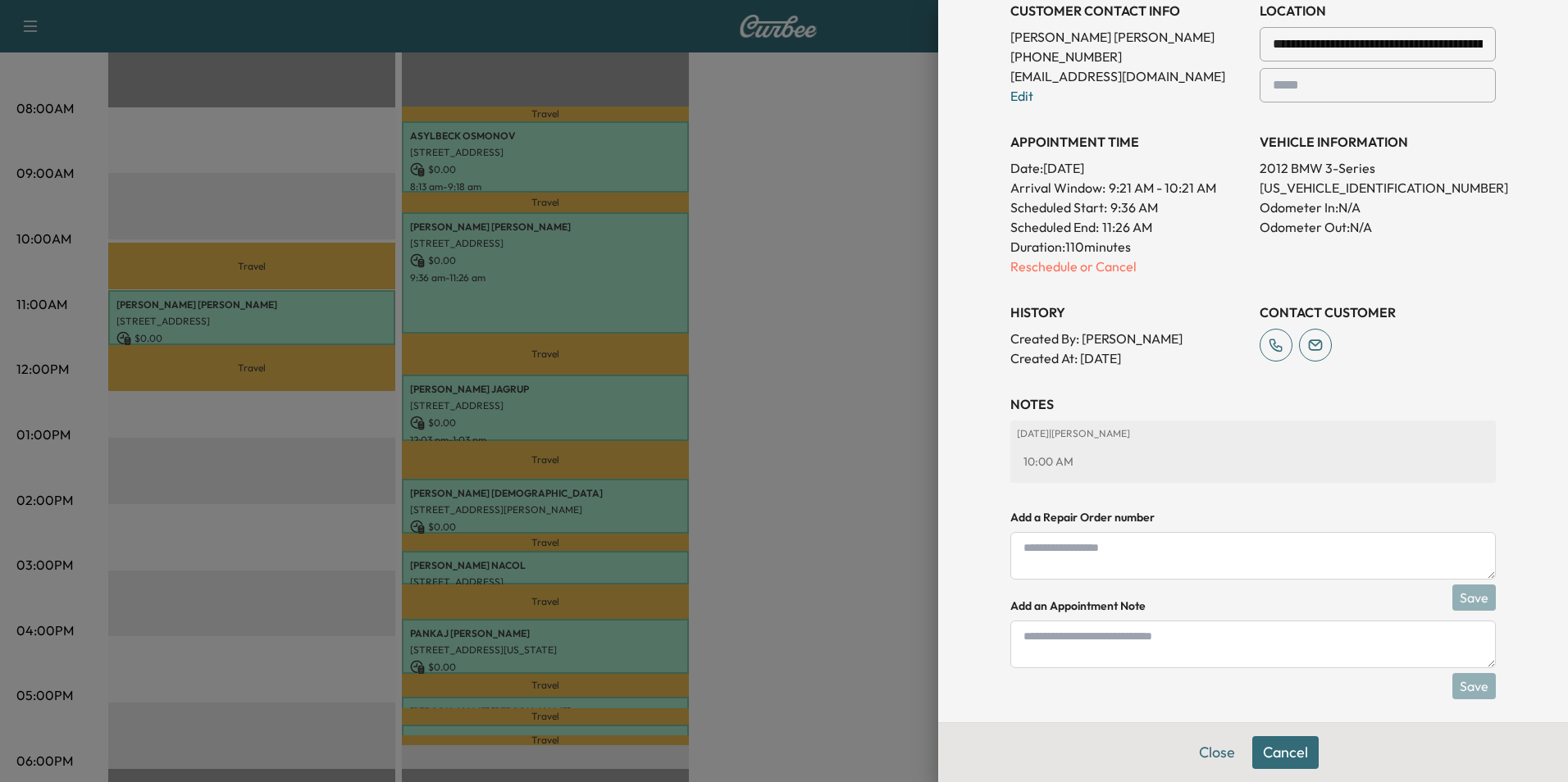
scroll to position [420, 0]
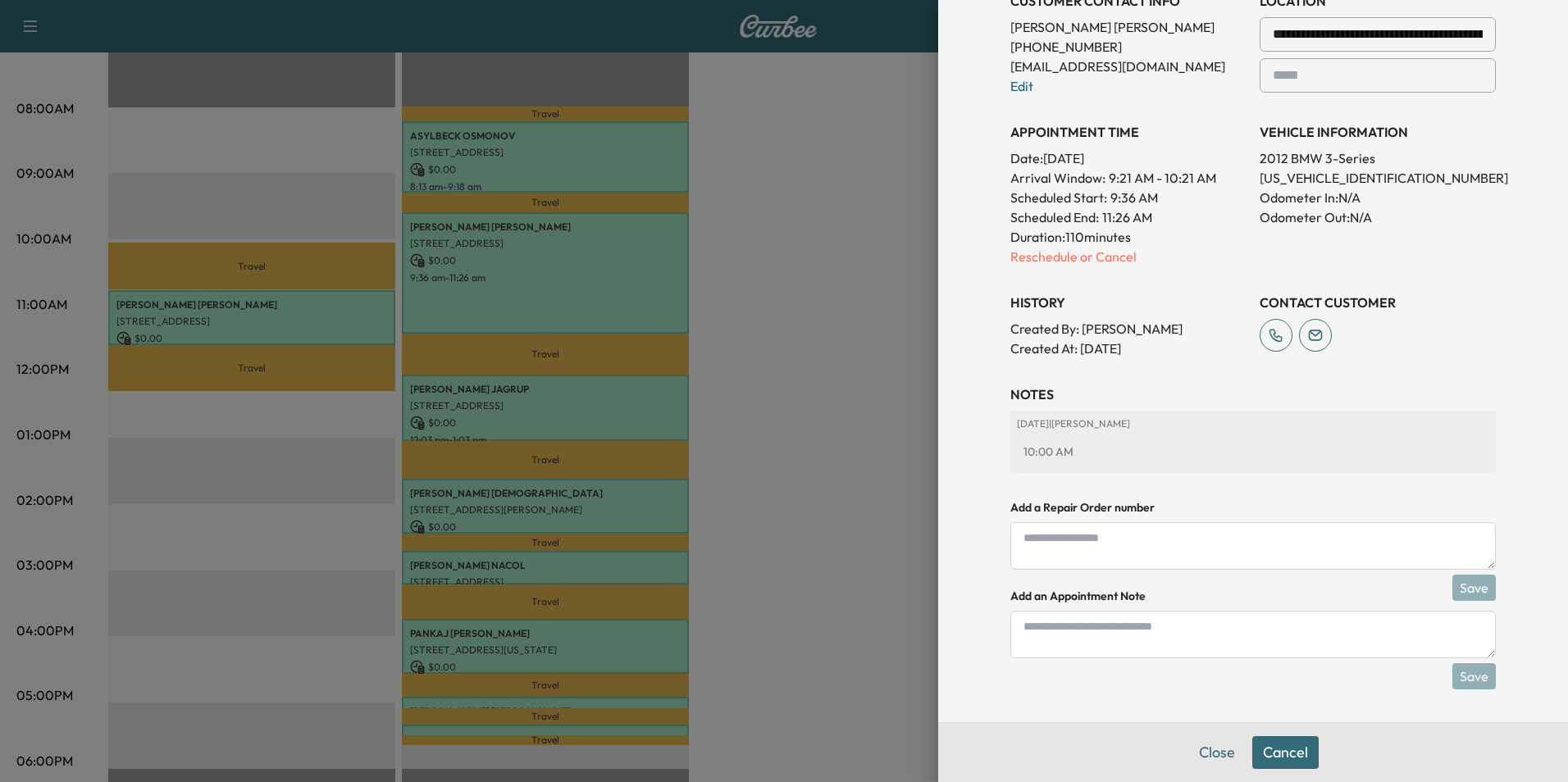
click at [1128, 645] on textarea at bounding box center [1253, 635] width 485 height 48
type textarea "*****"
click at [1462, 676] on button "Save" at bounding box center [1474, 676] width 43 height 26
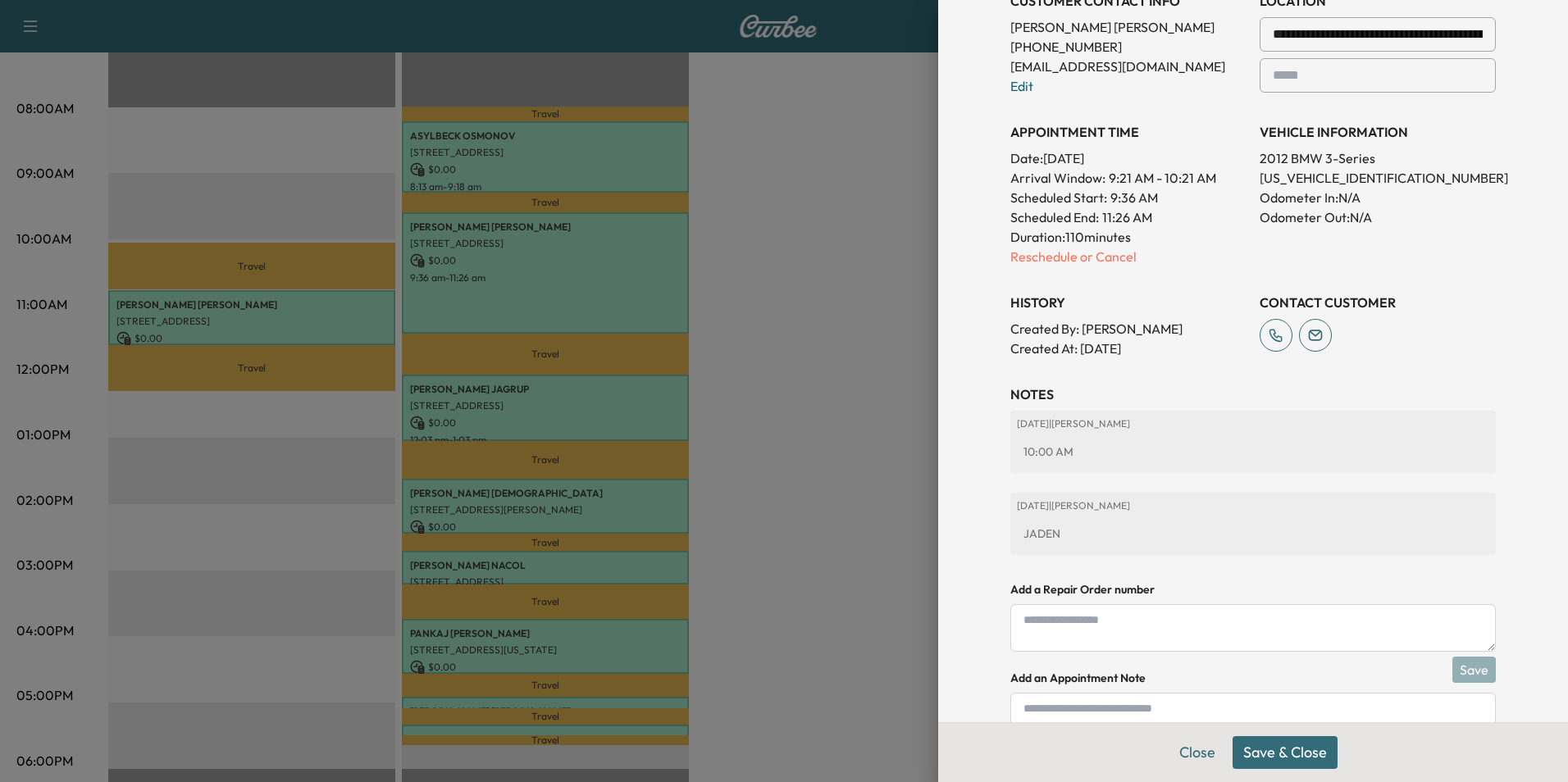
click at [1287, 752] on button "Save & Close" at bounding box center [1284, 752] width 105 height 33
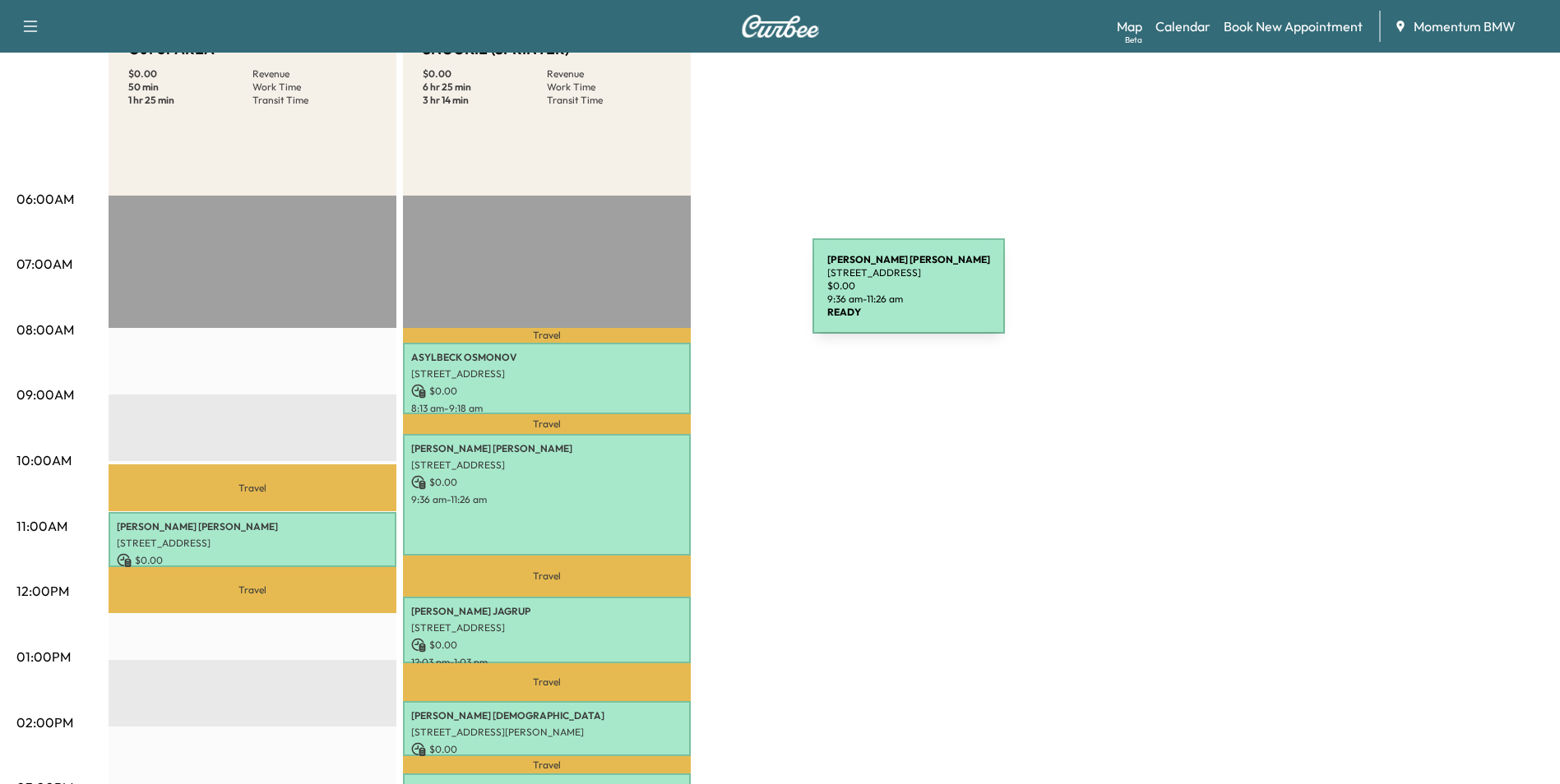
scroll to position [0, 0]
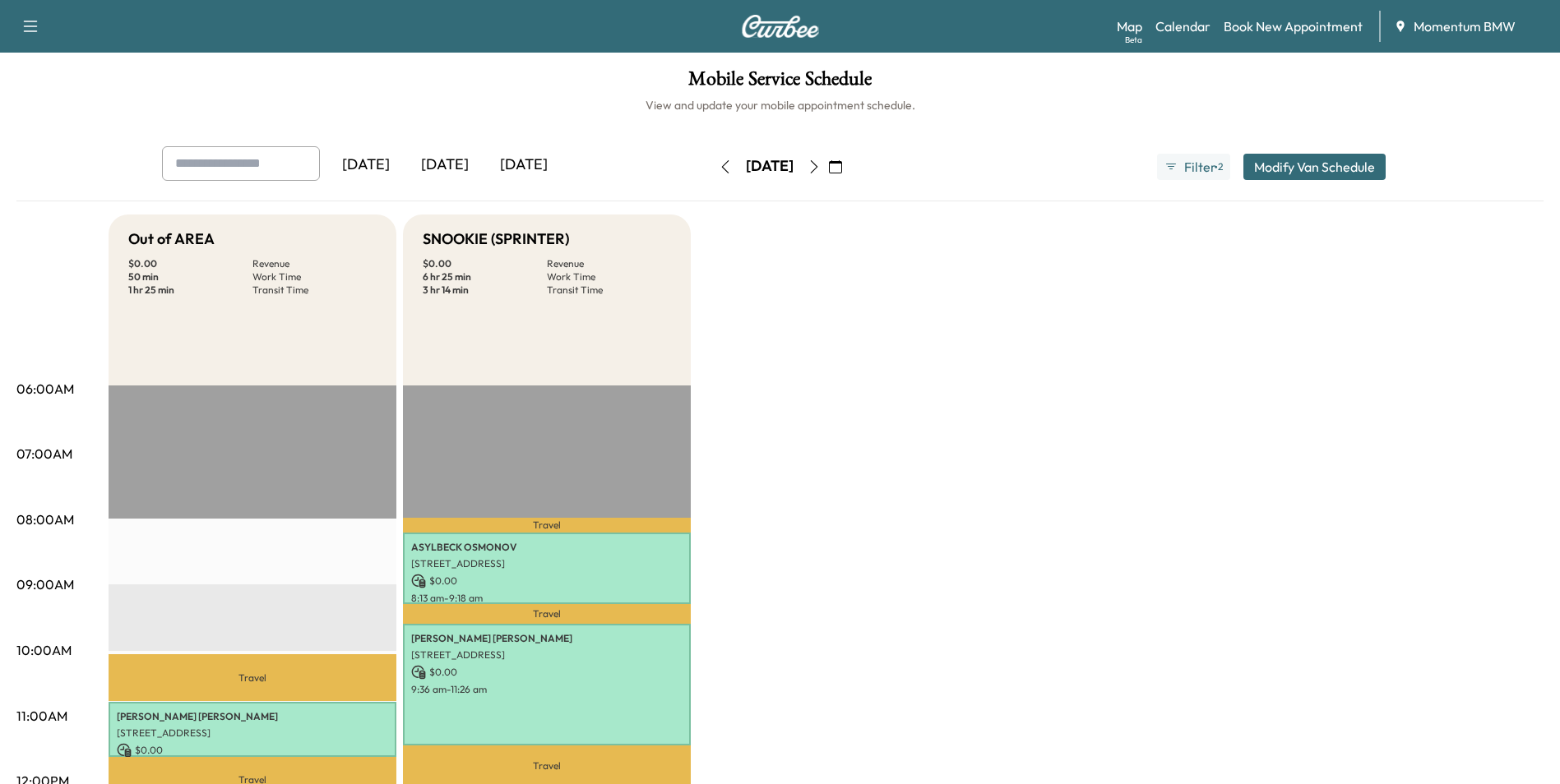
click at [818, 168] on icon "button" at bounding box center [813, 166] width 8 height 13
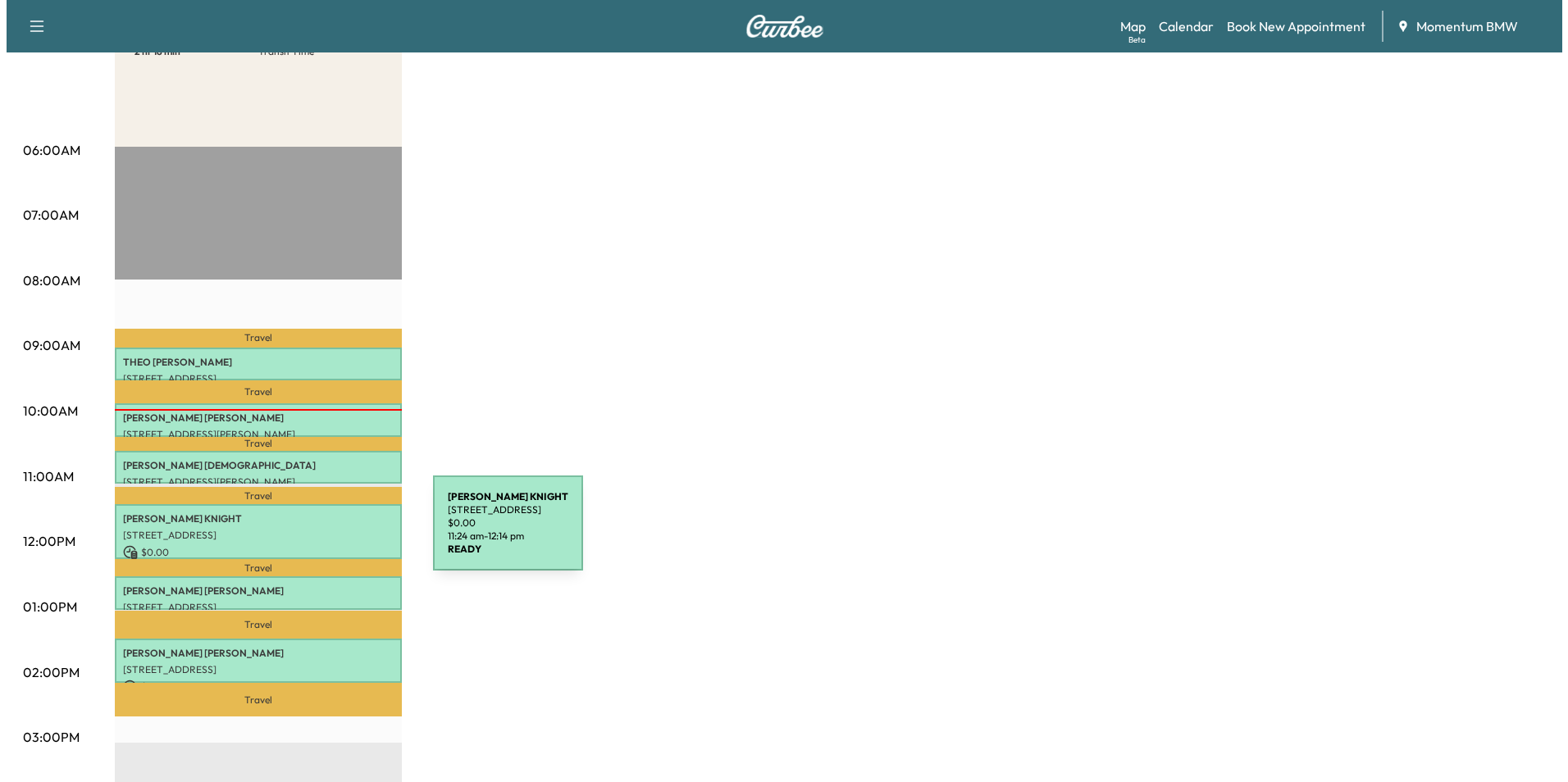
scroll to position [246, 0]
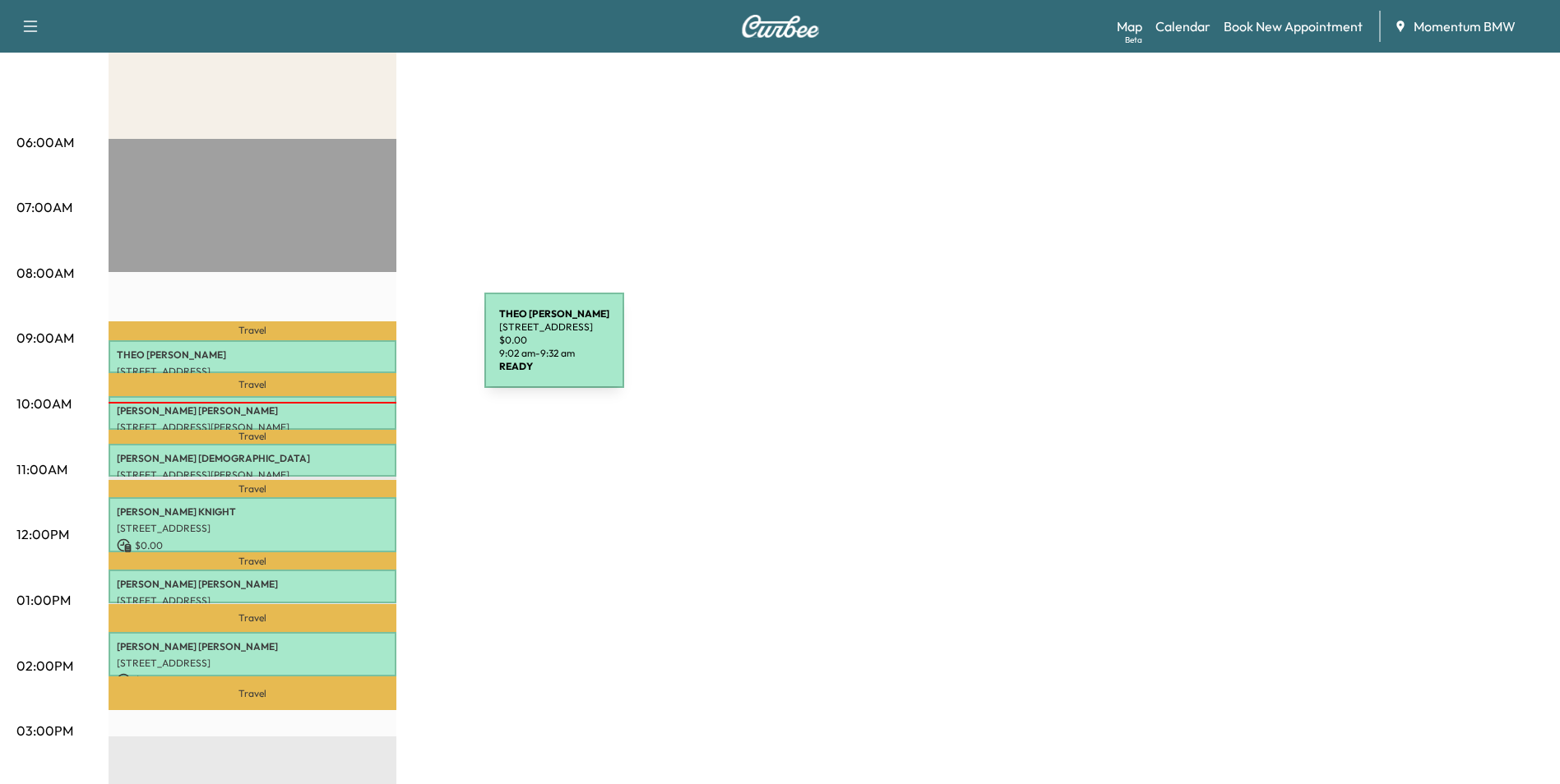
click at [361, 350] on p "[PERSON_NAME]" at bounding box center [252, 355] width 271 height 13
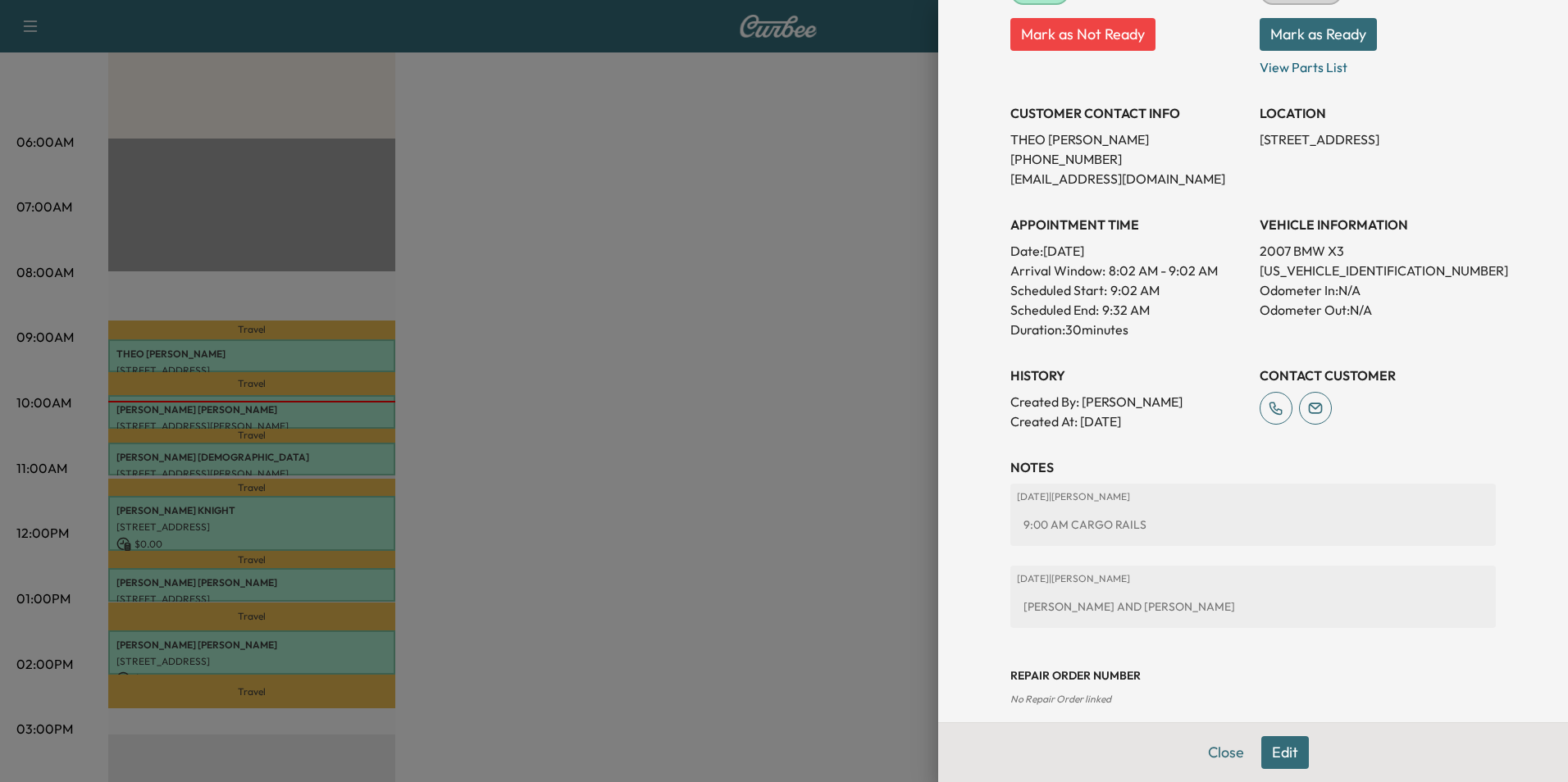
scroll to position [270, 0]
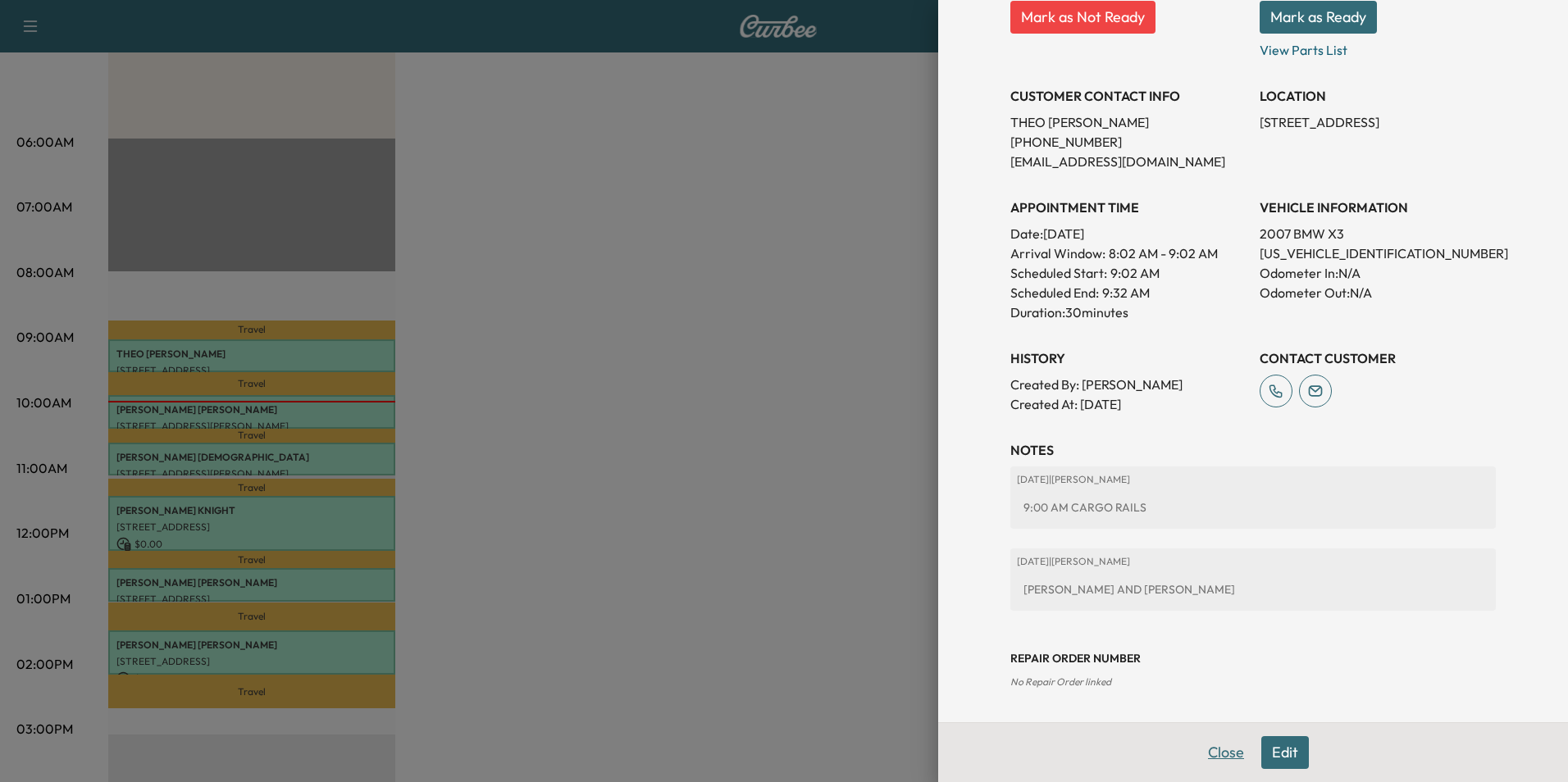
click at [1216, 753] on button "Close" at bounding box center [1226, 752] width 58 height 33
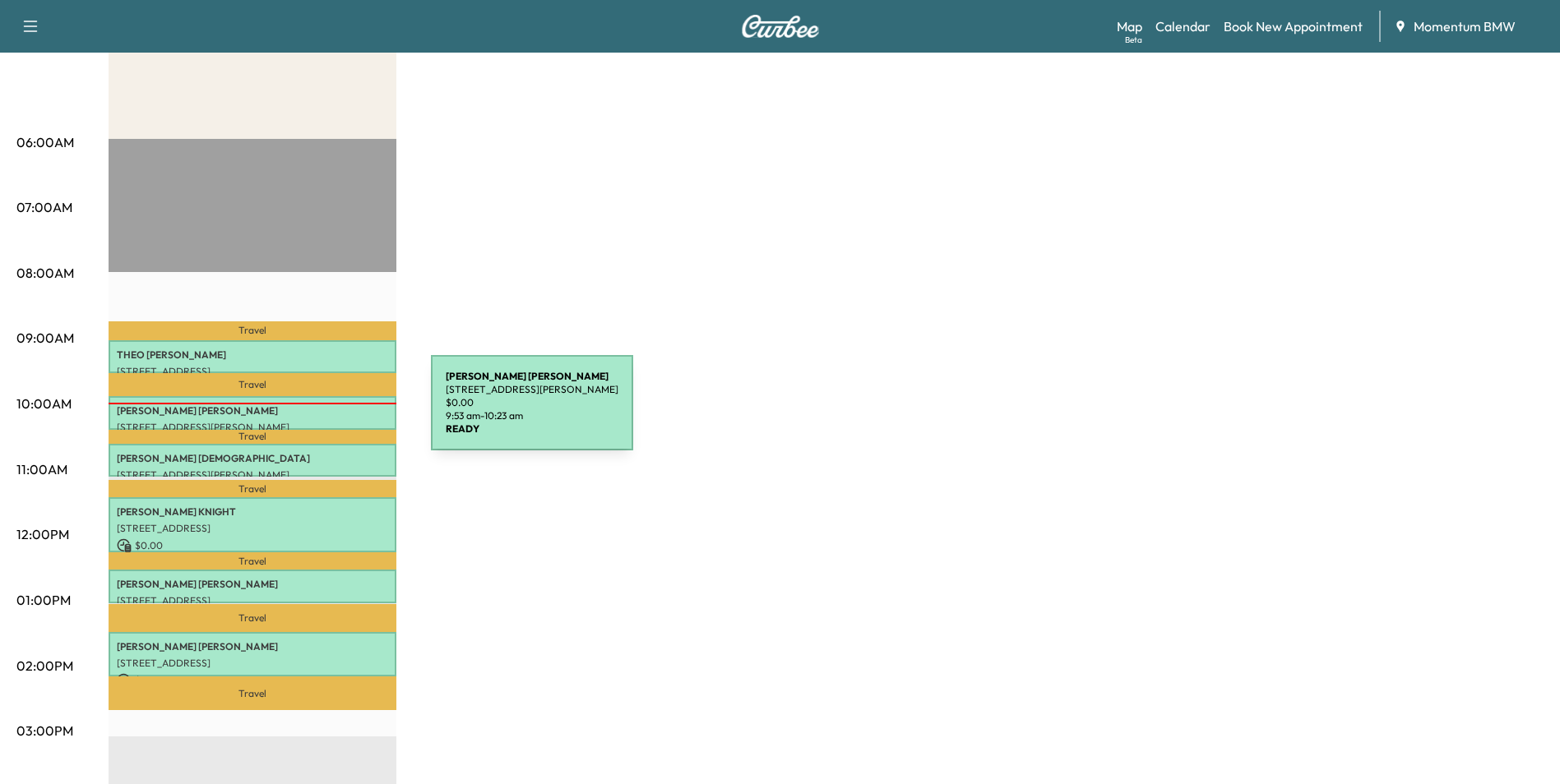
click at [308, 412] on p "[PERSON_NAME]" at bounding box center [252, 411] width 271 height 13
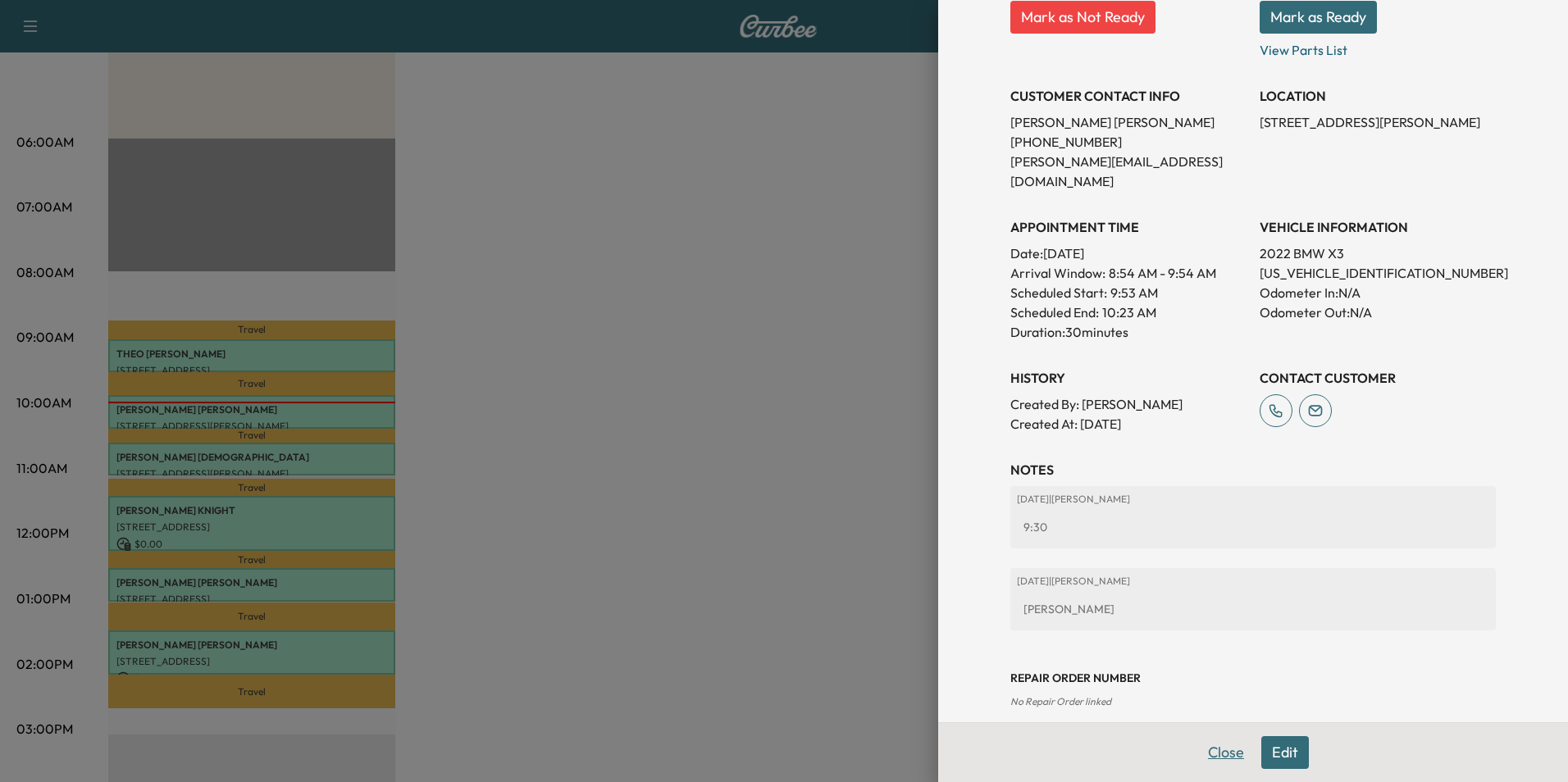
click at [1224, 754] on button "Close" at bounding box center [1226, 752] width 58 height 33
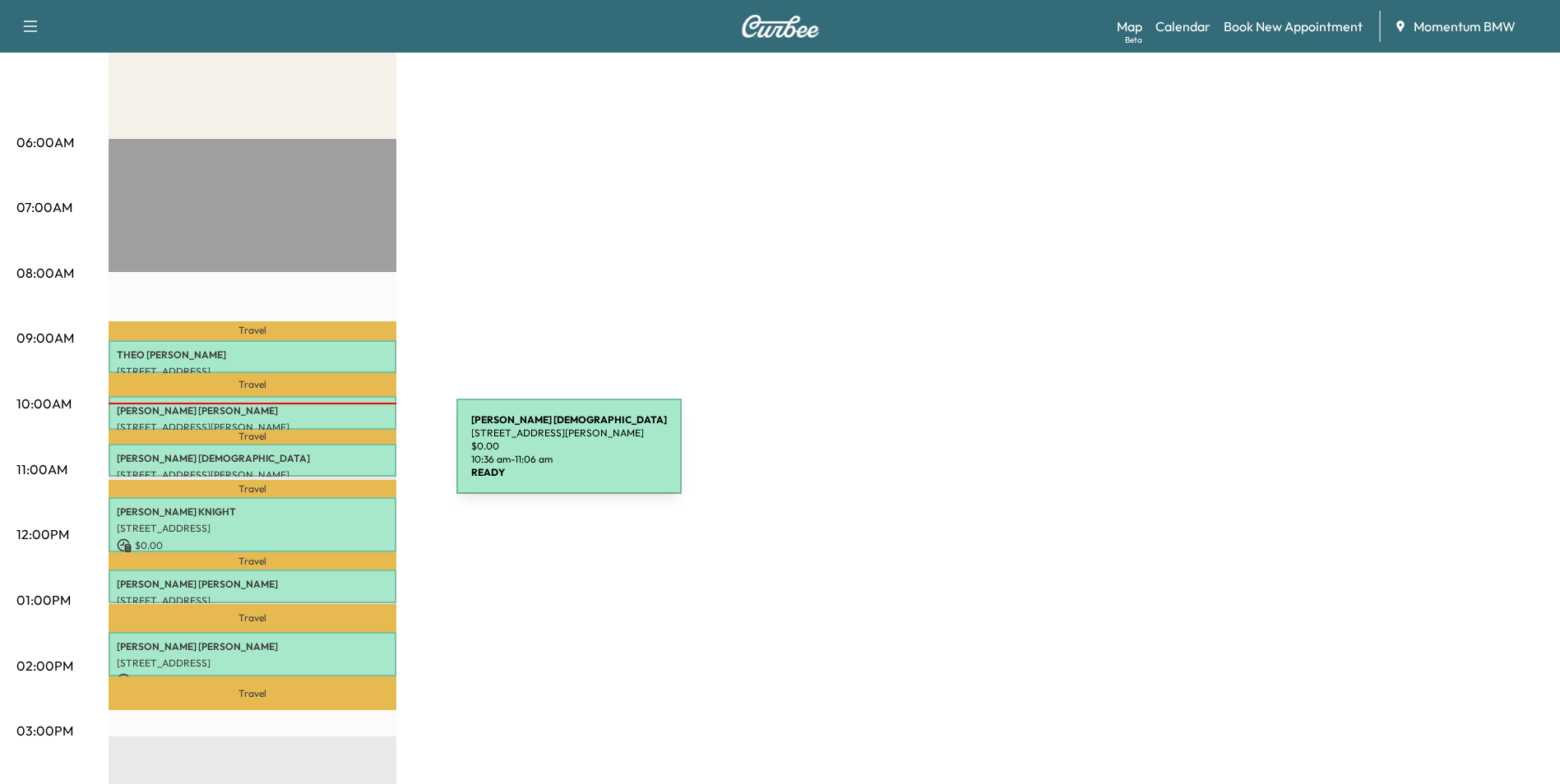
click at [333, 456] on p "[PERSON_NAME][DEMOGRAPHIC_DATA]" at bounding box center [252, 458] width 271 height 13
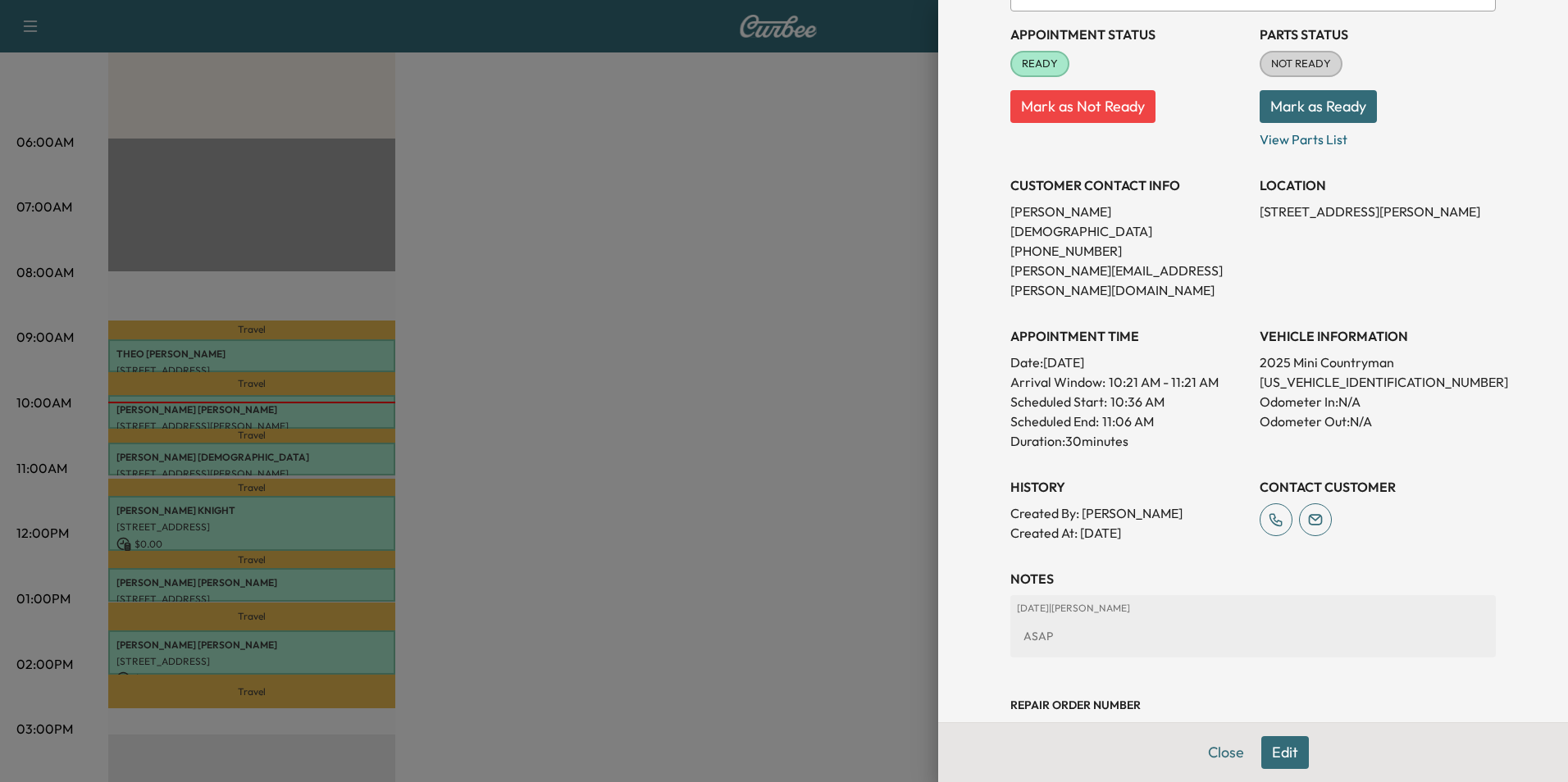
scroll to position [189, 0]
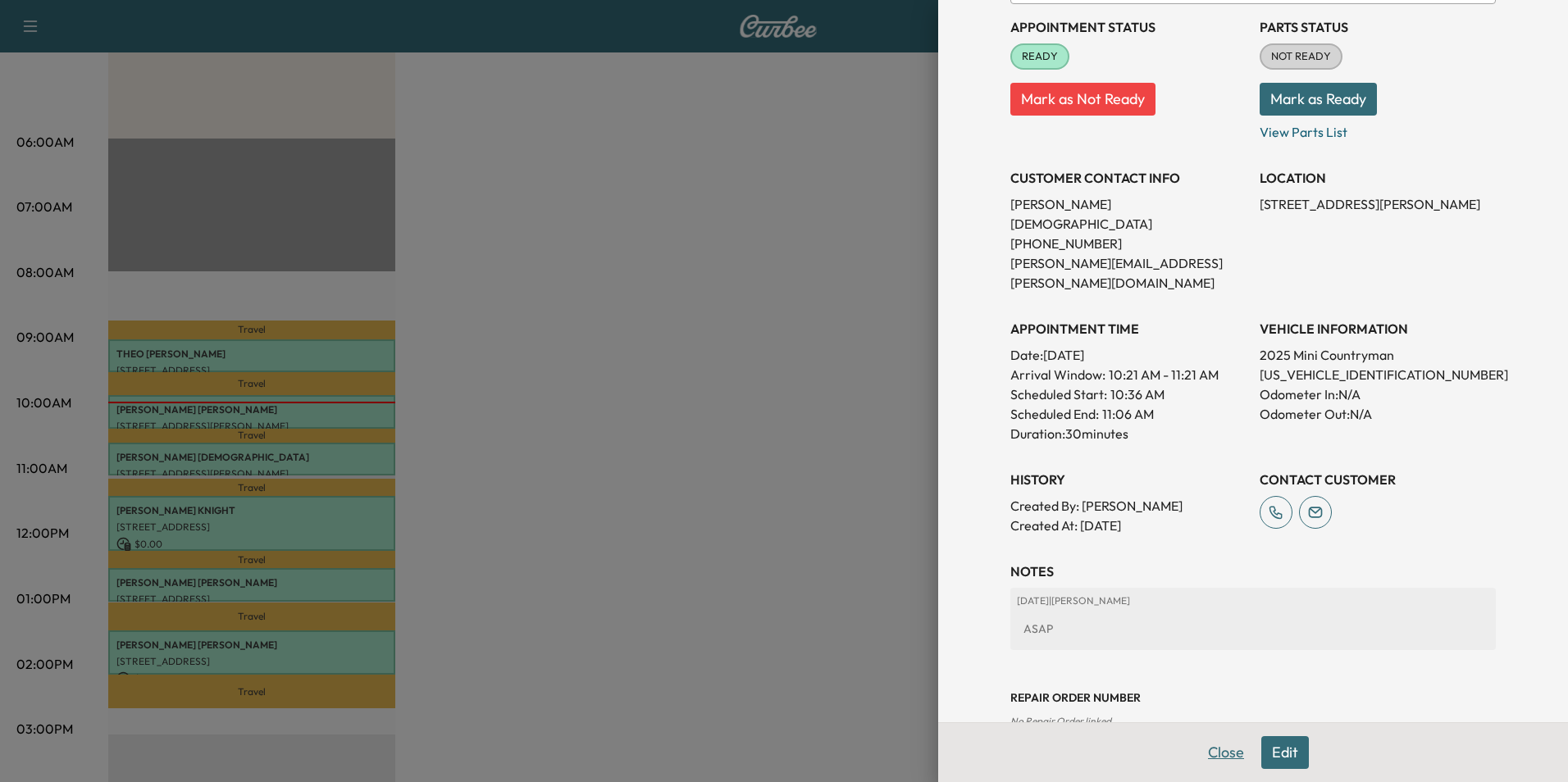
click at [1219, 754] on button "Close" at bounding box center [1226, 752] width 58 height 33
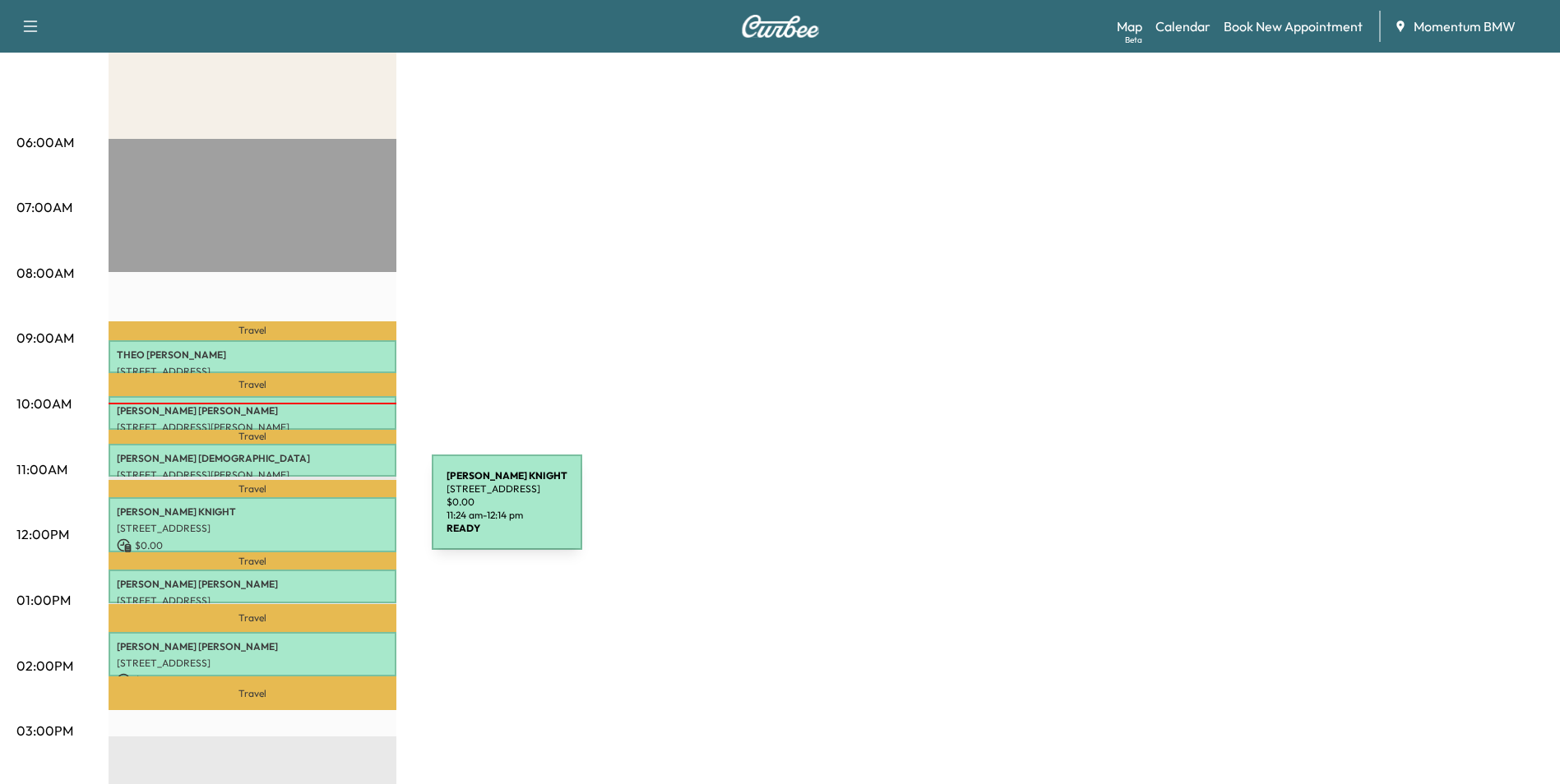
click at [313, 512] on p "[PERSON_NAME]" at bounding box center [252, 511] width 271 height 13
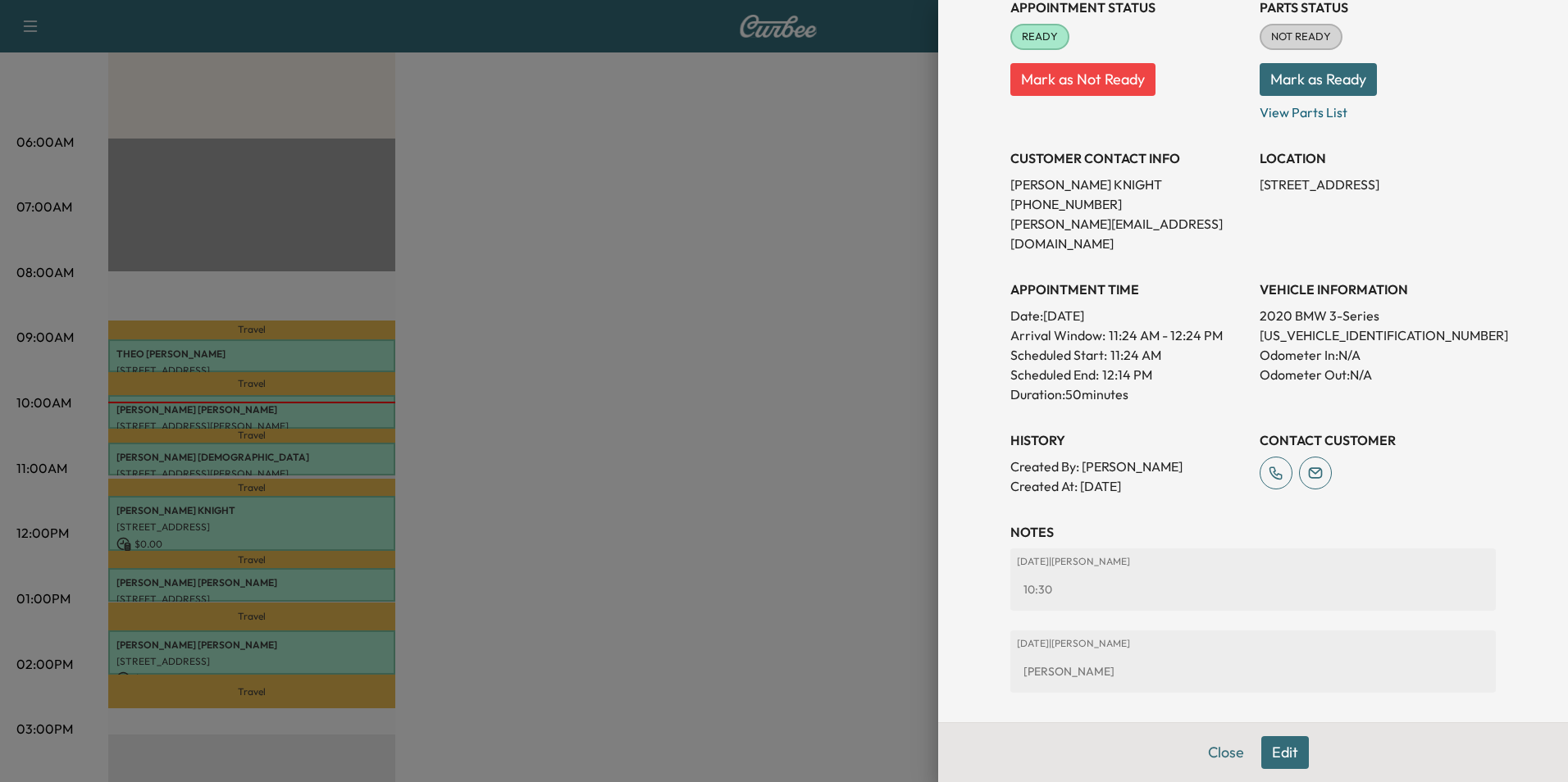
scroll to position [270, 0]
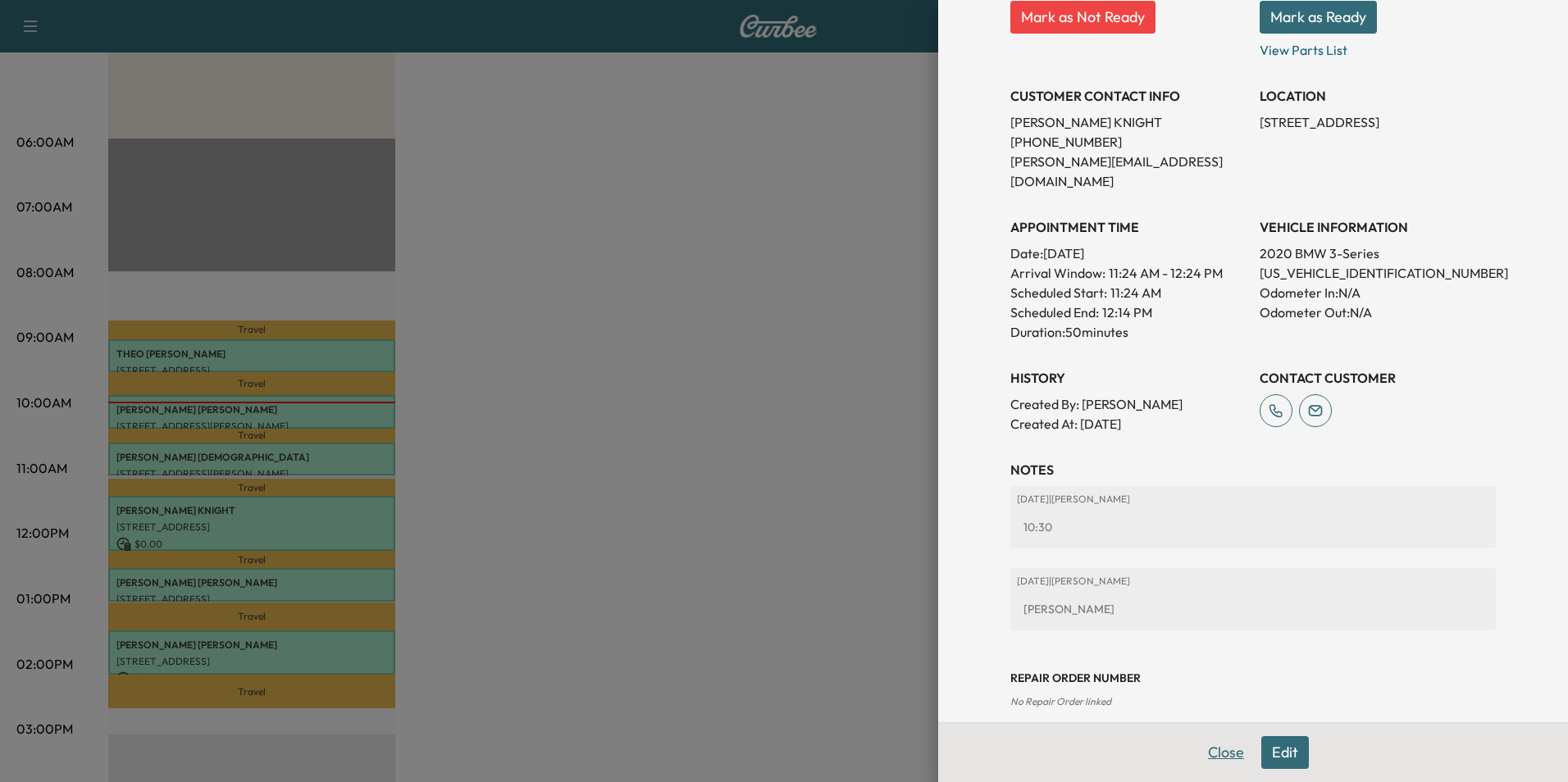
drag, startPoint x: 1211, startPoint y: 751, endPoint x: 1121, endPoint y: 718, distance: 95.9
click at [1210, 751] on button "Close" at bounding box center [1226, 752] width 58 height 33
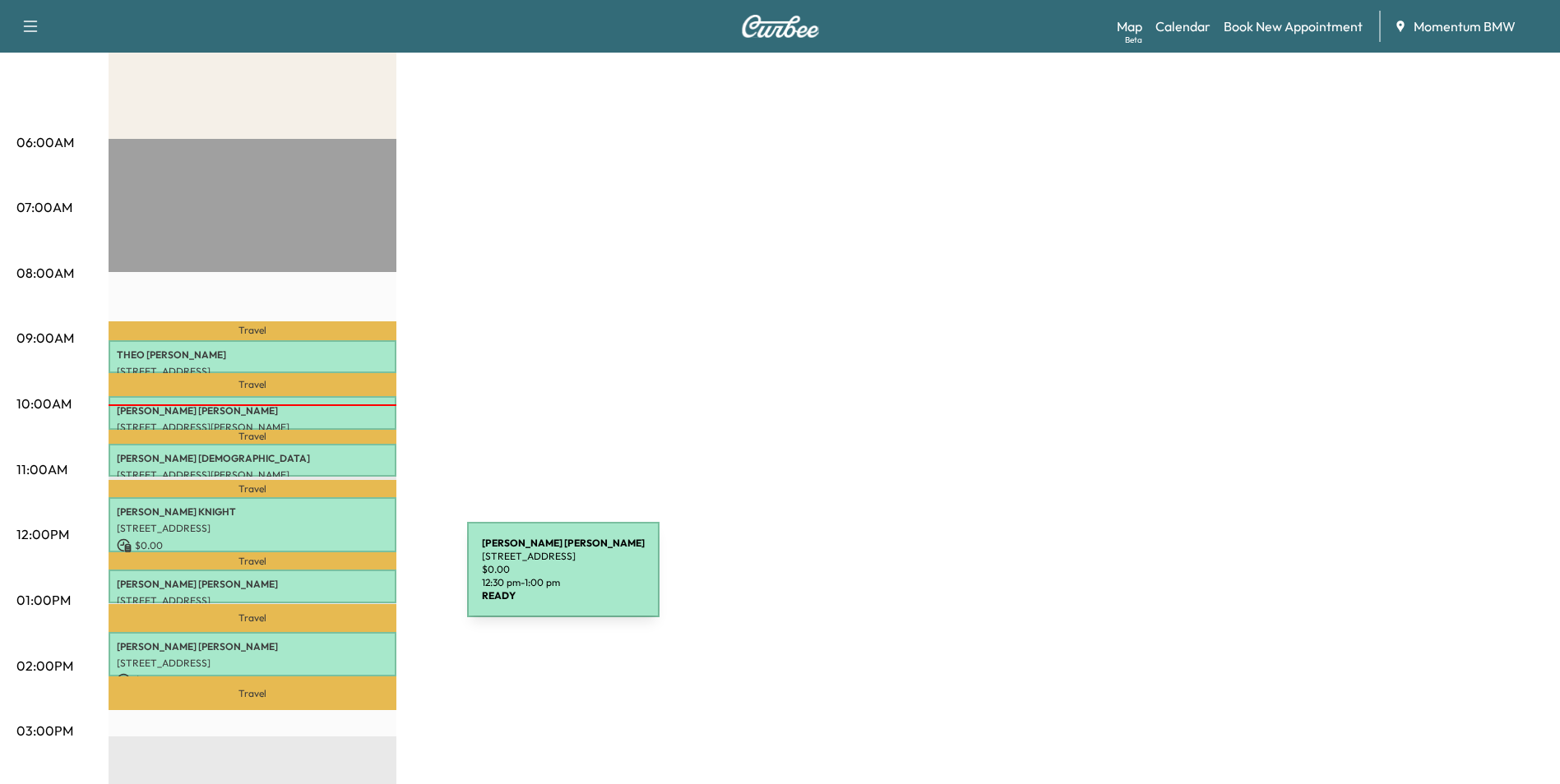
click at [344, 579] on p "[PERSON_NAME]" at bounding box center [252, 584] width 271 height 13
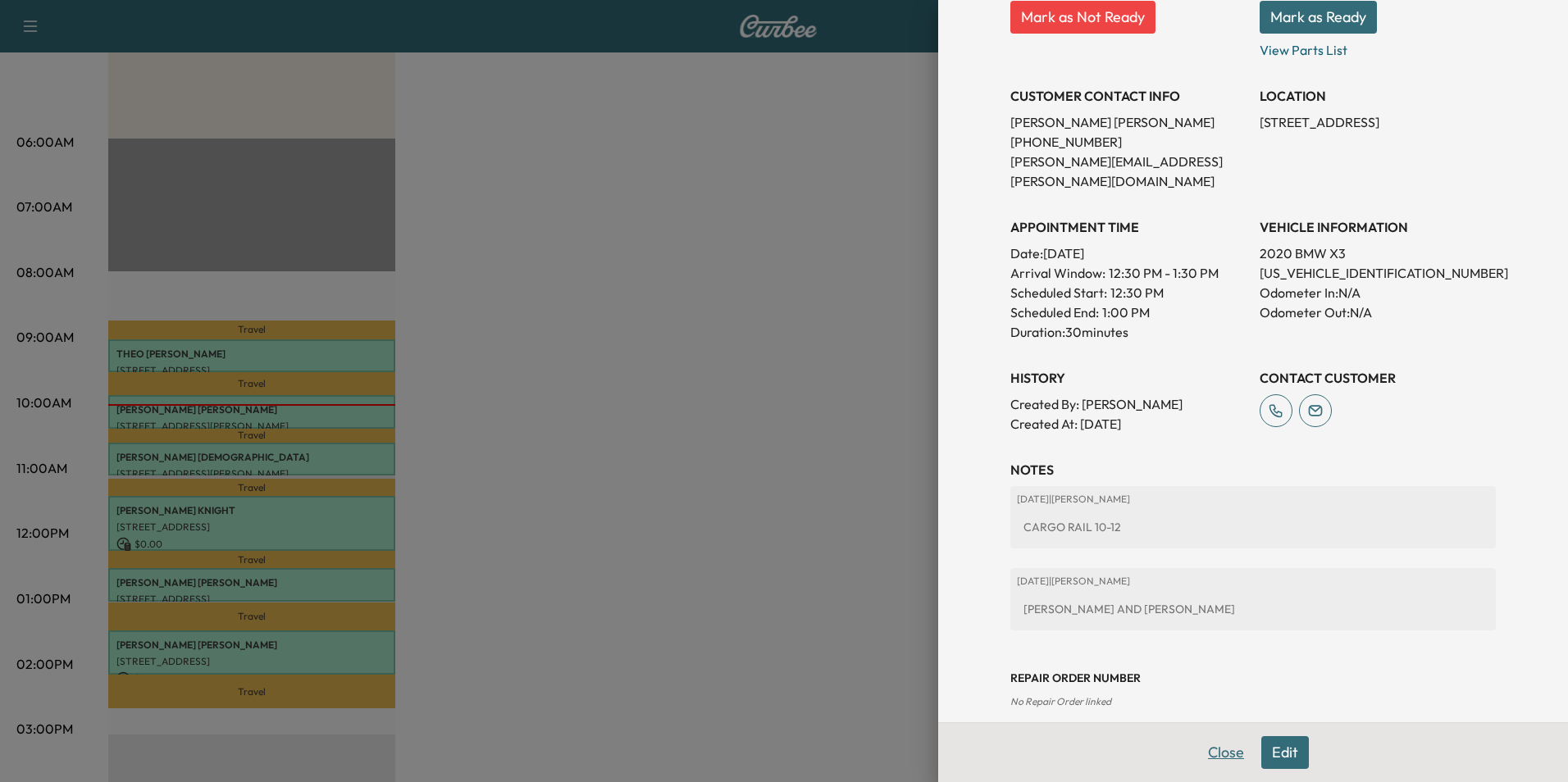
click at [1212, 753] on button "Close" at bounding box center [1226, 752] width 58 height 33
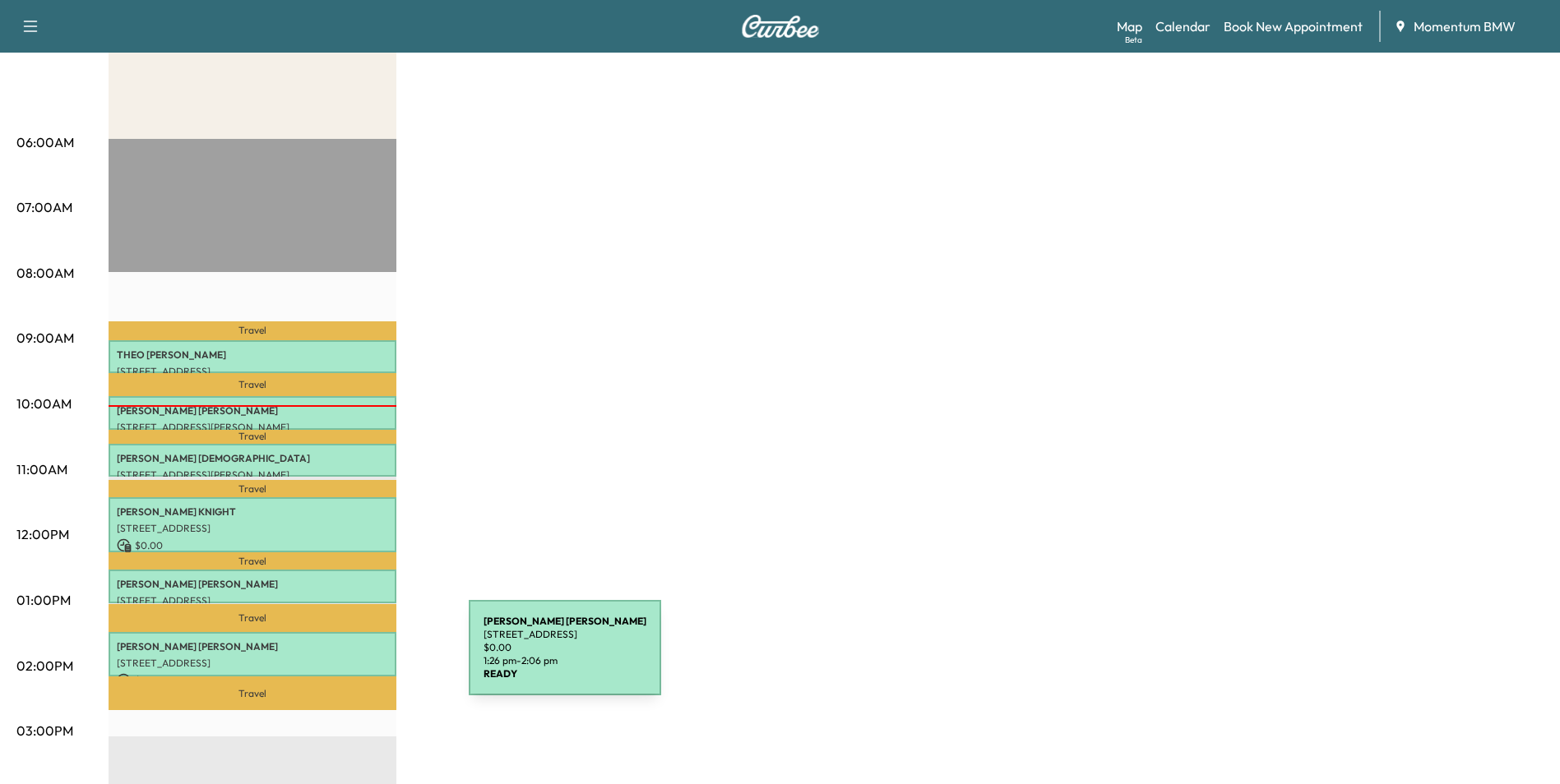
click at [345, 658] on p "[STREET_ADDRESS]" at bounding box center [252, 663] width 271 height 13
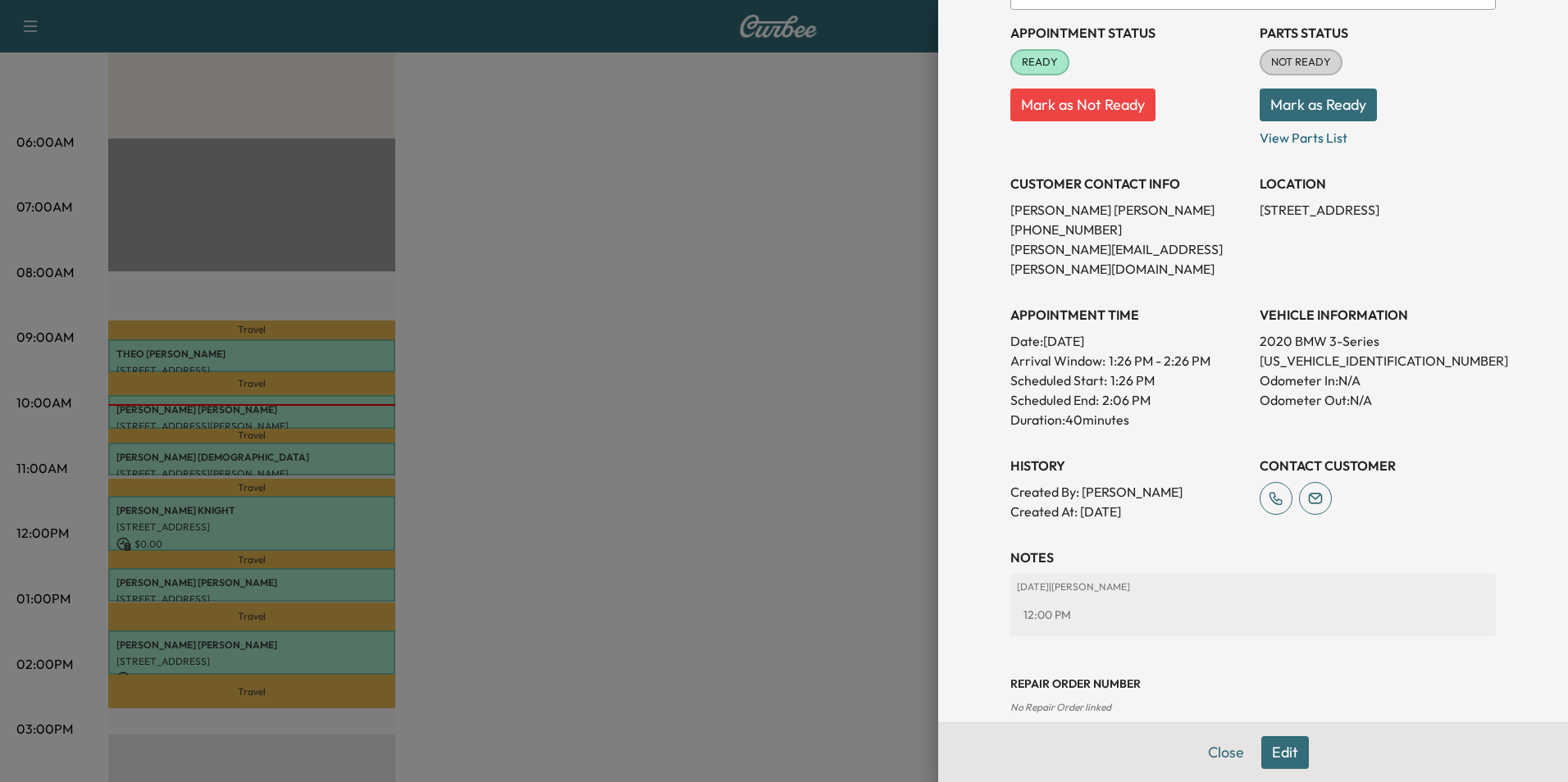
scroll to position [189, 0]
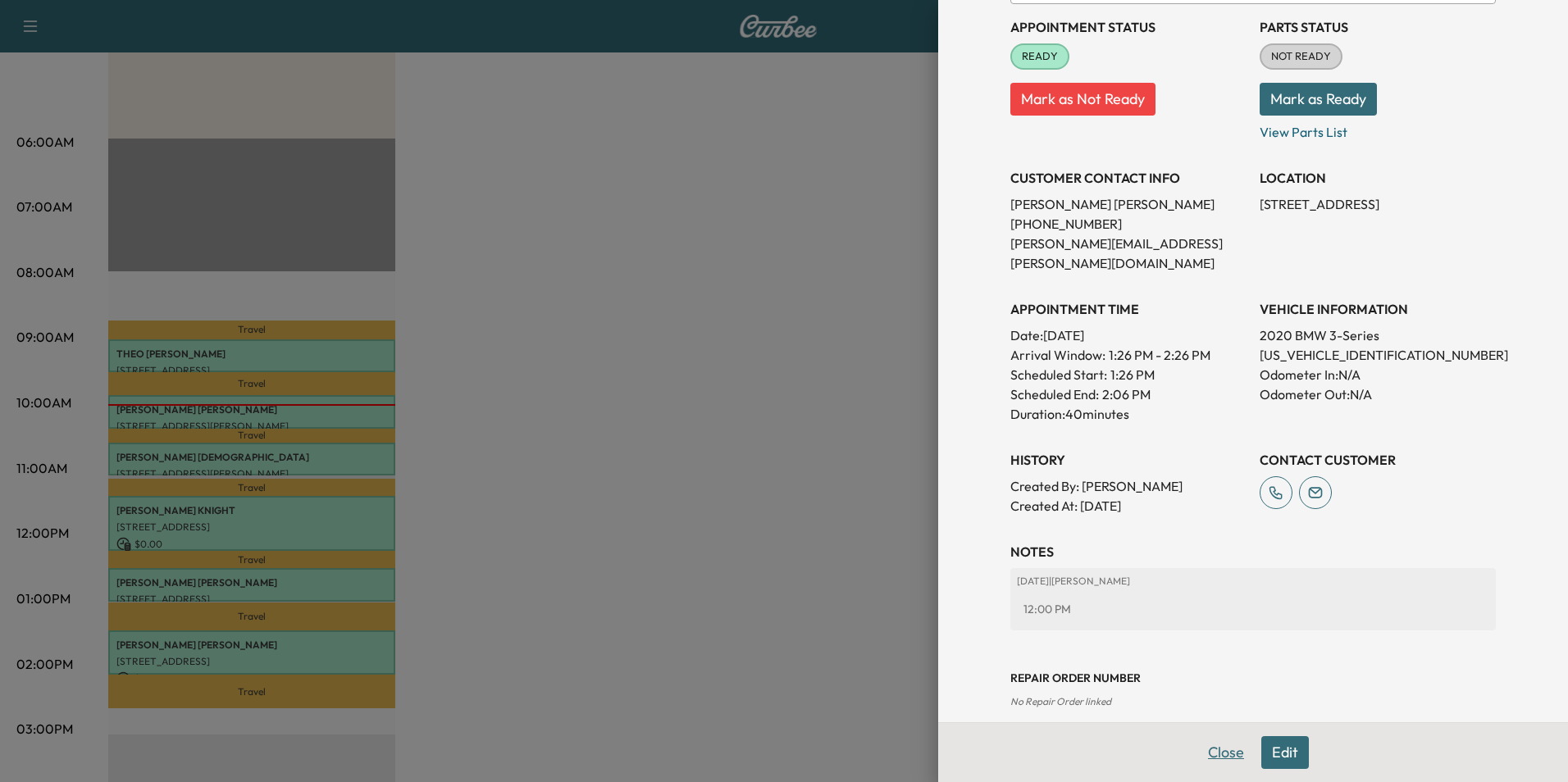
click at [1210, 755] on button "Close" at bounding box center [1226, 752] width 58 height 33
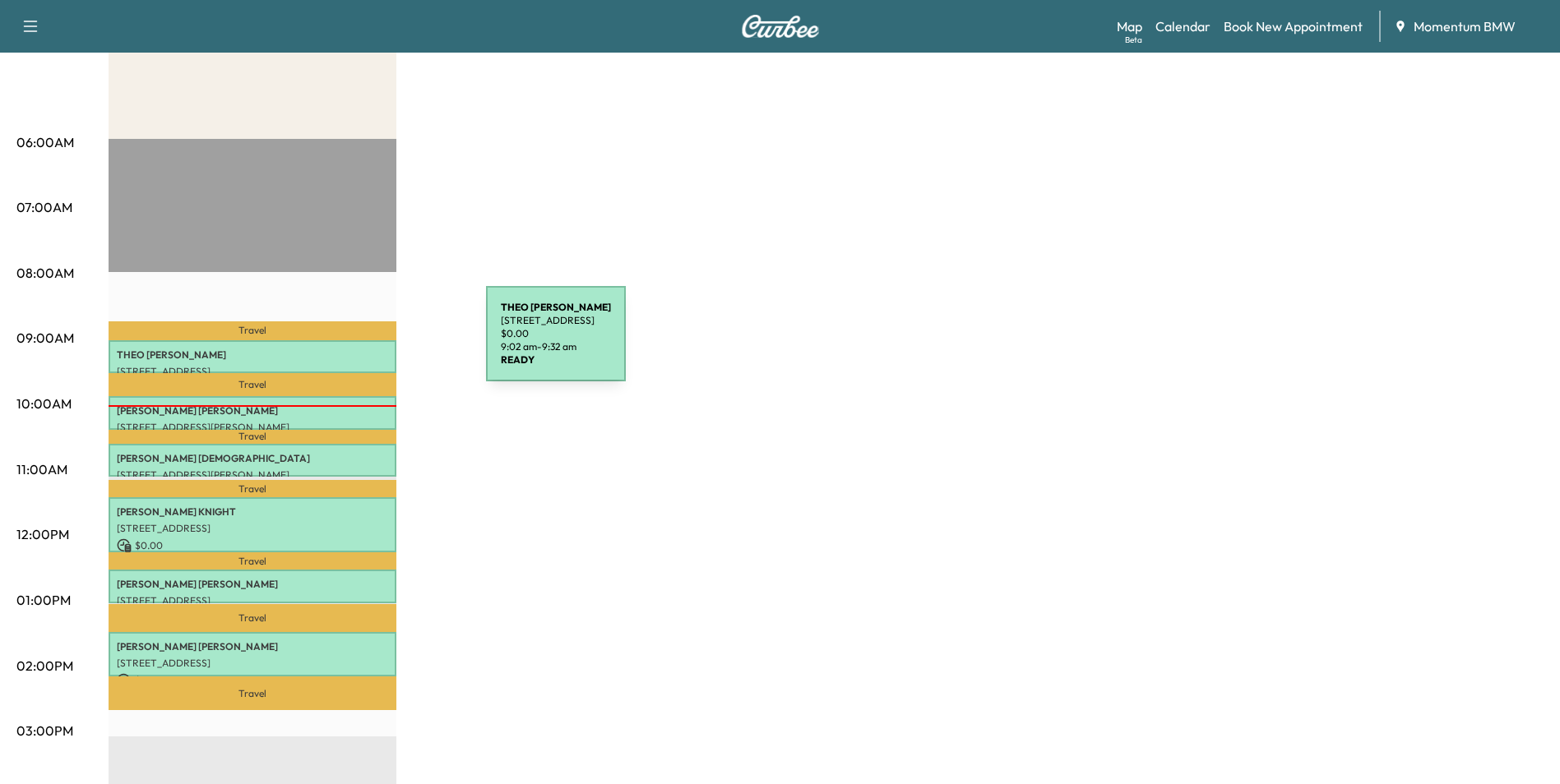
click at [362, 343] on div "[PERSON_NAME] [STREET_ADDRESS] $ 0.00 9:02 am - 9:32 am" at bounding box center [252, 356] width 288 height 33
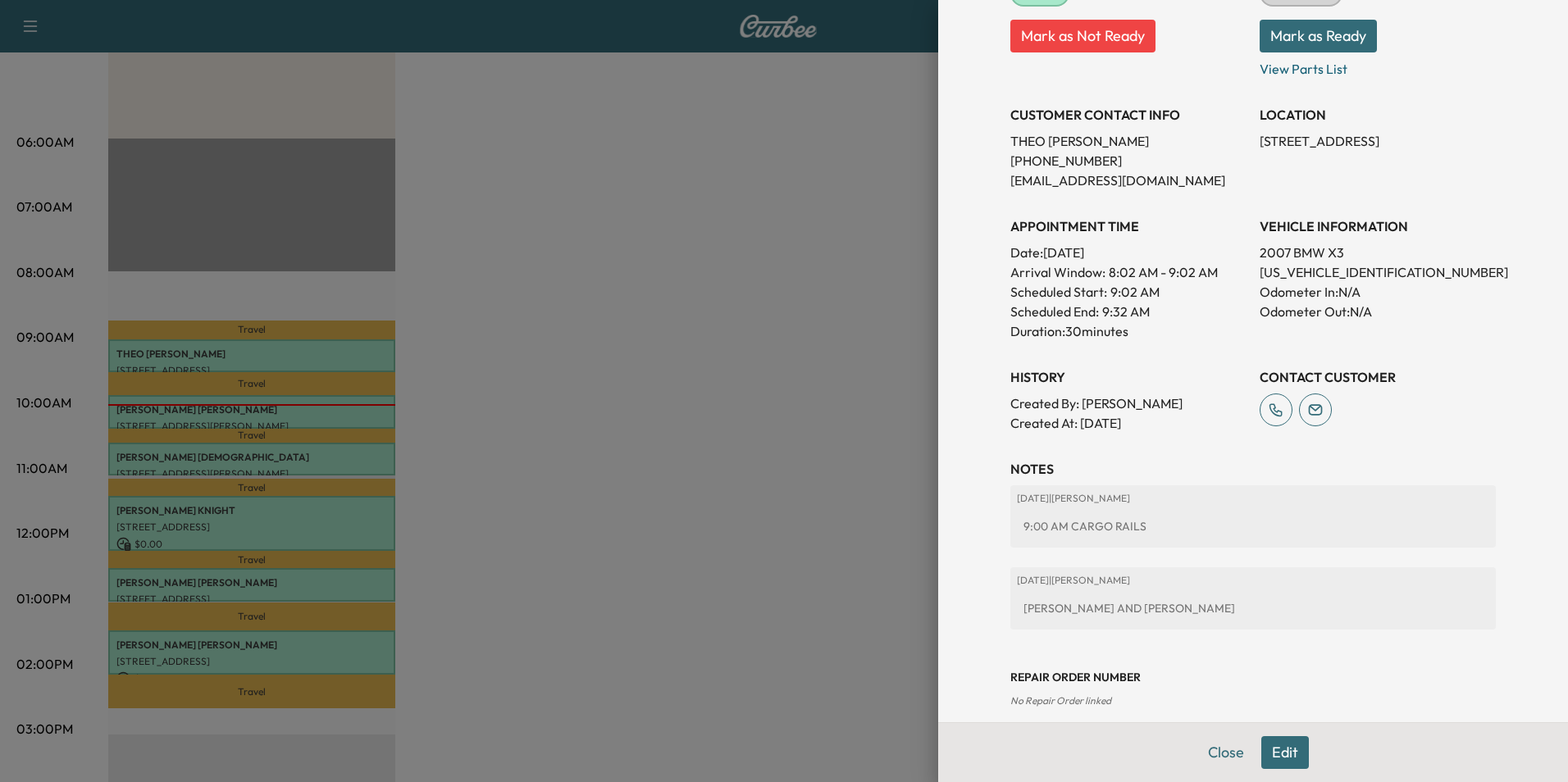
scroll to position [270, 0]
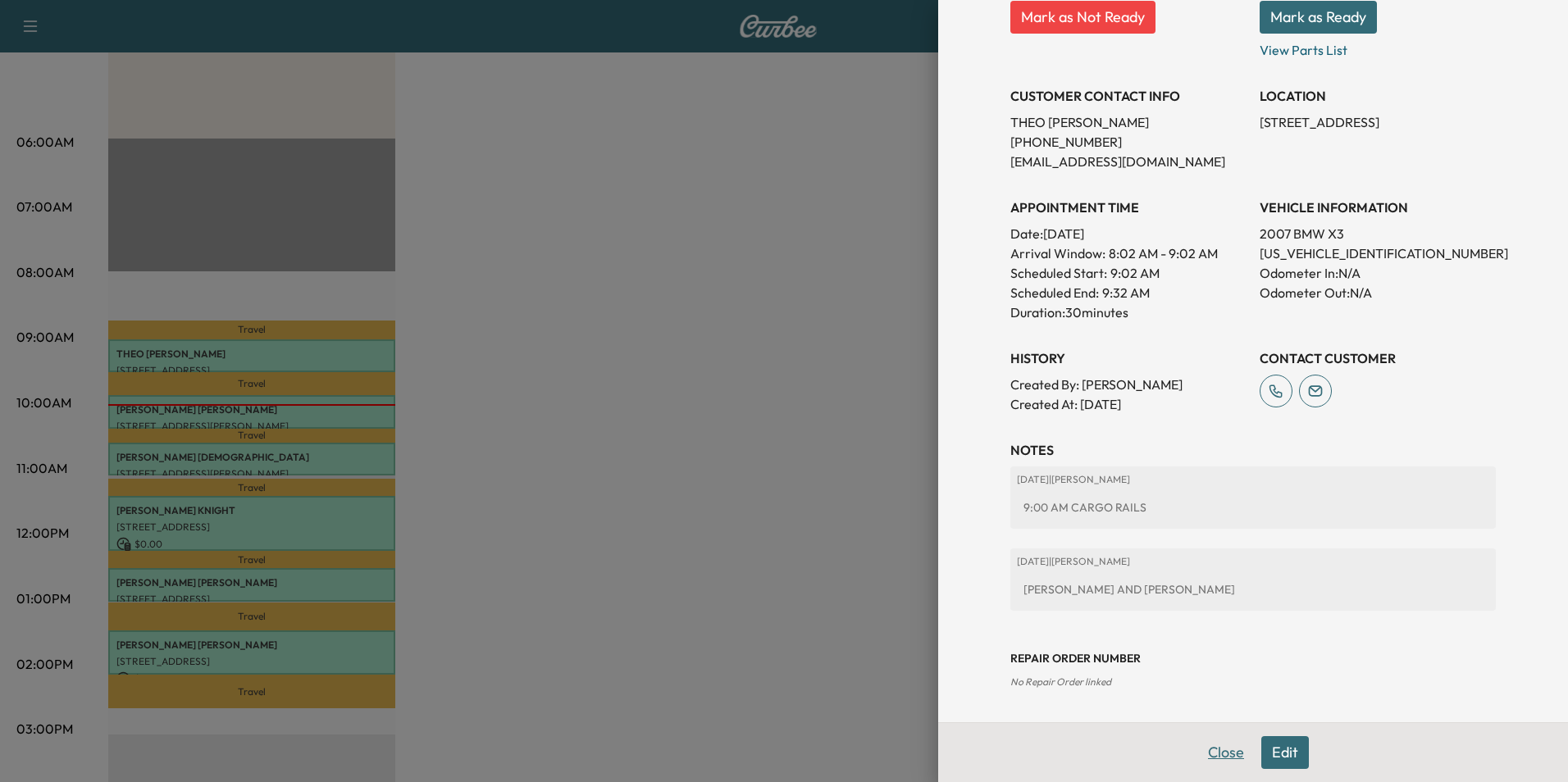
click at [1224, 747] on button "Close" at bounding box center [1226, 752] width 58 height 33
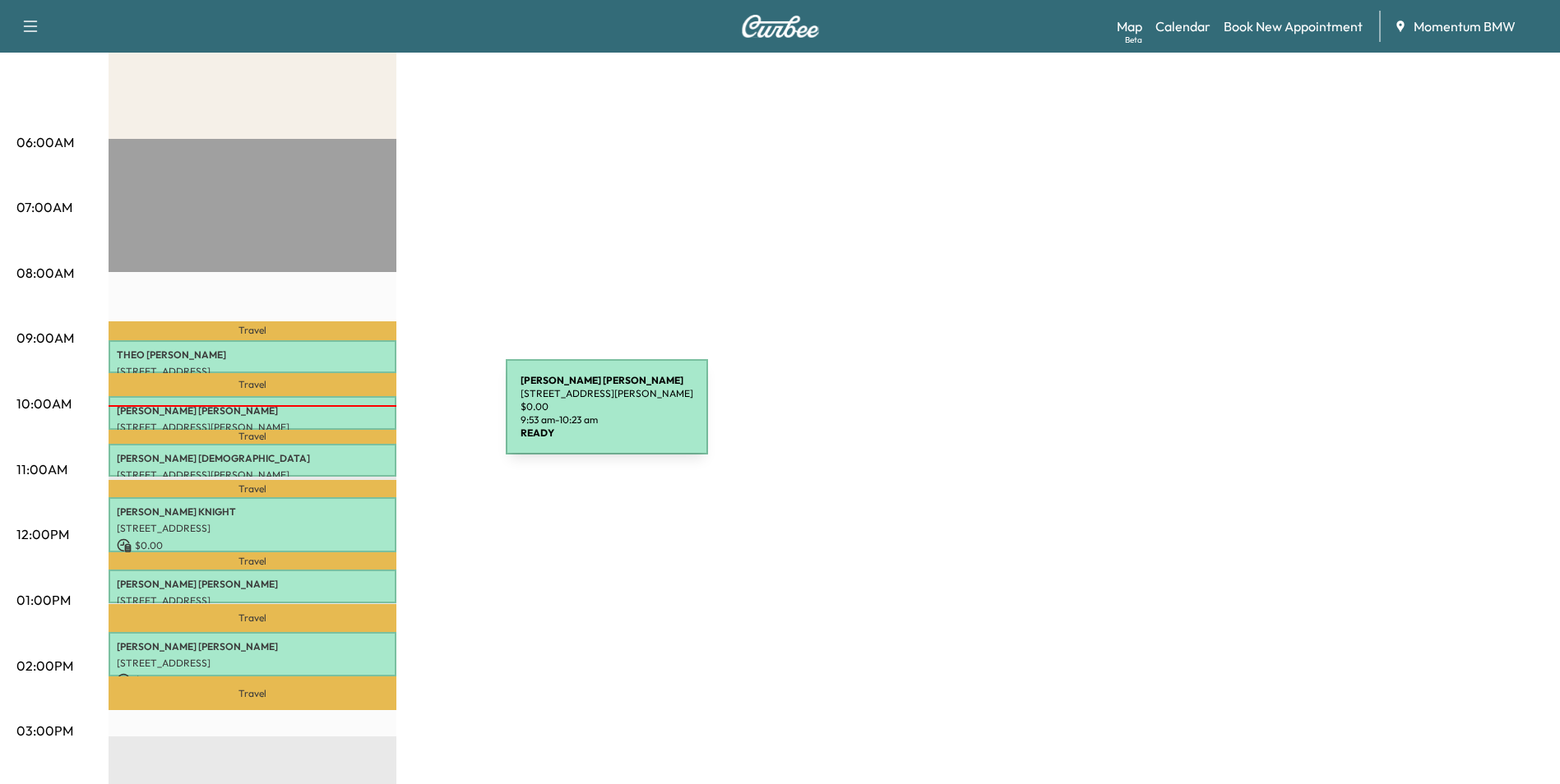
click at [383, 417] on div "[PERSON_NAME] [STREET_ADDRESS][PERSON_NAME] $ 0.00 9:53 am - 10:23 am" at bounding box center [252, 412] width 288 height 33
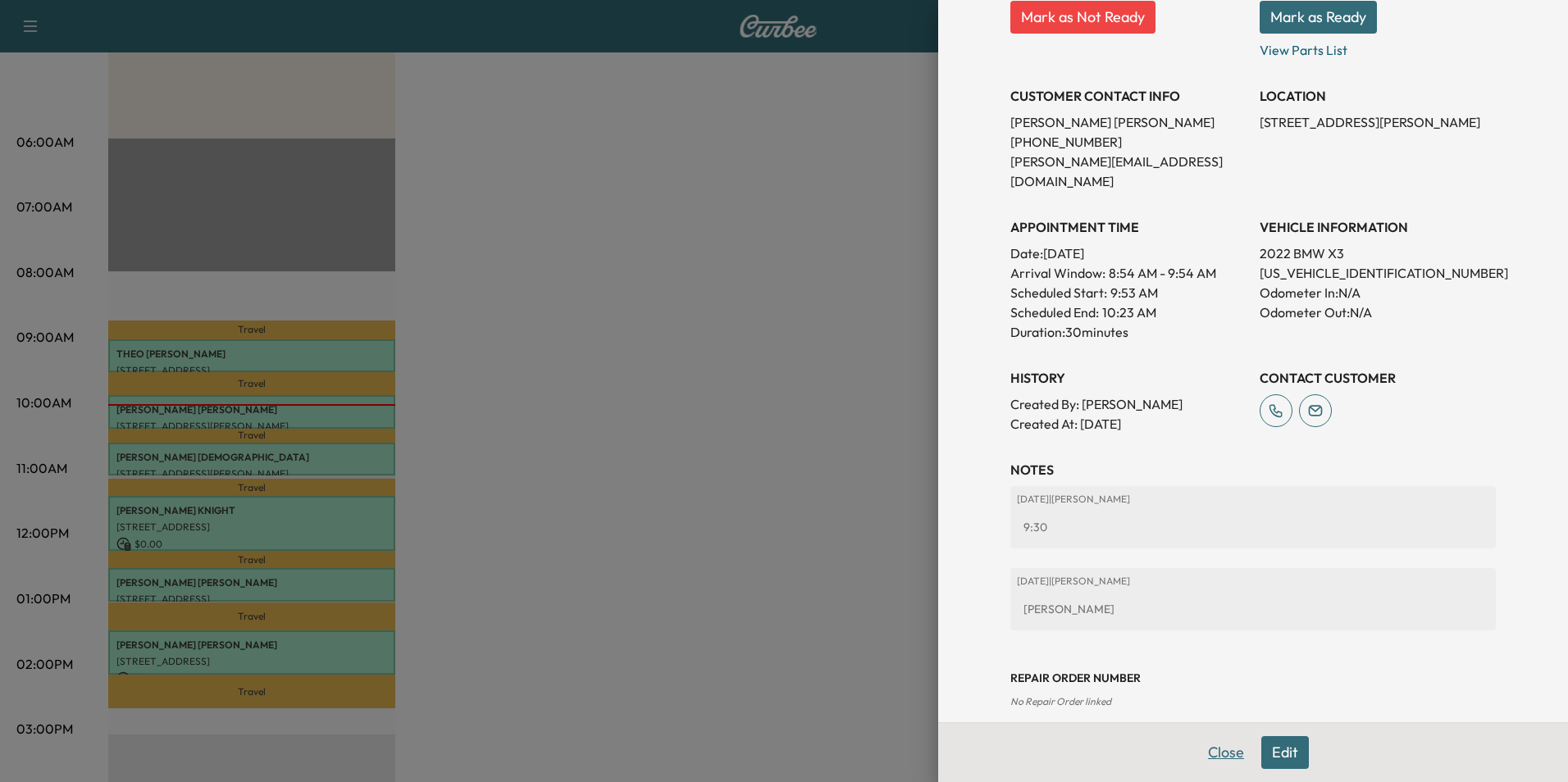
click at [1206, 745] on button "Close" at bounding box center [1226, 752] width 58 height 33
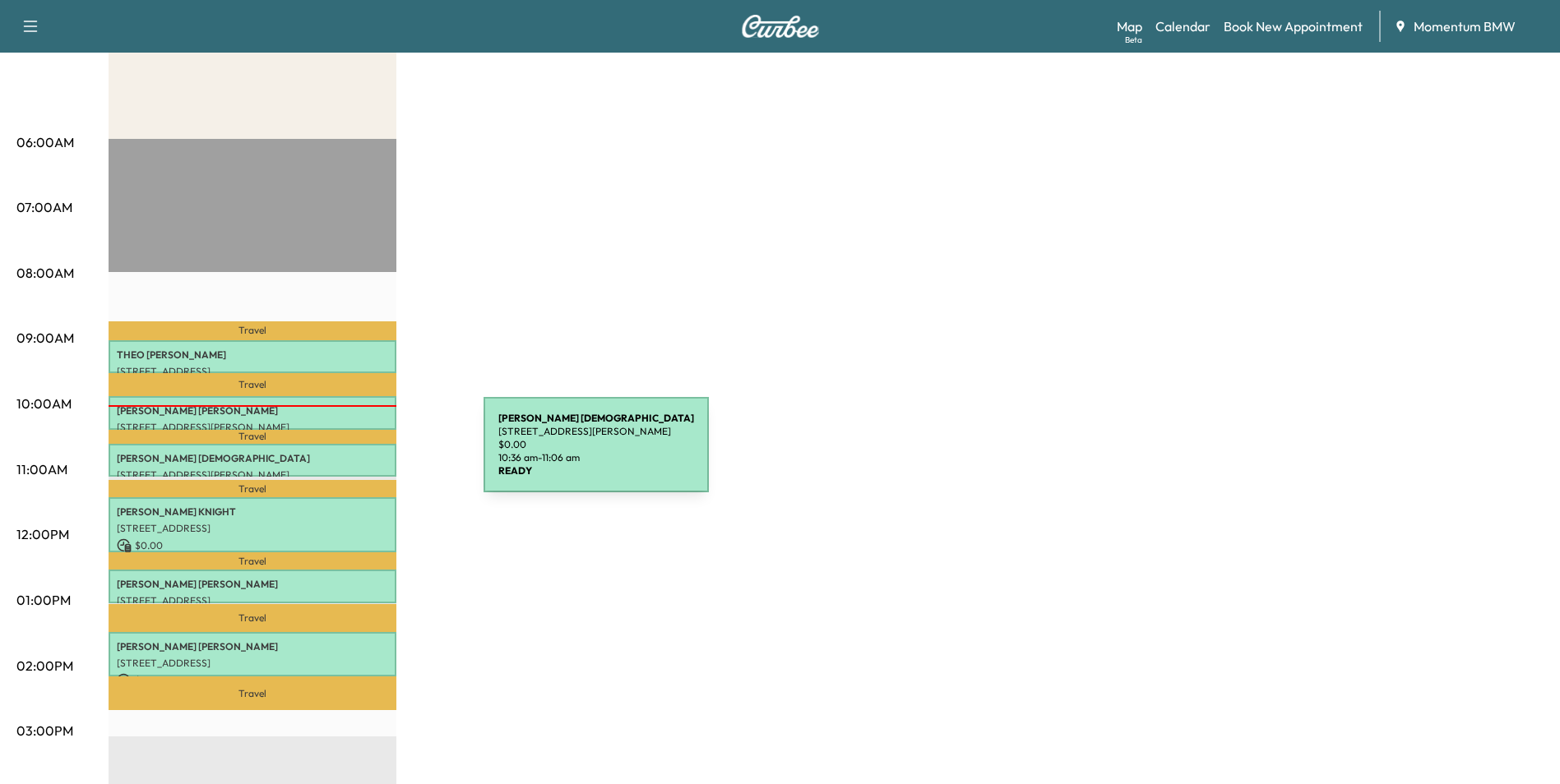
click at [361, 454] on p "[PERSON_NAME][DEMOGRAPHIC_DATA]" at bounding box center [252, 458] width 271 height 13
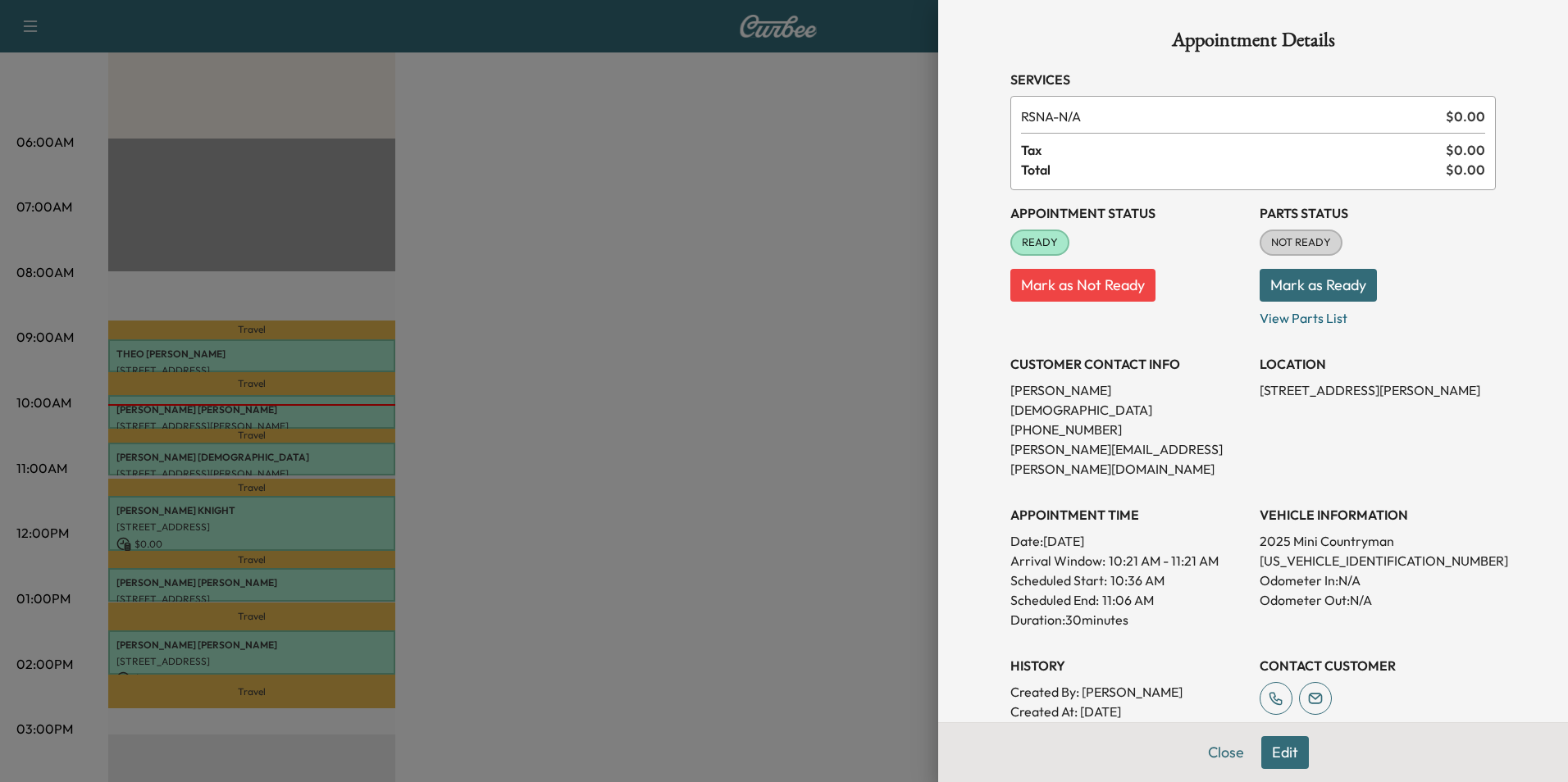
scroll to position [0, 0]
click at [1214, 752] on button "Close" at bounding box center [1226, 752] width 58 height 33
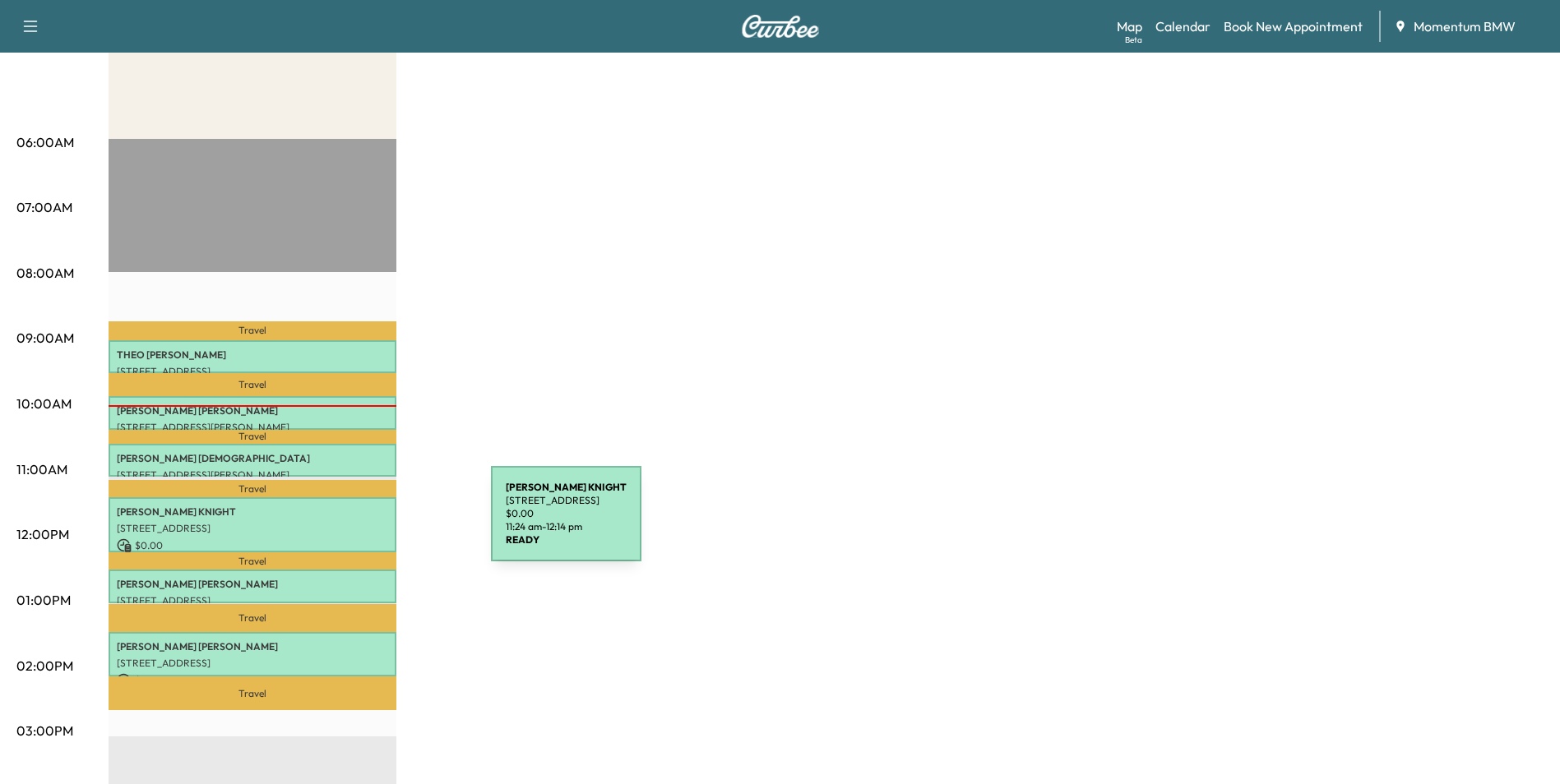
click at [367, 524] on p "[STREET_ADDRESS]" at bounding box center [252, 528] width 271 height 13
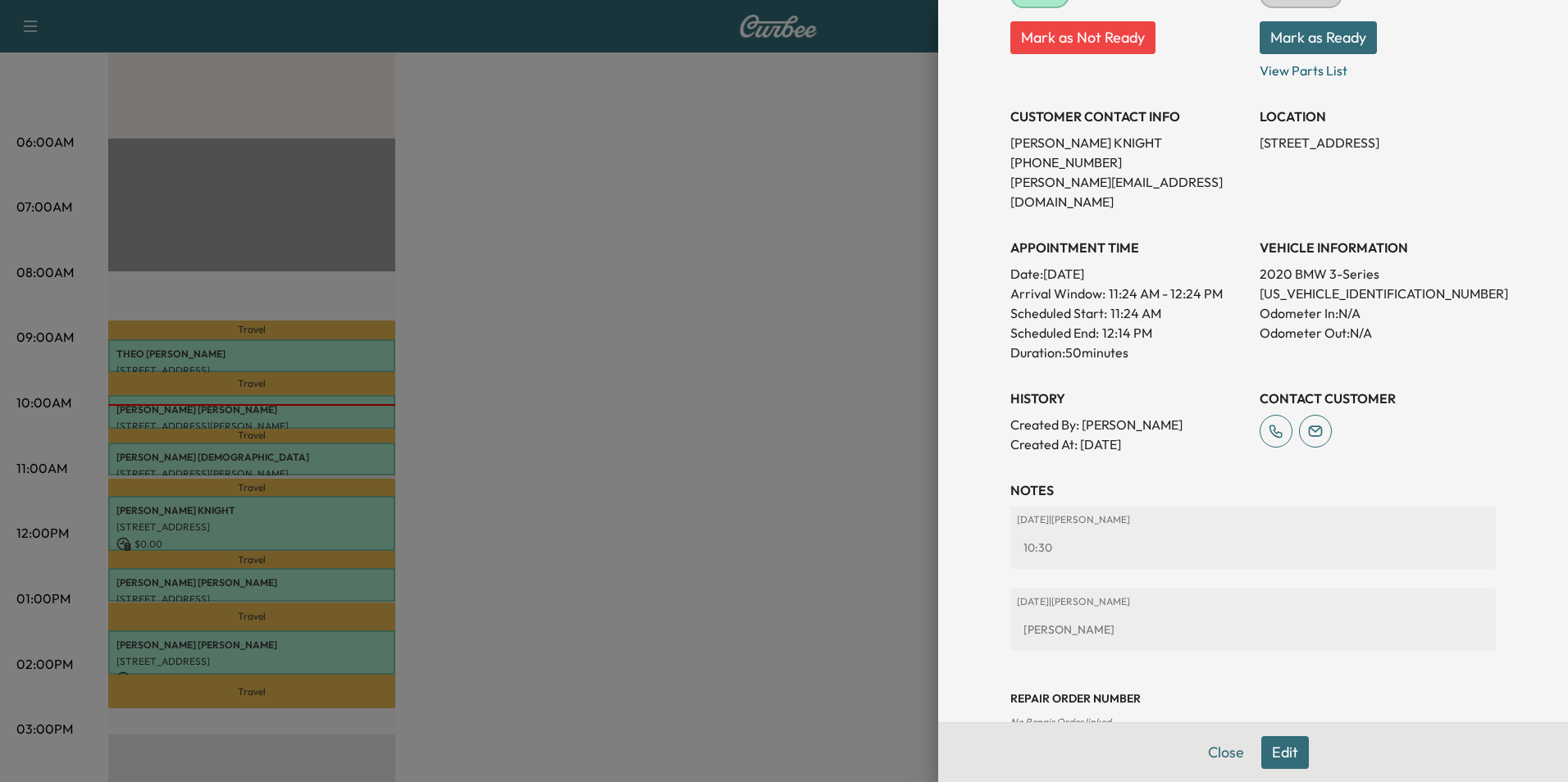
scroll to position [270, 0]
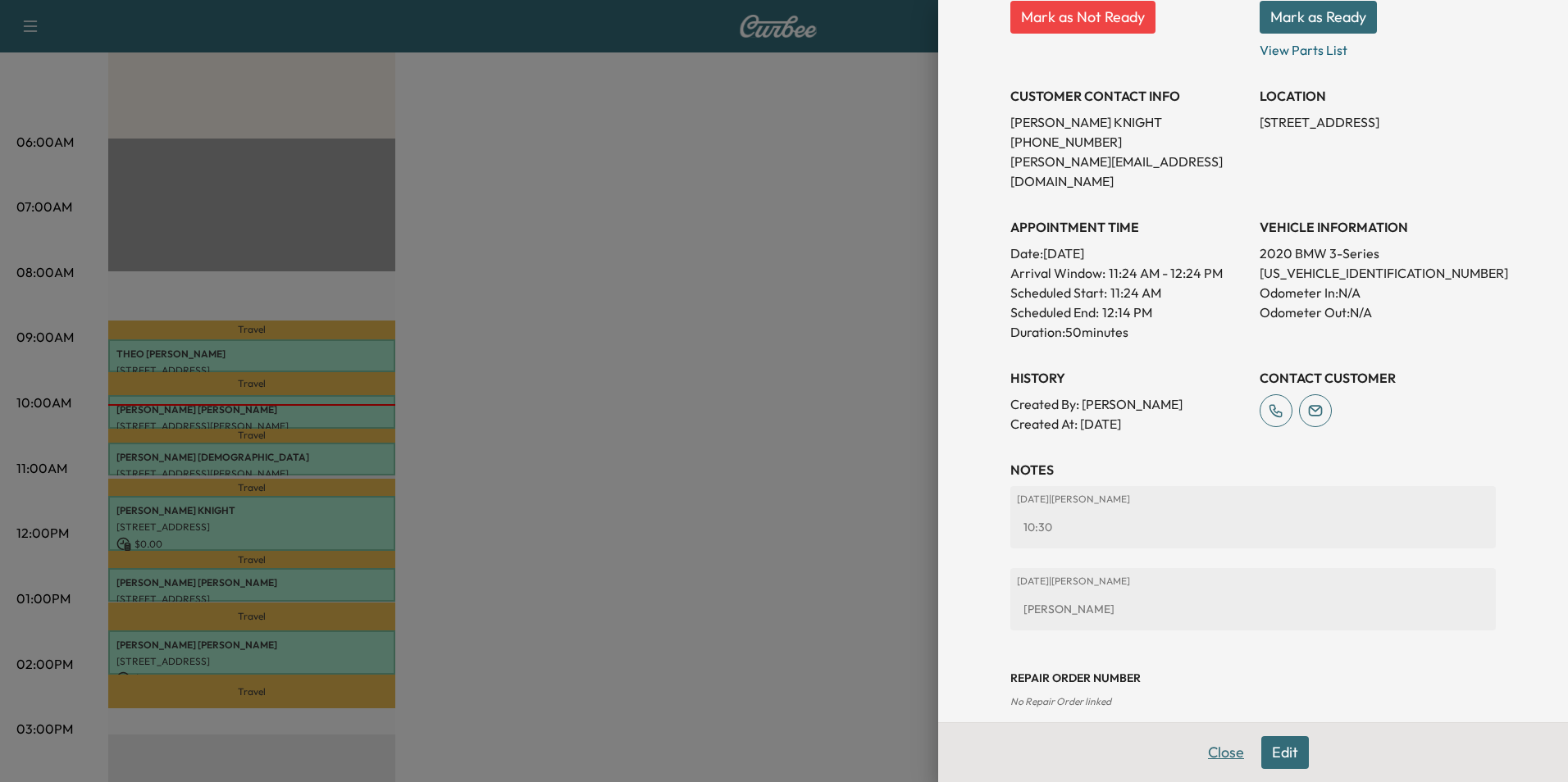
click at [1209, 751] on button "Close" at bounding box center [1226, 752] width 58 height 33
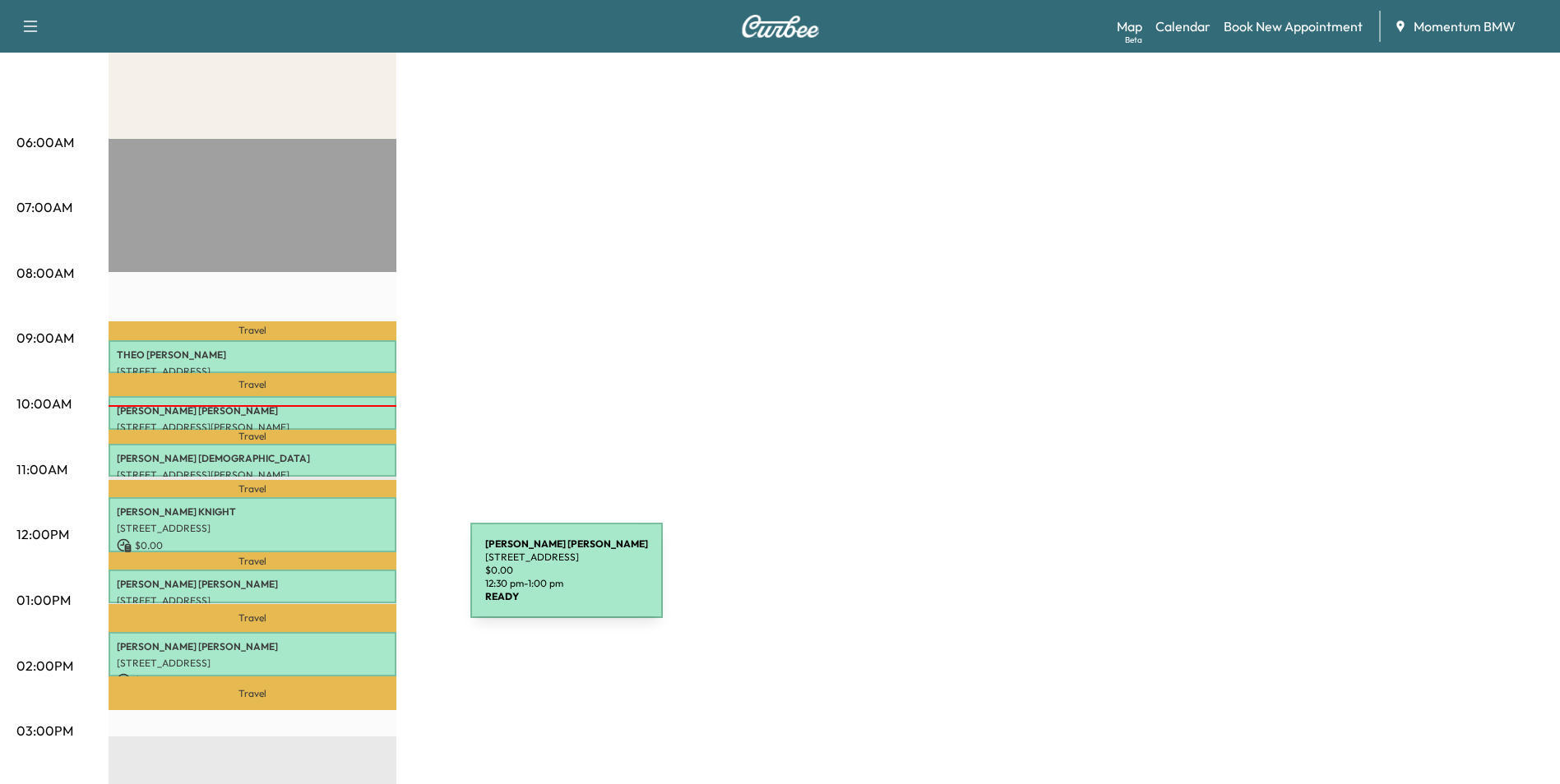
click at [347, 580] on p "[PERSON_NAME]" at bounding box center [252, 584] width 271 height 13
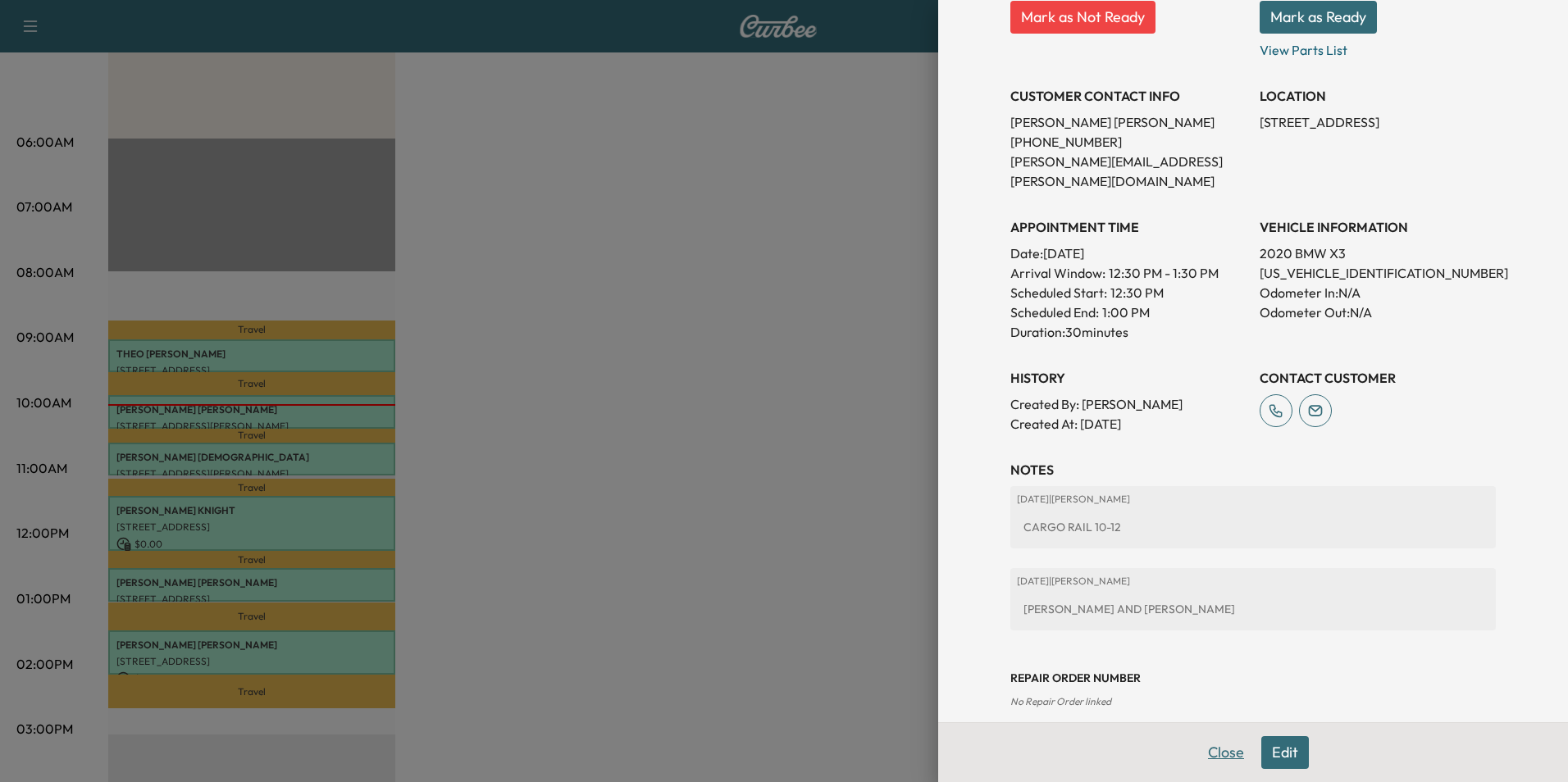
click at [1211, 750] on button "Close" at bounding box center [1226, 752] width 58 height 33
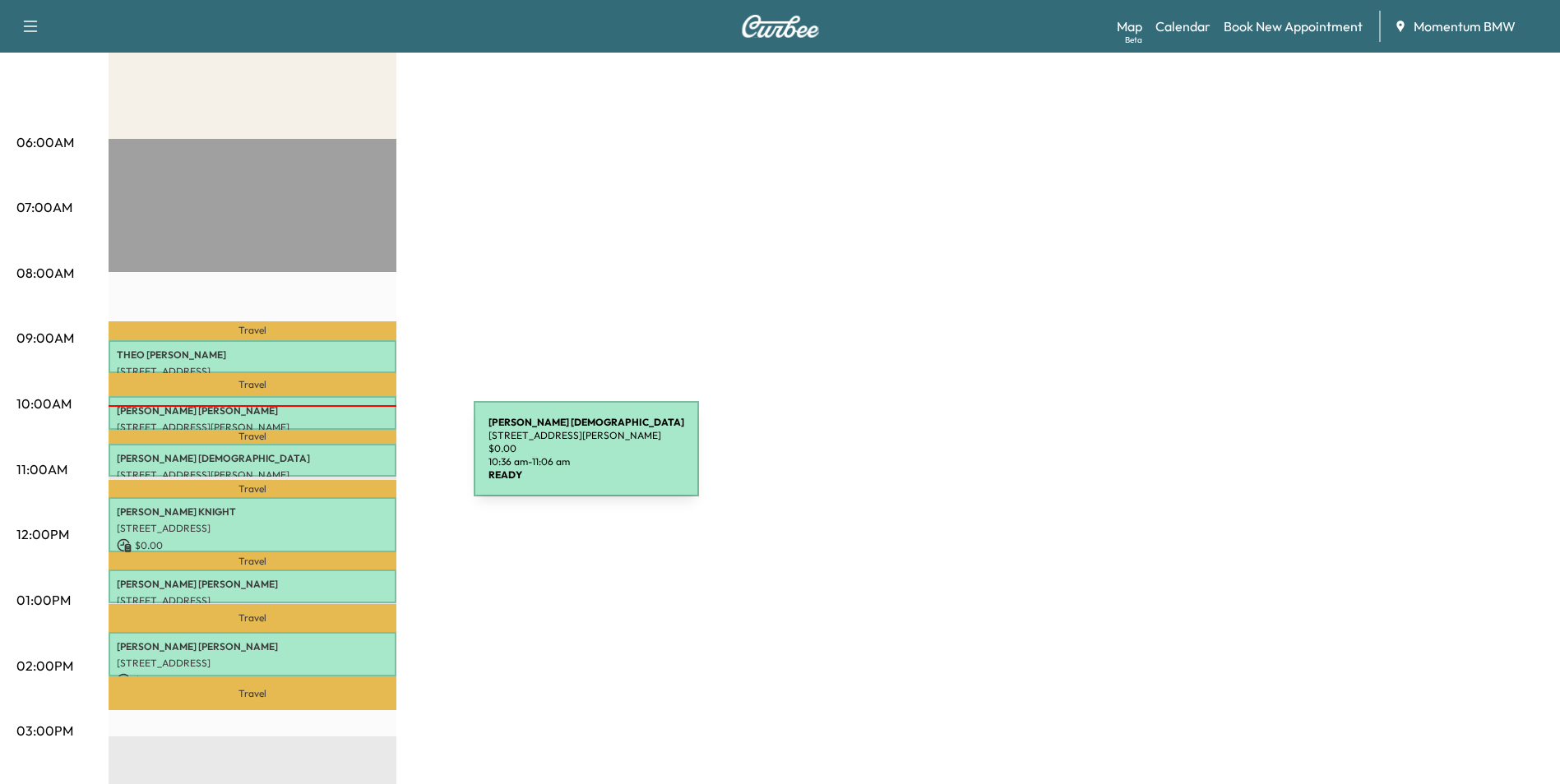
click at [351, 458] on p "[PERSON_NAME][DEMOGRAPHIC_DATA]" at bounding box center [252, 458] width 271 height 13
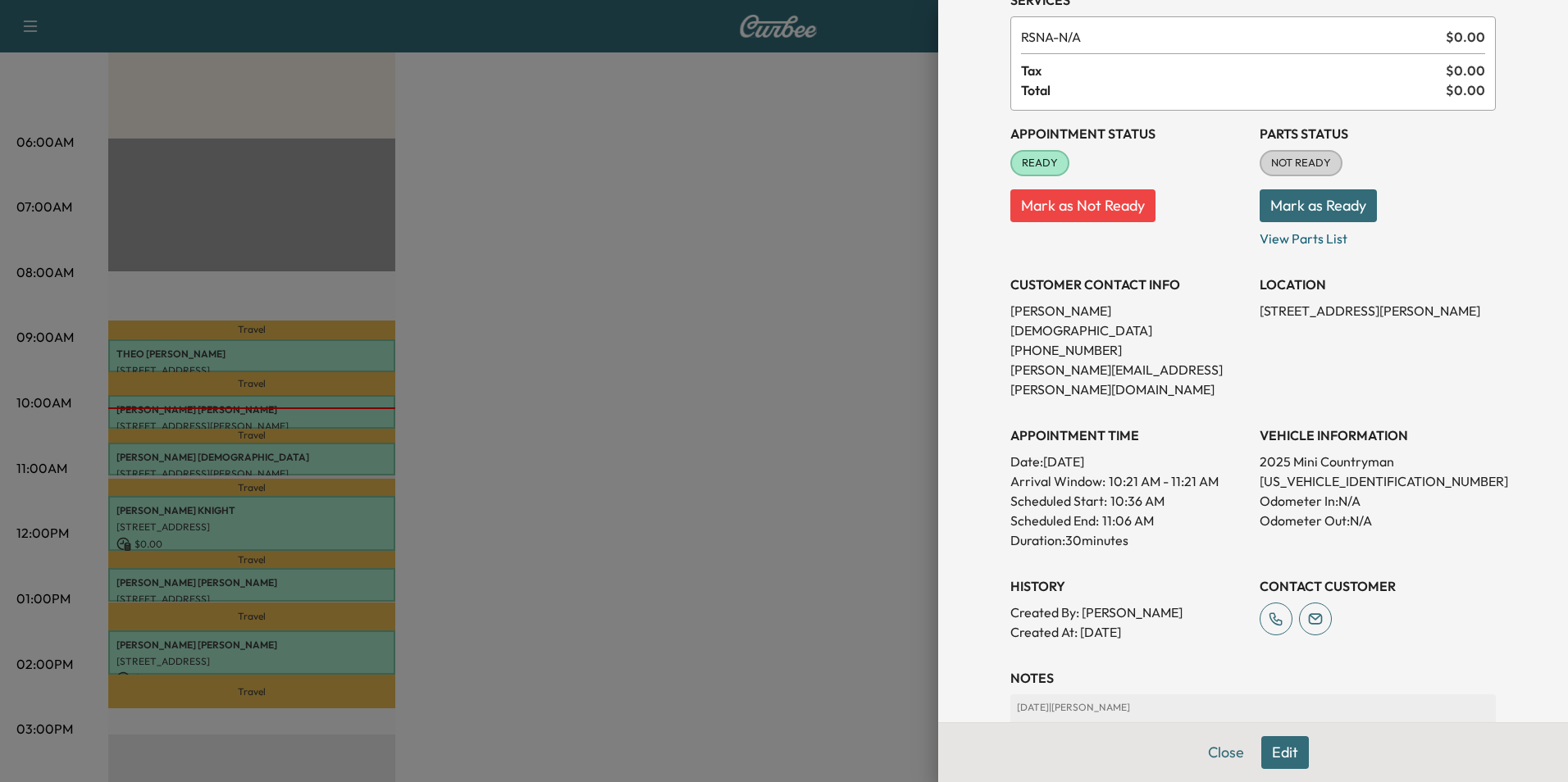
scroll to position [164, 0]
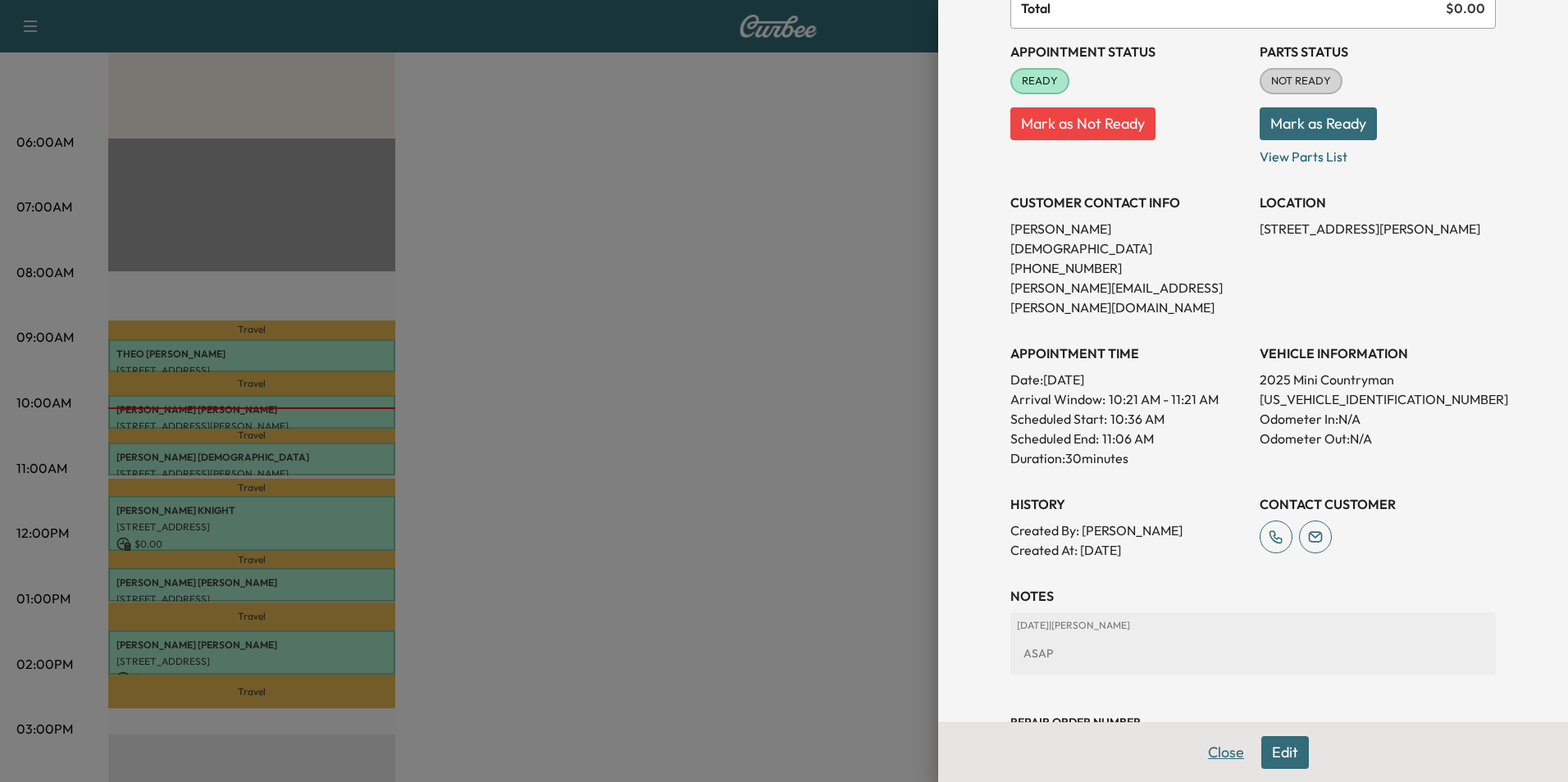
click at [1202, 748] on button "Close" at bounding box center [1226, 752] width 58 height 33
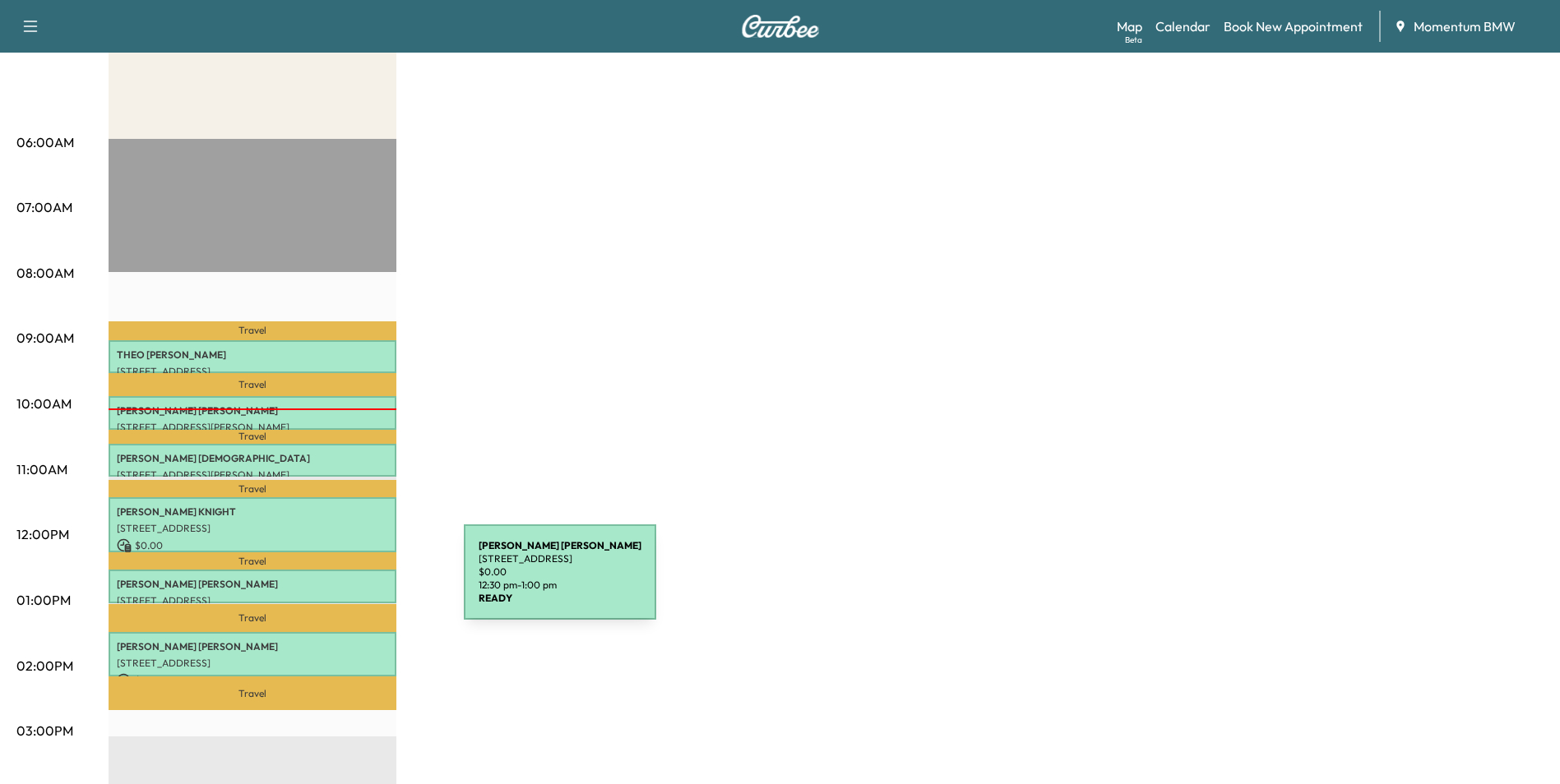
click at [340, 582] on p "[PERSON_NAME]" at bounding box center [252, 584] width 271 height 13
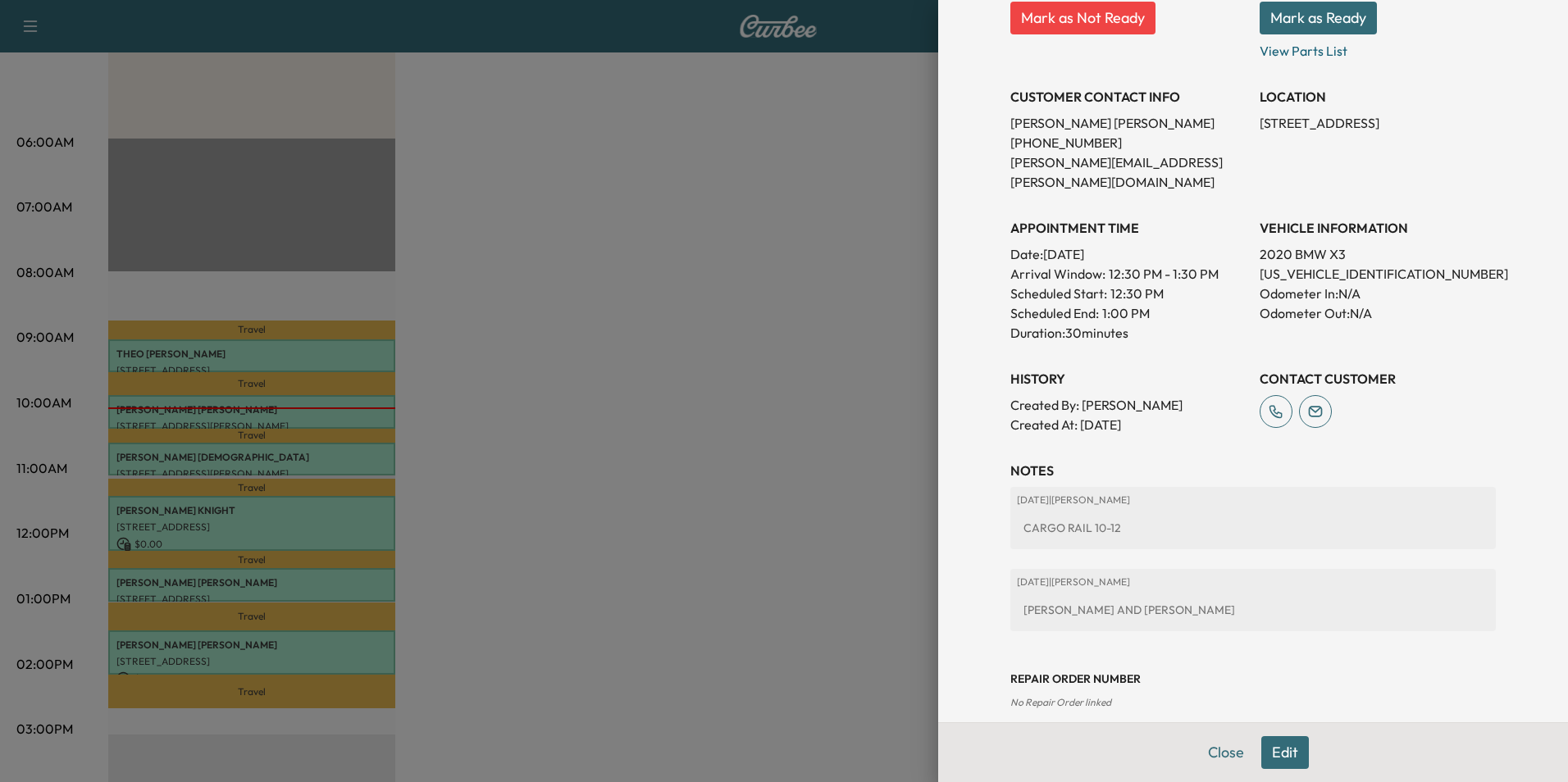
scroll to position [270, 0]
click at [1201, 749] on button "Close" at bounding box center [1226, 752] width 58 height 33
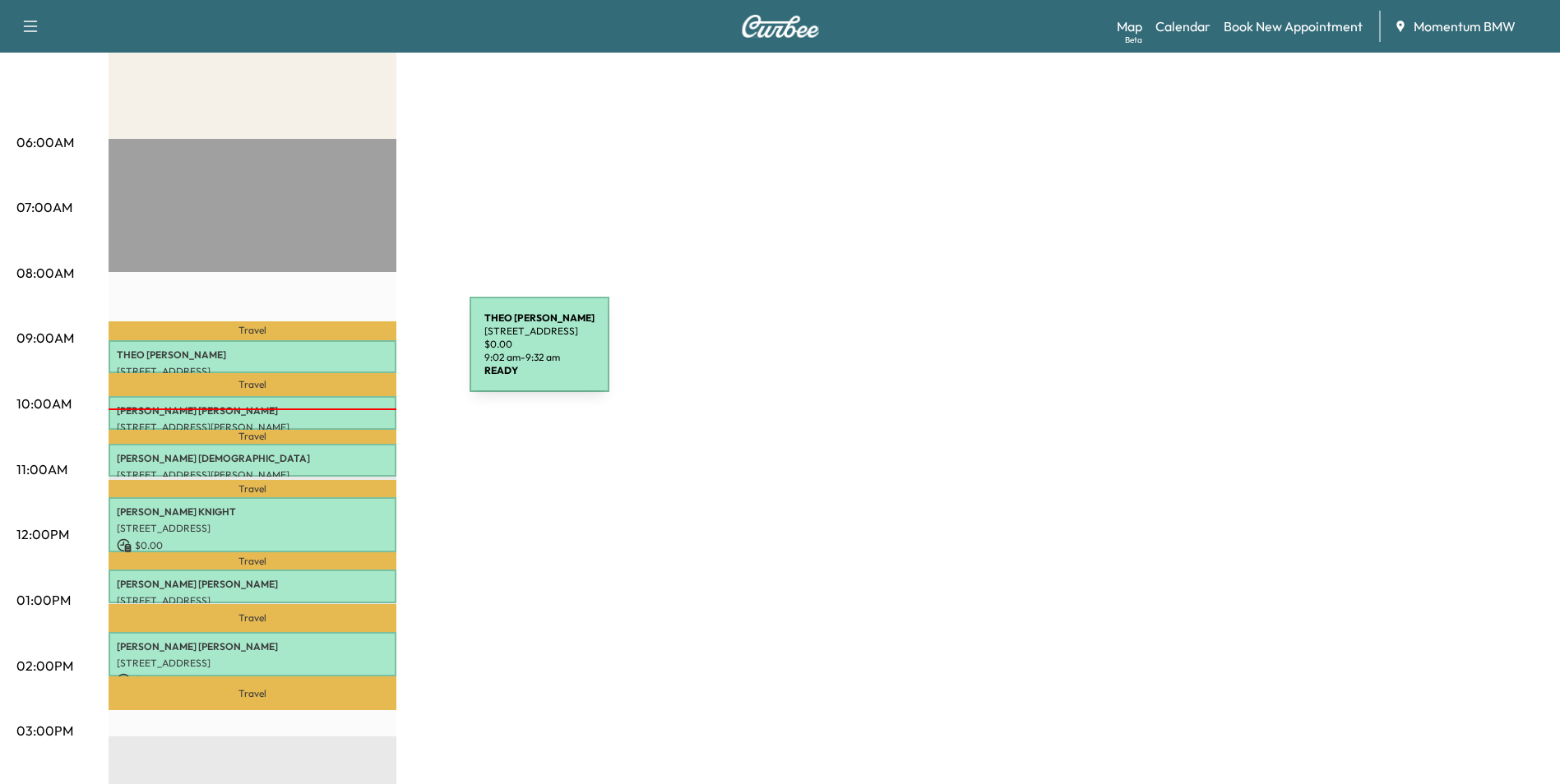
click at [346, 355] on p "[PERSON_NAME]" at bounding box center [252, 355] width 271 height 13
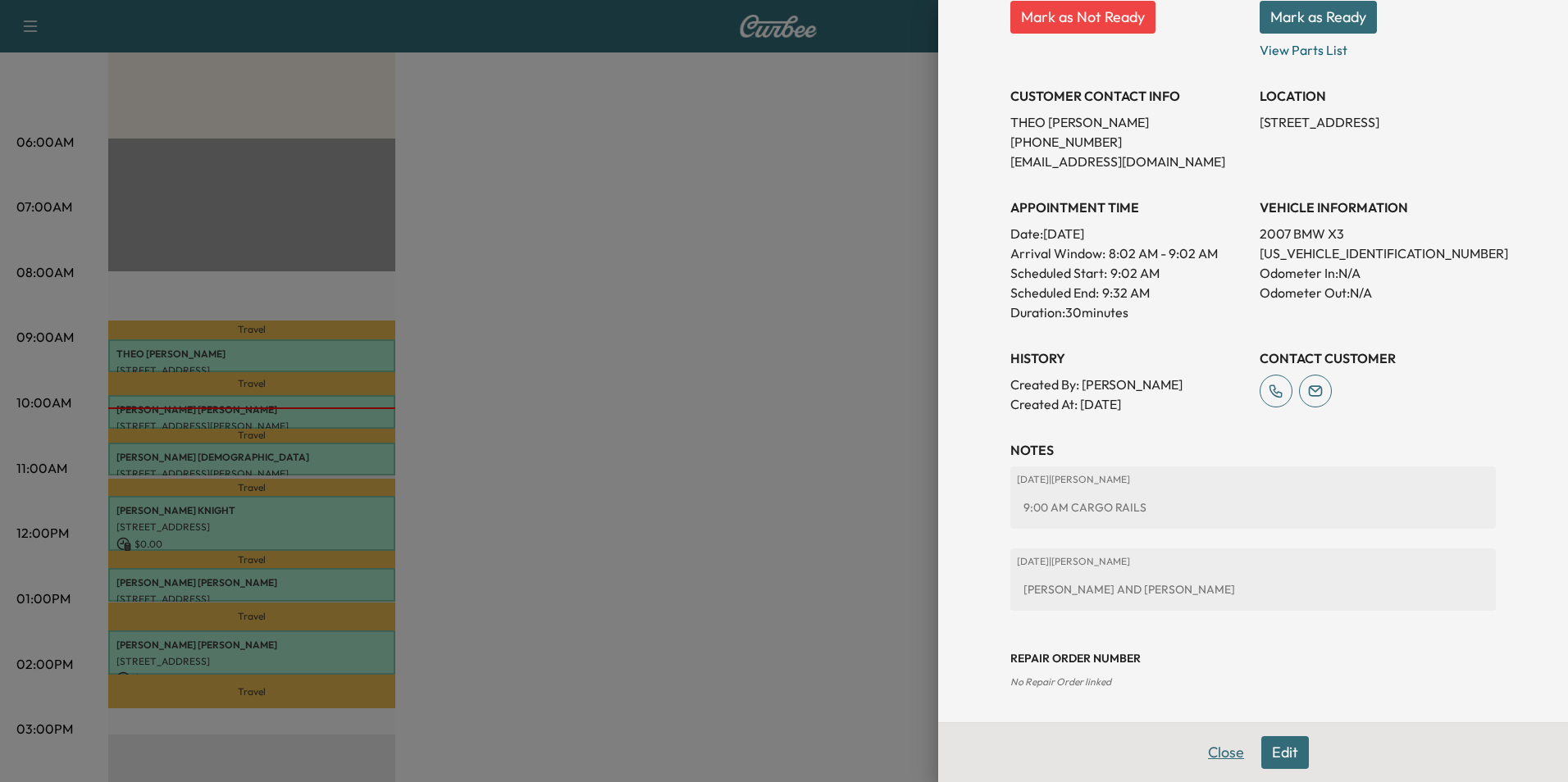
click at [1214, 753] on button "Close" at bounding box center [1226, 752] width 58 height 33
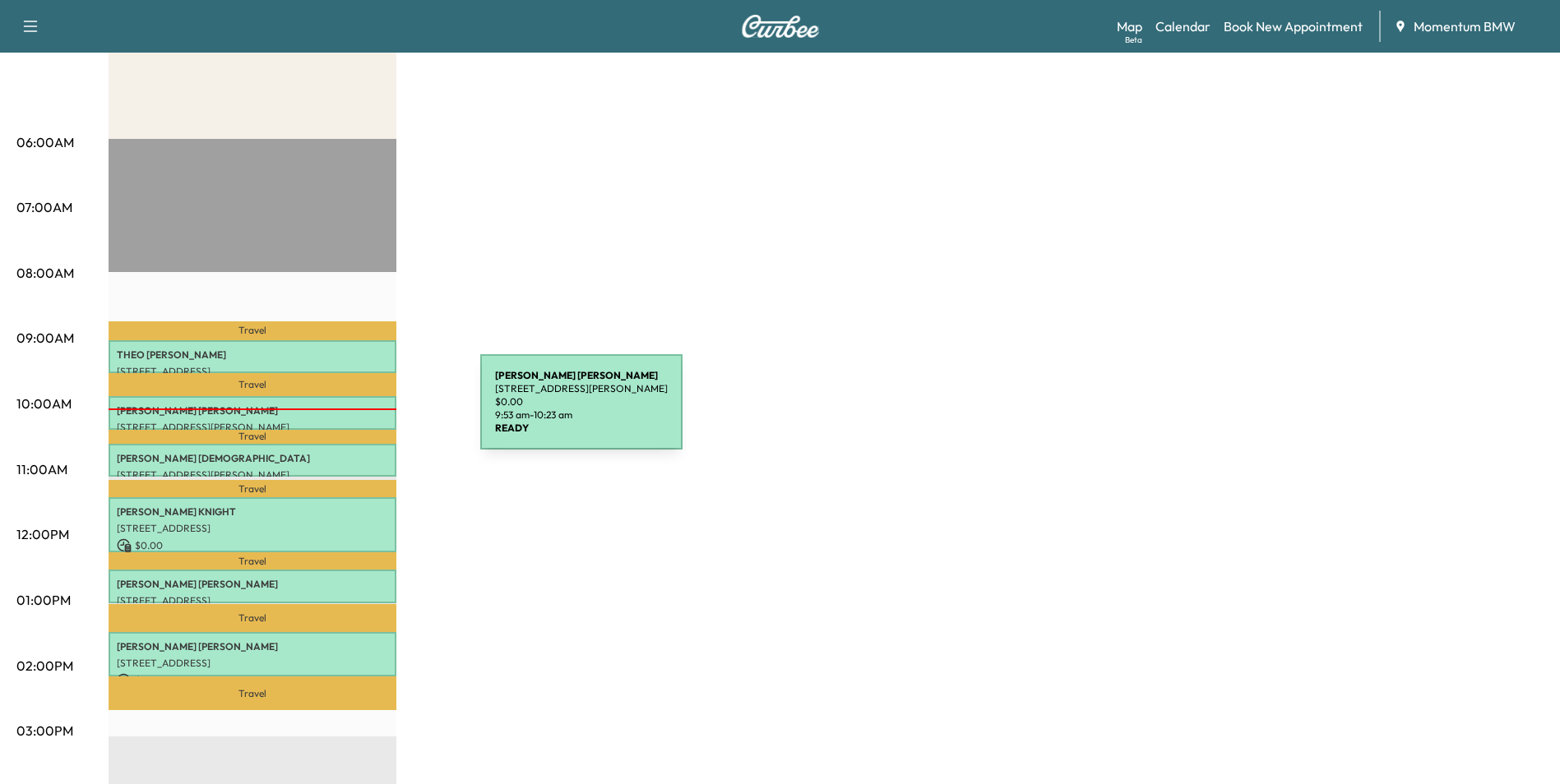
click at [357, 412] on p "[PERSON_NAME]" at bounding box center [252, 411] width 271 height 13
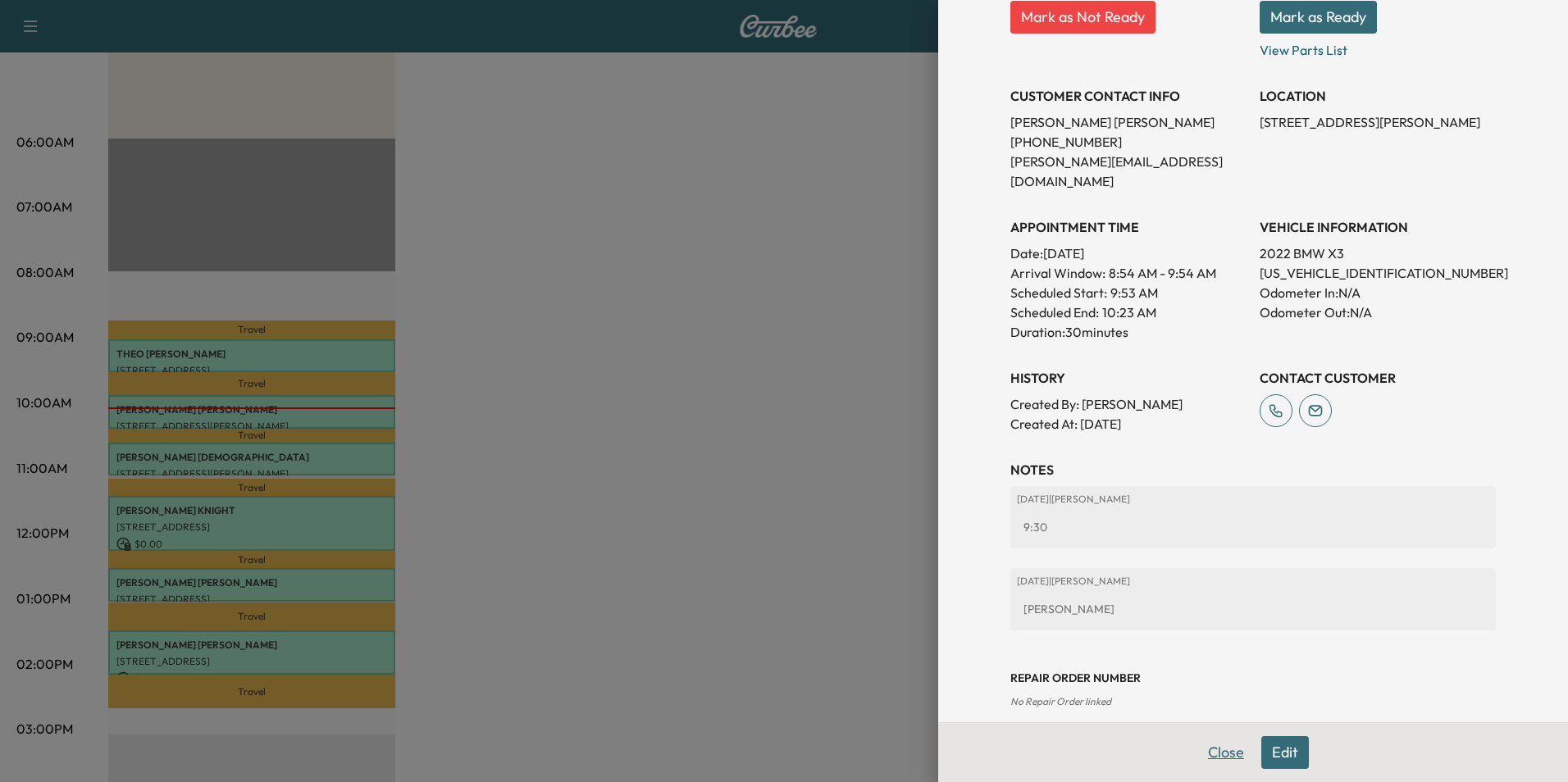
click at [1220, 753] on button "Close" at bounding box center [1226, 752] width 58 height 33
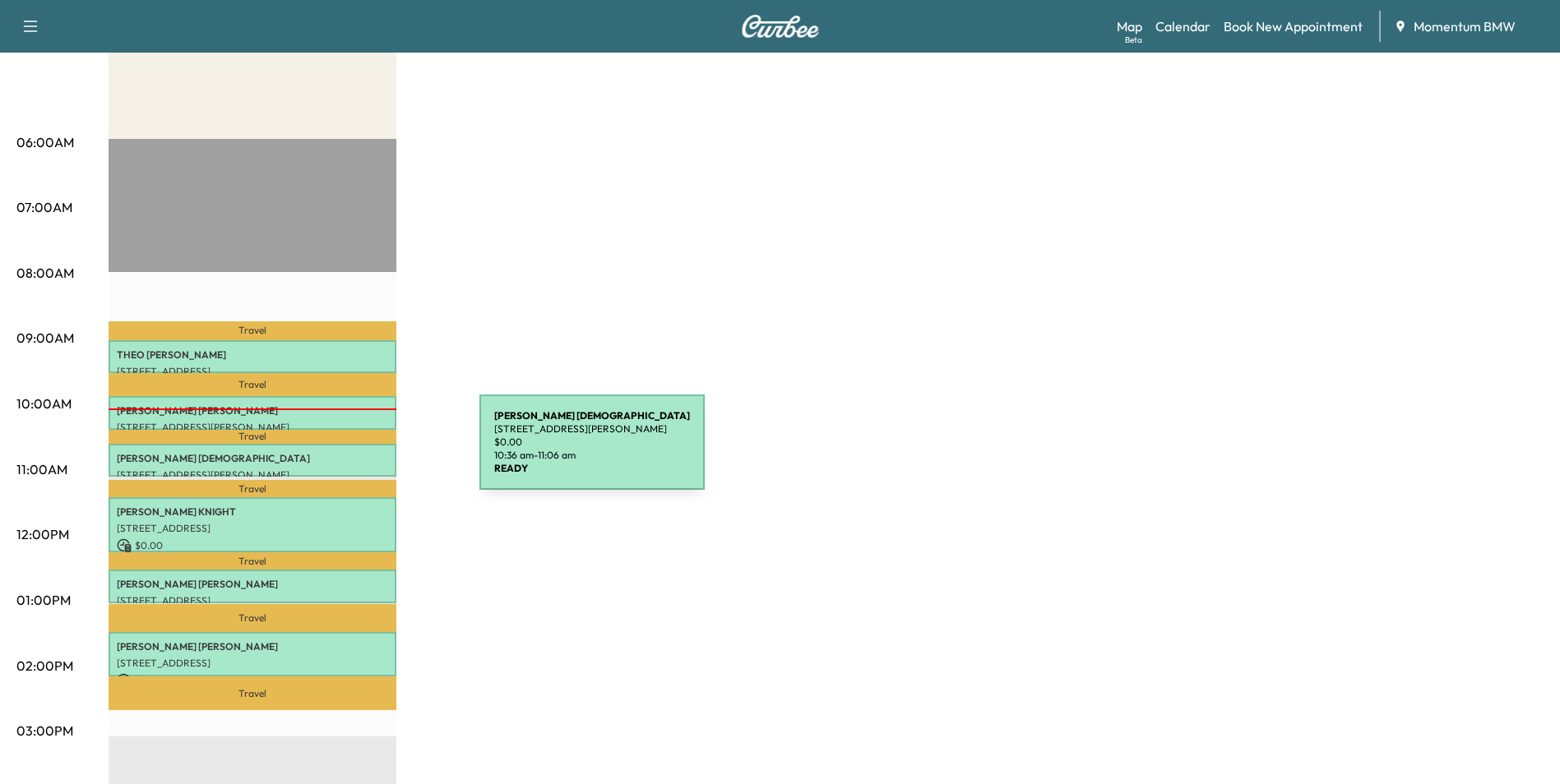
click at [356, 453] on p "[PERSON_NAME][DEMOGRAPHIC_DATA]" at bounding box center [252, 458] width 271 height 13
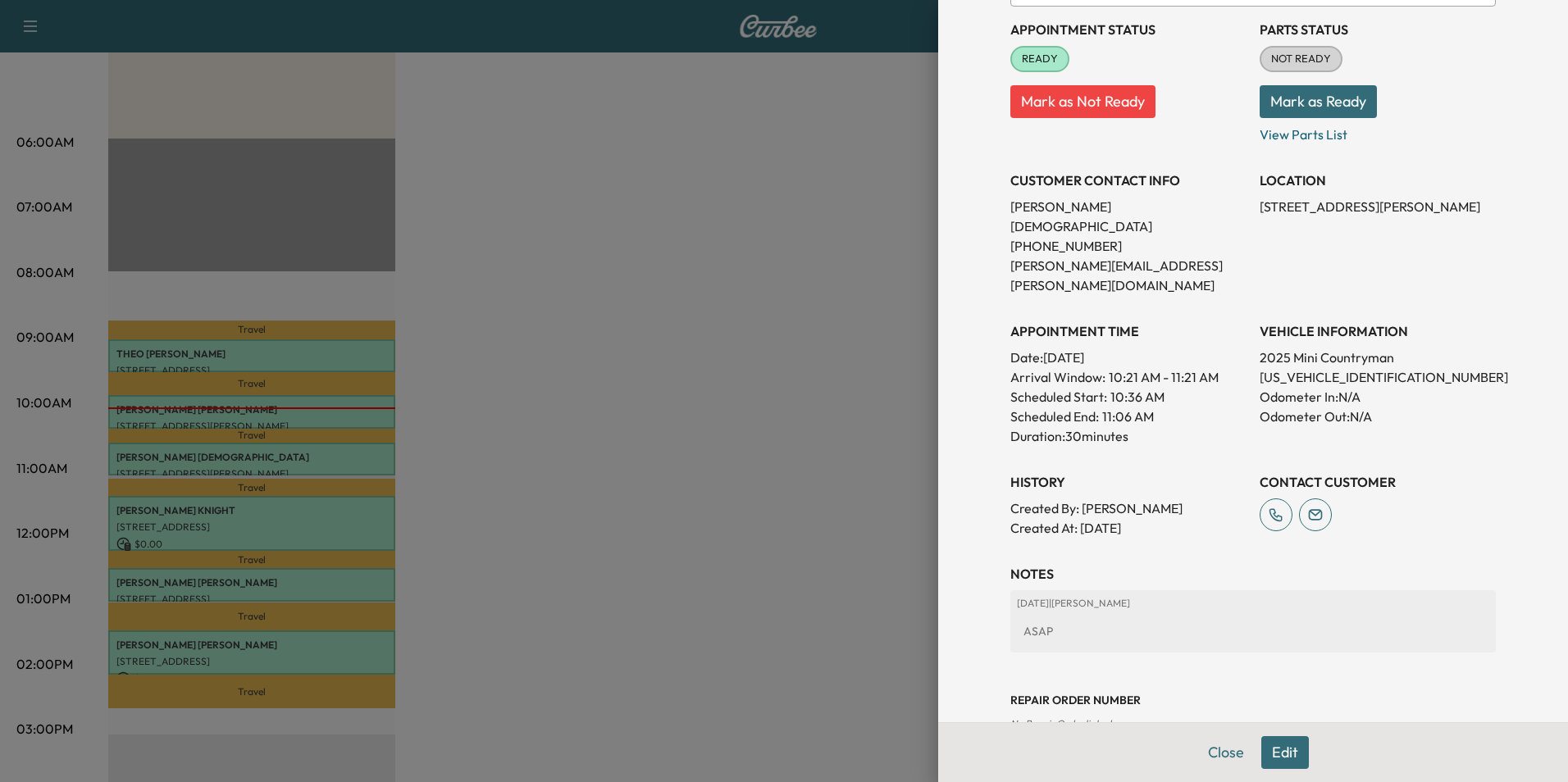
scroll to position [189, 0]
click at [1214, 747] on button "Close" at bounding box center [1226, 752] width 58 height 33
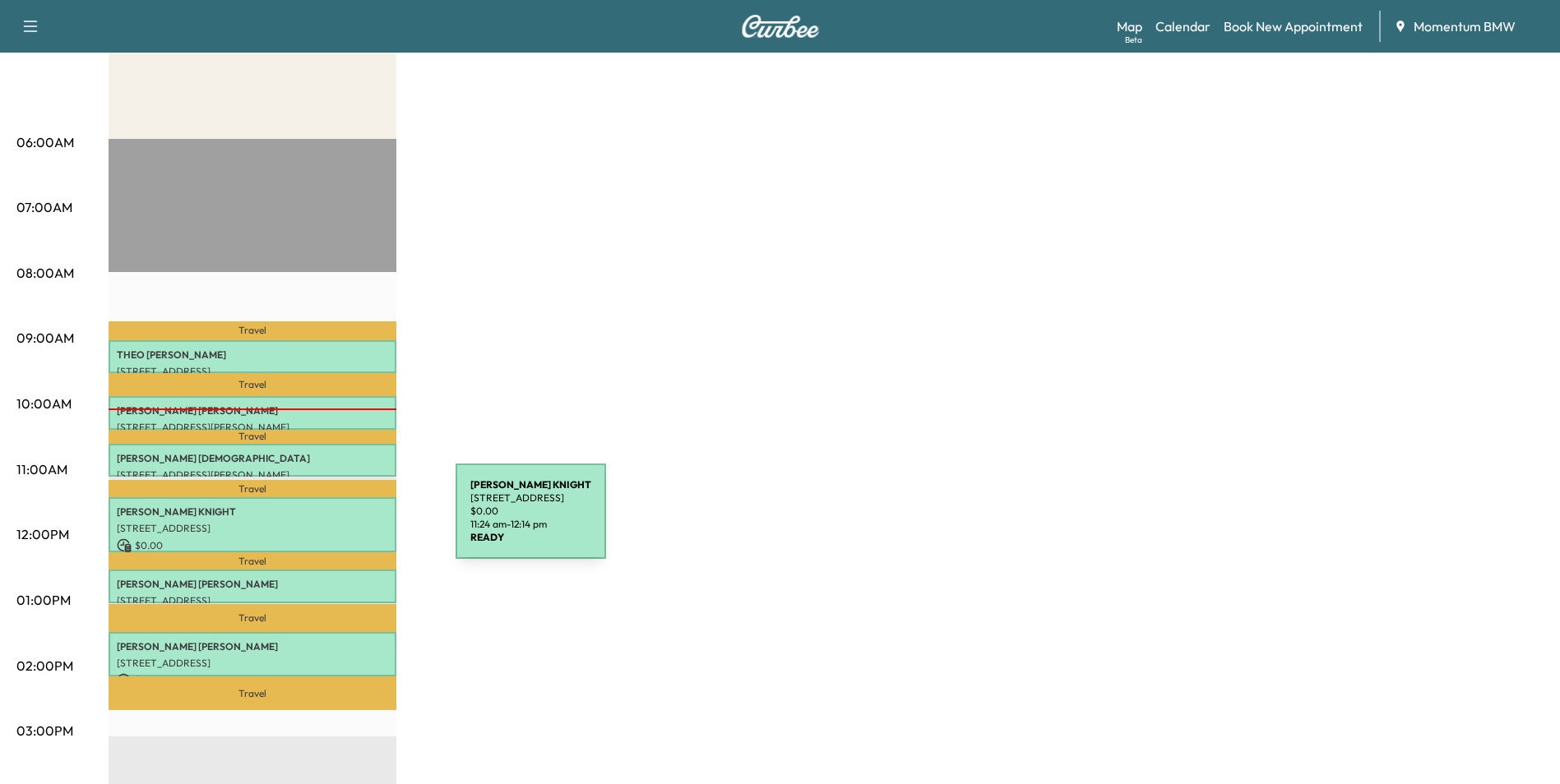
click at [332, 522] on p "[STREET_ADDRESS]" at bounding box center [252, 528] width 271 height 13
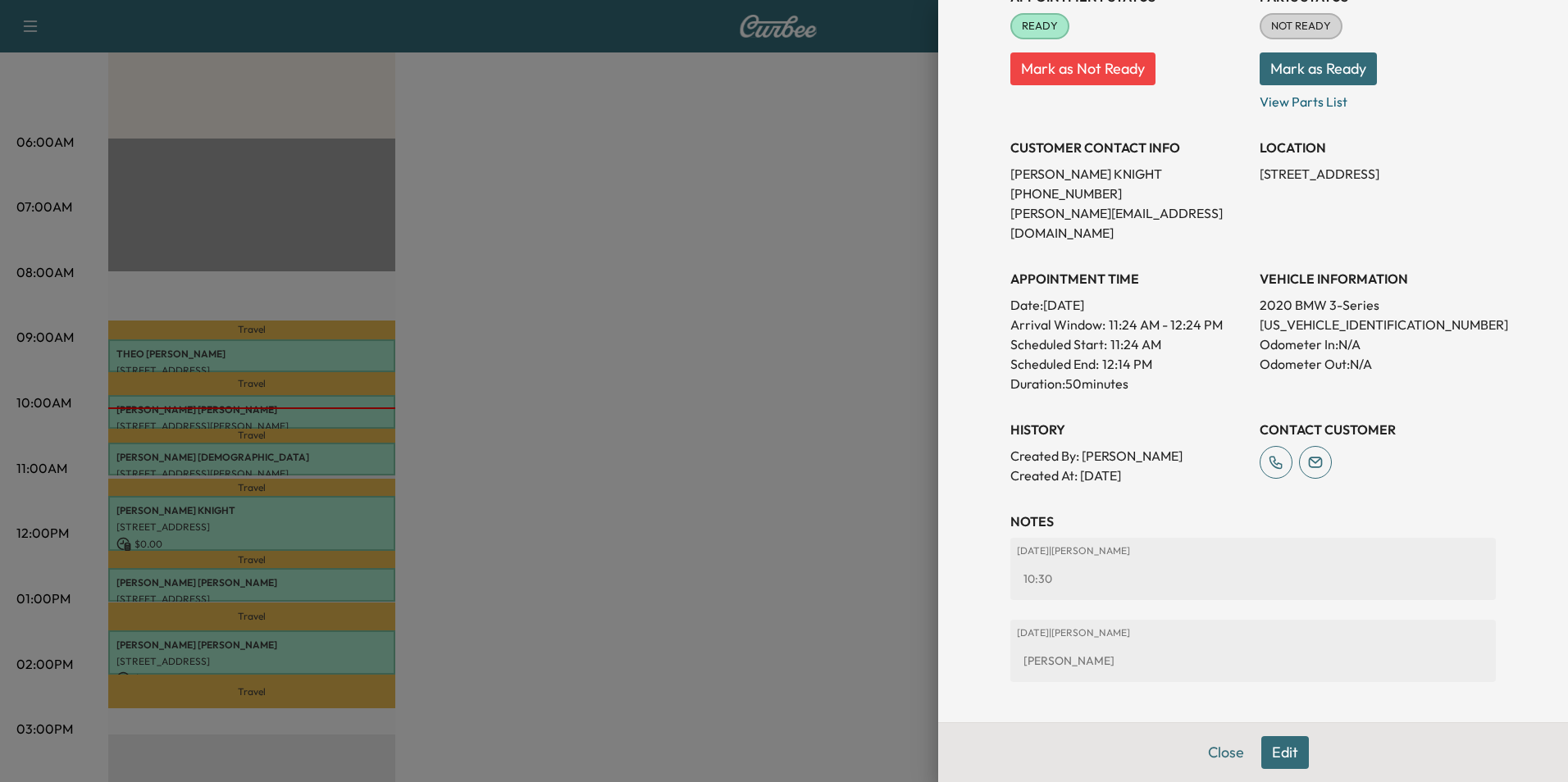
scroll to position [270, 0]
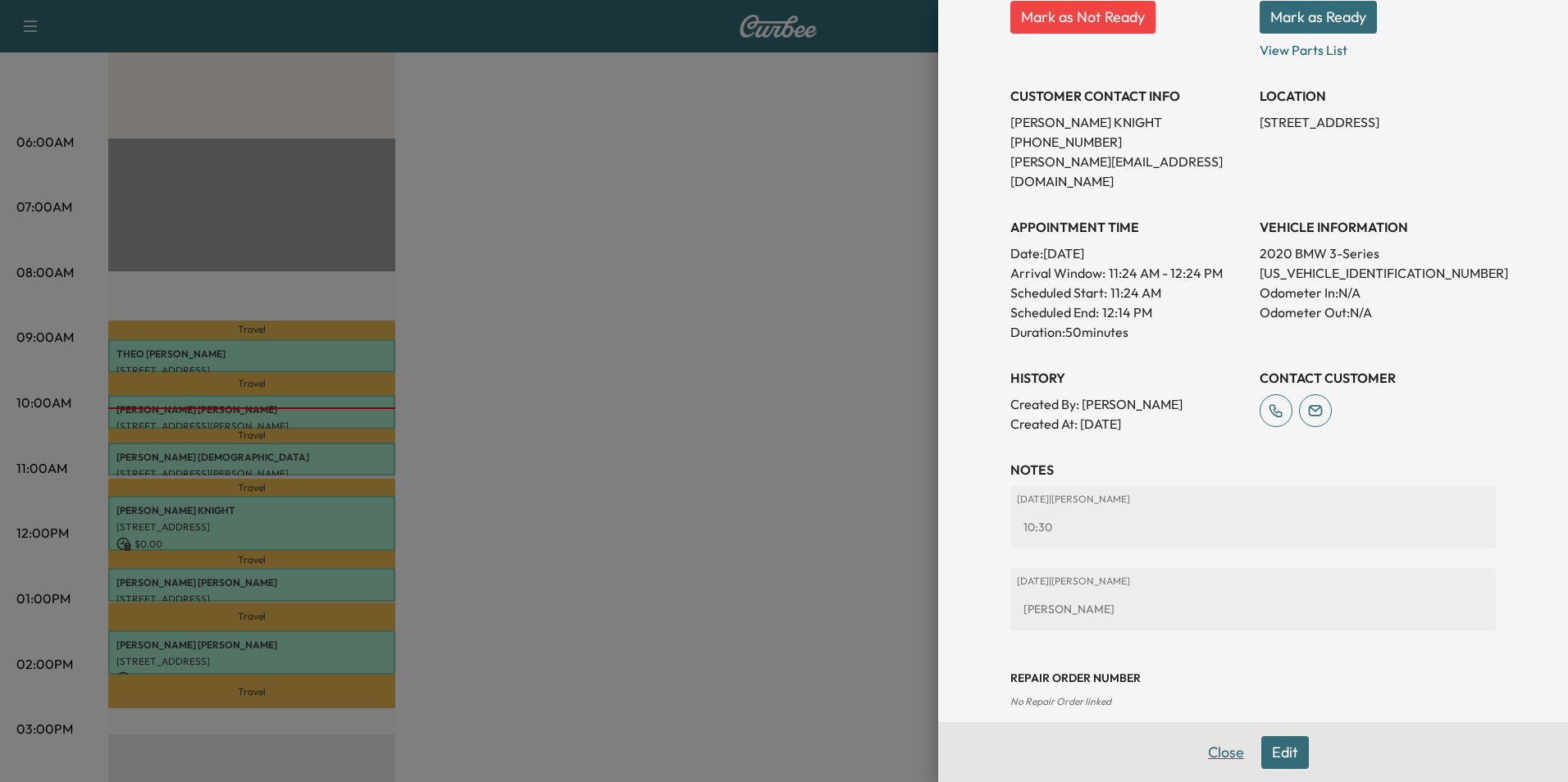
click at [1215, 754] on button "Close" at bounding box center [1226, 752] width 58 height 33
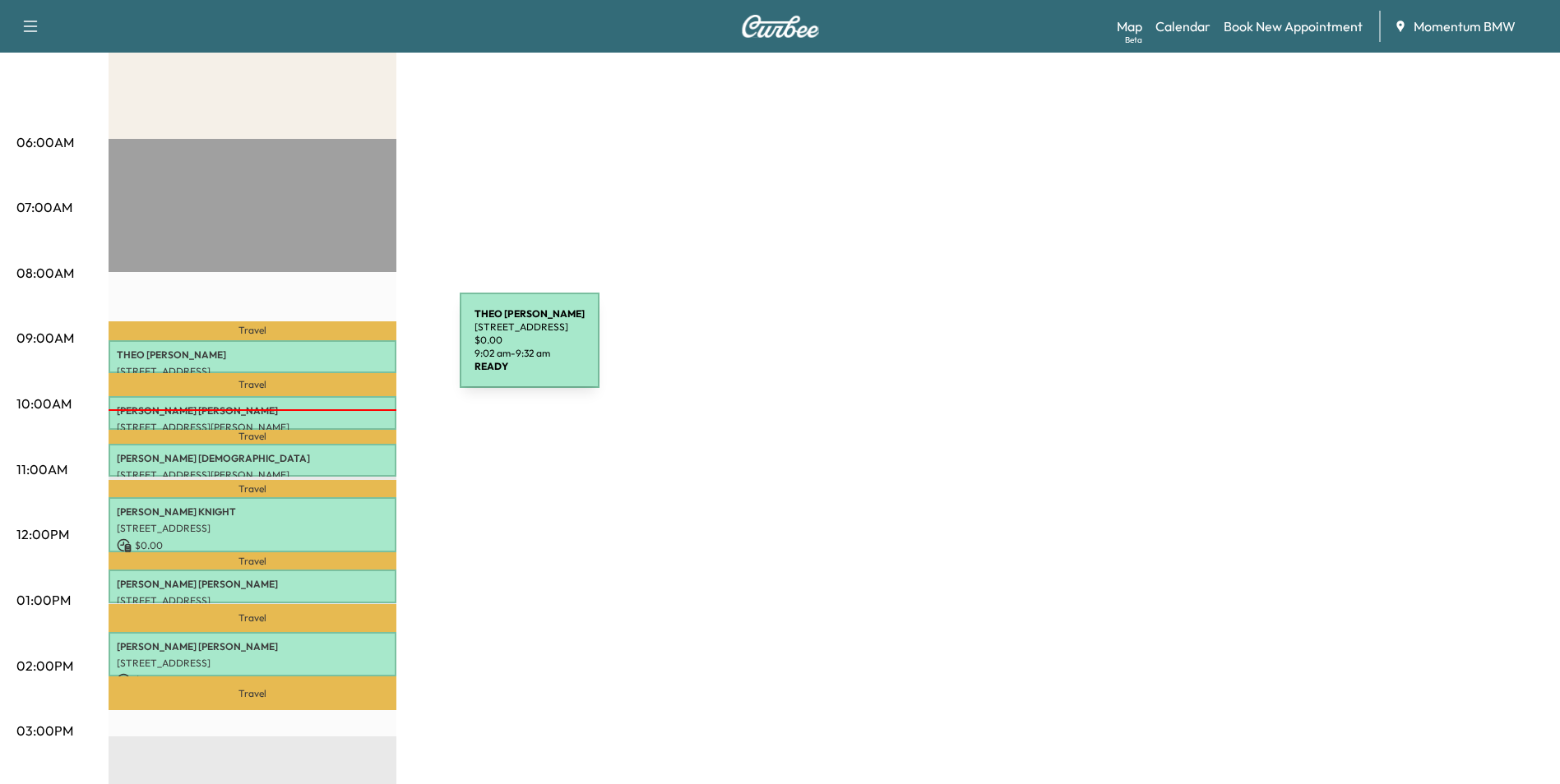
click at [337, 351] on p "[PERSON_NAME]" at bounding box center [252, 355] width 271 height 13
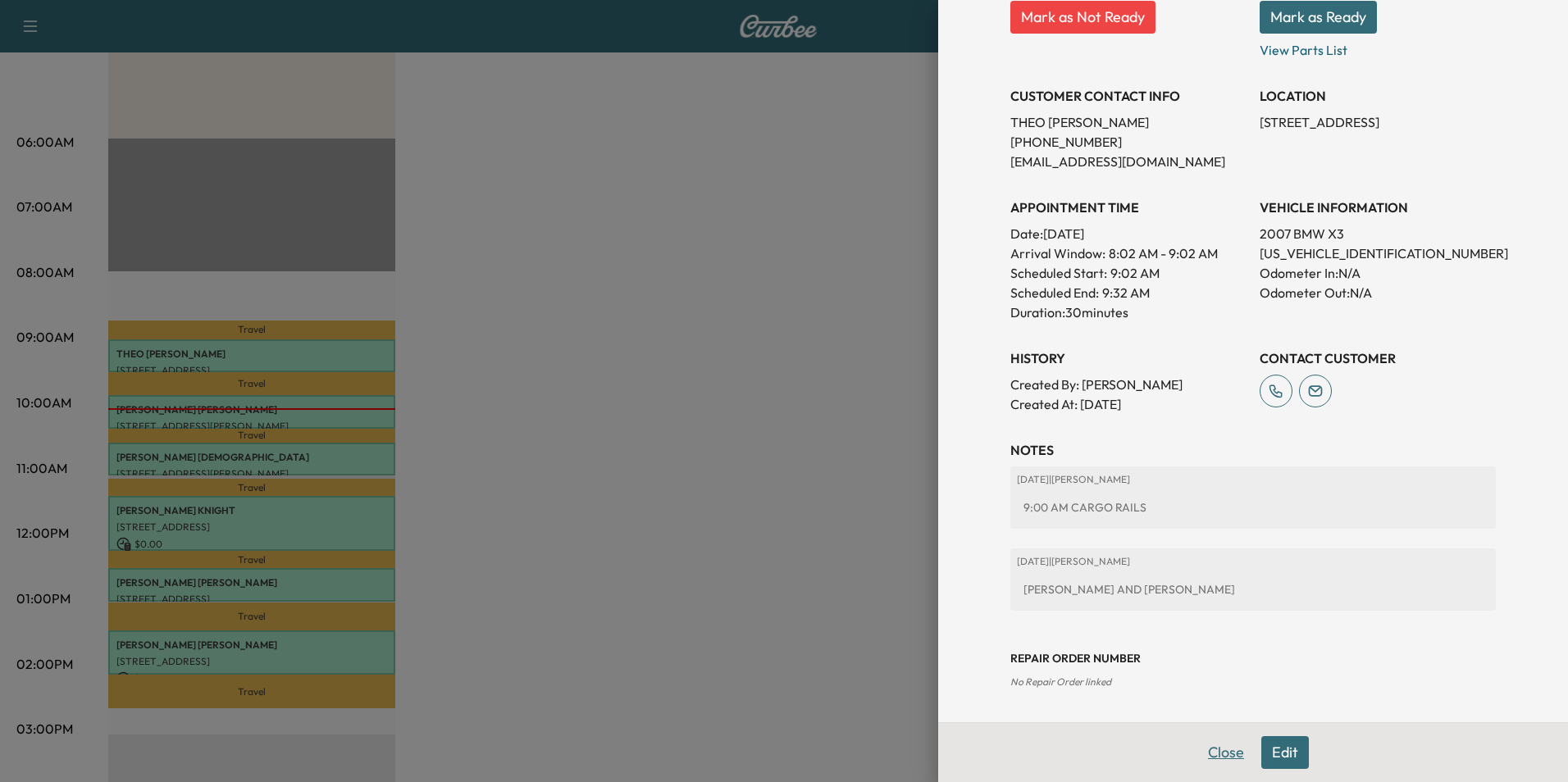
click at [1209, 751] on button "Close" at bounding box center [1226, 752] width 58 height 33
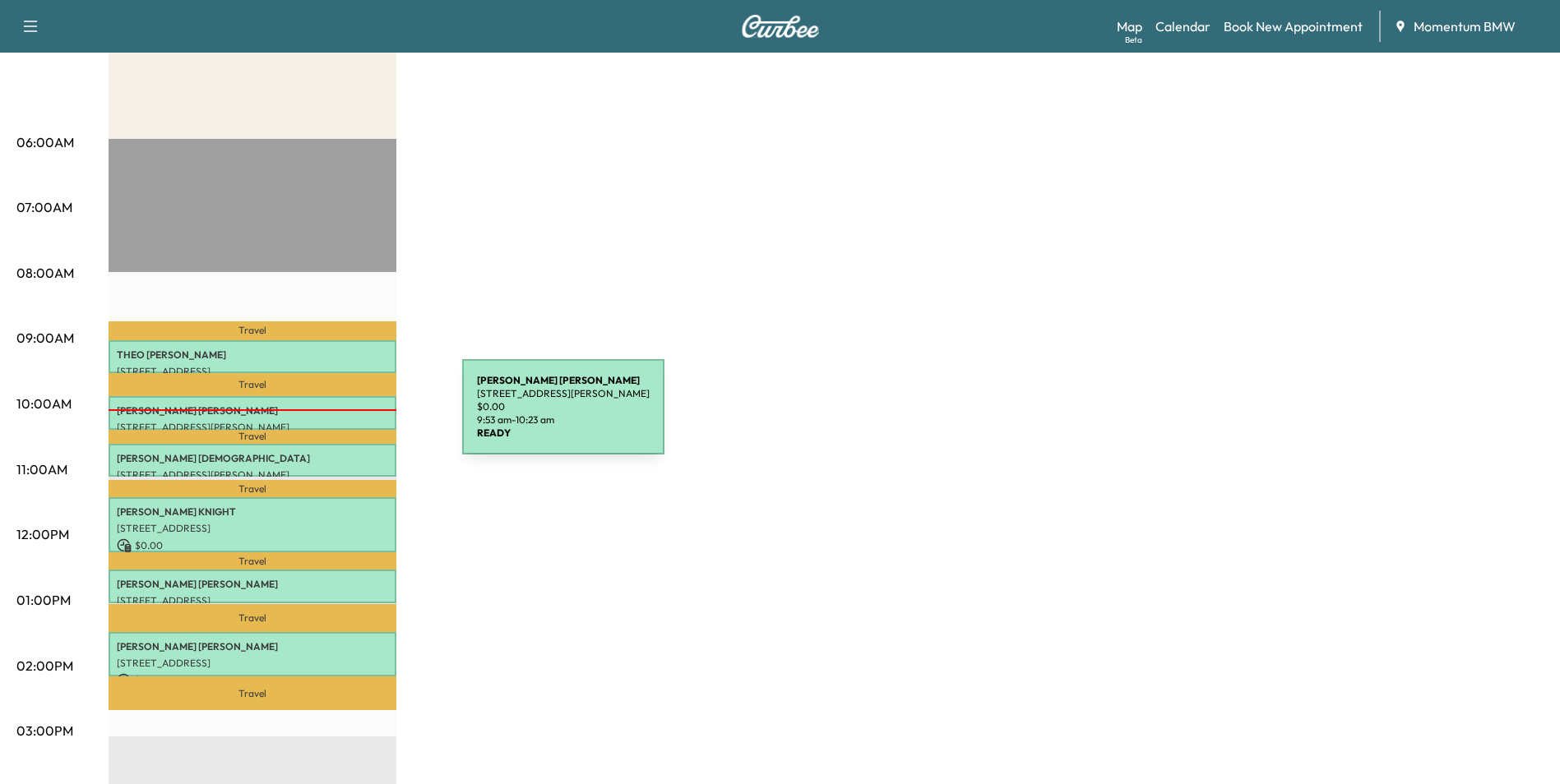
click at [338, 417] on div "[PERSON_NAME] [STREET_ADDRESS][PERSON_NAME] $ 0.00 9:53 am - 10:23 am" at bounding box center [252, 412] width 288 height 33
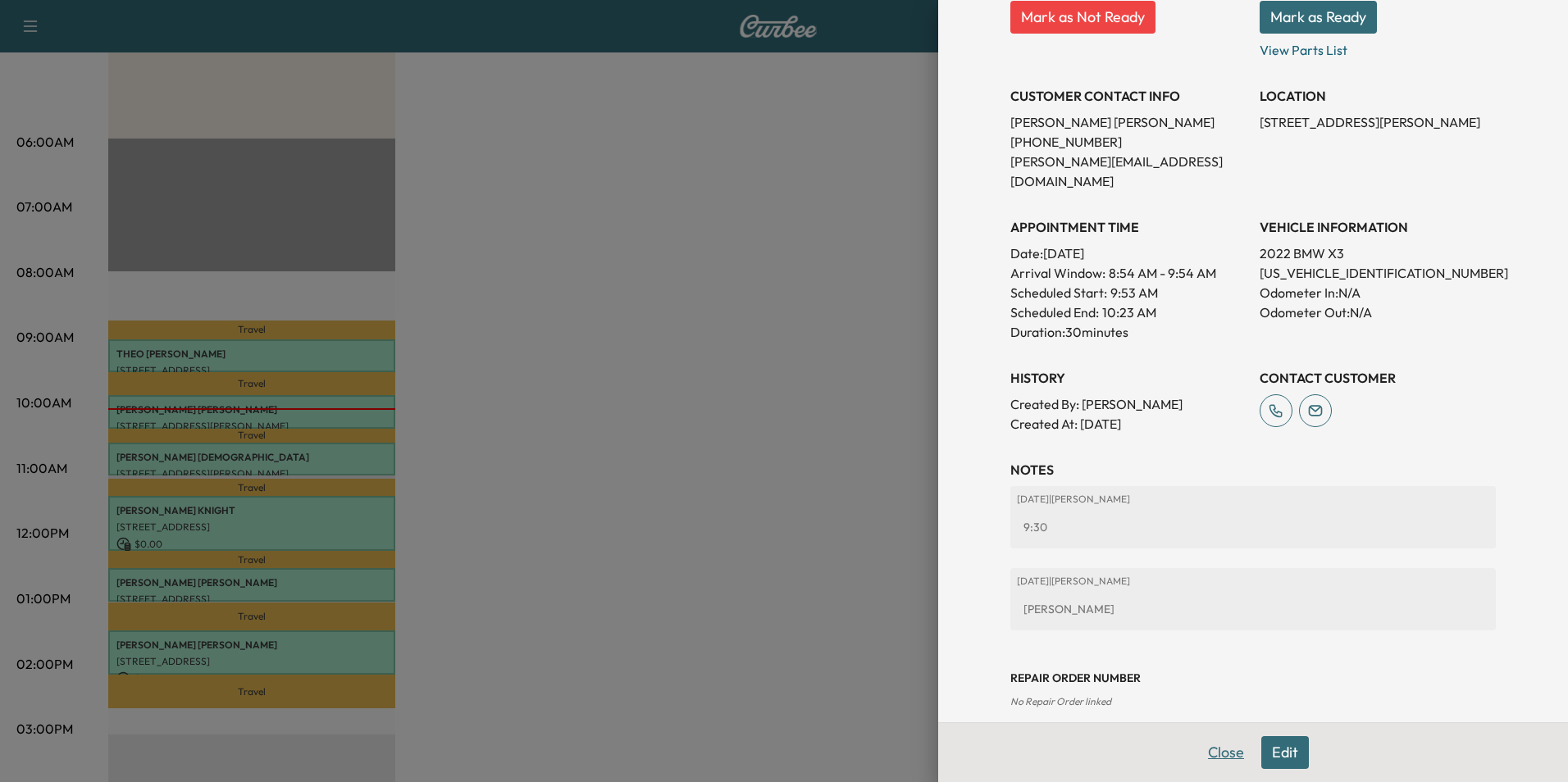
click at [1222, 756] on button "Close" at bounding box center [1226, 752] width 58 height 33
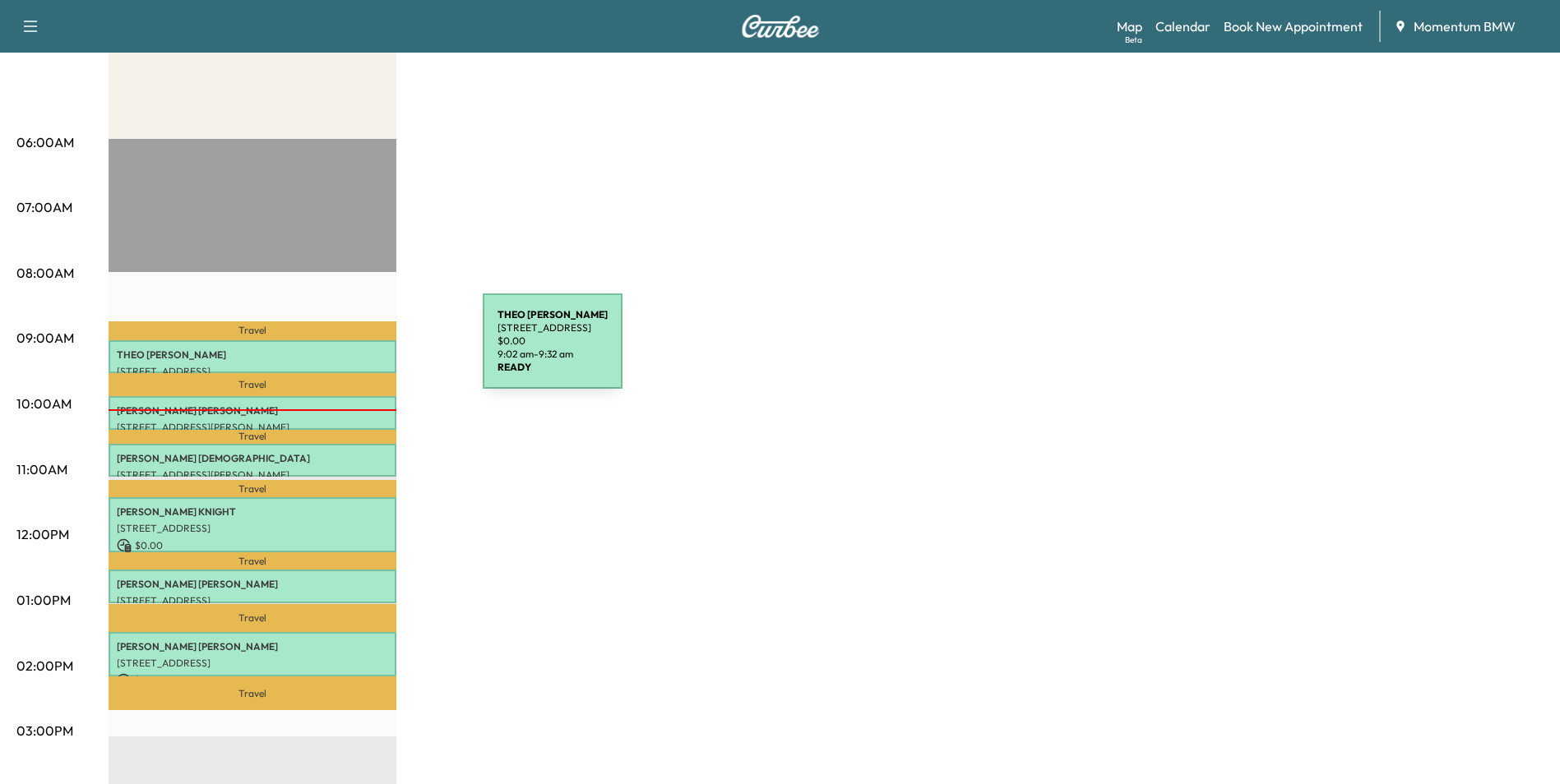
click at [360, 351] on p "[PERSON_NAME]" at bounding box center [252, 355] width 271 height 13
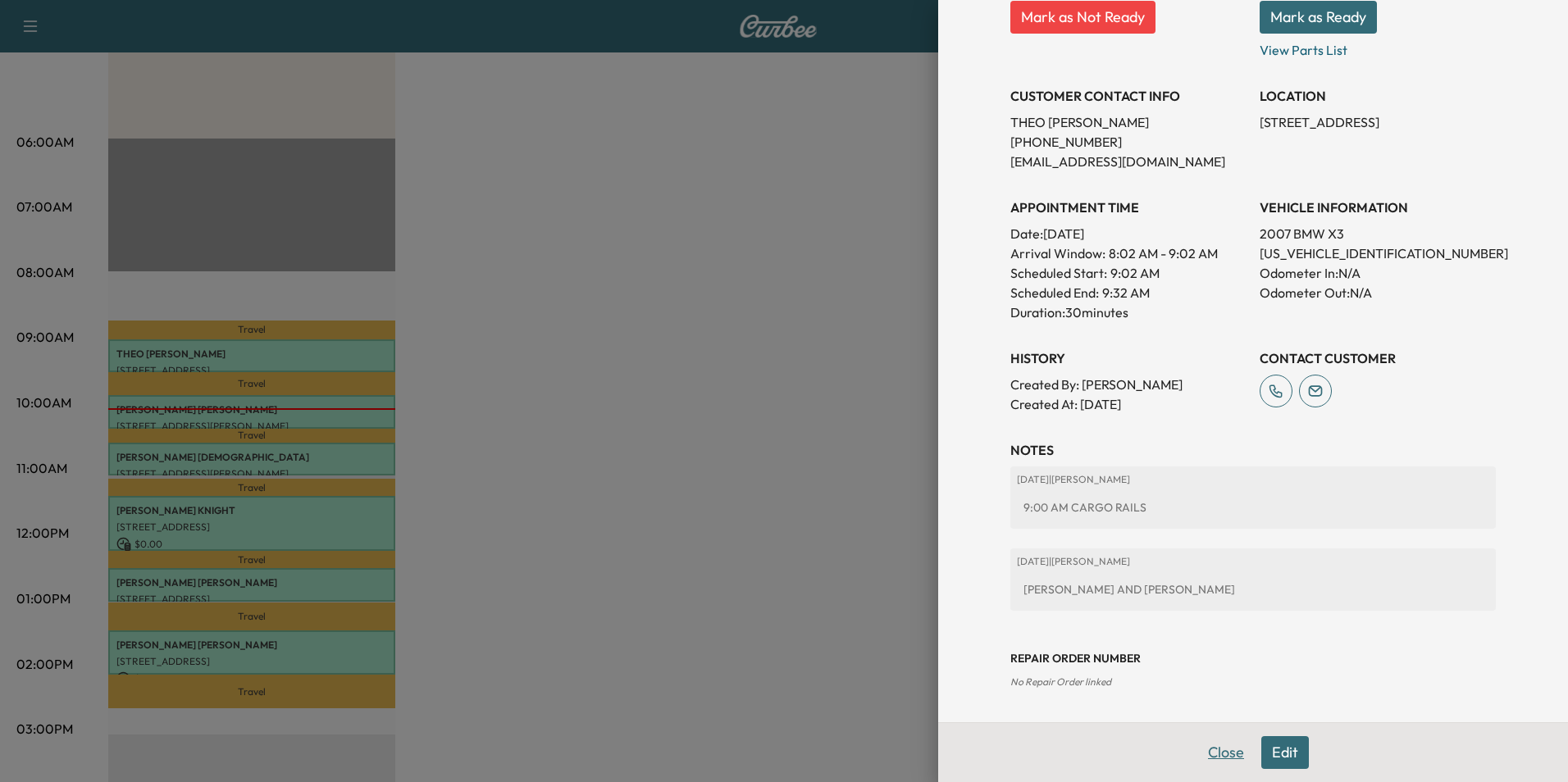
click at [1224, 751] on button "Close" at bounding box center [1226, 752] width 58 height 33
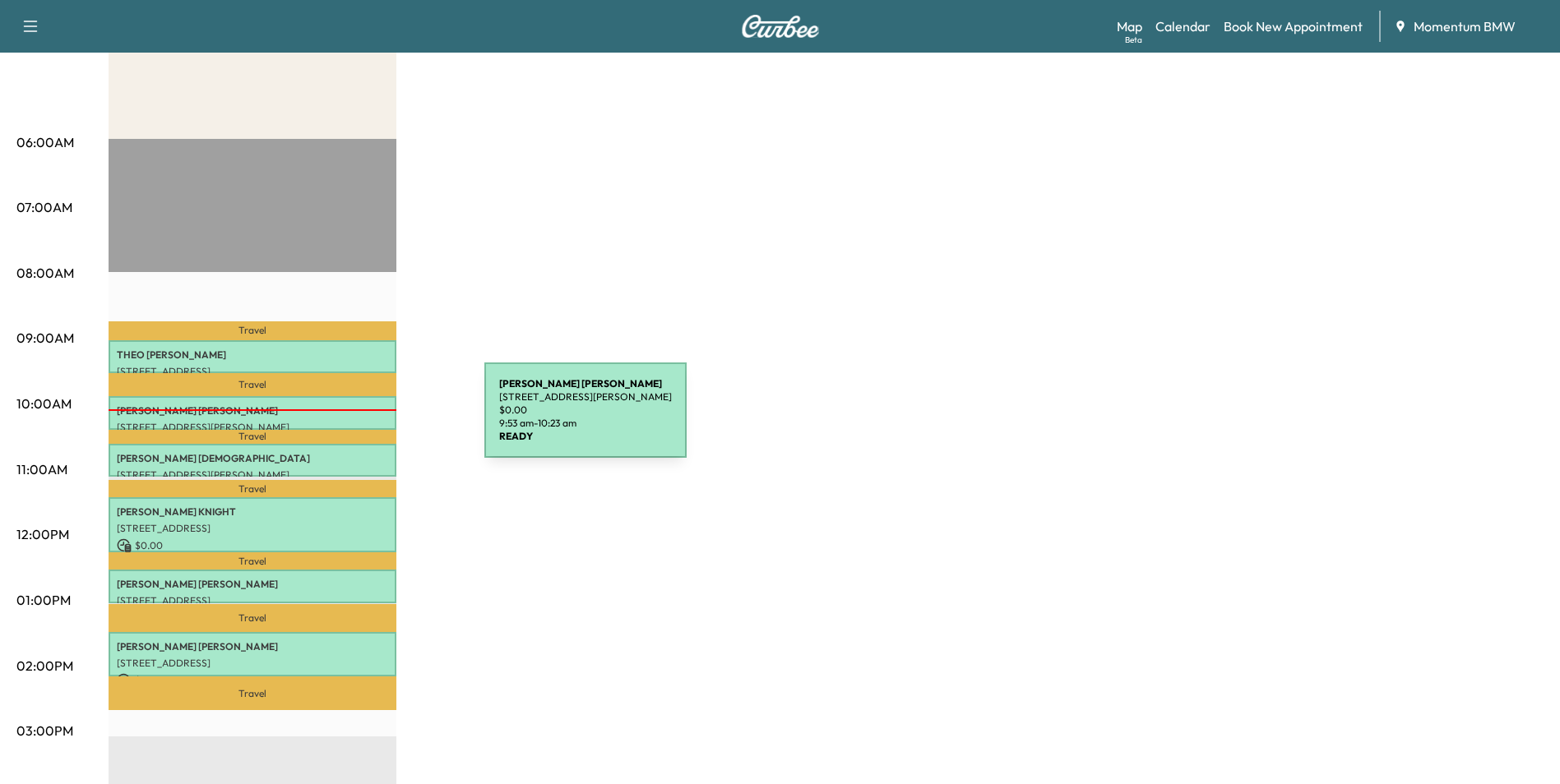
click at [361, 421] on p "[STREET_ADDRESS][PERSON_NAME]" at bounding box center [252, 427] width 271 height 13
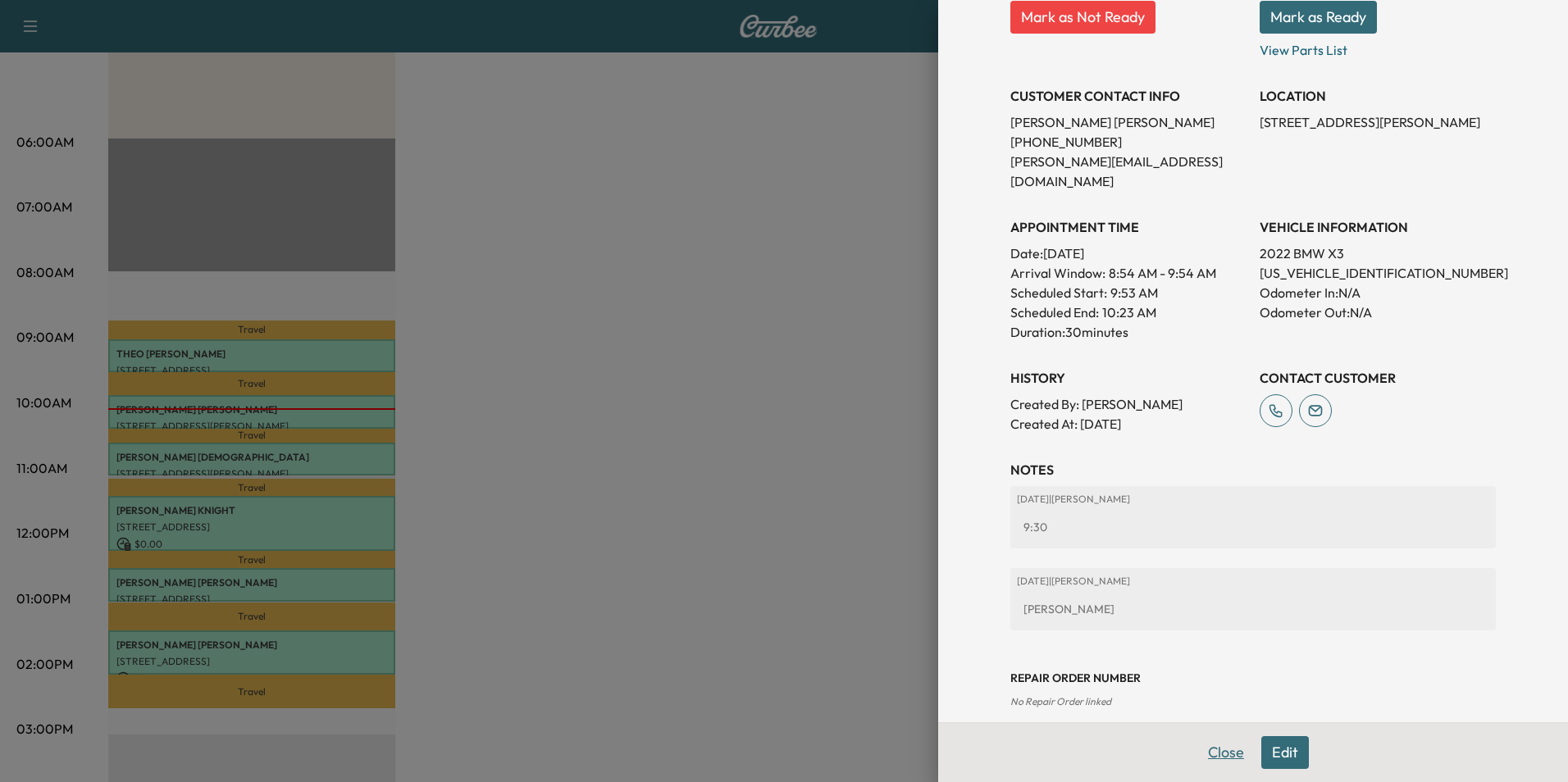
click at [1221, 762] on button "Close" at bounding box center [1226, 752] width 58 height 33
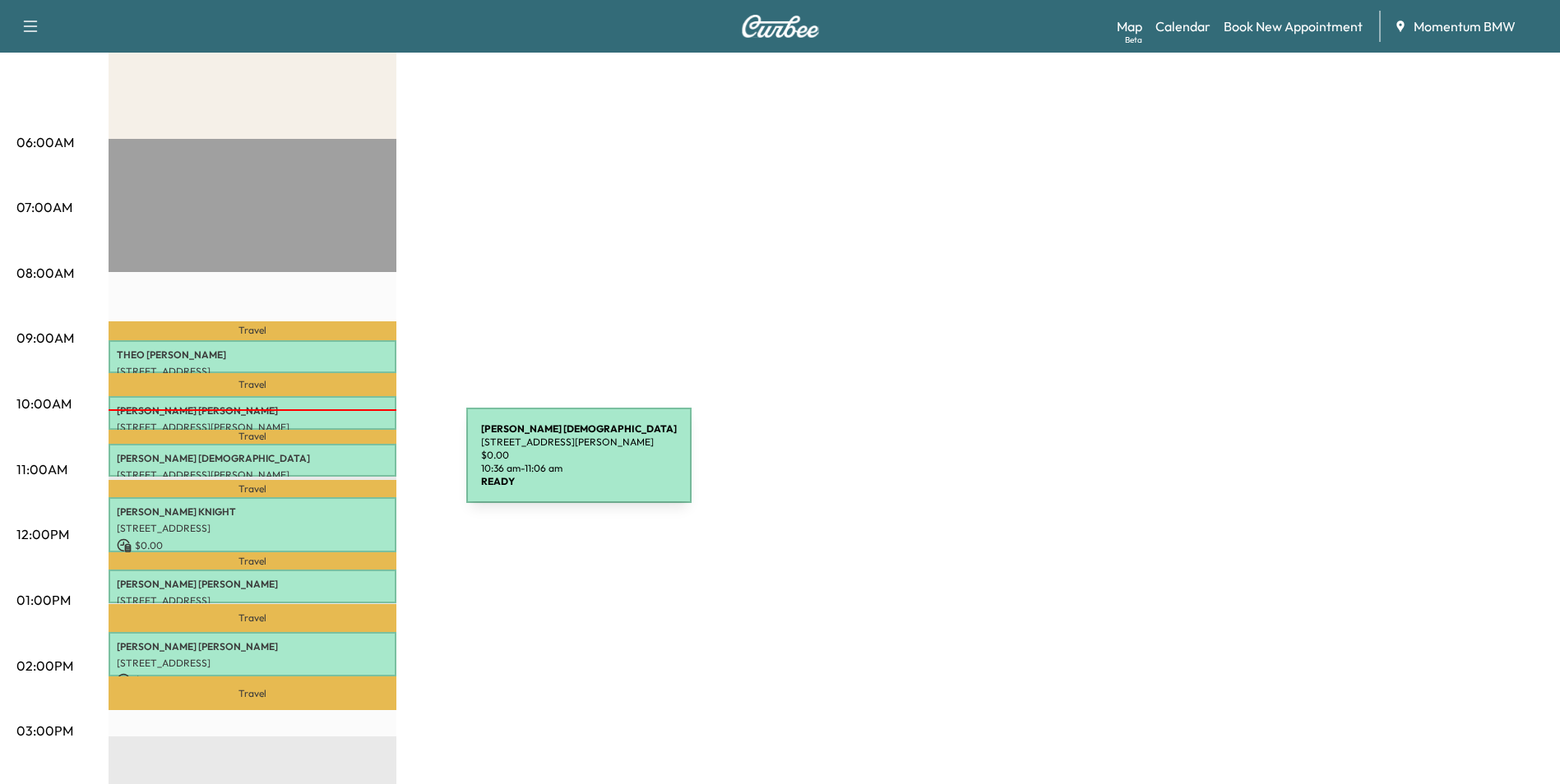
click at [343, 469] on p "[STREET_ADDRESS][PERSON_NAME]" at bounding box center [252, 475] width 271 height 13
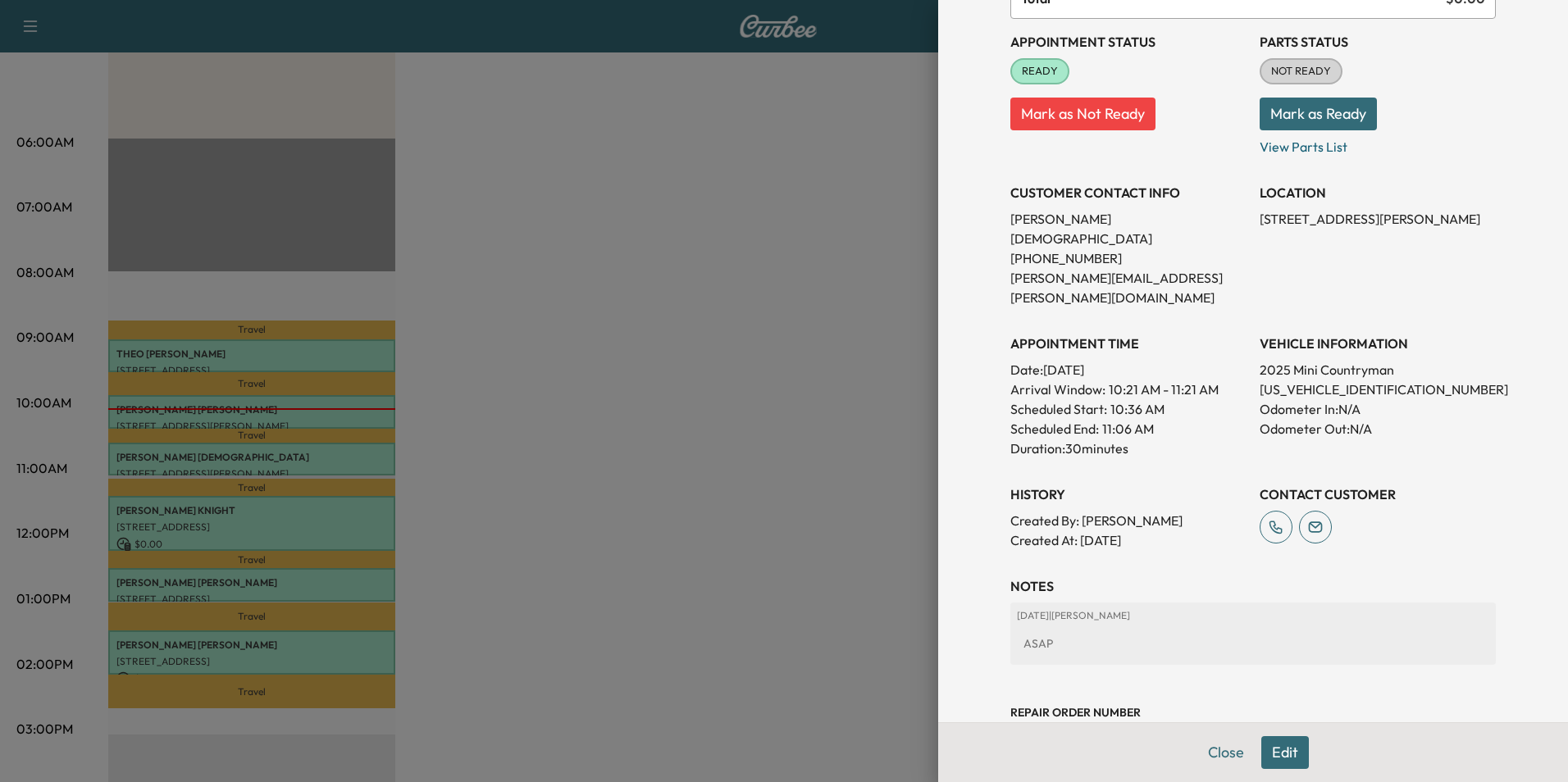
scroll to position [189, 0]
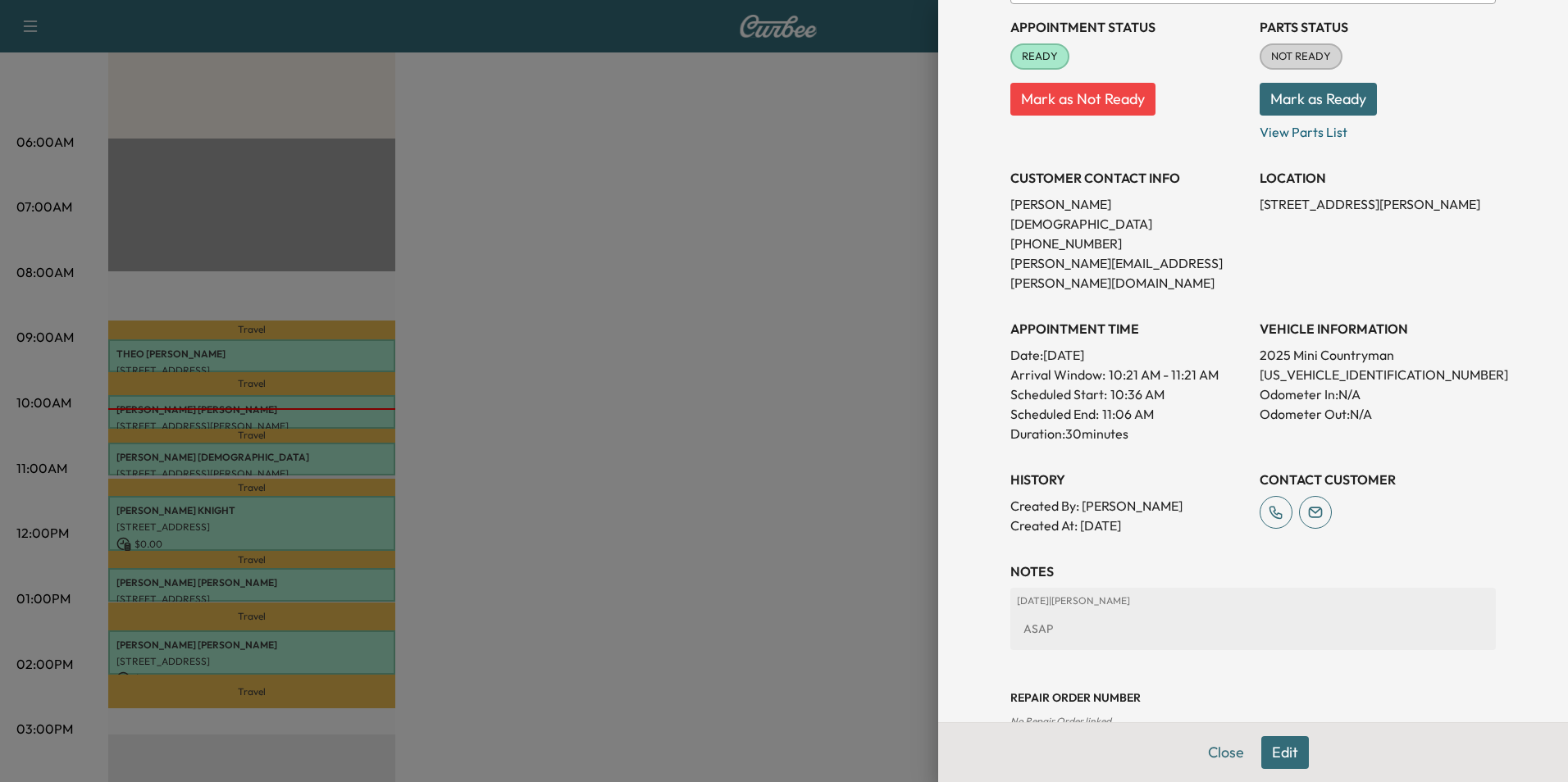
click at [1220, 751] on button "Close" at bounding box center [1226, 752] width 58 height 33
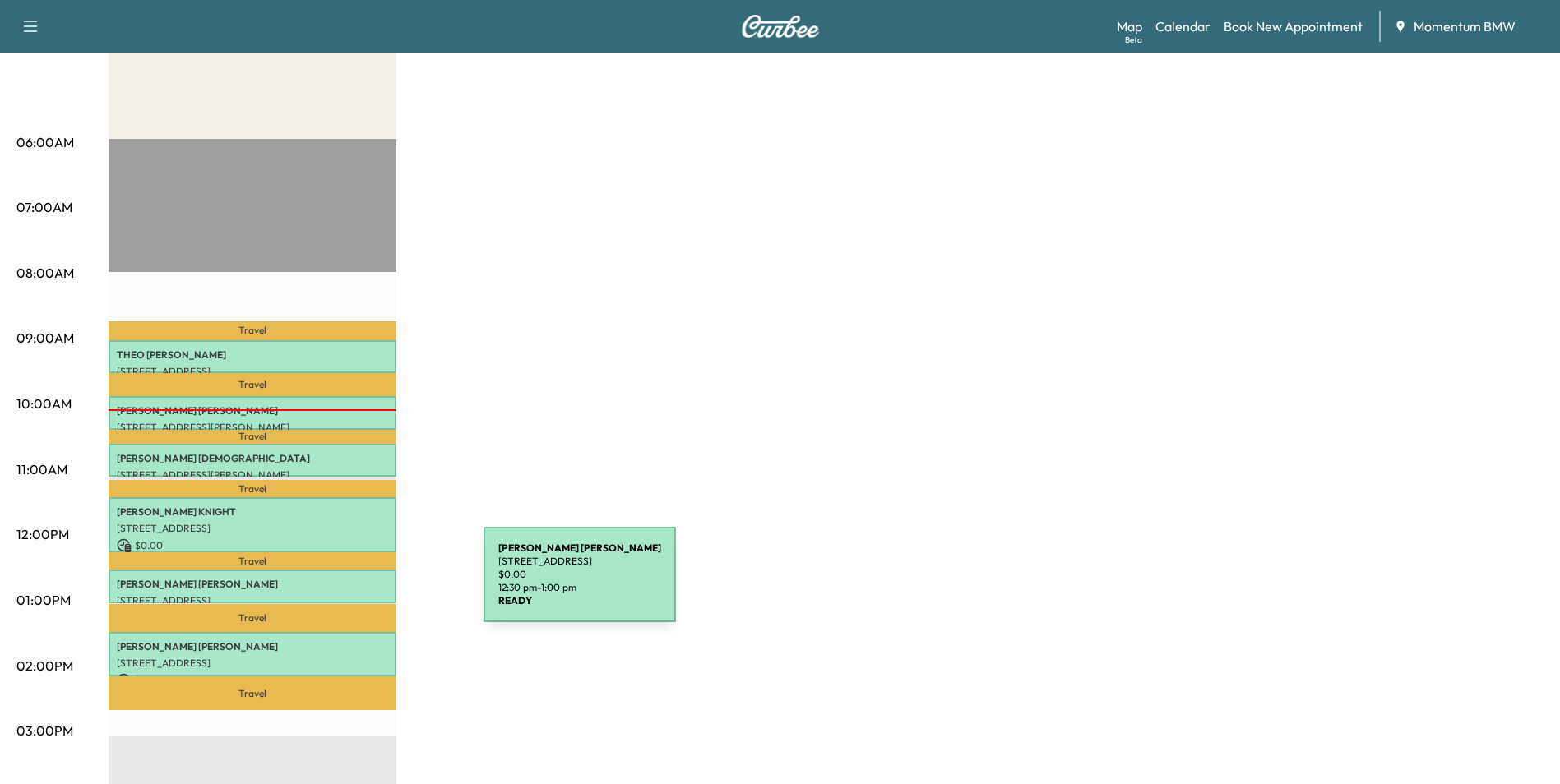
click at [361, 585] on p "[PERSON_NAME]" at bounding box center [252, 584] width 271 height 13
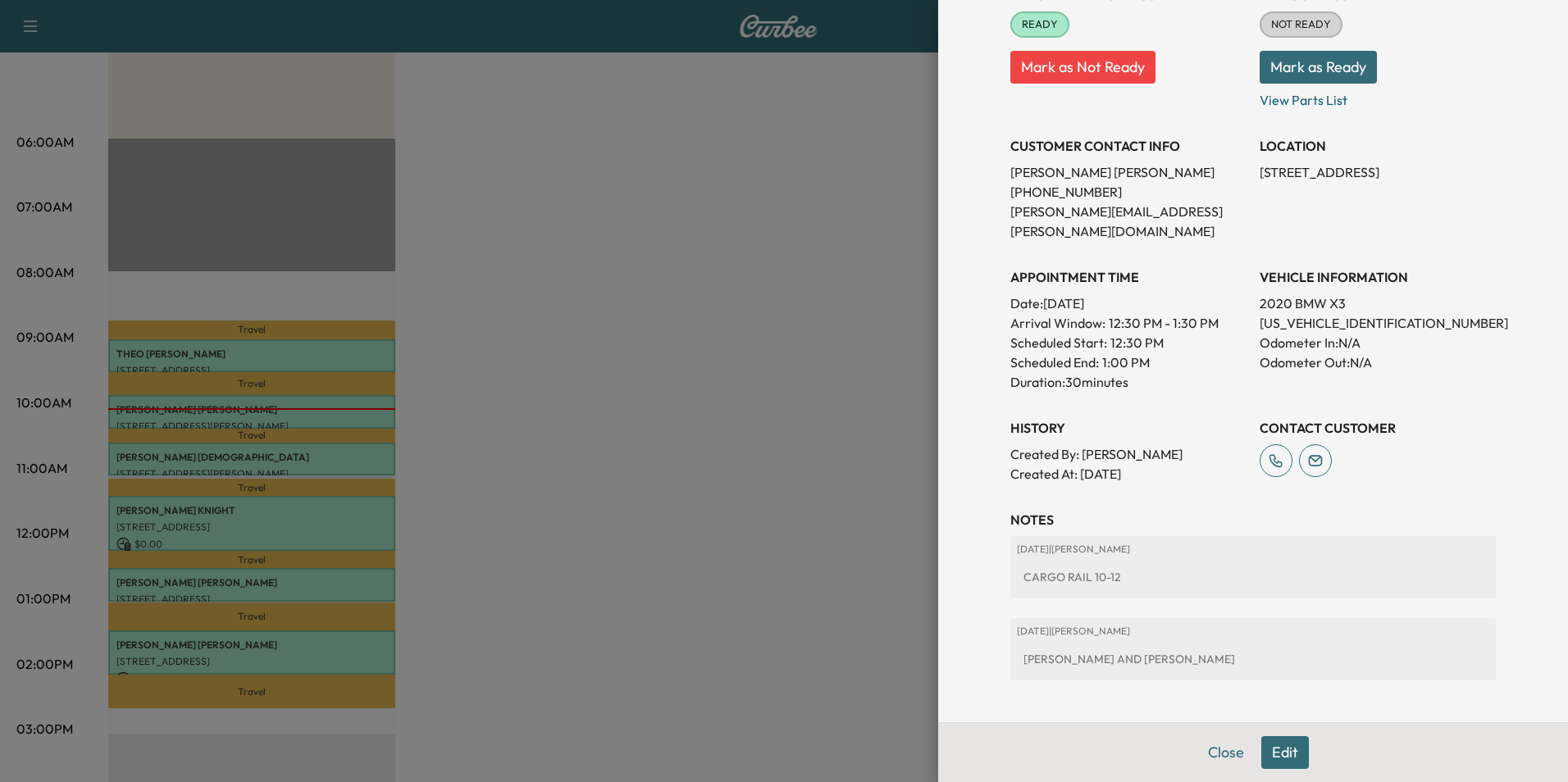
scroll to position [270, 0]
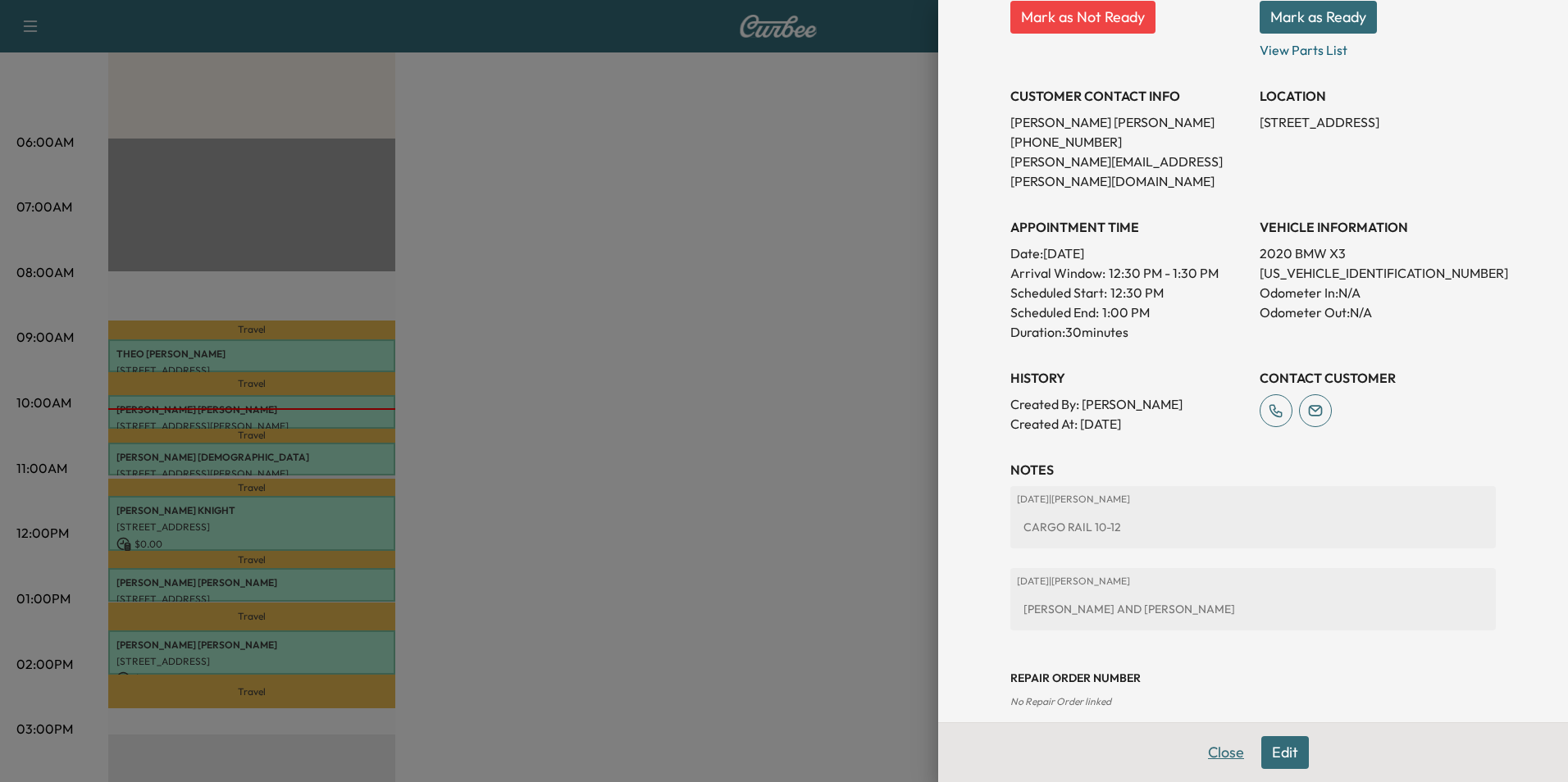
click at [1217, 750] on button "Close" at bounding box center [1226, 752] width 58 height 33
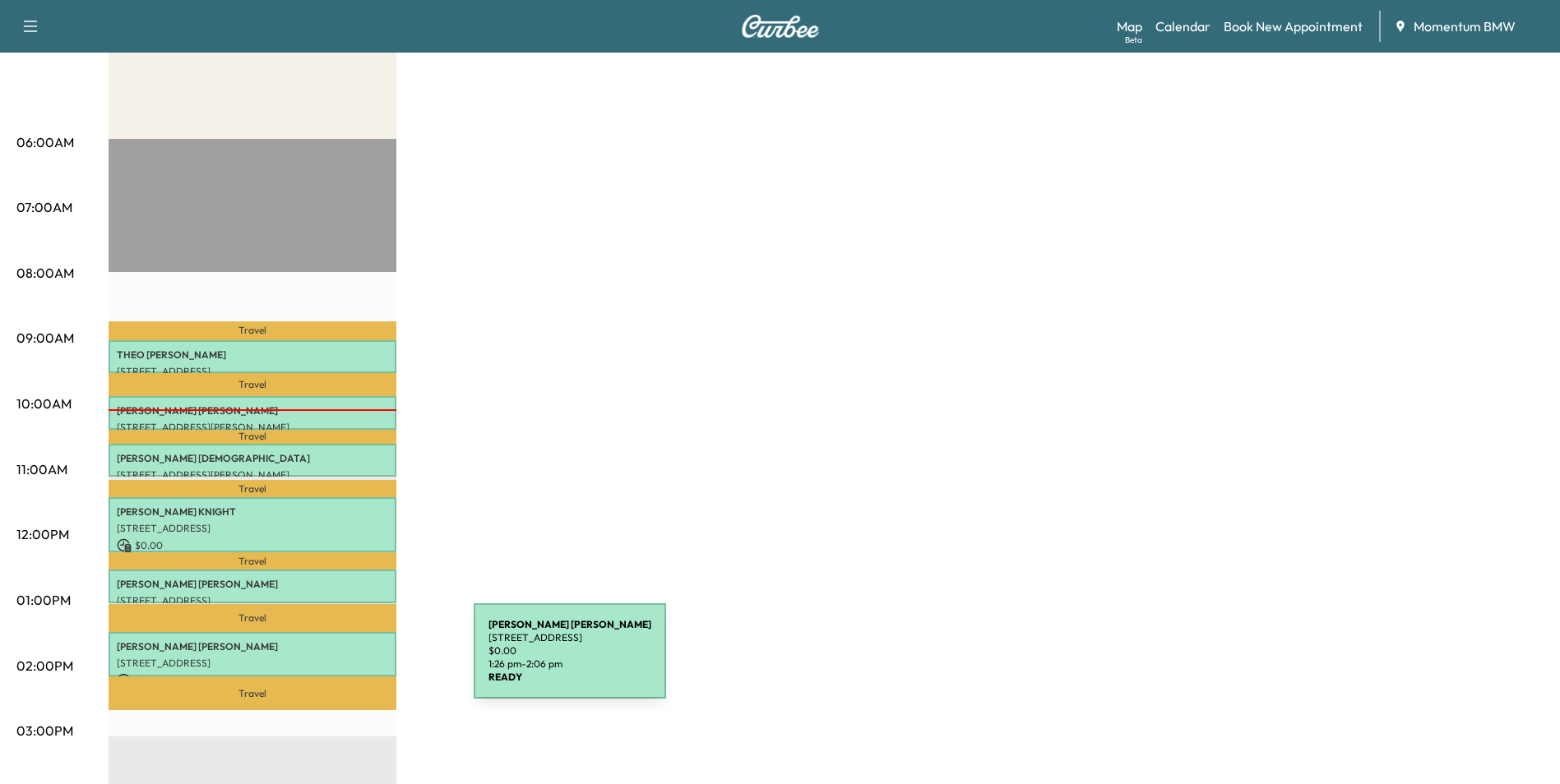
click at [350, 660] on p "[STREET_ADDRESS]" at bounding box center [252, 663] width 271 height 13
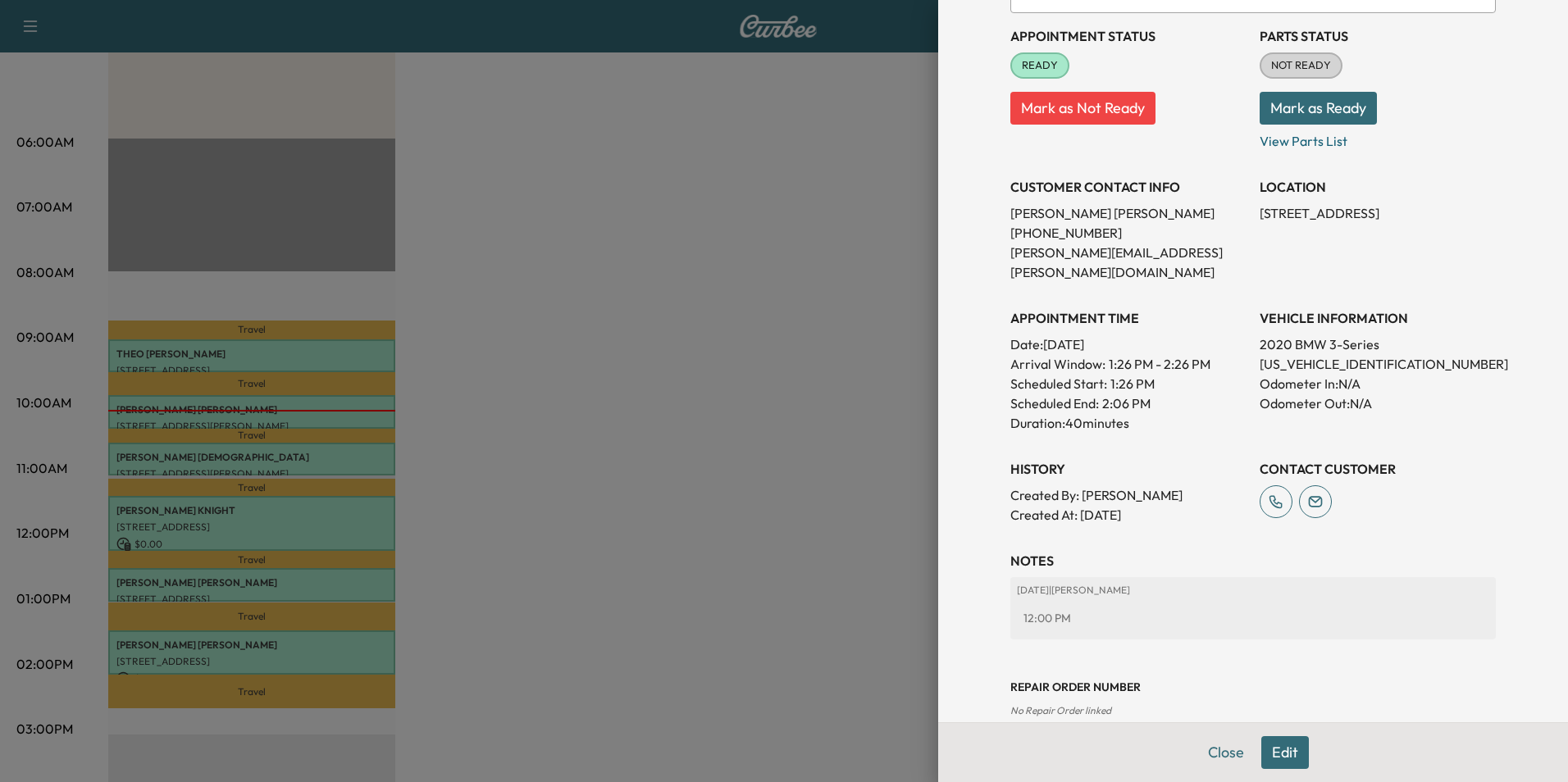
scroll to position [189, 0]
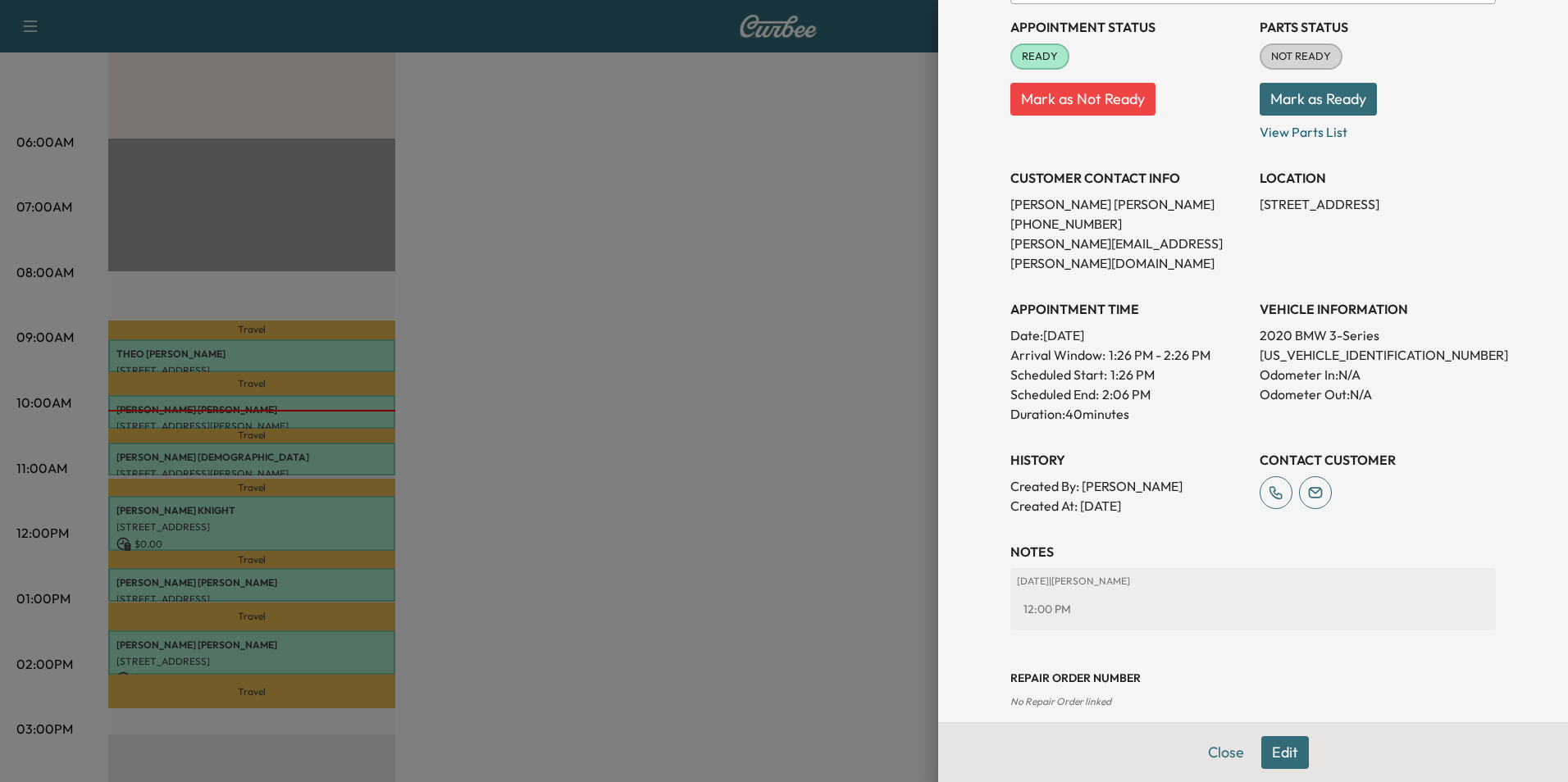
click at [1277, 756] on button "Edit" at bounding box center [1285, 752] width 48 height 33
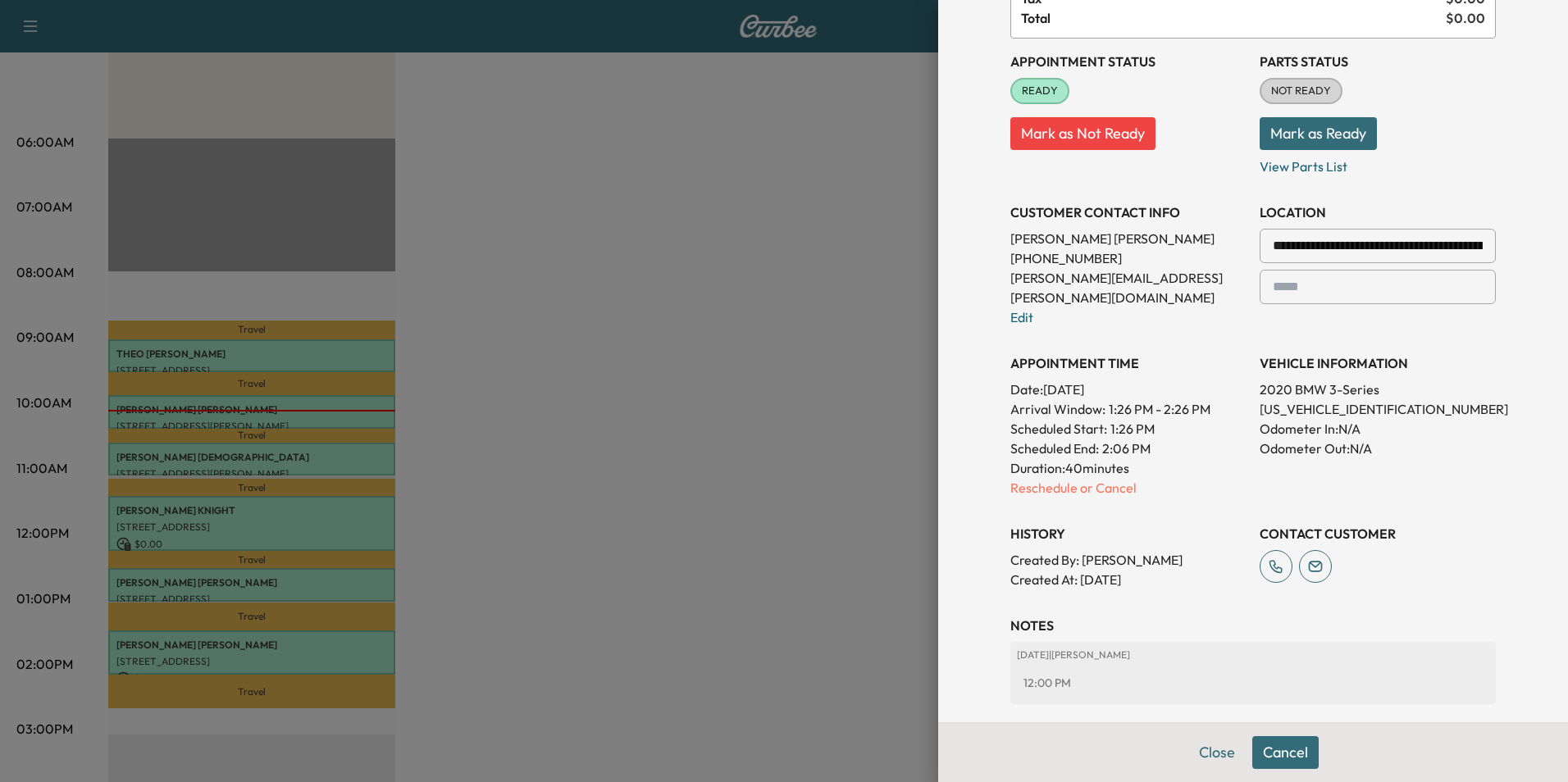
scroll to position [400, 0]
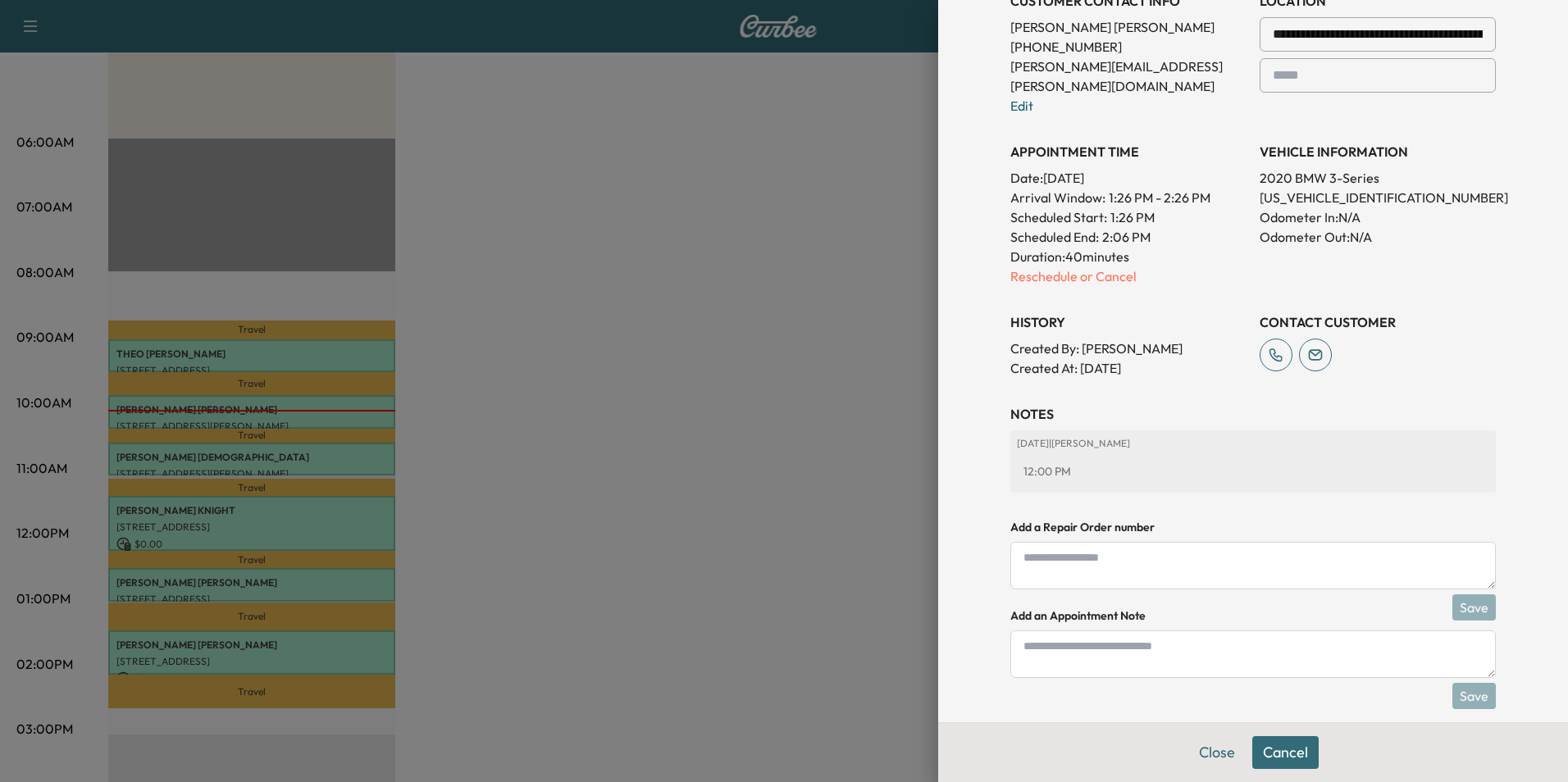
click at [1139, 643] on textarea at bounding box center [1253, 654] width 485 height 48
type textarea "****"
click at [1458, 683] on button "Save" at bounding box center [1474, 696] width 43 height 26
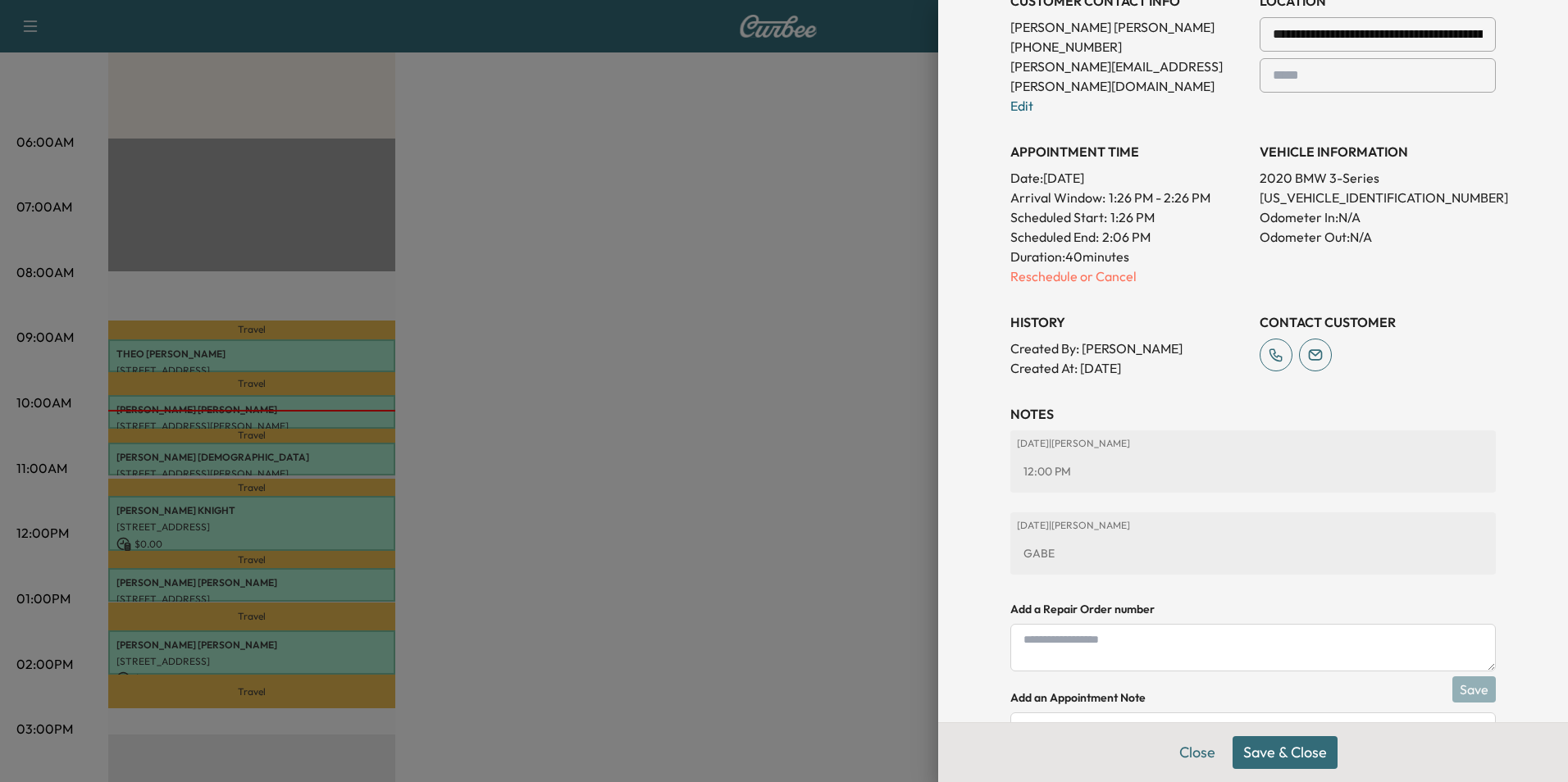
click at [1291, 759] on button "Save & Close" at bounding box center [1284, 752] width 105 height 33
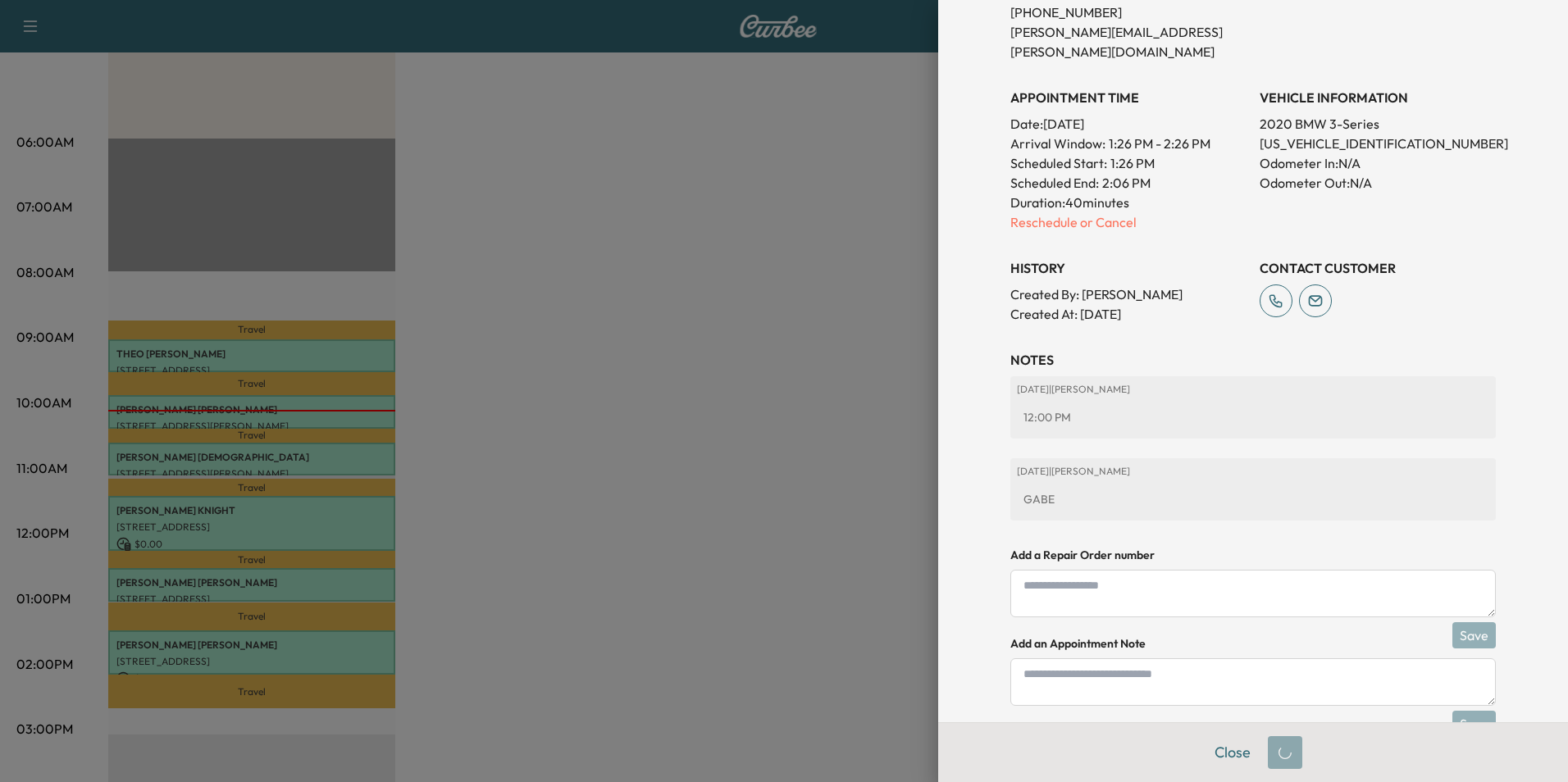
scroll to position [366, 0]
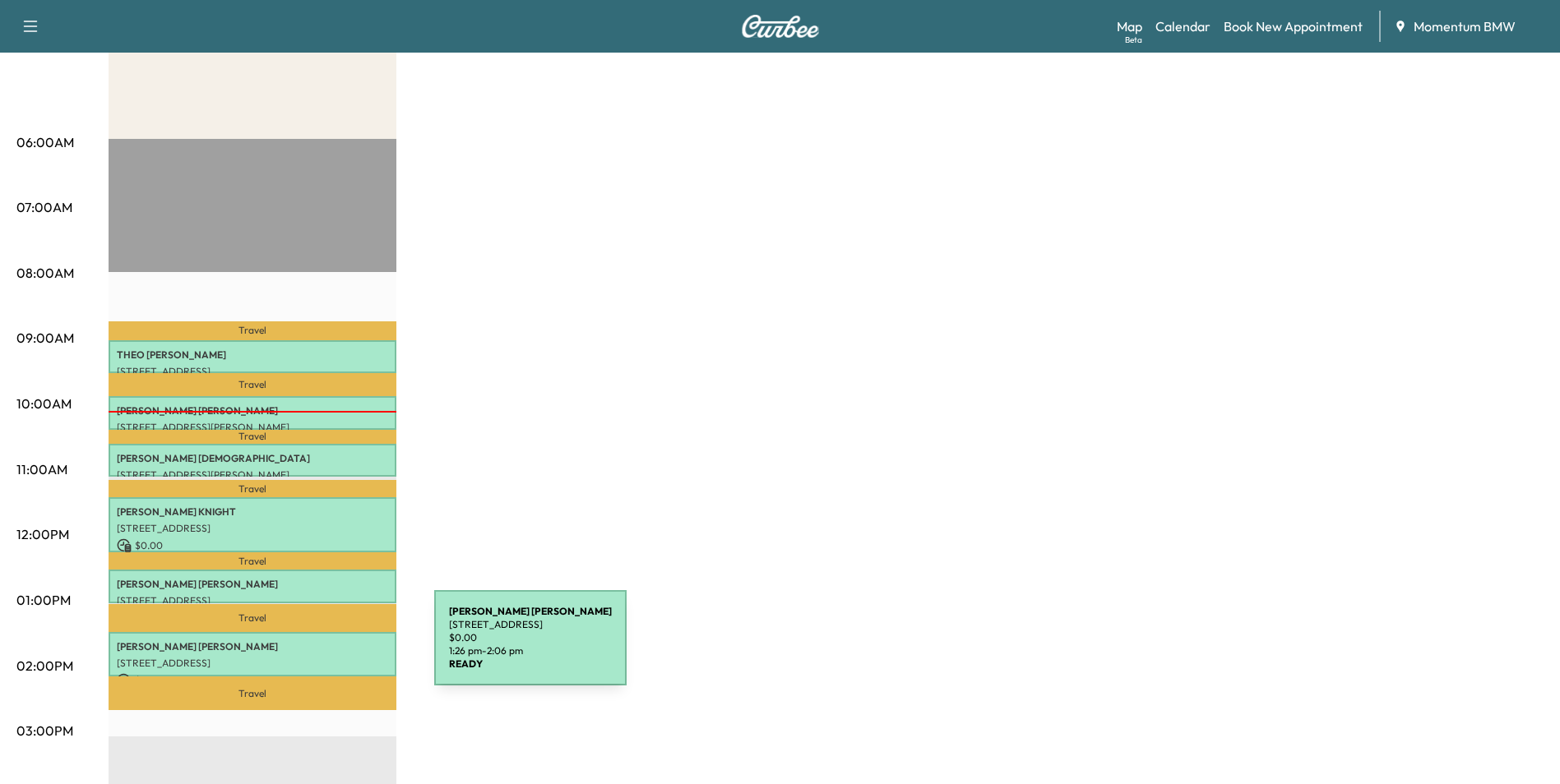
click at [311, 648] on div "[PERSON_NAME] [STREET_ADDRESS] $ 0.00 1:26 pm - 2:06 pm" at bounding box center [252, 654] width 288 height 44
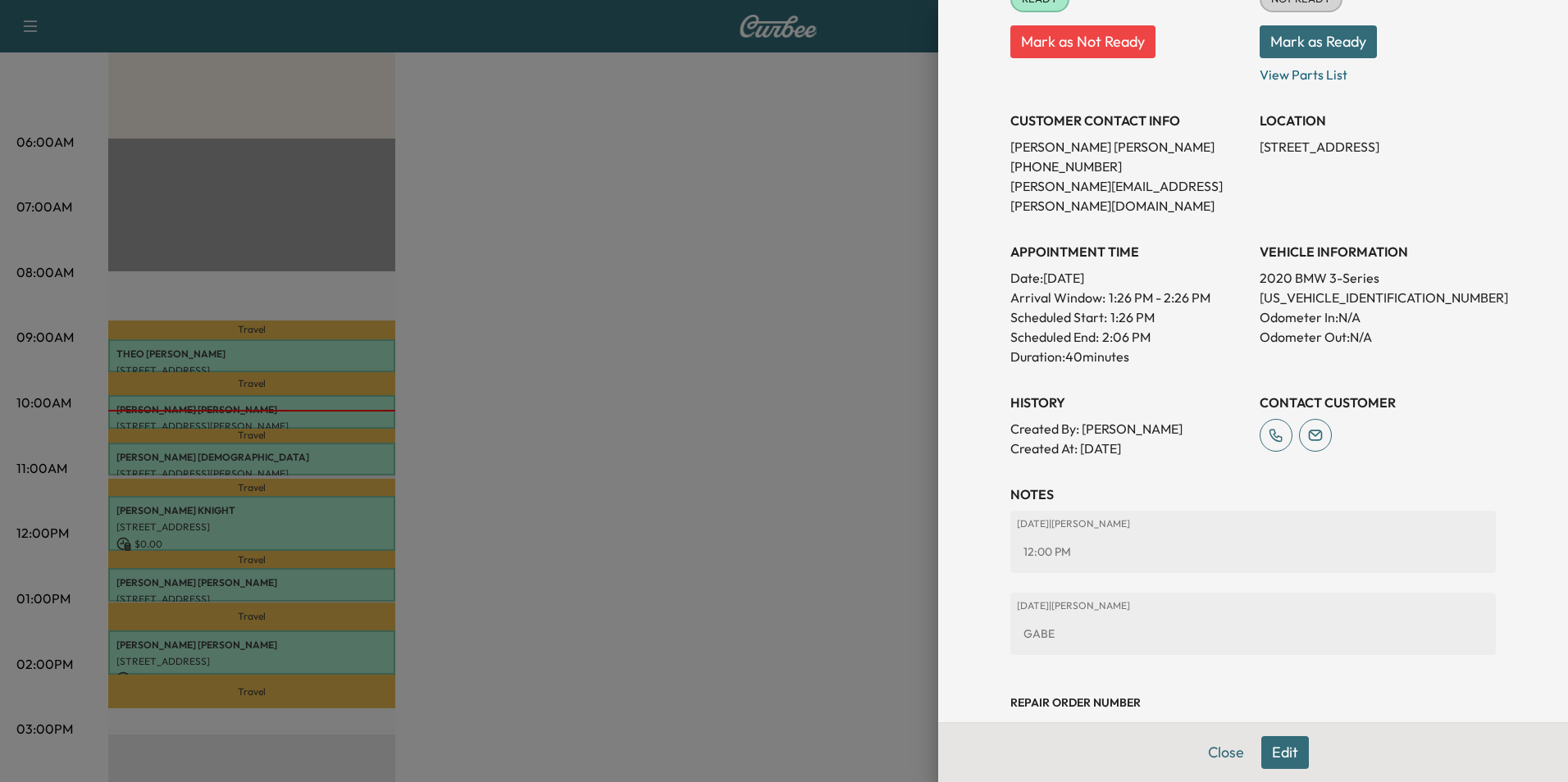
scroll to position [270, 0]
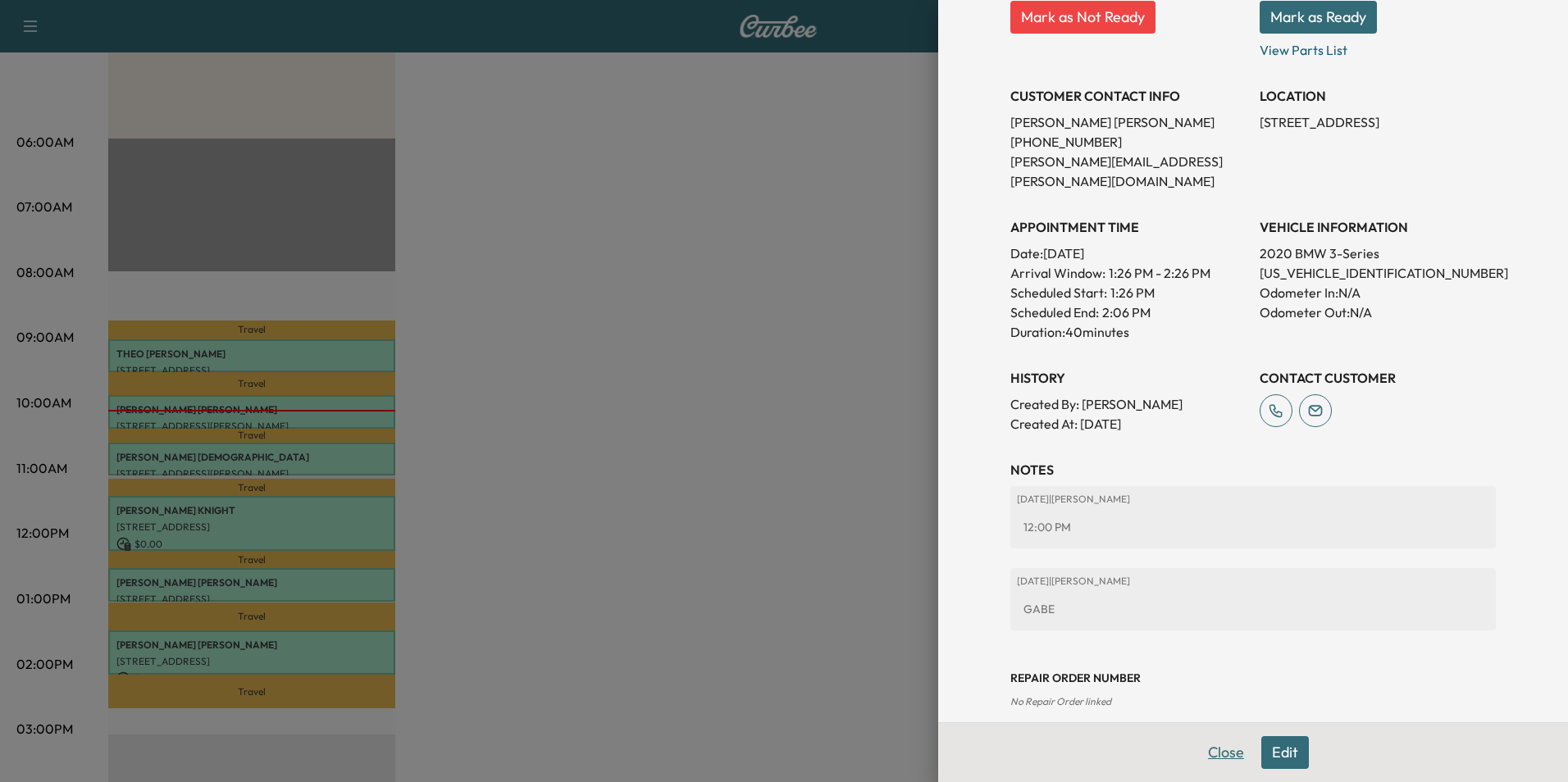
click at [1214, 745] on button "Close" at bounding box center [1226, 752] width 58 height 33
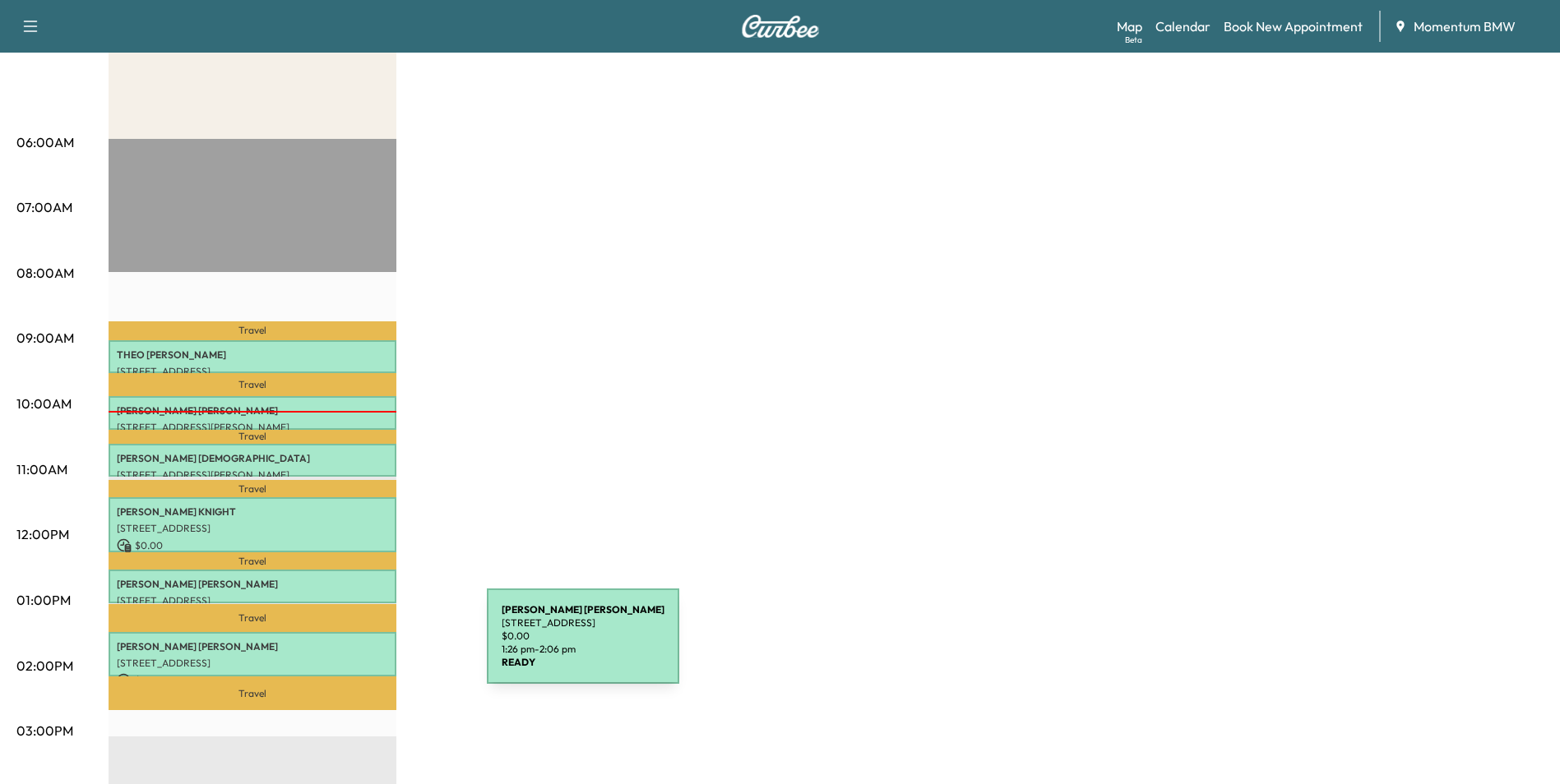
click at [363, 646] on p "[PERSON_NAME]" at bounding box center [252, 647] width 271 height 13
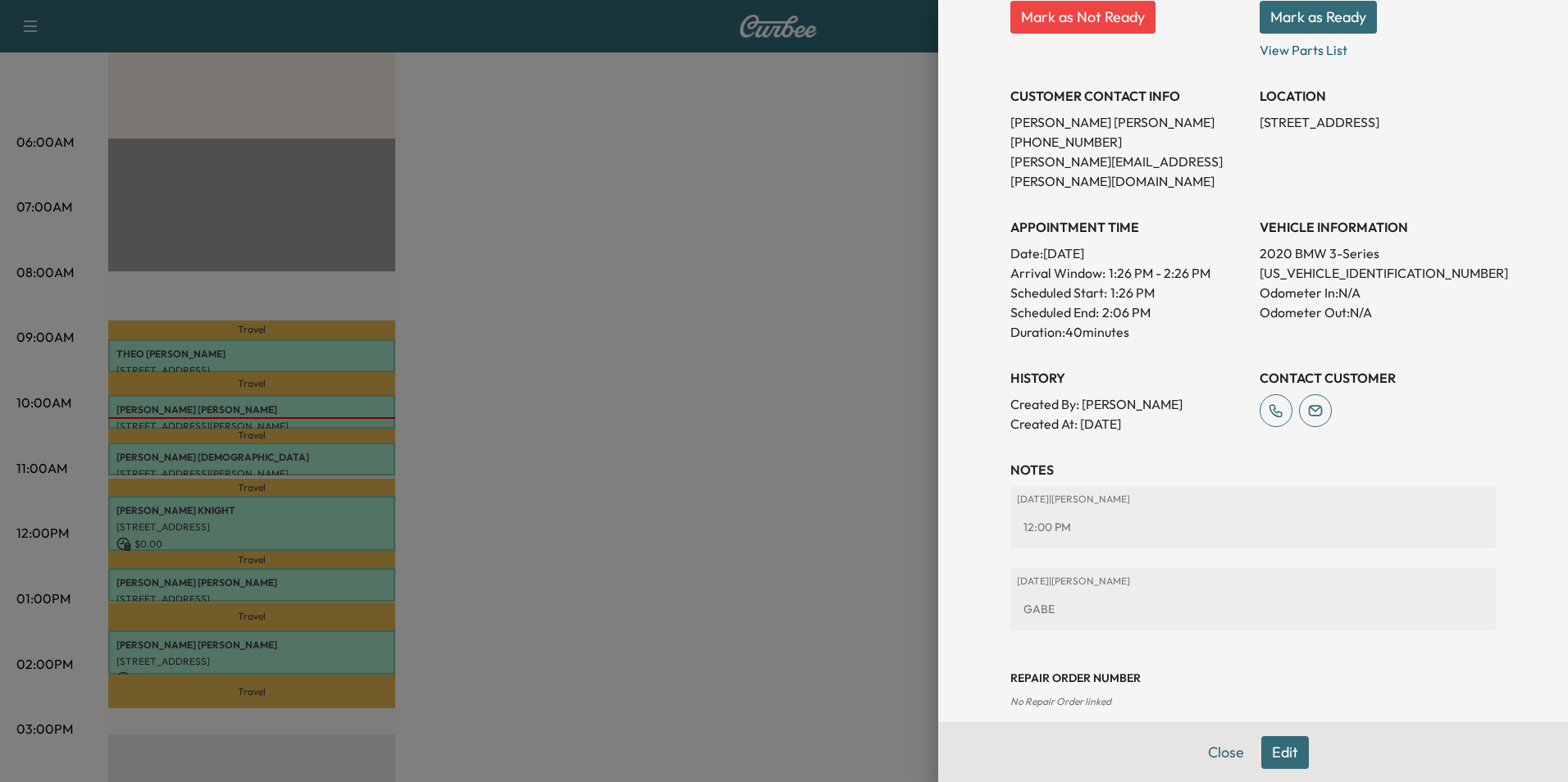
click at [1267, 745] on button "Edit" at bounding box center [1285, 752] width 48 height 33
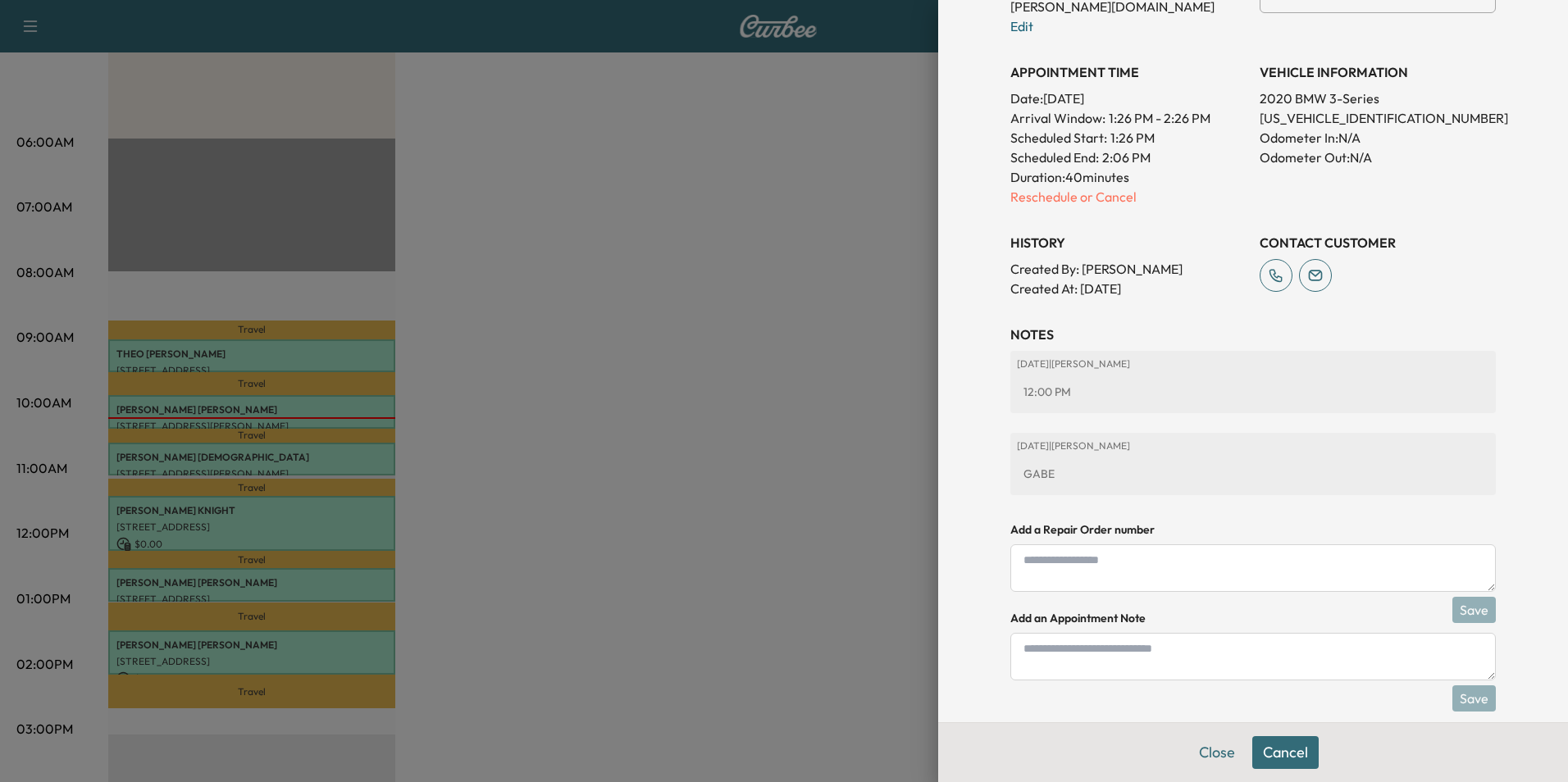
scroll to position [482, 0]
click at [1141, 632] on textarea at bounding box center [1253, 654] width 485 height 48
type textarea "*****"
click at [1460, 683] on button "Save" at bounding box center [1474, 696] width 43 height 26
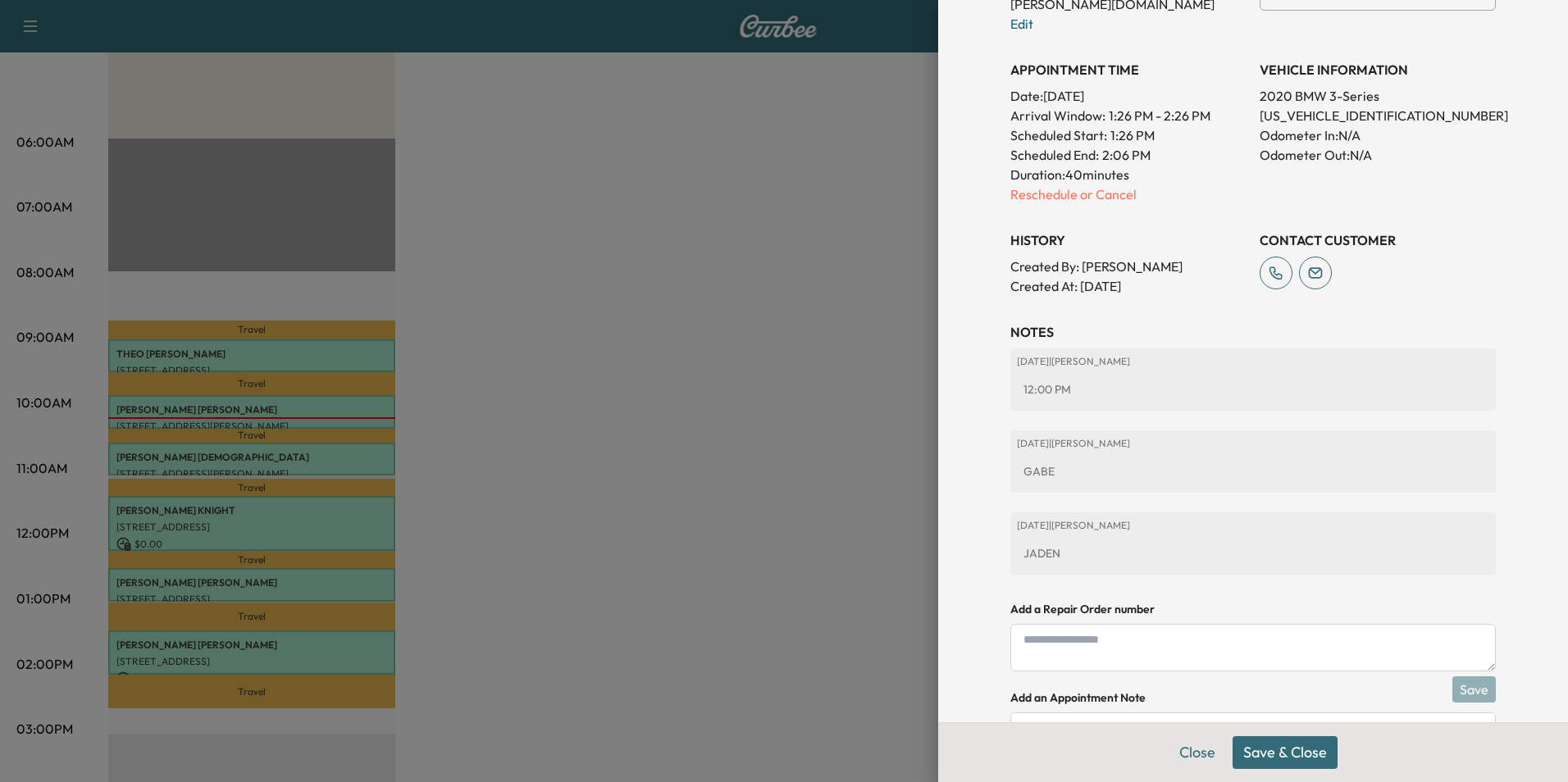
click at [1257, 755] on button "Save & Close" at bounding box center [1284, 752] width 105 height 33
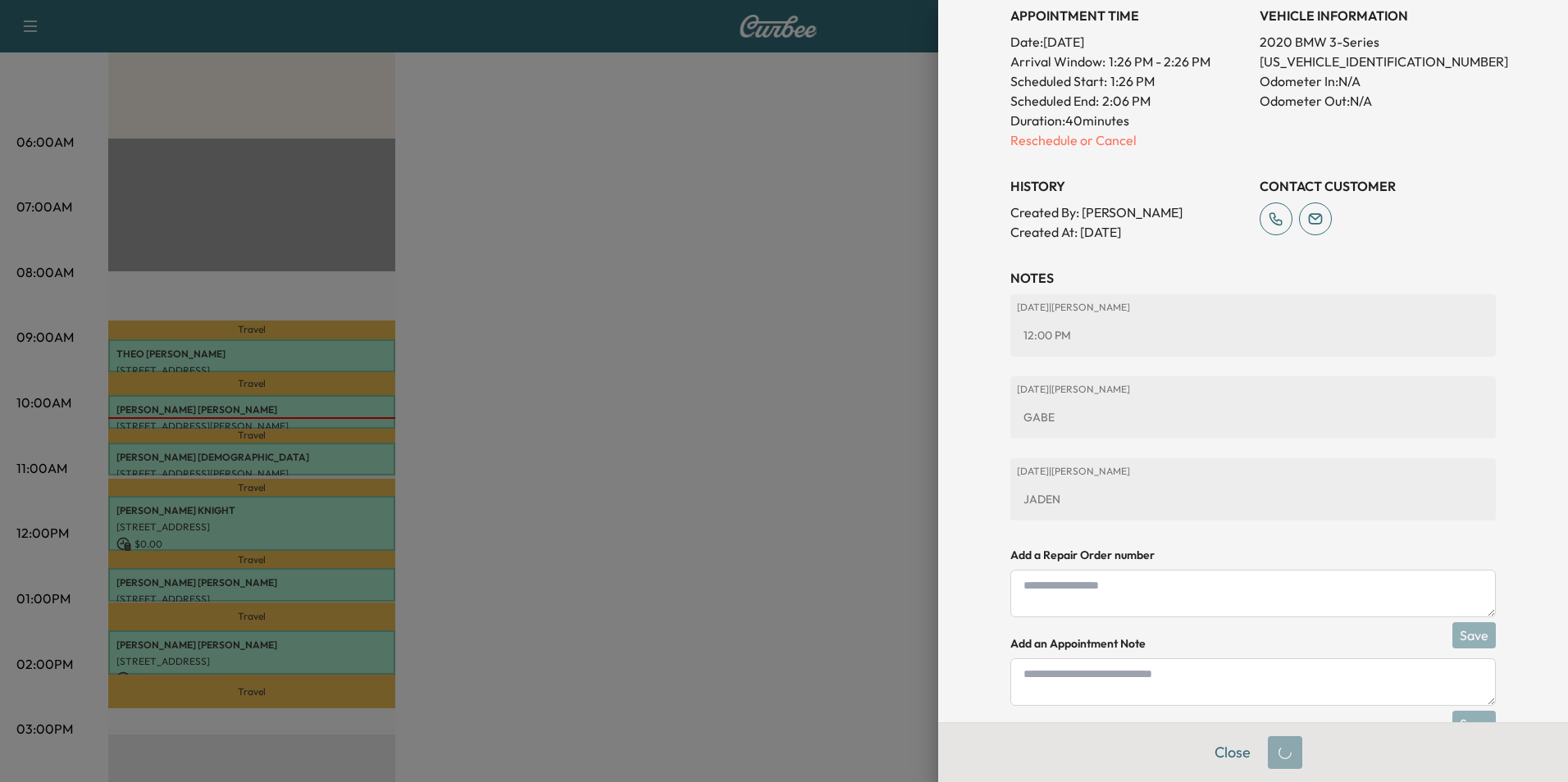
scroll to position [448, 0]
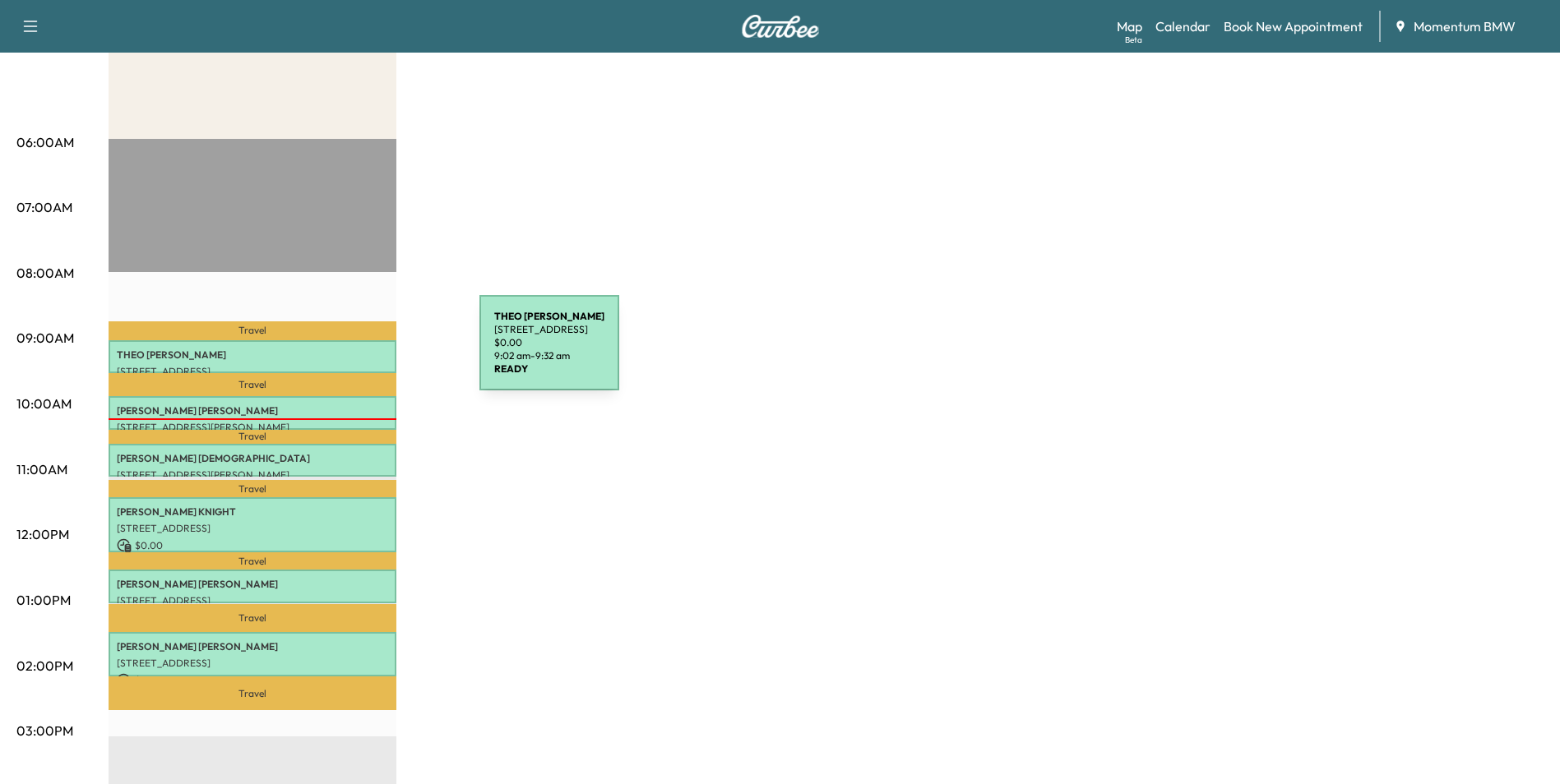
click at [356, 353] on p "[PERSON_NAME]" at bounding box center [252, 355] width 271 height 13
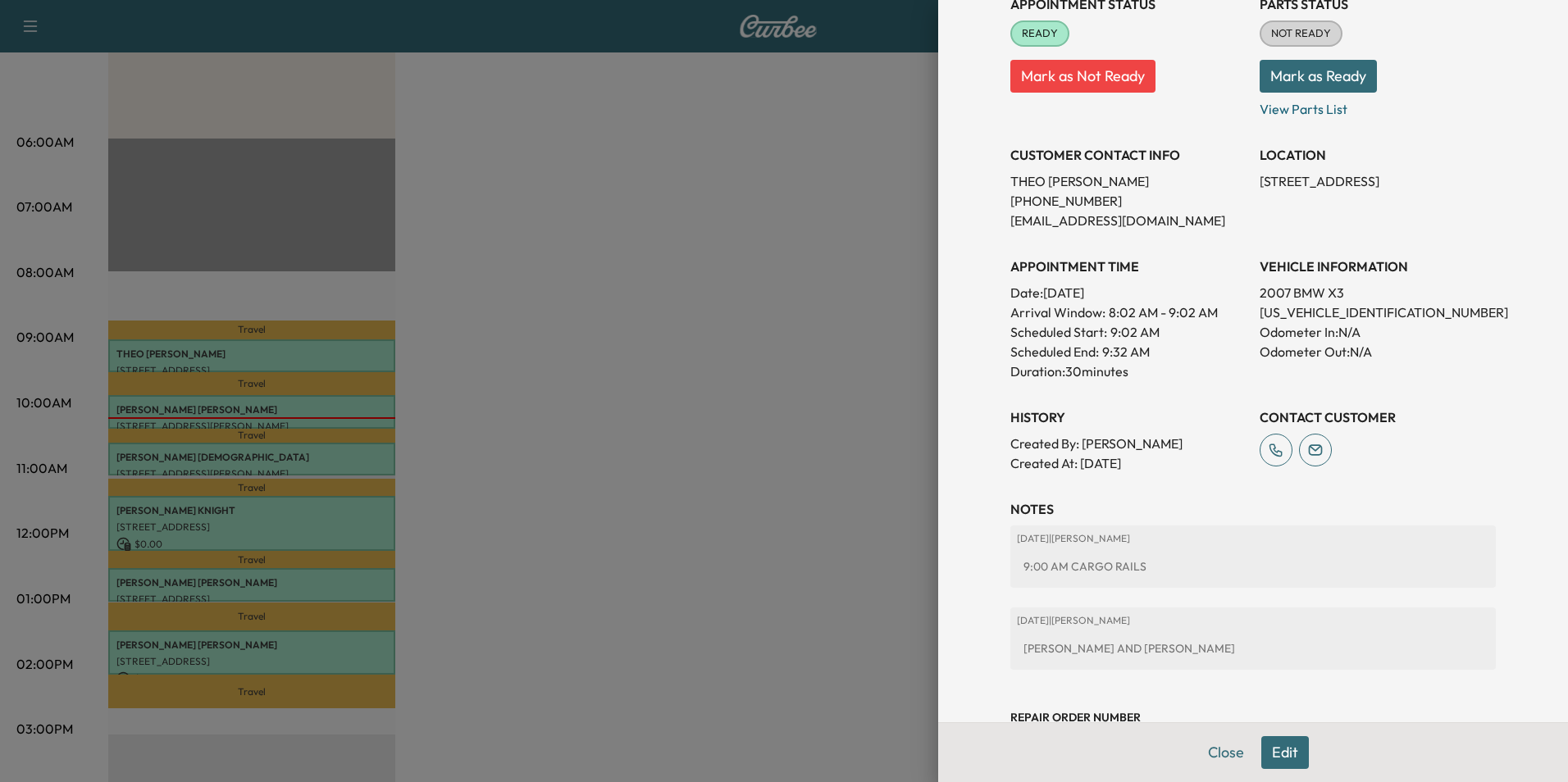
scroll to position [270, 0]
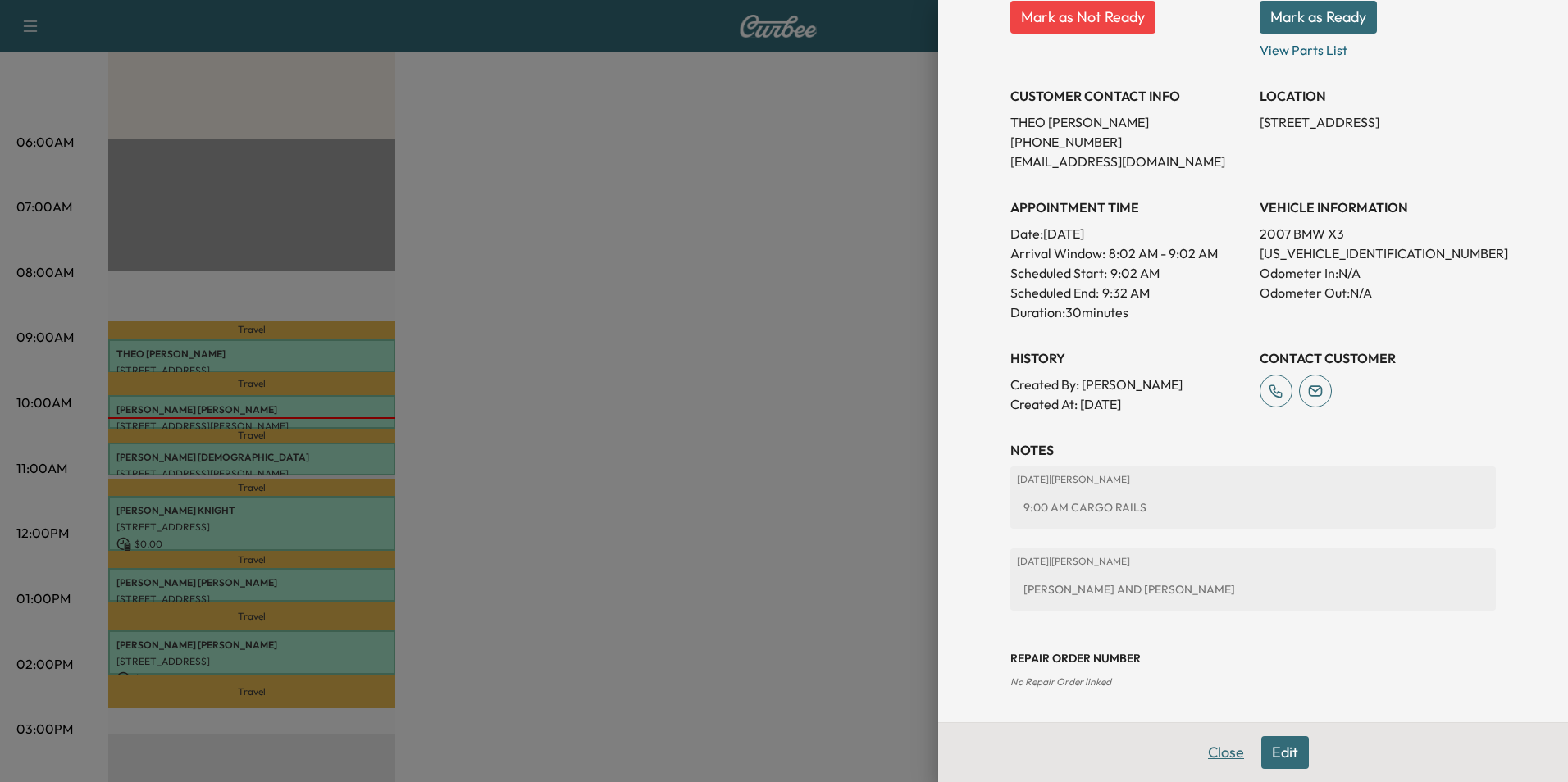
click at [1219, 756] on button "Close" at bounding box center [1226, 752] width 58 height 33
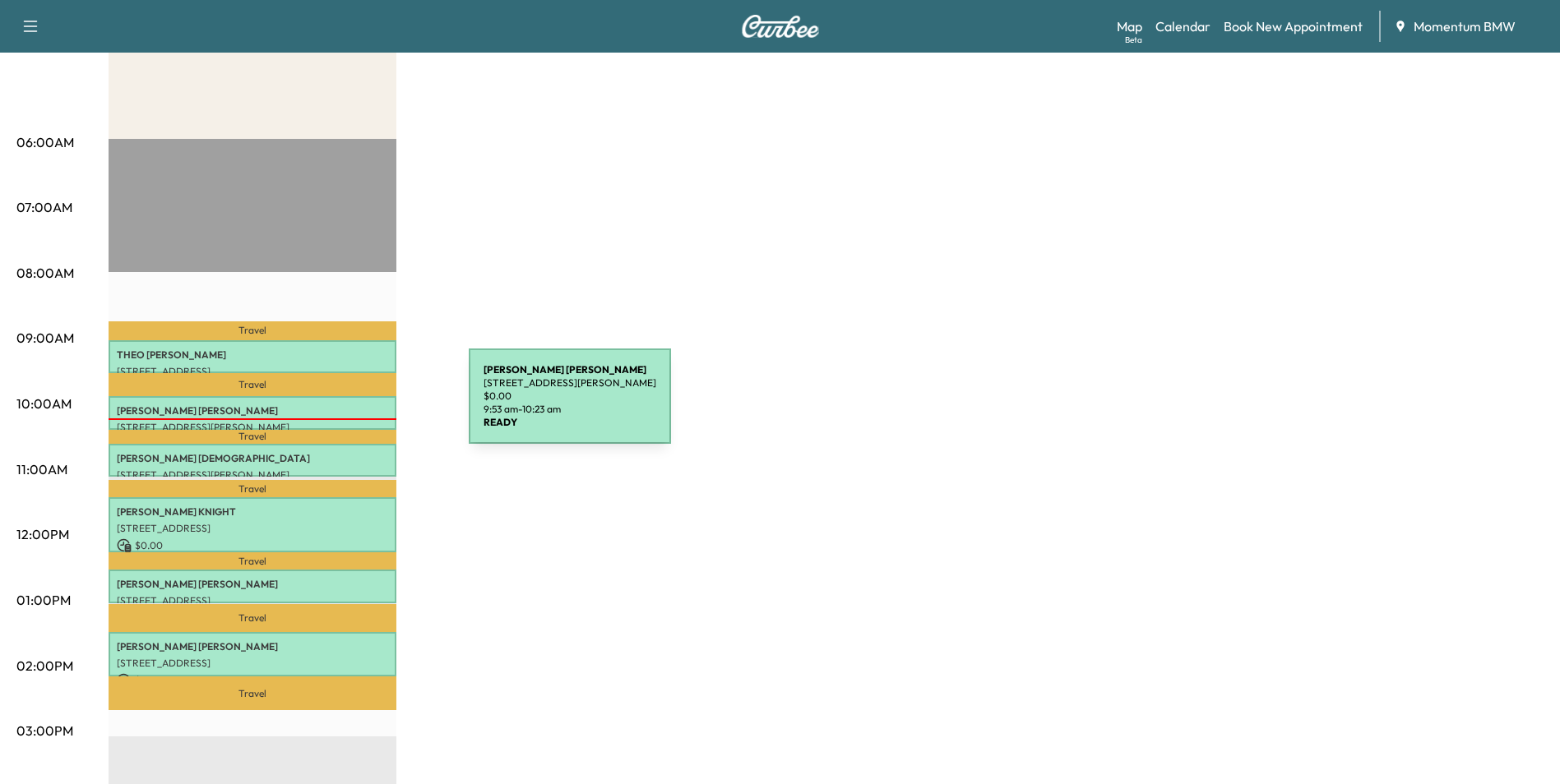
click at [345, 406] on p "[PERSON_NAME]" at bounding box center [252, 411] width 271 height 13
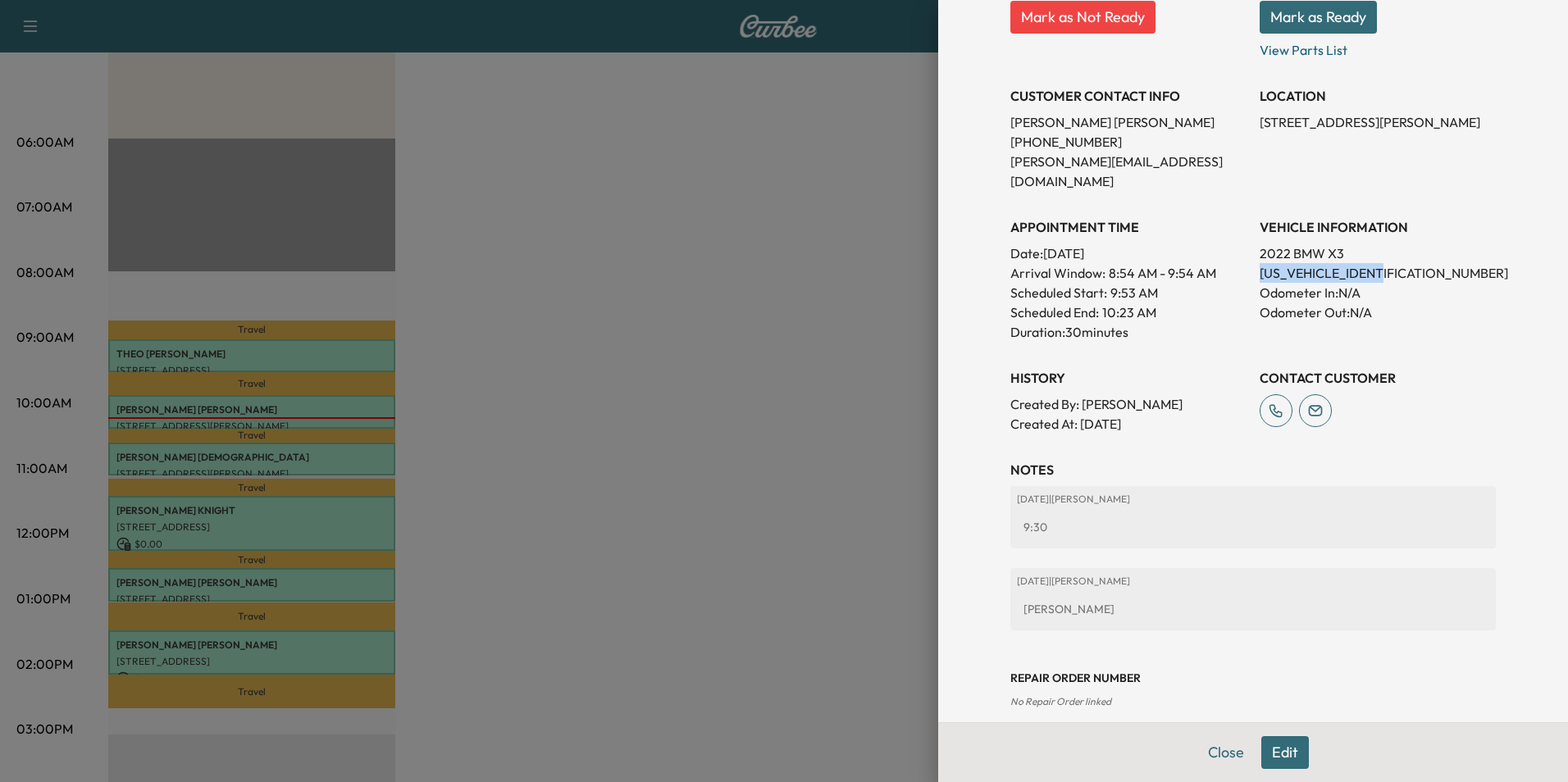
drag, startPoint x: 1383, startPoint y: 254, endPoint x: 1249, endPoint y: 254, distance: 134.0
click at [1259, 264] on p "[US_VEHICLE_IDENTIFICATION_NUMBER]" at bounding box center [1378, 273] width 236 height 20
drag, startPoint x: 1249, startPoint y: 254, endPoint x: 1368, endPoint y: 253, distance: 119.0
copy p "[US_VEHICLE_IDENTIFICATION_NUMBER]"
click at [1172, 368] on h3 "History" at bounding box center [1129, 377] width 236 height 20
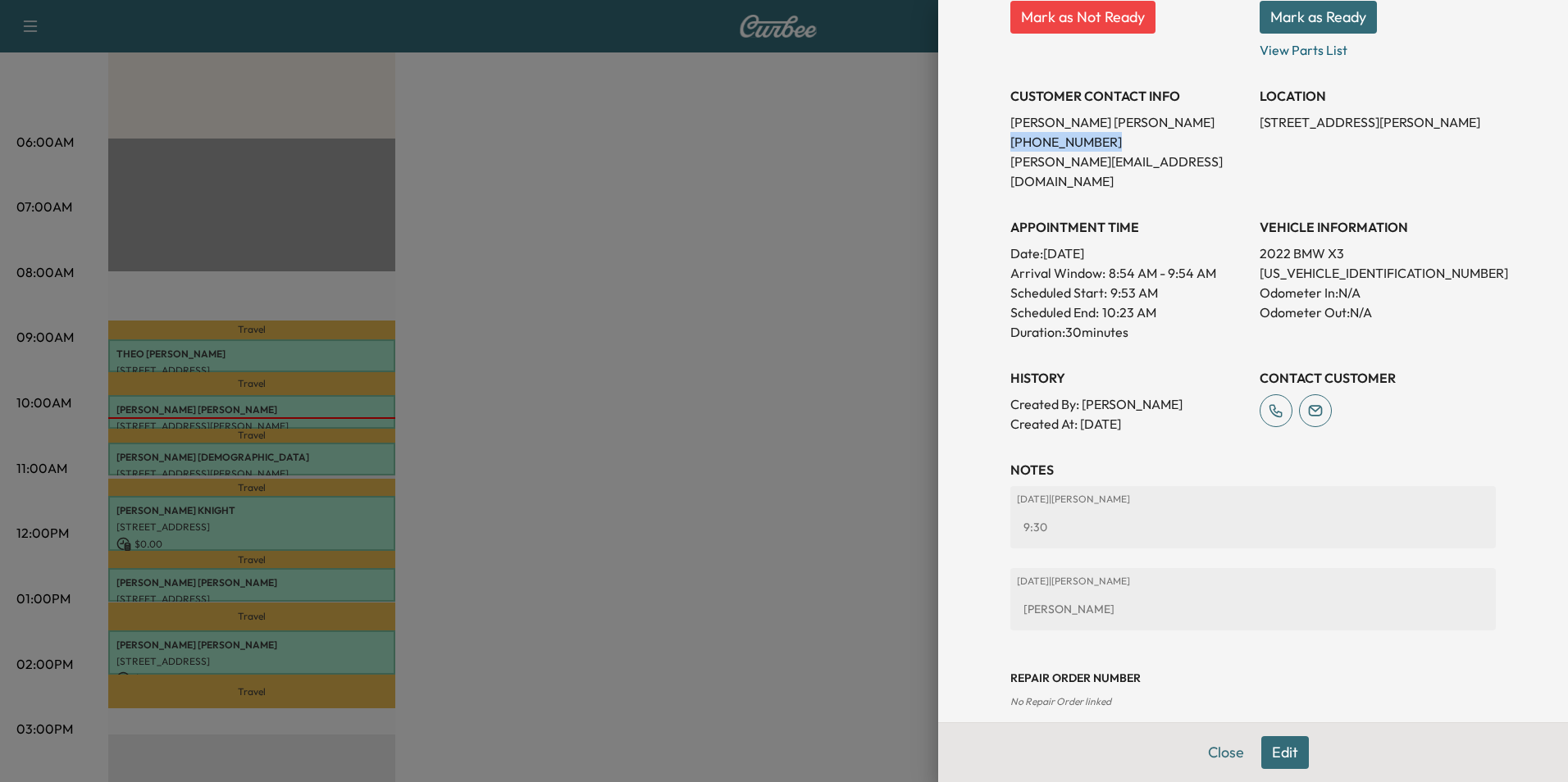
drag, startPoint x: 1089, startPoint y: 139, endPoint x: 999, endPoint y: 148, distance: 90.4
click at [1010, 148] on p "[PHONE_NUMBER]" at bounding box center [1129, 141] width 236 height 20
drag, startPoint x: 999, startPoint y: 148, endPoint x: 1074, endPoint y: 141, distance: 75.3
copy p "[PHONE_NUMBER]"
click at [1215, 748] on button "Close" at bounding box center [1226, 752] width 58 height 33
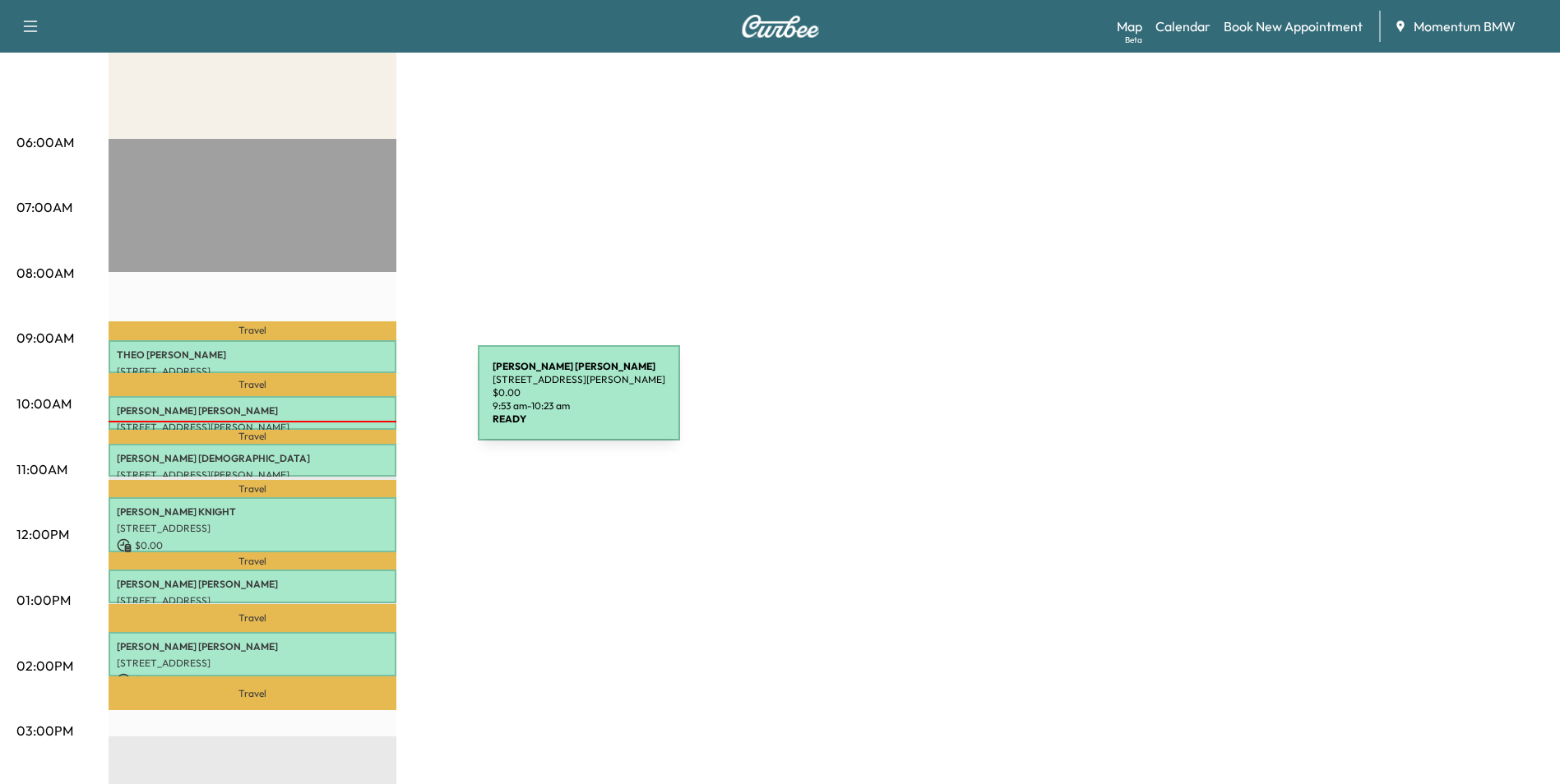
click at [355, 405] on p "[PERSON_NAME]" at bounding box center [252, 411] width 271 height 13
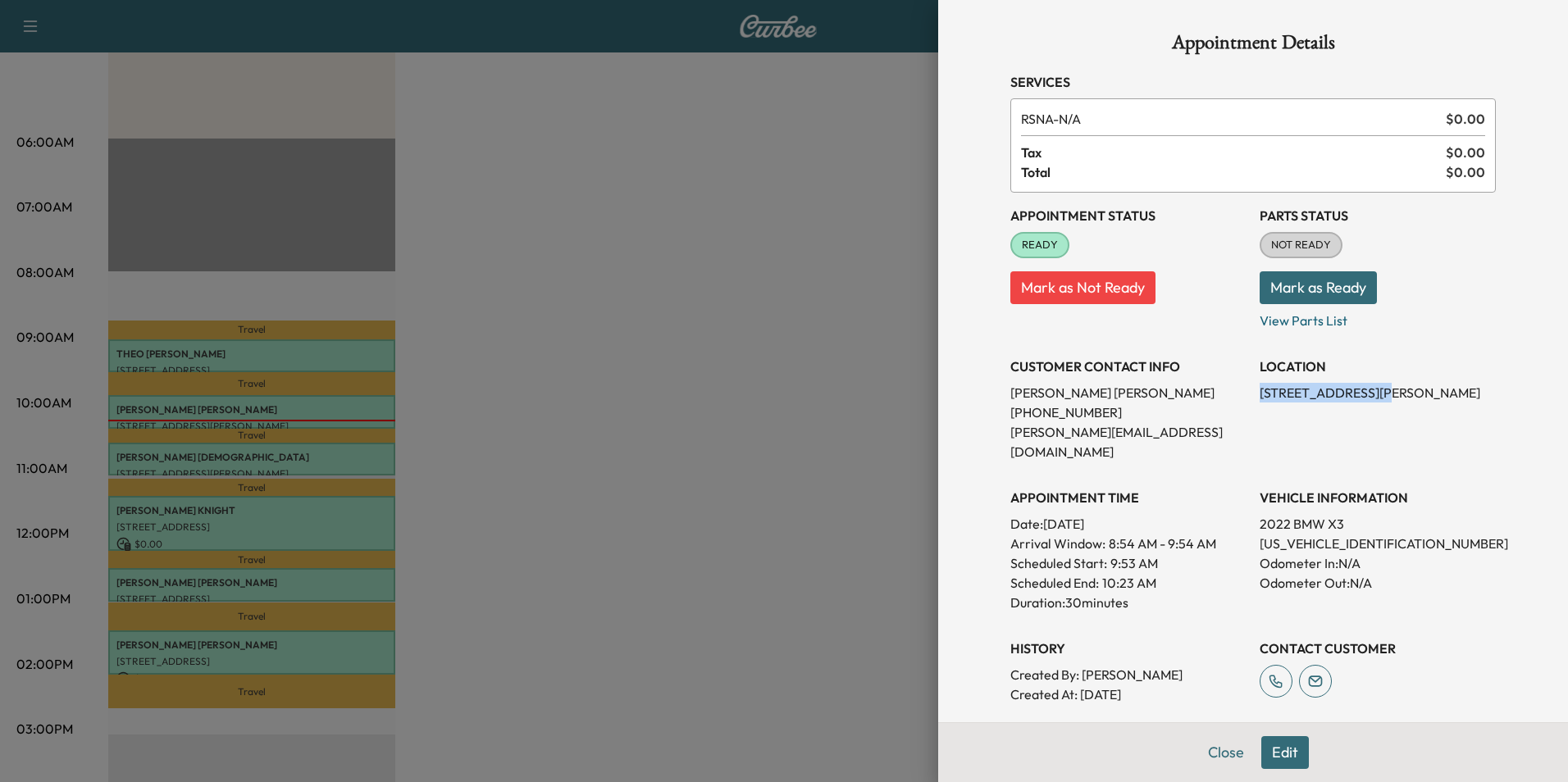
drag, startPoint x: 1361, startPoint y: 389, endPoint x: 1246, endPoint y: 388, distance: 115.0
click at [1246, 388] on div "Appointment Status READY Mark as Not Ready Parts Status NOT READY Mark as Ready…" at bounding box center [1253, 449] width 485 height 512
drag, startPoint x: 1246, startPoint y: 388, endPoint x: 1325, endPoint y: 397, distance: 79.5
copy p "[STREET_ADDRESS][PERSON_NAME]"
click at [1209, 751] on button "Close" at bounding box center [1226, 752] width 58 height 33
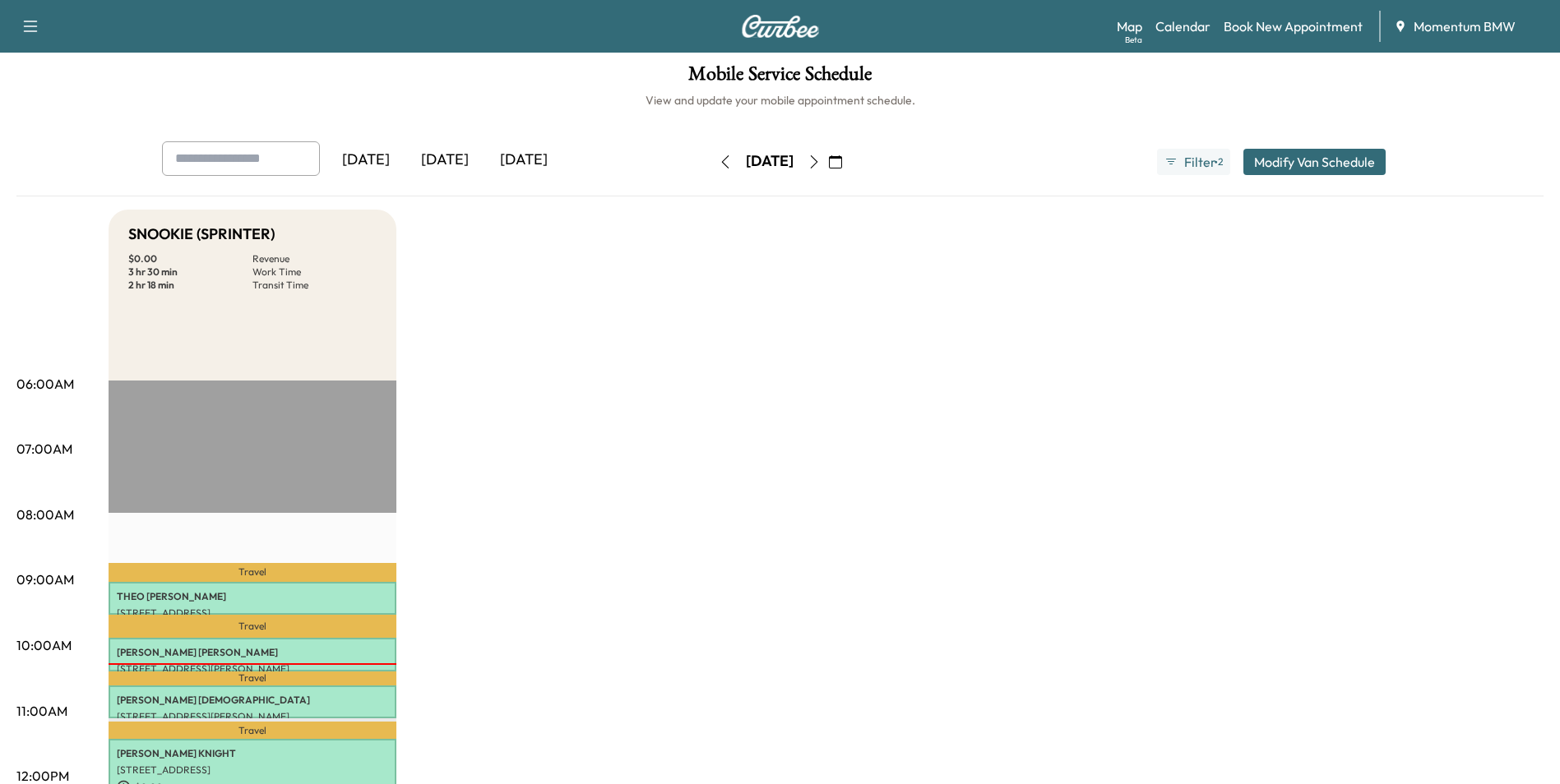
scroll to position [0, 0]
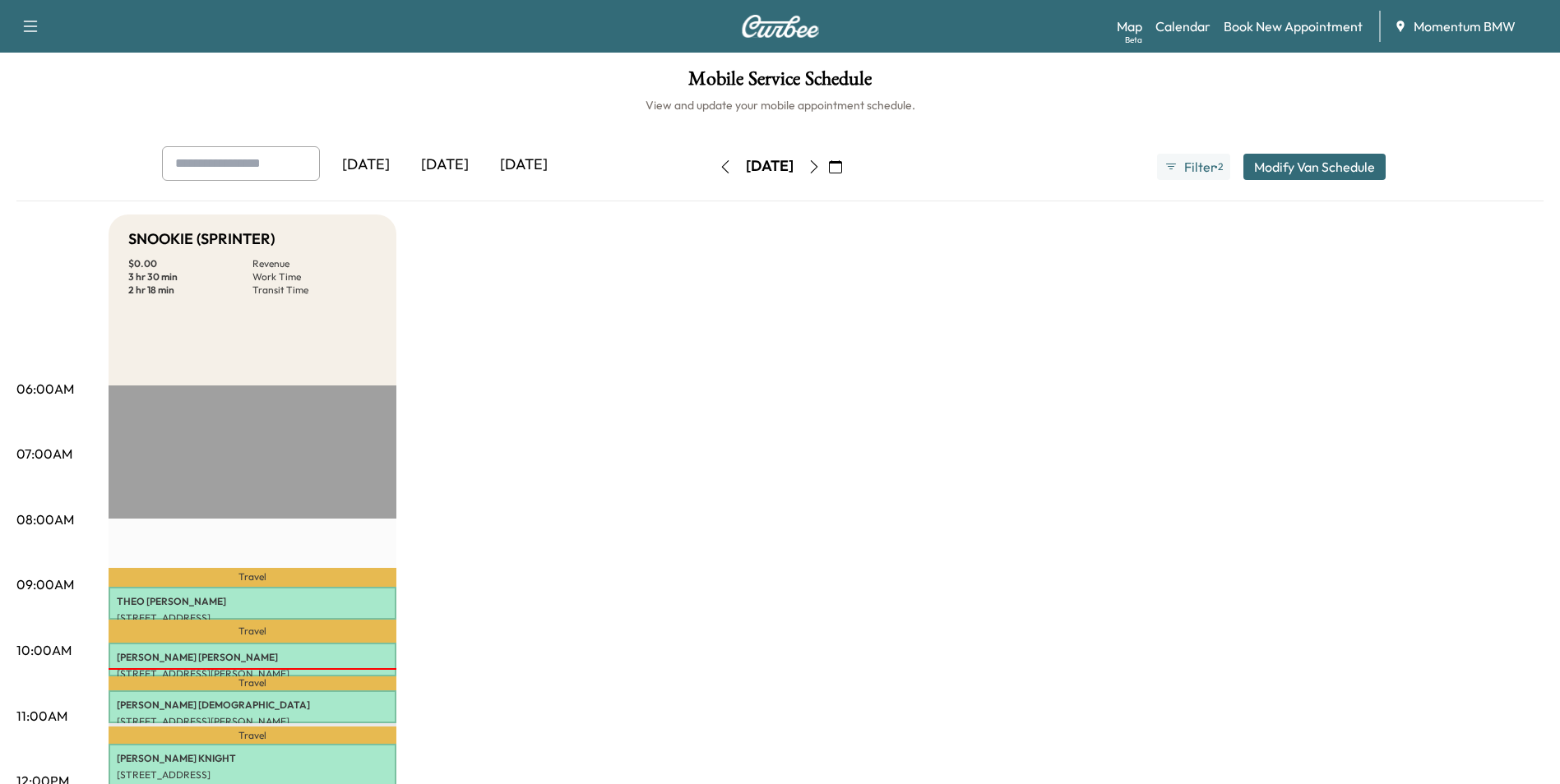
click at [818, 169] on icon "button" at bounding box center [813, 166] width 8 height 13
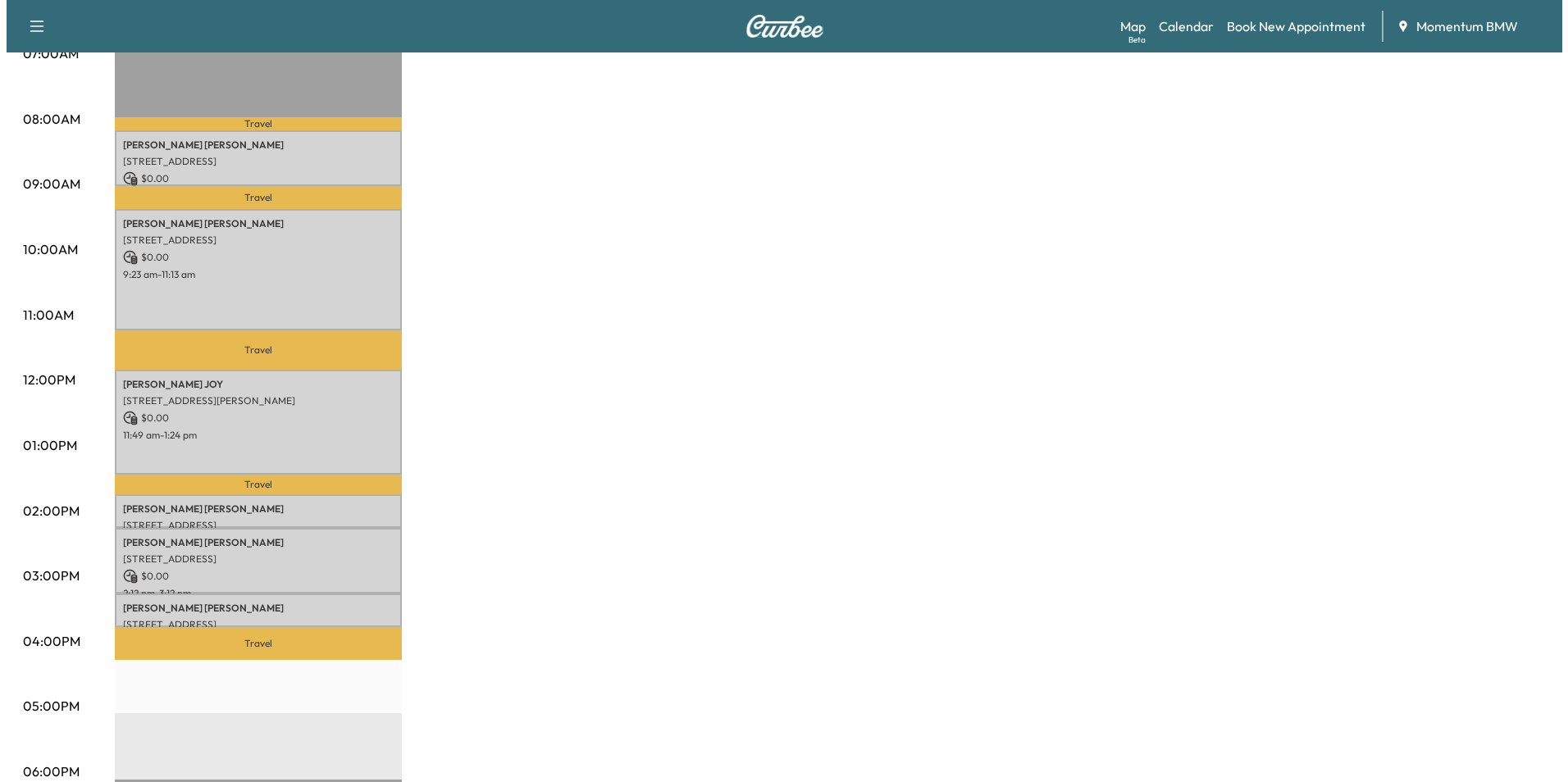
scroll to position [410, 0]
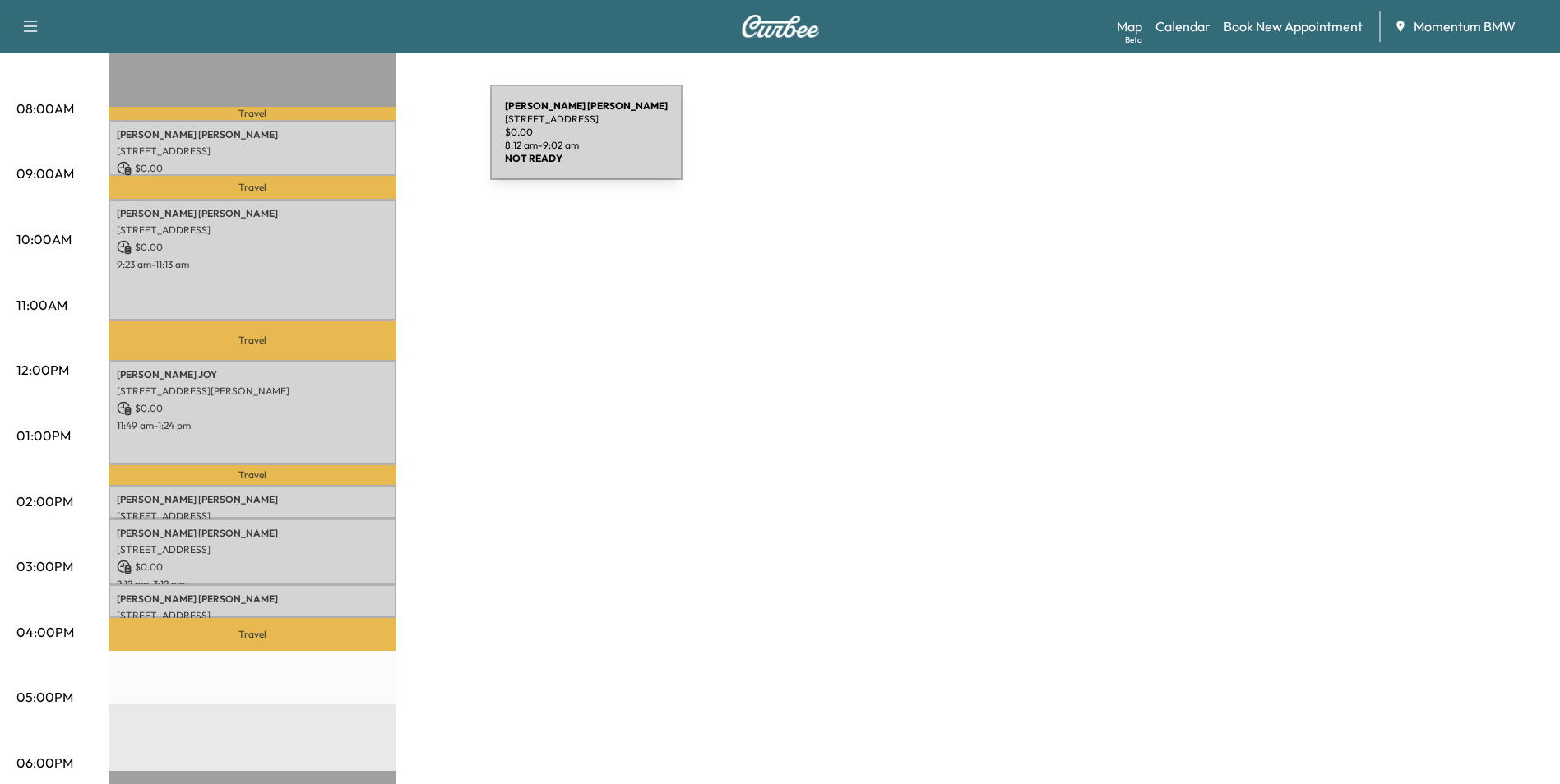
click at [367, 142] on div "[PERSON_NAME] [STREET_ADDRESS] $ 0.00 8:12 am - 9:02 am" at bounding box center [252, 147] width 288 height 55
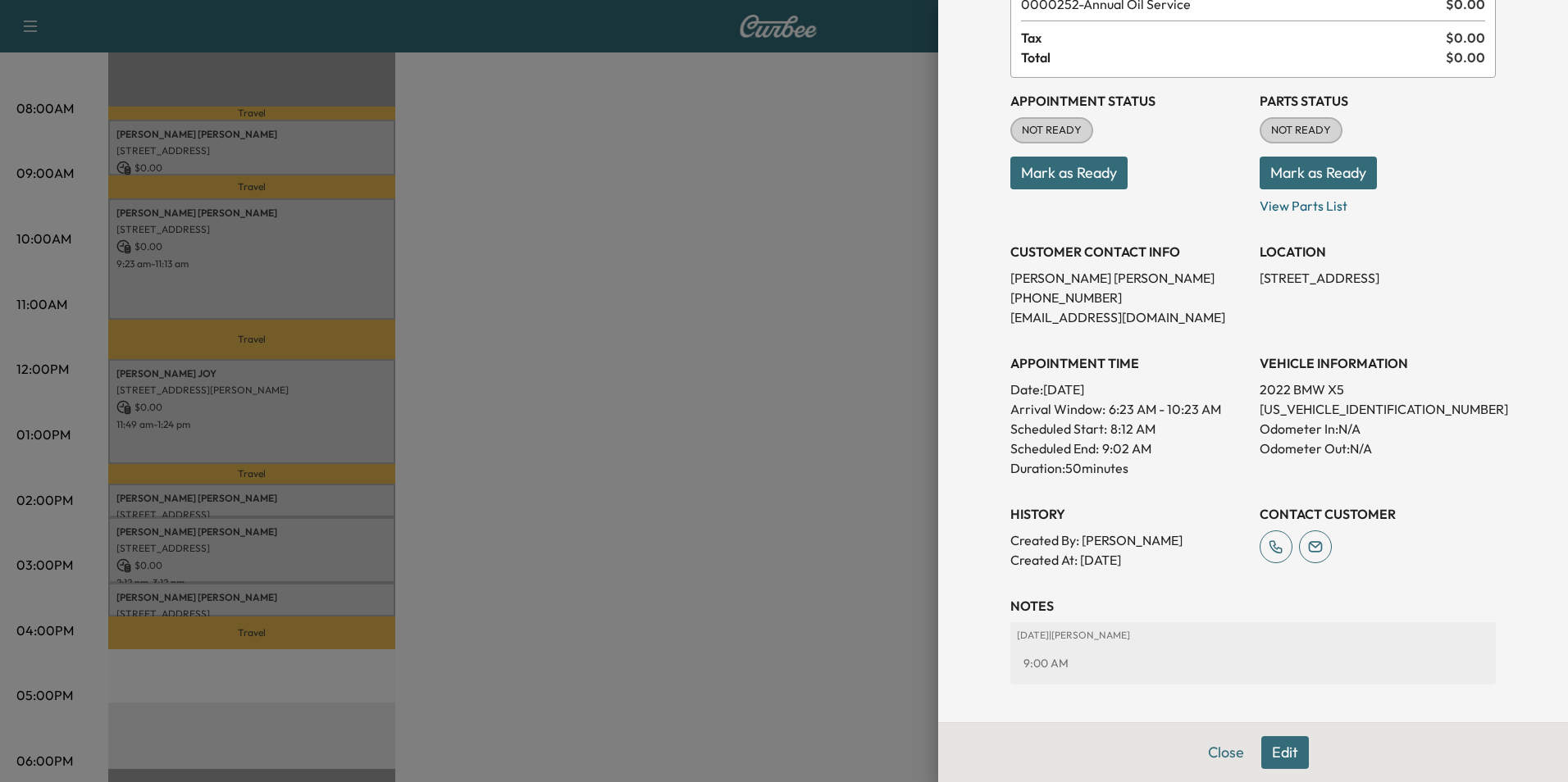
scroll to position [25, 0]
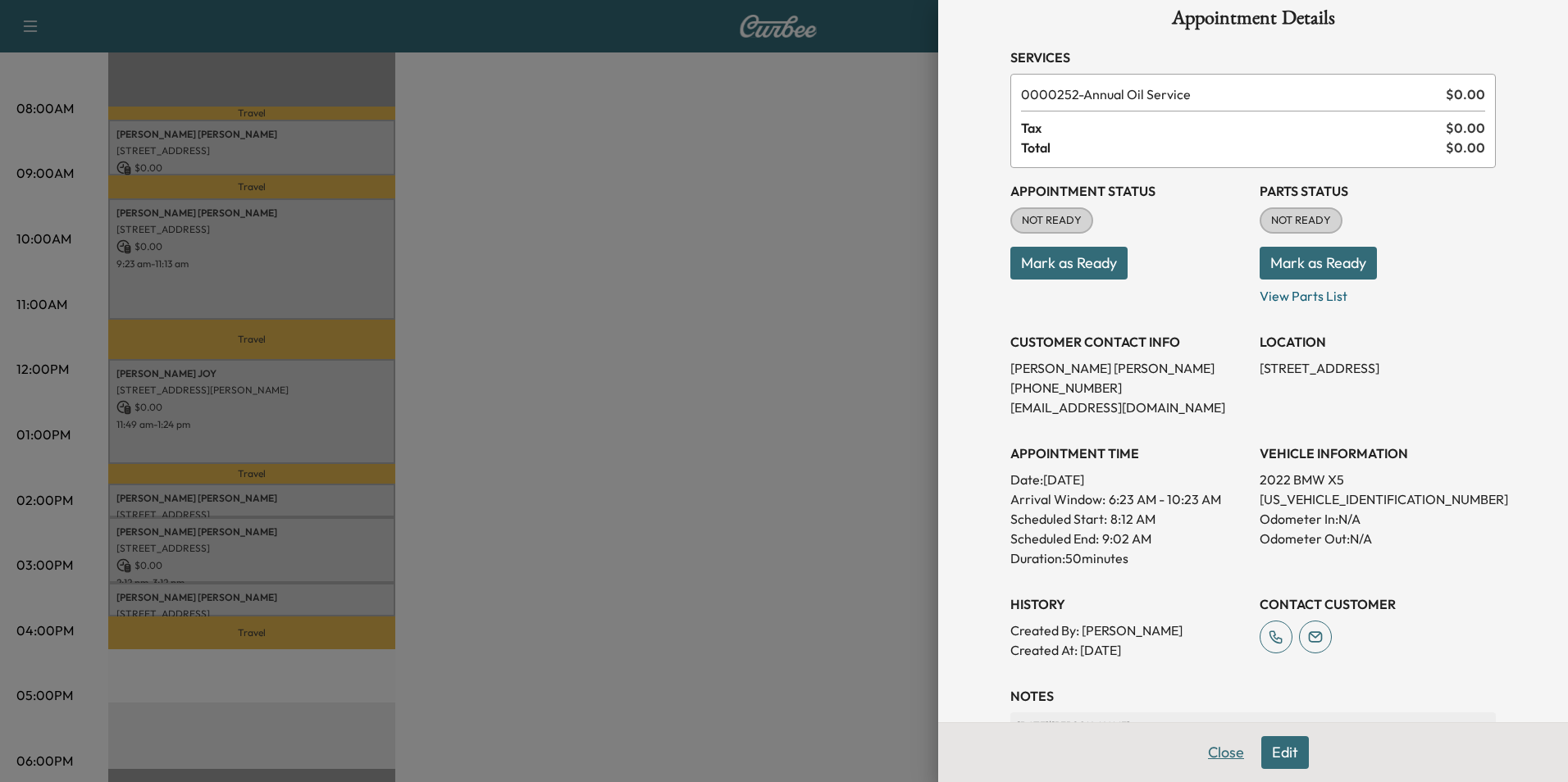
click at [1220, 756] on button "Close" at bounding box center [1226, 752] width 58 height 33
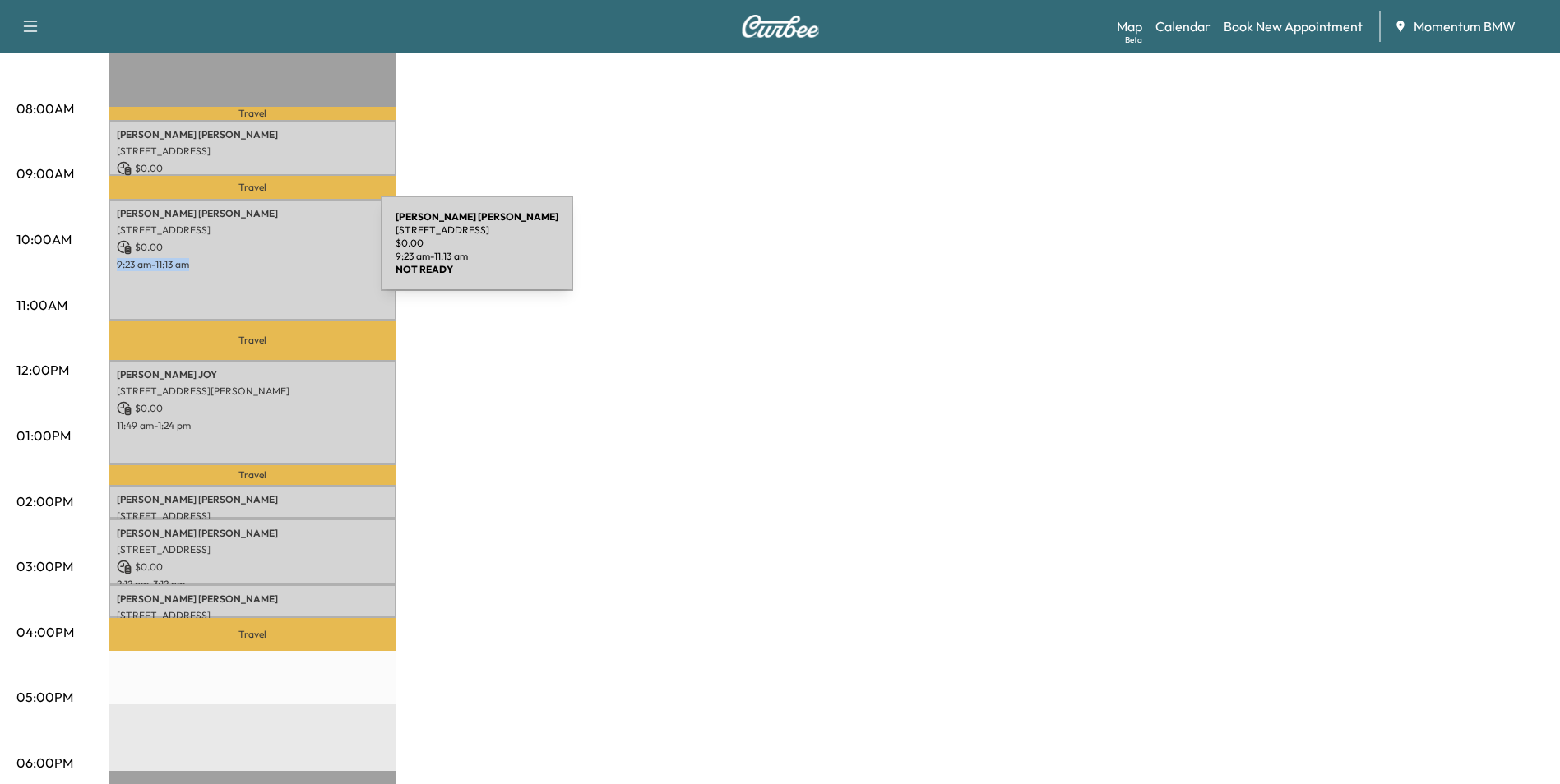
click at [257, 254] on div "[PERSON_NAME] [STREET_ADDRESS] $ 0.00 9:23 am - 11:13 am" at bounding box center [252, 259] width 288 height 122
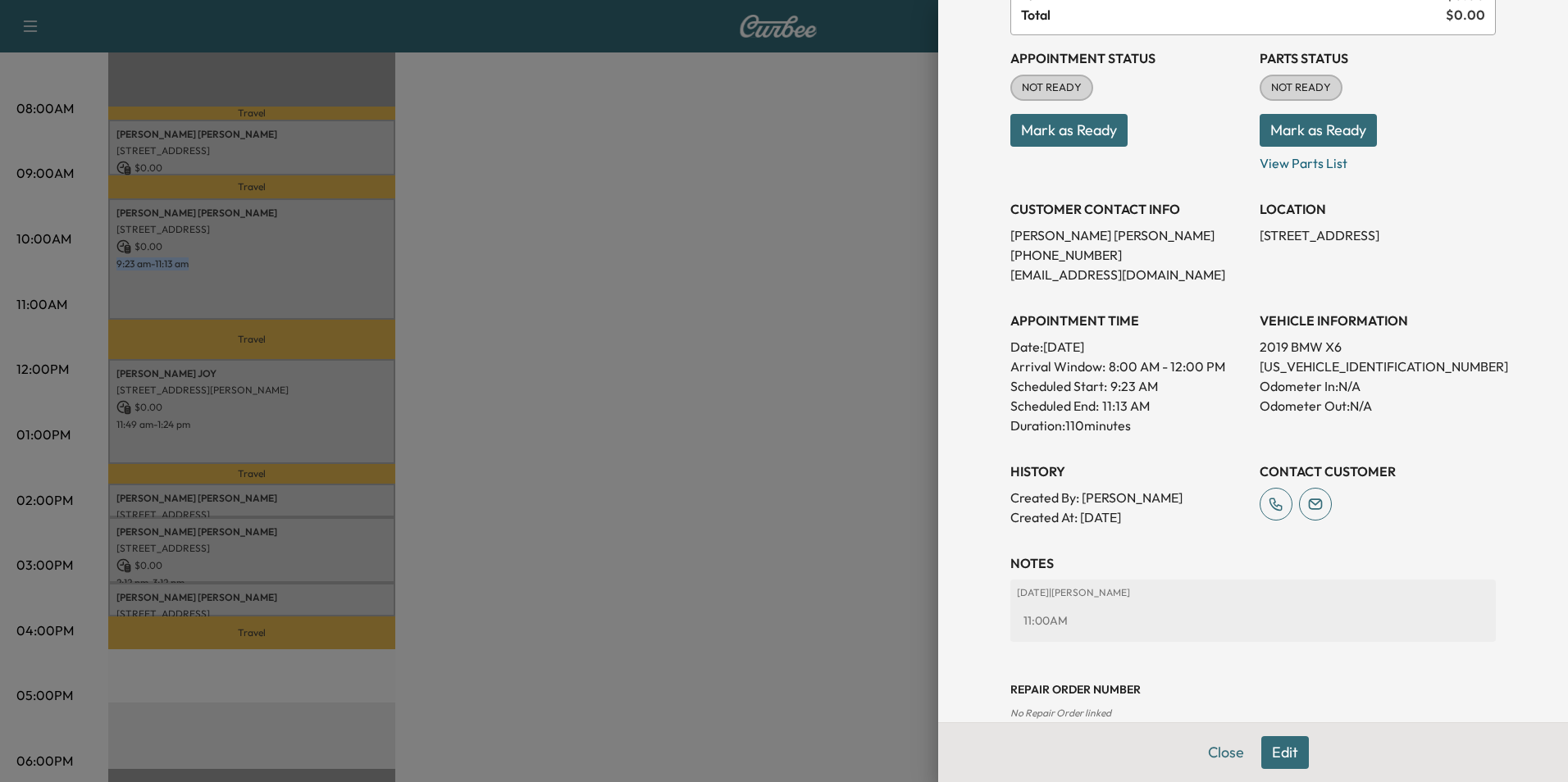
scroll to position [208, 0]
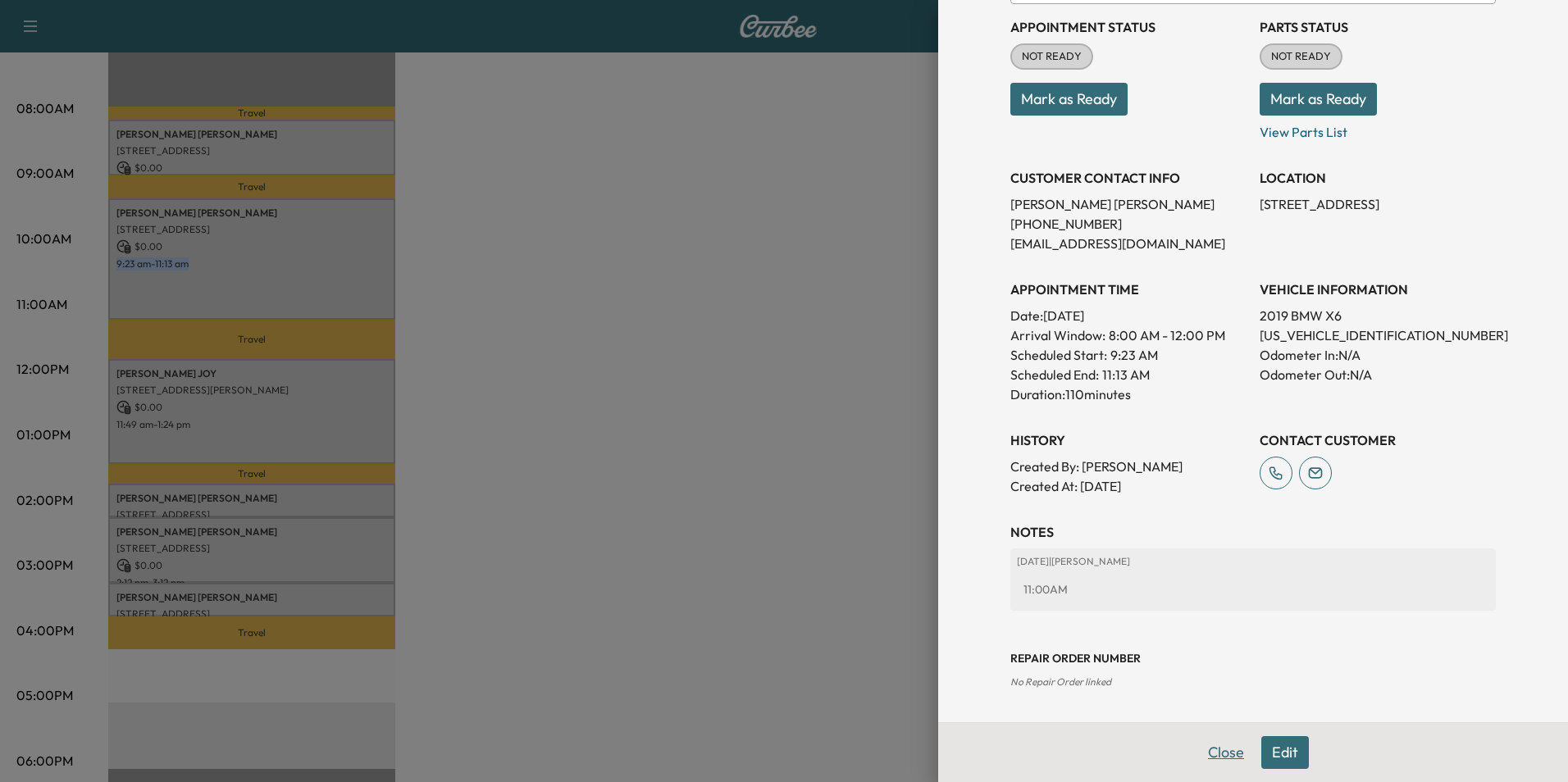
click at [1212, 749] on button "Close" at bounding box center [1226, 752] width 58 height 33
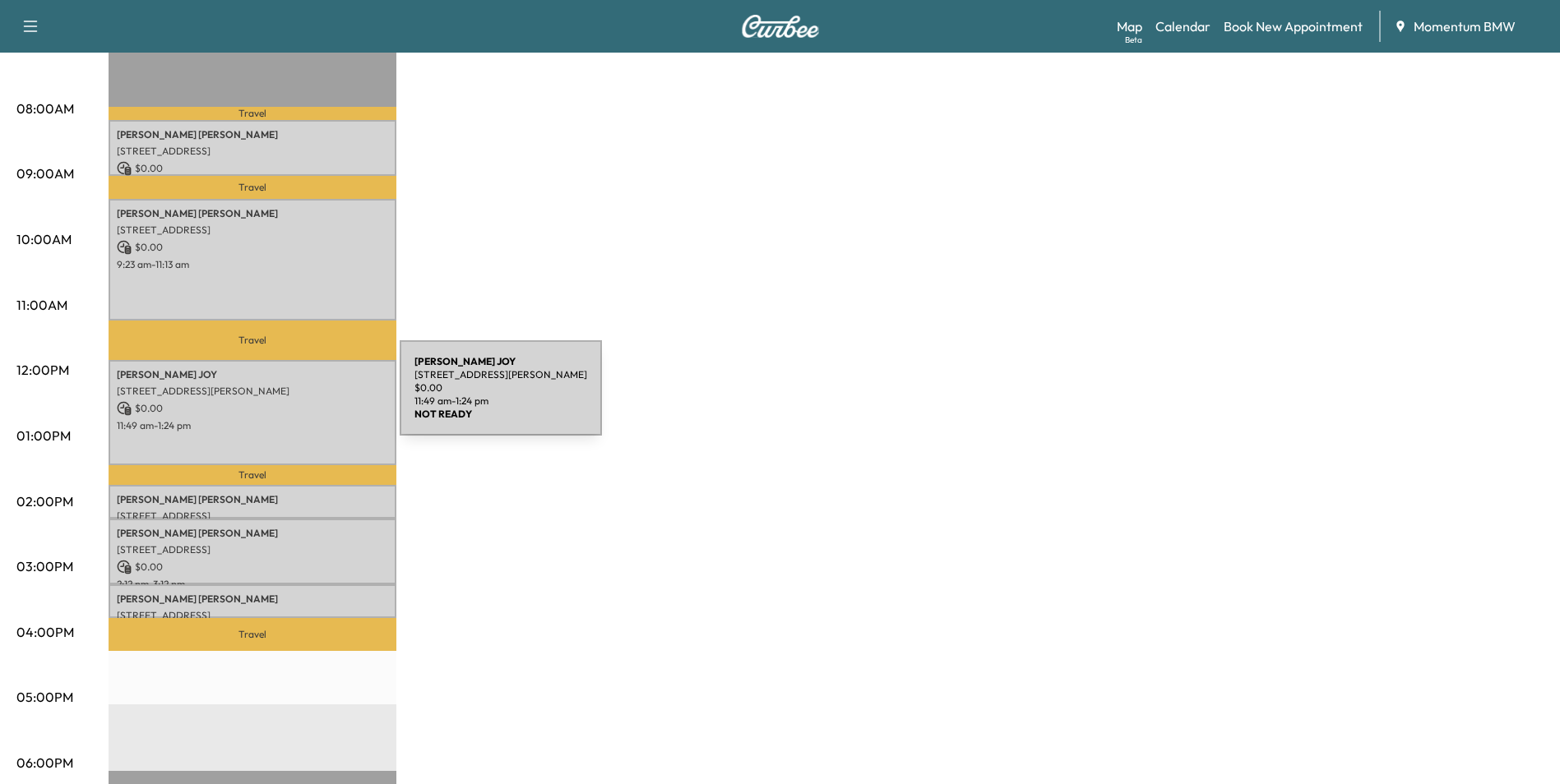
click at [276, 401] on p "$ 0.00" at bounding box center [252, 408] width 271 height 14
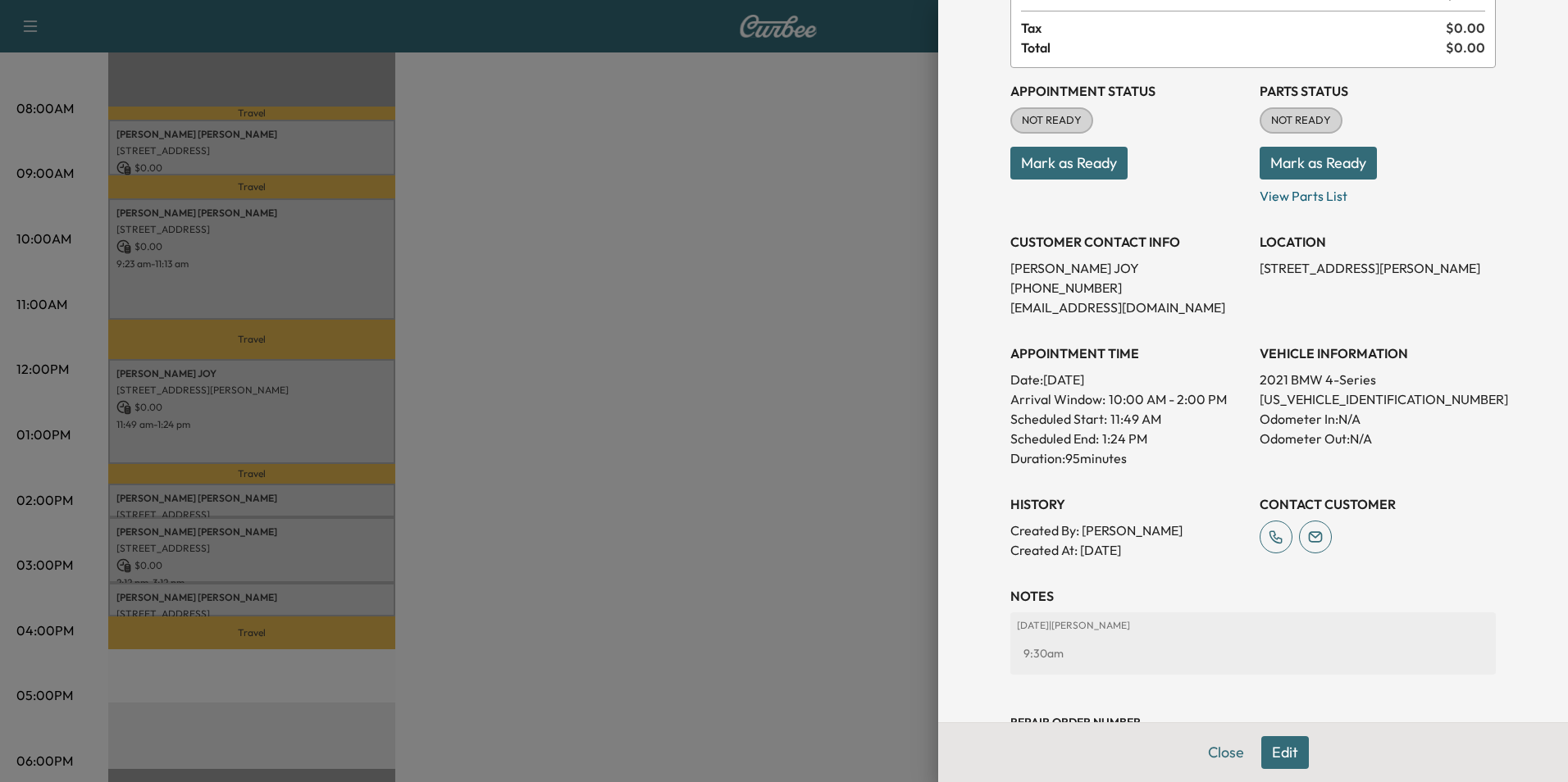
scroll to position [228, 0]
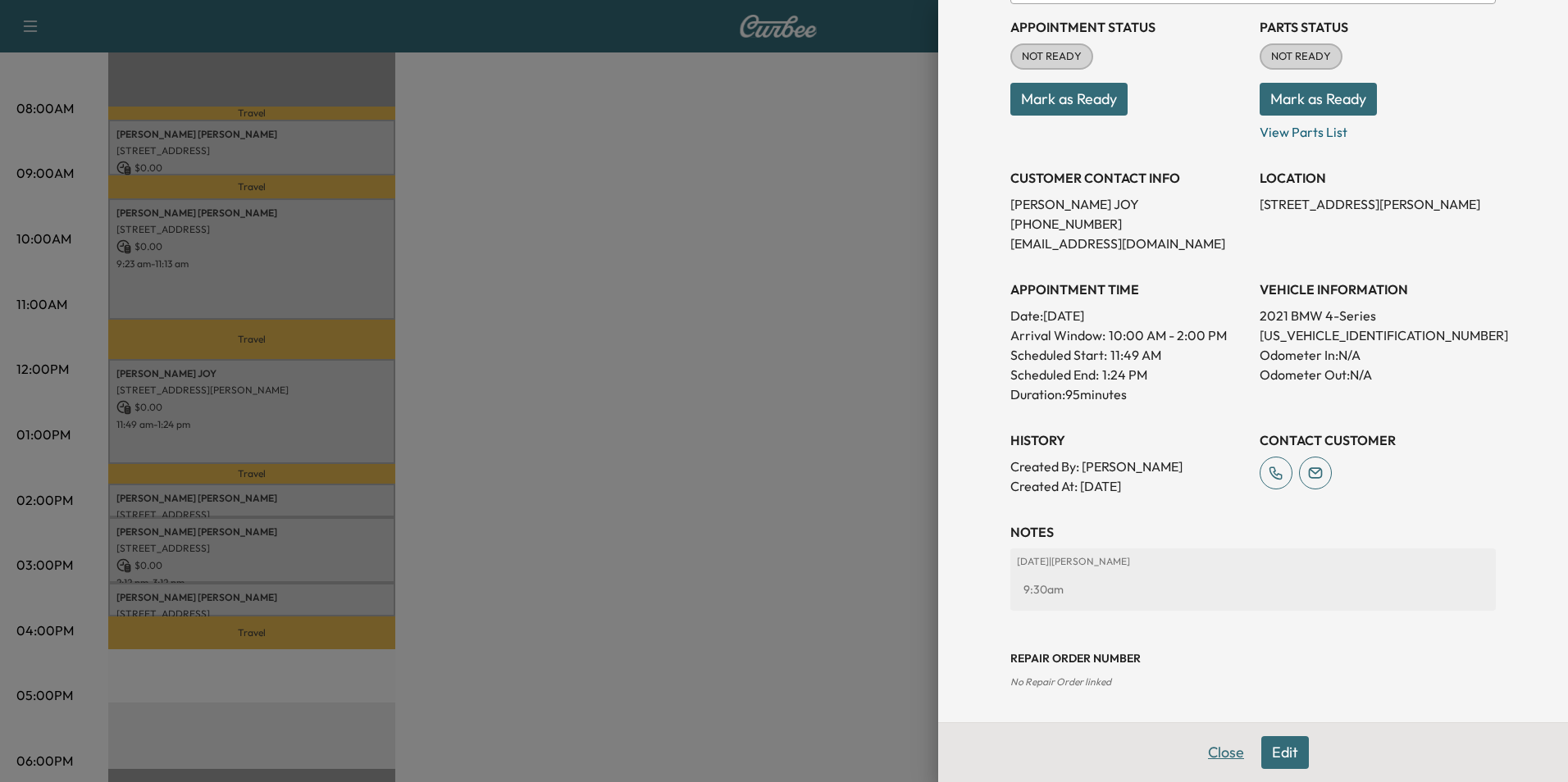
click at [1219, 756] on button "Close" at bounding box center [1226, 752] width 58 height 33
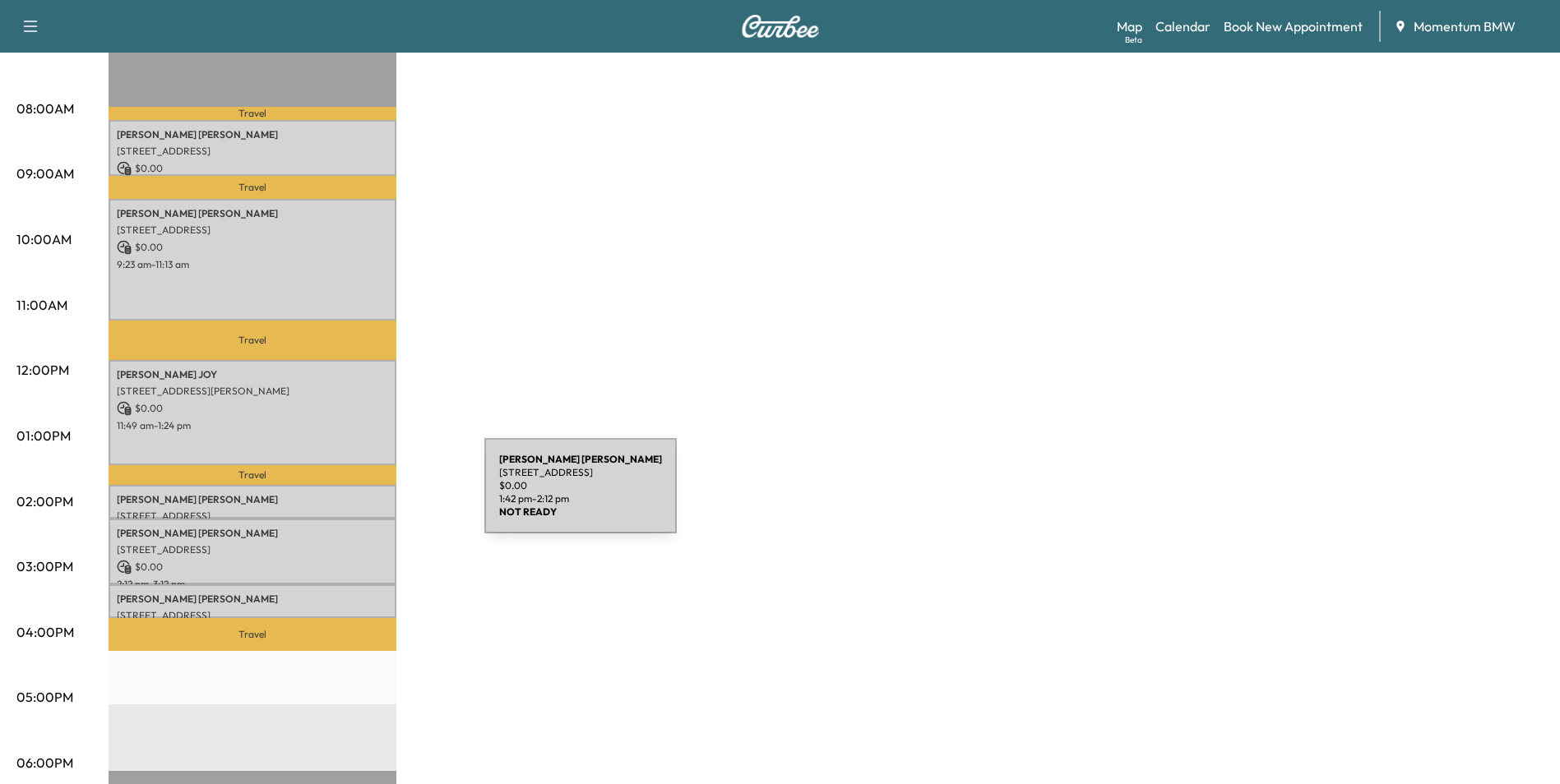
click at [361, 496] on p "[PERSON_NAME]" at bounding box center [252, 499] width 271 height 13
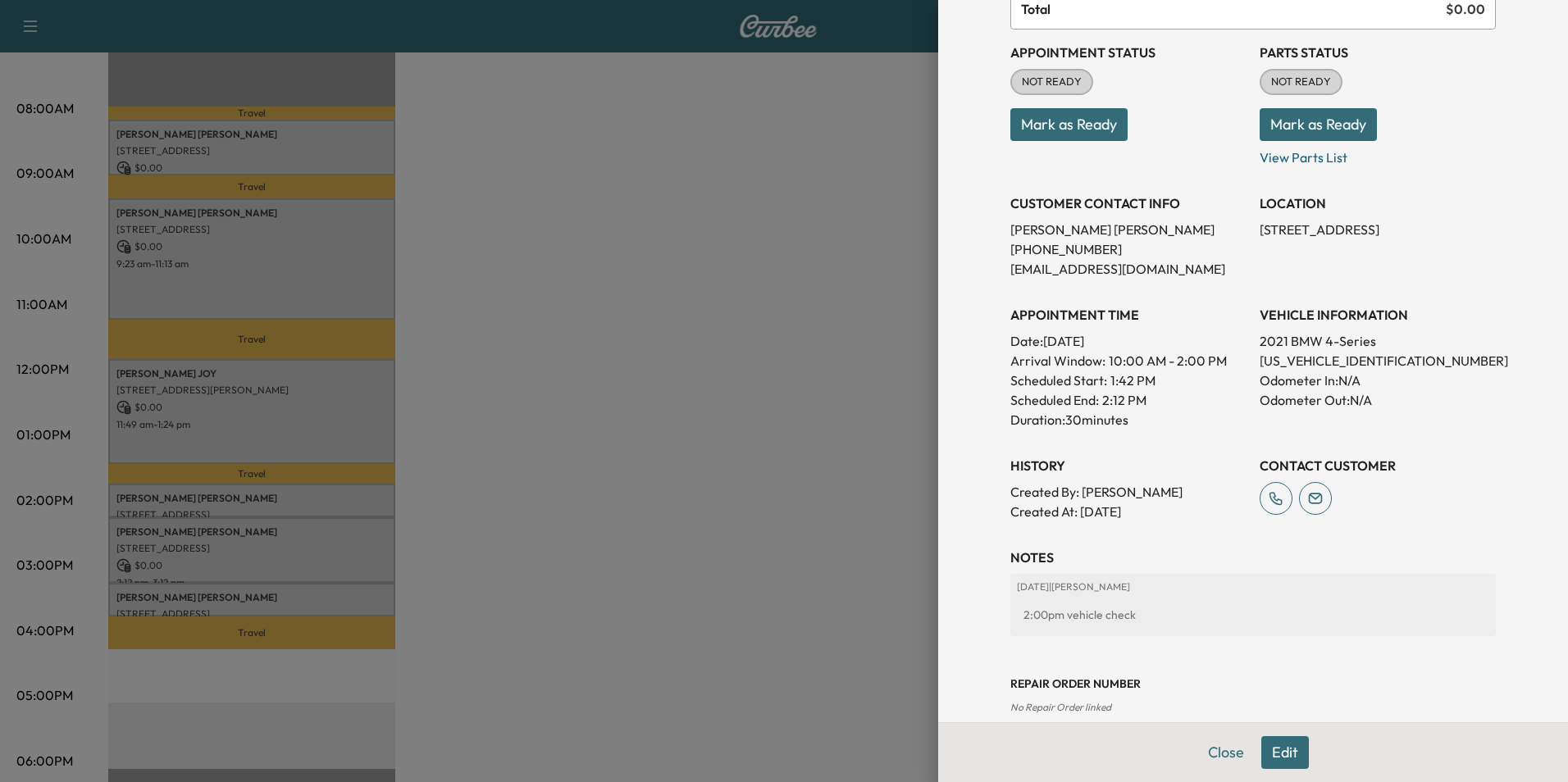
scroll to position [189, 0]
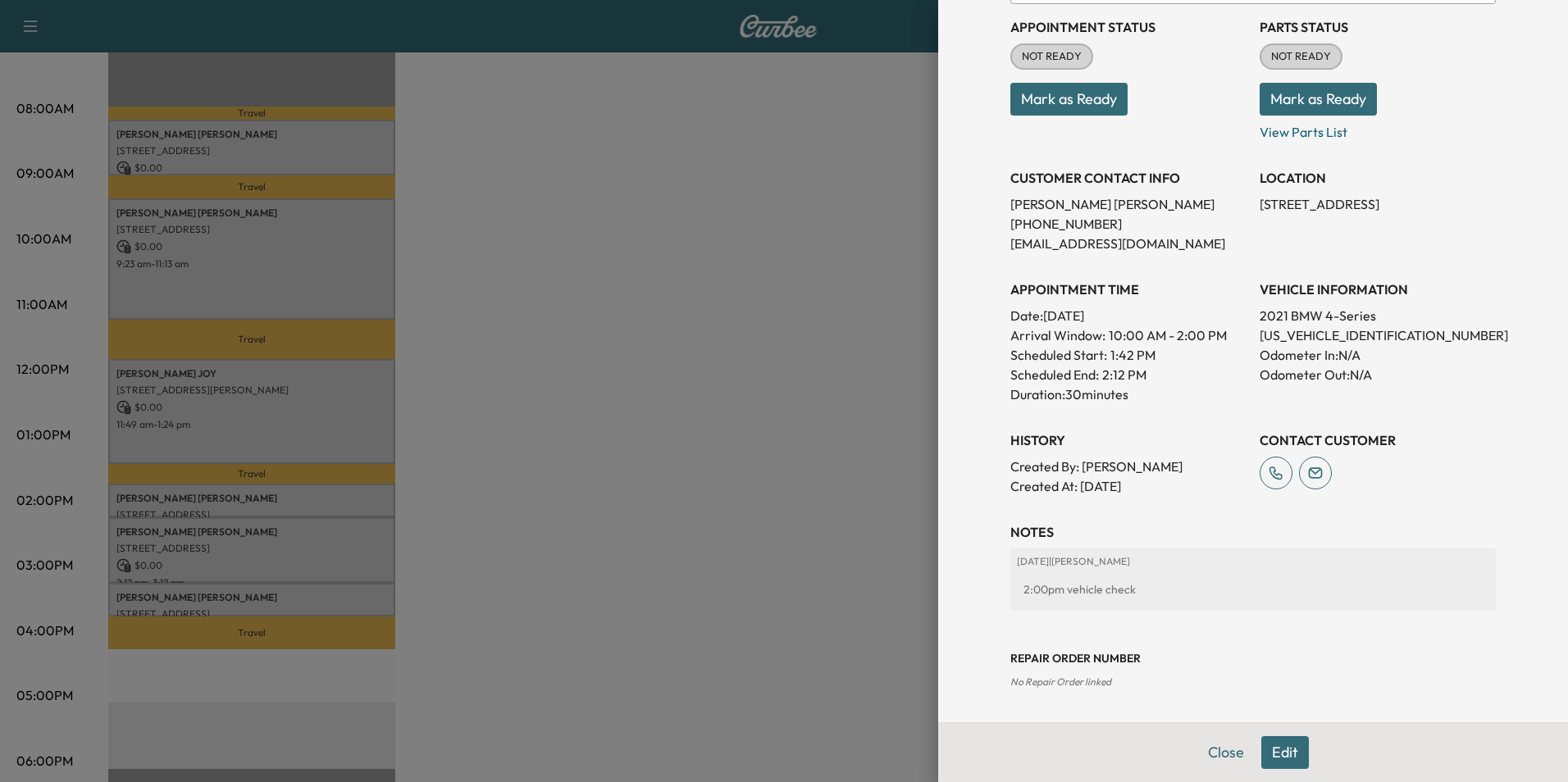
click at [1212, 754] on button "Close" at bounding box center [1226, 752] width 58 height 33
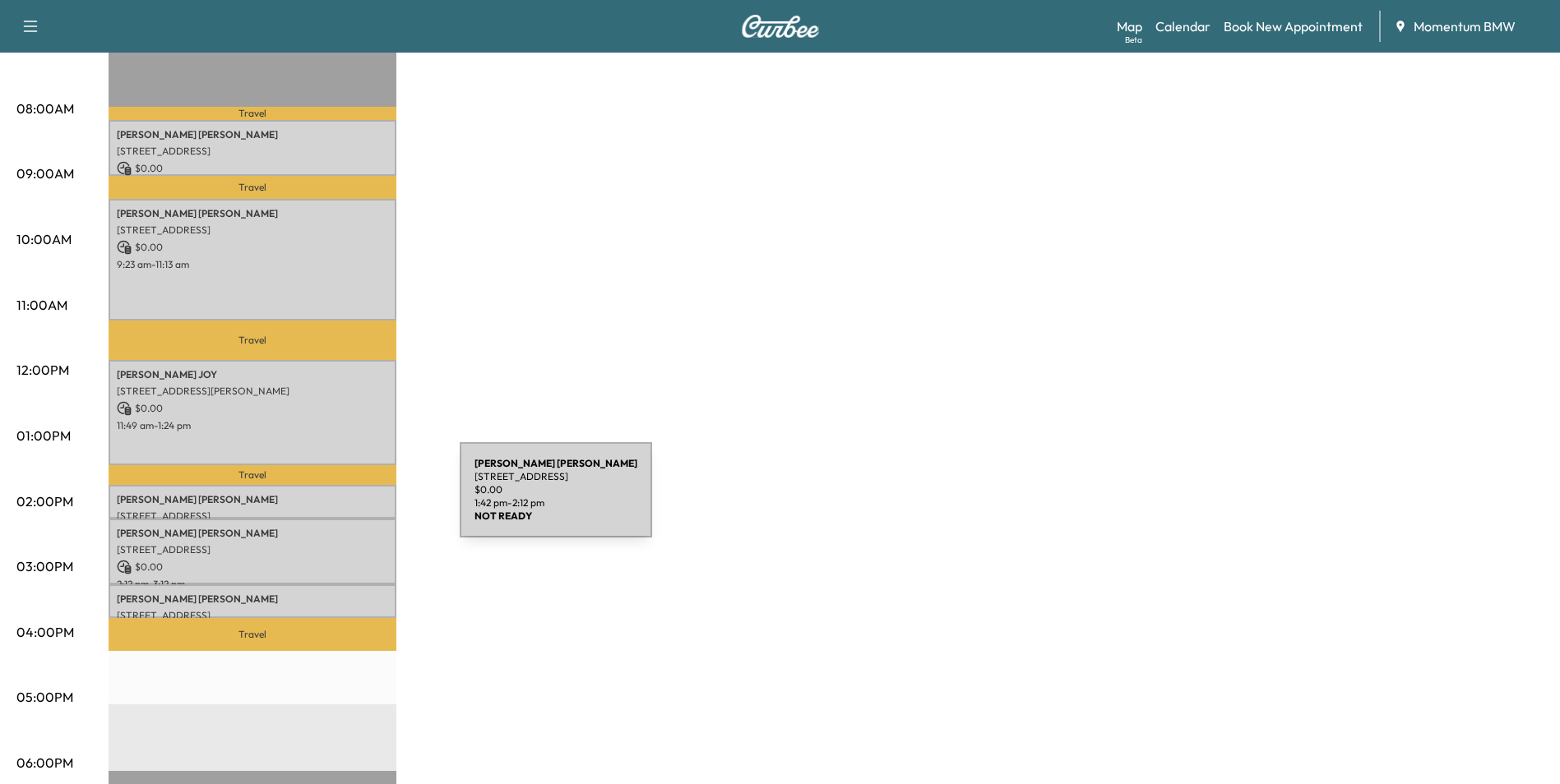
click at [337, 500] on p "[PERSON_NAME]" at bounding box center [252, 499] width 271 height 13
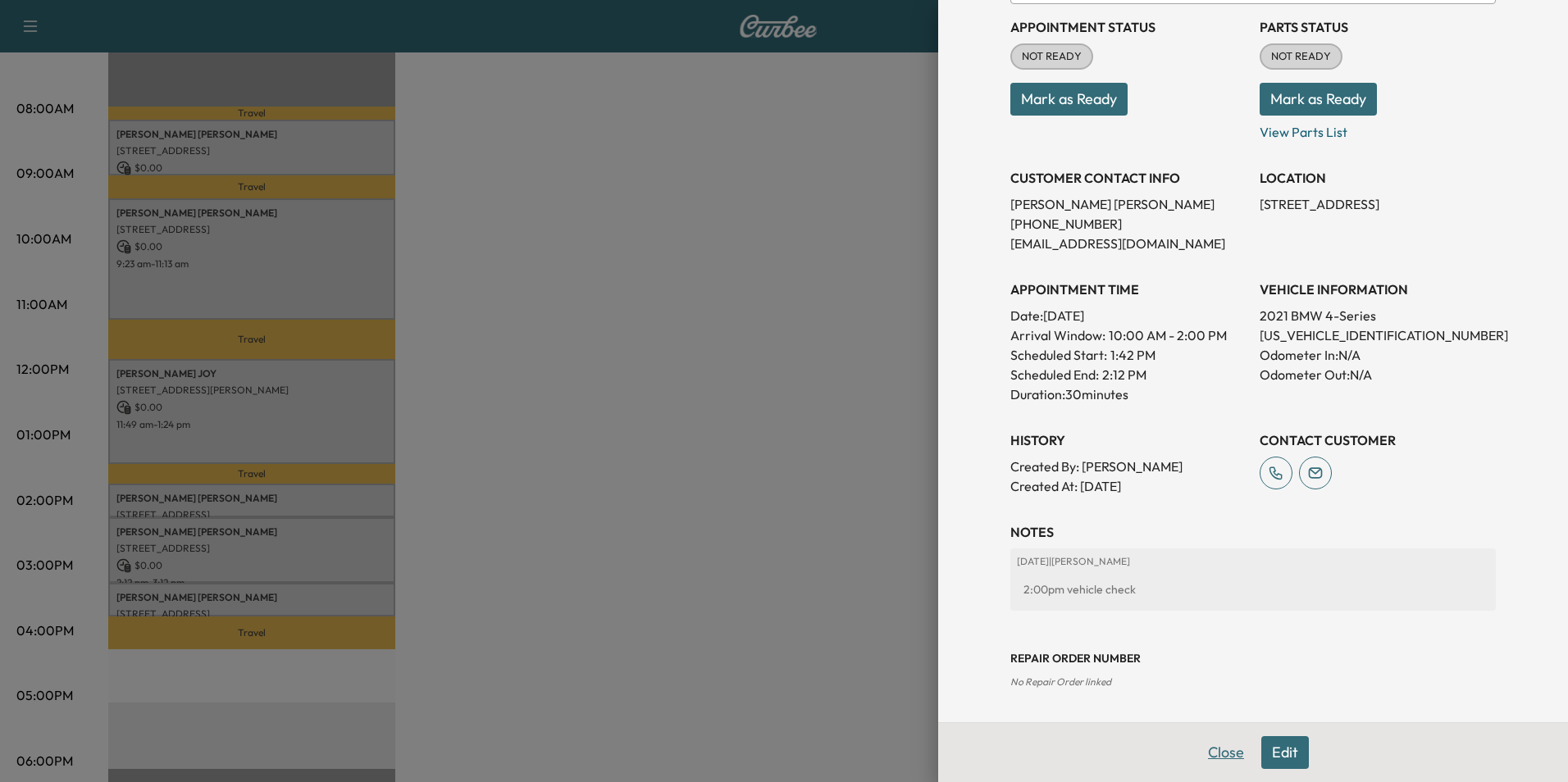
click at [1211, 754] on button "Close" at bounding box center [1226, 752] width 58 height 33
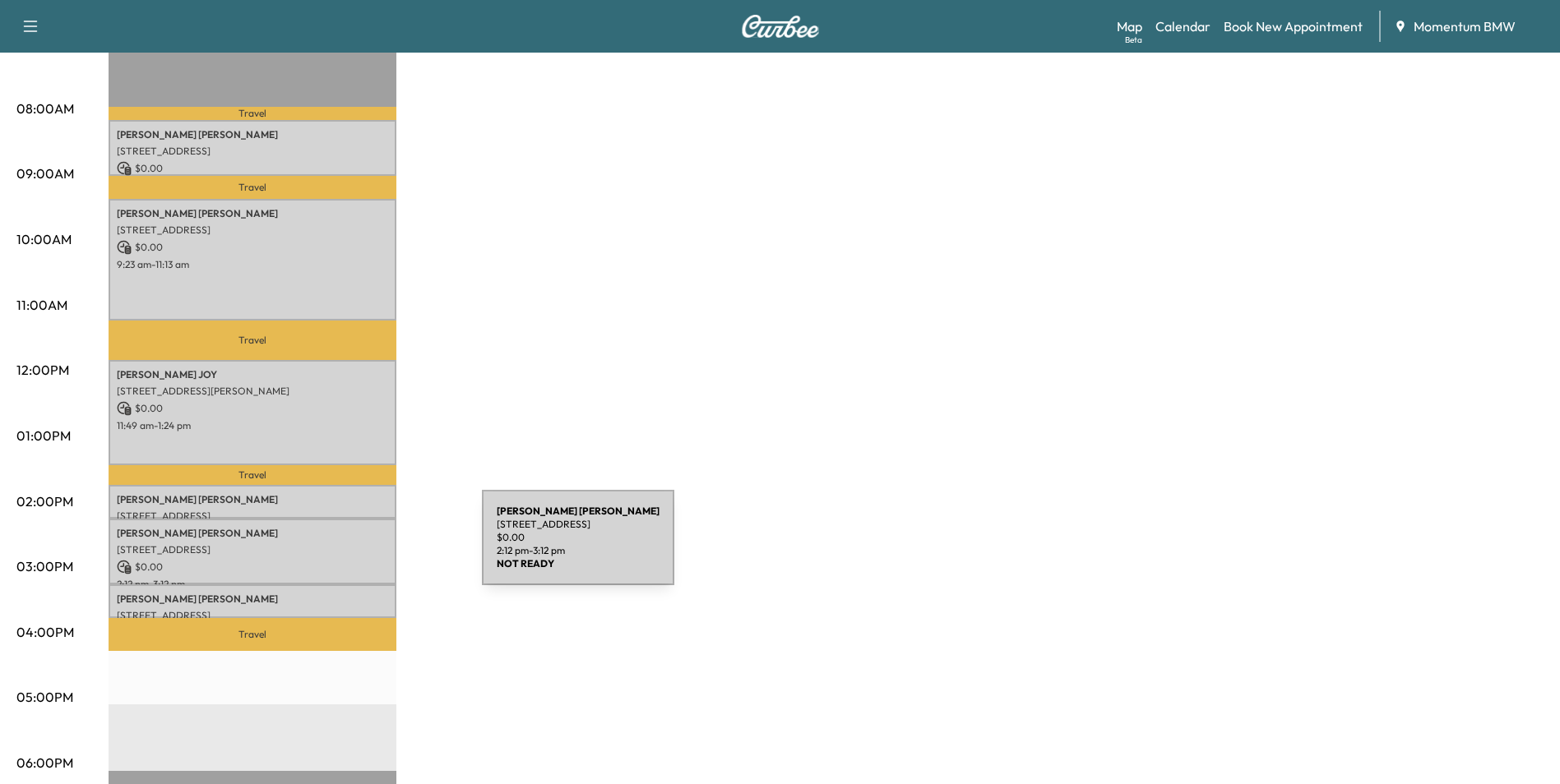
click at [359, 548] on p "[STREET_ADDRESS]" at bounding box center [252, 550] width 271 height 13
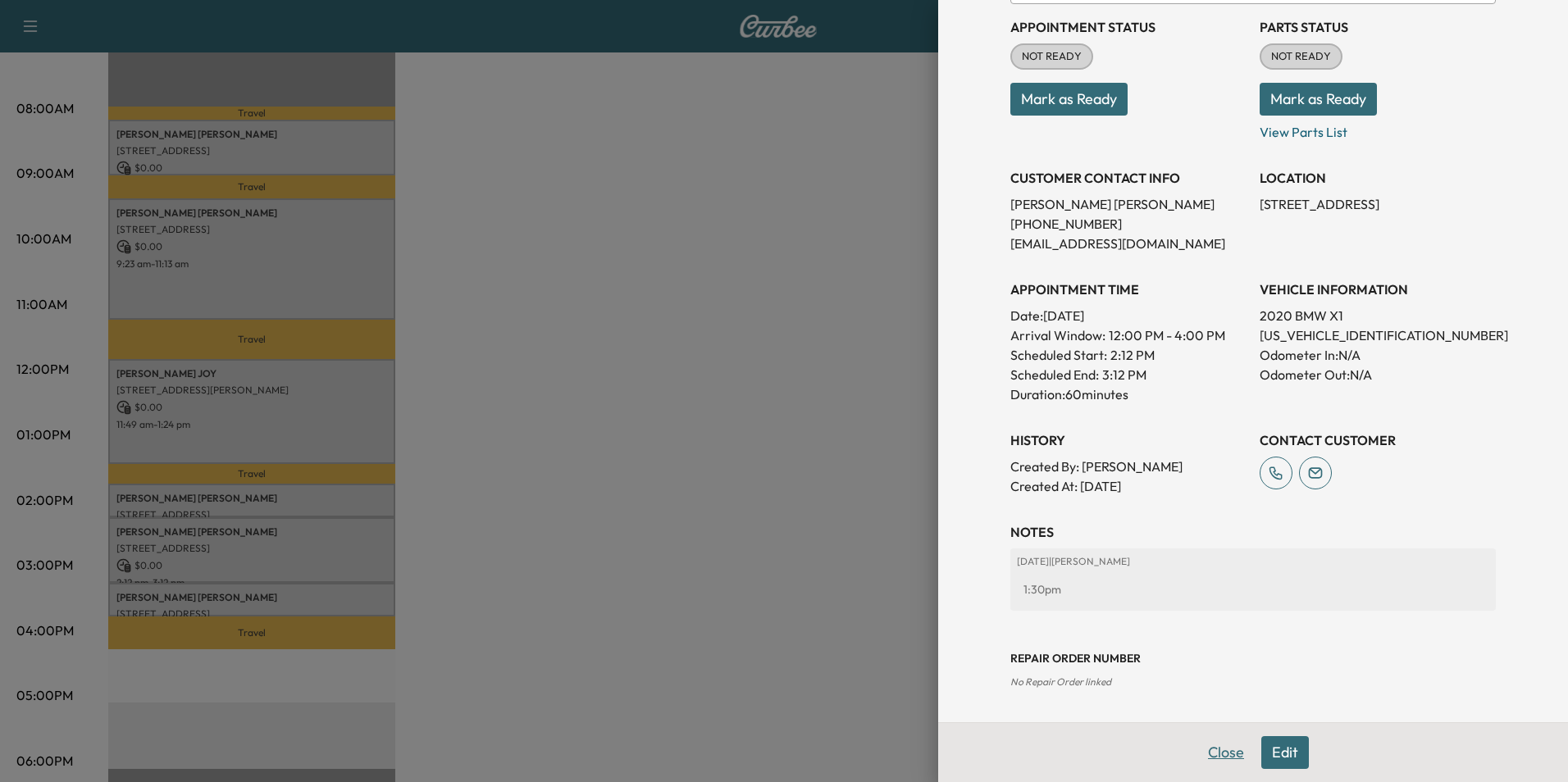
click at [1209, 747] on button "Close" at bounding box center [1226, 752] width 58 height 33
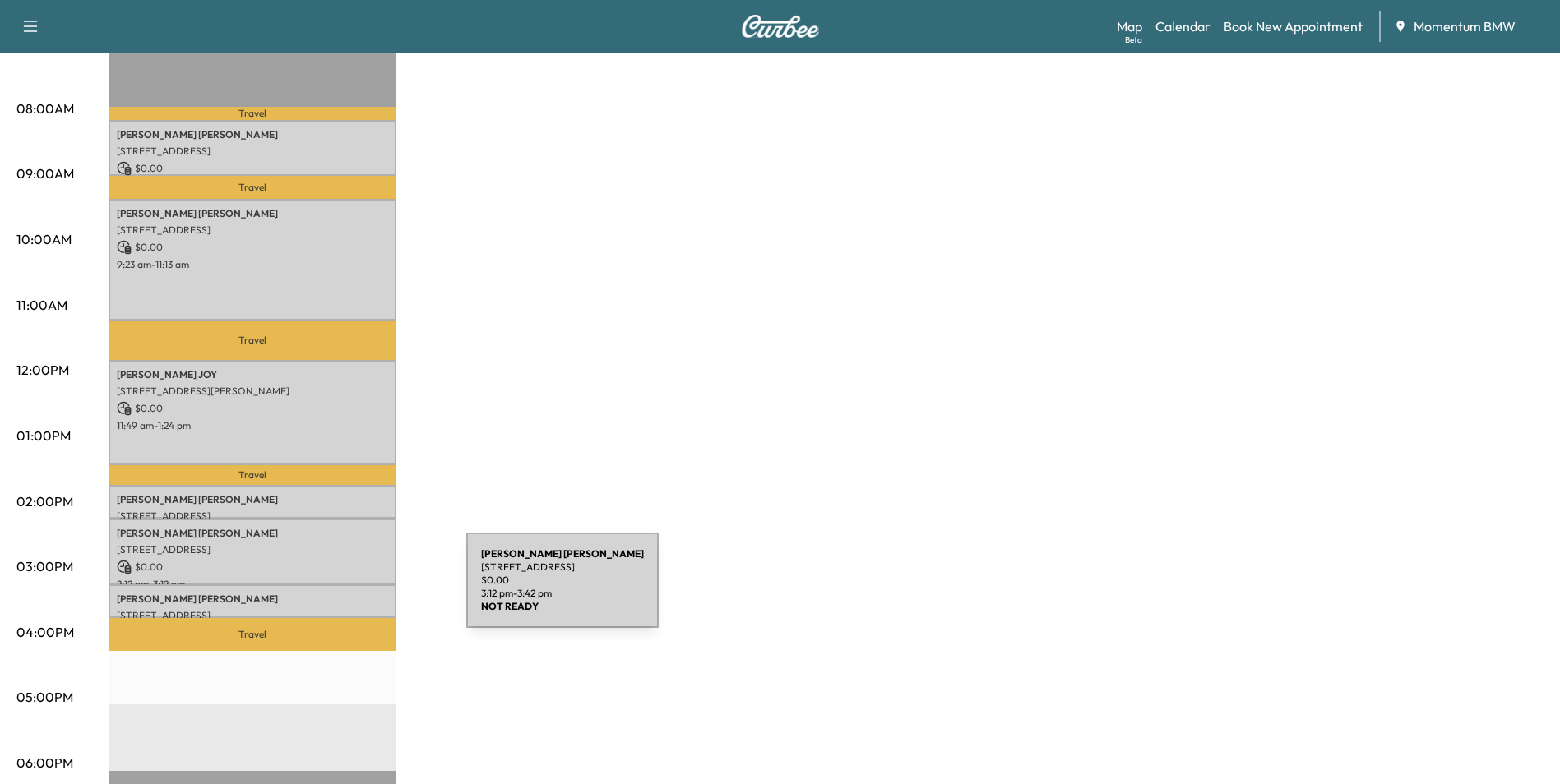
click at [343, 593] on p "[PERSON_NAME]" at bounding box center [252, 599] width 271 height 13
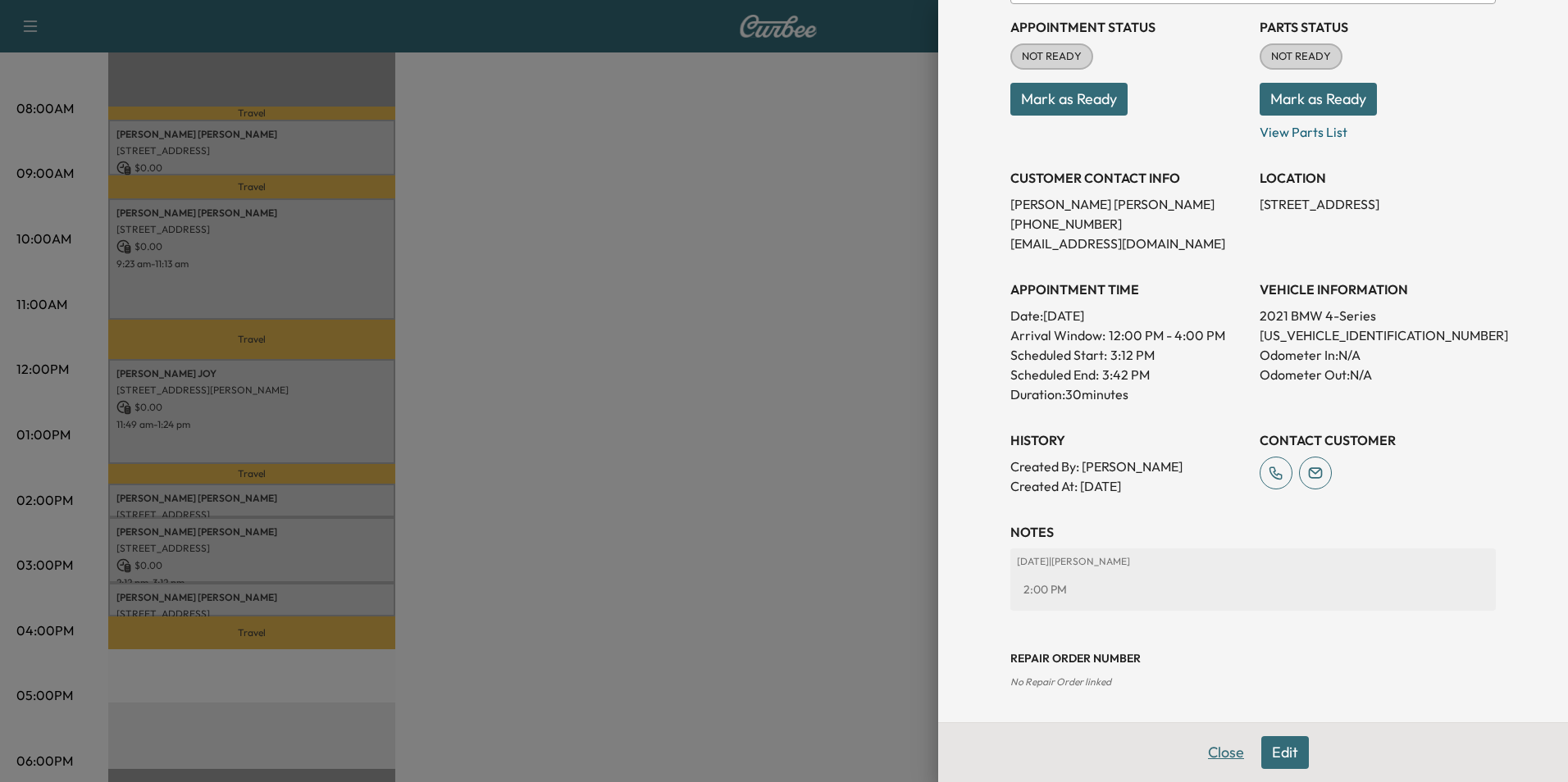
click at [1209, 753] on button "Close" at bounding box center [1226, 752] width 58 height 33
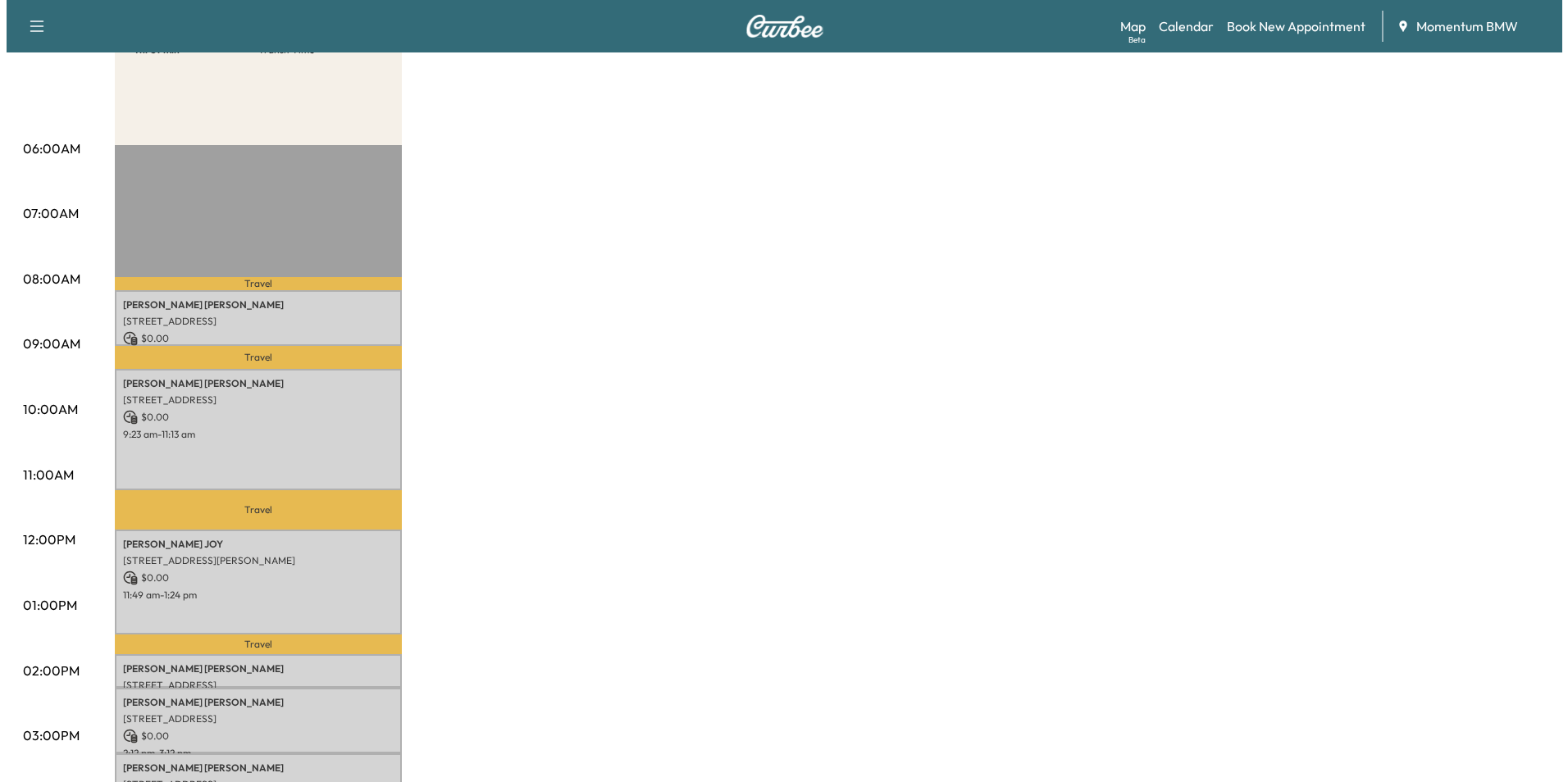
scroll to position [246, 0]
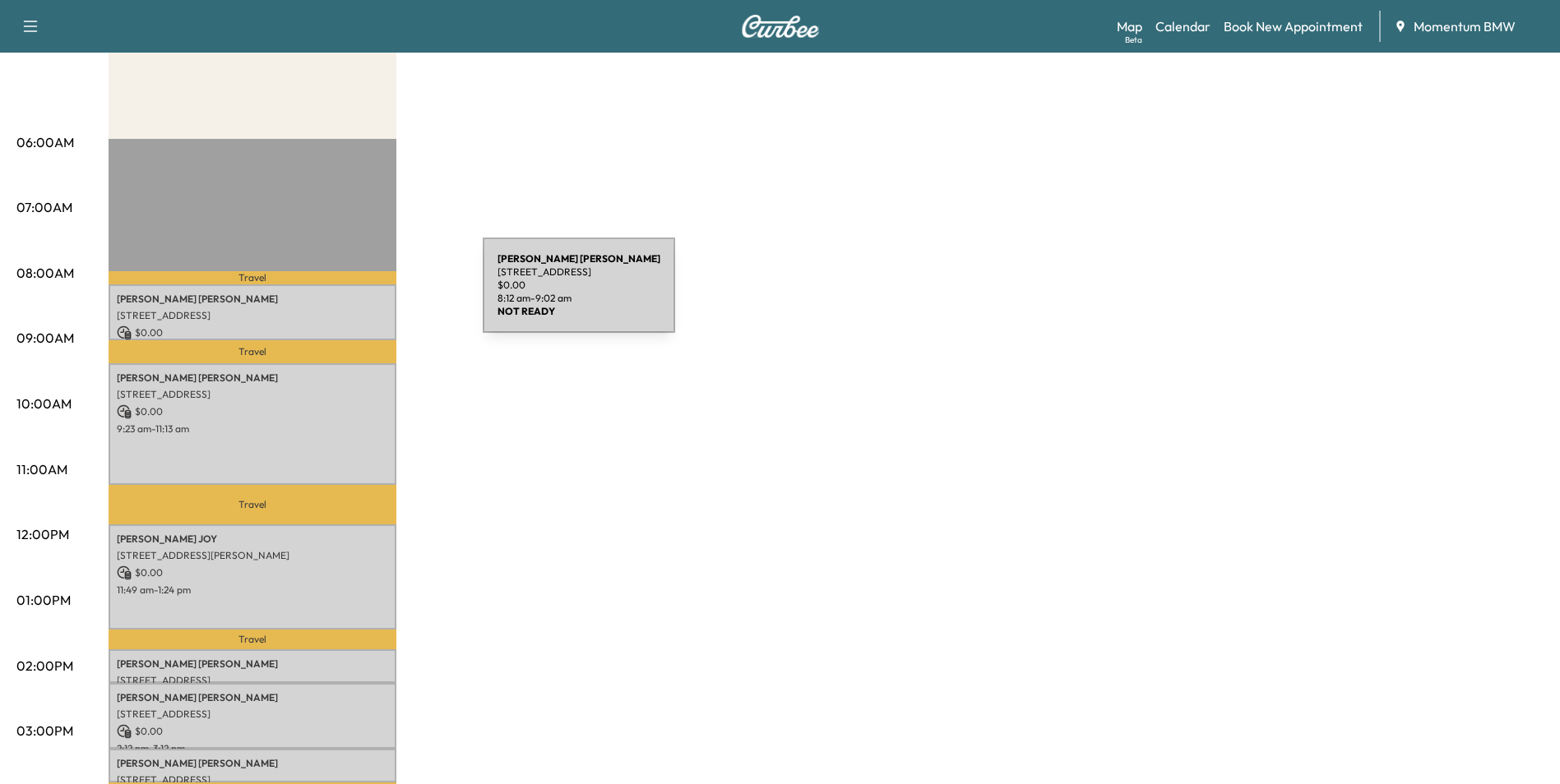
click at [360, 295] on p "[PERSON_NAME]" at bounding box center [252, 298] width 271 height 13
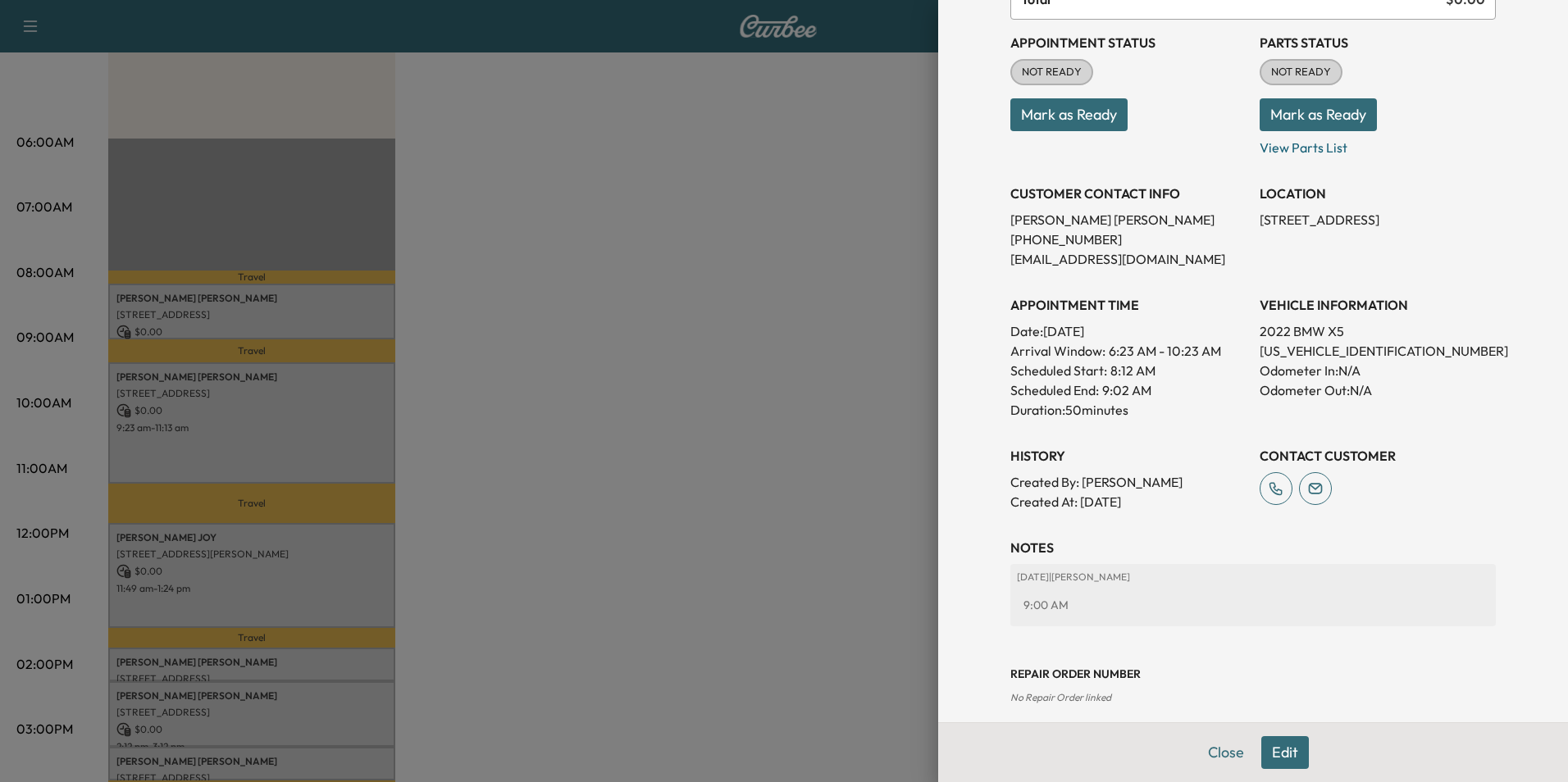
scroll to position [189, 0]
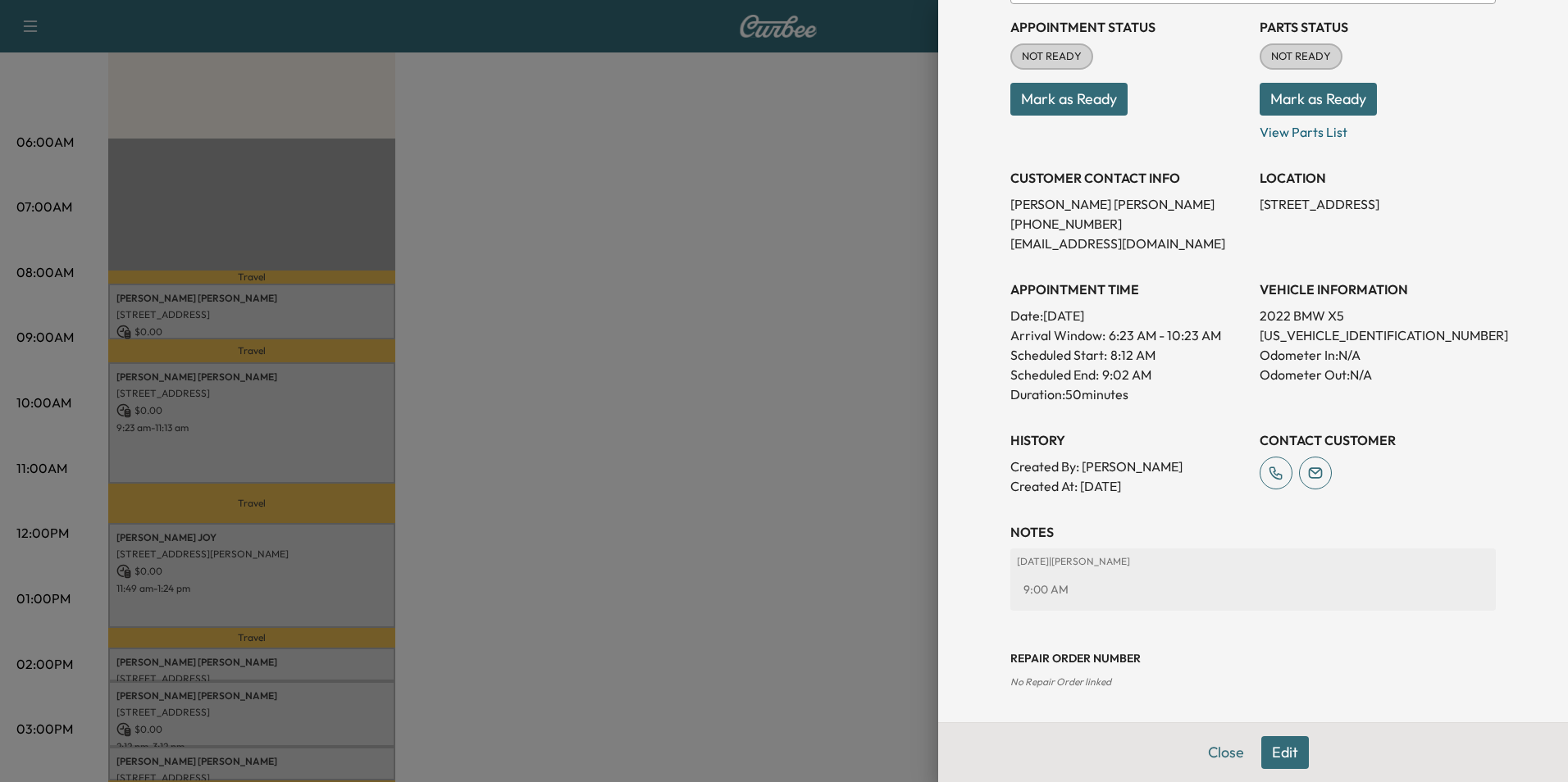
drag, startPoint x: 1203, startPoint y: 743, endPoint x: 1160, endPoint y: 725, distance: 46.6
click at [1207, 743] on button "Close" at bounding box center [1226, 752] width 58 height 33
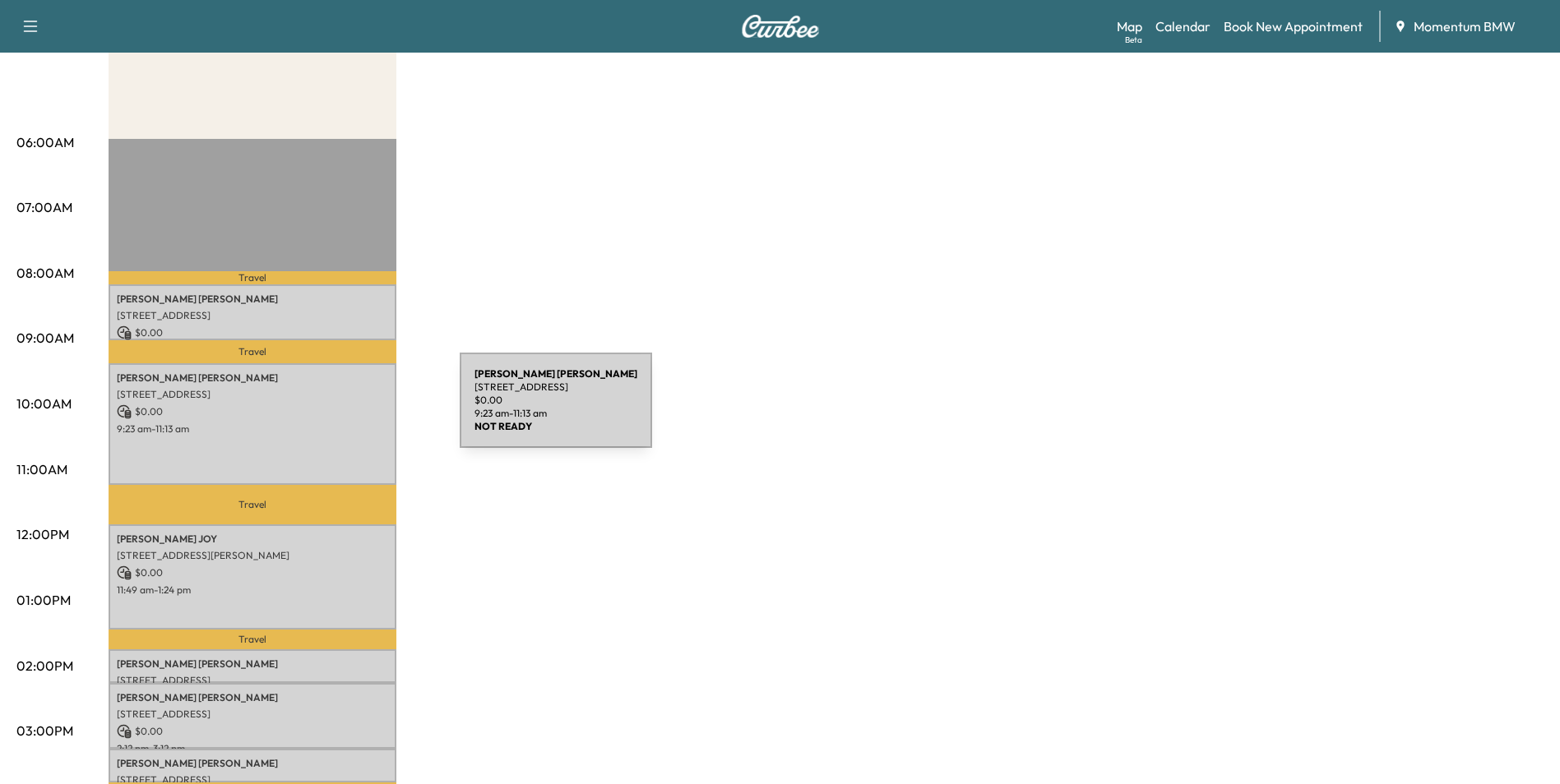
click at [337, 412] on p "$ 0.00" at bounding box center [252, 412] width 271 height 14
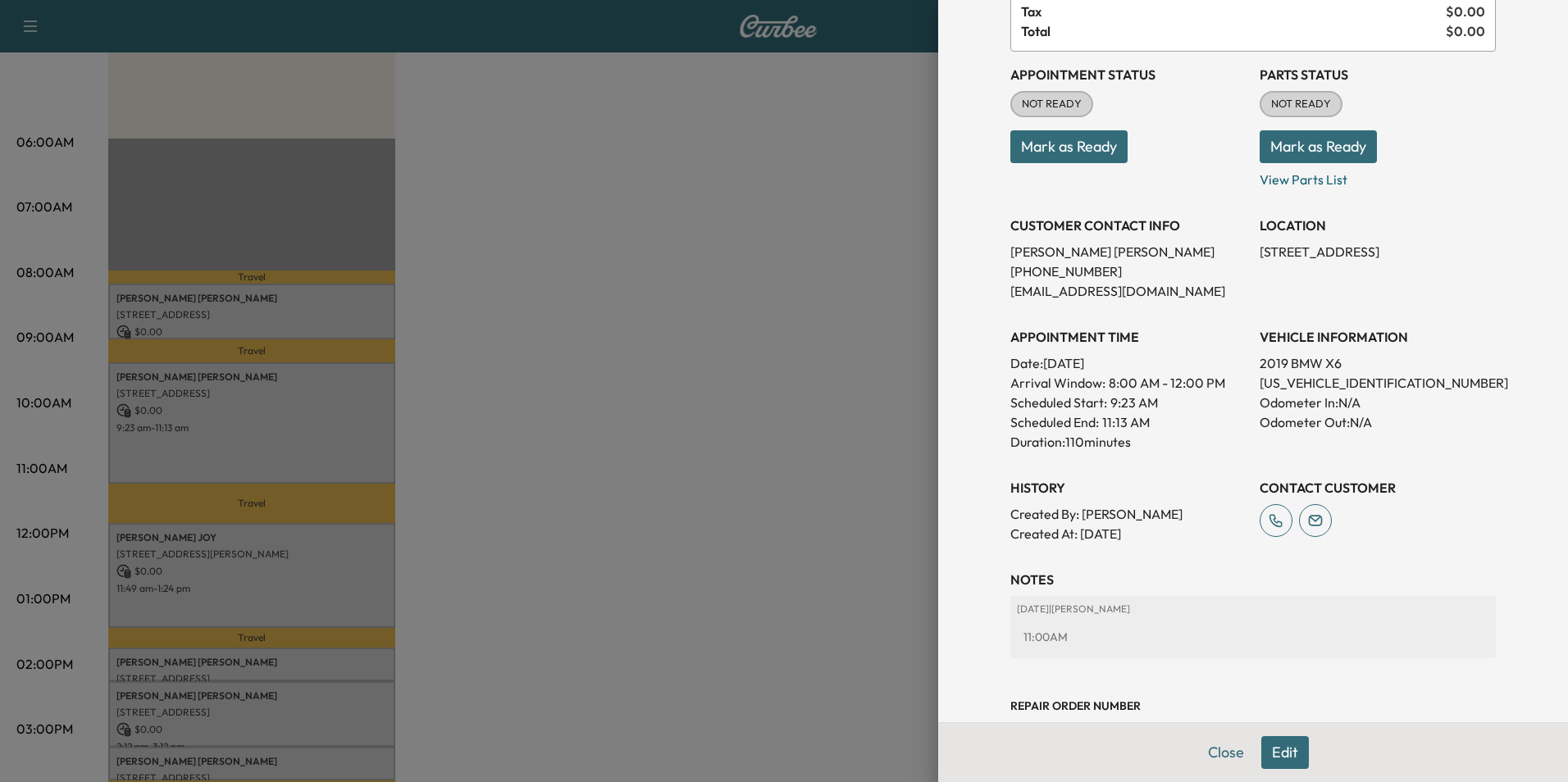
scroll to position [164, 0]
click at [1227, 756] on button "Close" at bounding box center [1226, 752] width 58 height 33
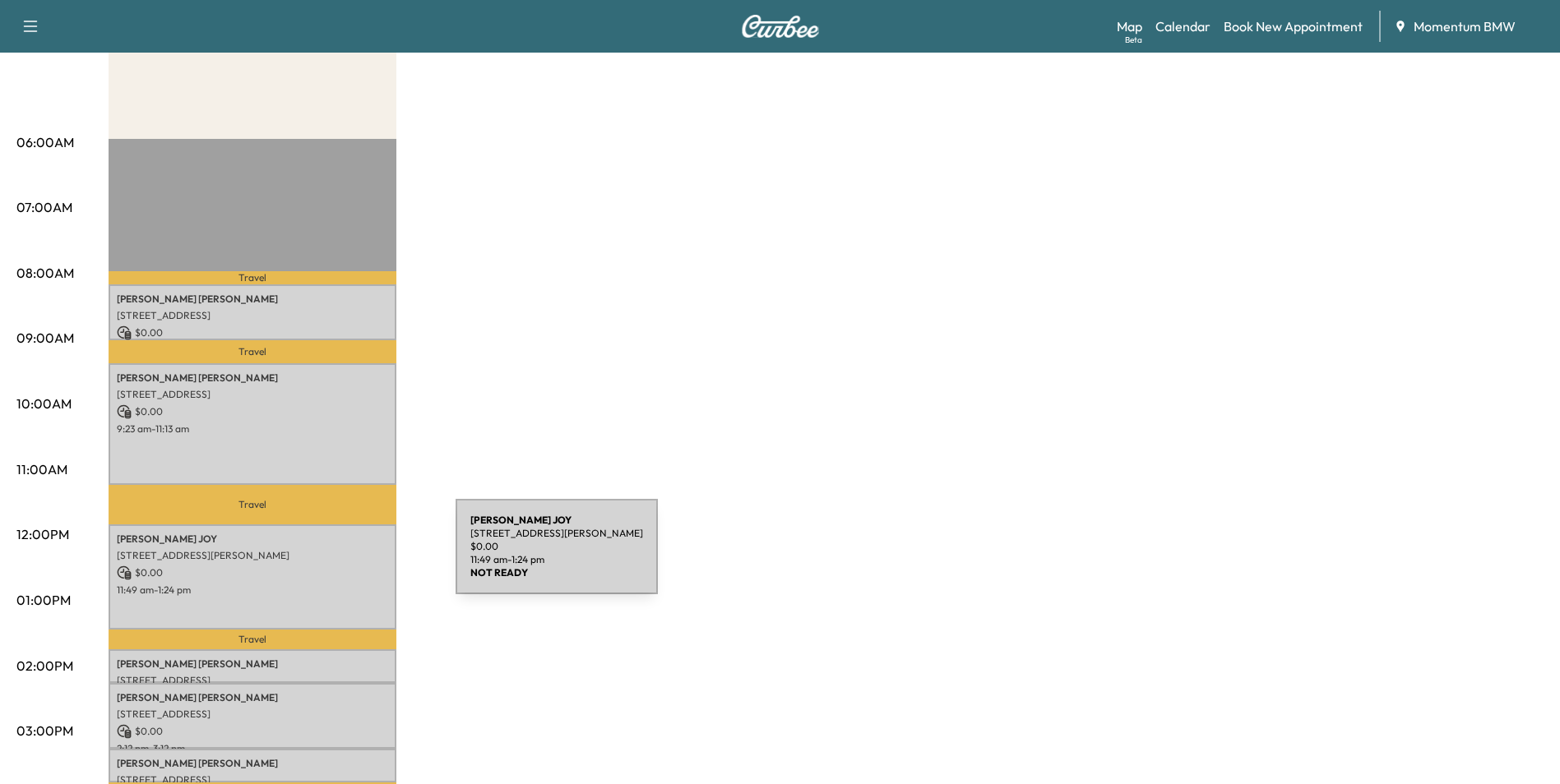
click at [332, 557] on p "[STREET_ADDRESS][PERSON_NAME]" at bounding box center [252, 555] width 271 height 13
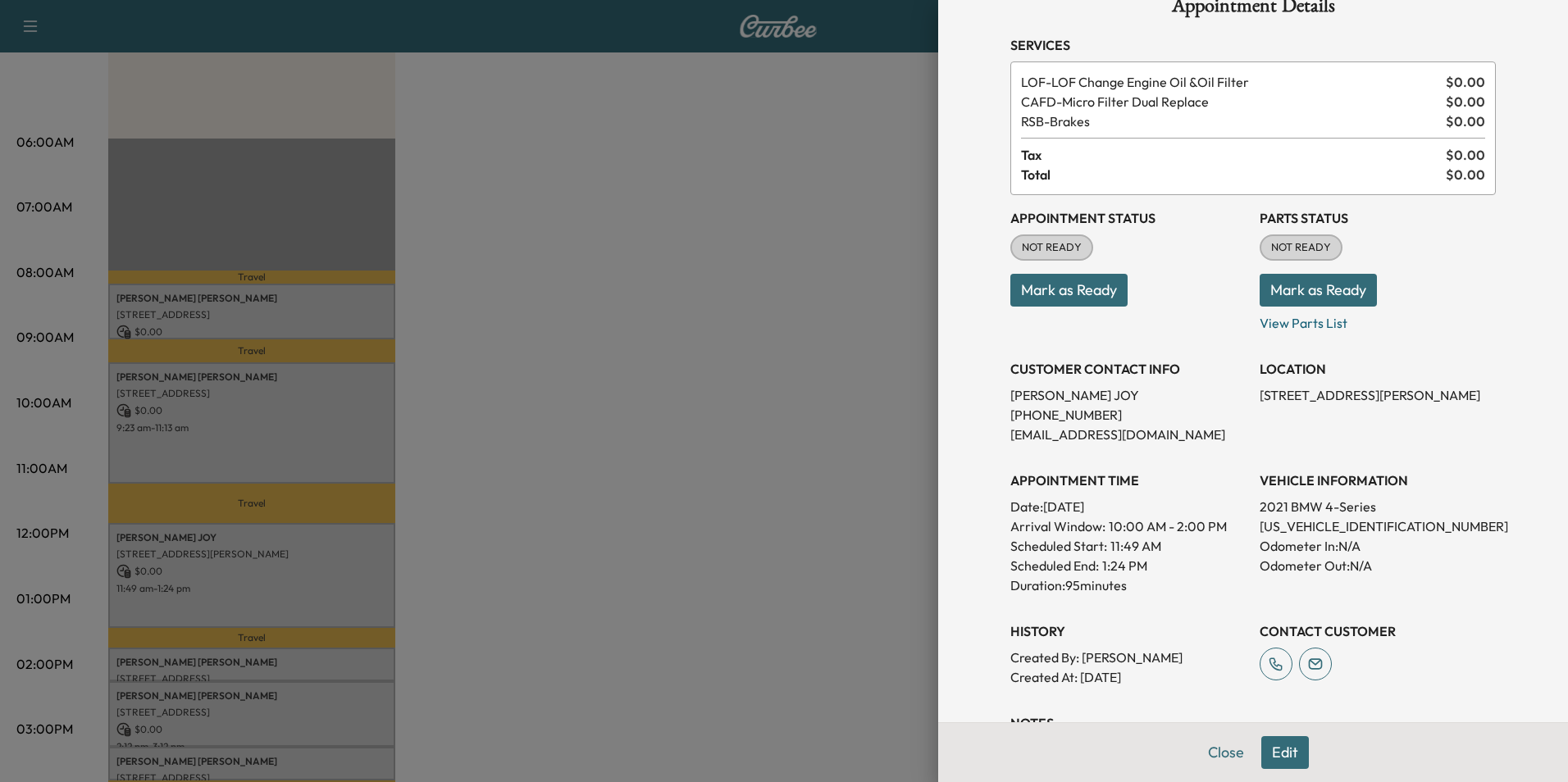
scroll to position [82, 0]
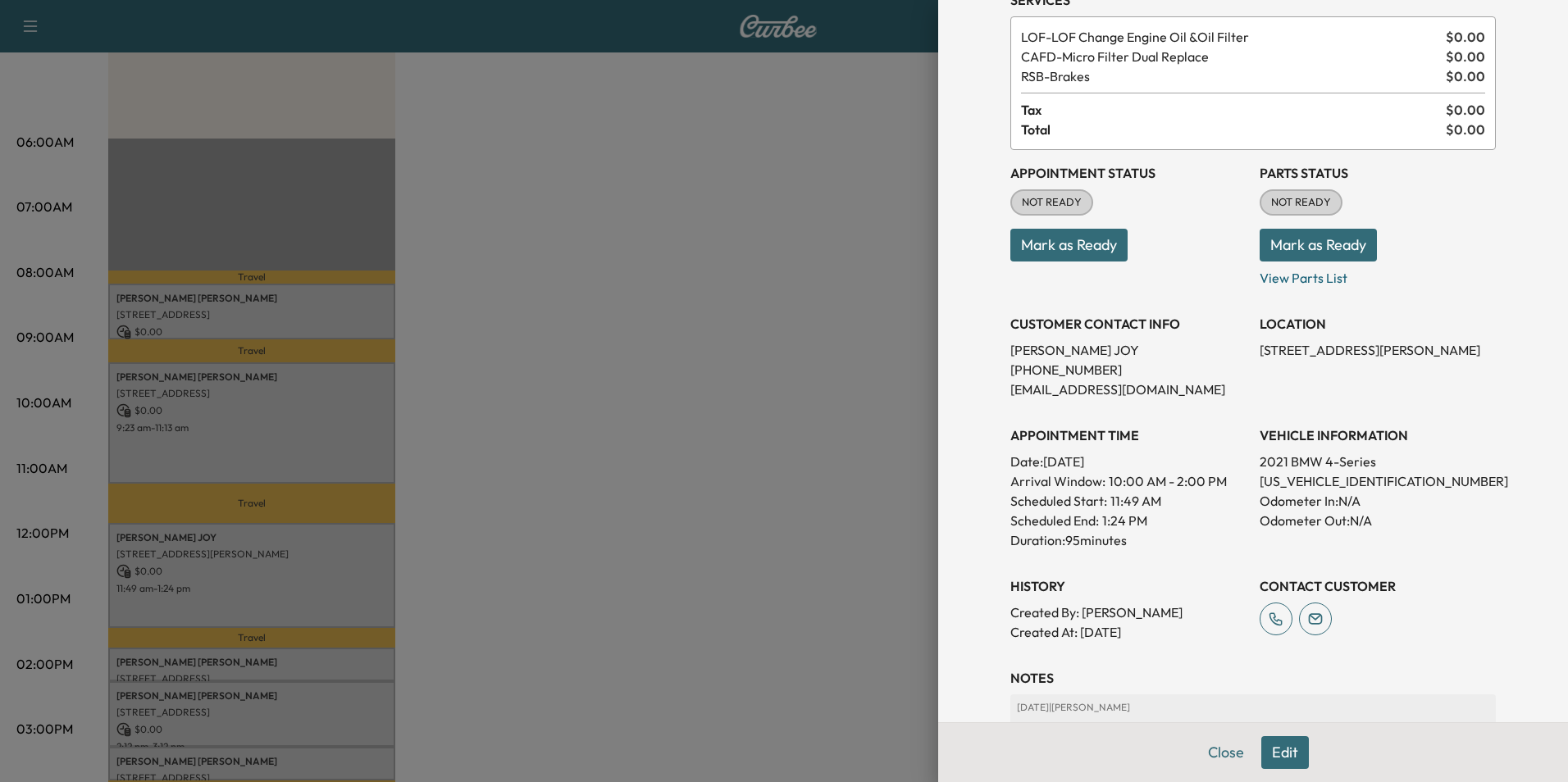
click at [351, 302] on div at bounding box center [784, 391] width 1568 height 782
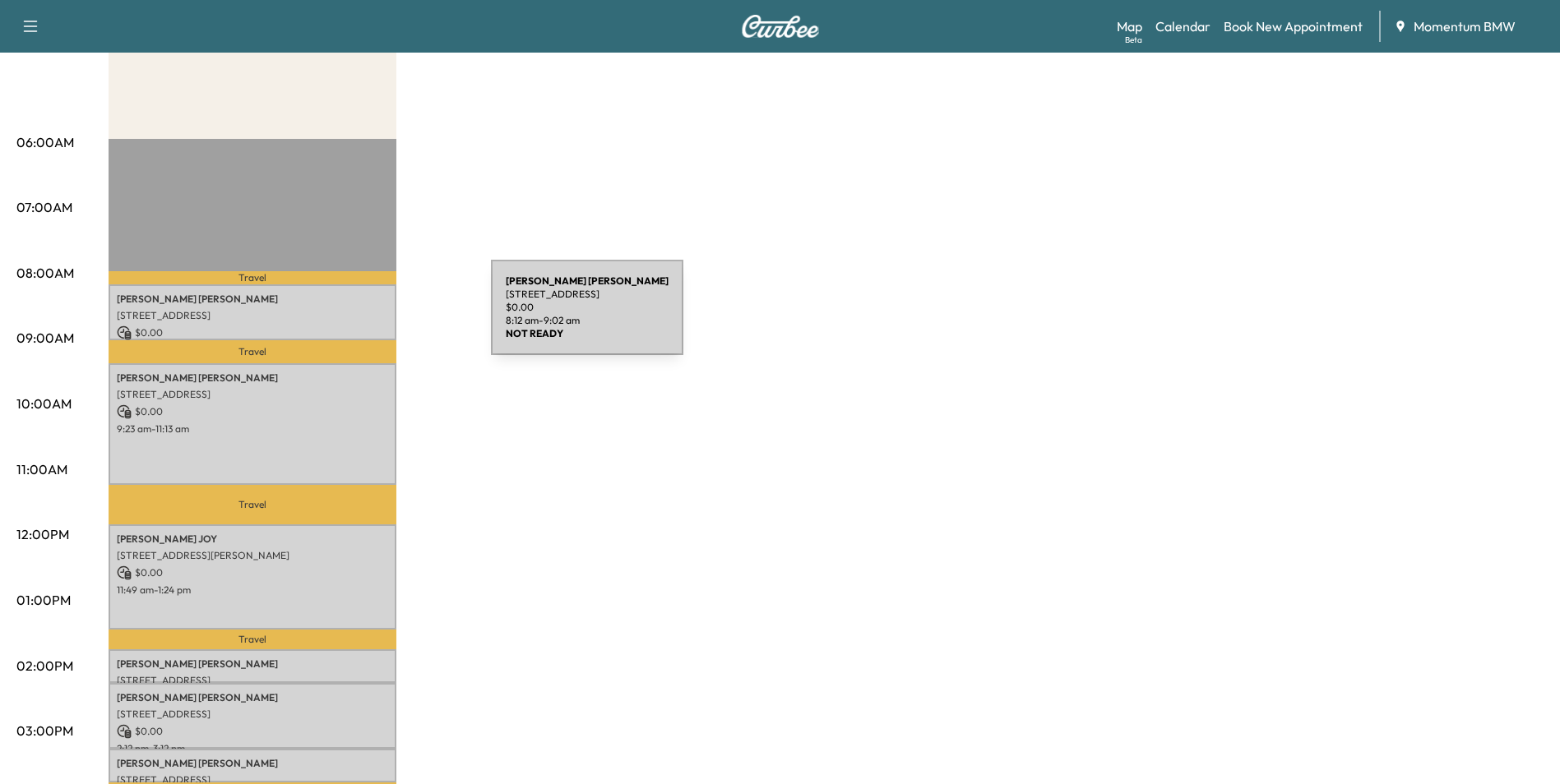
click at [367, 317] on p "[STREET_ADDRESS]" at bounding box center [252, 315] width 271 height 13
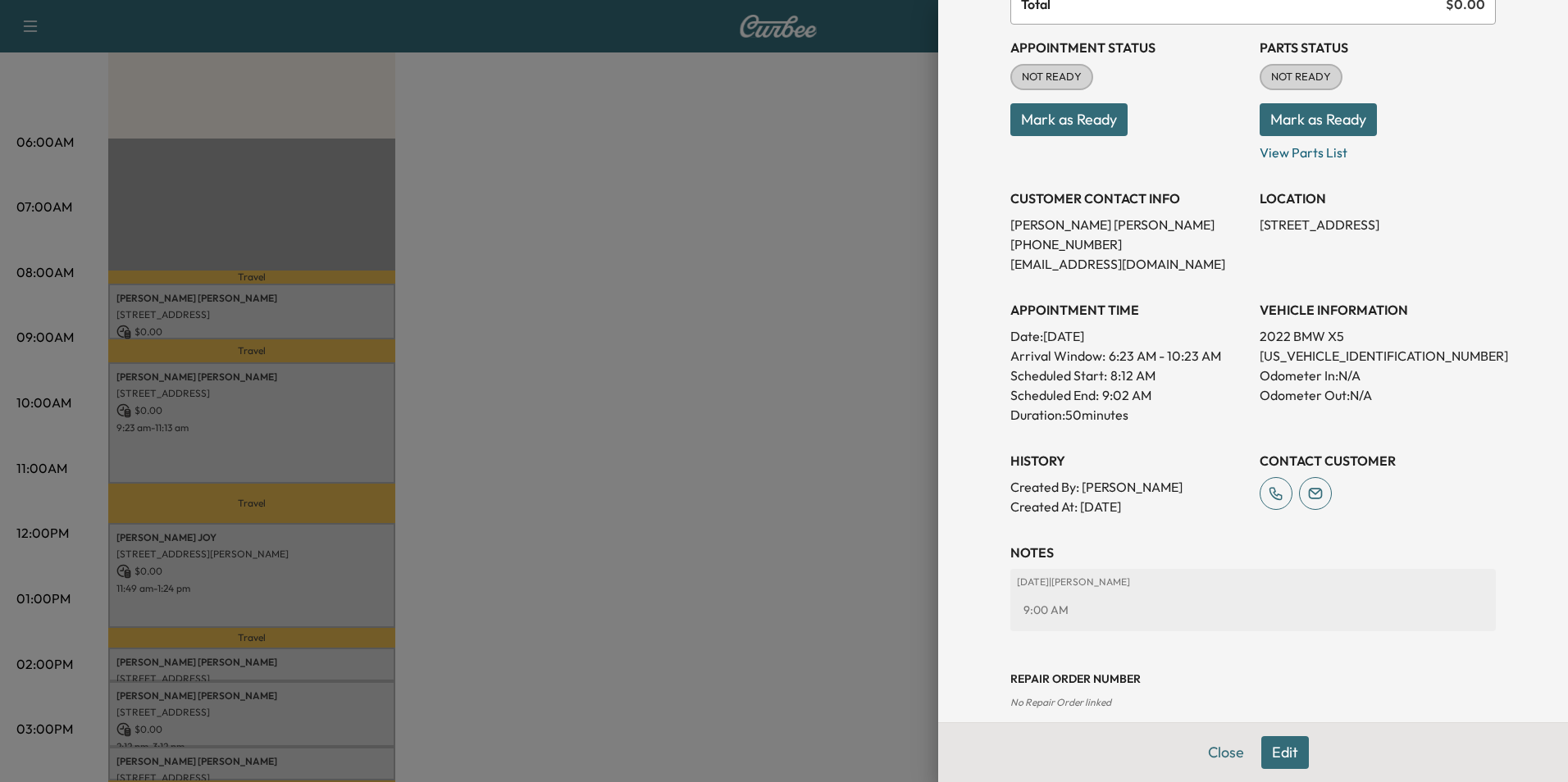
scroll to position [189, 0]
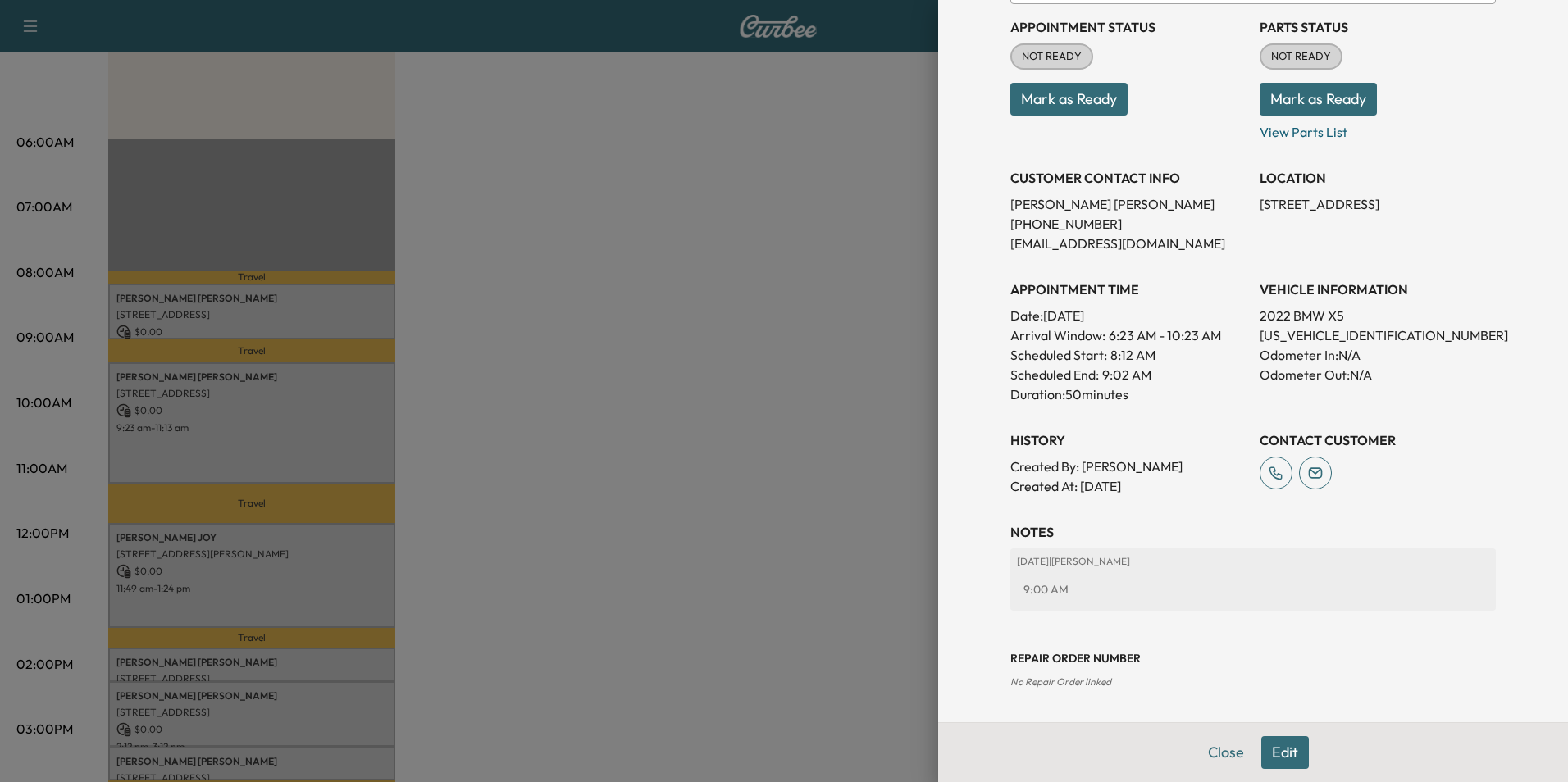
click at [370, 398] on div at bounding box center [784, 391] width 1568 height 782
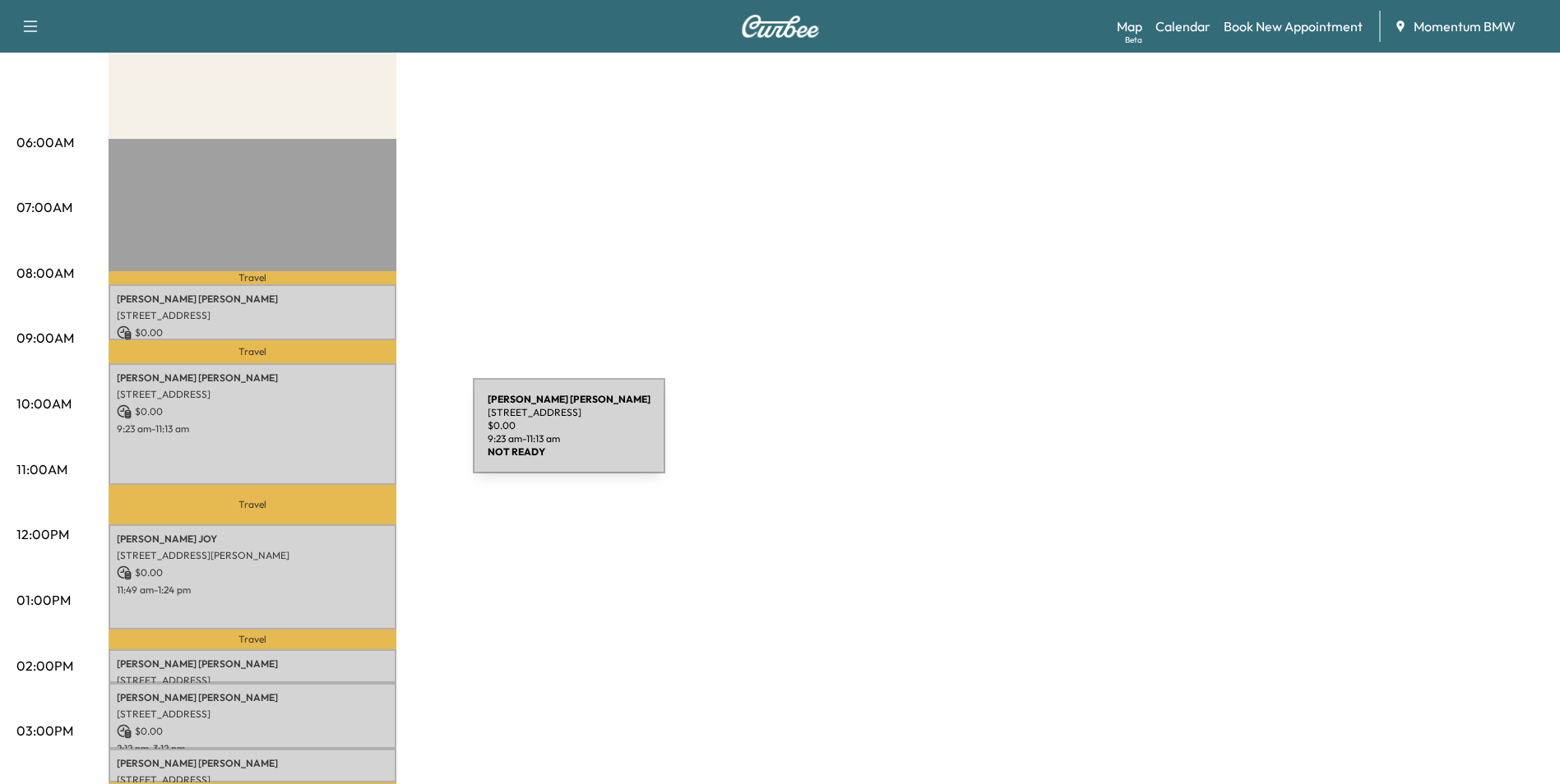
click at [350, 435] on div "[PERSON_NAME] [STREET_ADDRESS] $ 0.00 9:23 am - 11:13 am" at bounding box center [252, 424] width 288 height 122
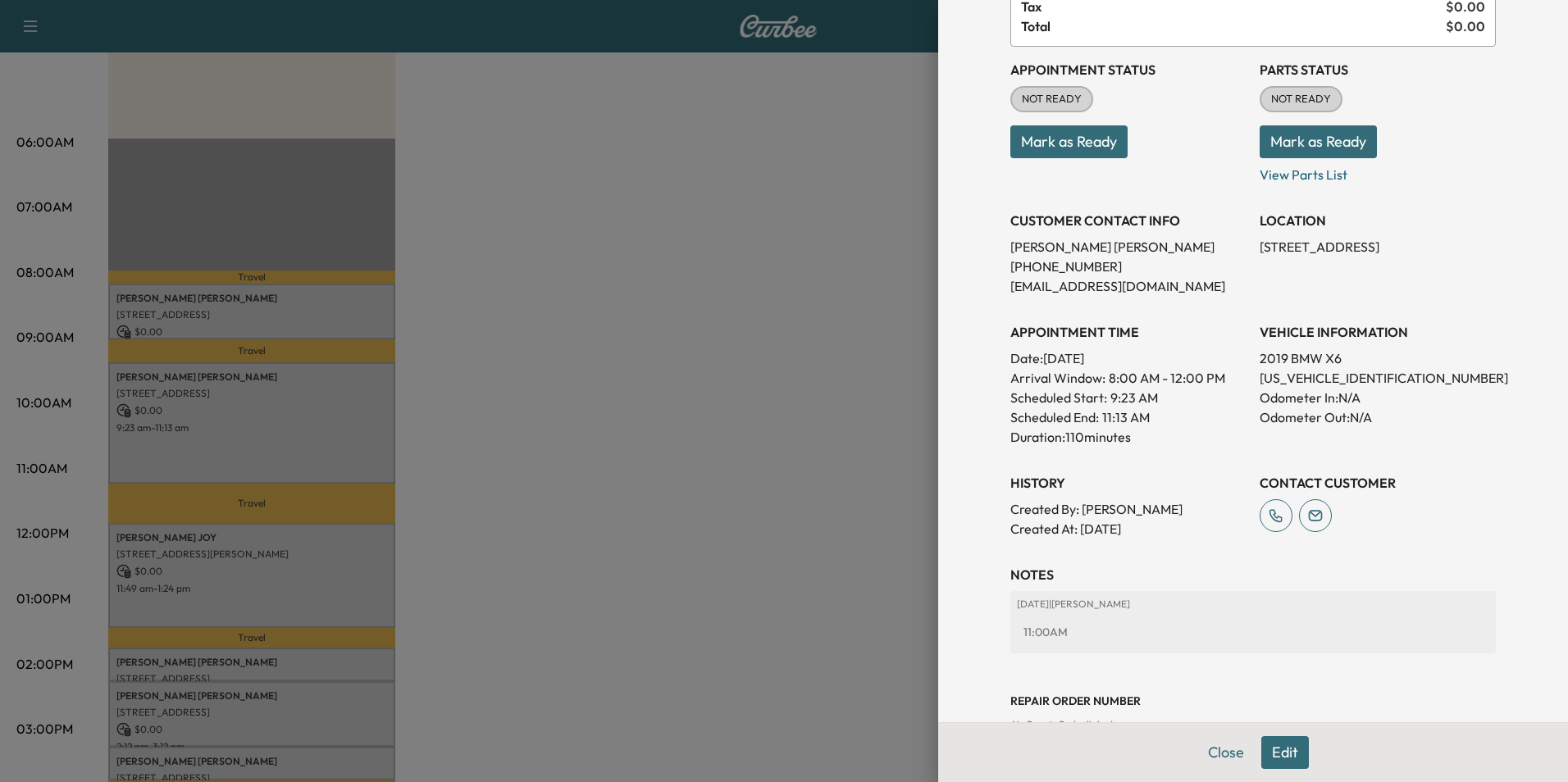
scroll to position [208, 0]
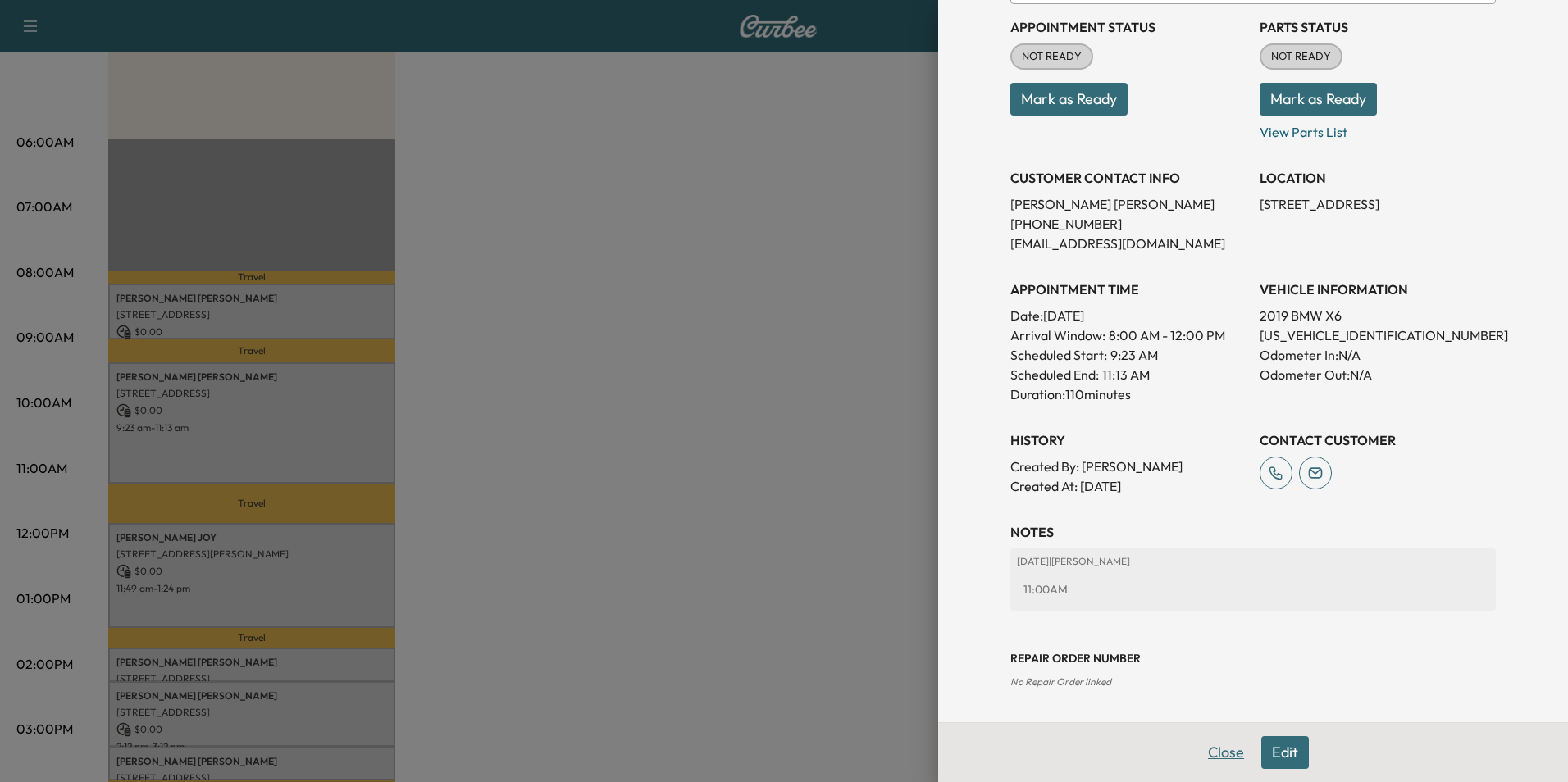
click at [1219, 756] on button "Close" at bounding box center [1226, 752] width 58 height 33
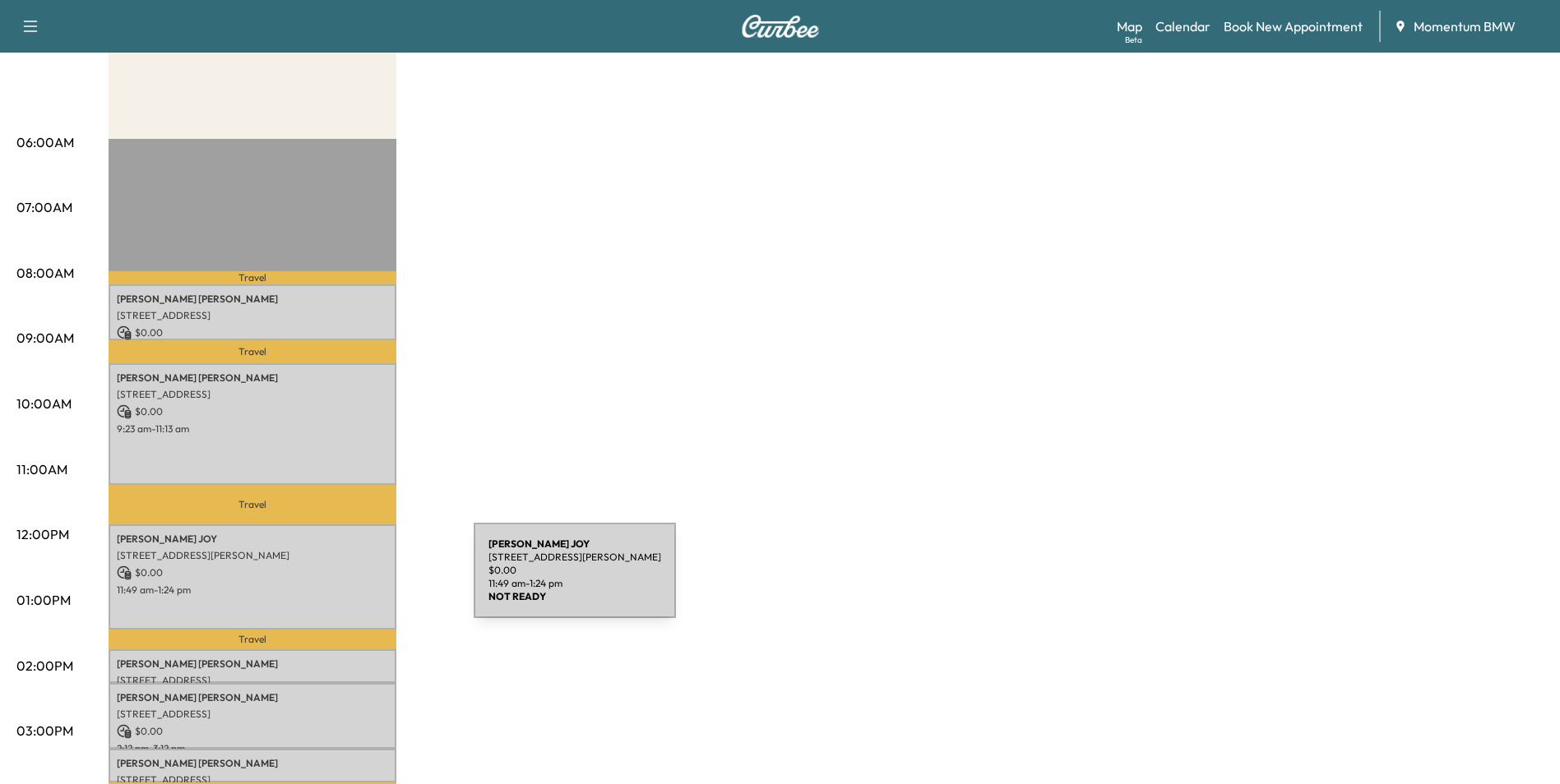
click at [350, 584] on p "11:49 am - 1:24 pm" at bounding box center [252, 590] width 271 height 13
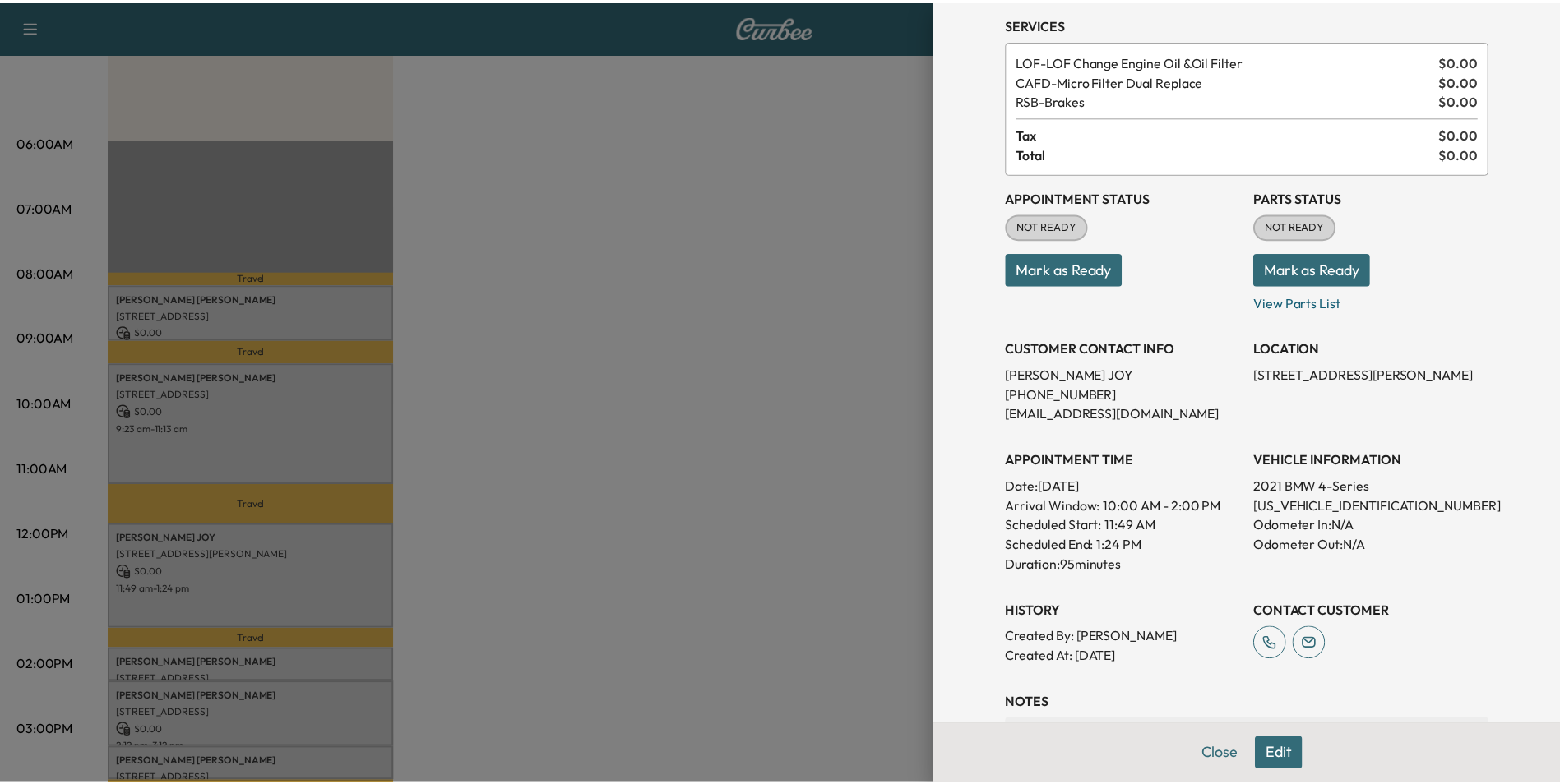
scroll to position [228, 0]
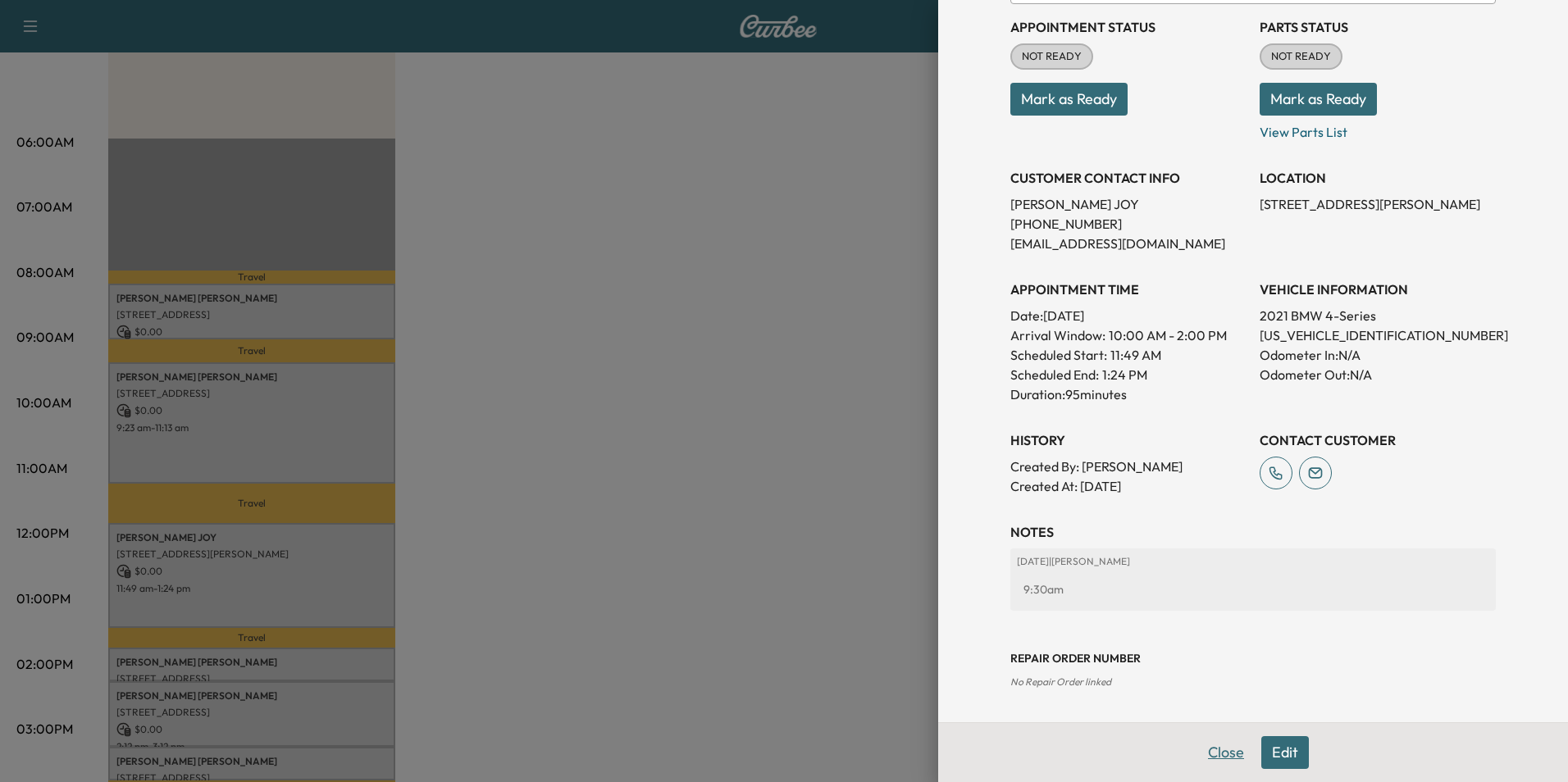
click at [1220, 755] on button "Close" at bounding box center [1226, 752] width 58 height 33
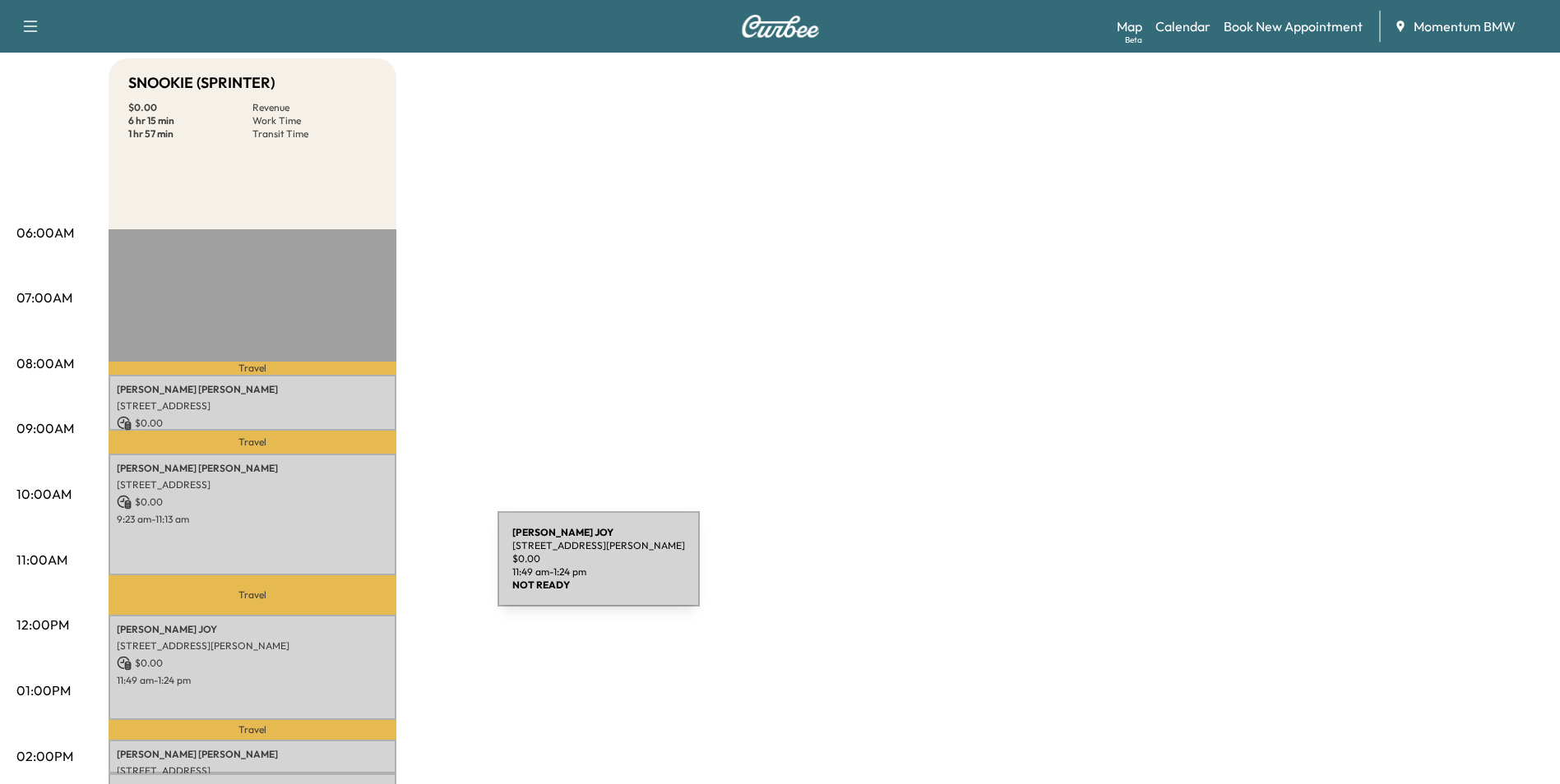
scroll to position [0, 0]
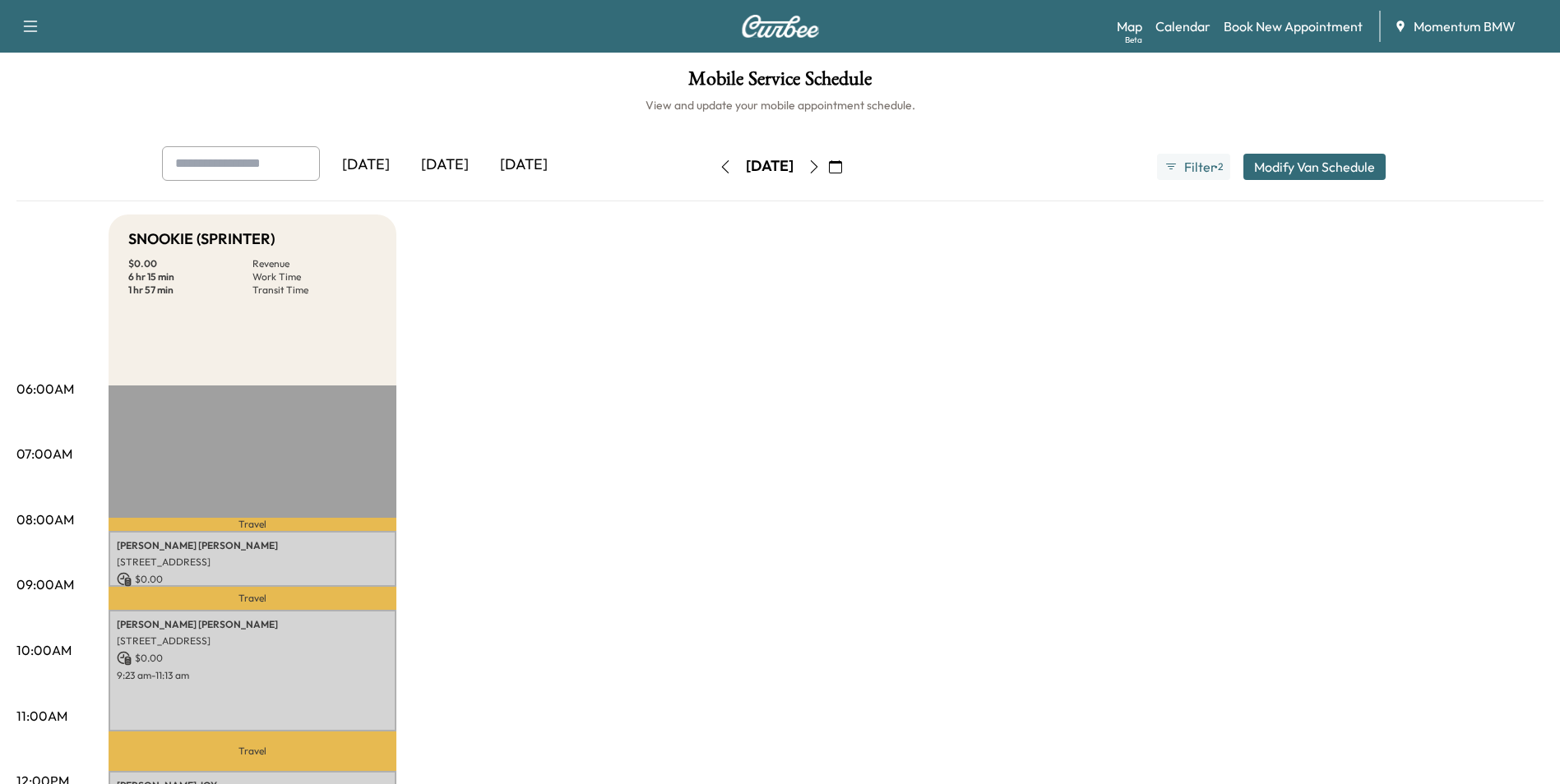
click at [719, 162] on icon "button" at bounding box center [725, 166] width 13 height 13
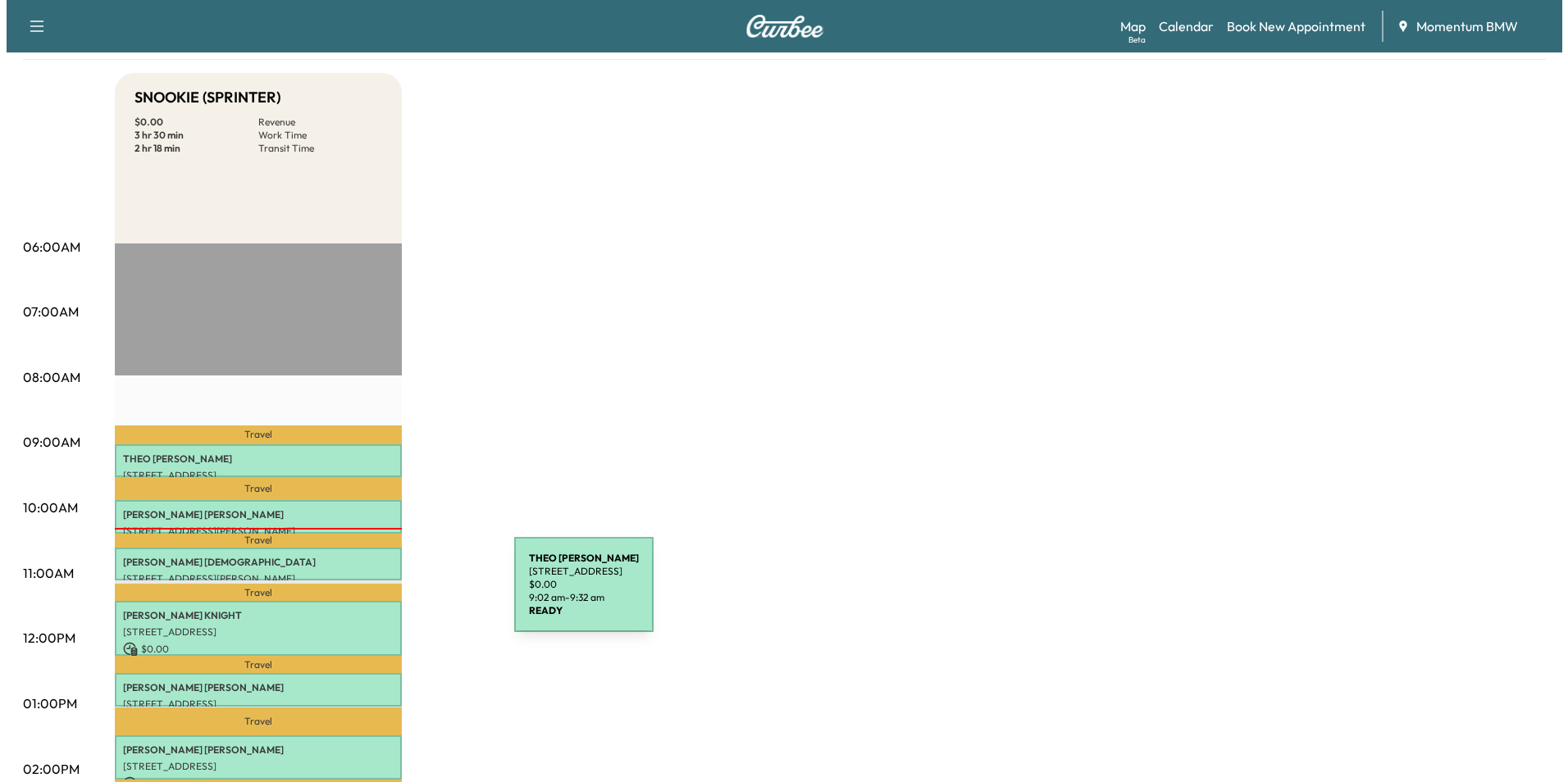
scroll to position [164, 0]
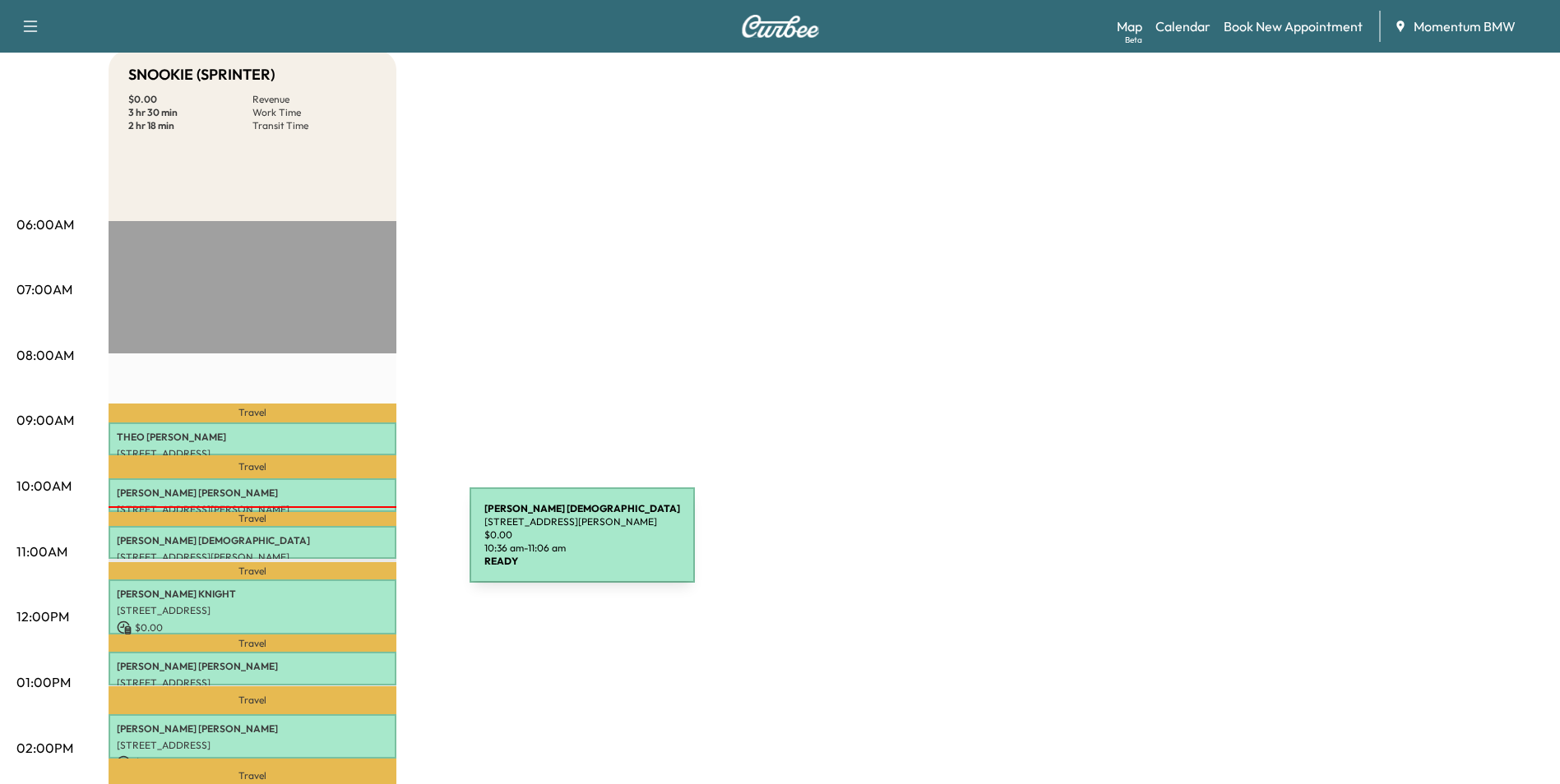
click at [346, 547] on div "[PERSON_NAME] [STREET_ADDRESS][PERSON_NAME] $ 0.00 10:36 am - 11:06 am" at bounding box center [252, 542] width 288 height 33
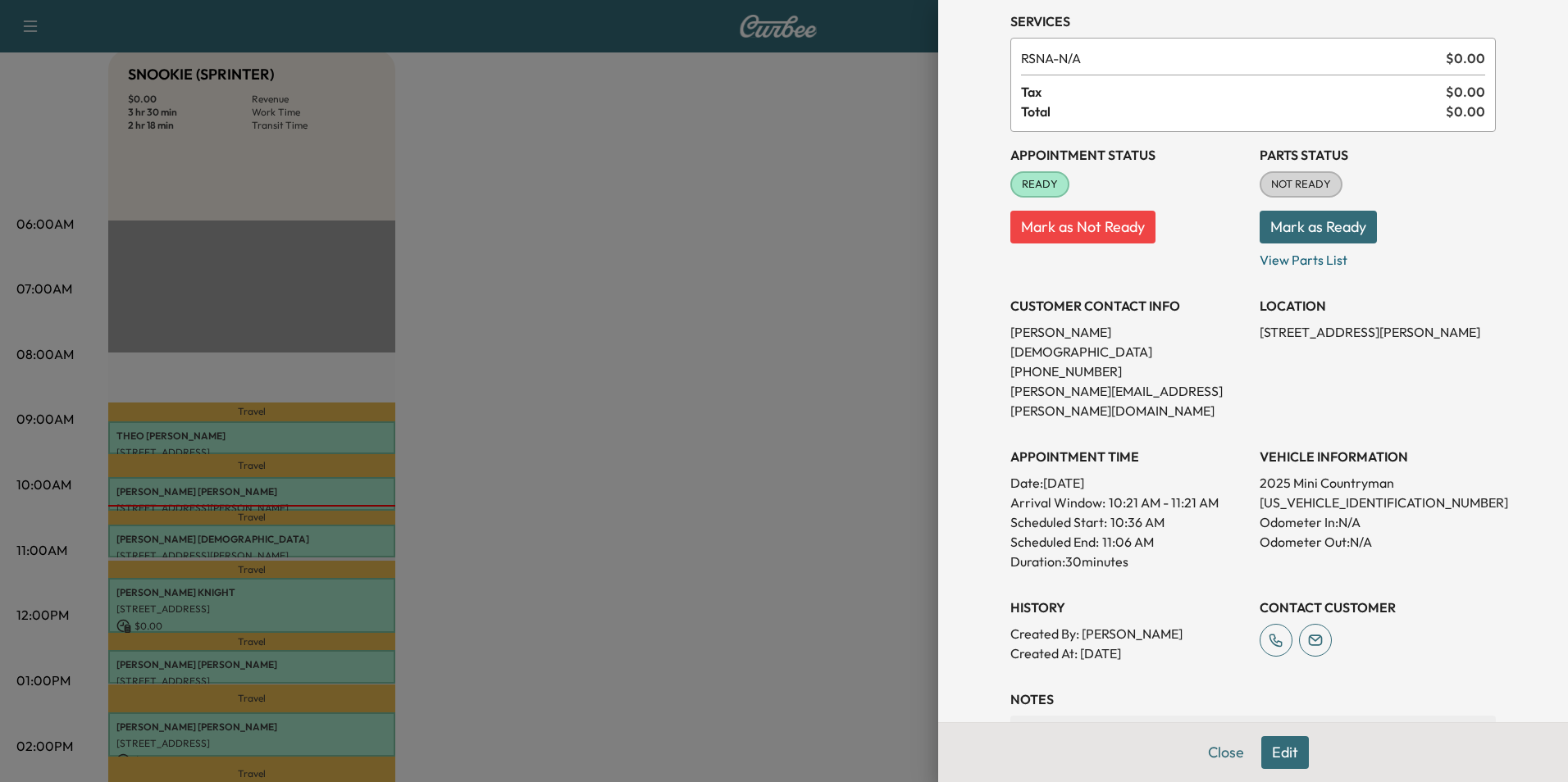
scroll to position [189, 0]
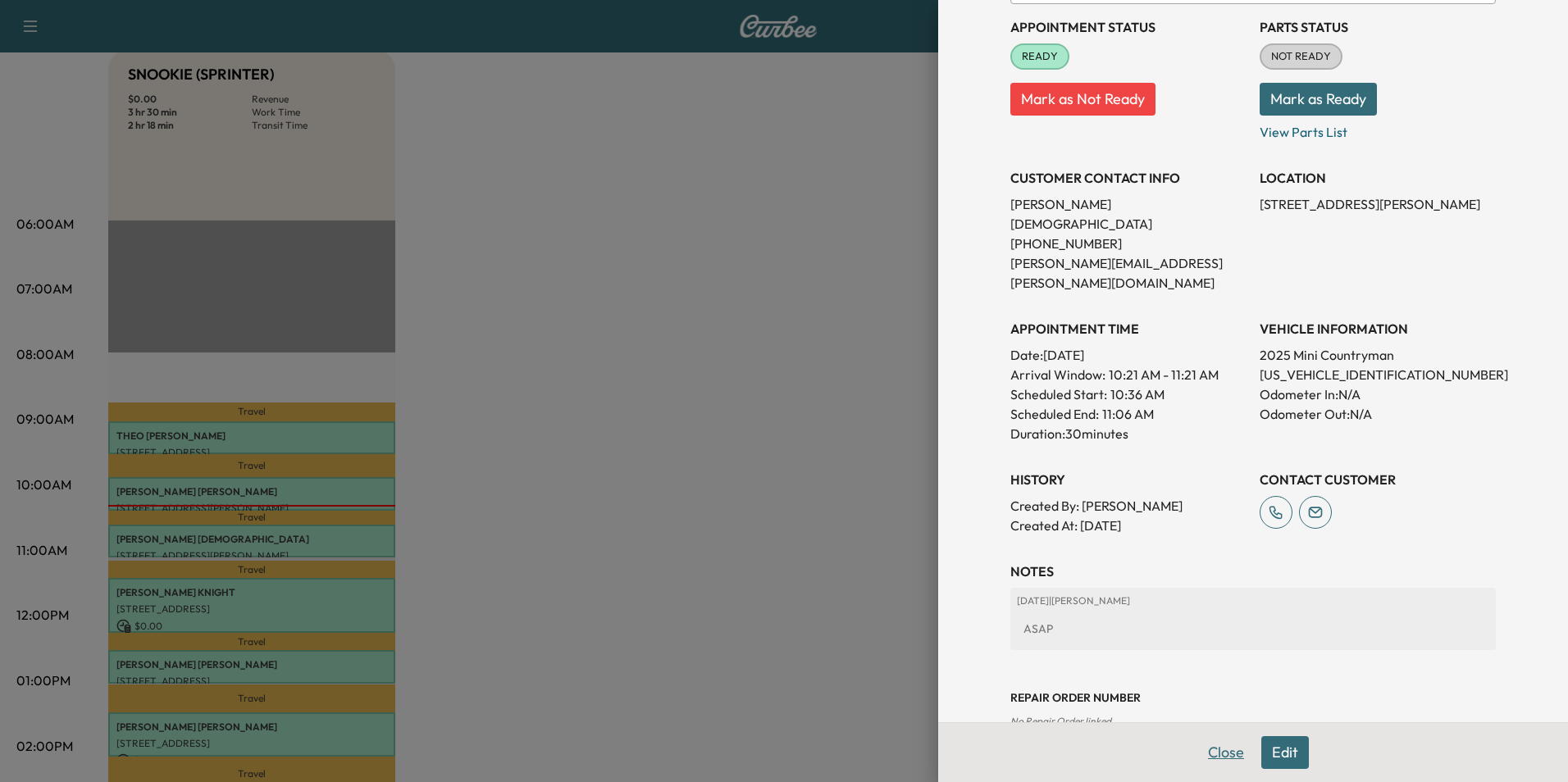
click at [1214, 752] on button "Close" at bounding box center [1226, 752] width 58 height 33
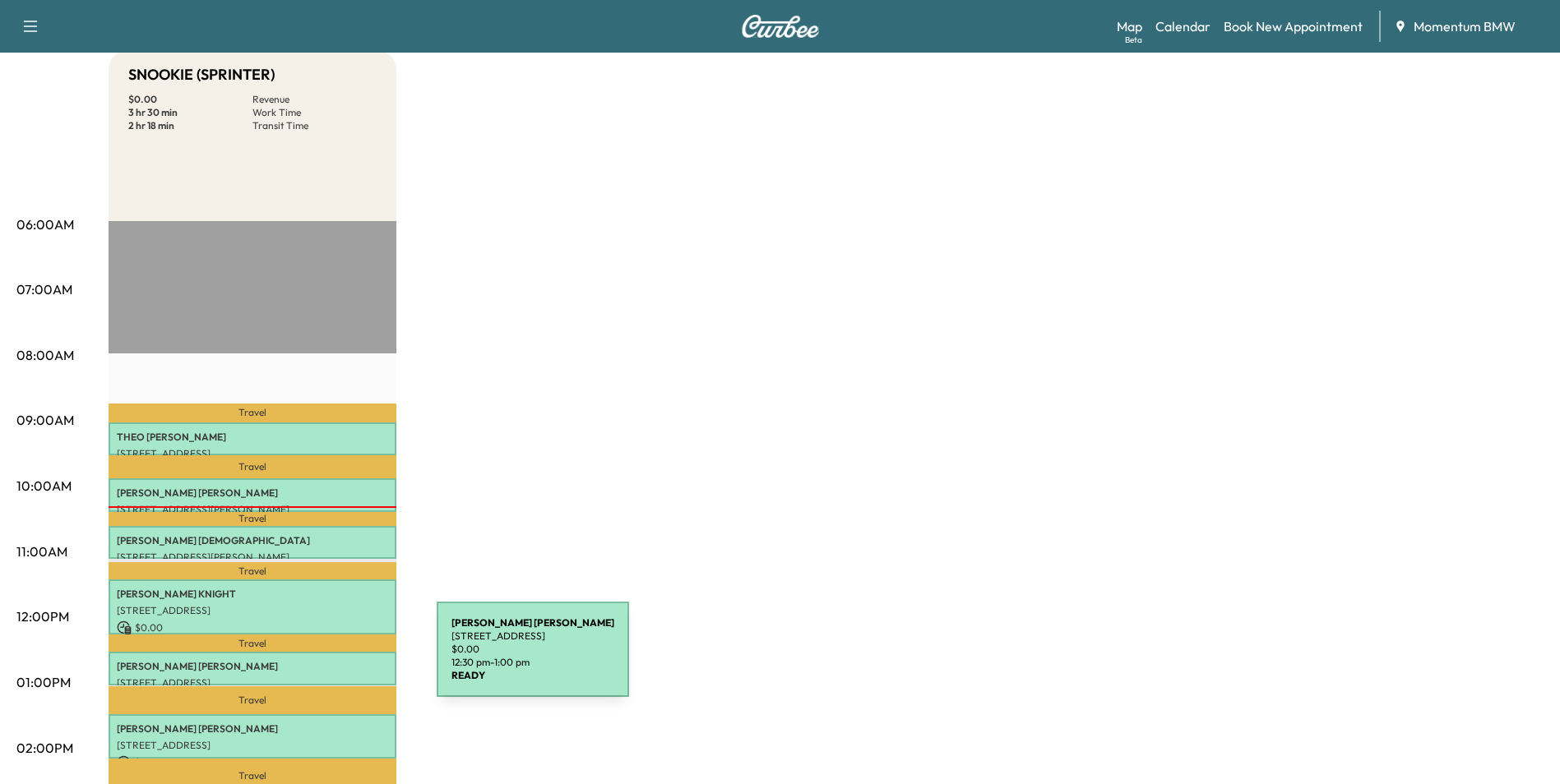
click at [315, 660] on p "[PERSON_NAME]" at bounding box center [252, 666] width 271 height 13
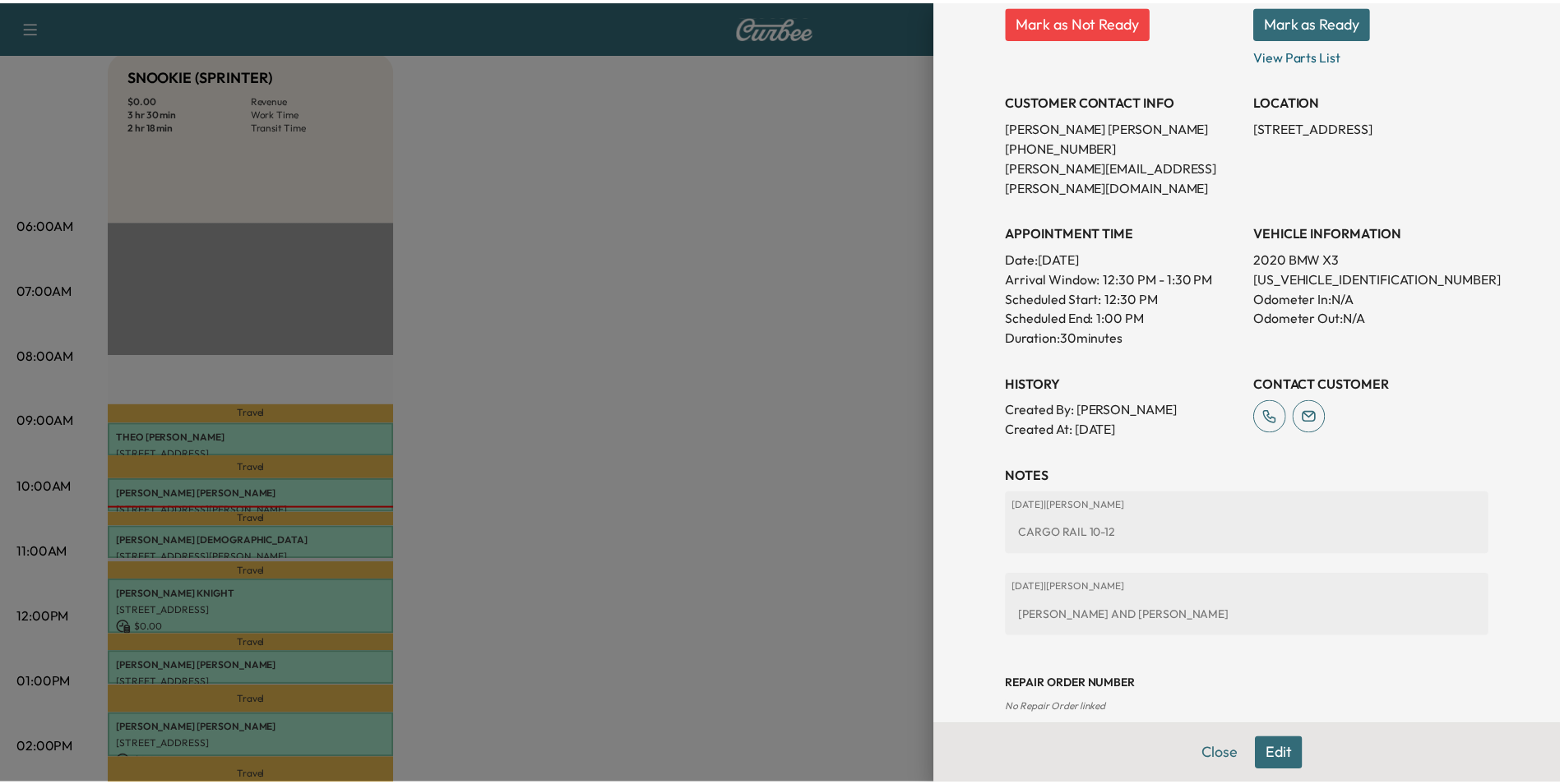
scroll to position [271, 0]
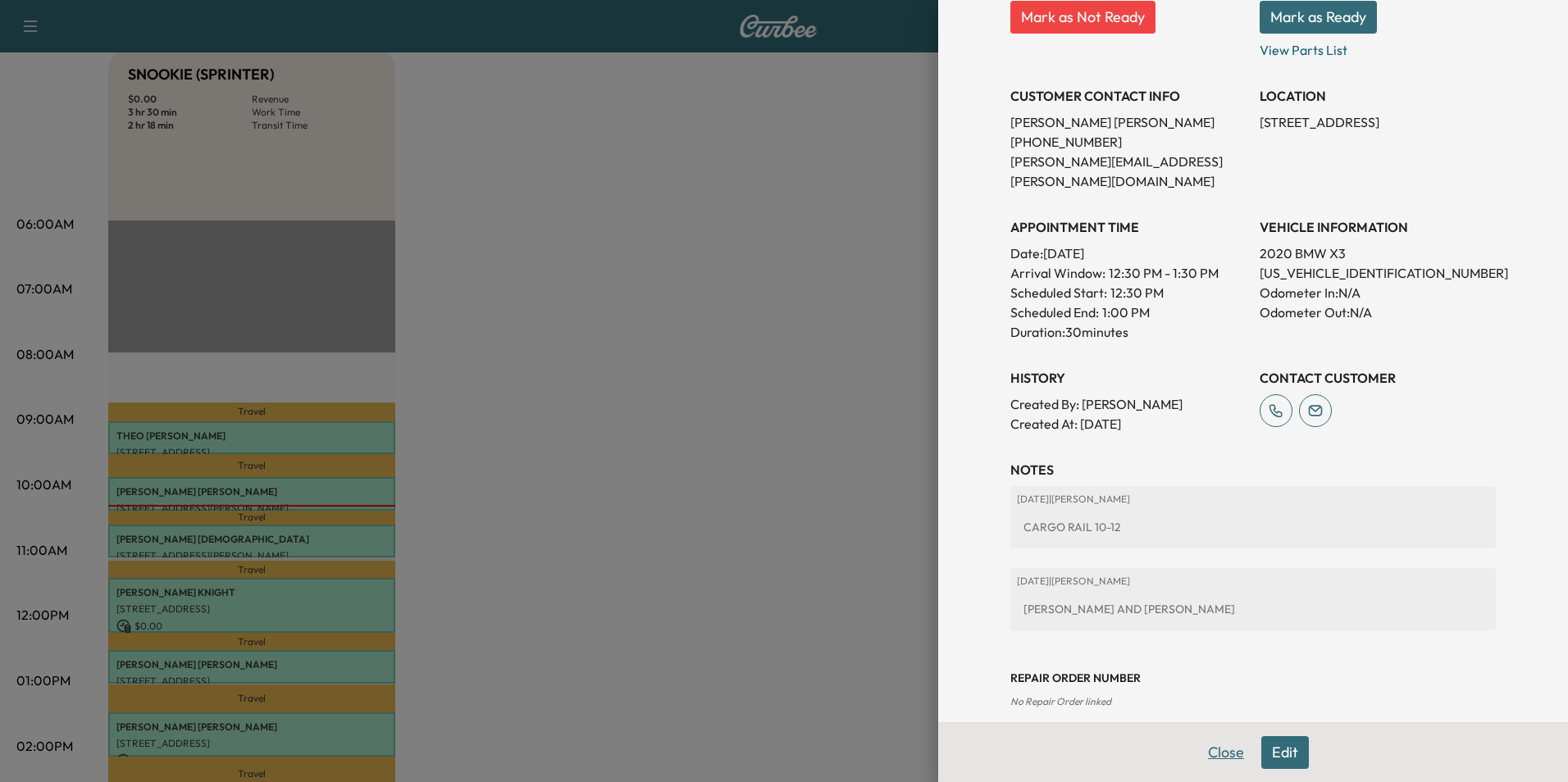
click at [1222, 758] on button "Close" at bounding box center [1226, 752] width 58 height 33
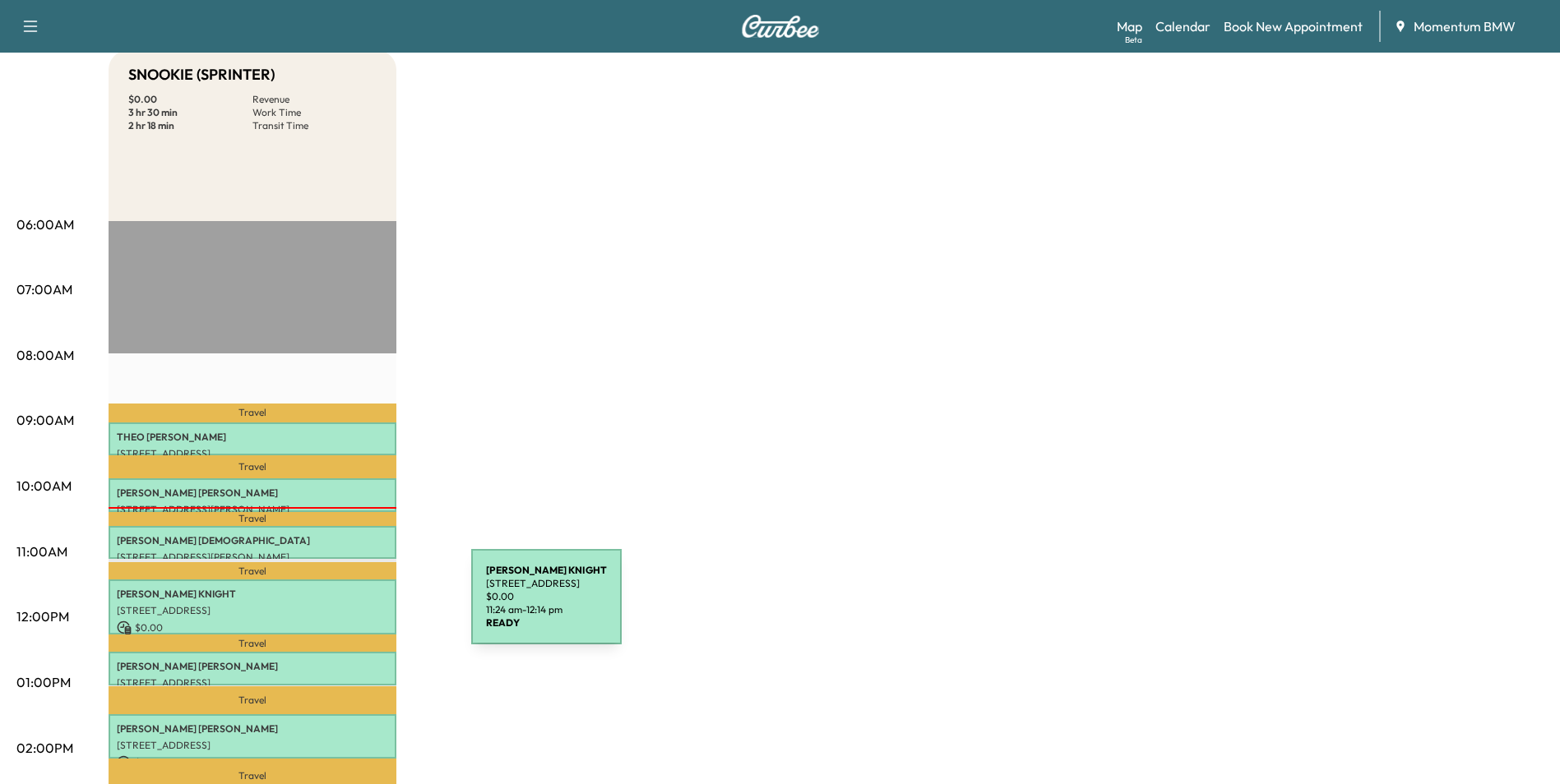
click at [348, 607] on p "[STREET_ADDRESS]" at bounding box center [252, 610] width 271 height 13
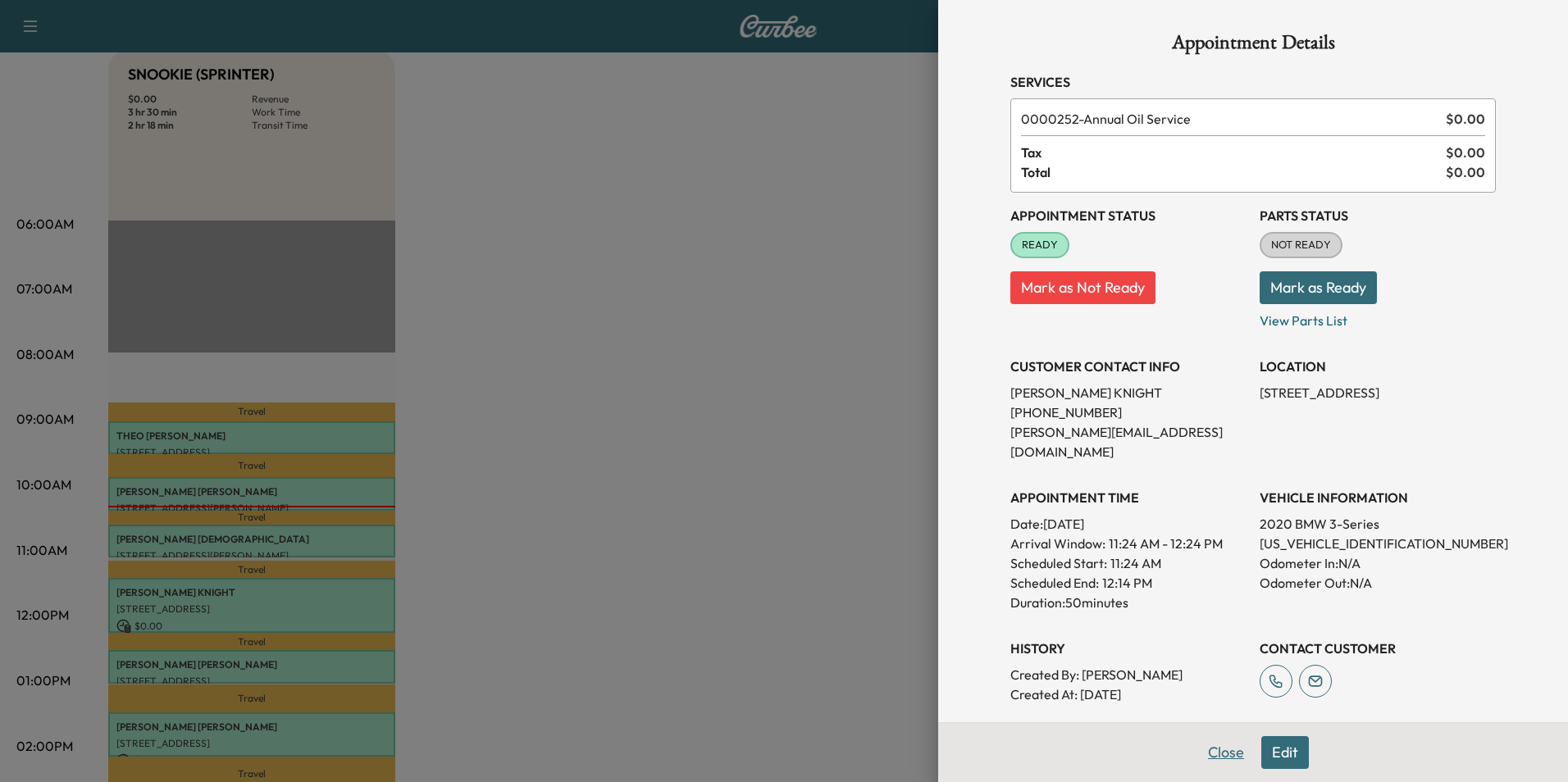
click at [1207, 750] on button "Close" at bounding box center [1226, 752] width 58 height 33
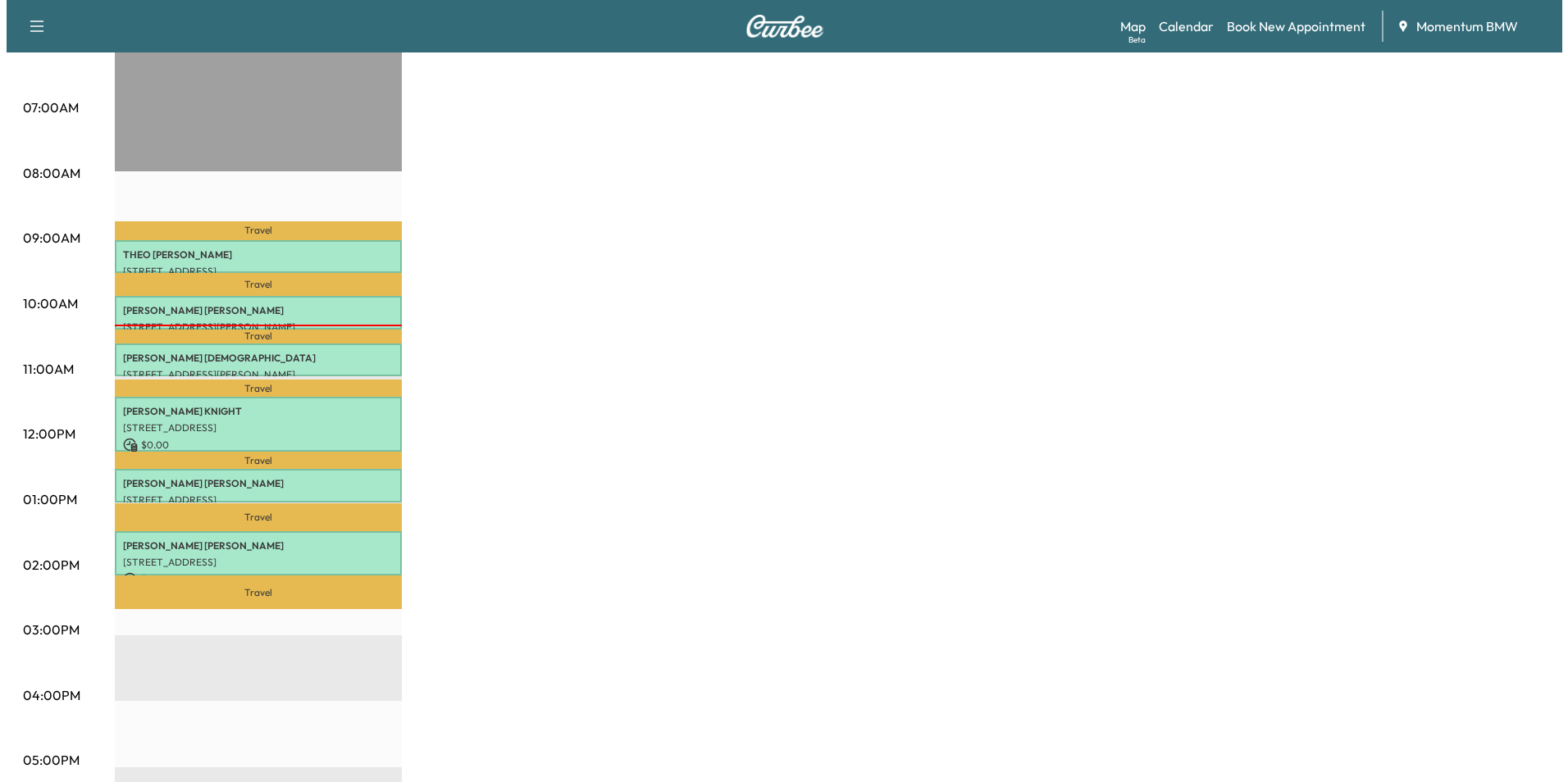
scroll to position [410, 0]
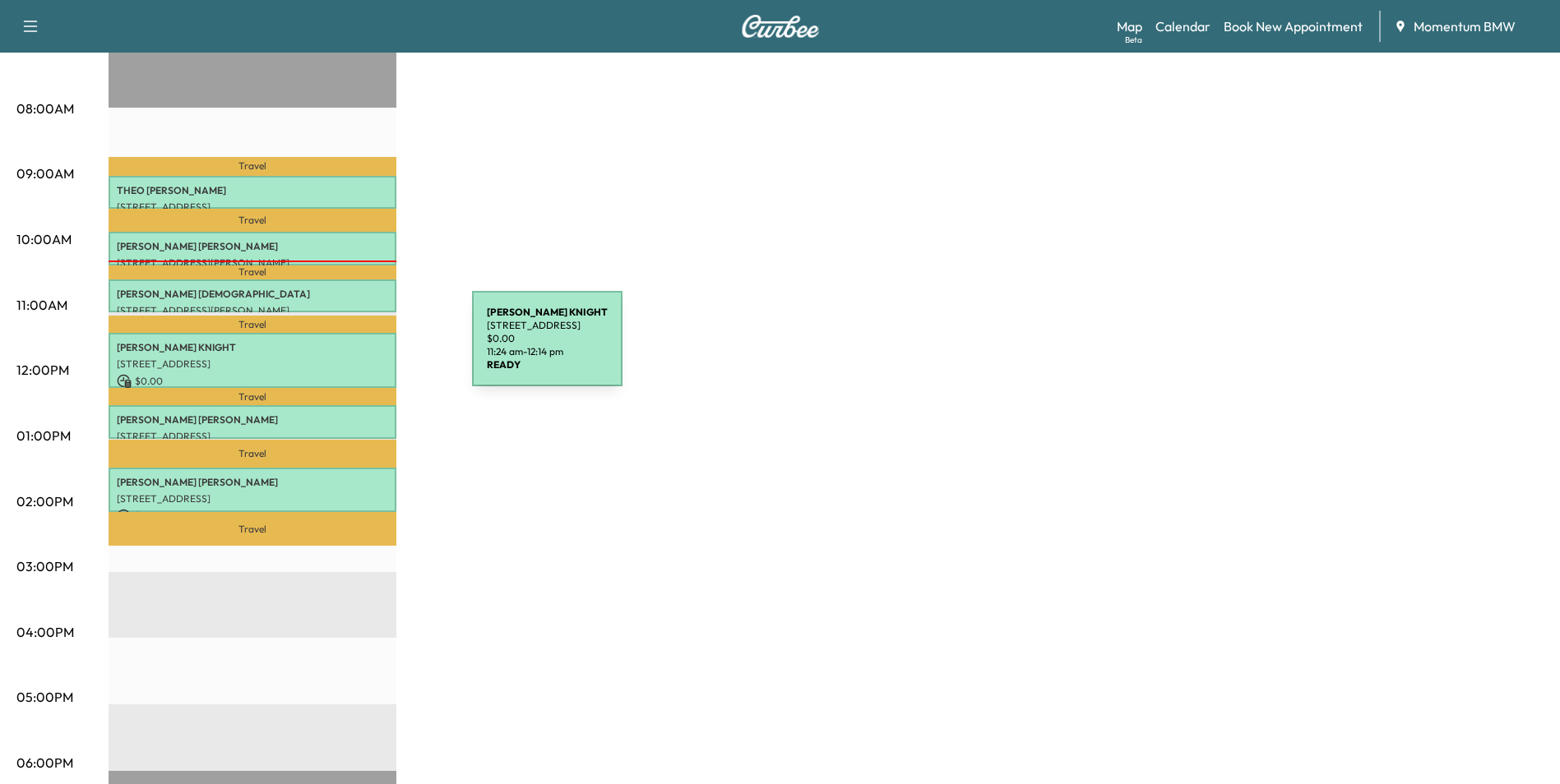
click at [350, 349] on p "[PERSON_NAME]" at bounding box center [252, 347] width 271 height 13
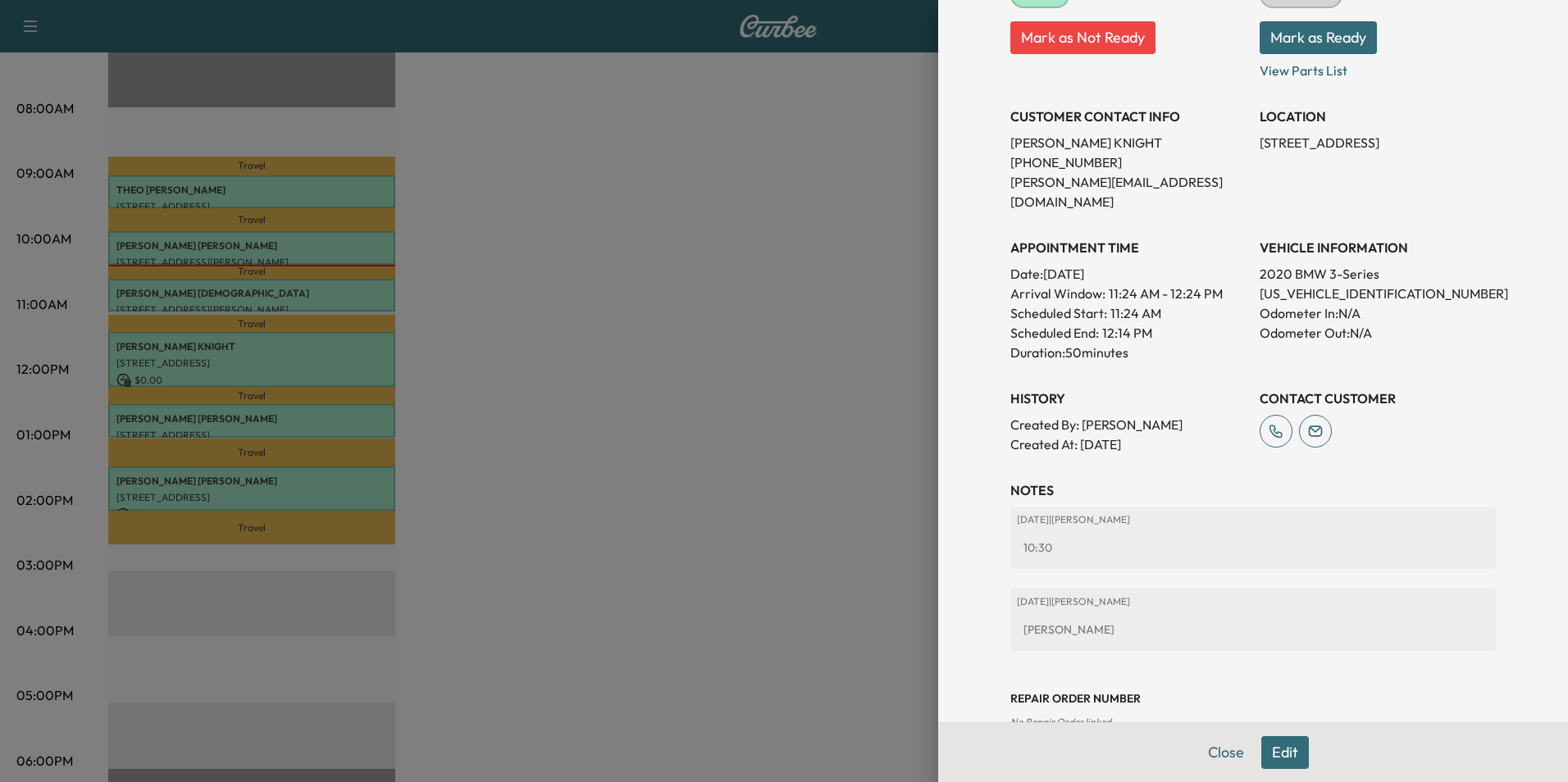
scroll to position [270, 0]
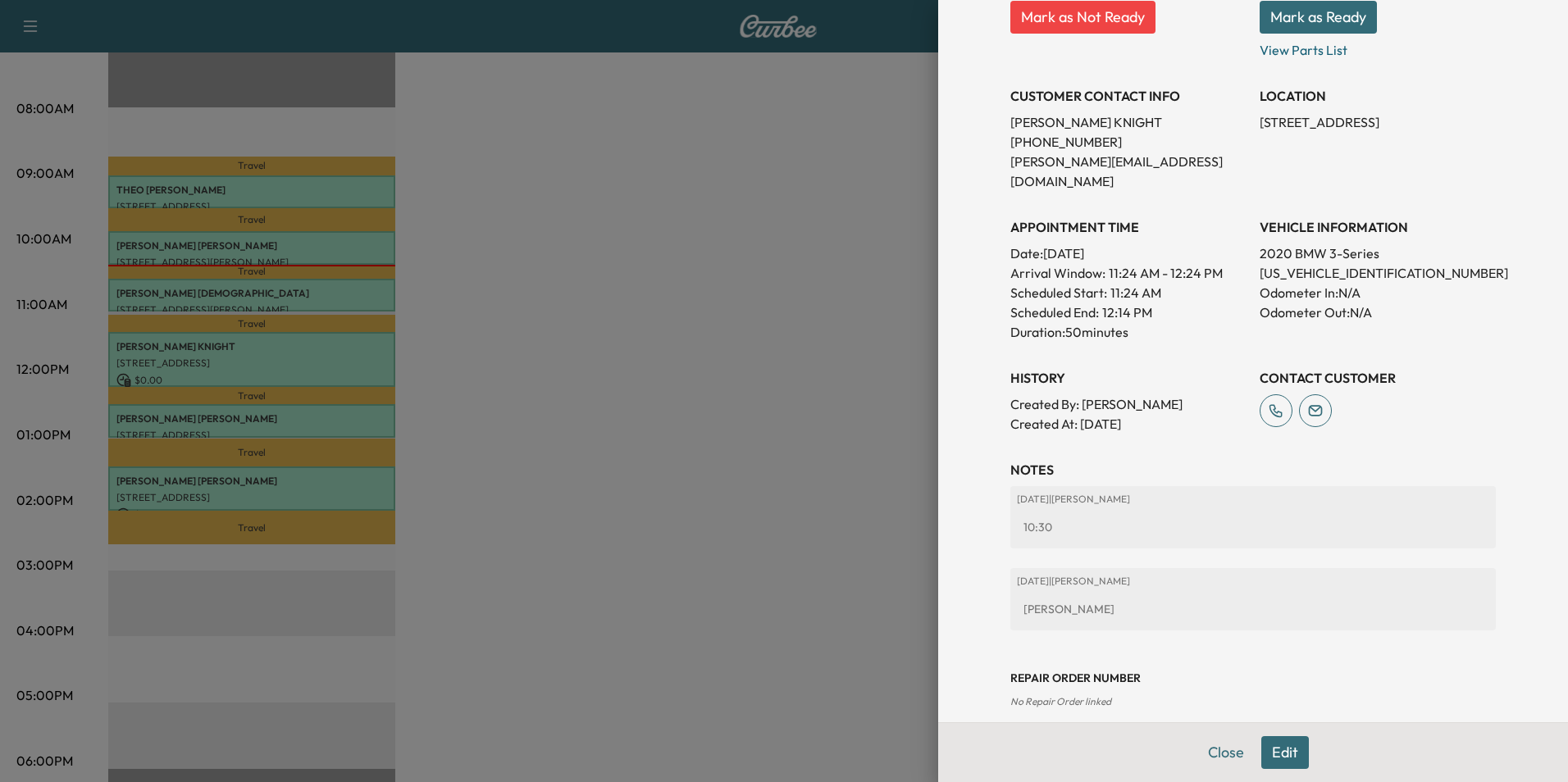
click at [1214, 752] on button "Close" at bounding box center [1226, 752] width 58 height 33
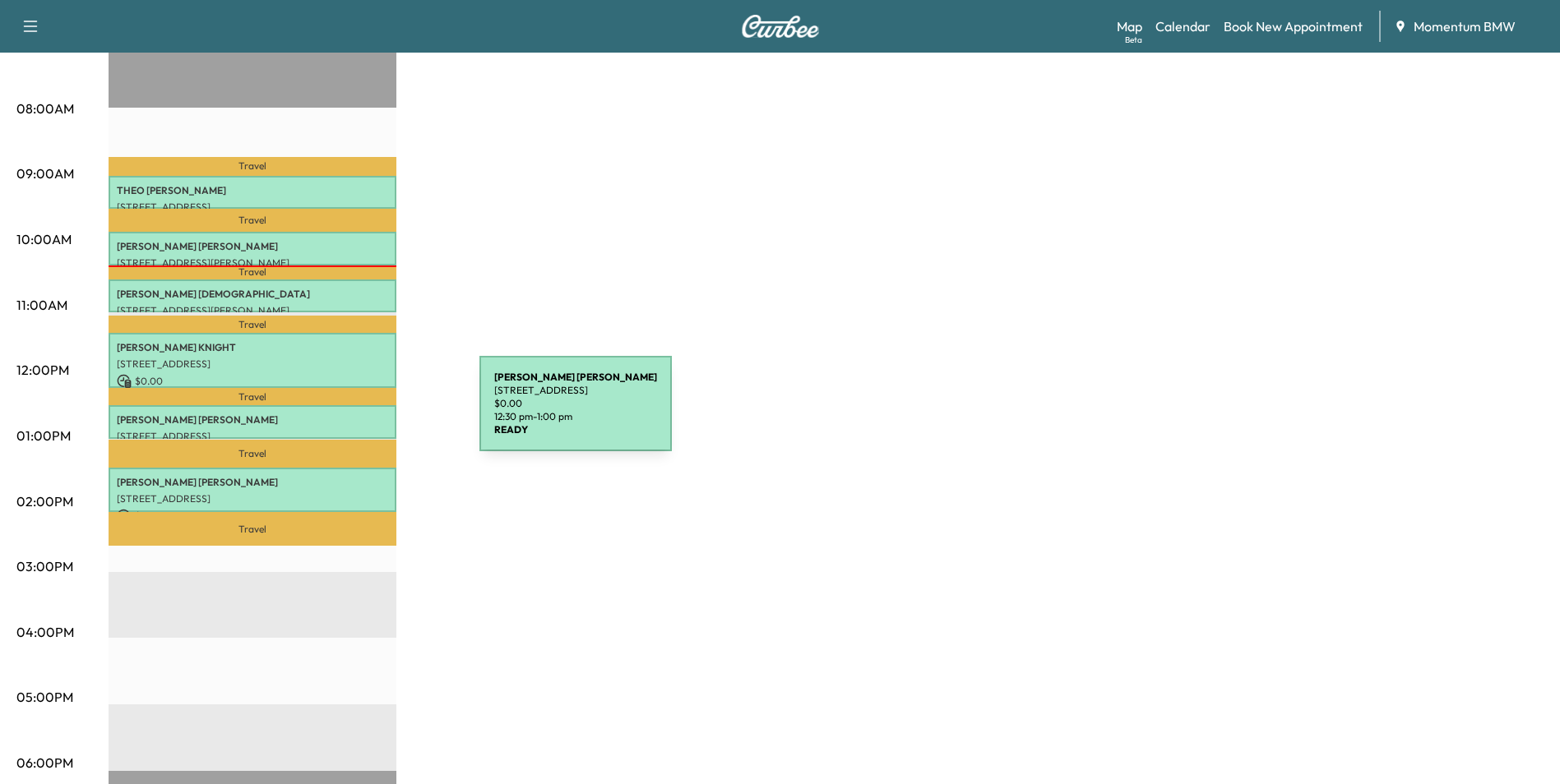
click at [356, 413] on p "[PERSON_NAME]" at bounding box center [252, 419] width 271 height 13
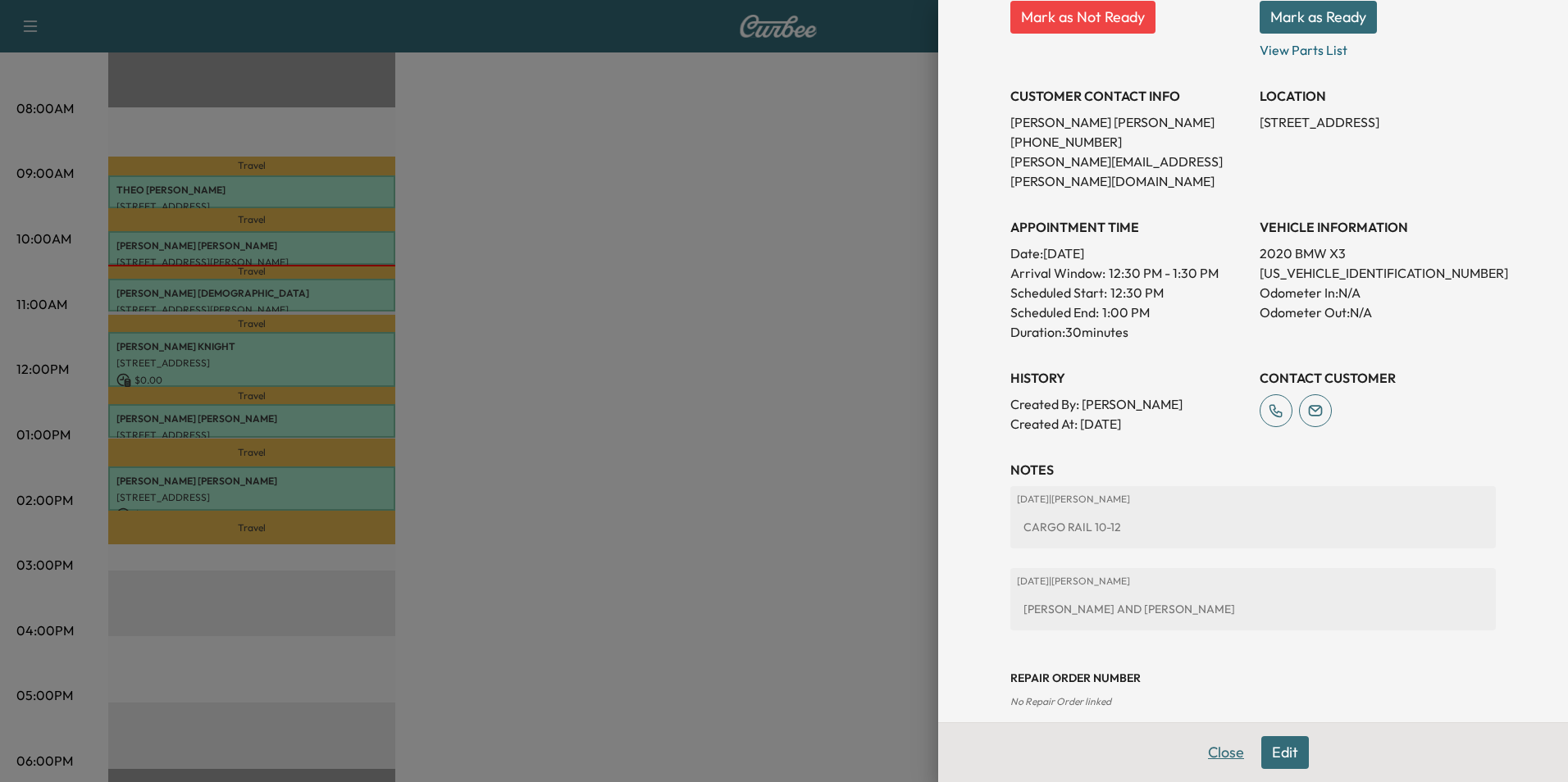
click at [1214, 751] on button "Close" at bounding box center [1226, 752] width 58 height 33
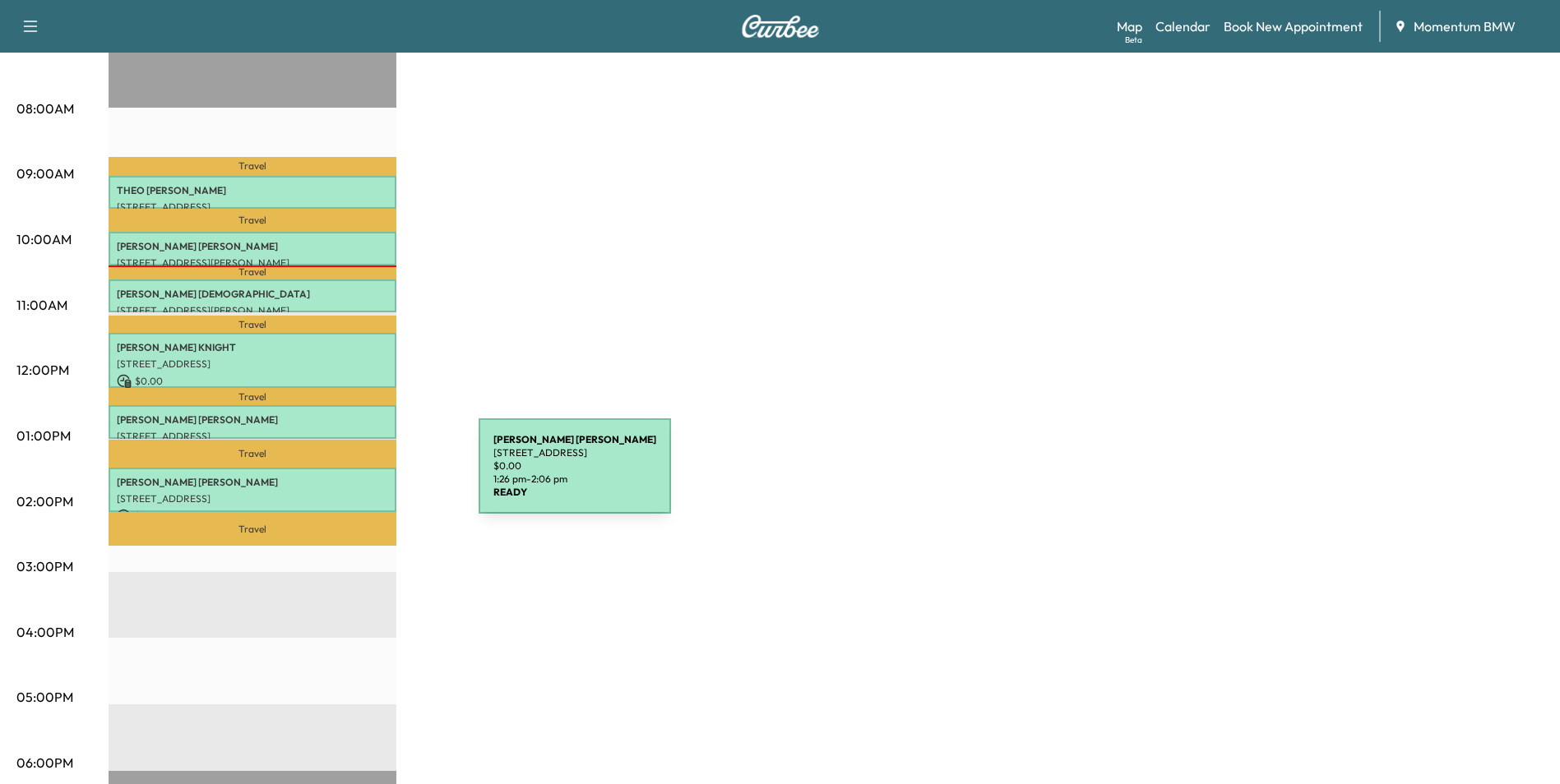
click at [355, 476] on p "[PERSON_NAME]" at bounding box center [252, 482] width 271 height 13
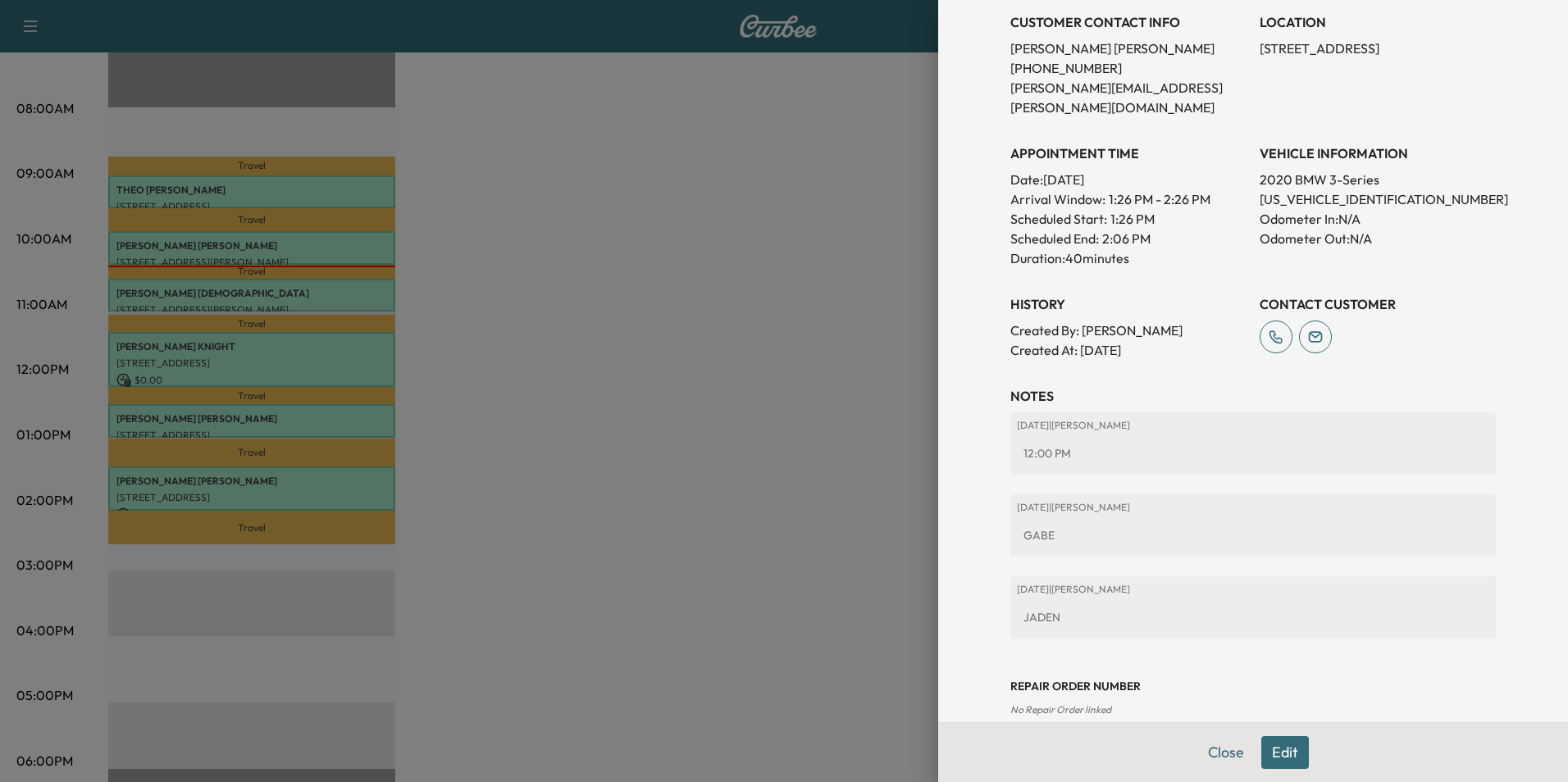
scroll to position [353, 0]
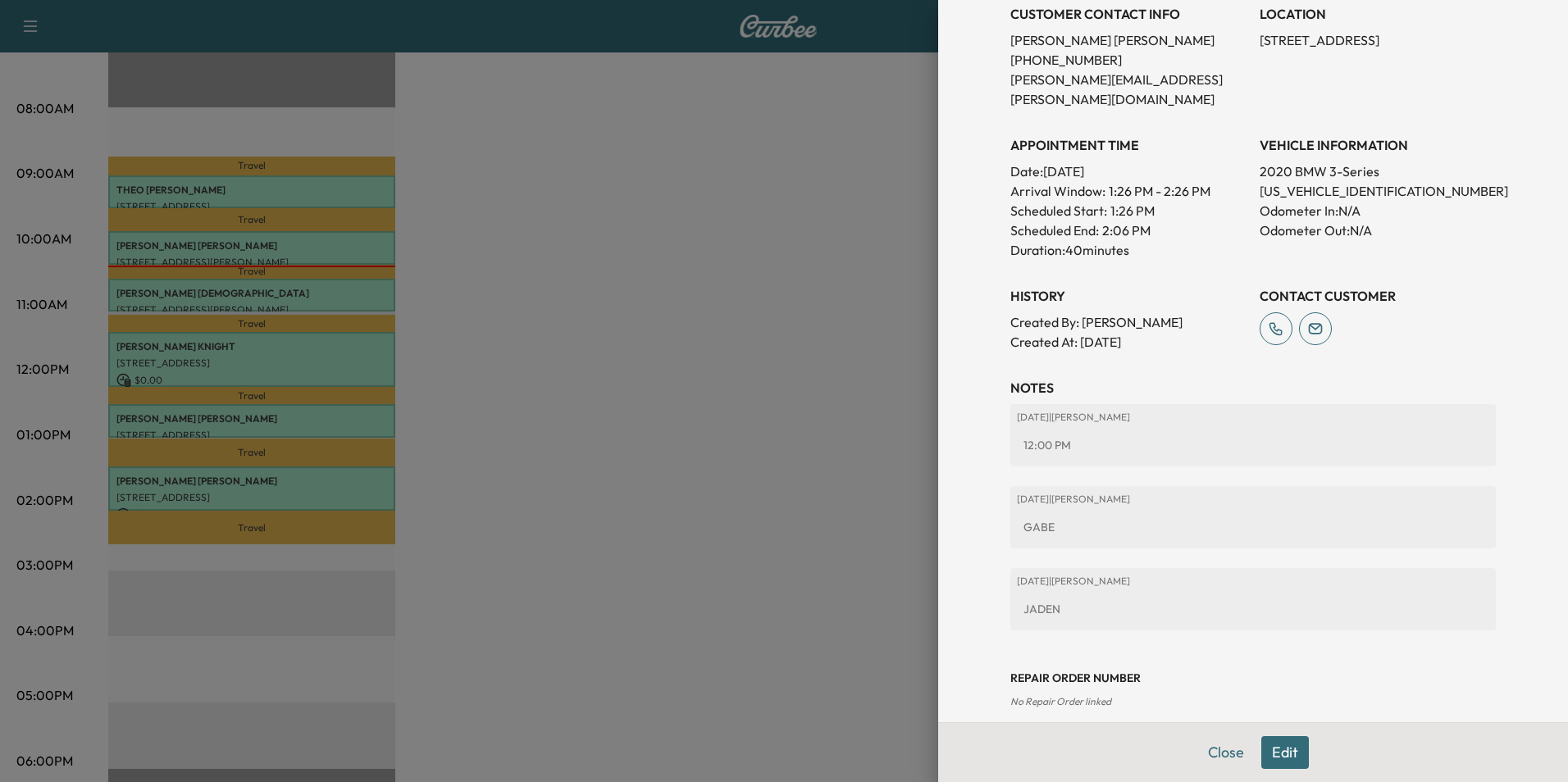
click at [1285, 759] on button "Edit" at bounding box center [1285, 752] width 48 height 33
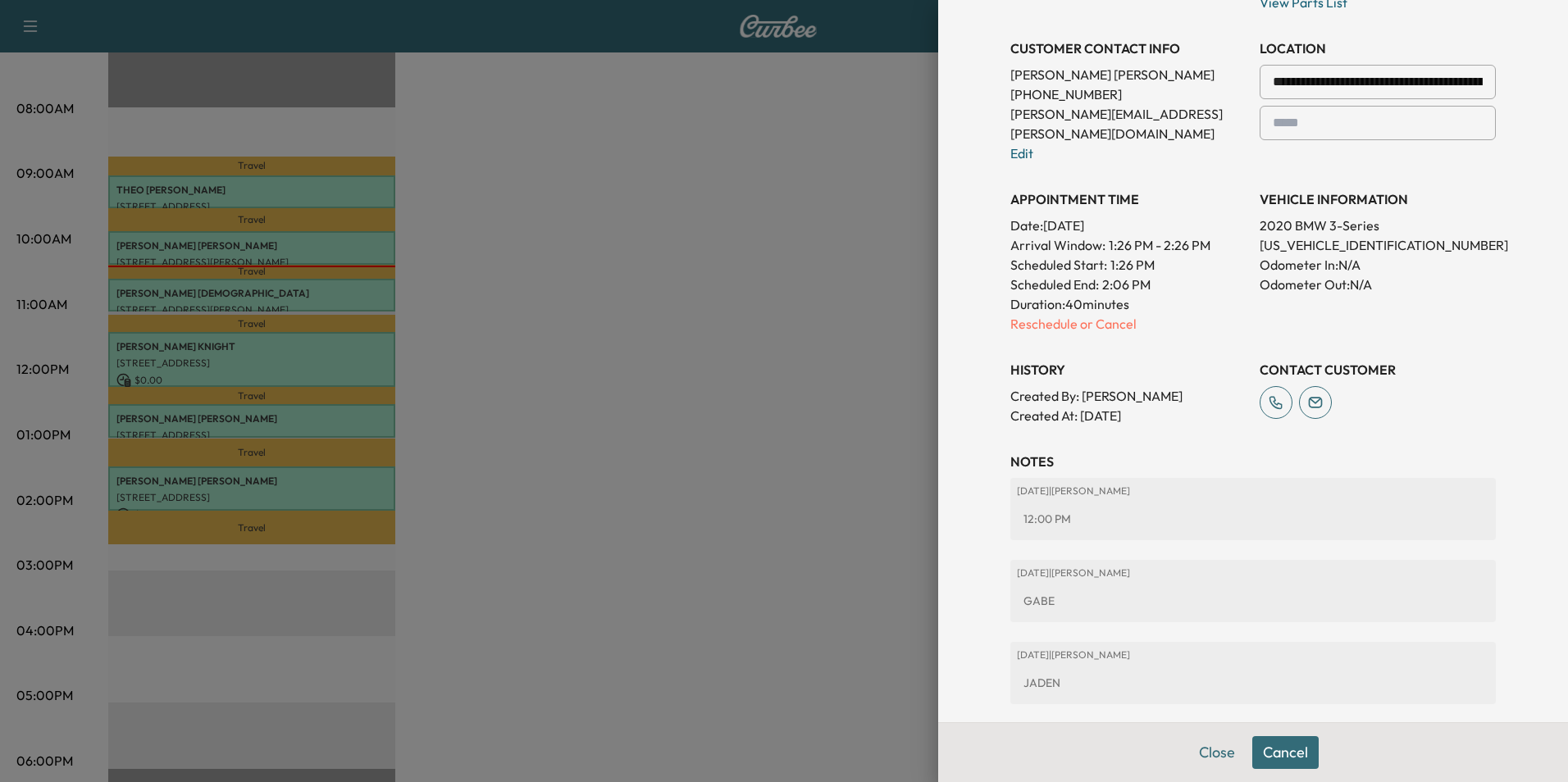
scroll to position [387, 0]
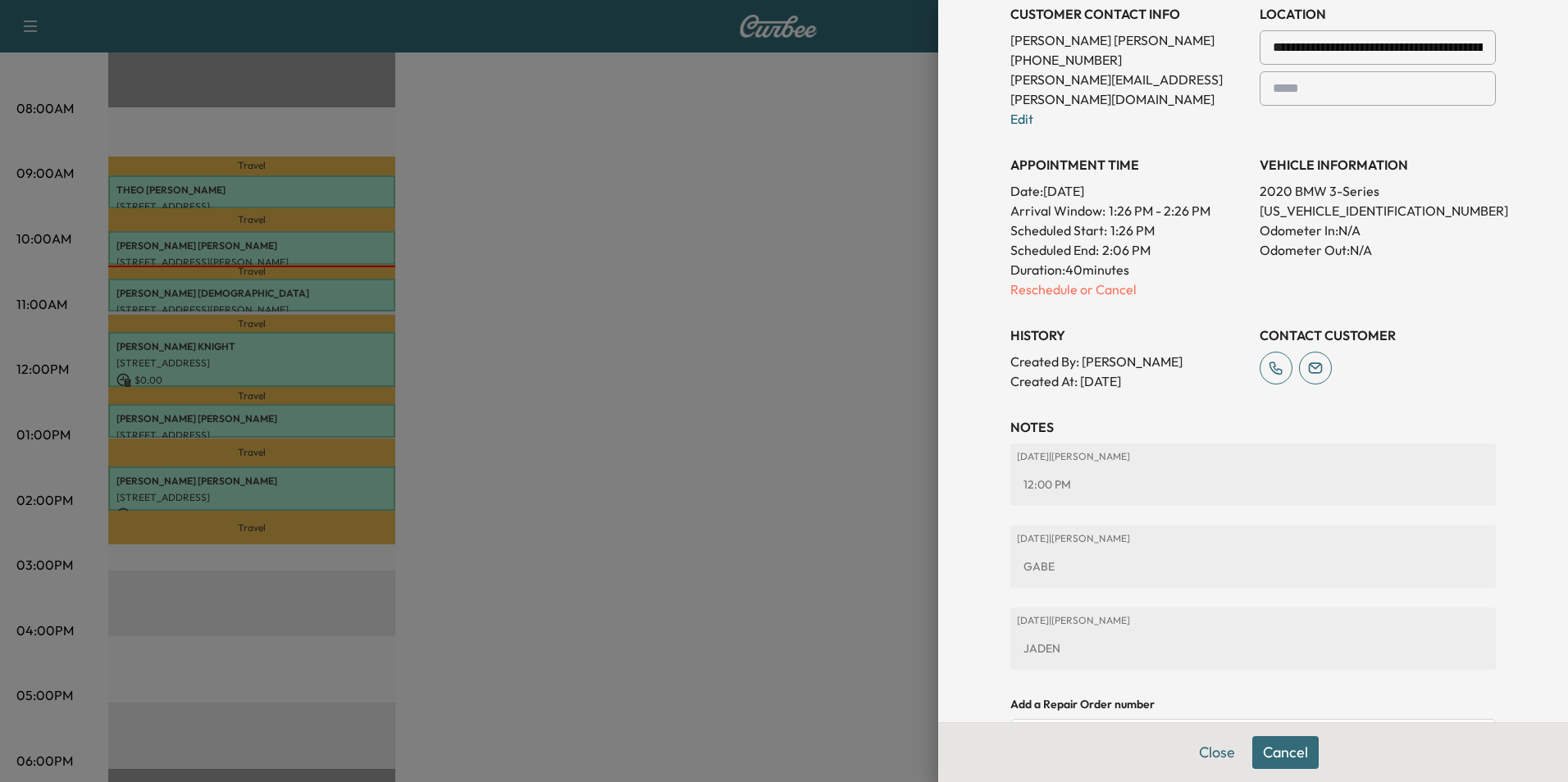
click at [1090, 634] on div "JADEN" at bounding box center [1253, 649] width 473 height 30
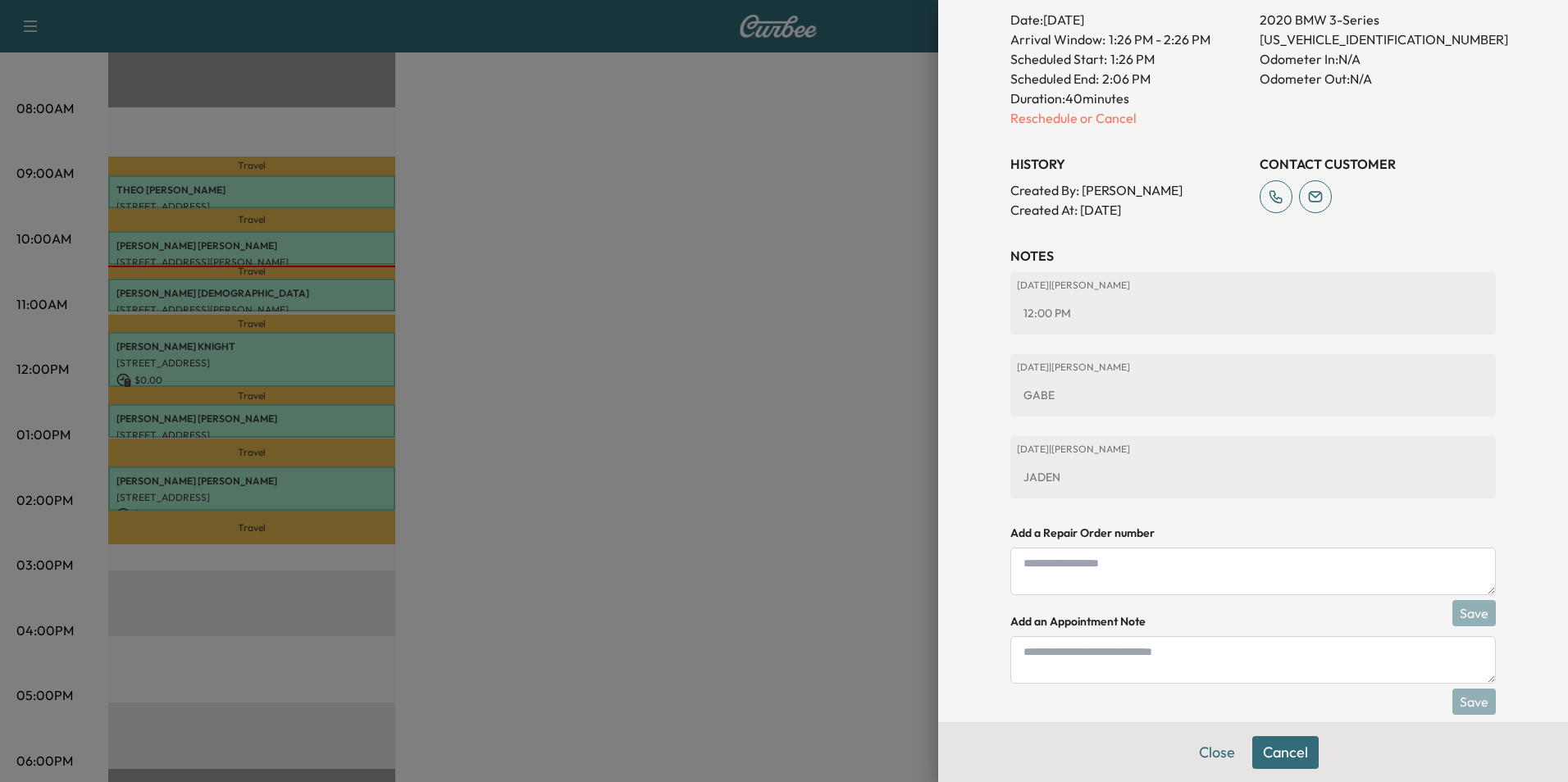
scroll to position [564, 0]
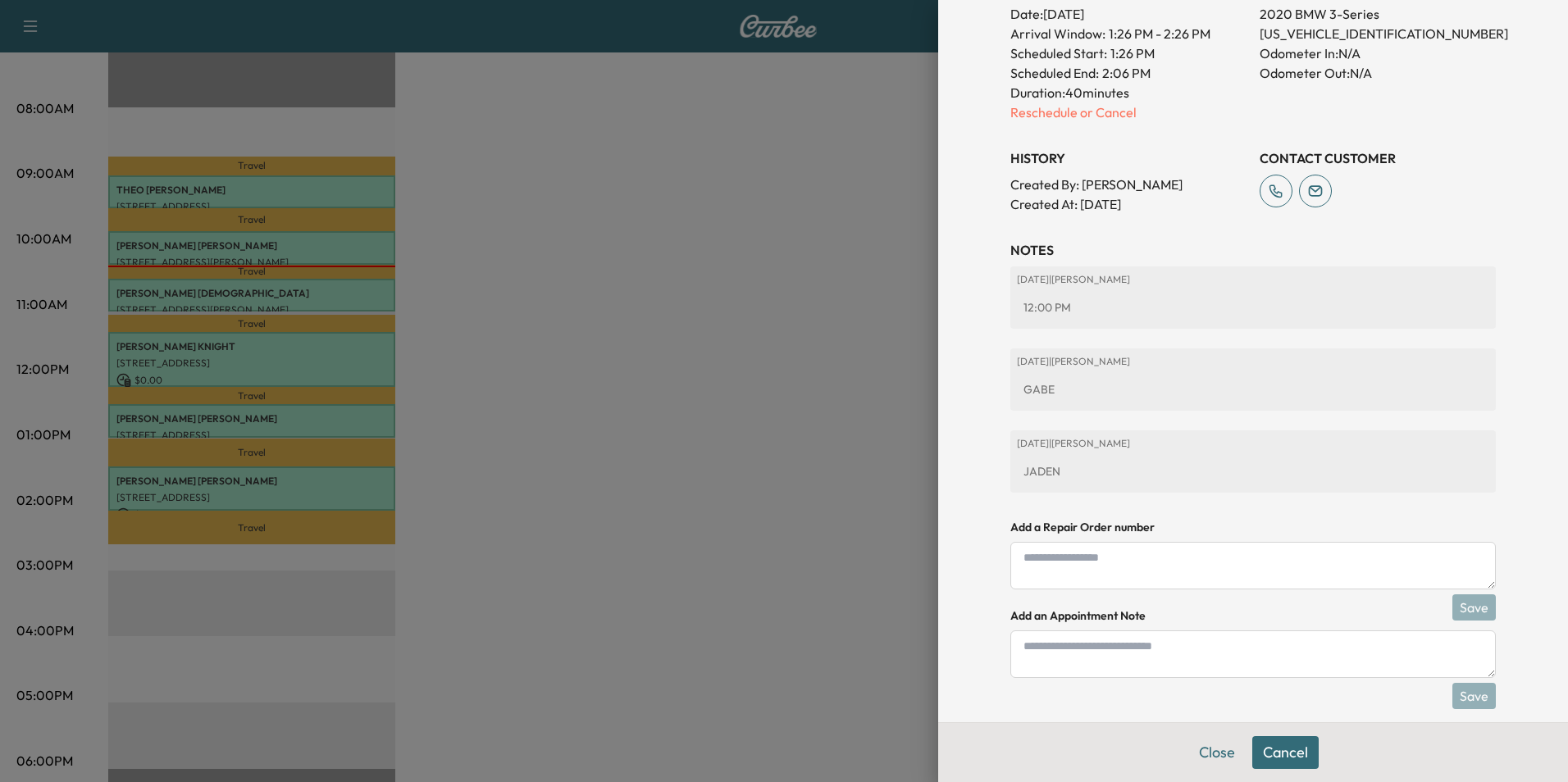
click at [1150, 632] on textarea at bounding box center [1253, 654] width 485 height 48
type textarea "**********"
click at [1472, 683] on button "Save" at bounding box center [1474, 696] width 43 height 26
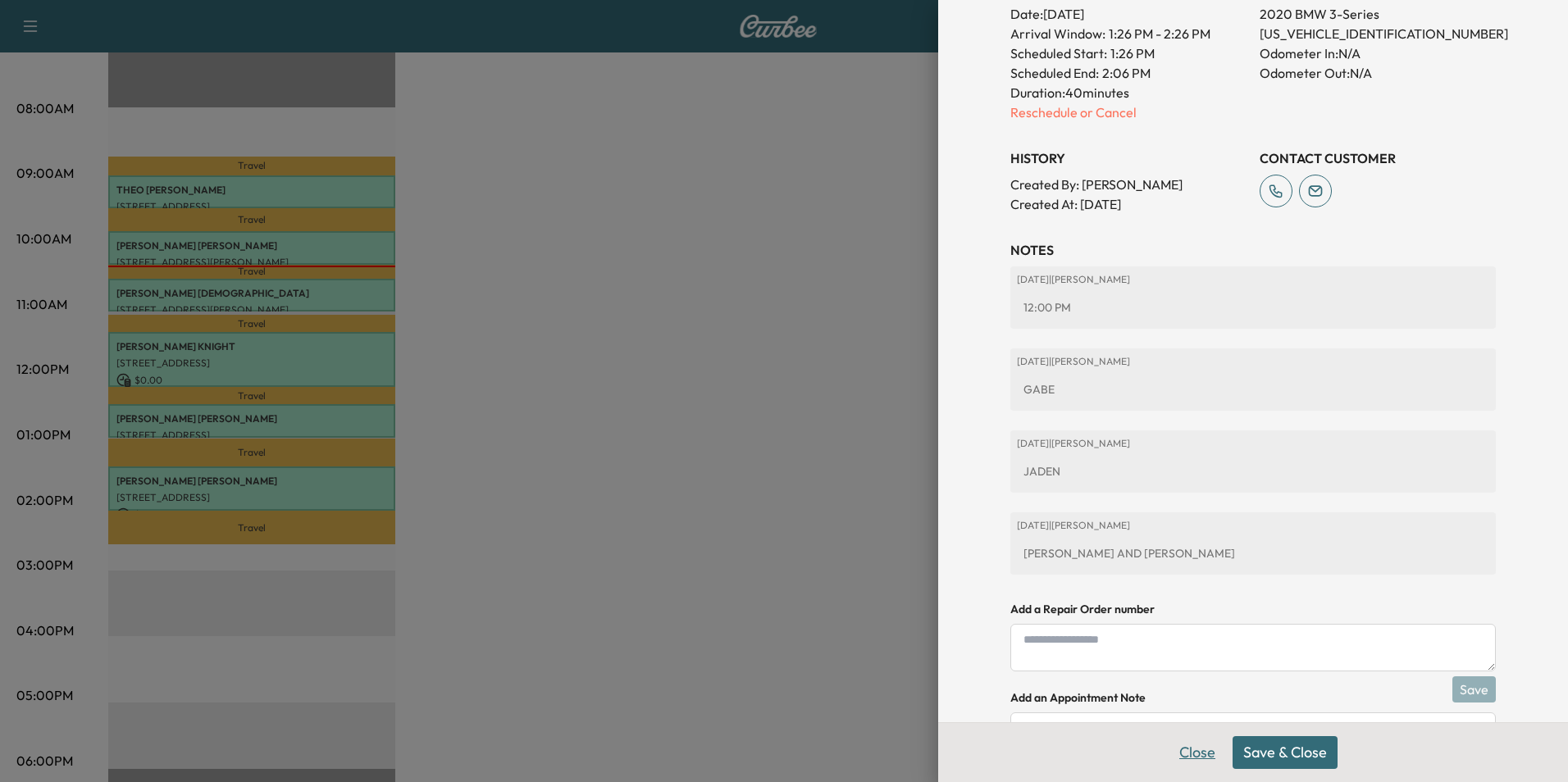
click at [1178, 756] on button "Close" at bounding box center [1197, 752] width 58 height 33
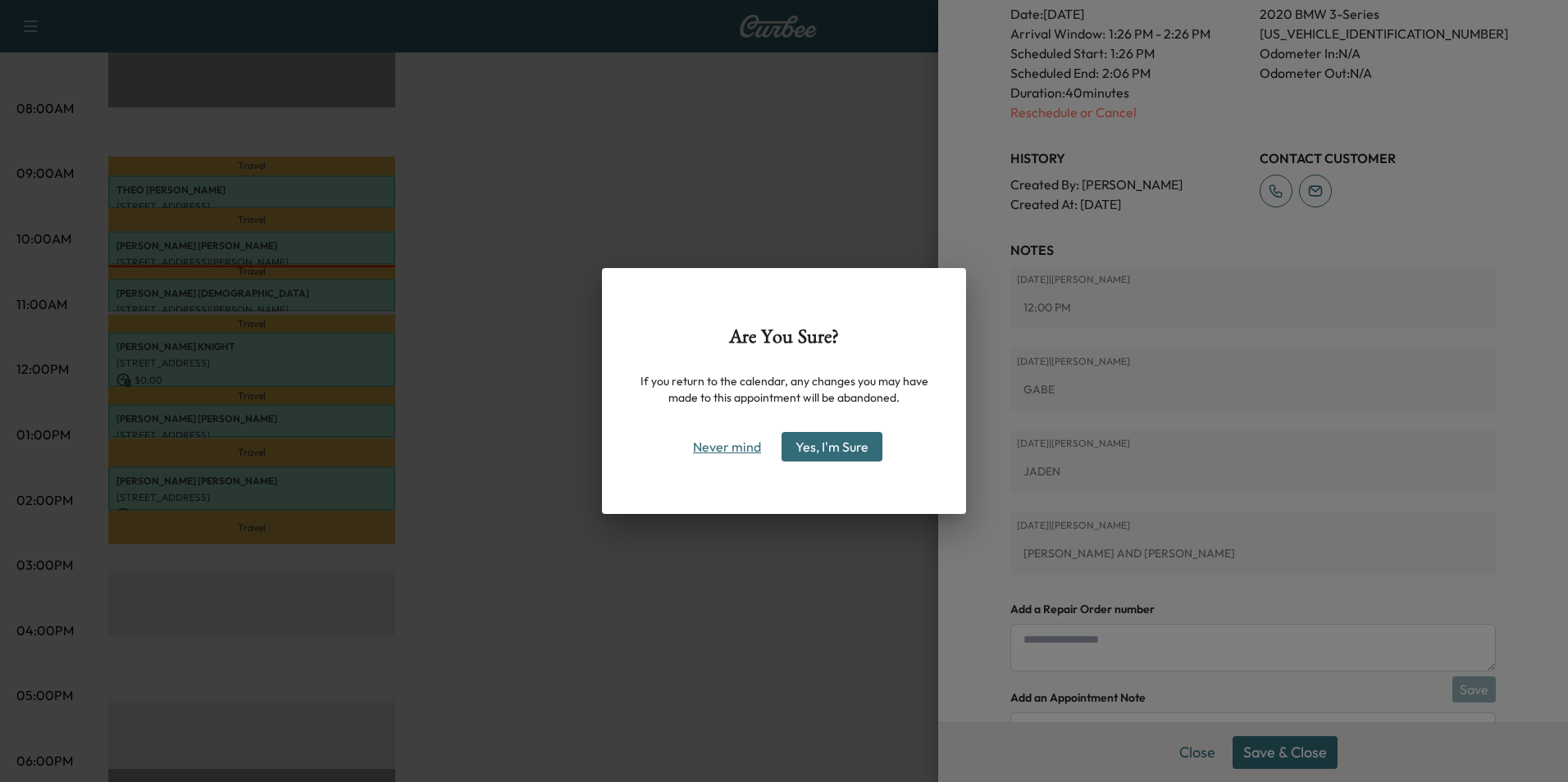
click at [739, 442] on button "Never mind" at bounding box center [727, 446] width 82 height 26
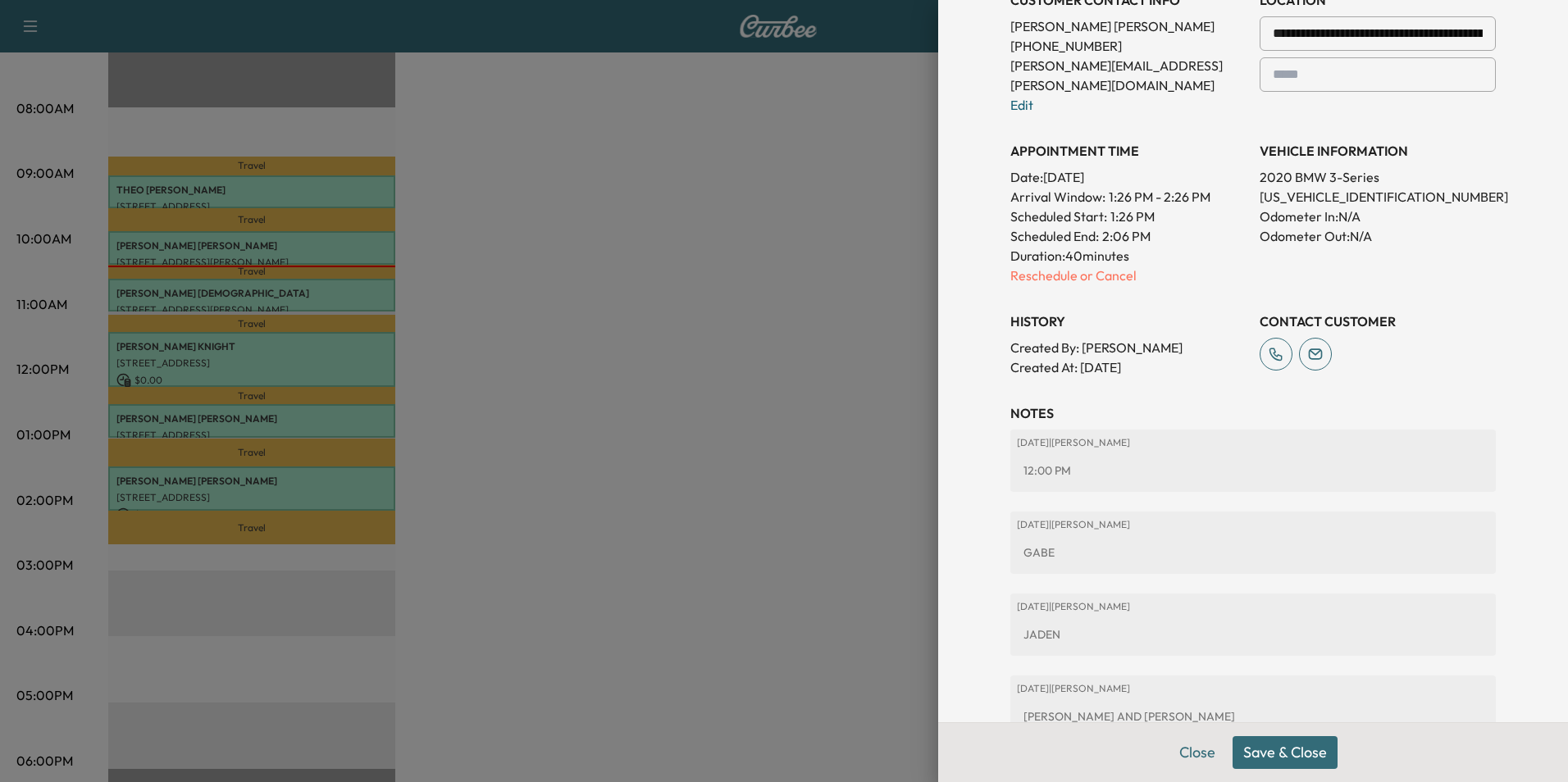
scroll to position [318, 0]
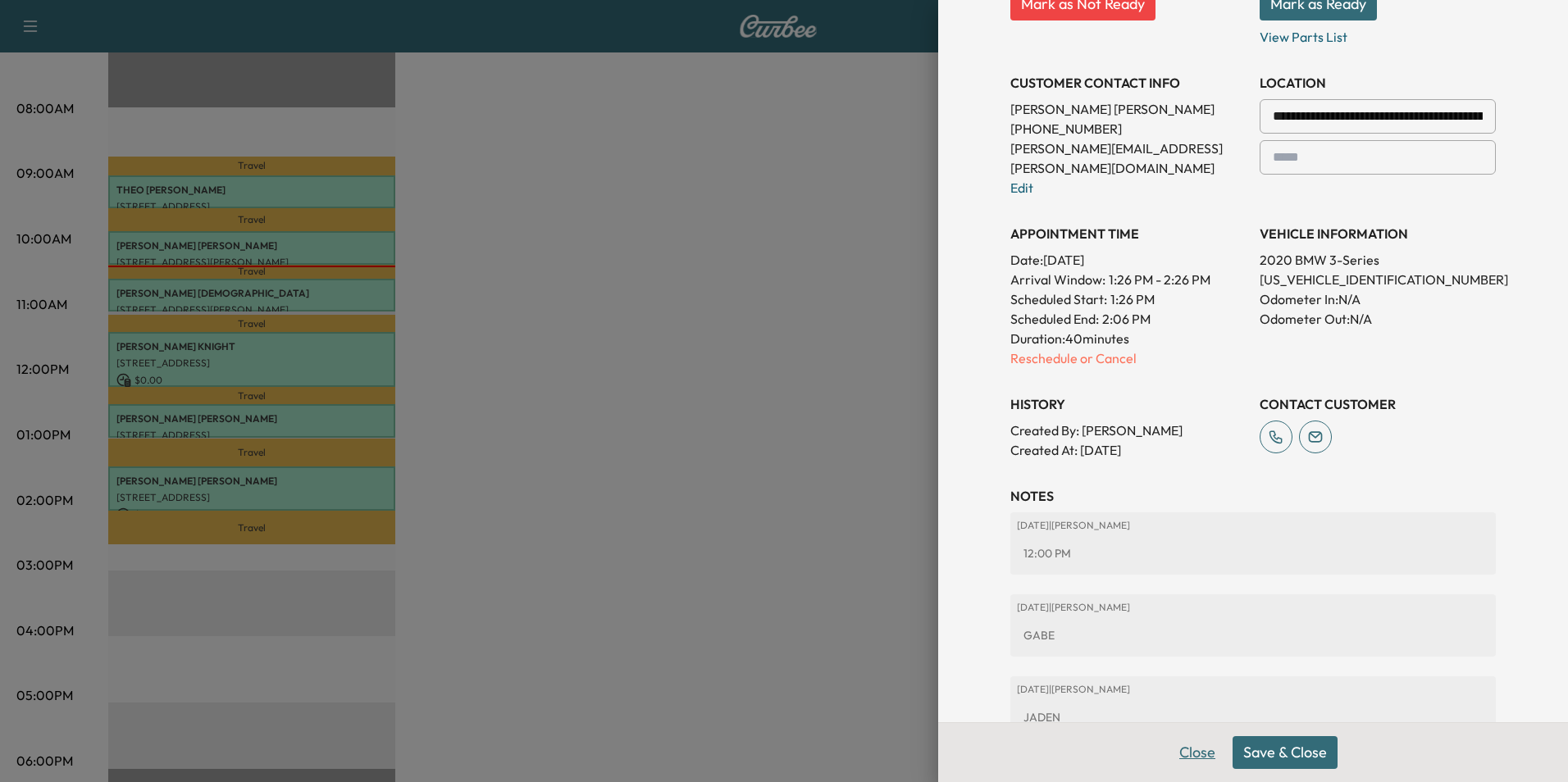
click at [1176, 751] on button "Close" at bounding box center [1197, 752] width 58 height 33
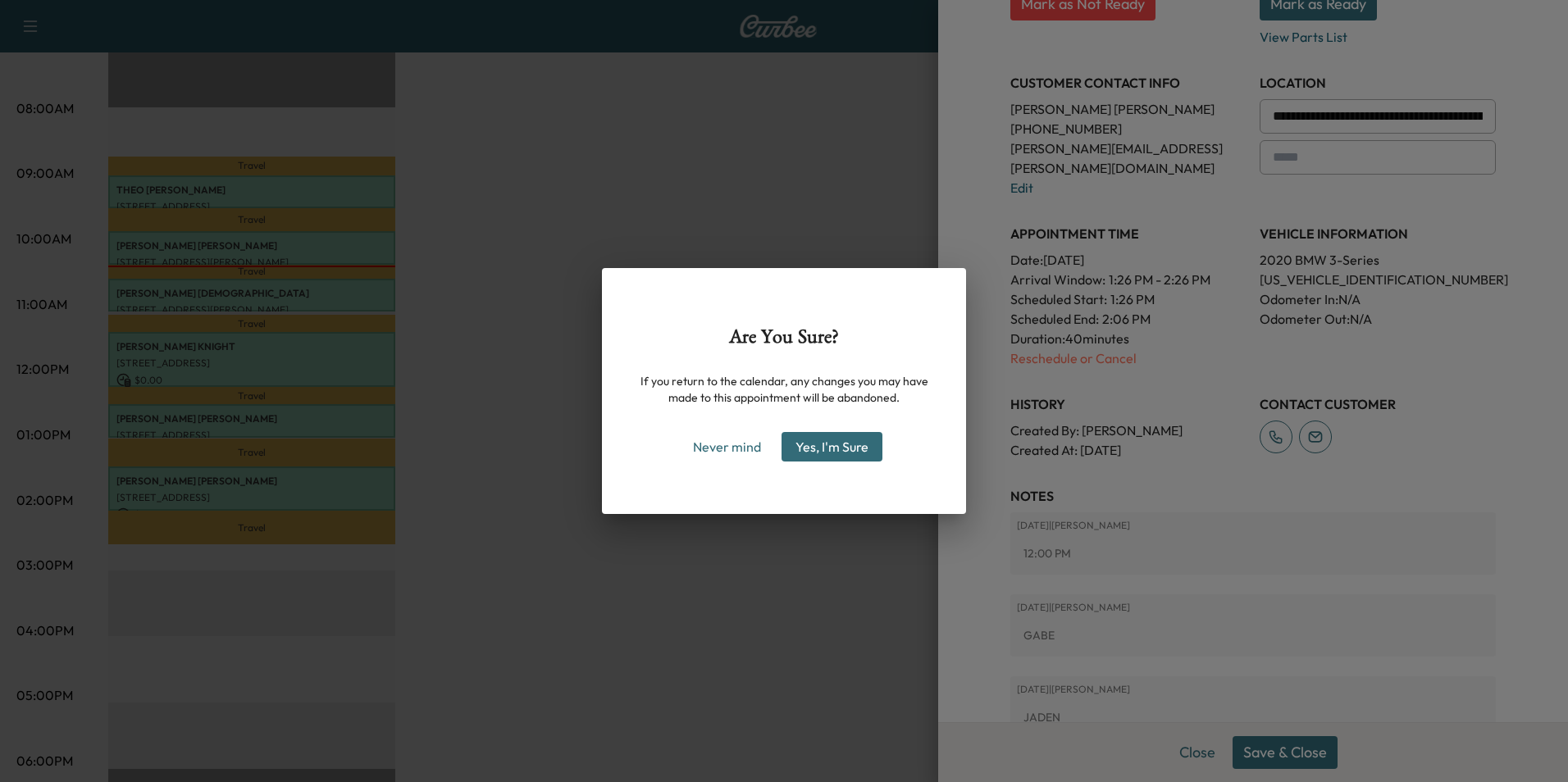
click at [832, 449] on button "Yes, I'm Sure" at bounding box center [831, 446] width 101 height 30
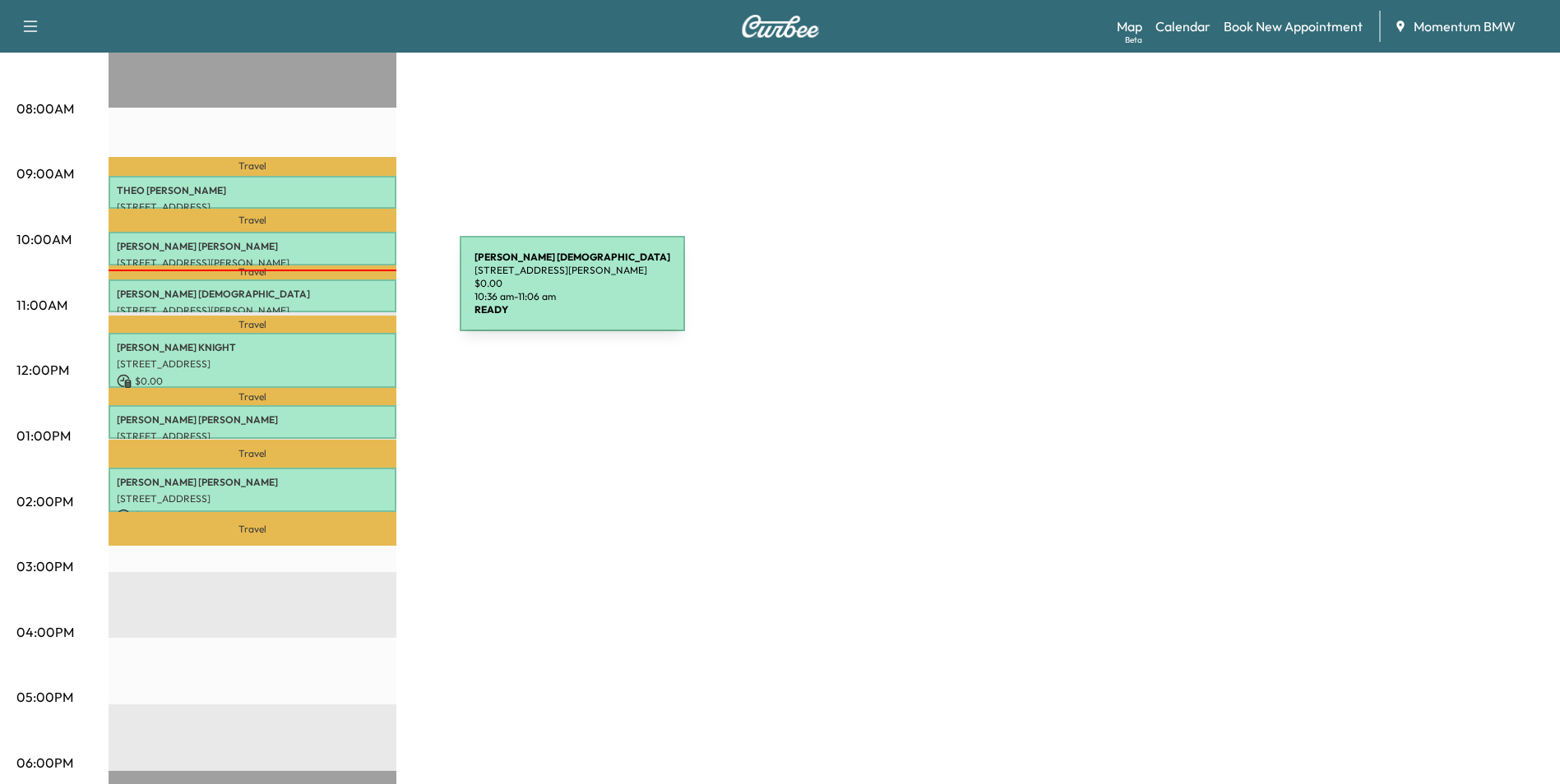
click at [337, 293] on p "[PERSON_NAME][DEMOGRAPHIC_DATA]" at bounding box center [252, 294] width 271 height 13
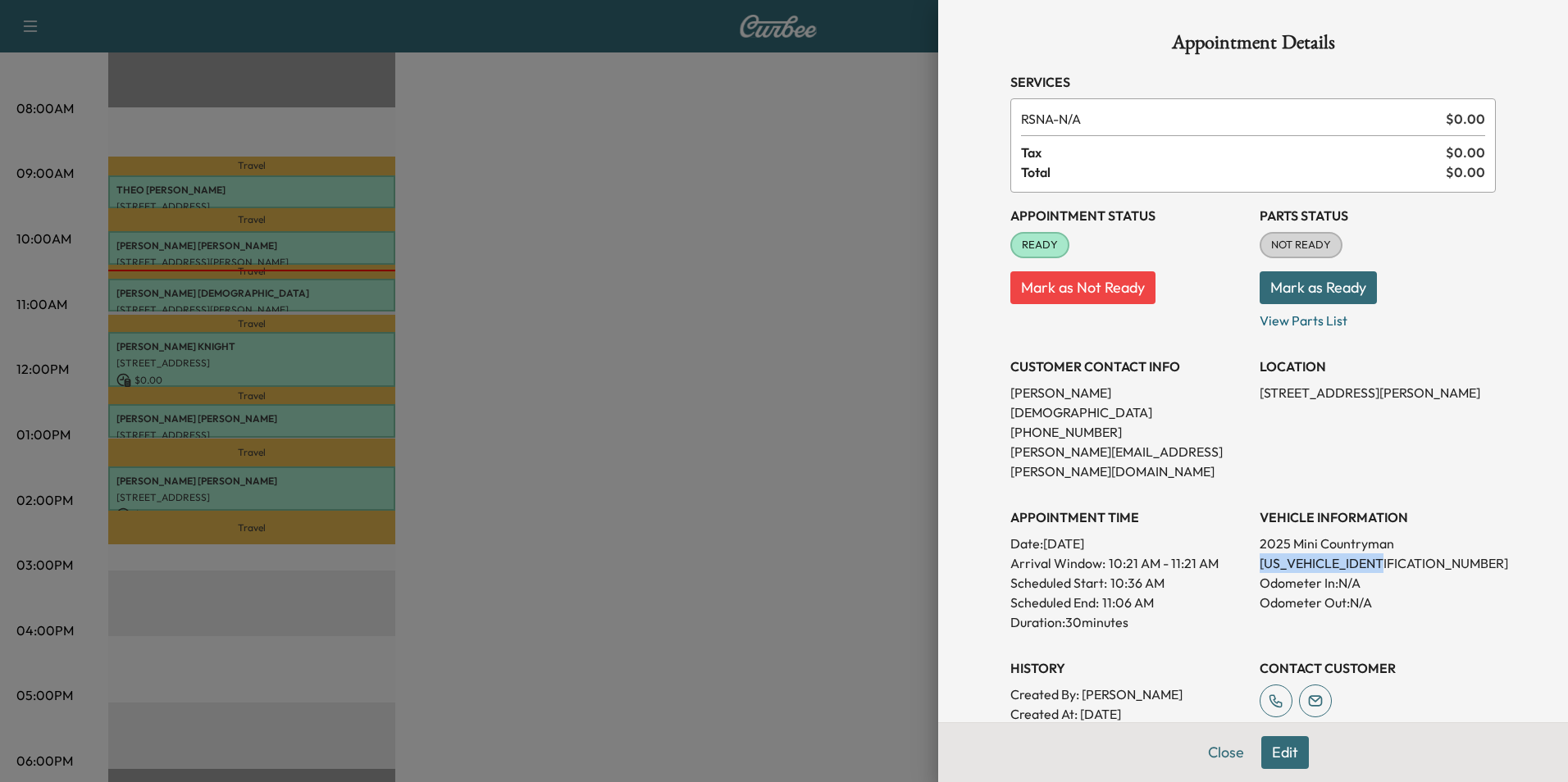
drag, startPoint x: 1383, startPoint y: 522, endPoint x: 1248, endPoint y: 522, distance: 135.0
click at [1259, 553] on p "[US_VEHICLE_IDENTIFICATION_NUMBER]" at bounding box center [1378, 563] width 236 height 20
drag, startPoint x: 1248, startPoint y: 522, endPoint x: 1346, endPoint y: 522, distance: 98.0
copy p "[US_VEHICLE_IDENTIFICATION_NUMBER]"
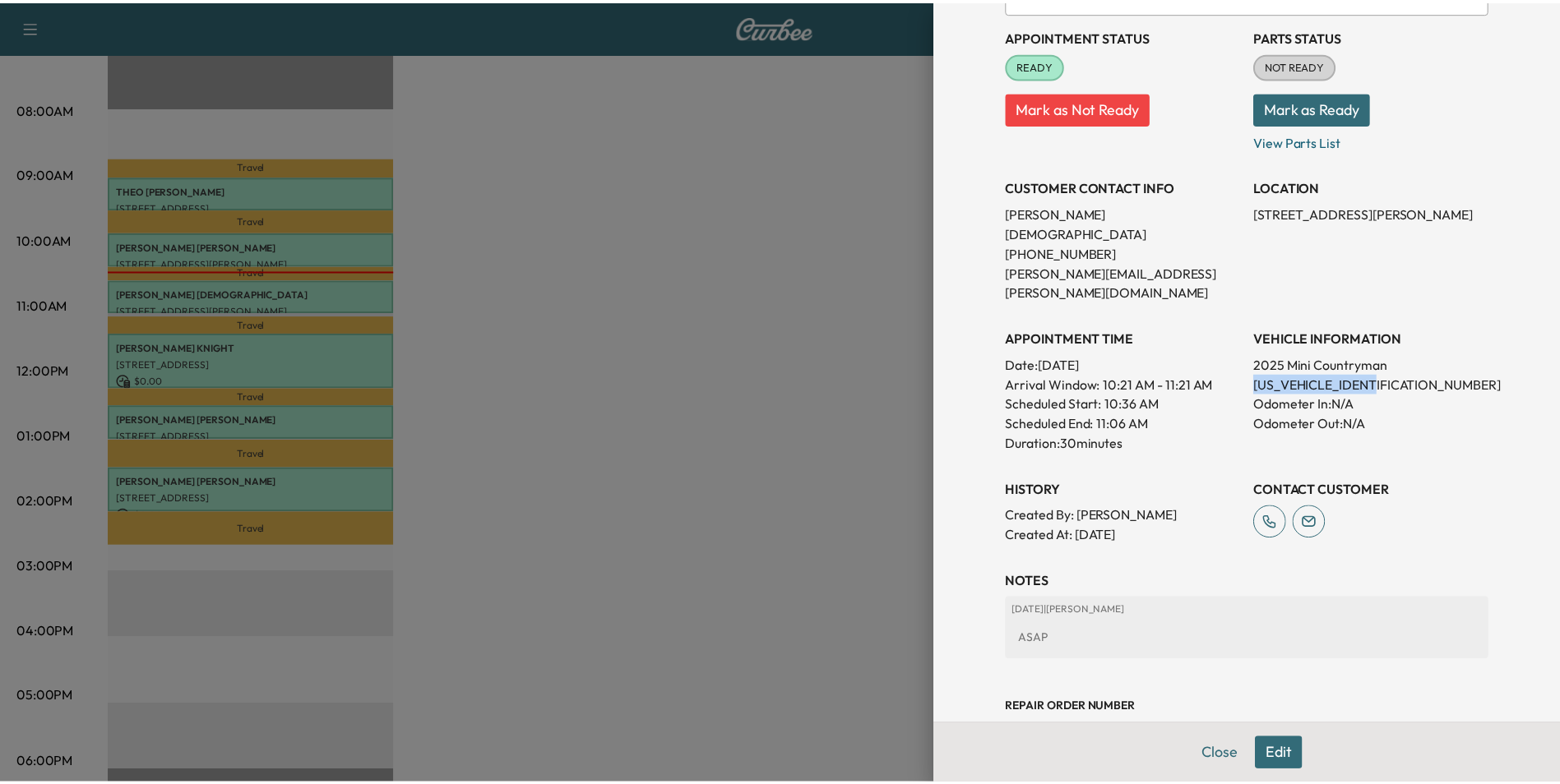
scroll to position [189, 0]
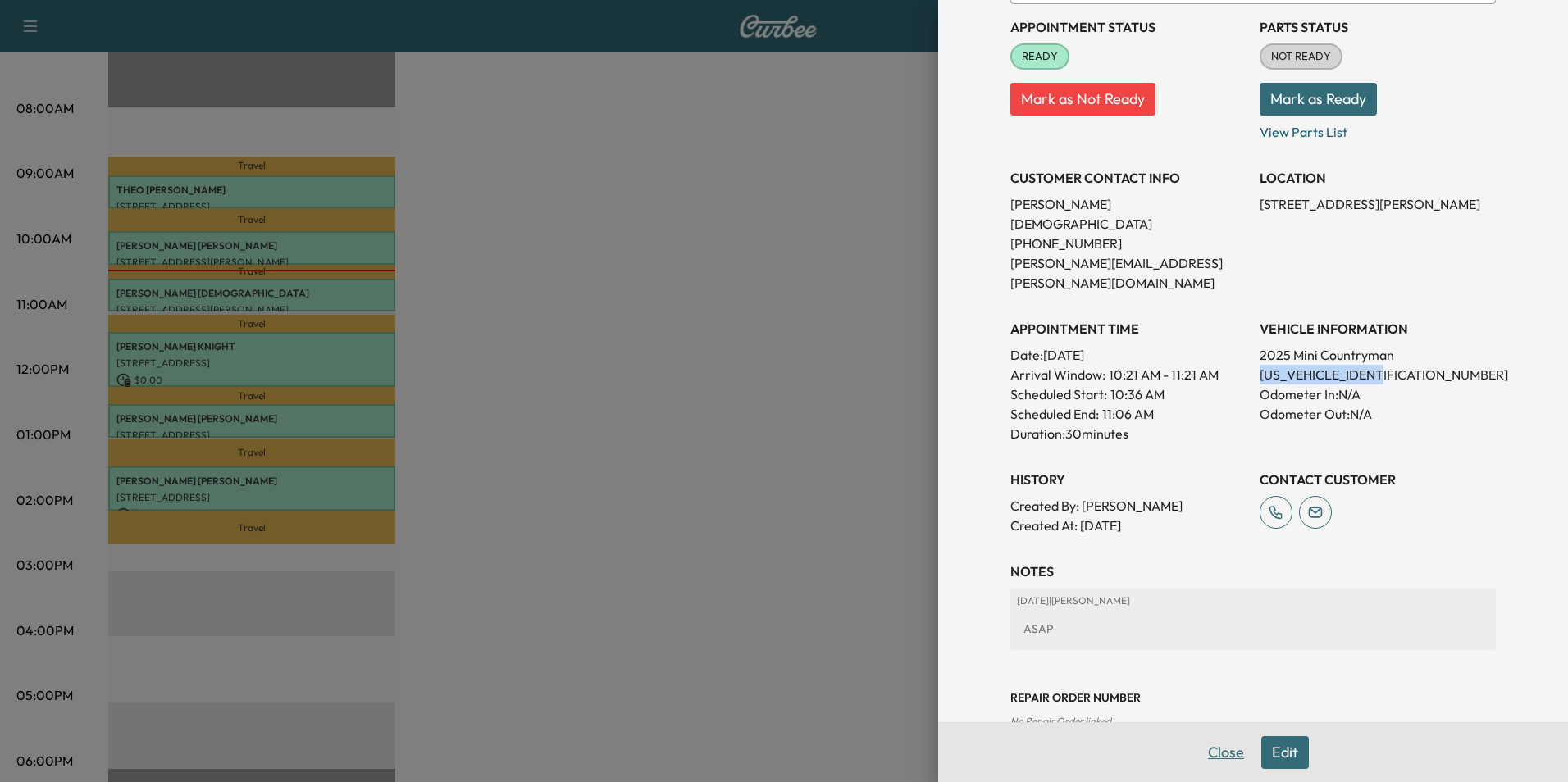
click at [1212, 745] on button "Close" at bounding box center [1226, 752] width 58 height 33
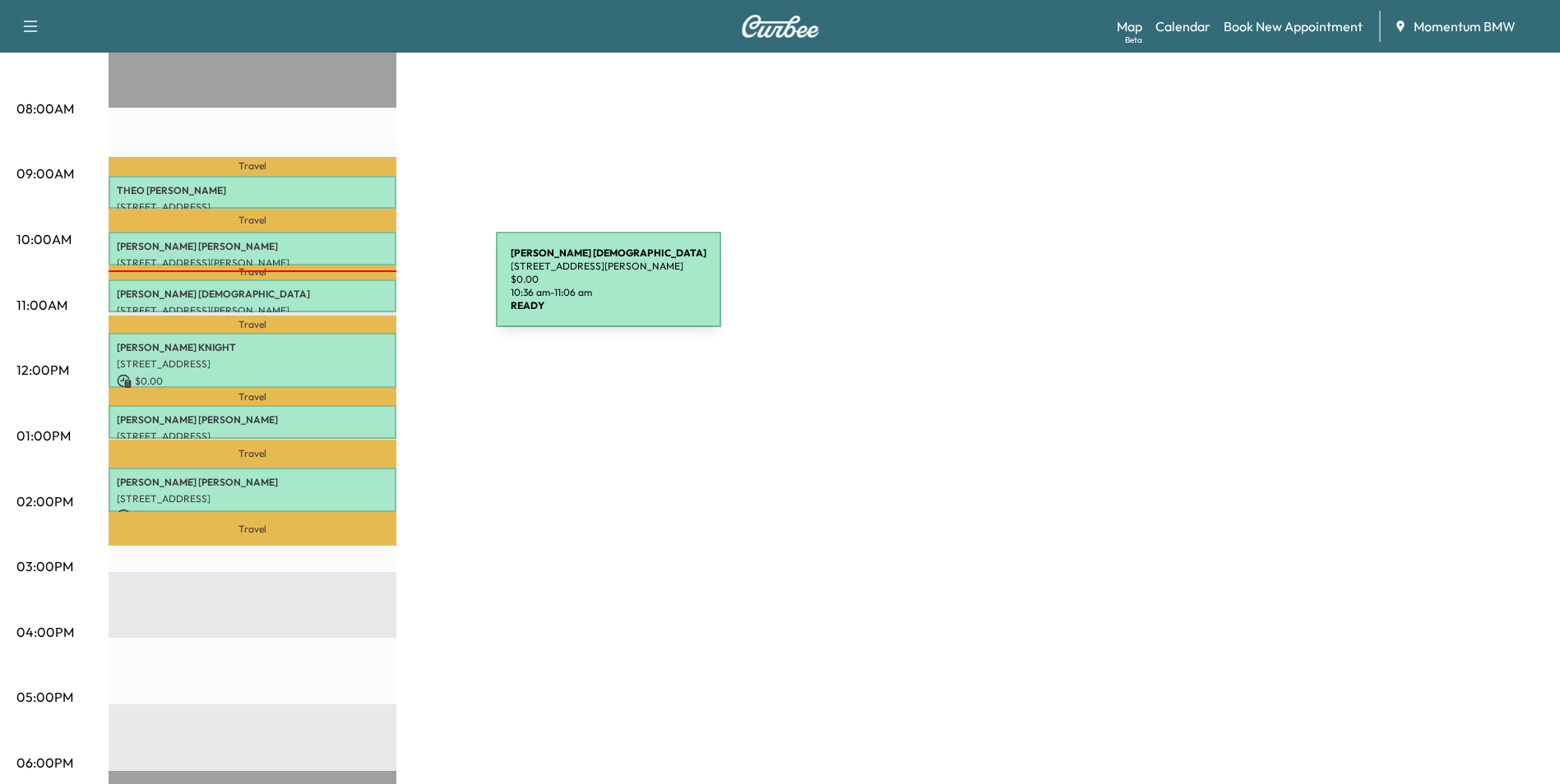
click at [373, 290] on p "[PERSON_NAME][DEMOGRAPHIC_DATA]" at bounding box center [252, 294] width 271 height 13
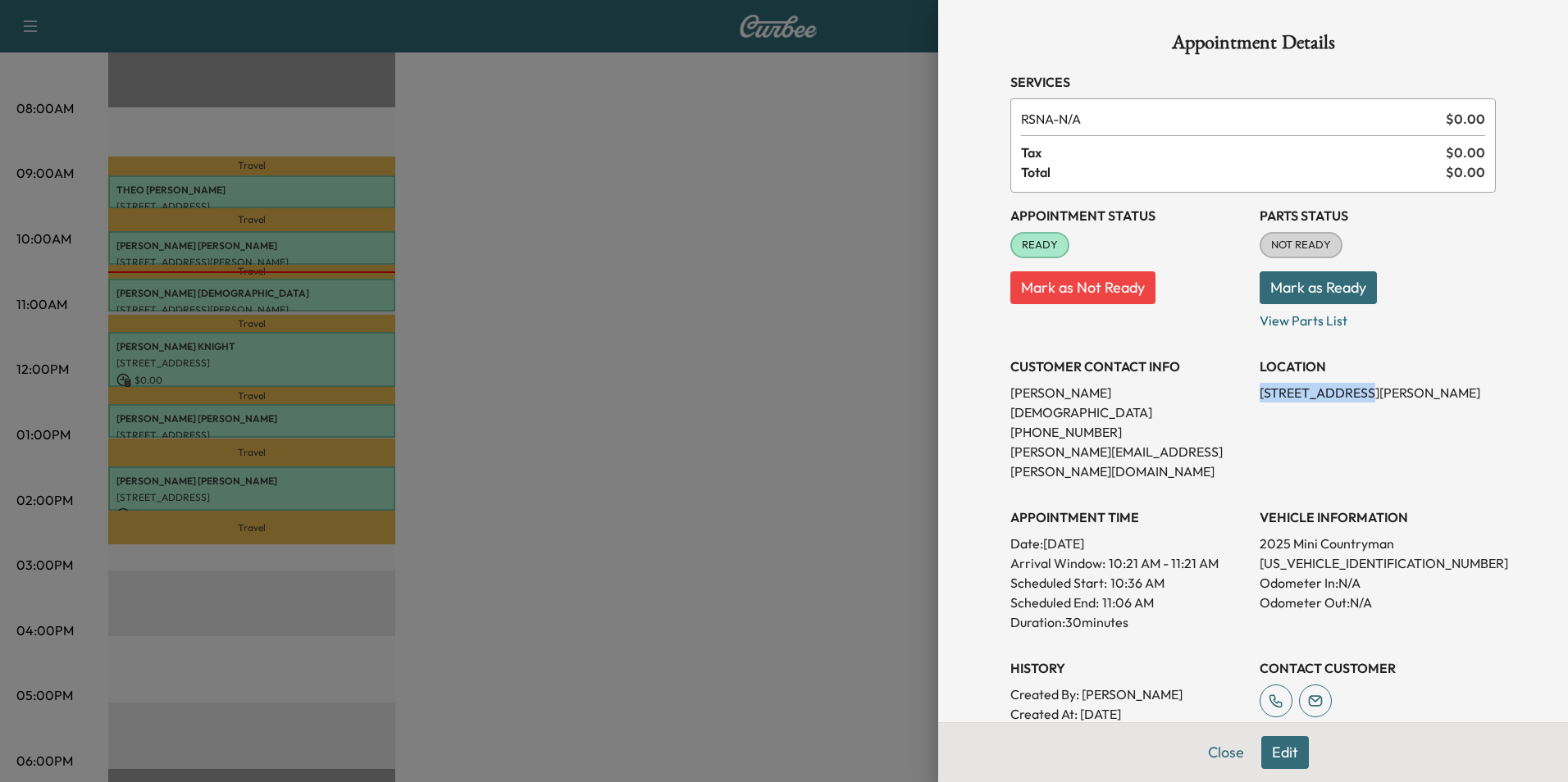
drag, startPoint x: 1334, startPoint y: 392, endPoint x: 1248, endPoint y: 403, distance: 86.7
click at [1259, 403] on div "LOCATION [STREET_ADDRESS][PERSON_NAME]" at bounding box center [1378, 412] width 236 height 138
drag, startPoint x: 1248, startPoint y: 403, endPoint x: 1323, endPoint y: 396, distance: 75.3
copy p "[STREET_ADDRESS][PERSON_NAME]"
click at [1214, 755] on button "Close" at bounding box center [1226, 752] width 58 height 33
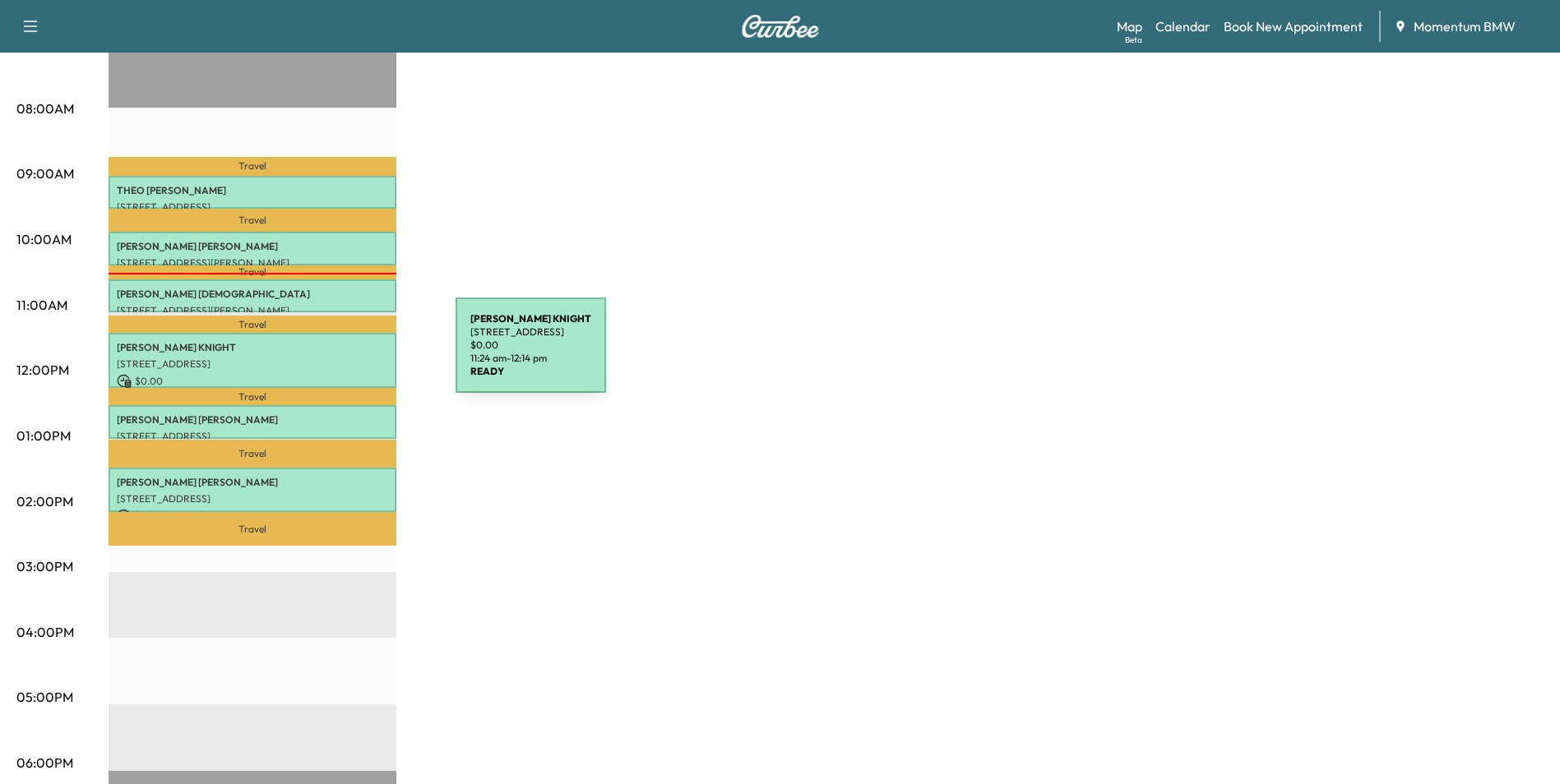
click at [332, 358] on p "[STREET_ADDRESS]" at bounding box center [252, 364] width 271 height 13
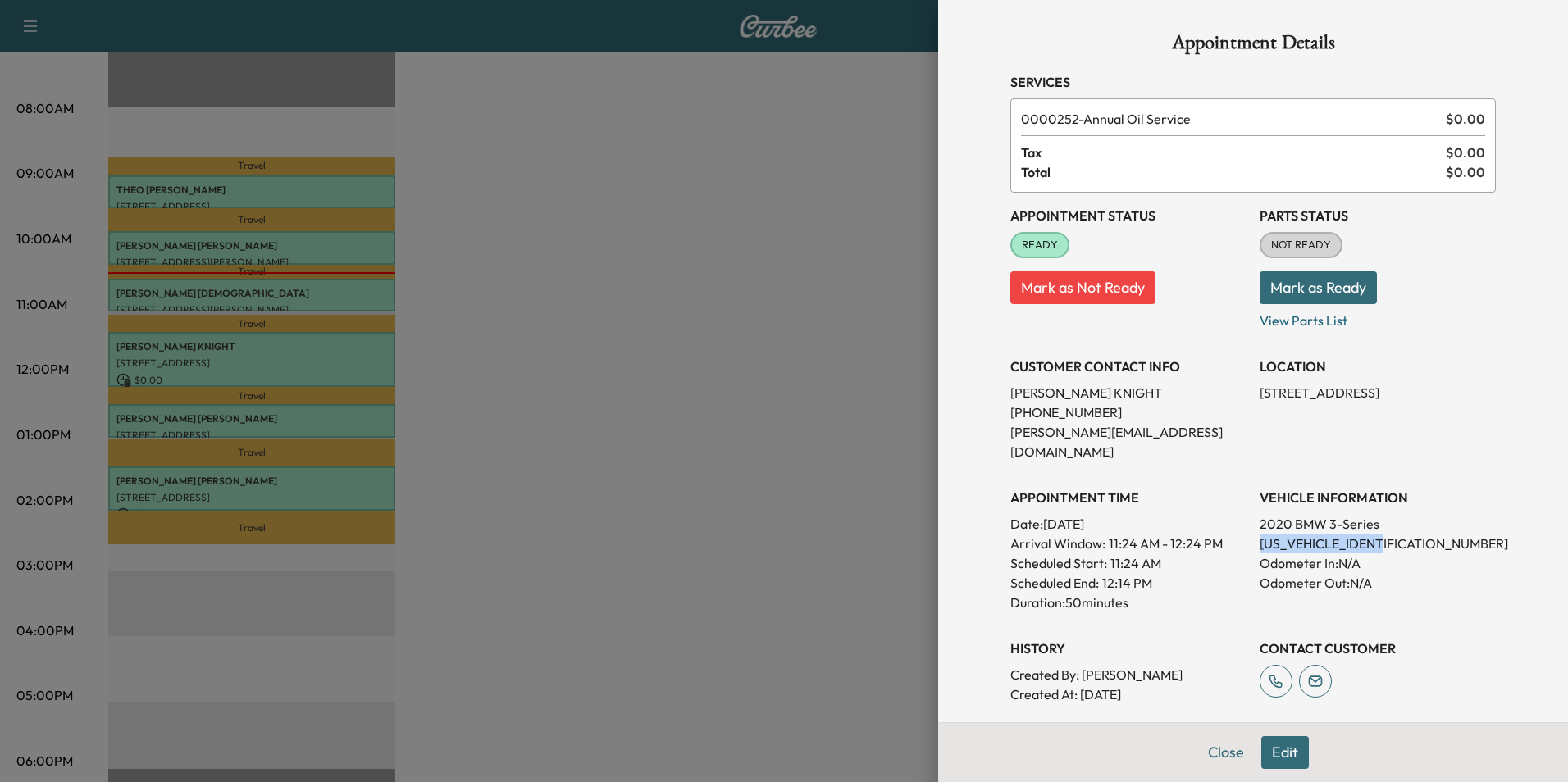
drag, startPoint x: 1381, startPoint y: 524, endPoint x: 1248, endPoint y: 525, distance: 133.0
click at [1259, 534] on p "[US_VEHICLE_IDENTIFICATION_NUMBER]" at bounding box center [1378, 543] width 236 height 20
drag, startPoint x: 1248, startPoint y: 525, endPoint x: 1368, endPoint y: 521, distance: 120.1
click at [1226, 753] on button "Close" at bounding box center [1226, 752] width 58 height 33
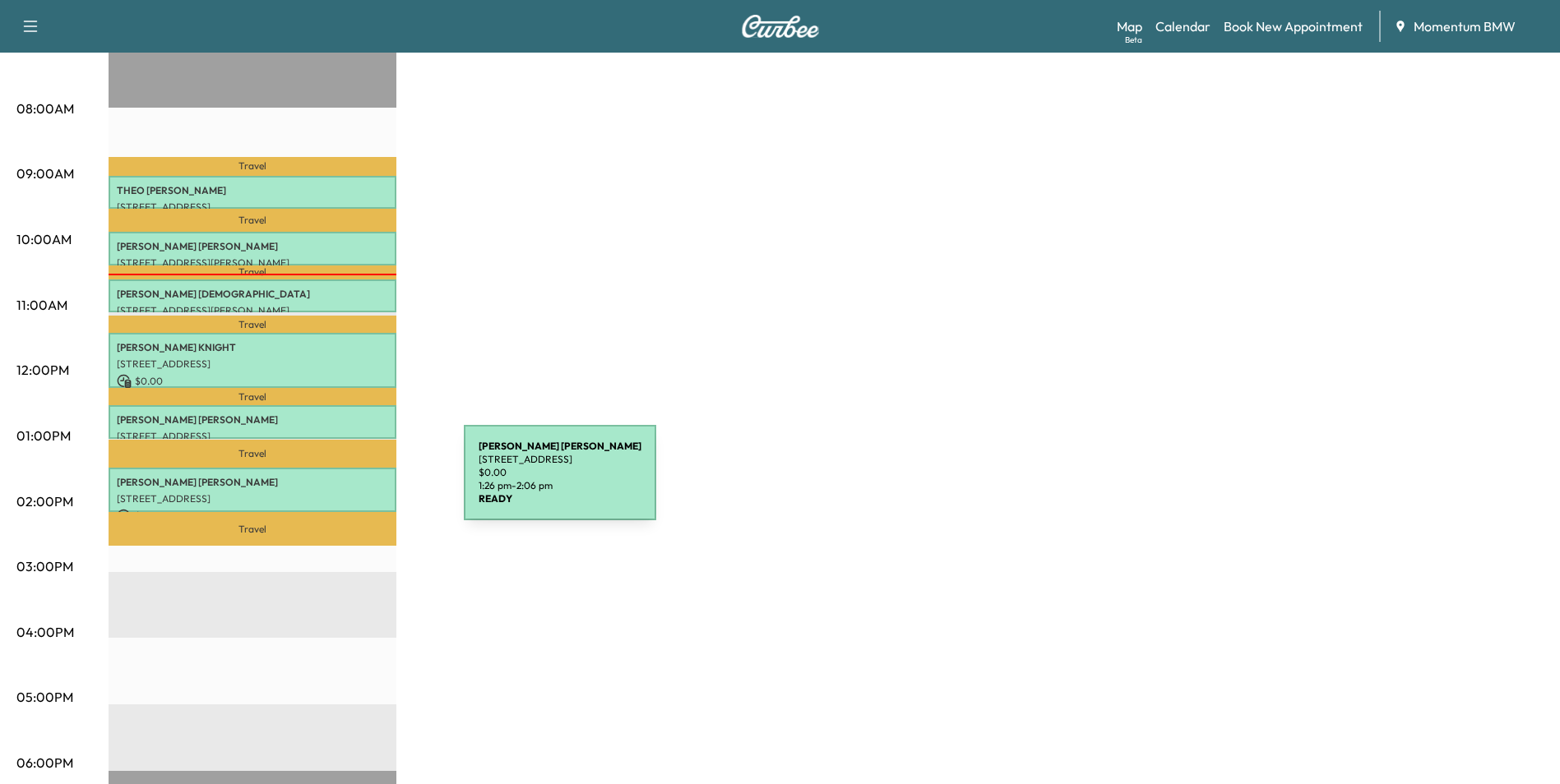
click at [340, 482] on p "[PERSON_NAME]" at bounding box center [252, 482] width 271 height 13
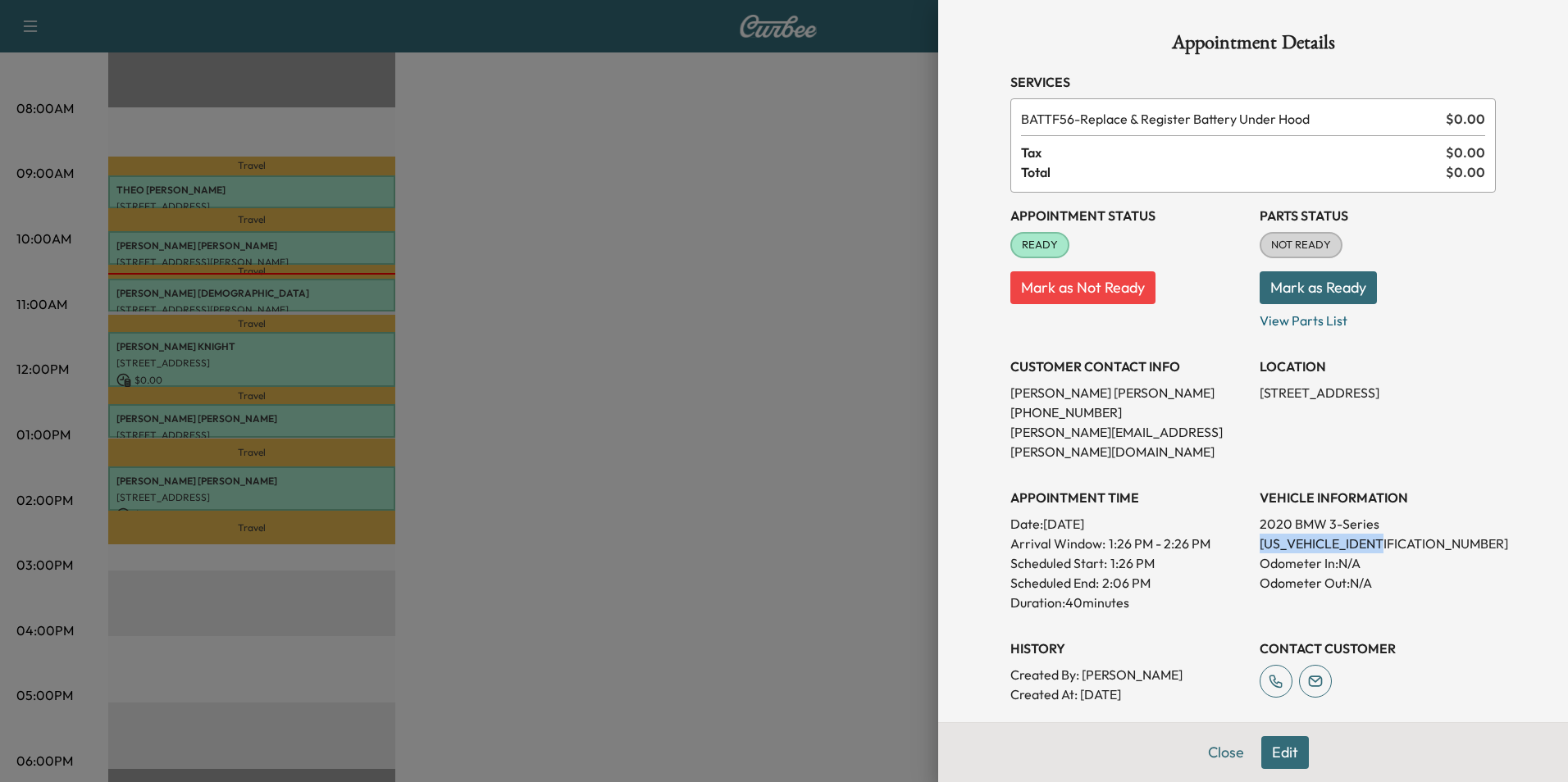
drag, startPoint x: 1385, startPoint y: 519, endPoint x: 1252, endPoint y: 529, distance: 133.4
click at [1259, 534] on p "[US_VEHICLE_IDENTIFICATION_NUMBER]" at bounding box center [1378, 543] width 236 height 20
drag, startPoint x: 1252, startPoint y: 529, endPoint x: 1360, endPoint y: 524, distance: 108.1
click at [1219, 745] on button "Close" at bounding box center [1226, 752] width 58 height 33
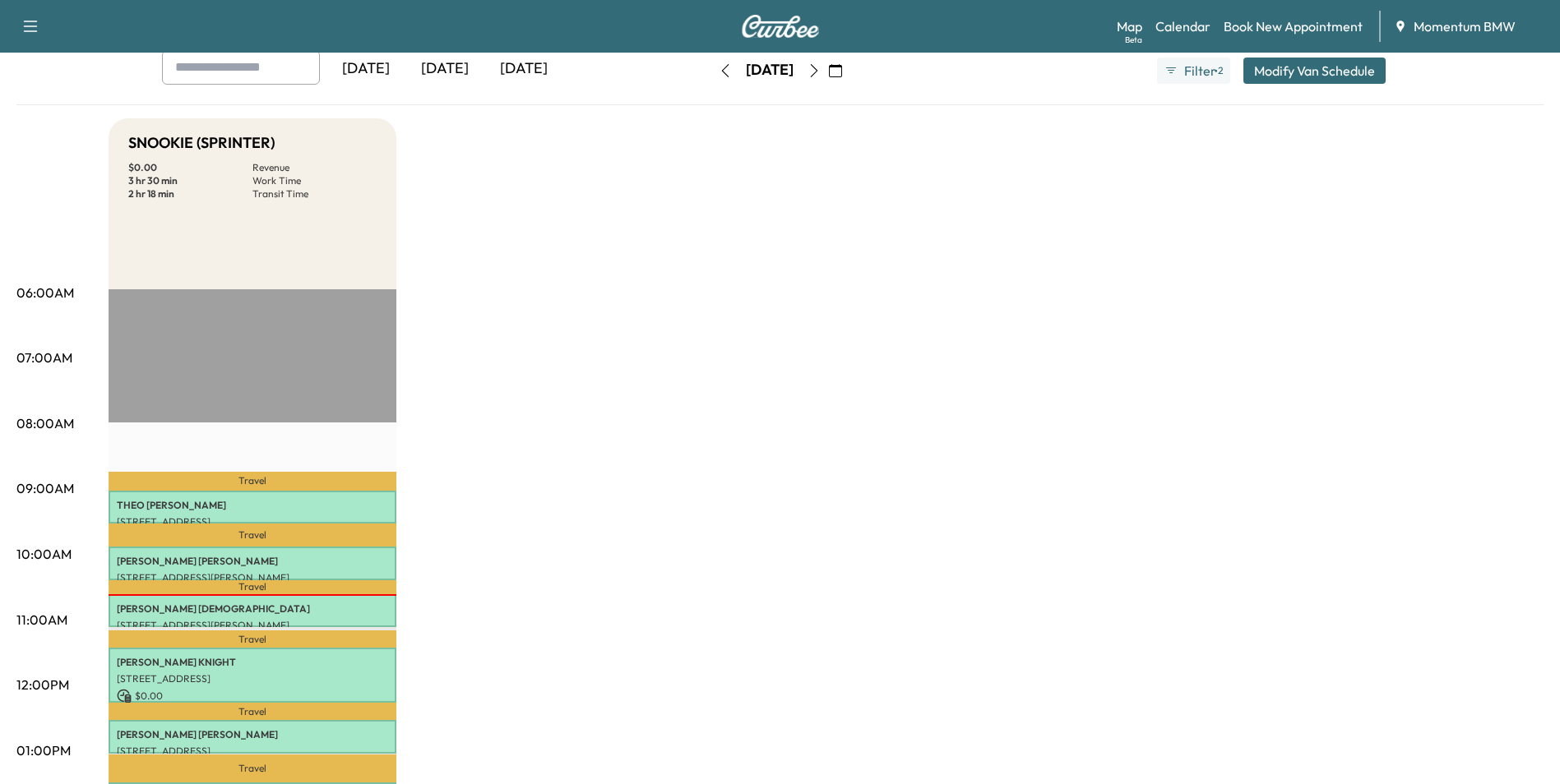
scroll to position [82, 0]
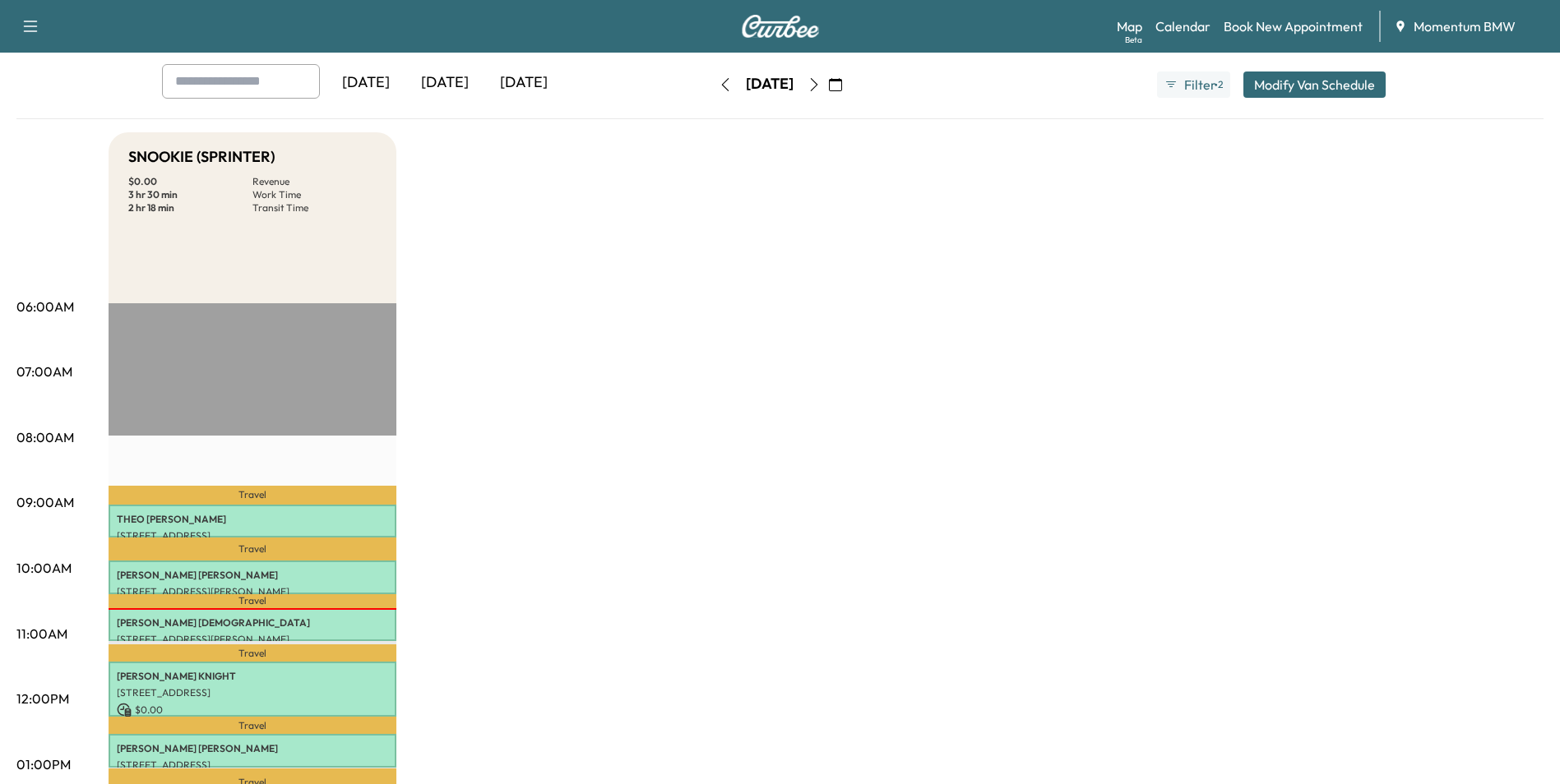
click at [821, 82] on icon "button" at bounding box center [813, 84] width 13 height 13
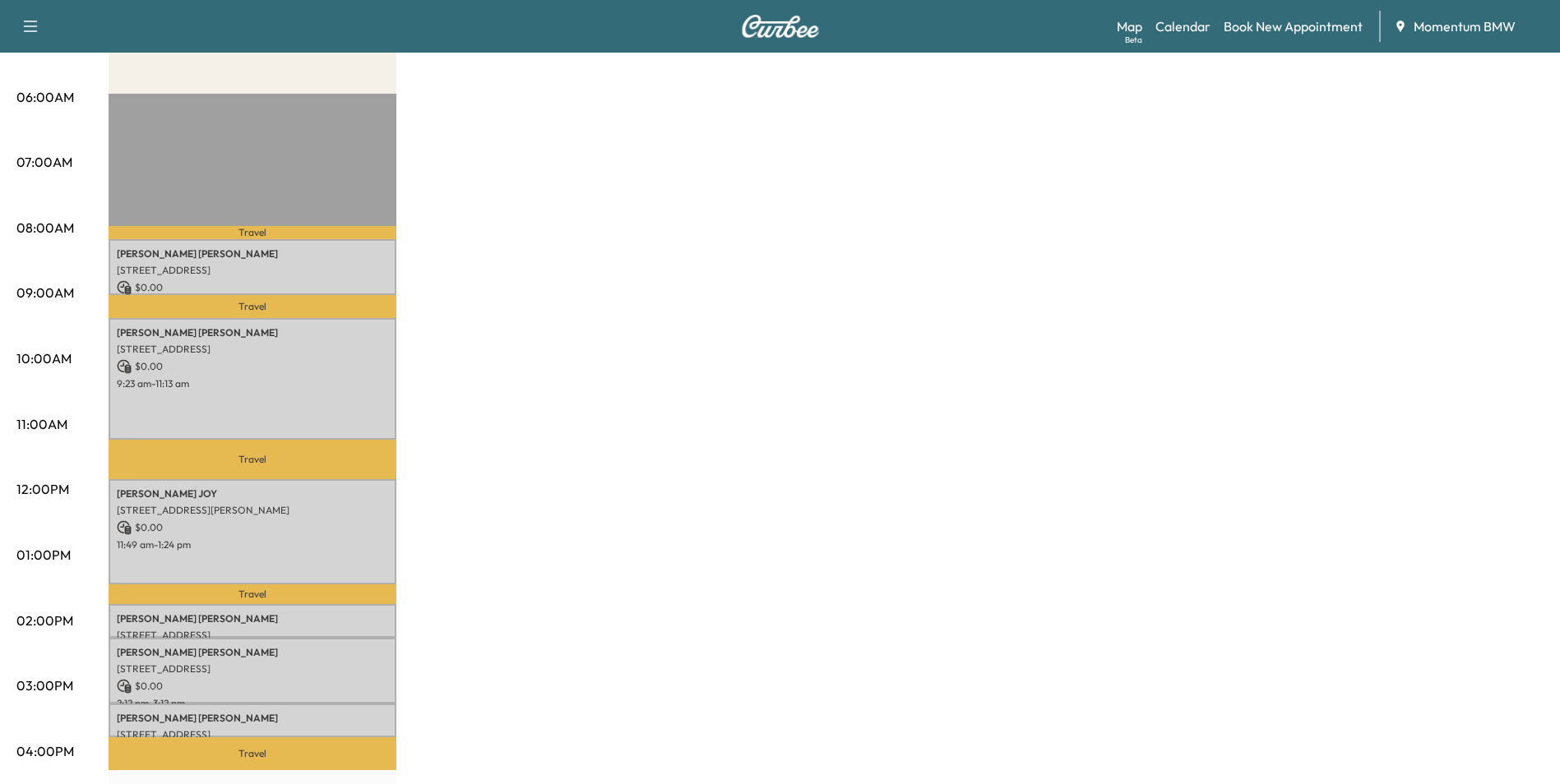
scroll to position [329, 0]
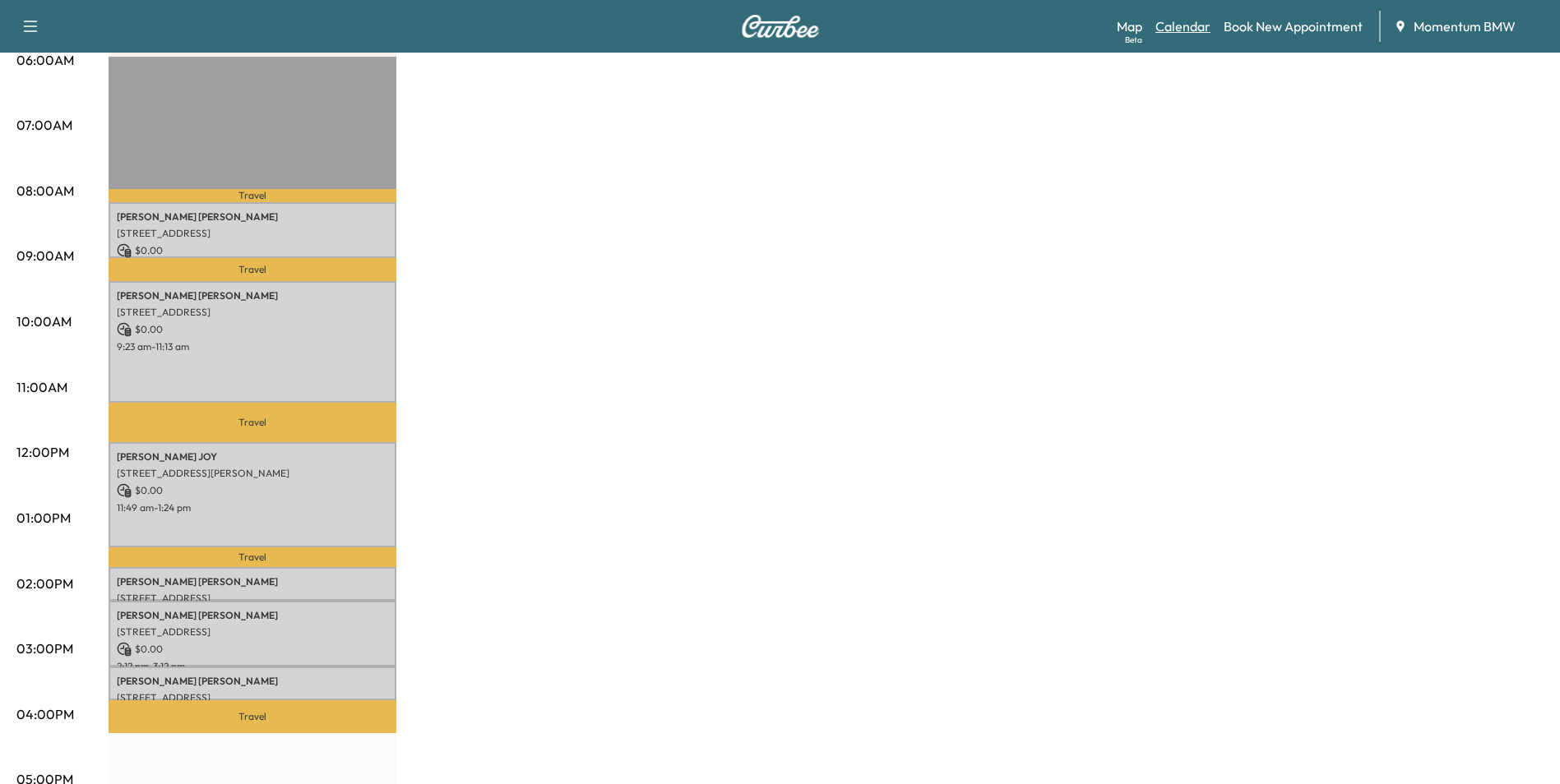
click at [1187, 31] on link "Calendar" at bounding box center [1182, 26] width 55 height 20
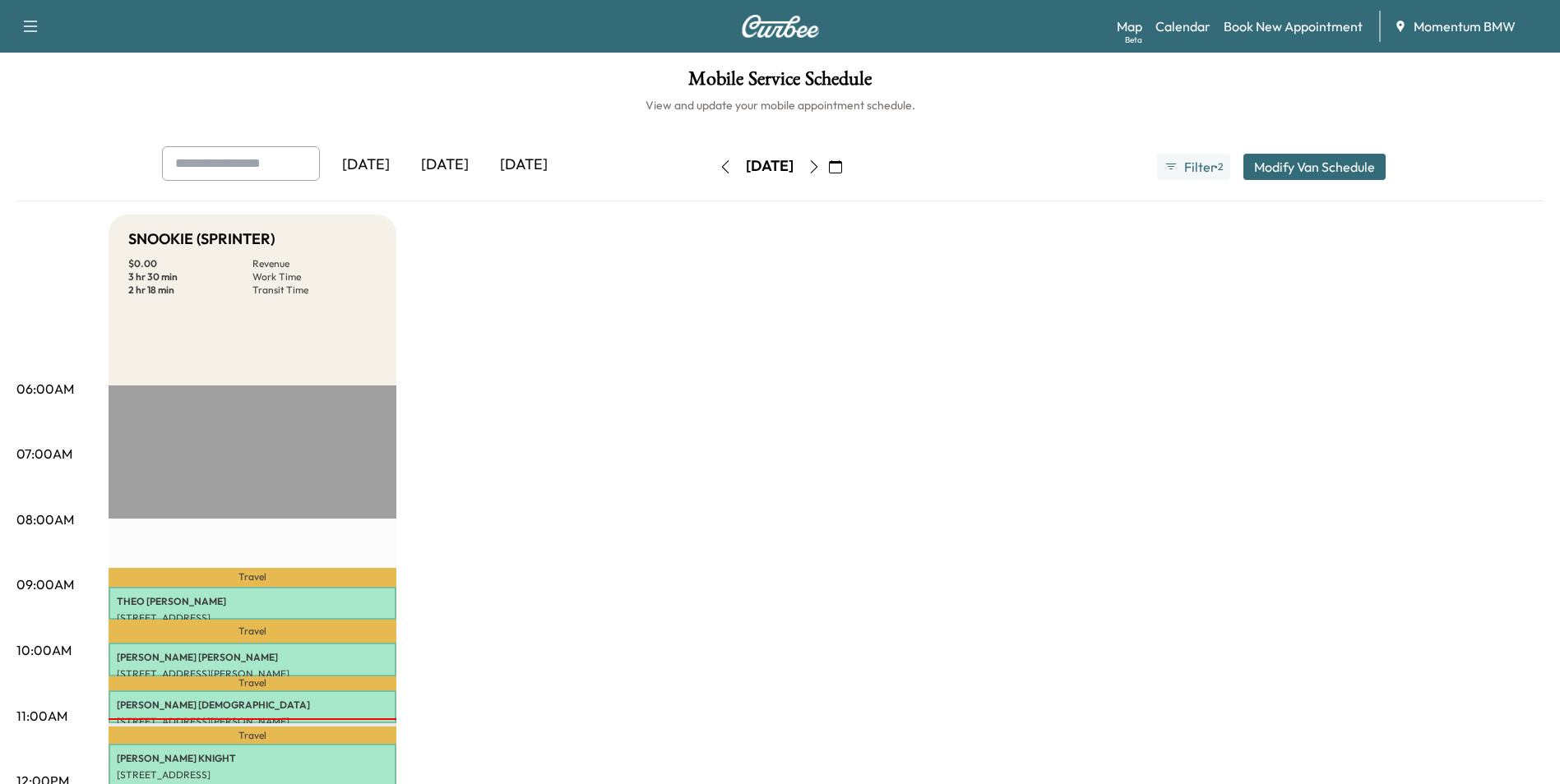
click at [821, 171] on icon "button" at bounding box center [813, 166] width 13 height 13
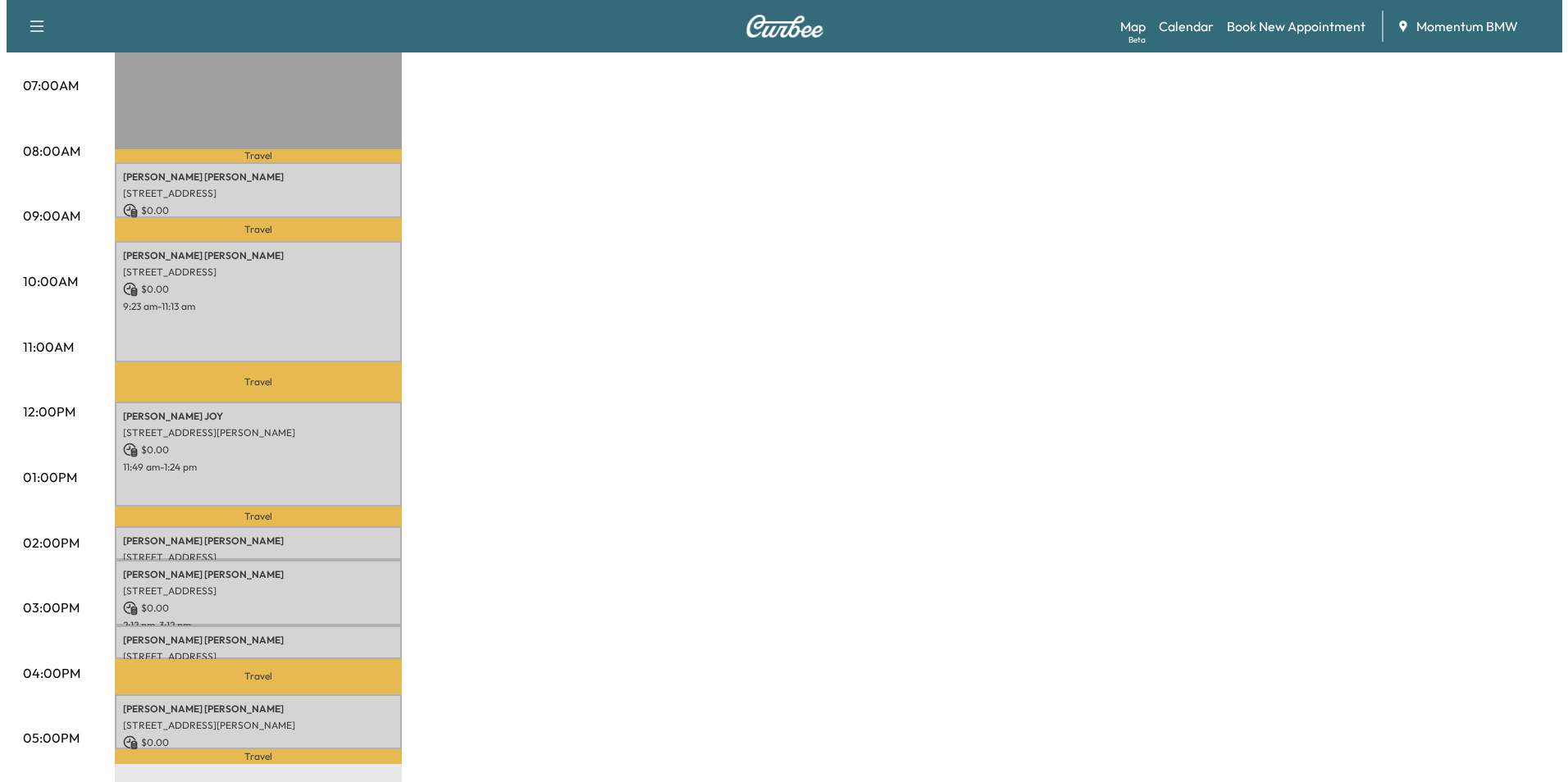
scroll to position [410, 0]
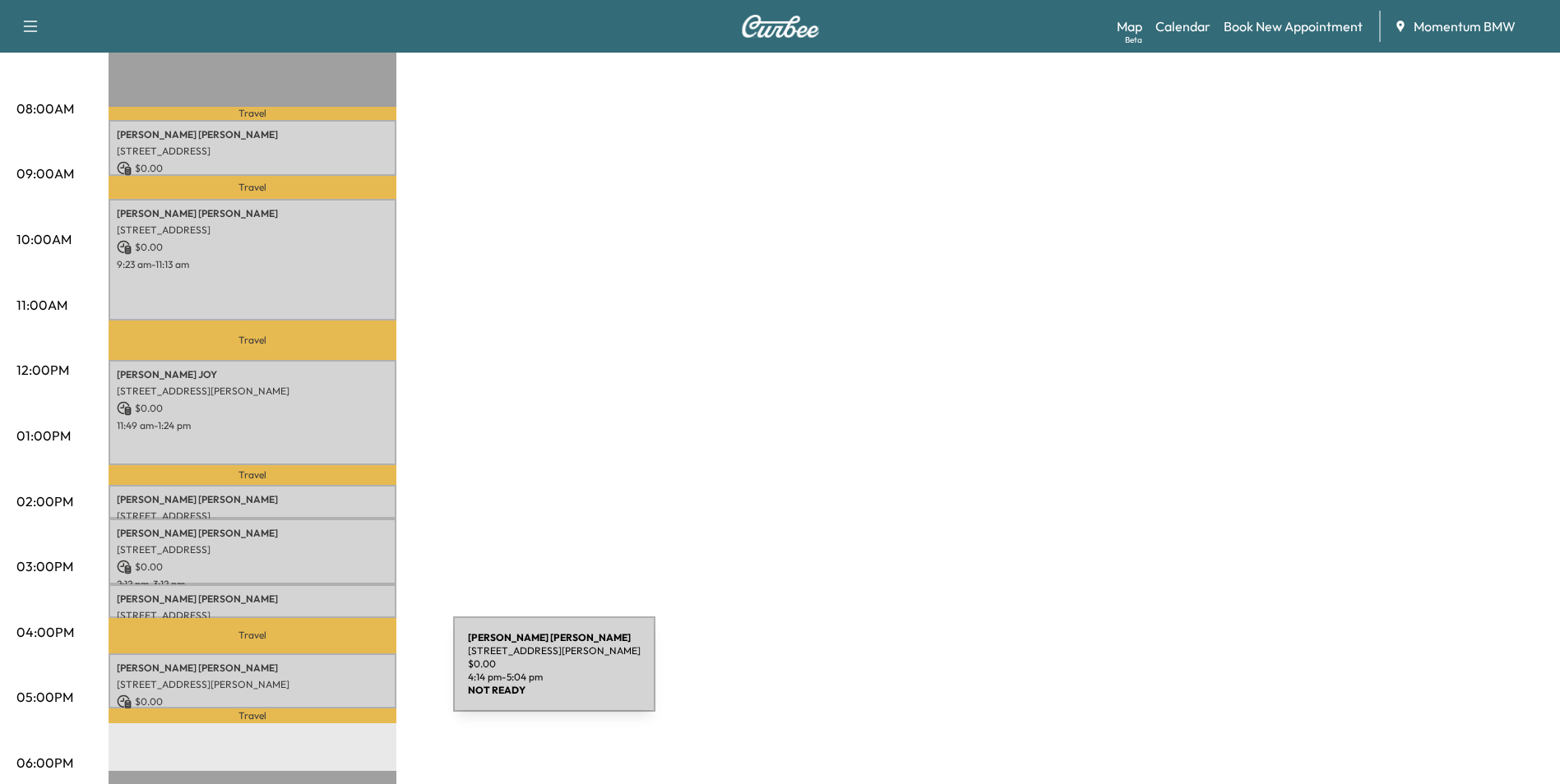
click at [331, 678] on p "[STREET_ADDRESS][PERSON_NAME]" at bounding box center [252, 684] width 271 height 13
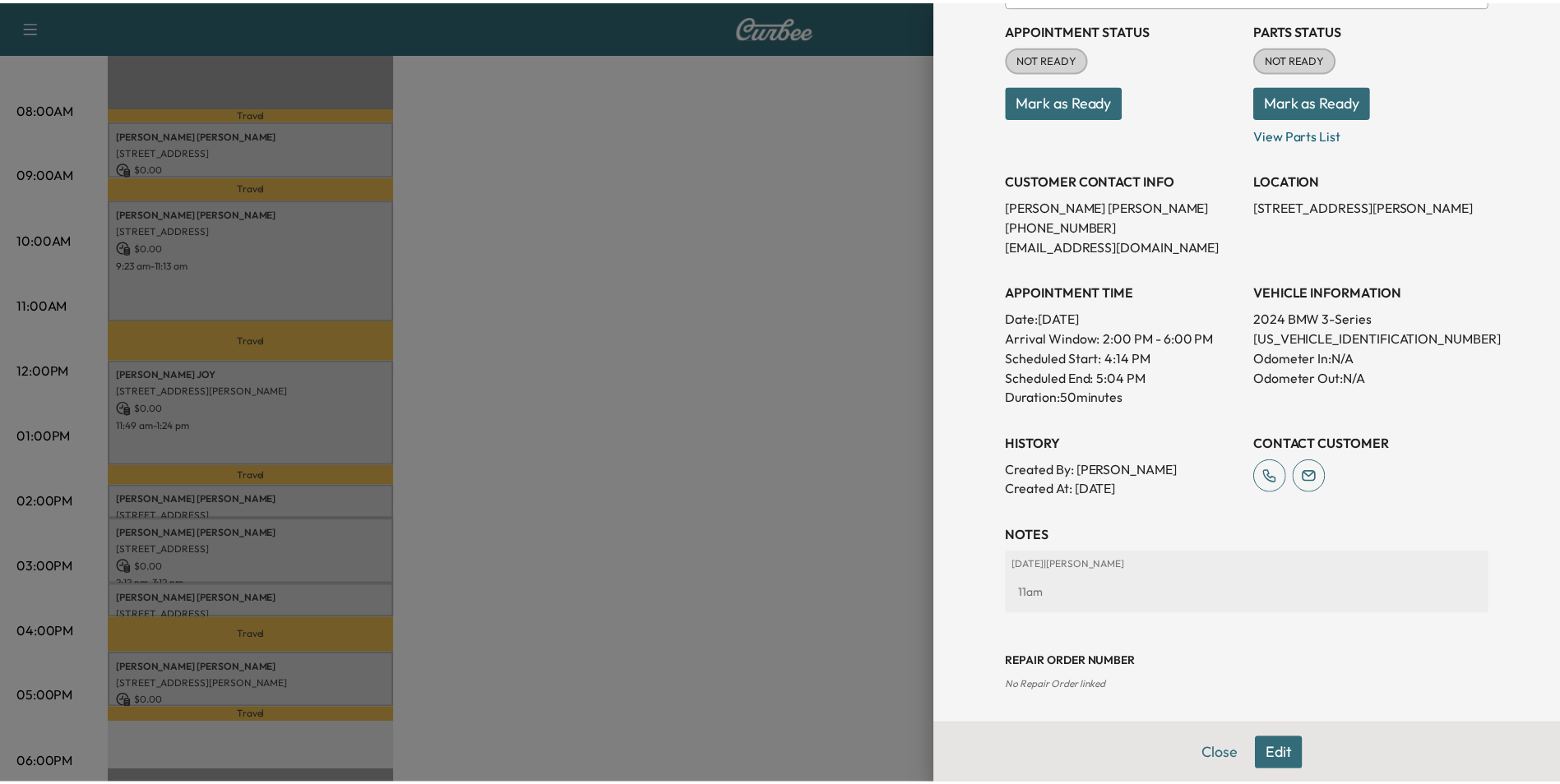
scroll to position [189, 0]
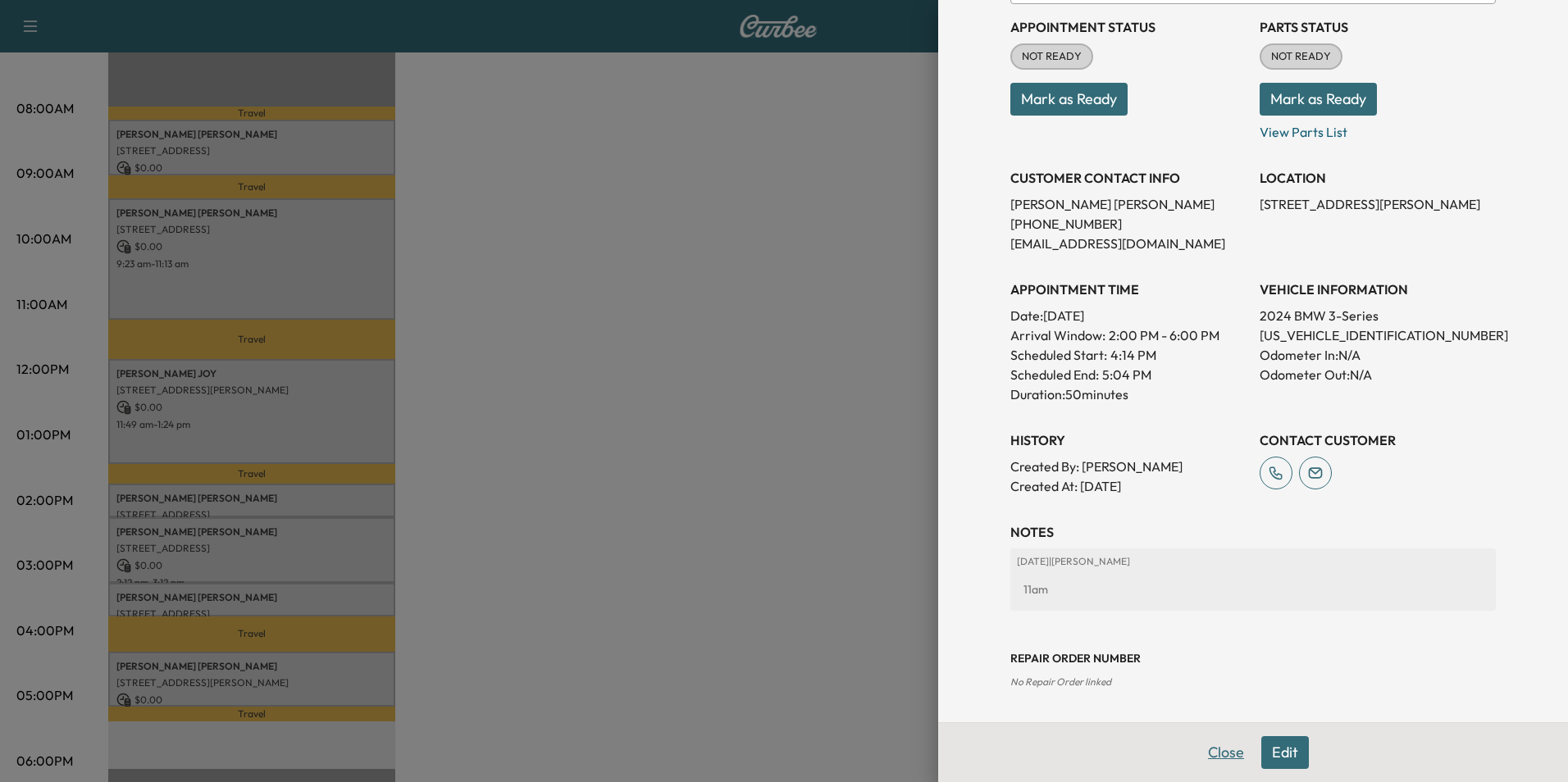
click at [1213, 761] on button "Close" at bounding box center [1226, 752] width 58 height 33
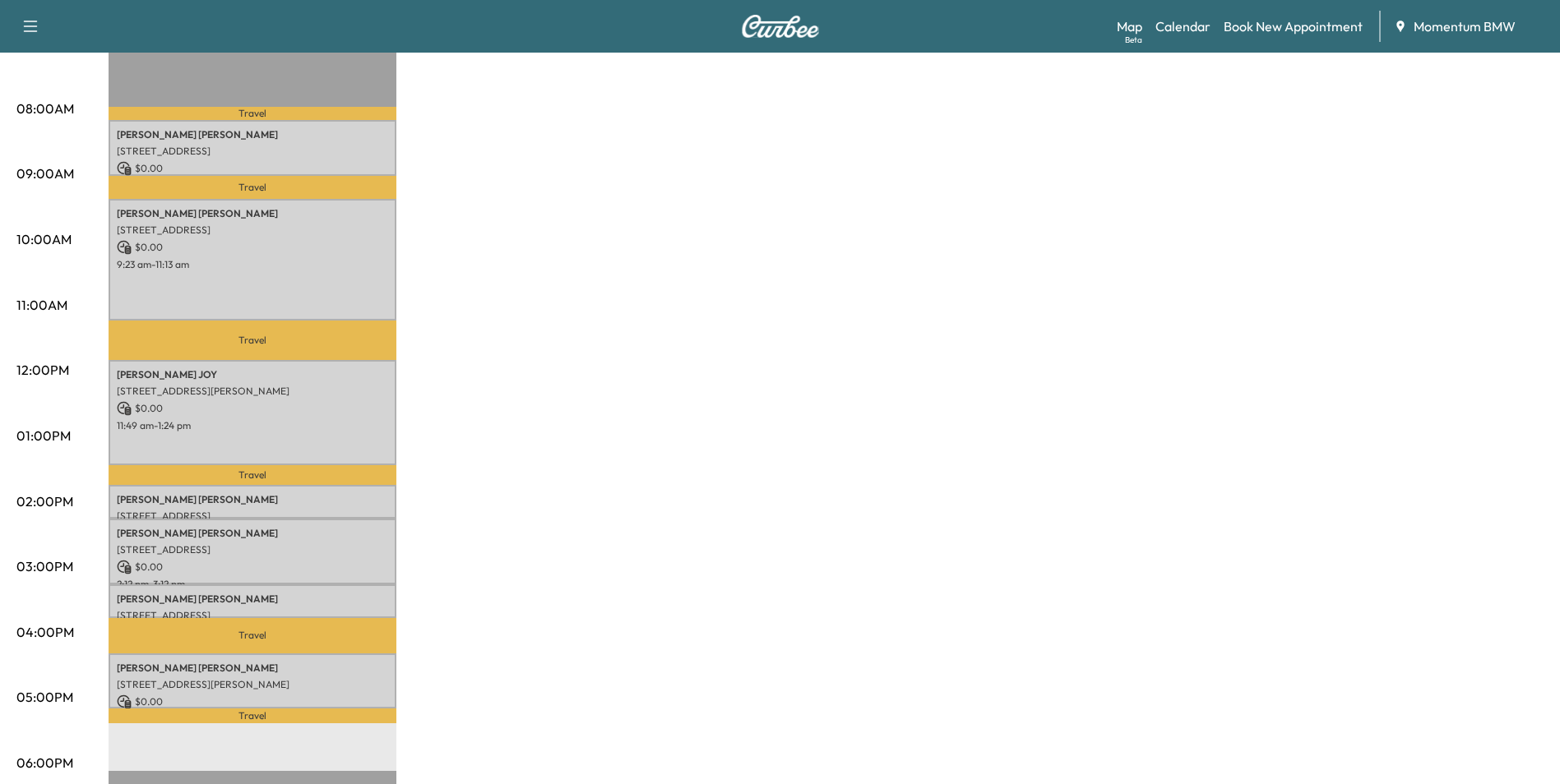
scroll to position [0, 0]
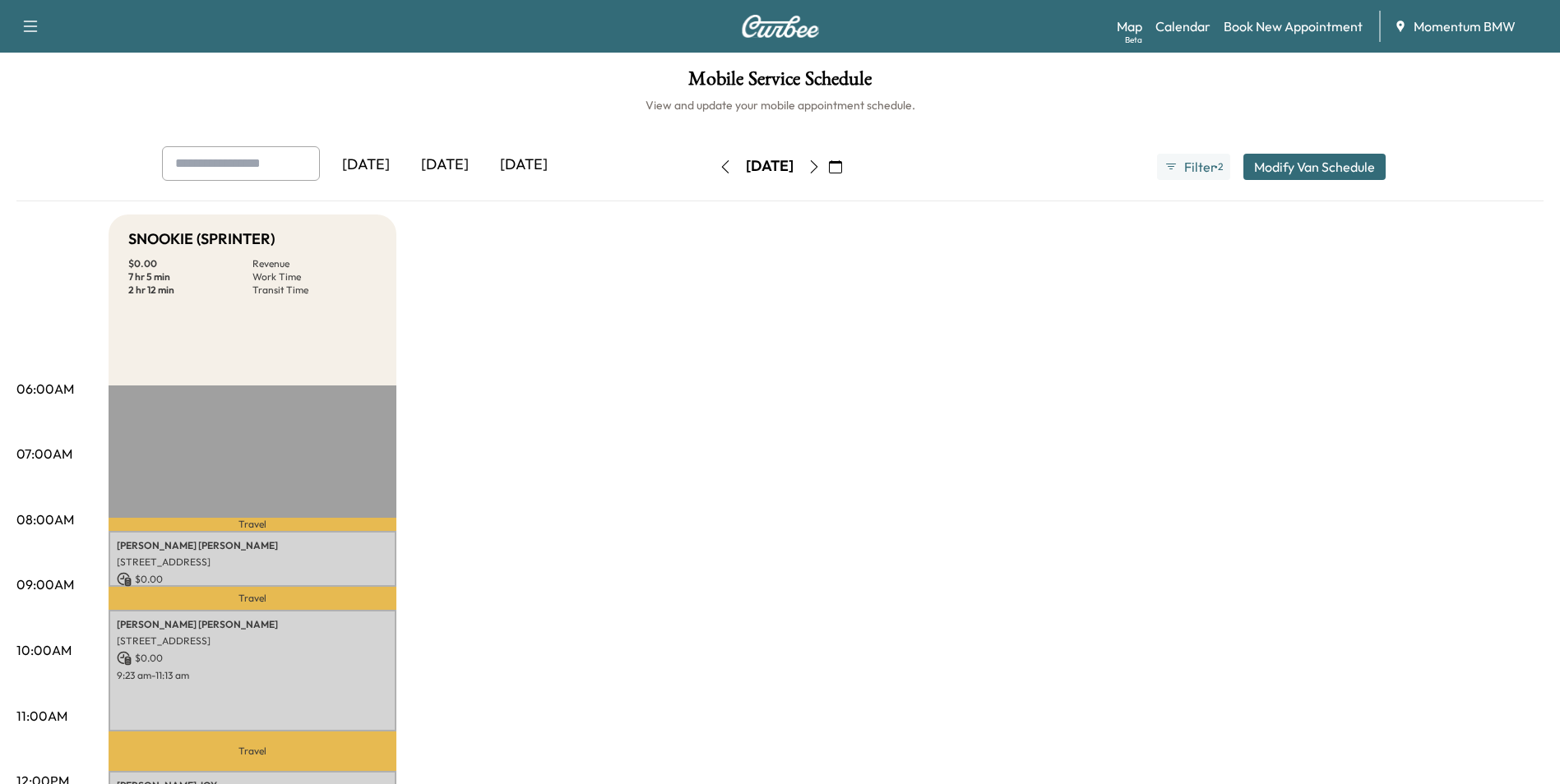
click at [719, 167] on icon "button" at bounding box center [725, 166] width 13 height 13
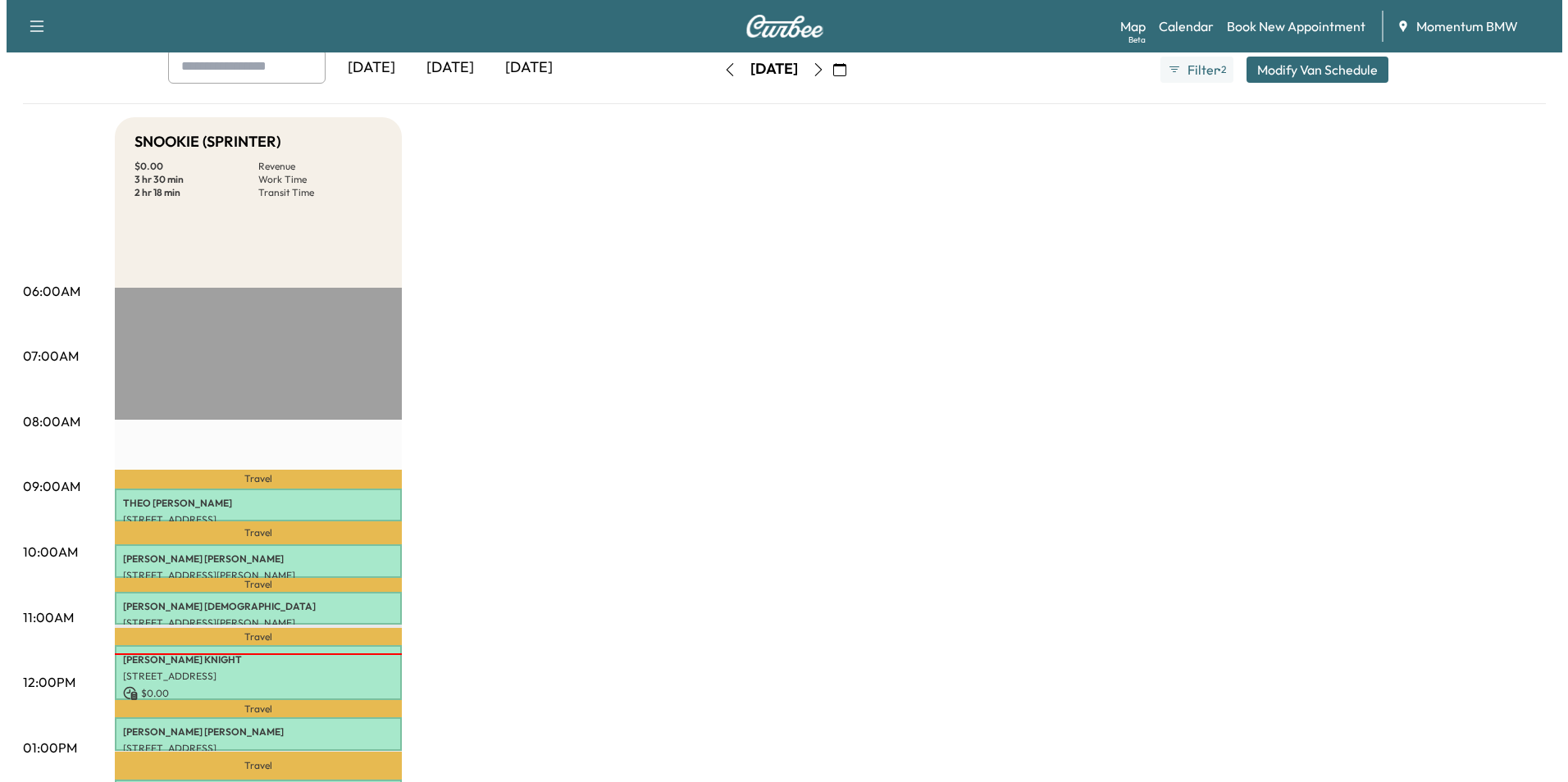
scroll to position [328, 0]
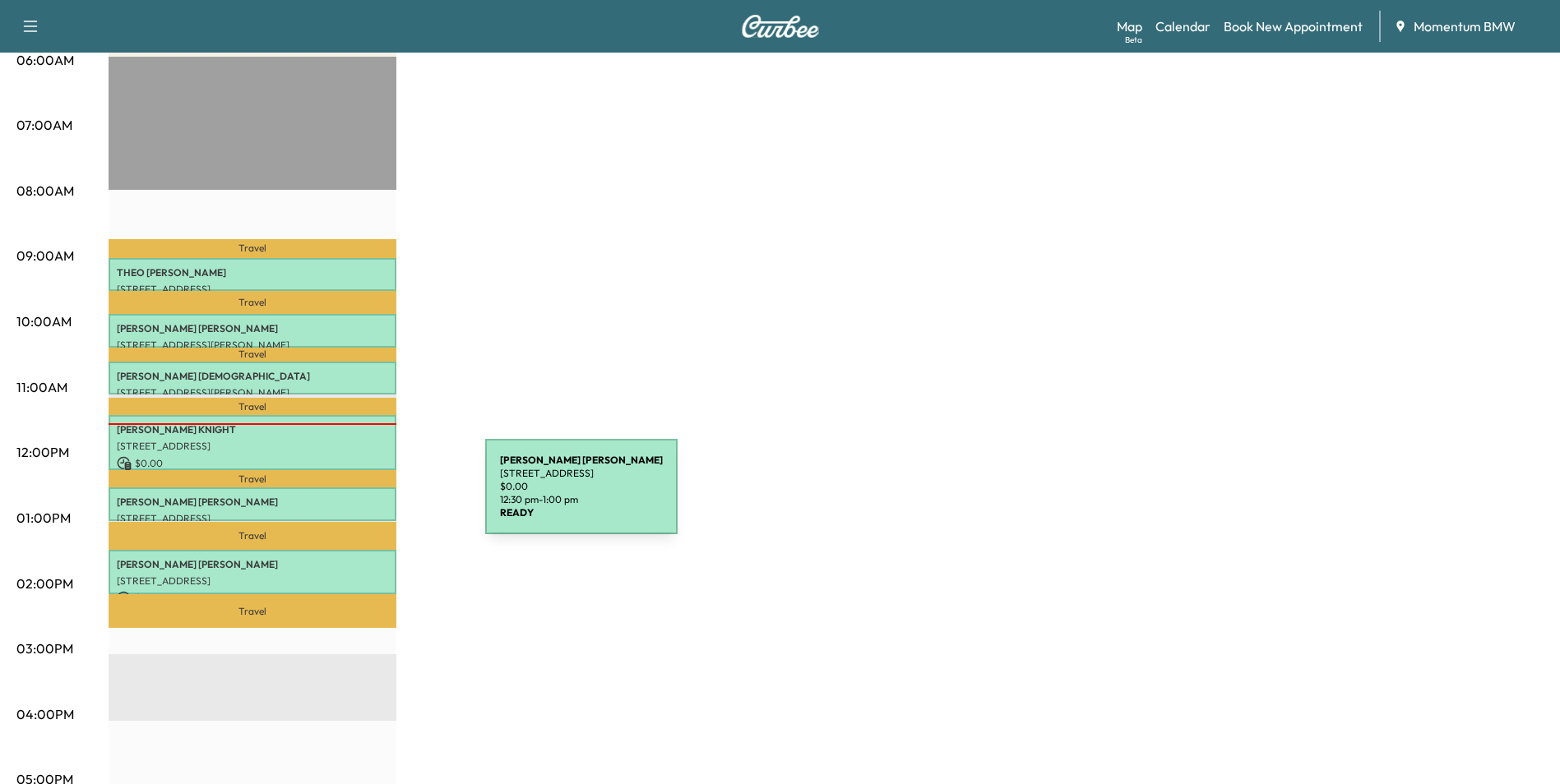
click at [361, 497] on p "[PERSON_NAME]" at bounding box center [252, 502] width 271 height 13
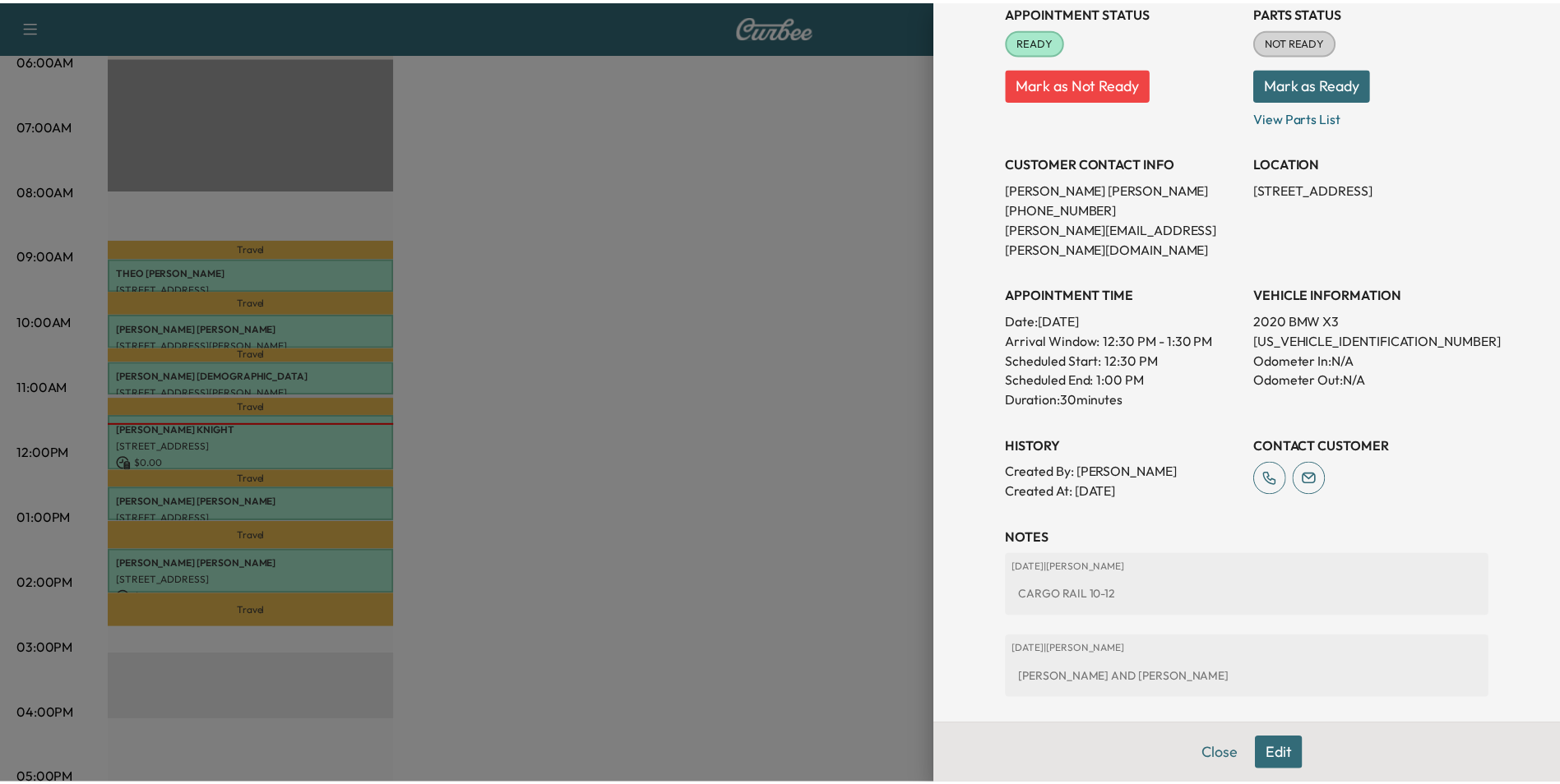
scroll to position [271, 0]
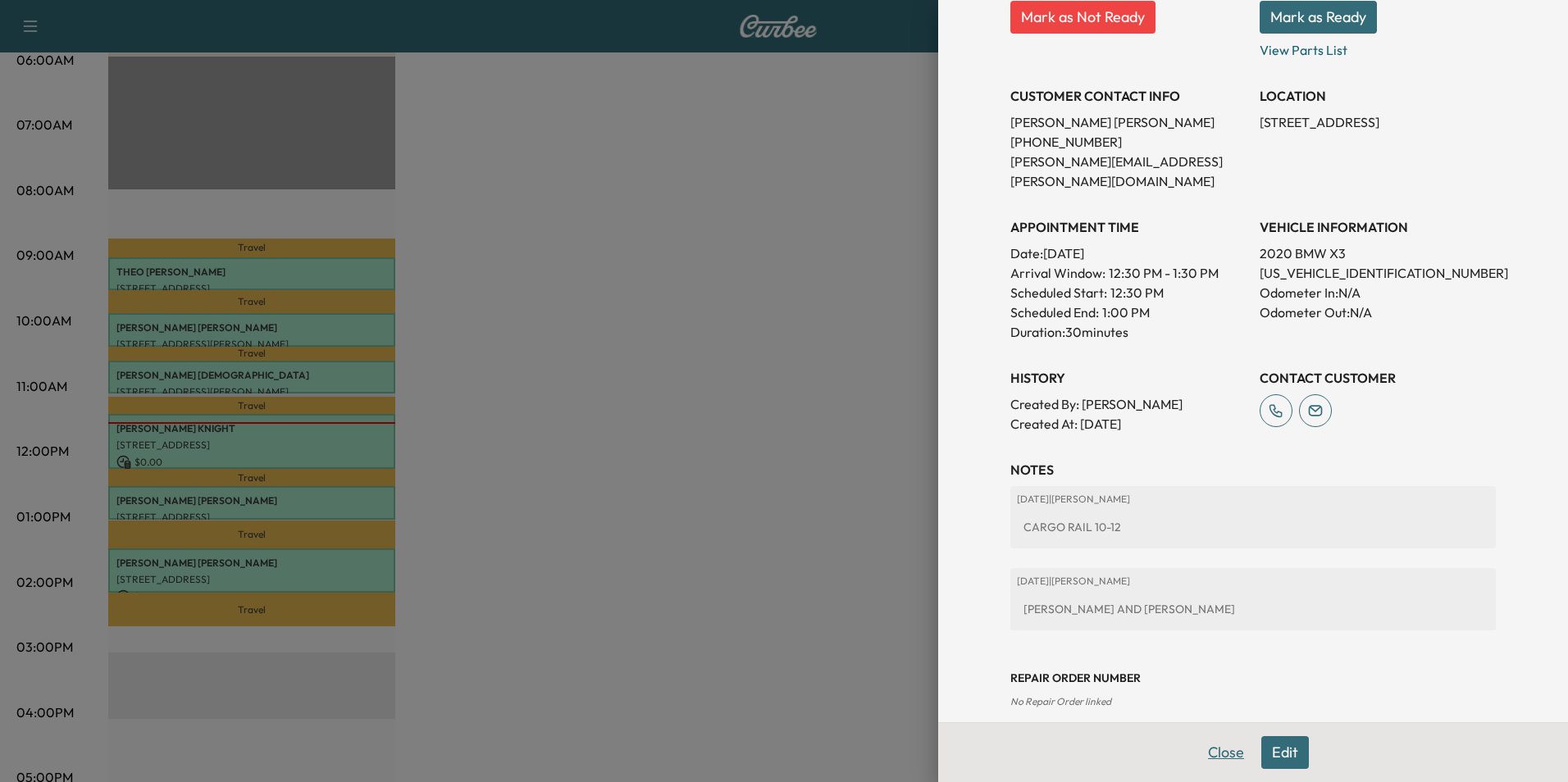
click at [1217, 753] on button "Close" at bounding box center [1226, 752] width 58 height 33
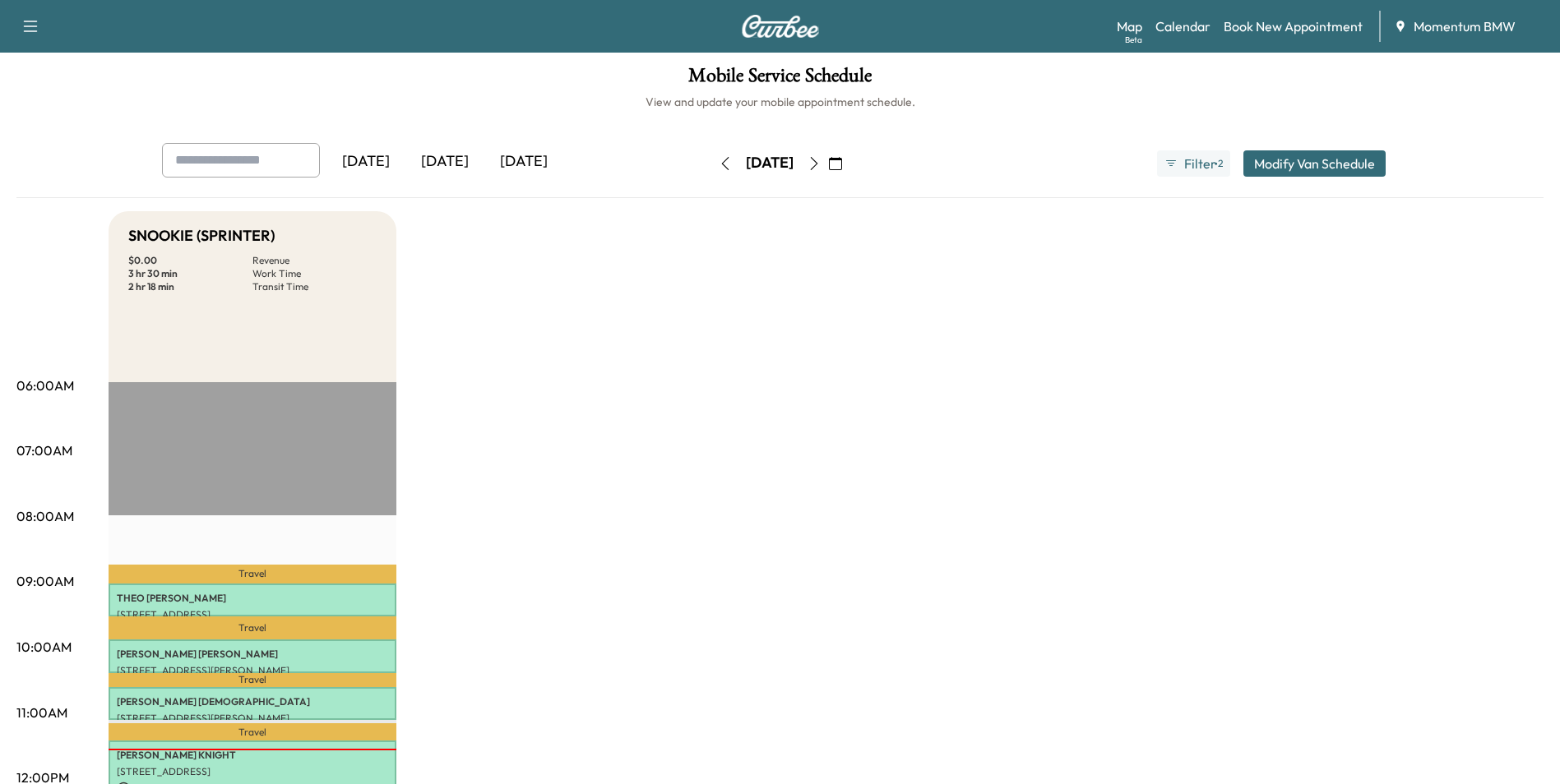
scroll to position [0, 0]
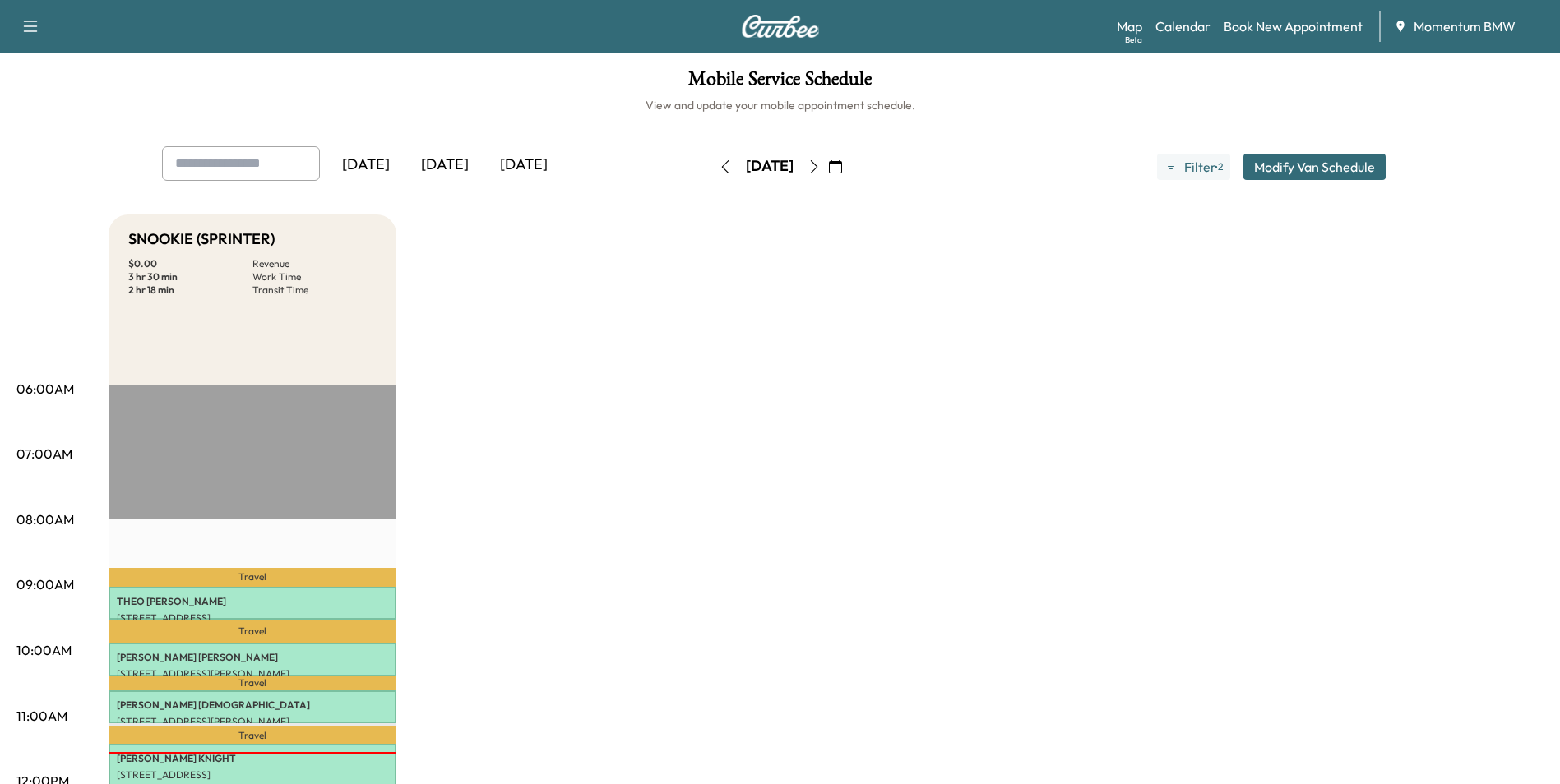
click at [821, 163] on icon "button" at bounding box center [813, 166] width 13 height 13
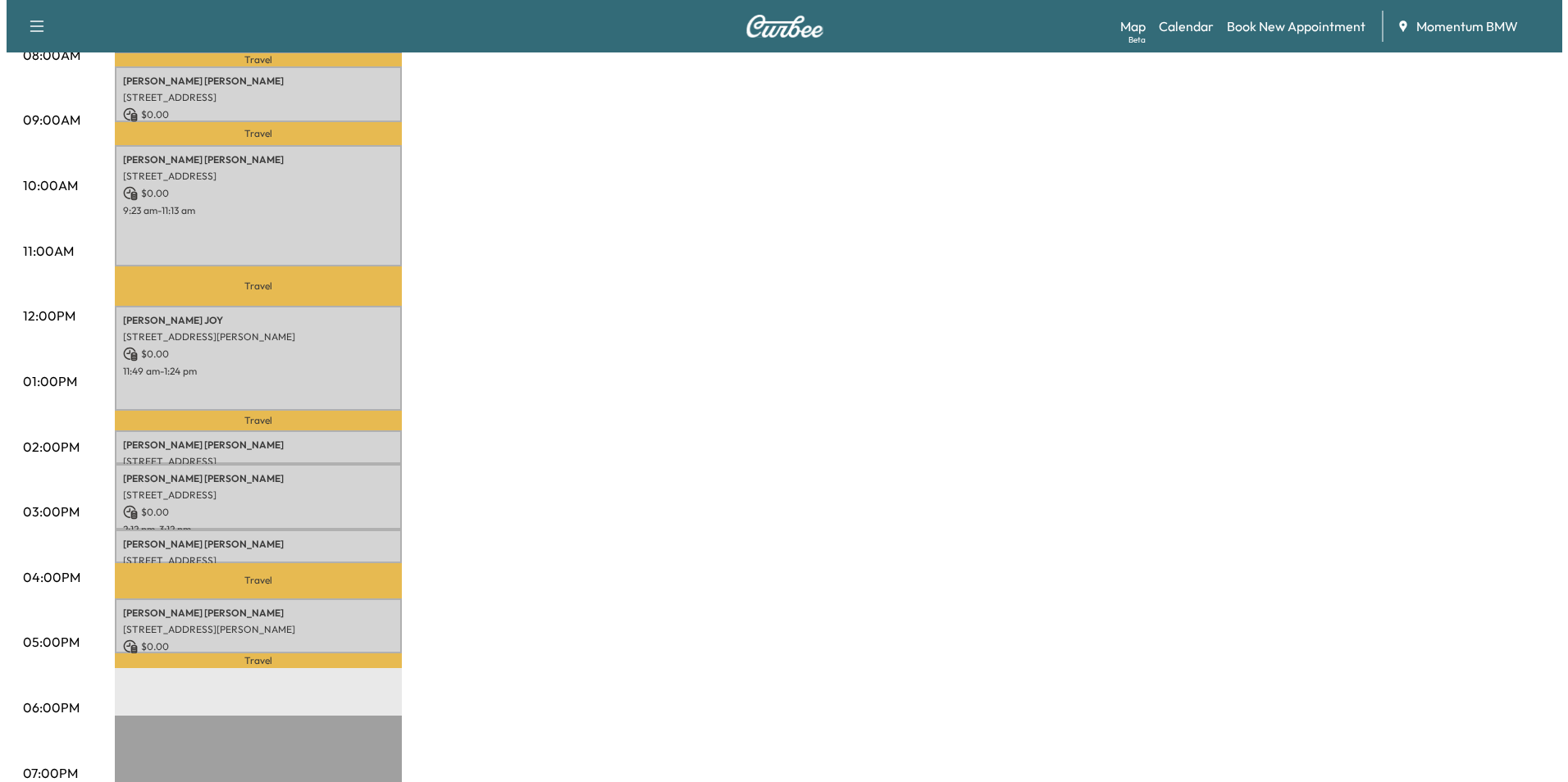
scroll to position [492, 0]
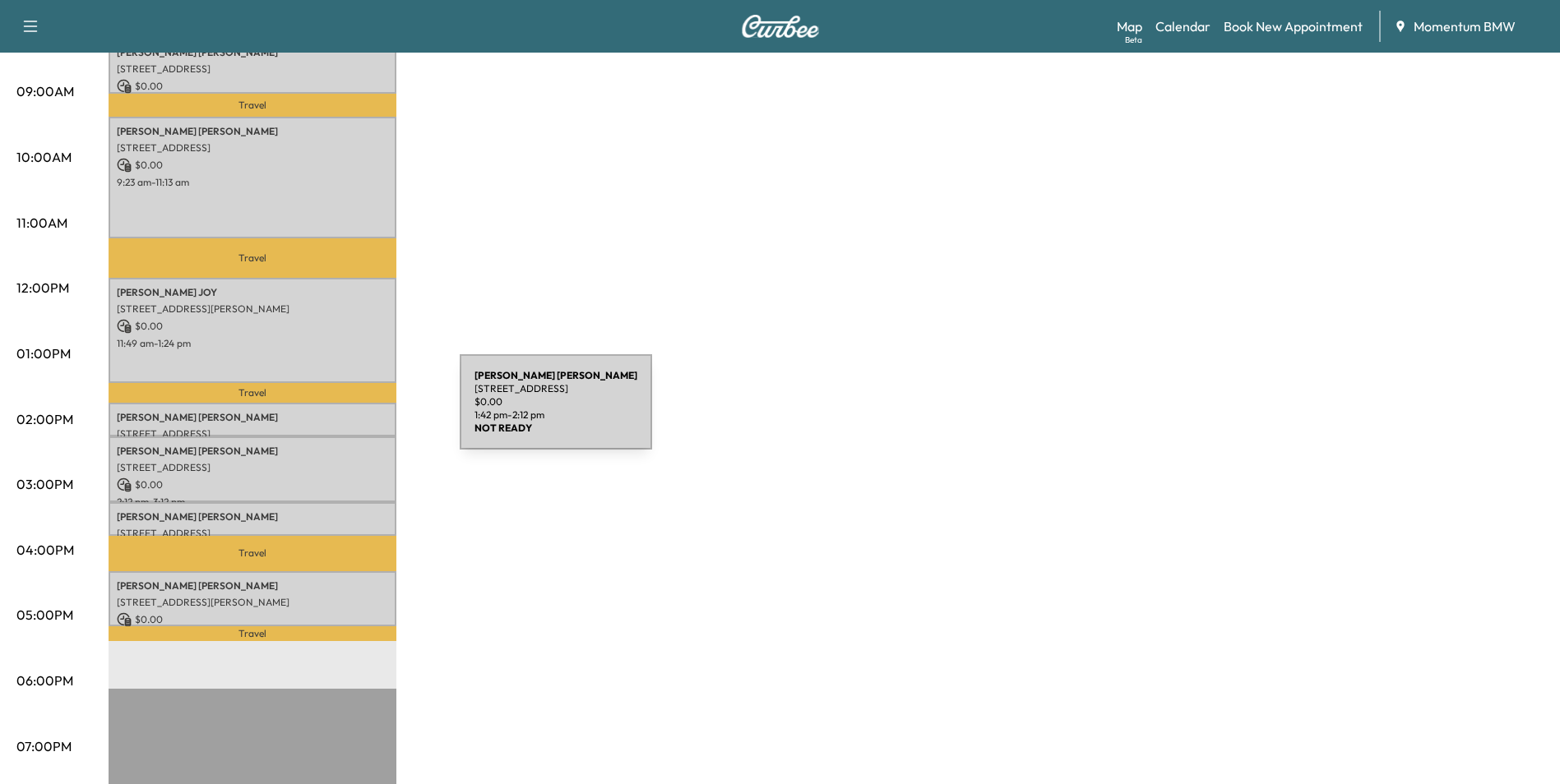
click at [337, 412] on p "[PERSON_NAME]" at bounding box center [252, 417] width 271 height 13
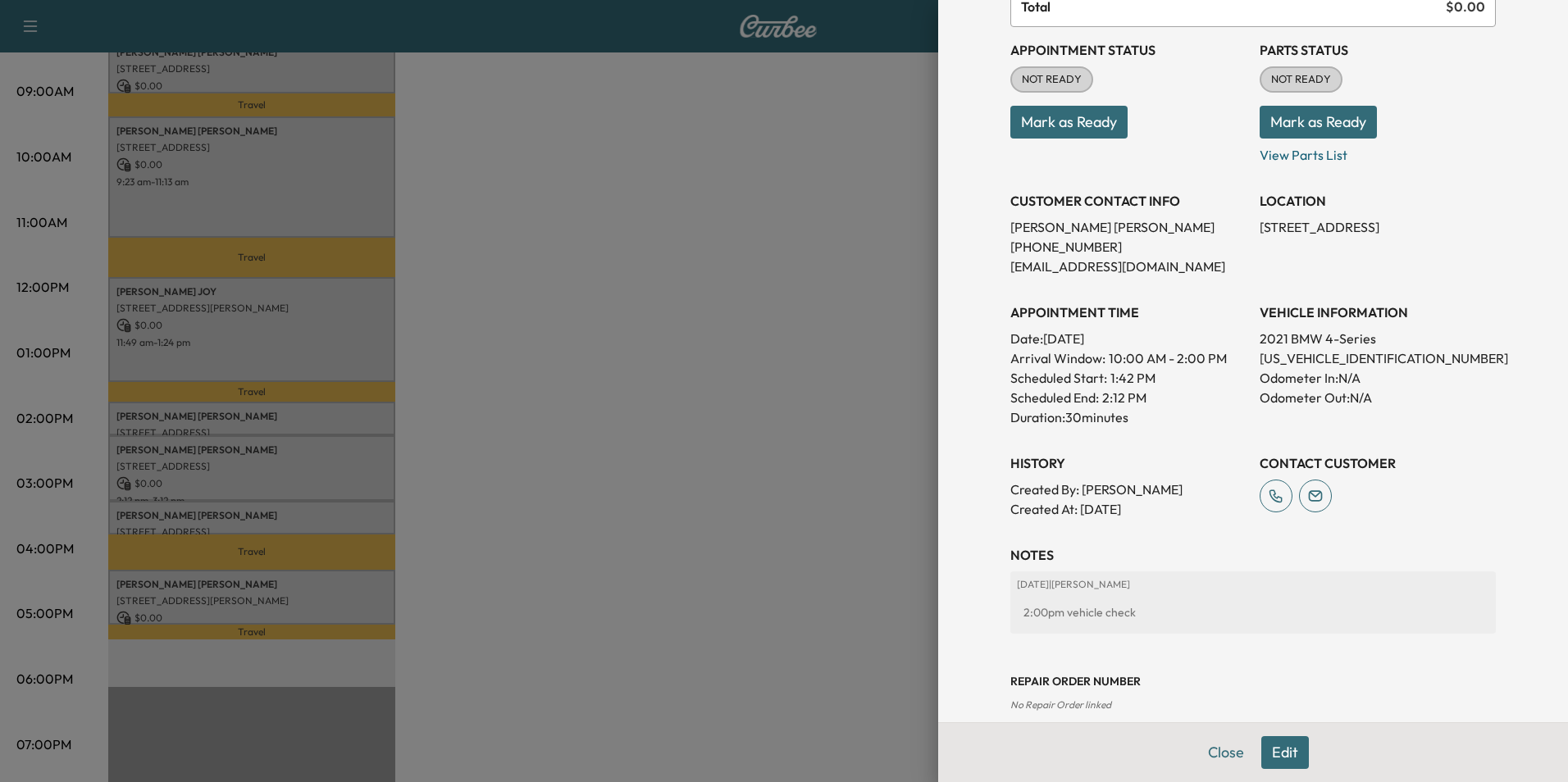
scroll to position [189, 0]
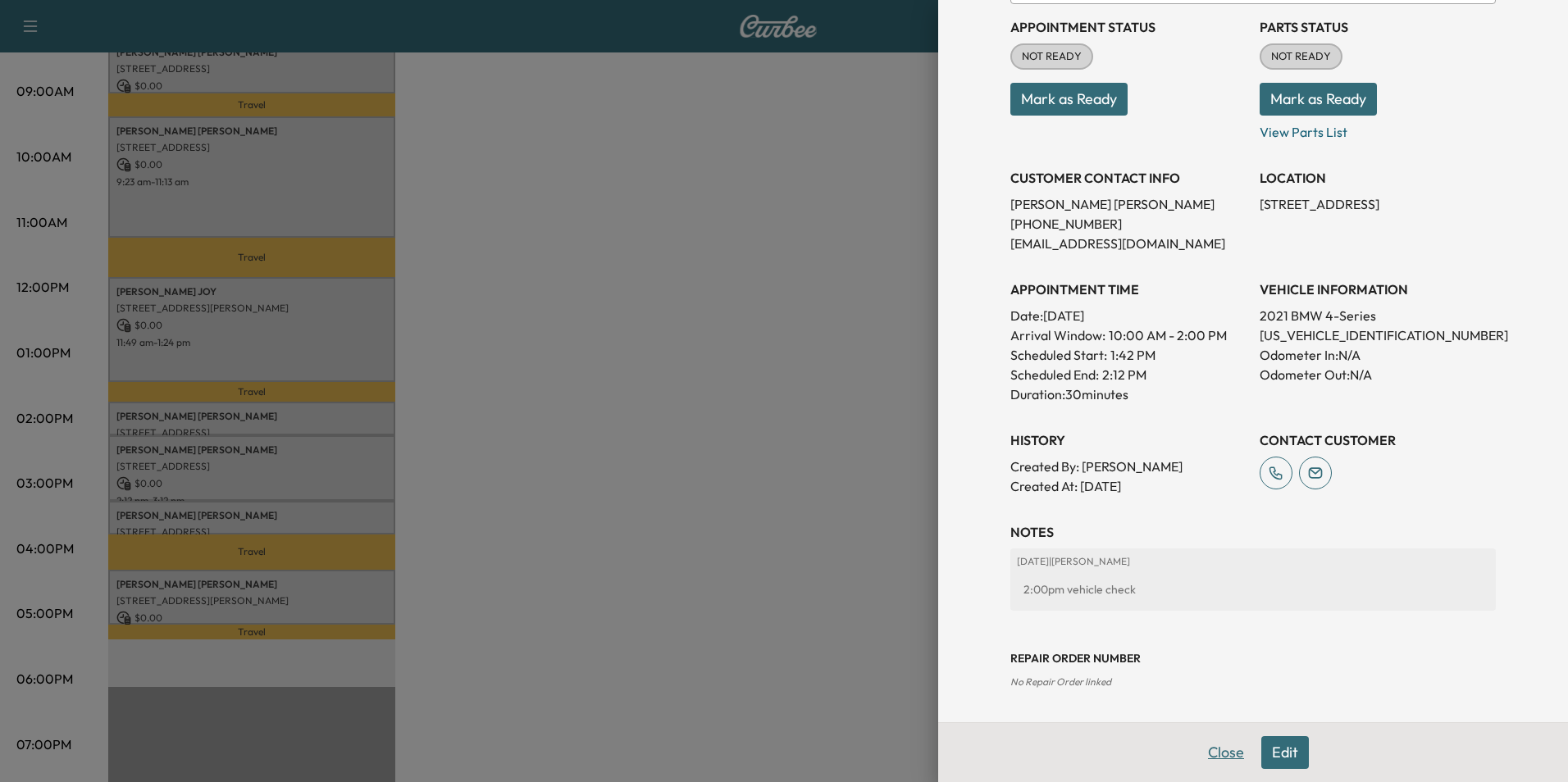
click at [1223, 756] on button "Close" at bounding box center [1226, 752] width 58 height 33
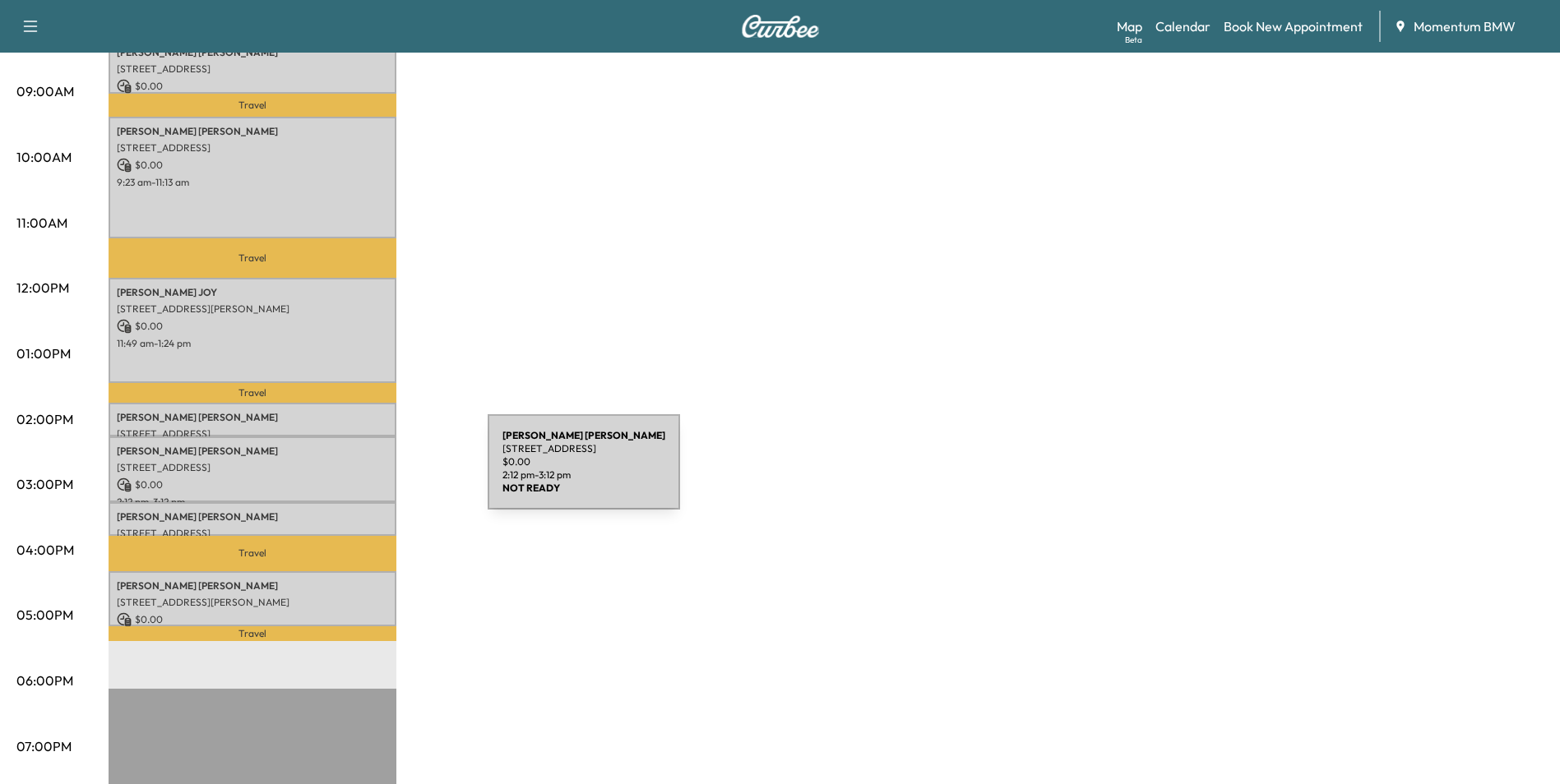
click at [364, 478] on p "$ 0.00" at bounding box center [252, 485] width 271 height 14
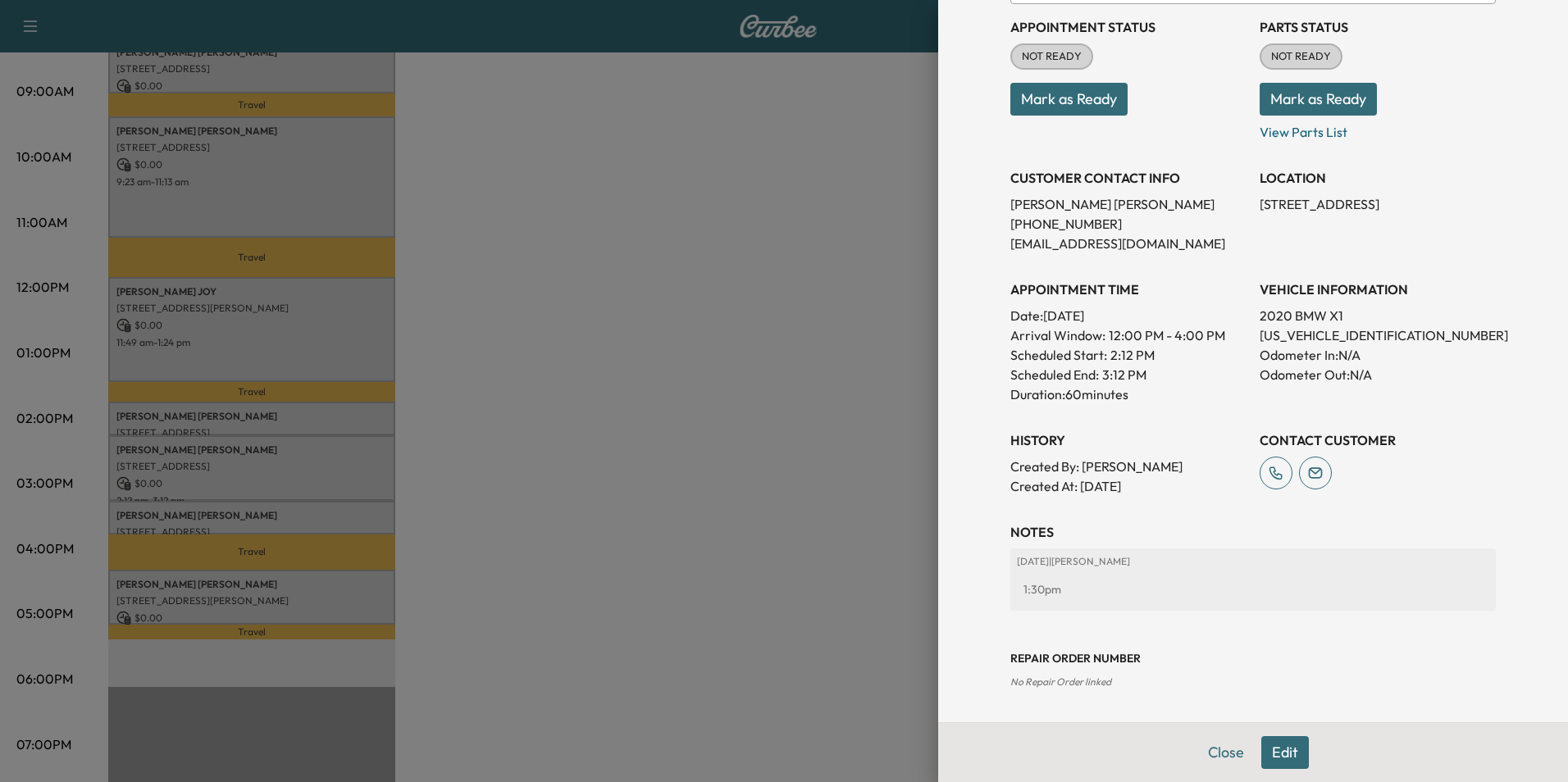
click at [1222, 750] on button "Close" at bounding box center [1226, 752] width 58 height 33
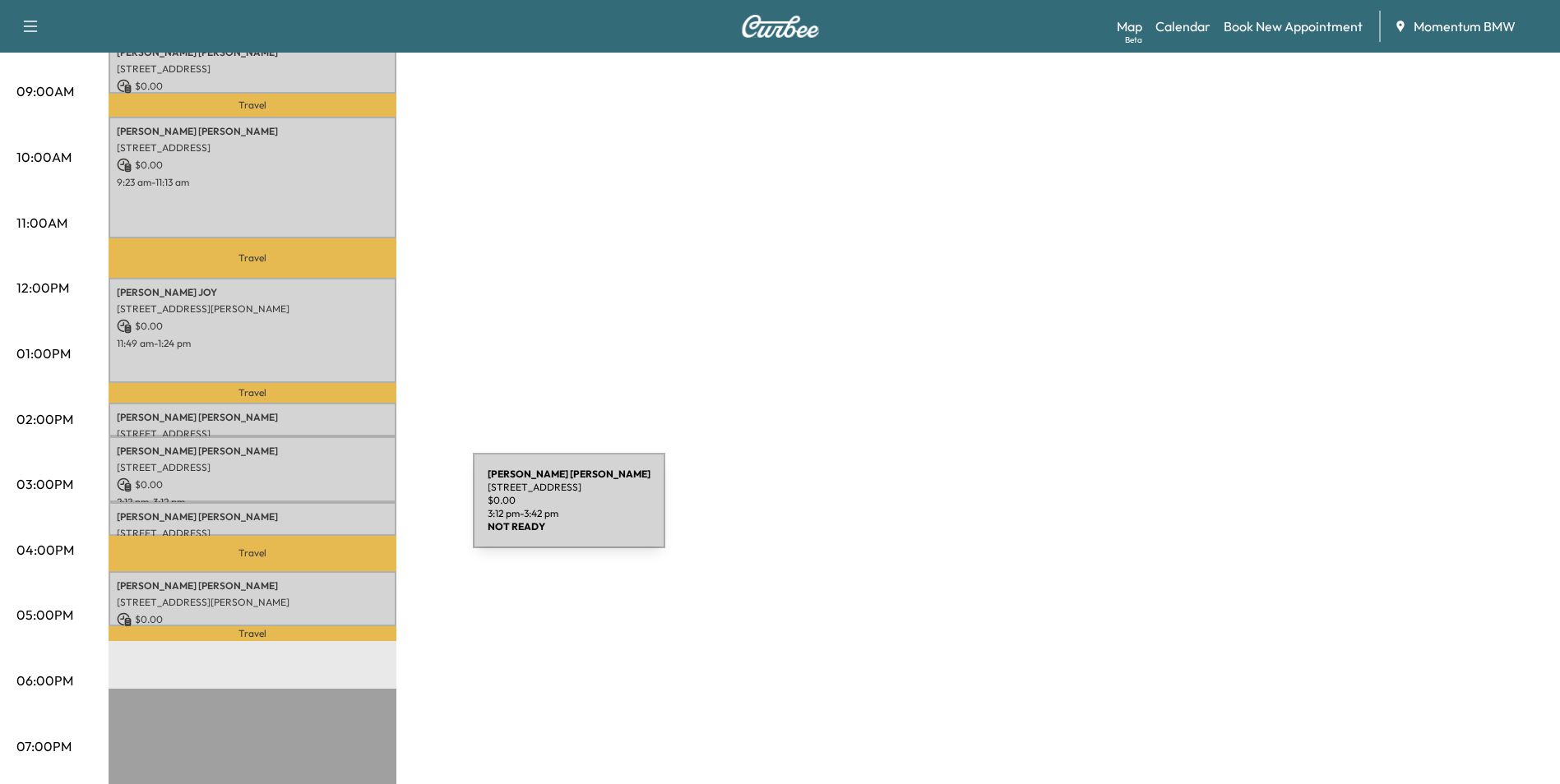
click at [350, 510] on p "[PERSON_NAME]" at bounding box center [252, 516] width 271 height 13
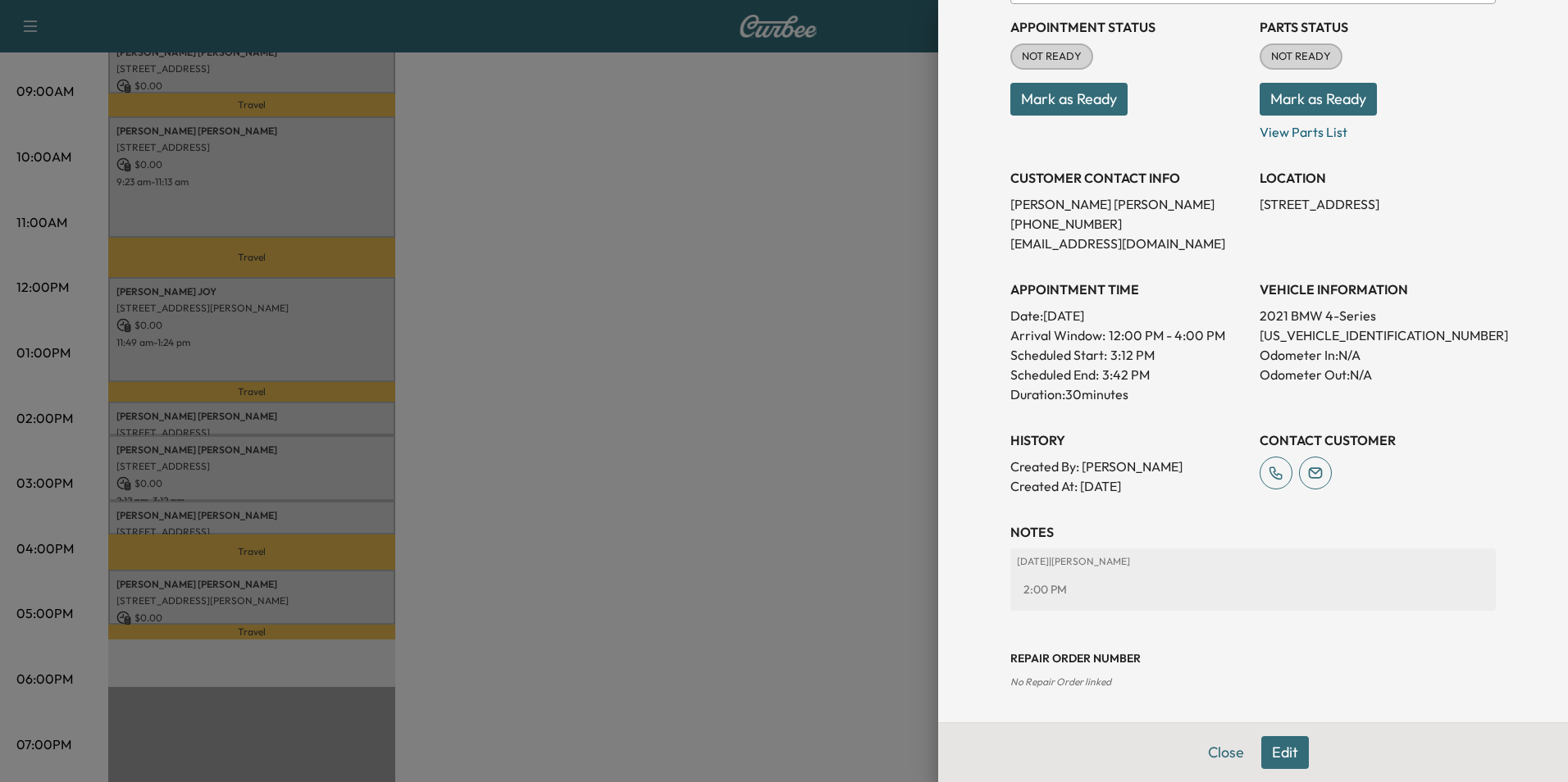
click at [1269, 749] on button "Edit" at bounding box center [1285, 752] width 48 height 33
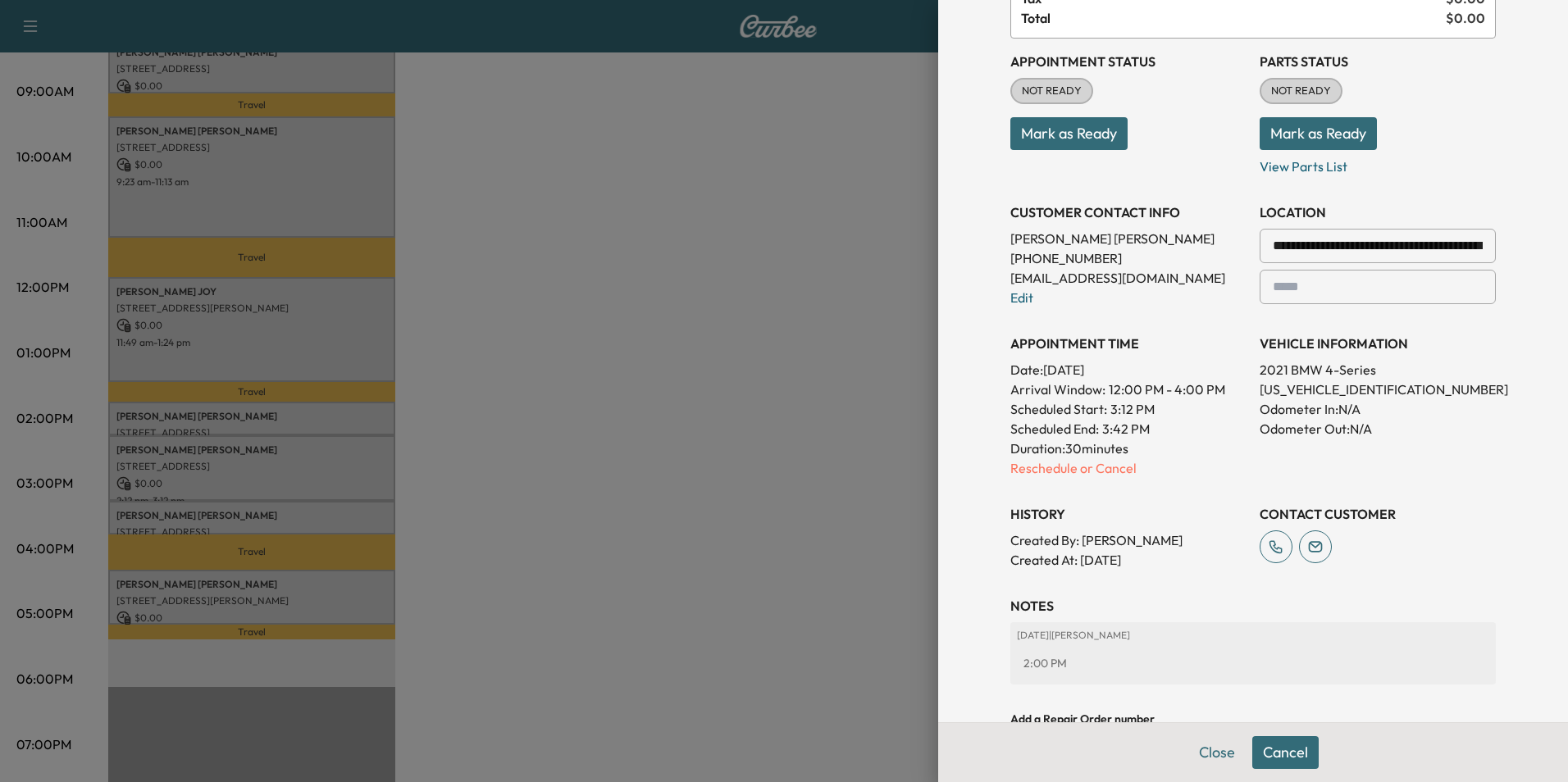
scroll to position [400, 0]
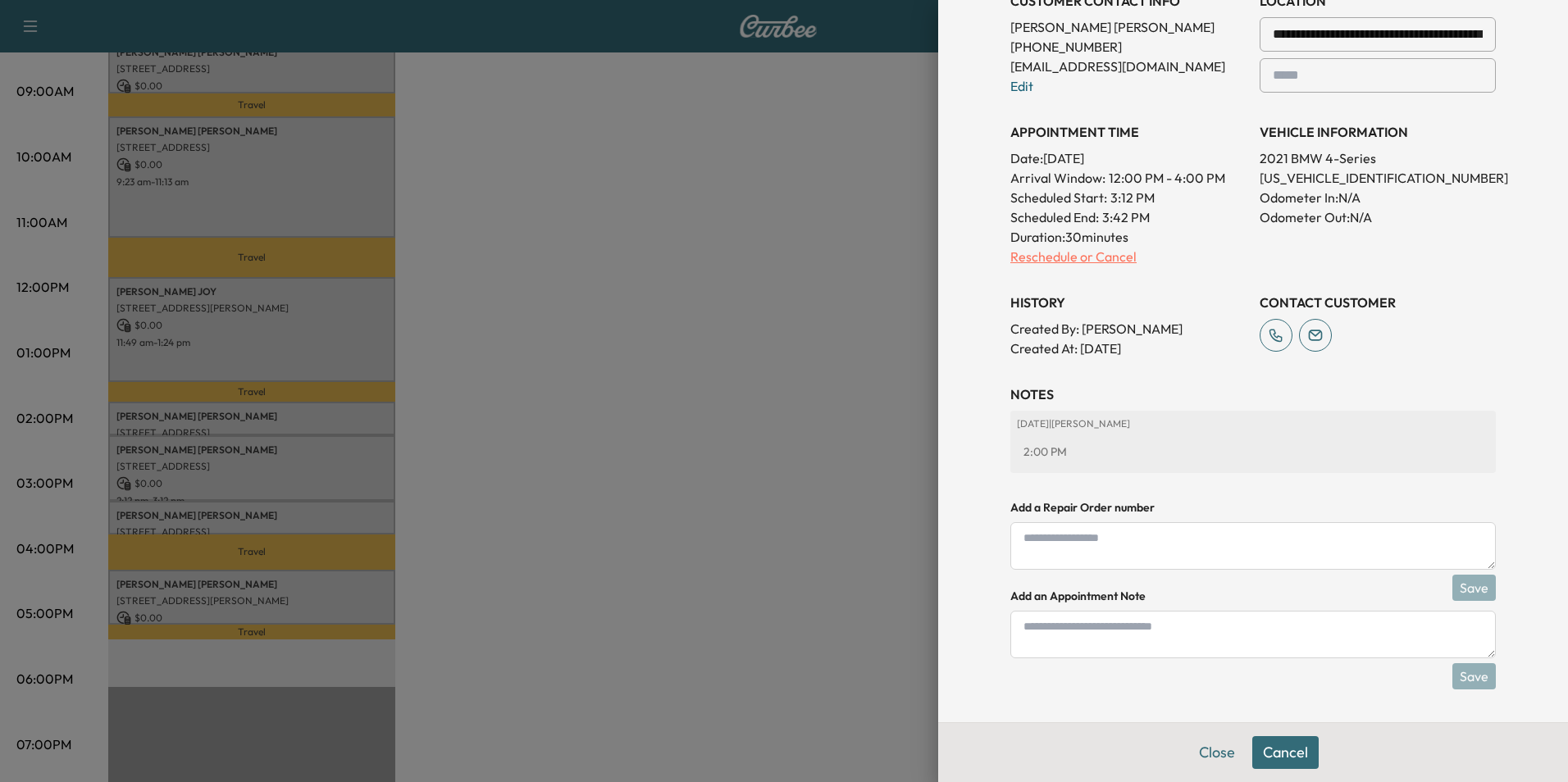
click at [1078, 258] on p "Reschedule or Cancel" at bounding box center [1129, 256] width 236 height 20
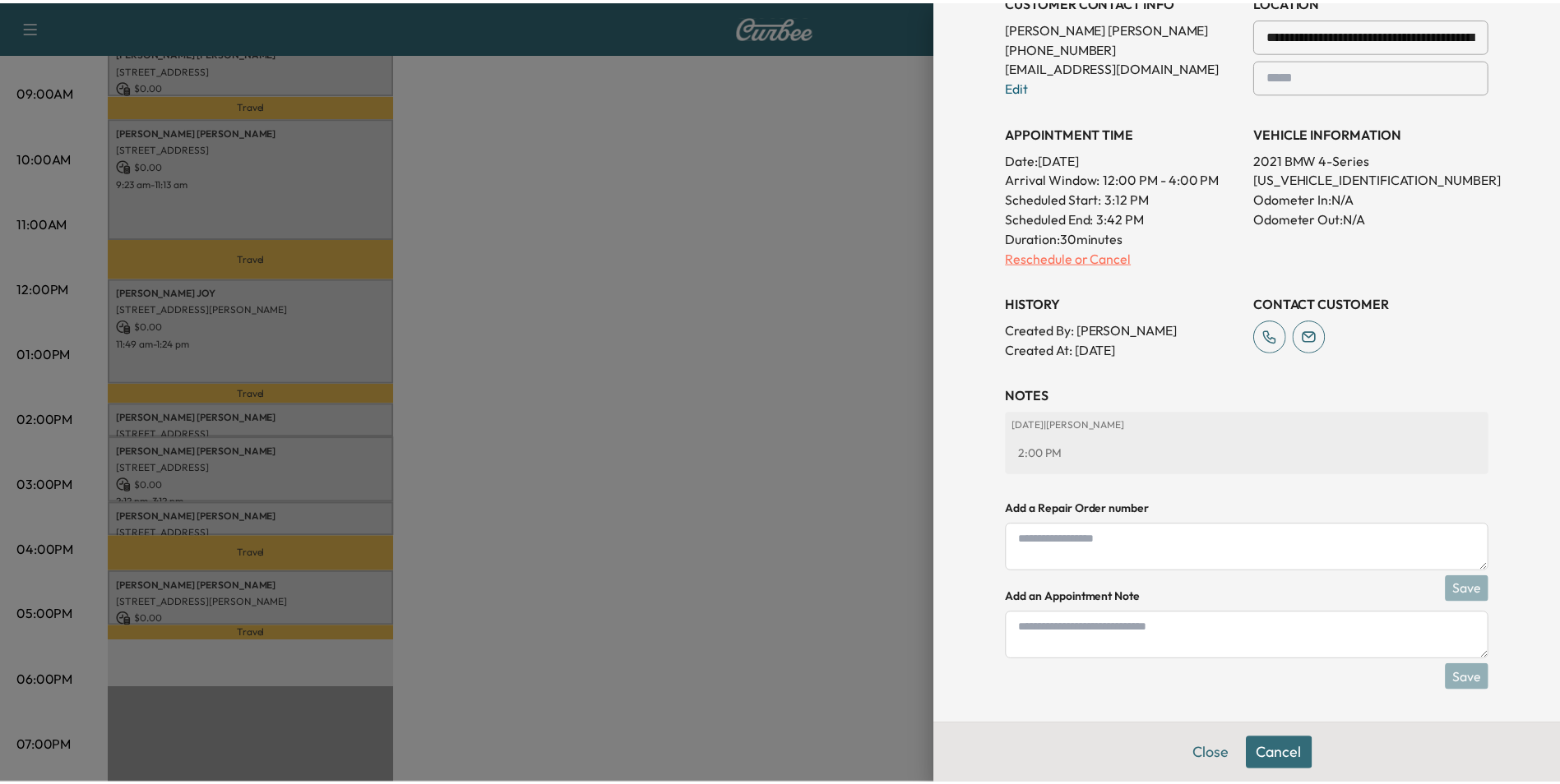
scroll to position [0, 0]
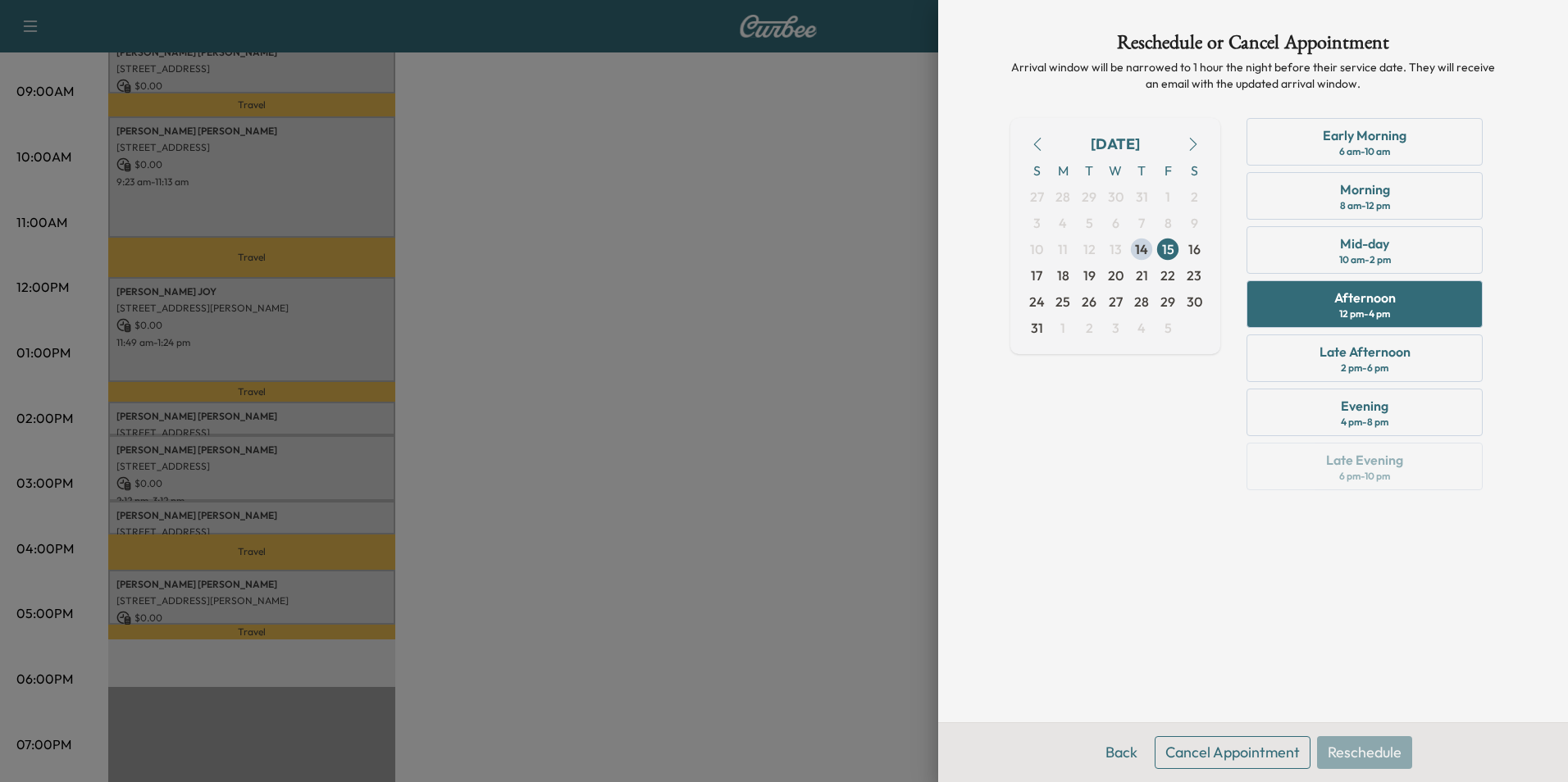
click at [1262, 756] on button "Cancel Appointment" at bounding box center [1231, 752] width 156 height 33
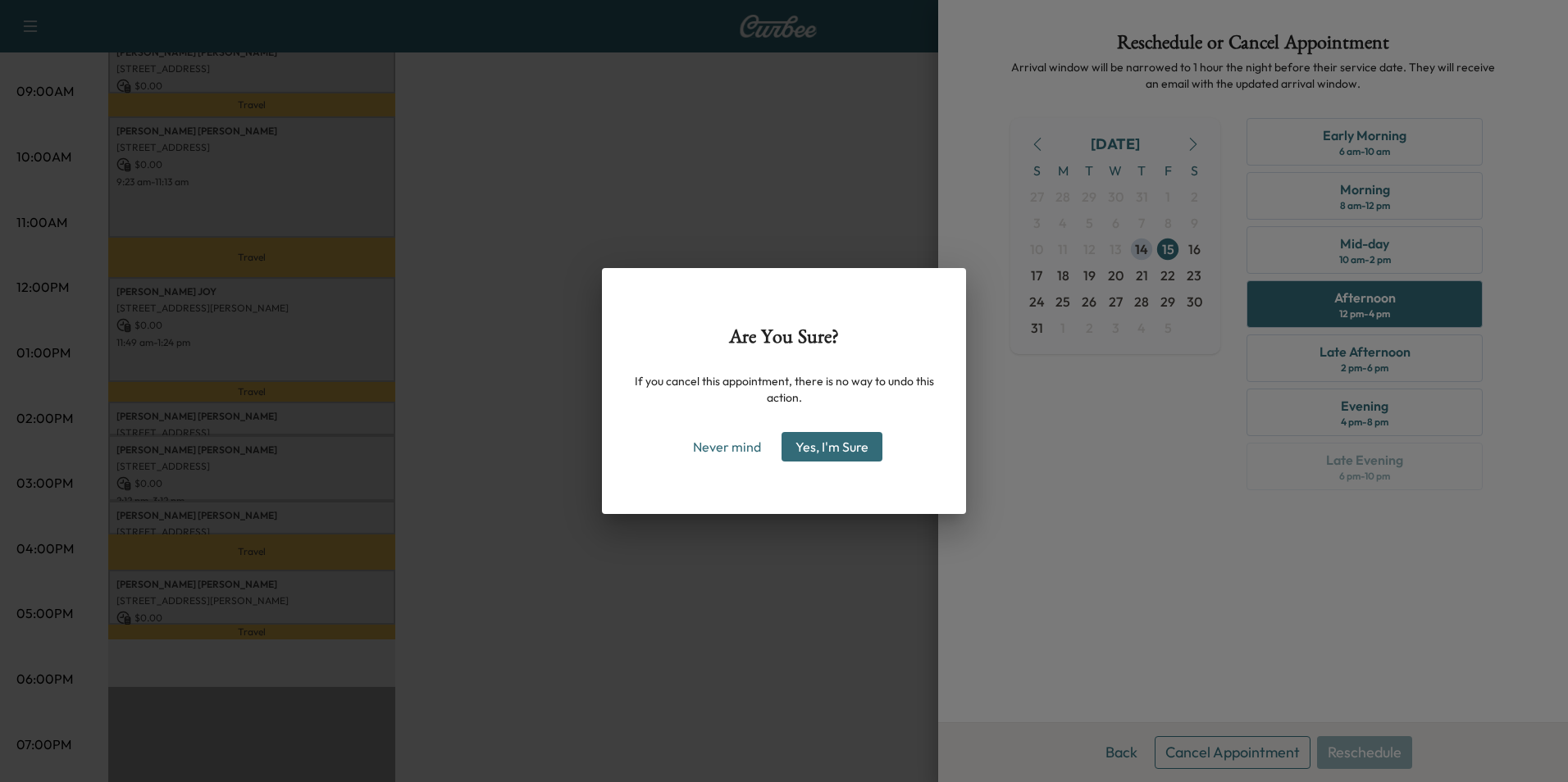
click at [848, 439] on button "Yes, I'm Sure" at bounding box center [831, 446] width 101 height 30
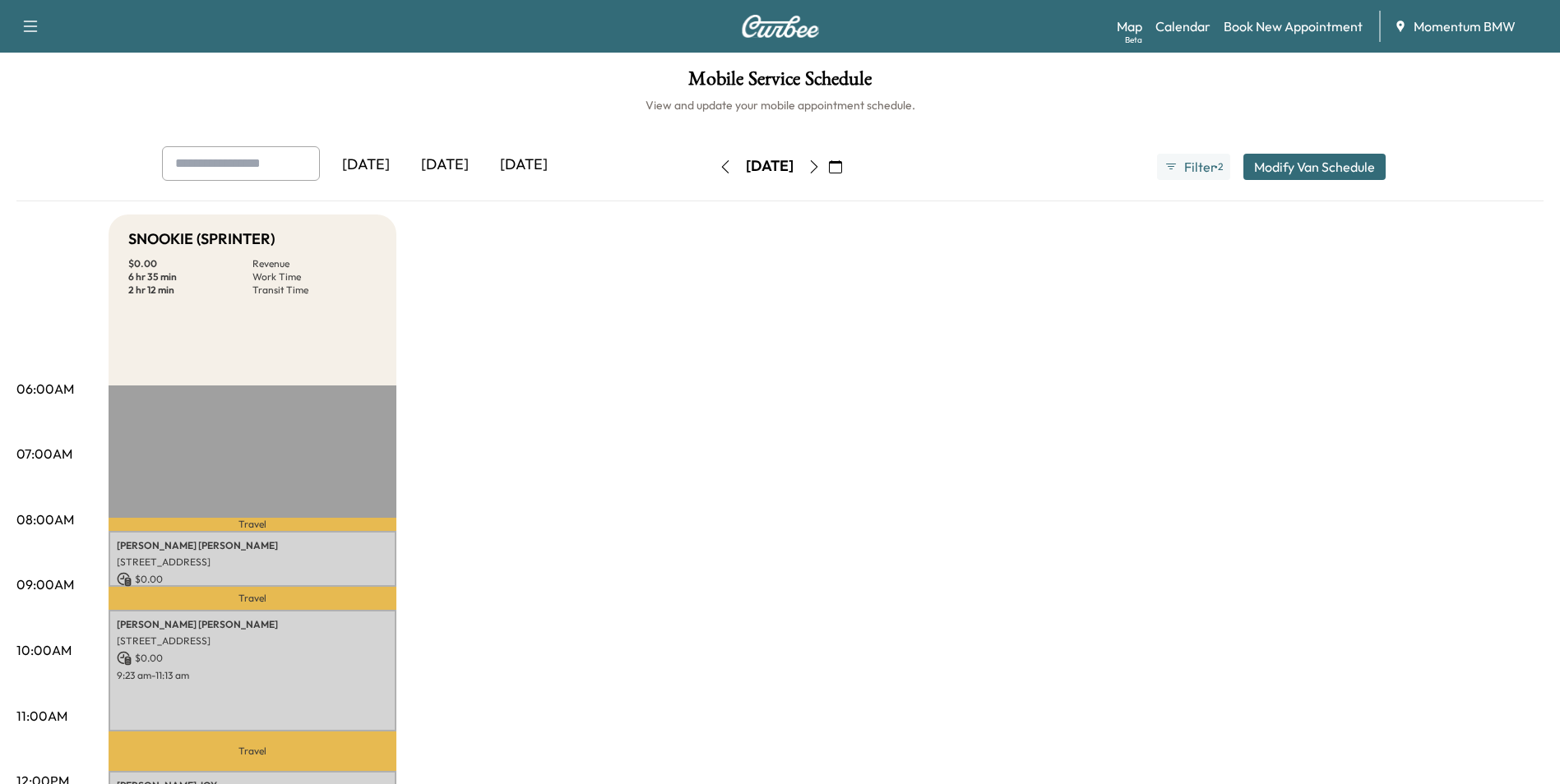
click at [719, 164] on icon "button" at bounding box center [725, 166] width 13 height 13
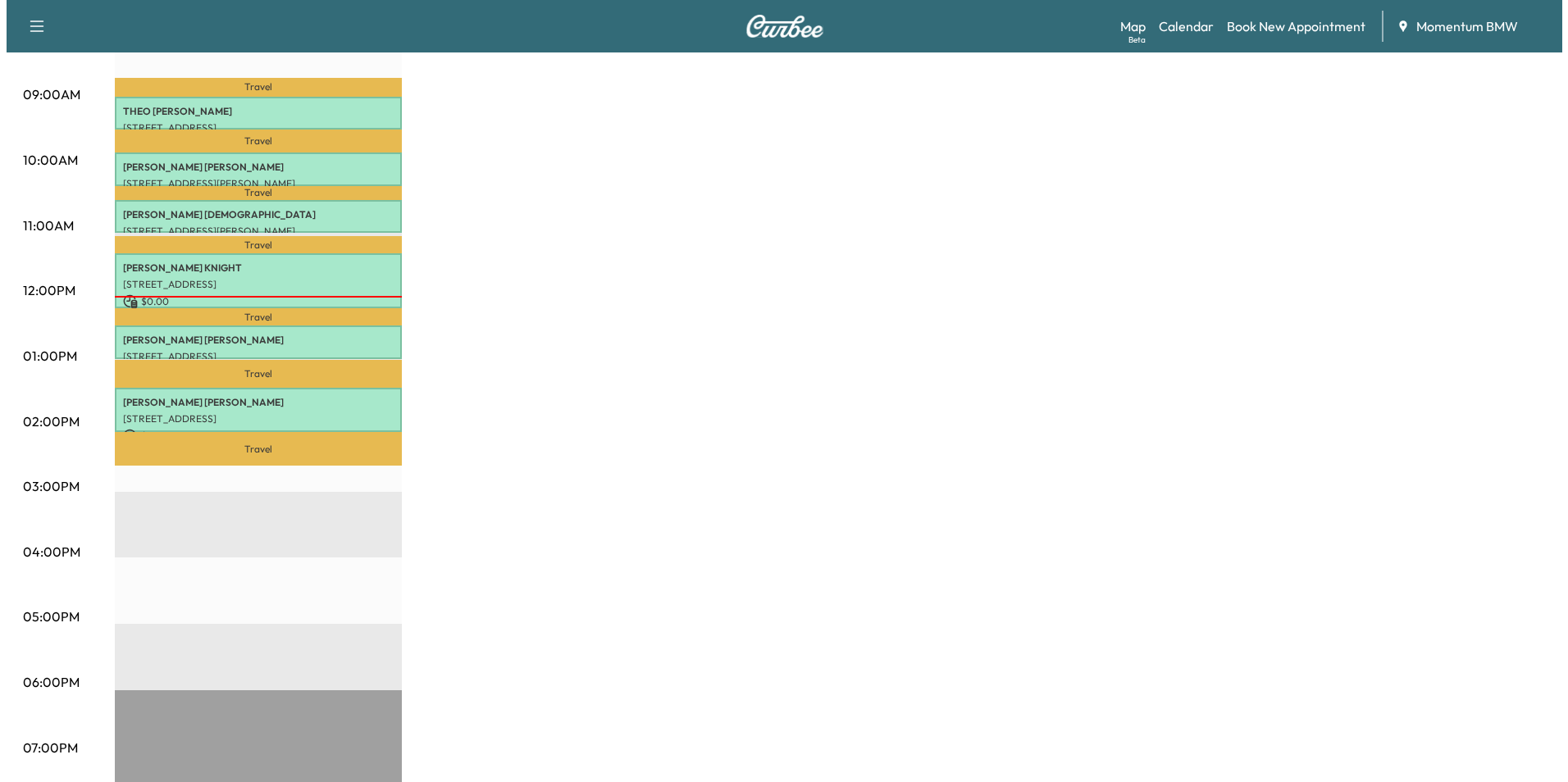
scroll to position [492, 0]
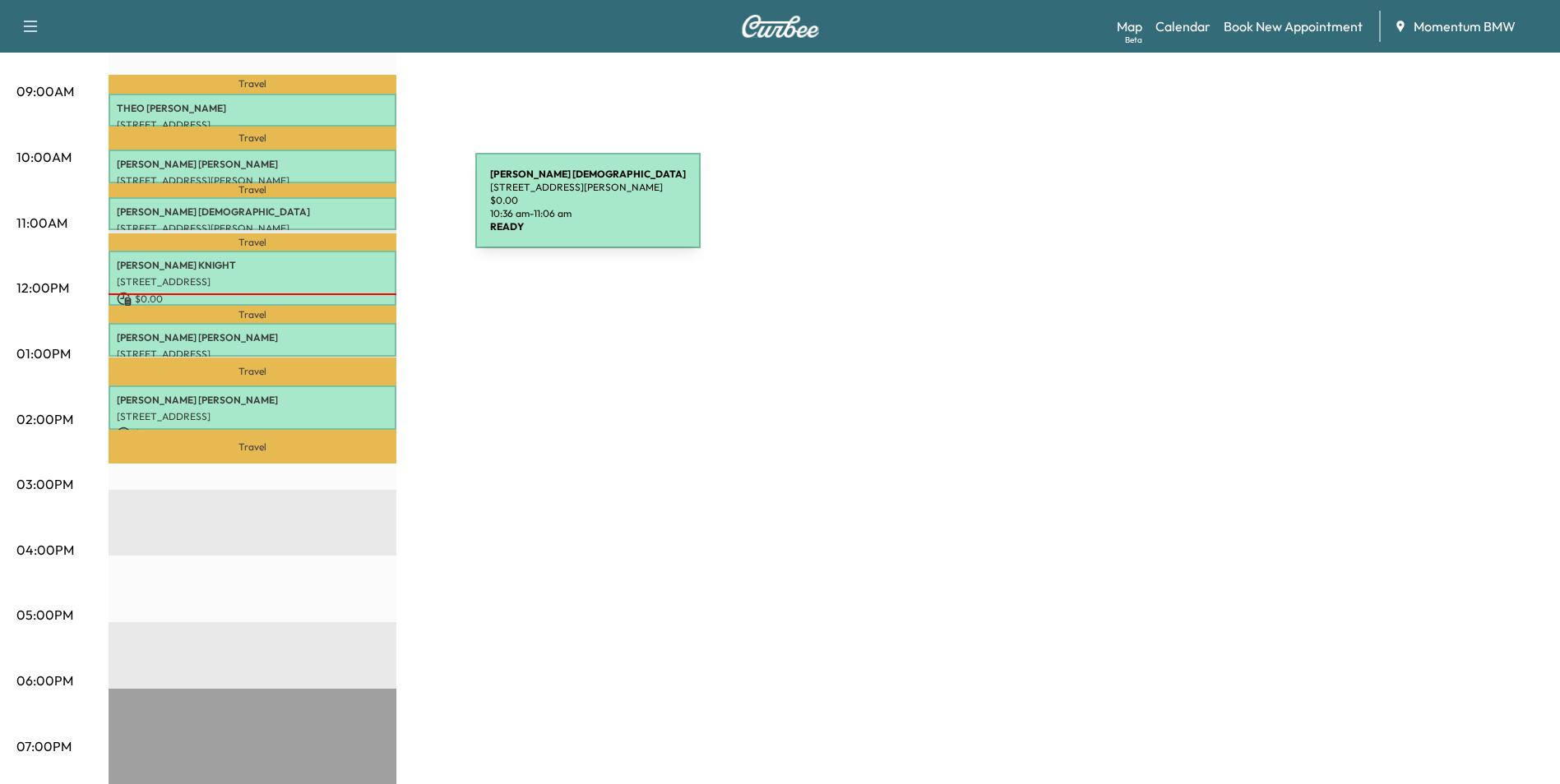
click at [352, 210] on p "[PERSON_NAME][DEMOGRAPHIC_DATA]" at bounding box center [252, 211] width 271 height 13
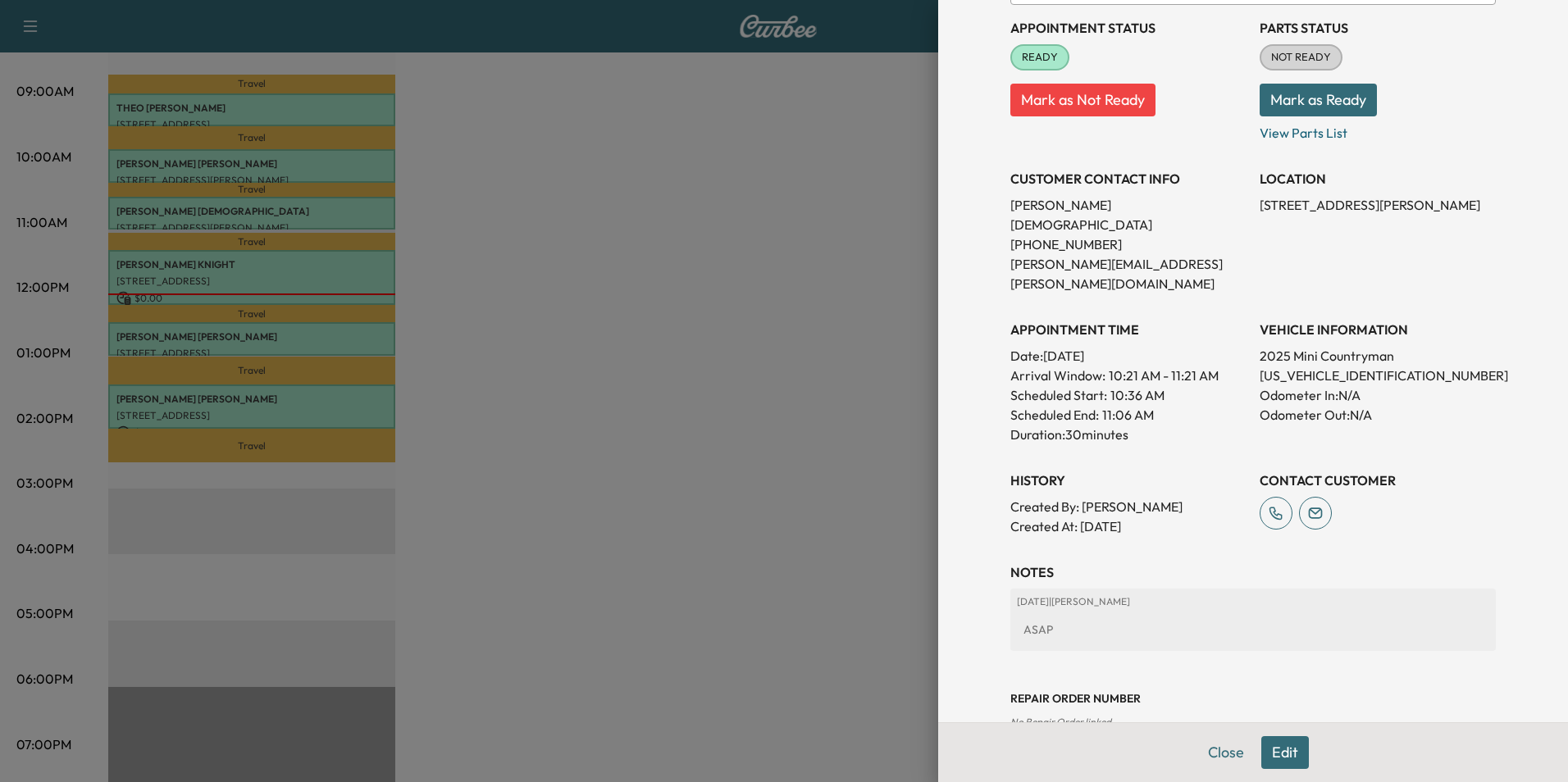
scroll to position [189, 0]
click at [1272, 751] on button "Edit" at bounding box center [1285, 752] width 48 height 33
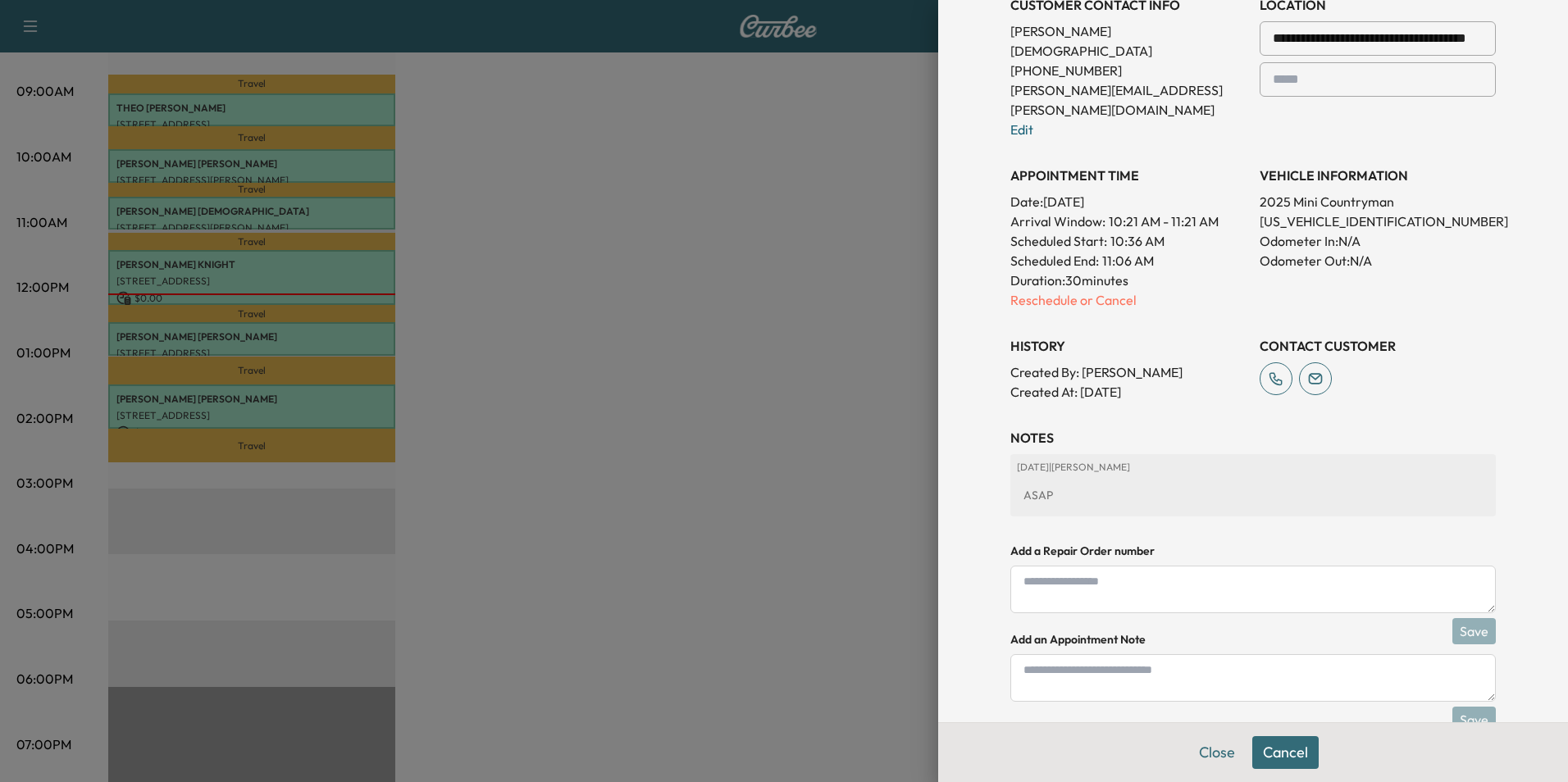
scroll to position [400, 0]
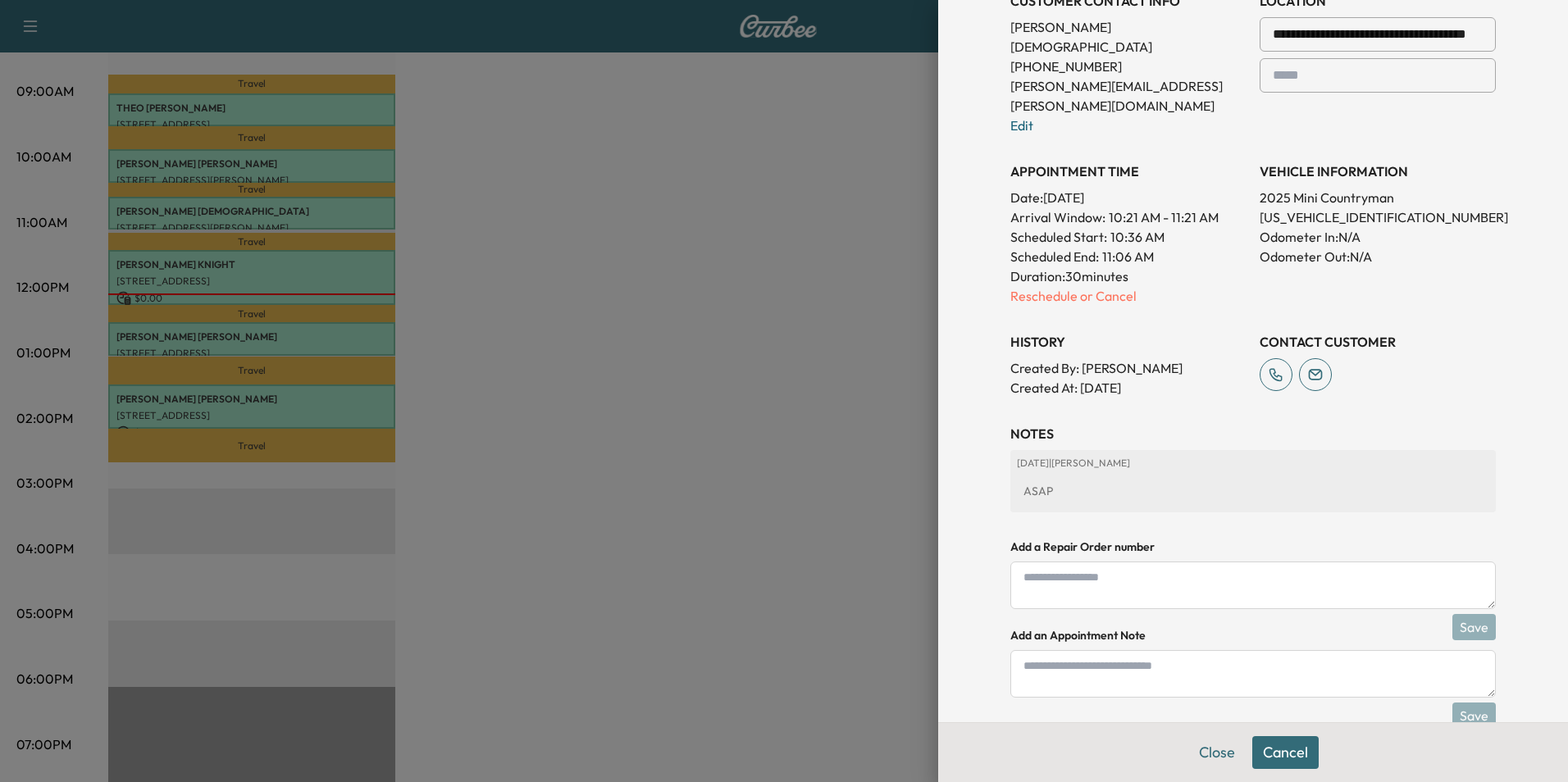
click at [1131, 650] on textarea at bounding box center [1253, 674] width 485 height 48
type textarea "*****"
click at [1461, 703] on button "Save" at bounding box center [1474, 716] width 43 height 26
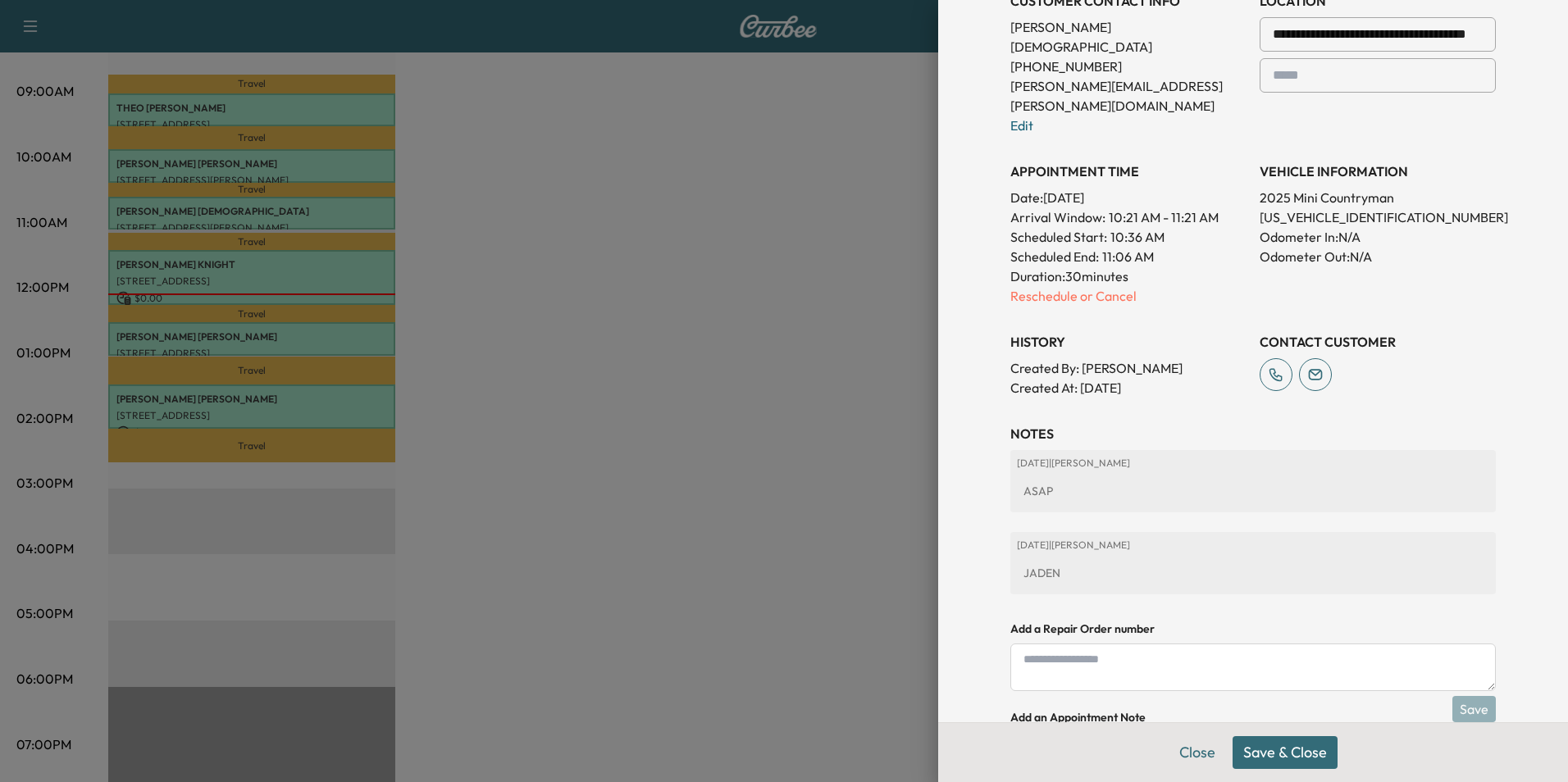
scroll to position [482, 0]
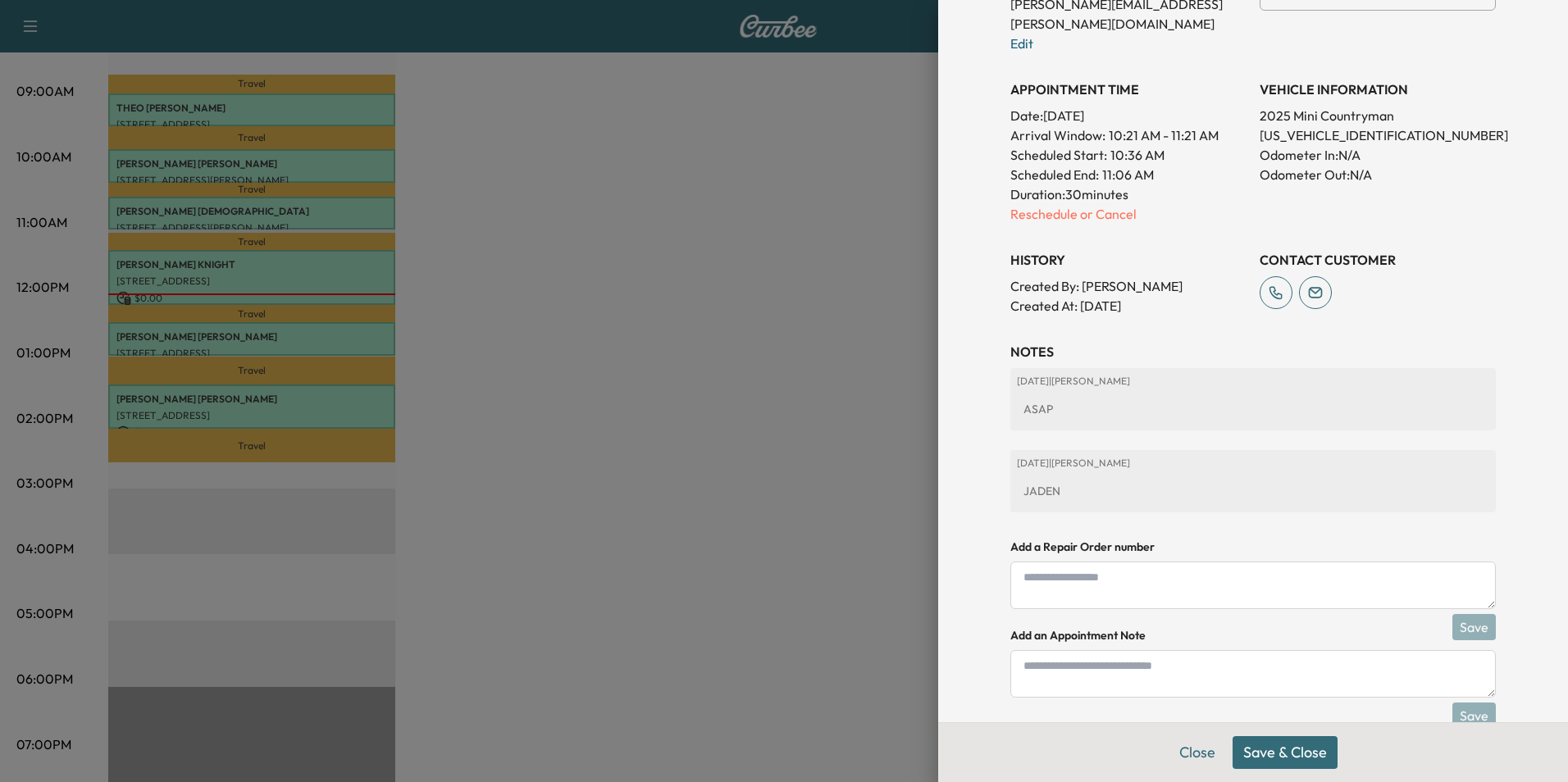
click at [1290, 754] on button "Save & Close" at bounding box center [1284, 752] width 105 height 33
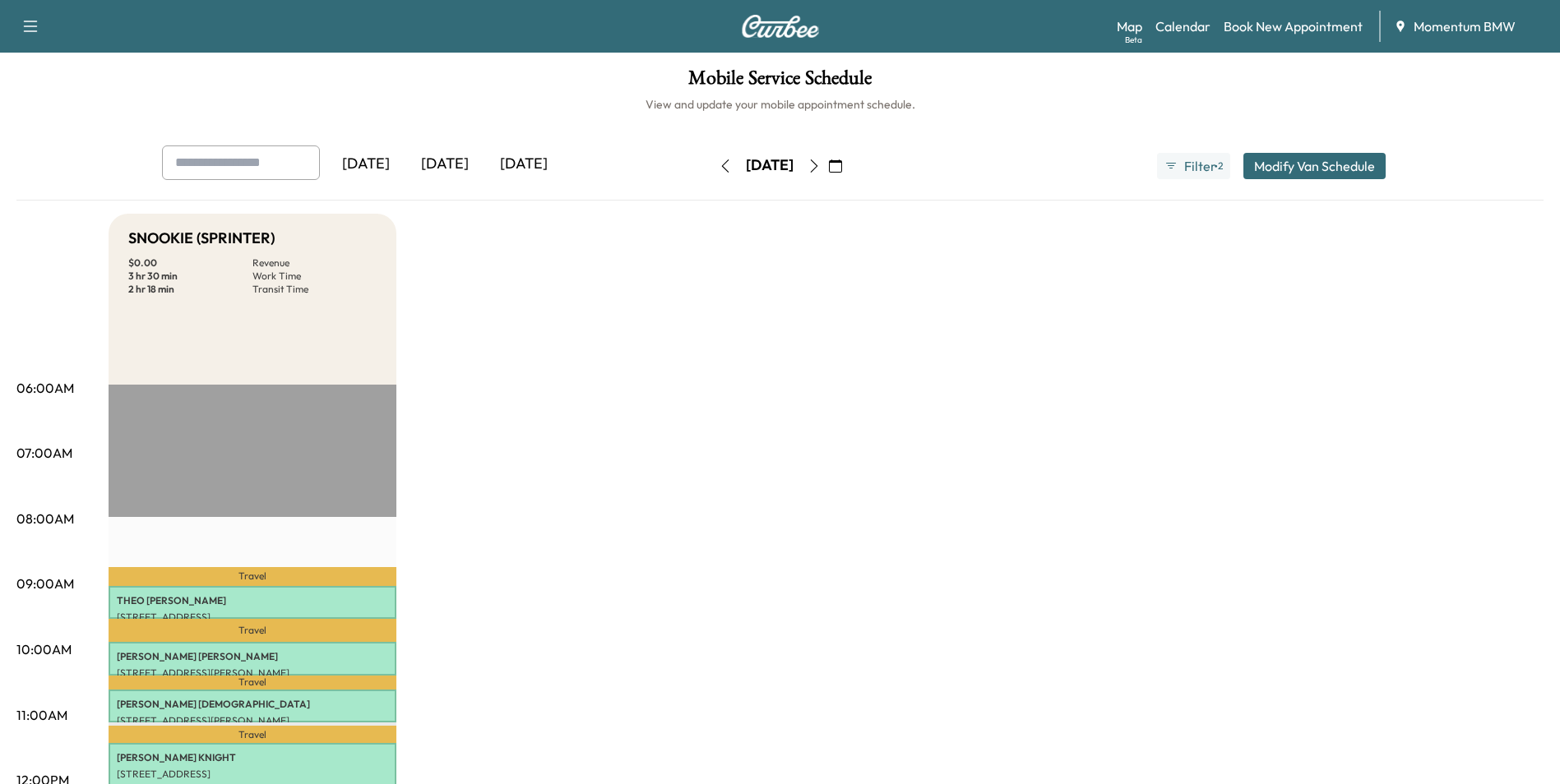
scroll to position [0, 0]
